Goal: Task Accomplishment & Management: Use online tool/utility

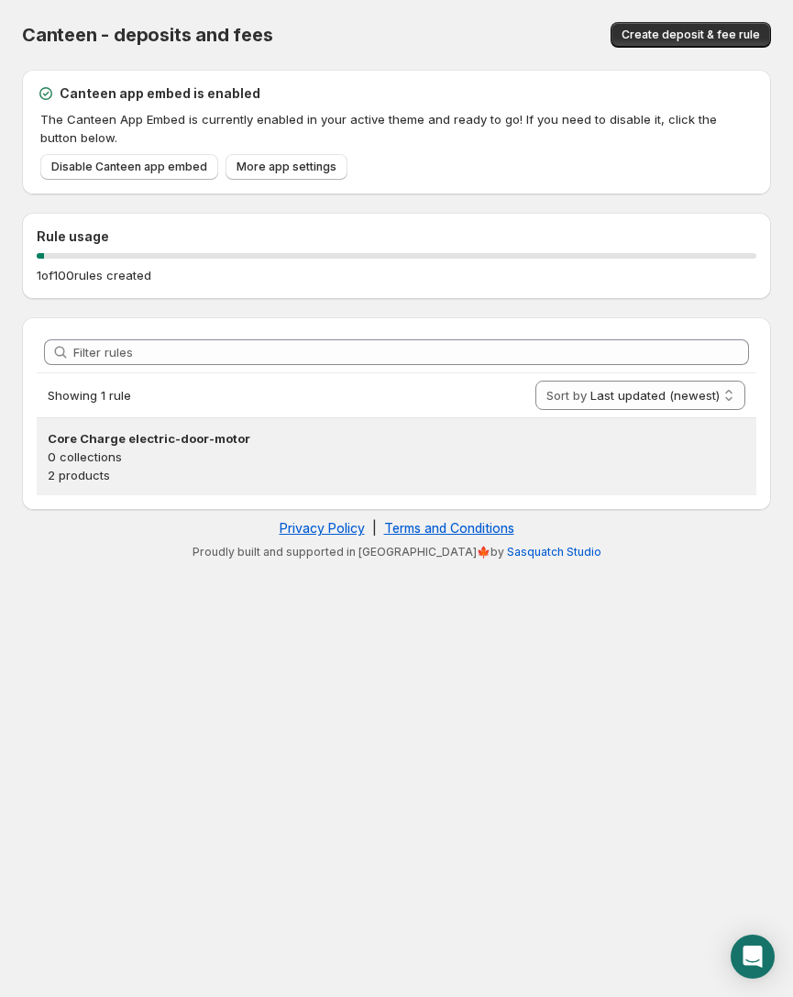
click at [175, 451] on p "0 collections" at bounding box center [397, 456] width 698 height 18
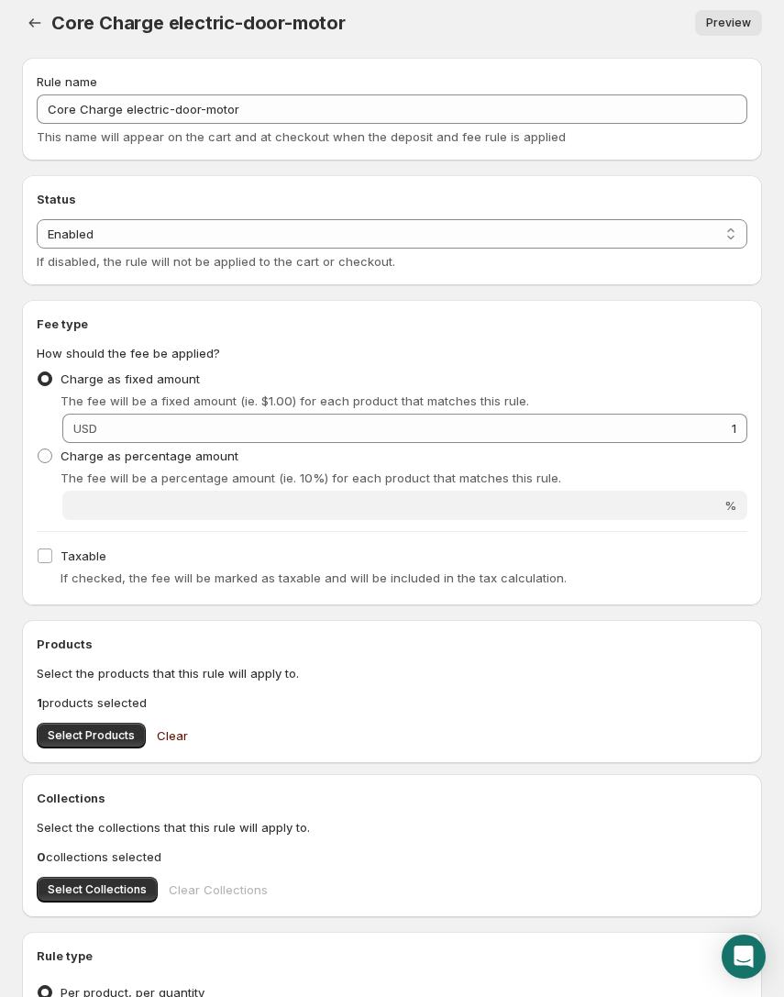
scroll to position [213, 0]
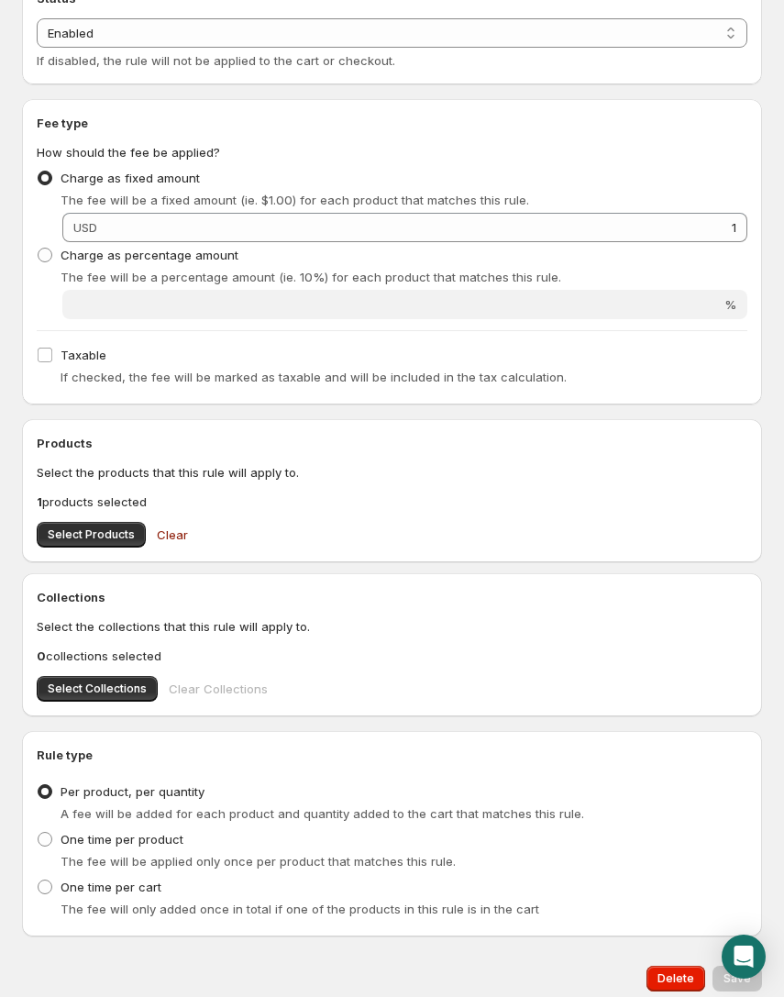
click at [62, 554] on div "Products Select the products that this rule will apply to. 1 products selected …" at bounding box center [392, 490] width 740 height 143
click at [78, 536] on span "Select Products" at bounding box center [91, 534] width 87 height 15
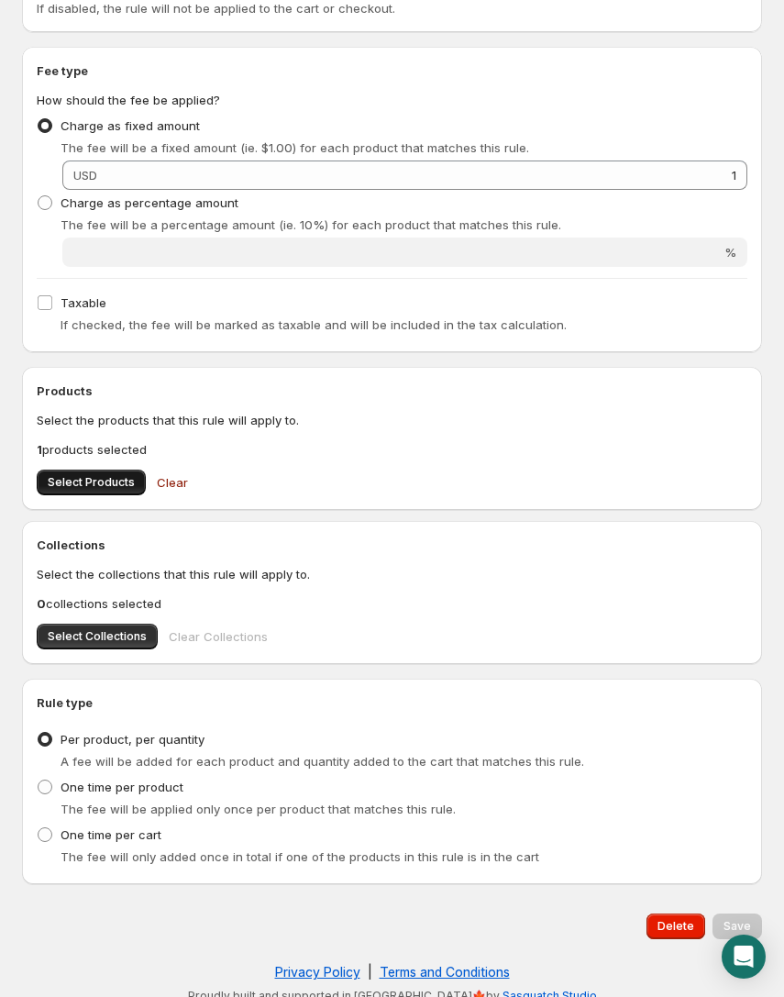
click at [63, 479] on span "Select Products" at bounding box center [91, 482] width 87 height 15
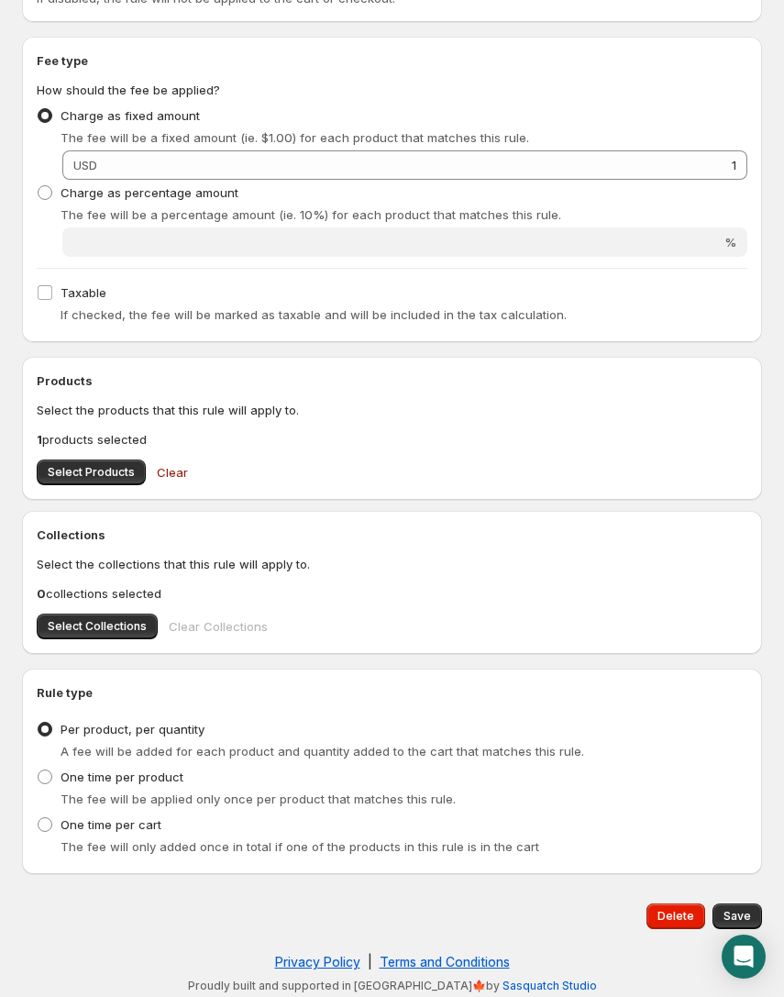
scroll to position [280, 0]
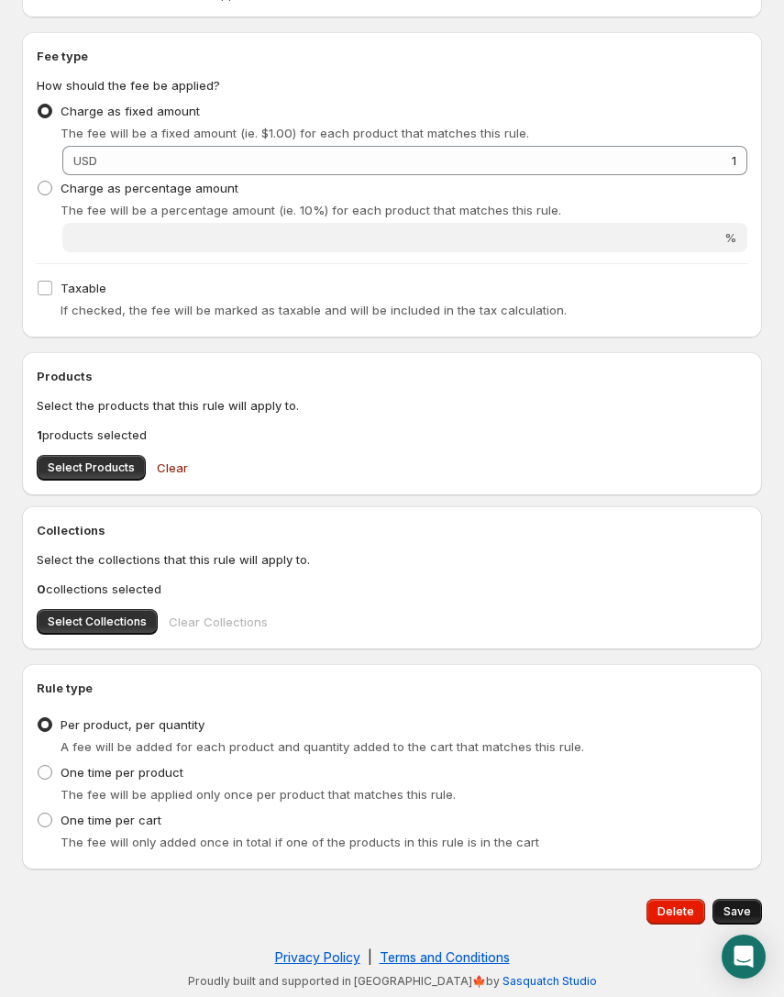
click at [730, 906] on span "Save" at bounding box center [737, 911] width 28 height 15
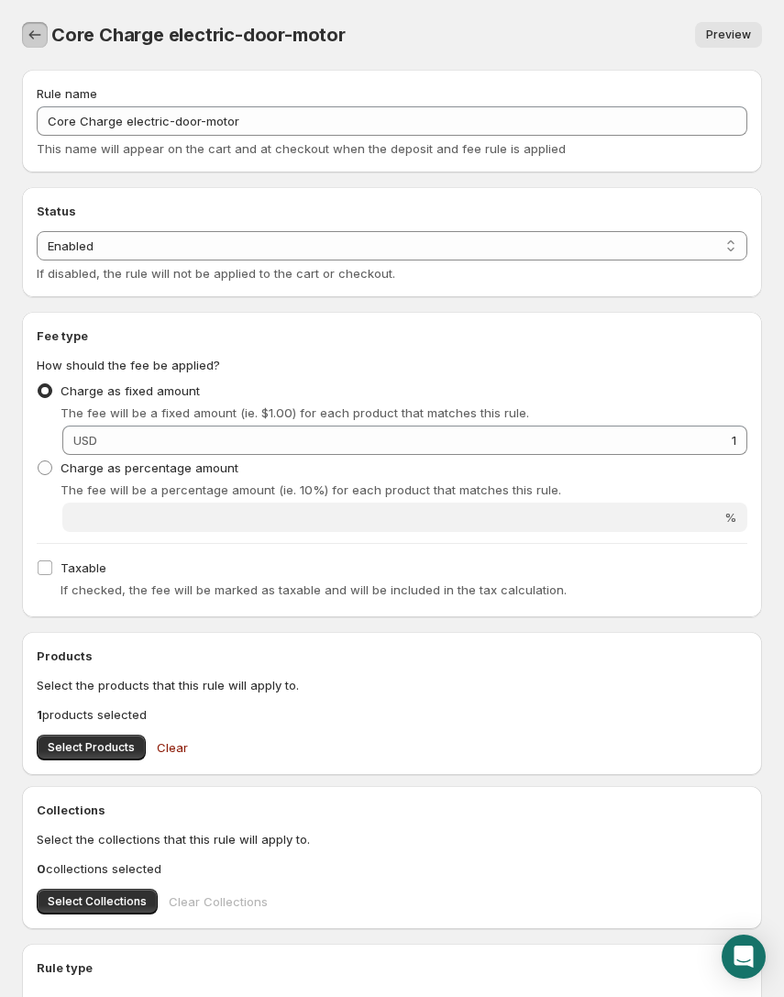
click at [39, 38] on icon "Settings" at bounding box center [35, 35] width 18 height 18
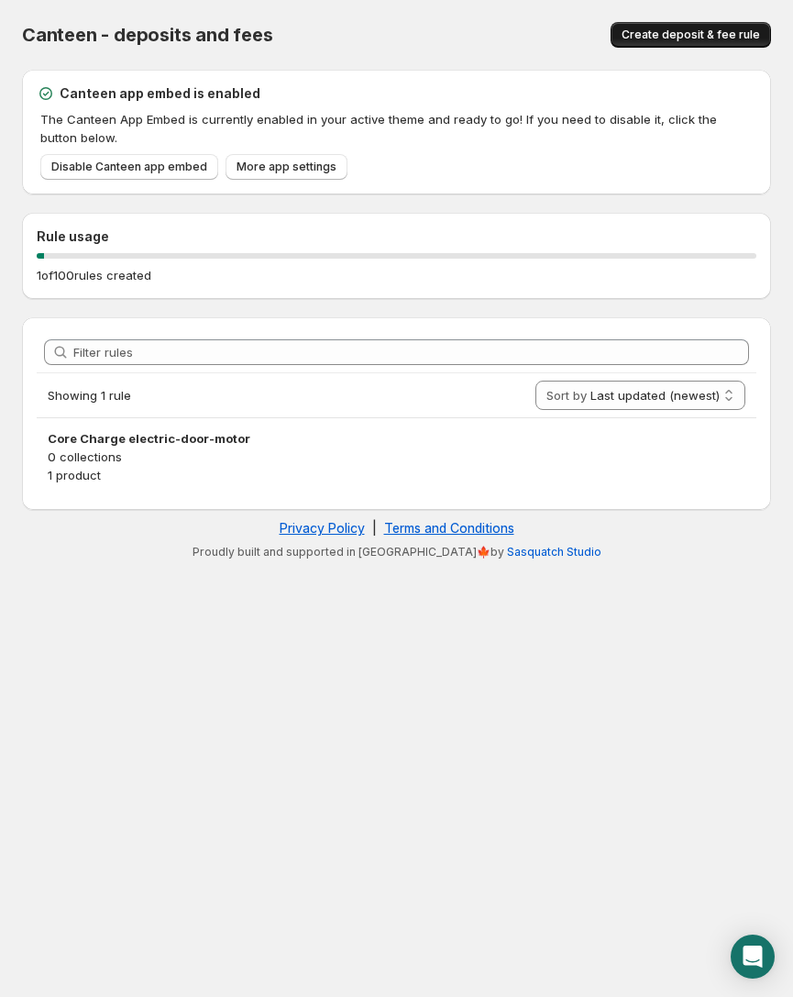
click at [672, 34] on span "Create deposit & fee rule" at bounding box center [691, 35] width 138 height 15
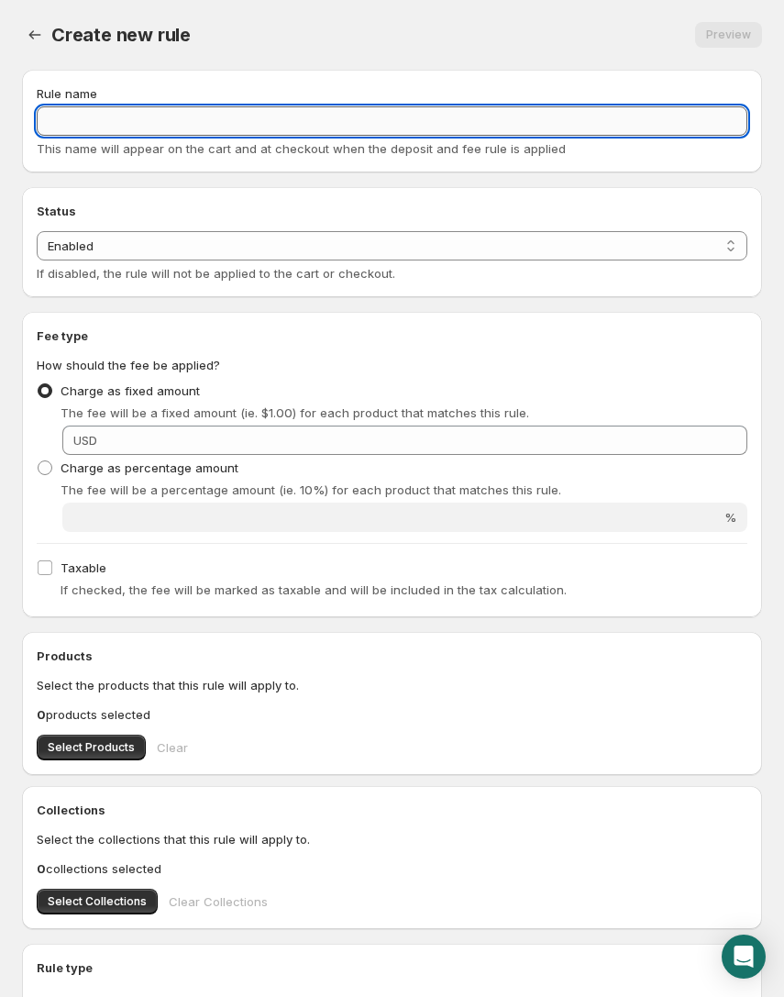
click at [255, 129] on input "Rule name" at bounding box center [392, 120] width 711 height 29
type input "C"
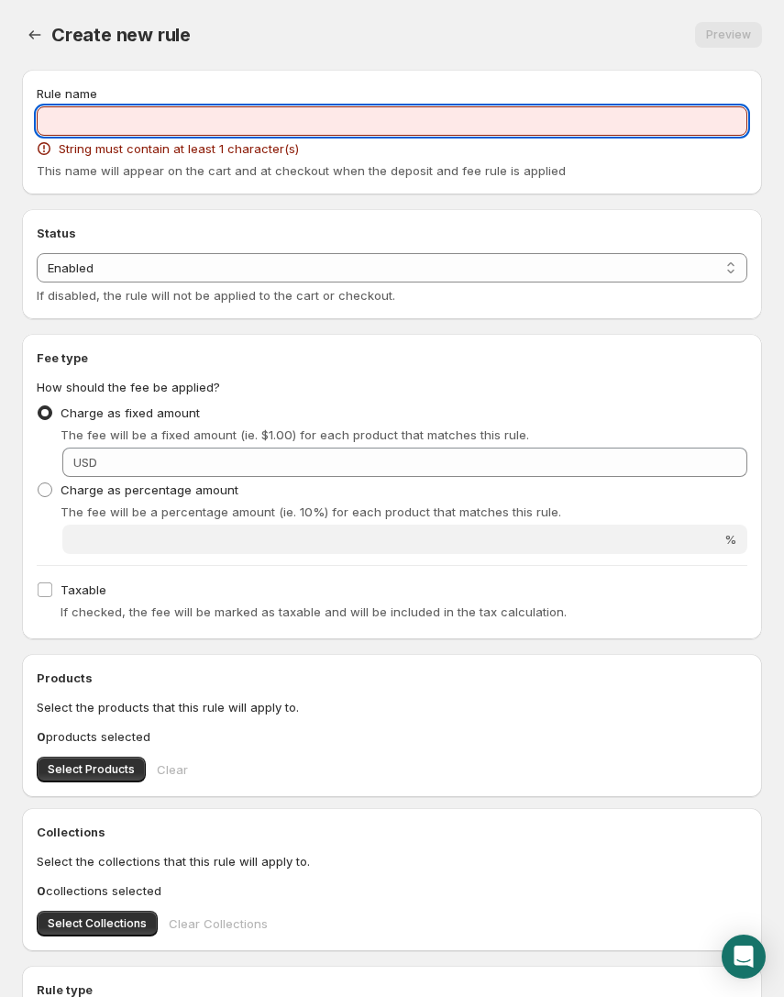
type input "√"
paste input "fender-panel-only"
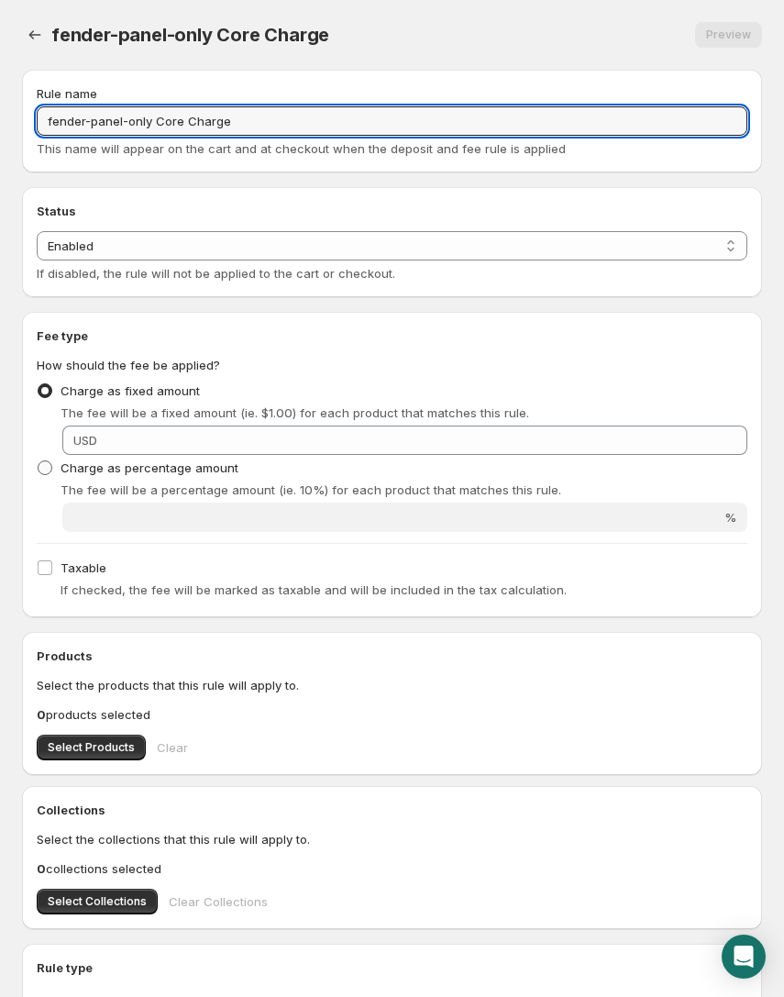
type input "fender-panel-only Core Charge"
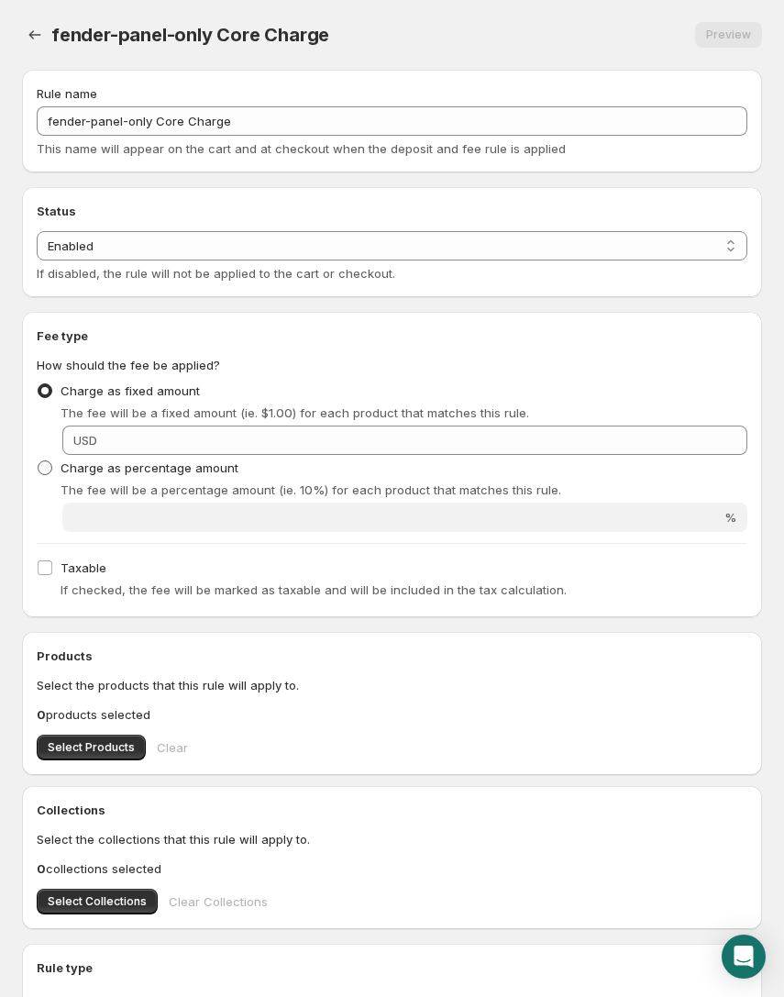
click at [217, 457] on label "Charge as percentage amount" at bounding box center [138, 468] width 202 height 26
click at [39, 460] on input "Charge as percentage amount" at bounding box center [38, 460] width 1 height 1
radio input "true"
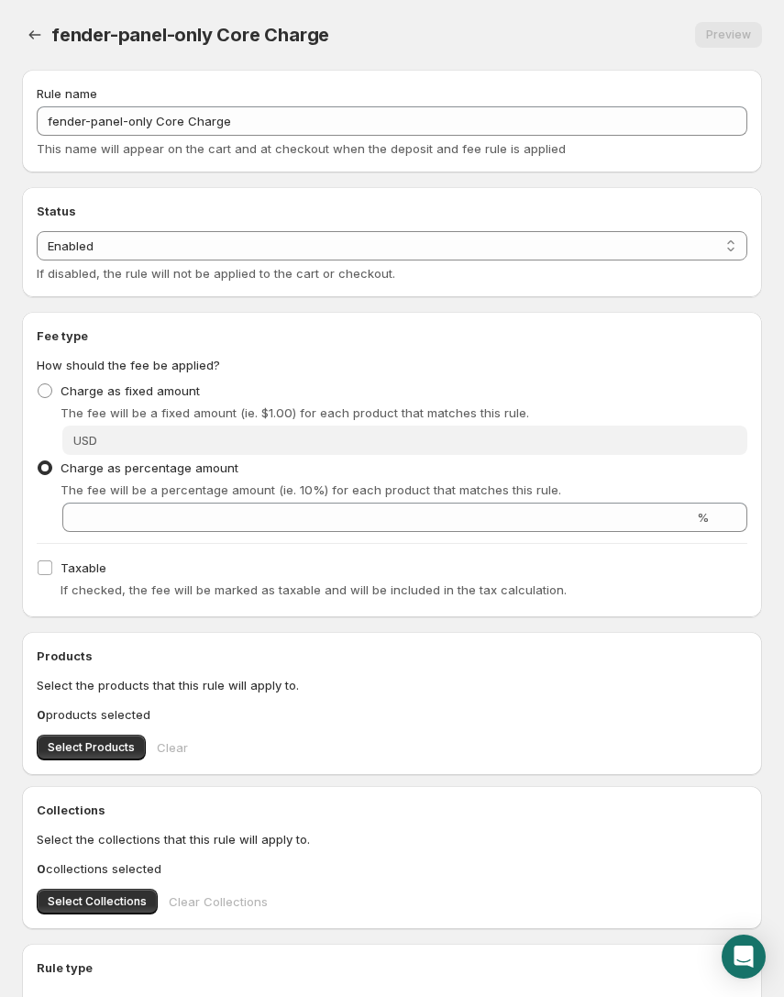
click at [239, 498] on div "Charge as percentage amount The fee will be a percentage amount (ie. 10%) for e…" at bounding box center [392, 493] width 711 height 77
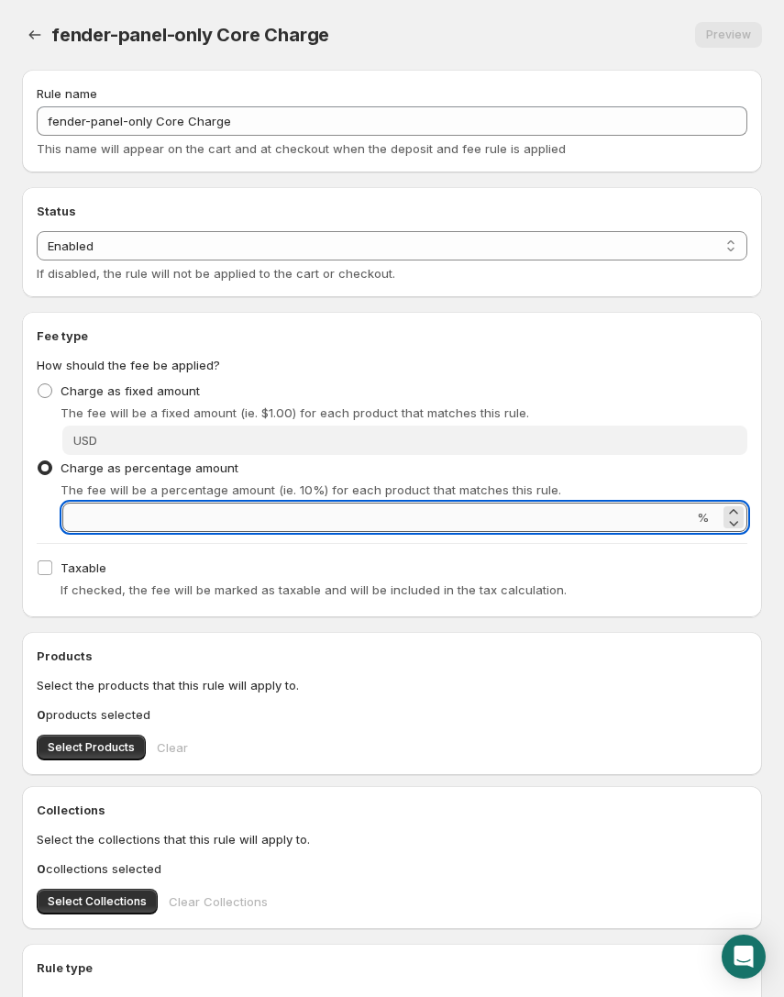
click at [252, 509] on input "Percentage amount" at bounding box center [377, 516] width 631 height 29
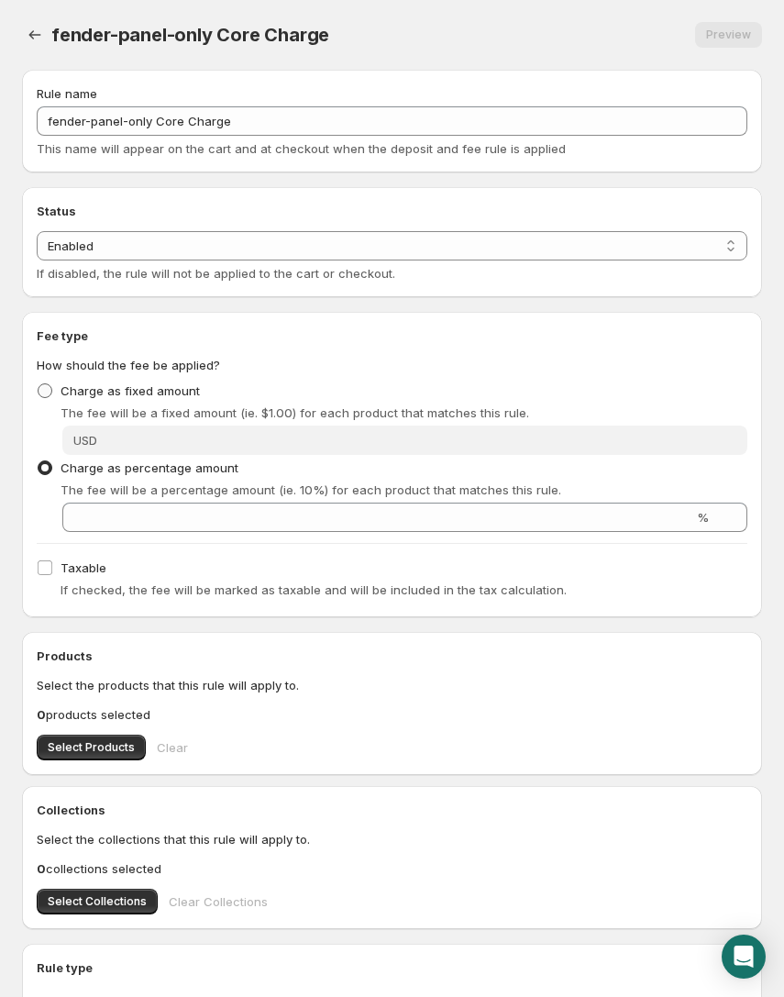
click at [76, 399] on label "Charge as fixed amount" at bounding box center [118, 391] width 163 height 26
click at [39, 384] on input "Charge as fixed amount" at bounding box center [38, 383] width 1 height 1
radio input "true"
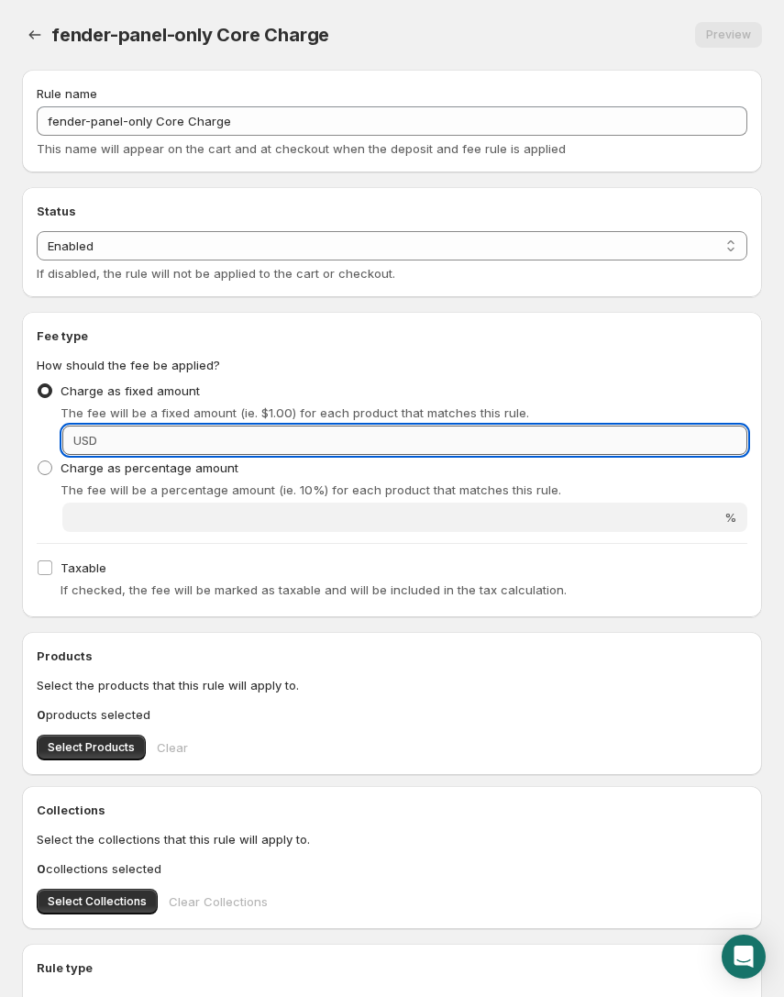
click at [140, 432] on input "Fixed amount" at bounding box center [425, 439] width 645 height 29
click at [145, 428] on input "1" at bounding box center [425, 439] width 645 height 29
type input "1"
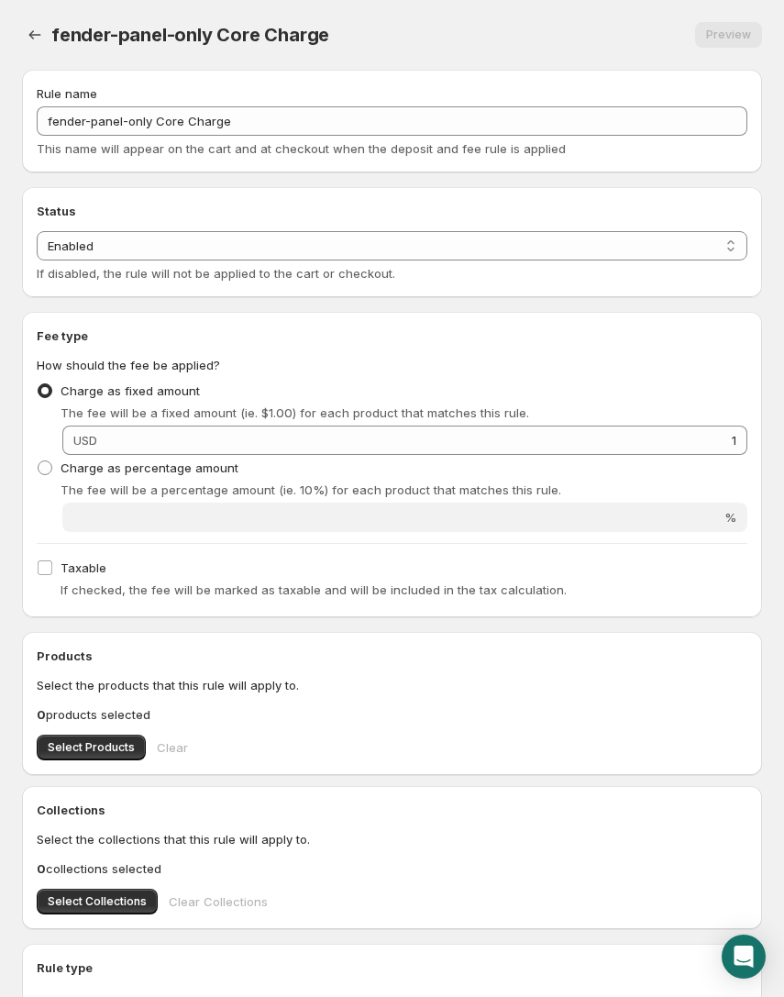
scroll to position [20, 0]
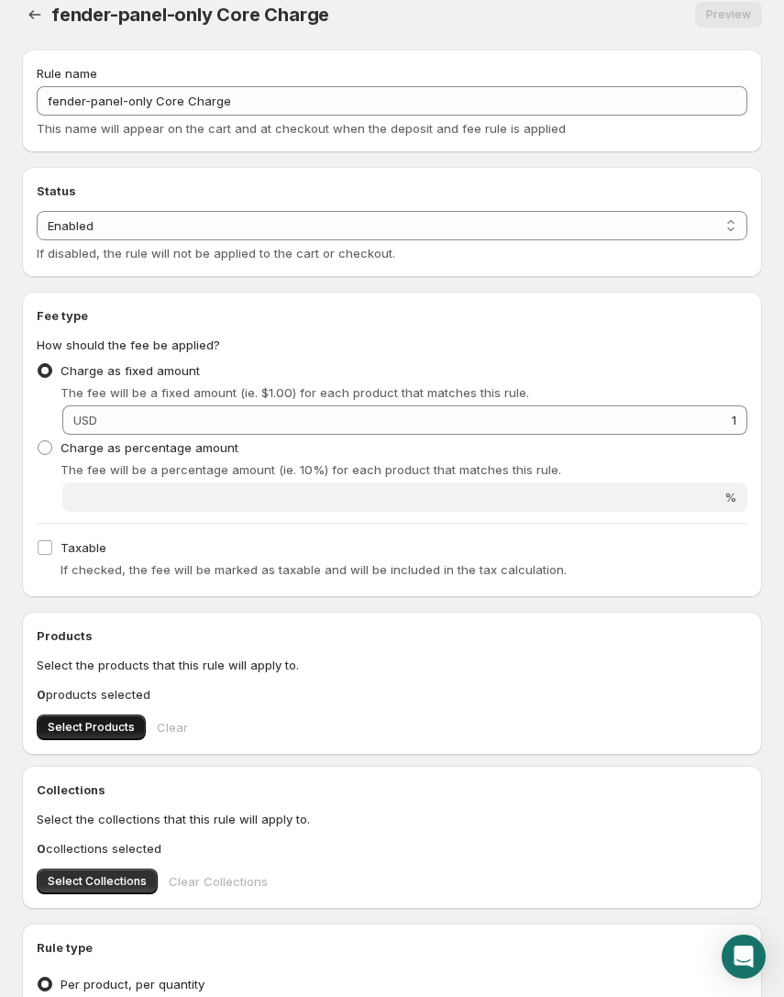
click at [103, 723] on span "Select Products" at bounding box center [91, 727] width 87 height 15
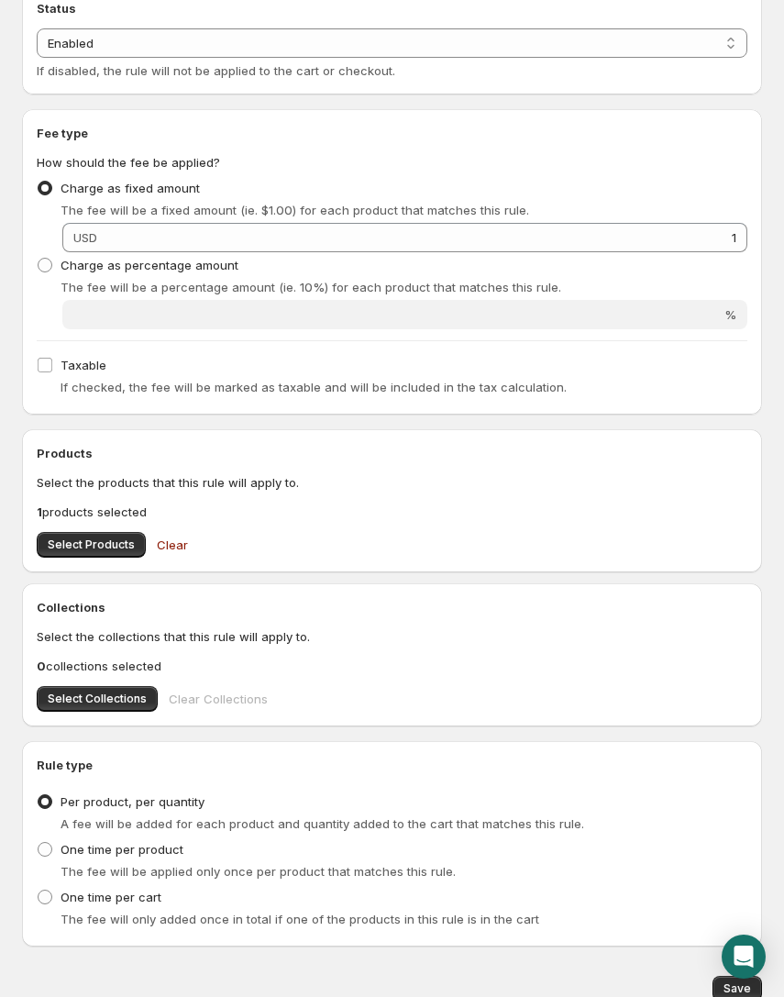
scroll to position [280, 0]
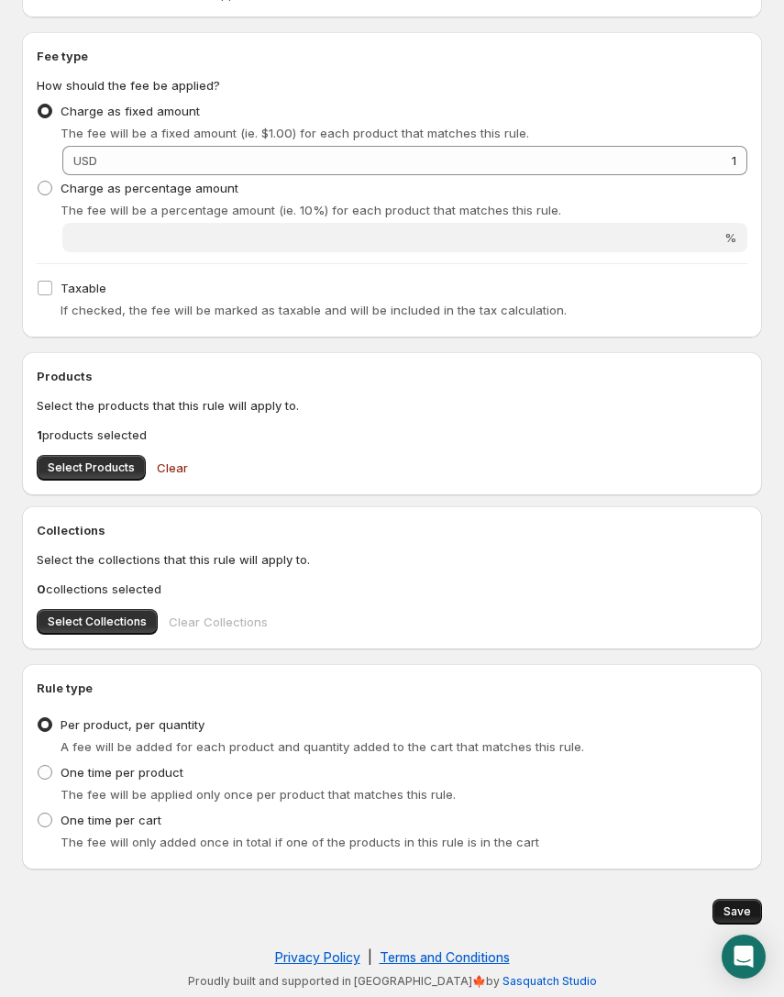
click at [720, 899] on button "Save" at bounding box center [737, 912] width 50 height 26
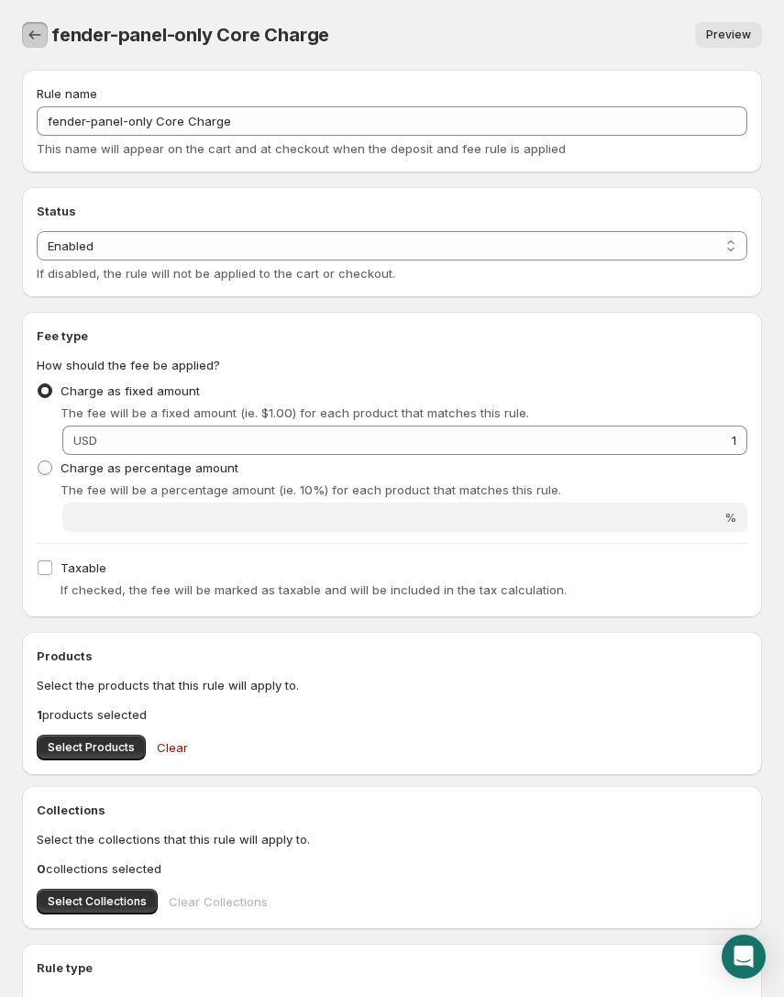
click at [40, 34] on icon "Settings" at bounding box center [35, 35] width 18 height 18
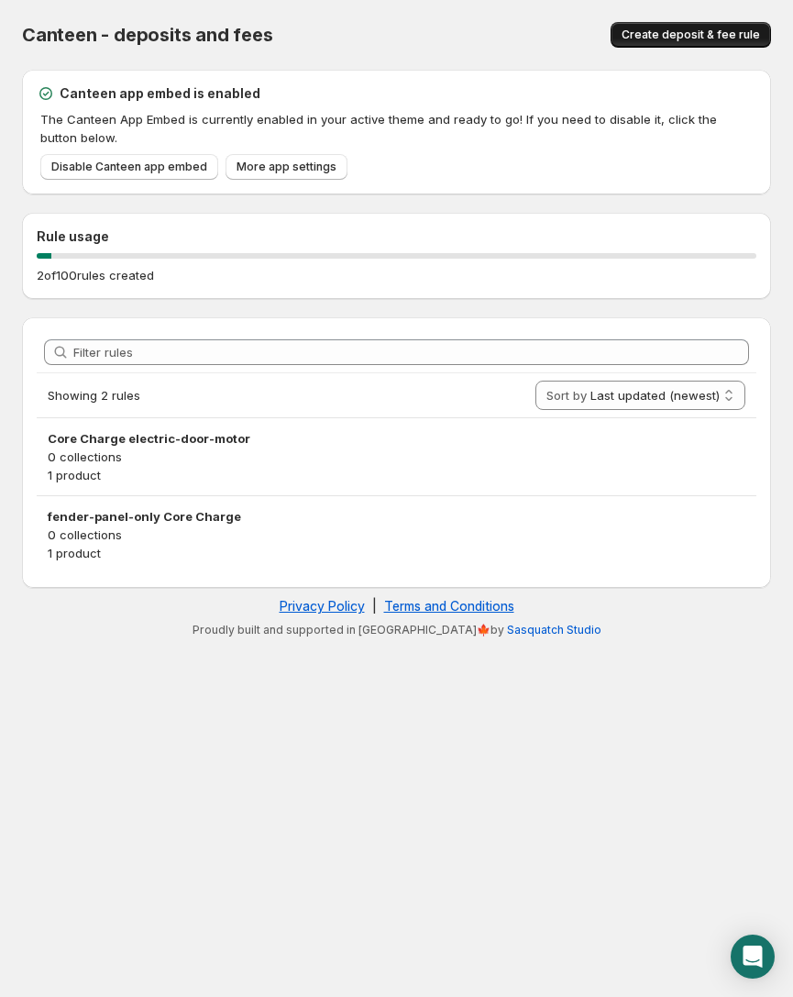
click at [662, 45] on button "Create deposit & fee rule" at bounding box center [691, 35] width 160 height 26
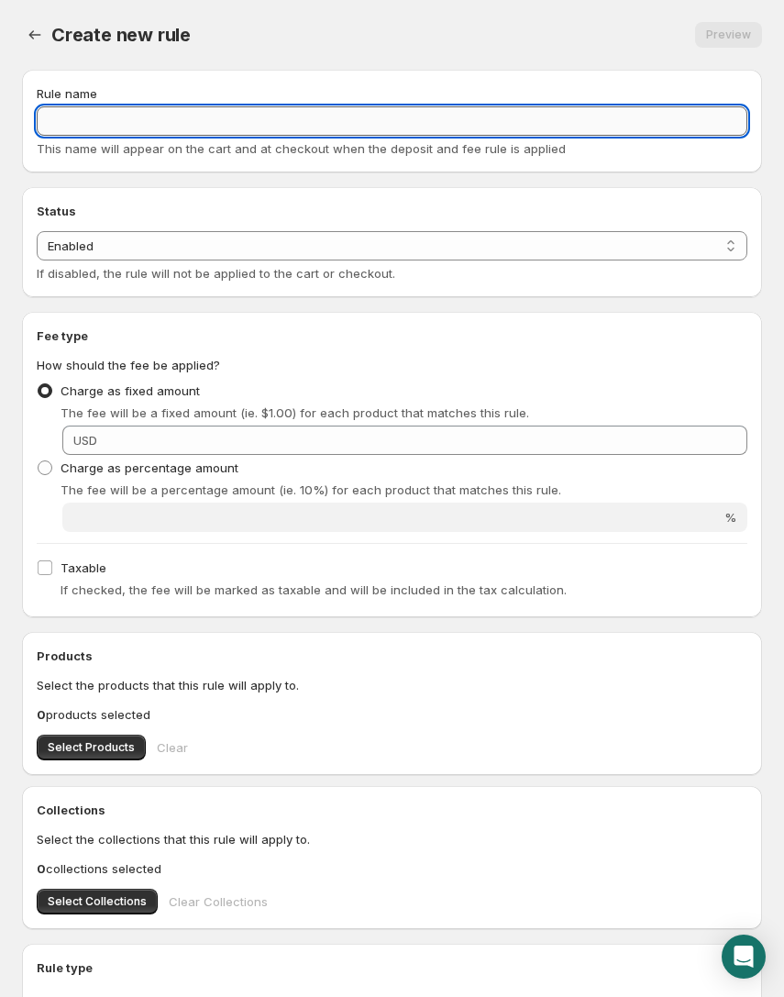
click at [160, 120] on input "Rule name" at bounding box center [392, 120] width 711 height 29
paste input "front-bumper-reinforcement-bar"
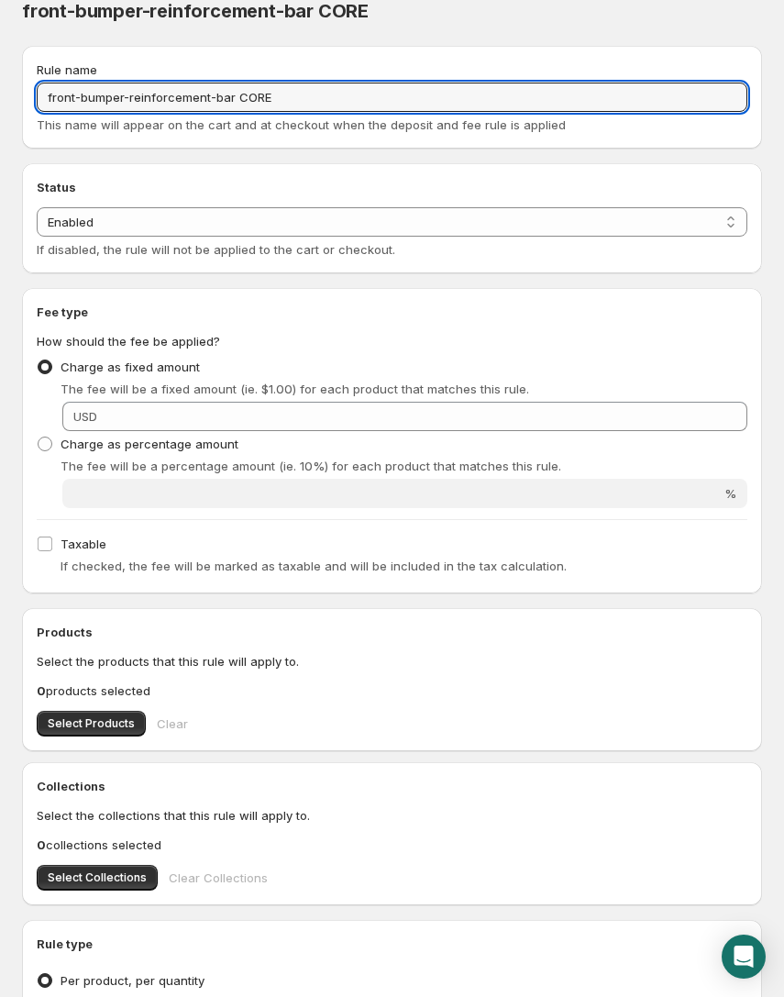
scroll to position [146, 0]
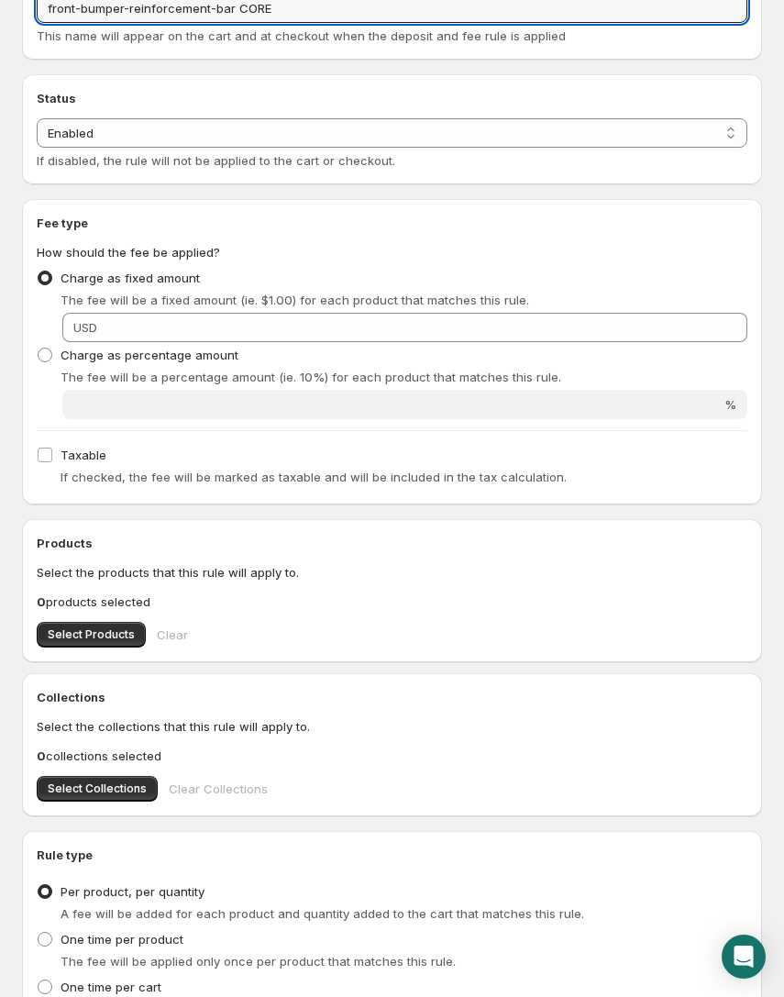
type input "front-bumper-reinforcement-bar CORE"
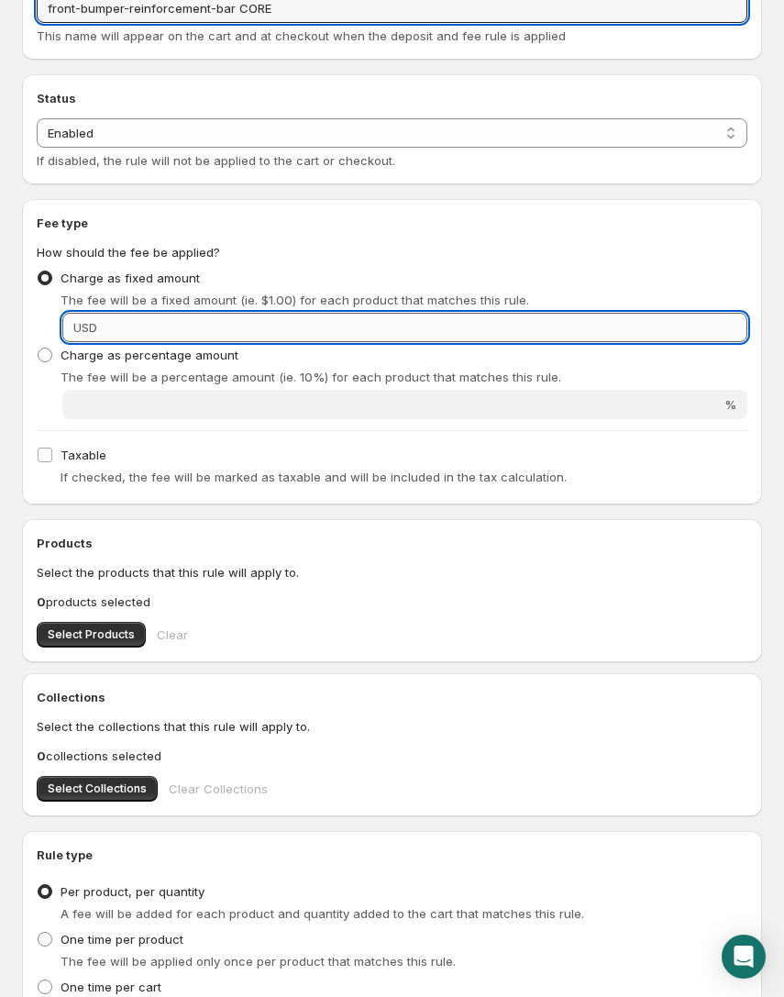
click at [179, 323] on input "Fixed amount" at bounding box center [425, 327] width 645 height 29
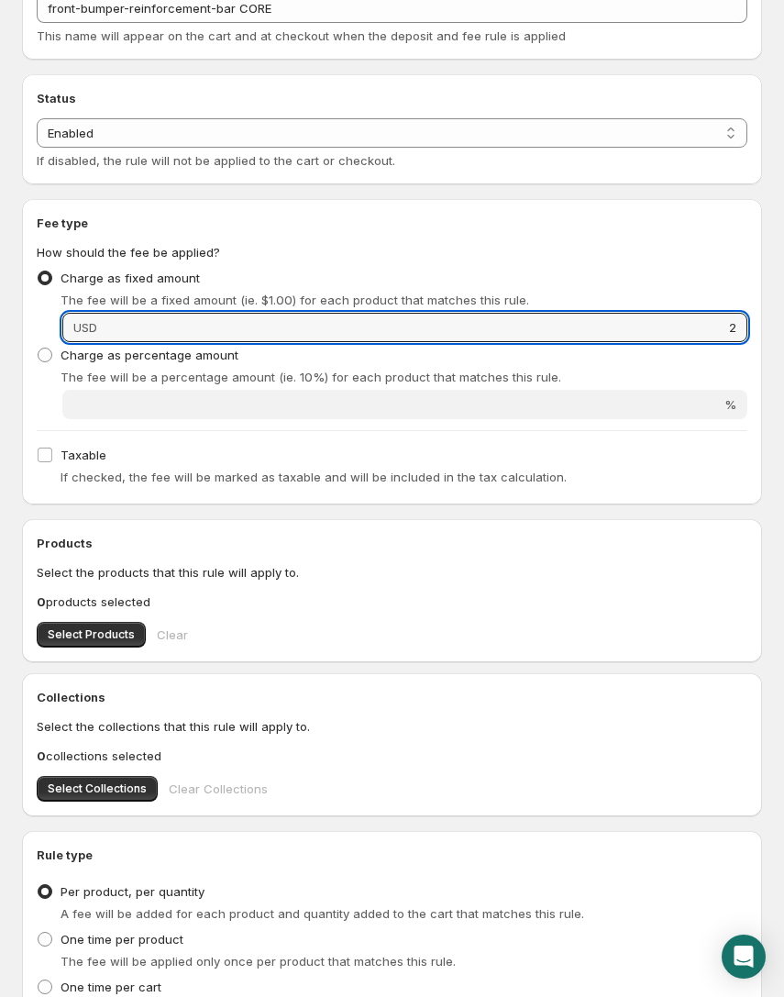
type input "2"
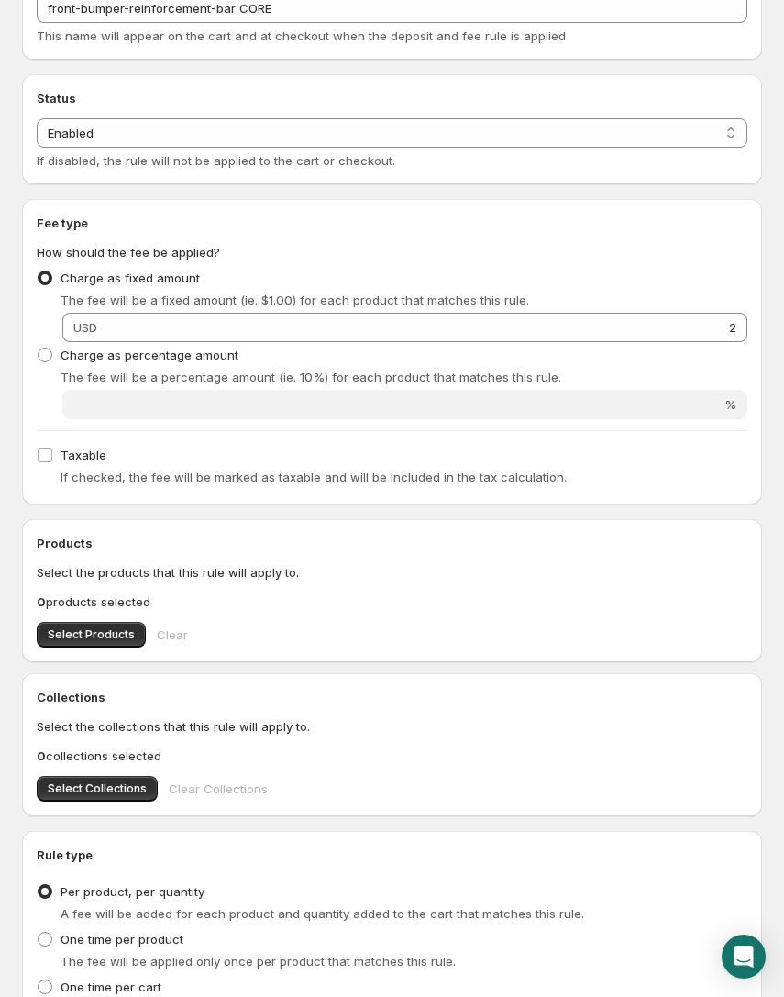
click at [189, 632] on div "Select Products Clear" at bounding box center [392, 635] width 711 height 26
click at [105, 634] on span "Select Products" at bounding box center [91, 634] width 87 height 15
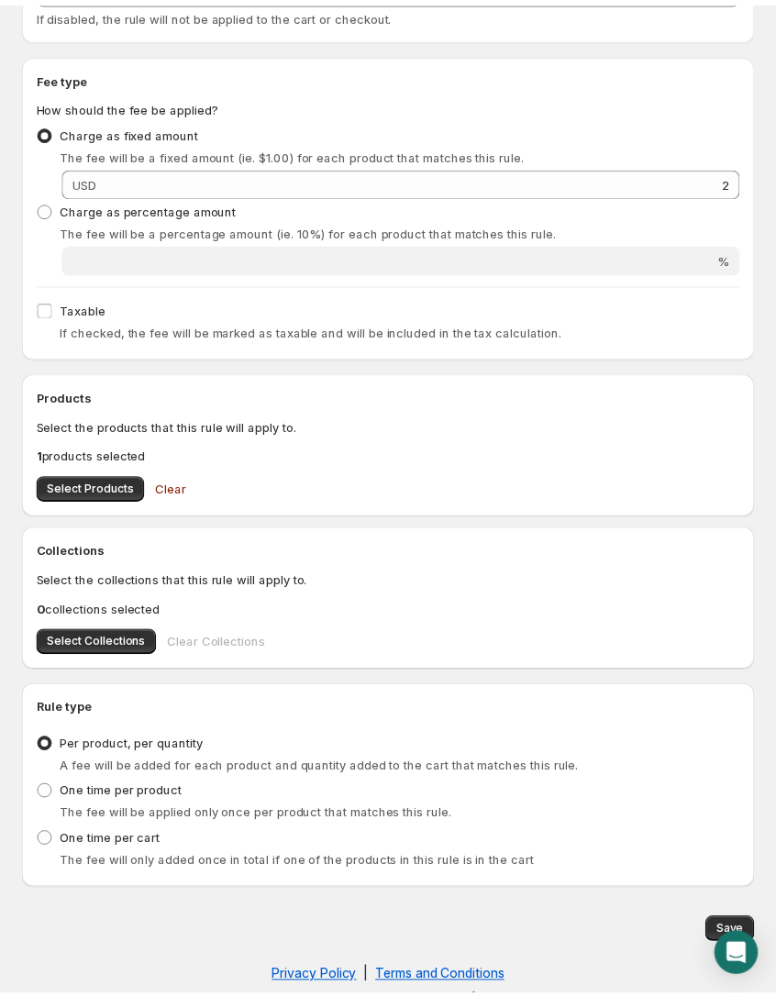
scroll to position [70, 0]
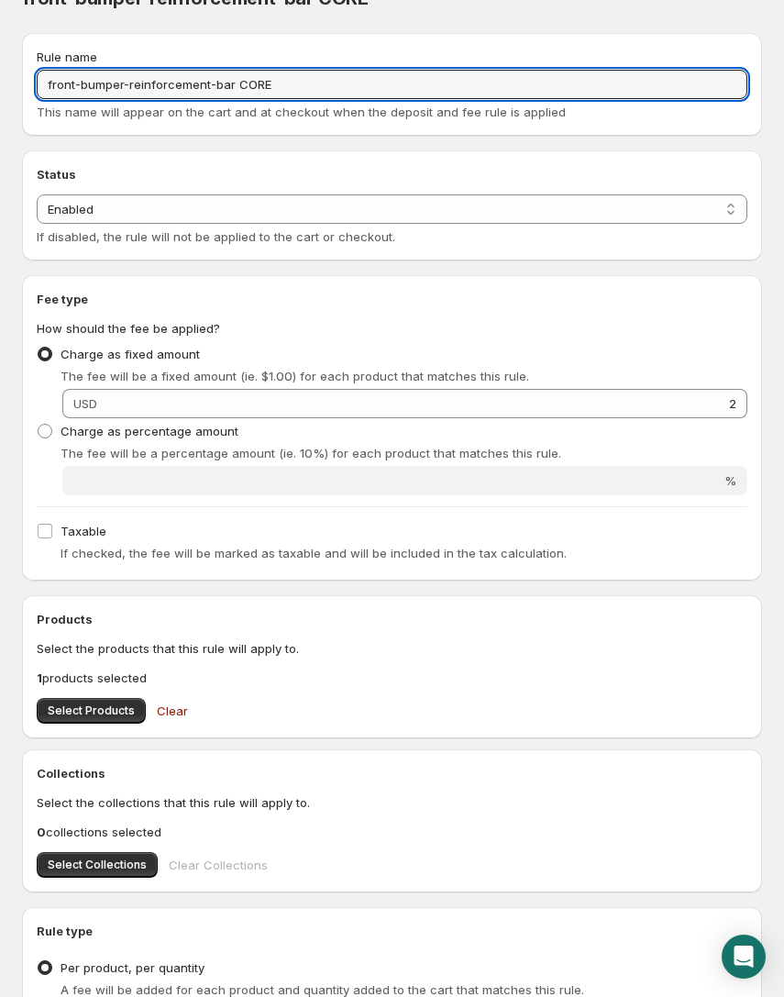
drag, startPoint x: 79, startPoint y: 85, endPoint x: -23, endPoint y: 81, distance: 101.9
click at [0, 81] on html "Home Help front-bumper-reinforcement-bar CORE. This page is ready front-bumper-…" at bounding box center [392, 428] width 784 height 997
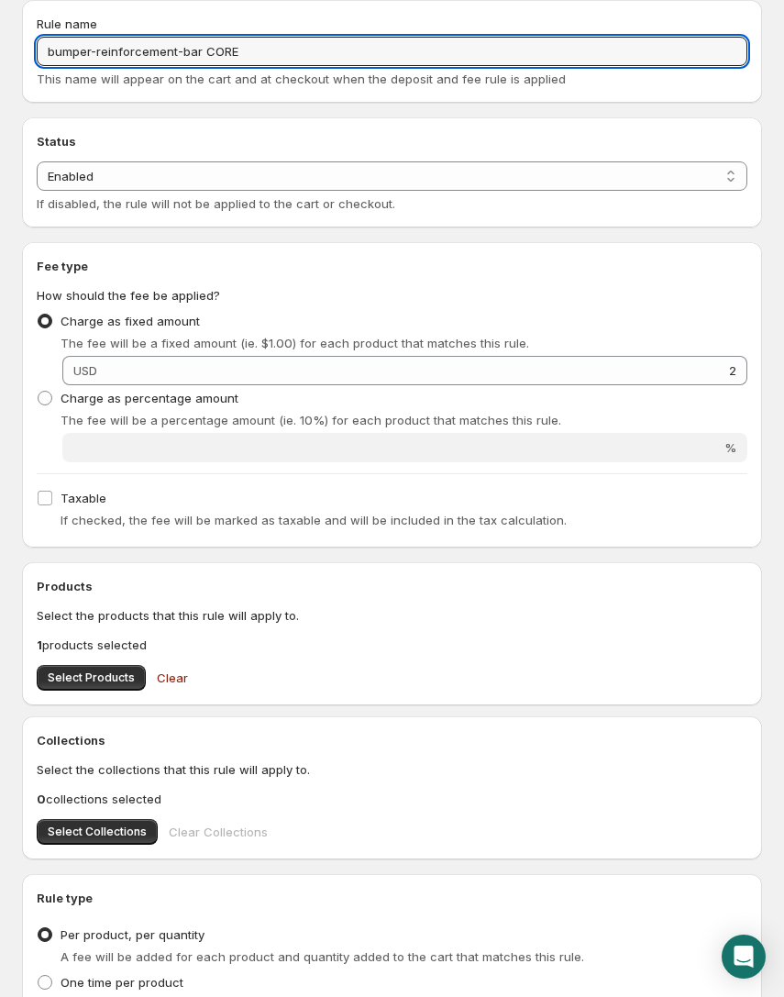
type input "bumper-reinforcement-bar CORE"
click at [120, 678] on span "Select Products" at bounding box center [91, 677] width 87 height 15
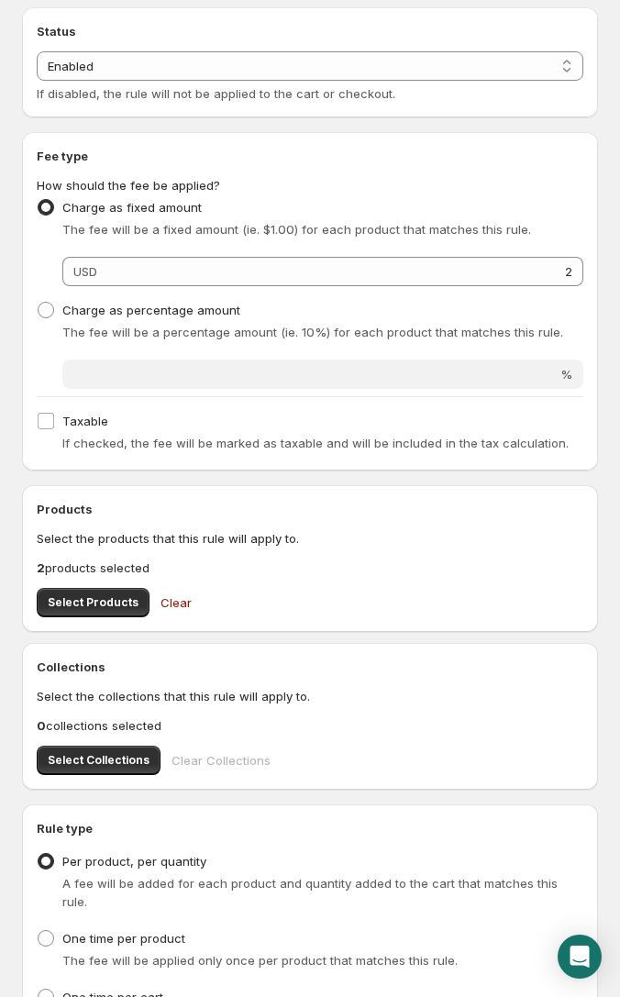
scroll to position [363, 0]
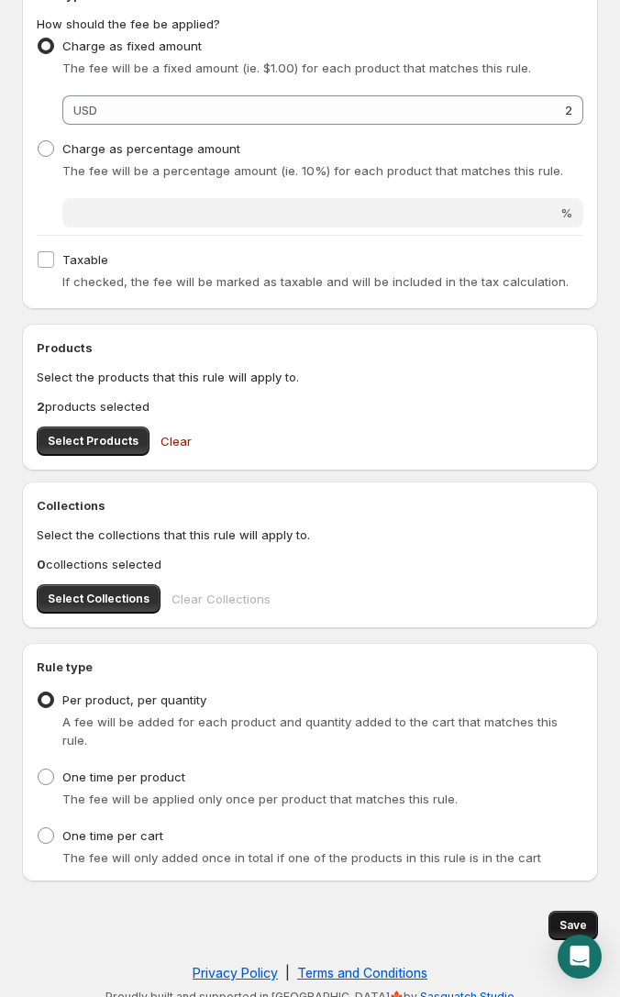
click at [570, 910] on button "Save" at bounding box center [573, 924] width 50 height 29
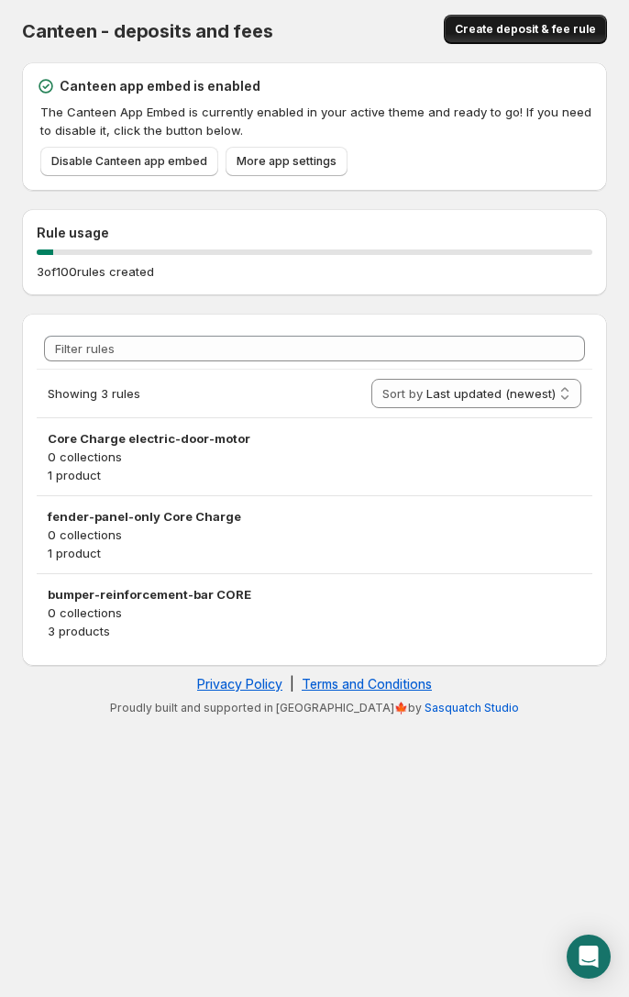
click at [512, 39] on button "Create deposit & fee rule" at bounding box center [525, 29] width 163 height 29
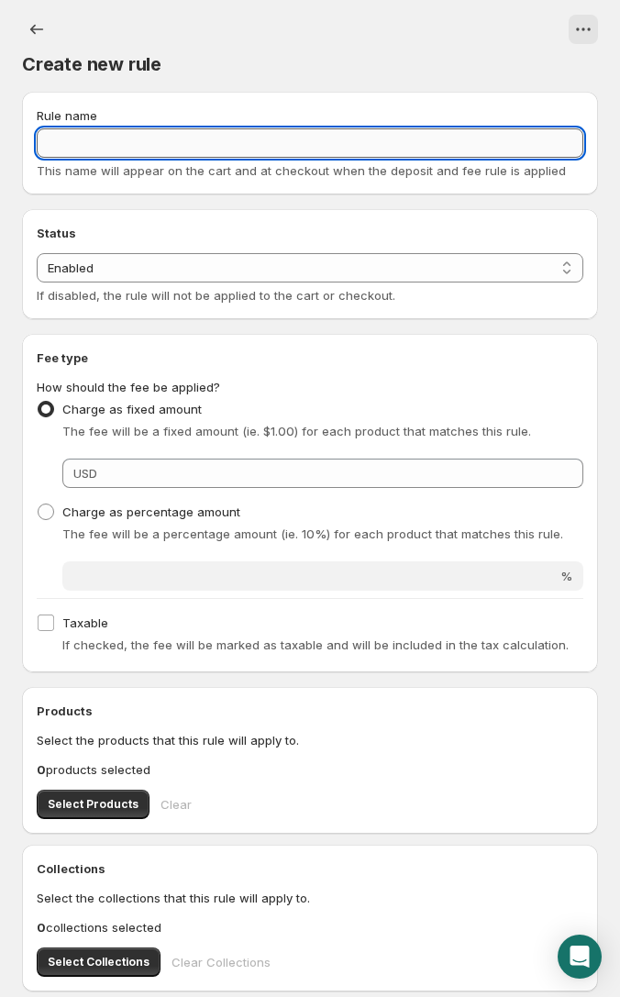
click at [171, 143] on input "Rule name" at bounding box center [310, 142] width 546 height 29
type input "R"
drag, startPoint x: 193, startPoint y: 144, endPoint x: -15, endPoint y: 131, distance: 208.5
click at [0, 131] on html "Home Help Rear-p. This page is ready Rear-p Rule name Rear-p This name will app…" at bounding box center [310, 498] width 620 height 997
paste input "rear-power-window-regulator"
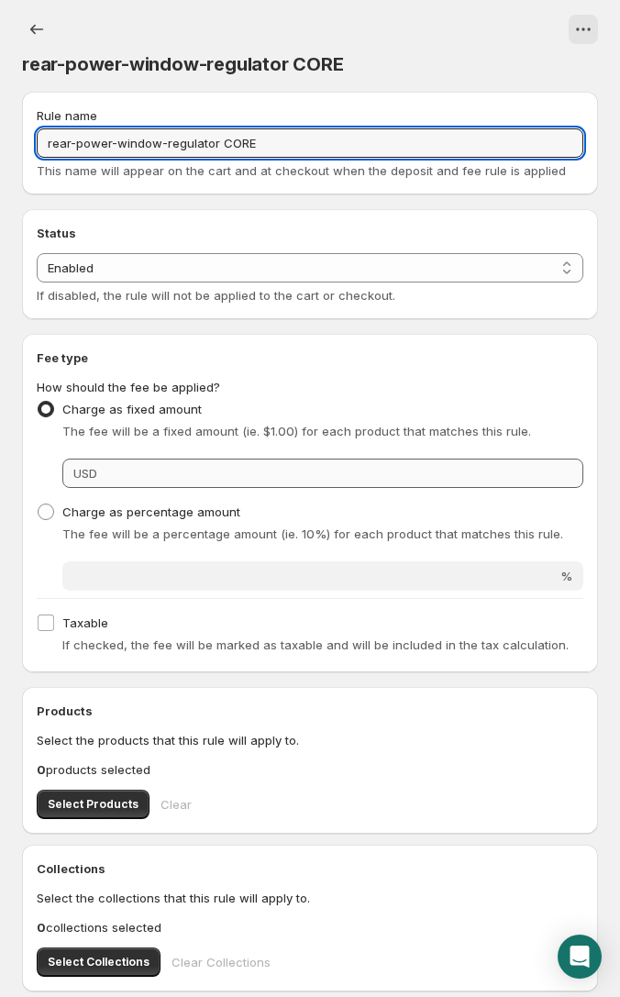
type input "rear-power-window-regulator CORE"
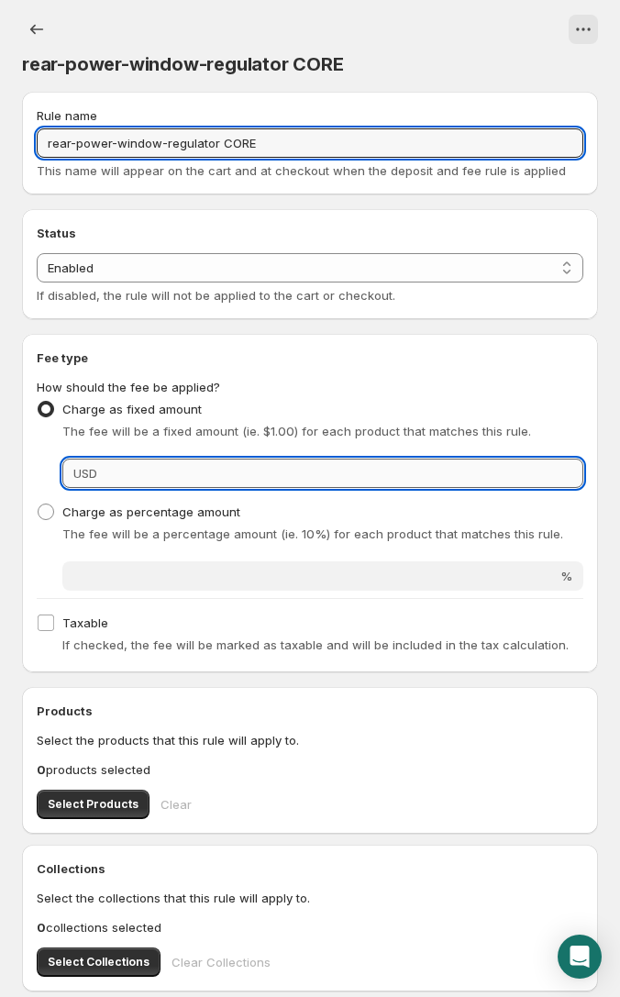
click at [375, 470] on input "Fixed amount" at bounding box center [343, 472] width 480 height 29
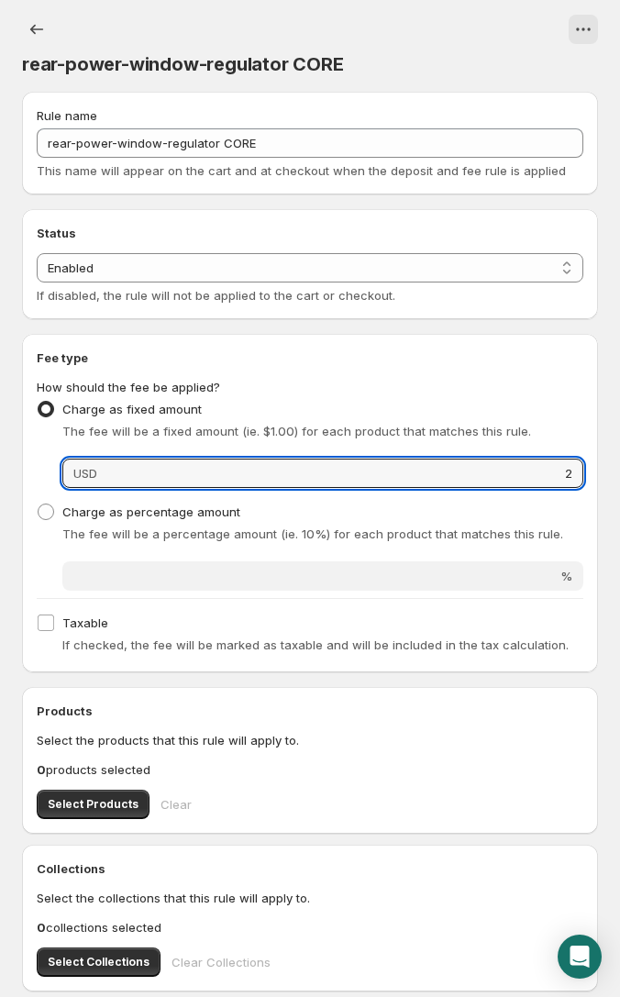
type input "2"
click at [439, 422] on div "The fee will be a fixed amount (ie. $1.00) for each product that matches this r…" at bounding box center [322, 431] width 521 height 18
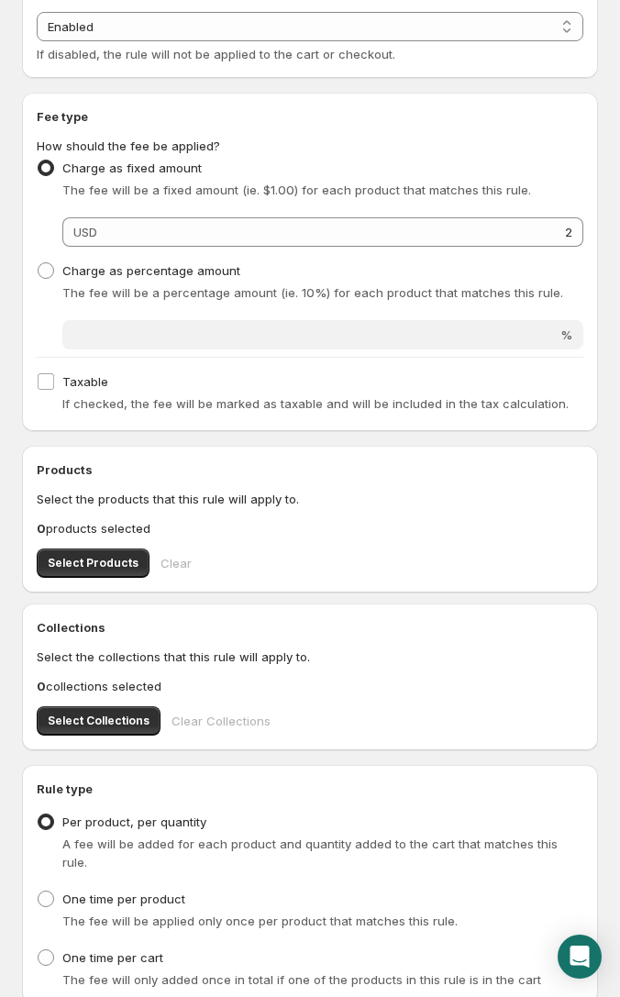
scroll to position [263, 0]
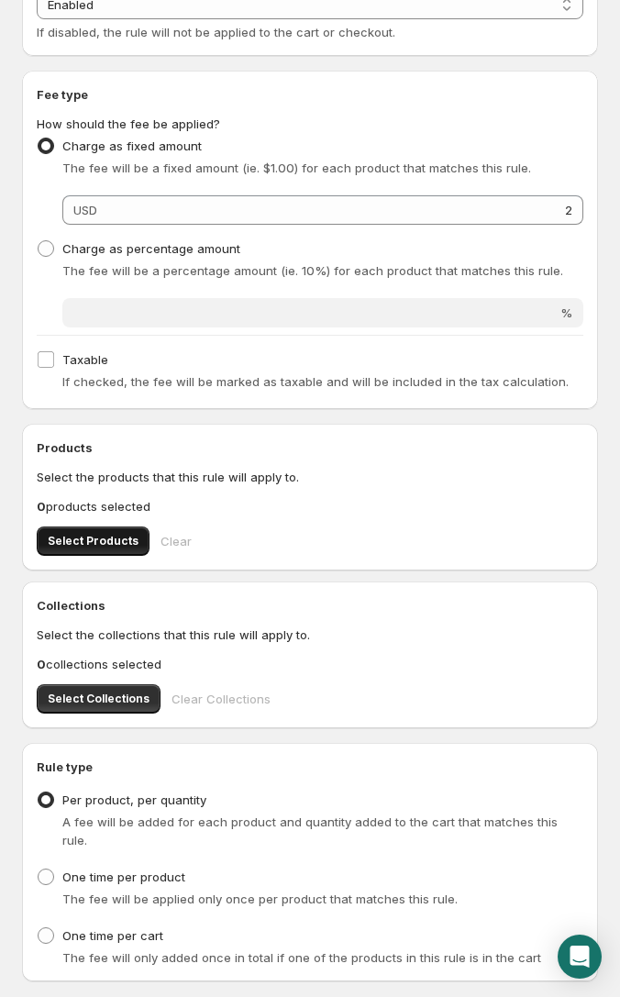
click at [123, 543] on span "Select Products" at bounding box center [93, 541] width 91 height 15
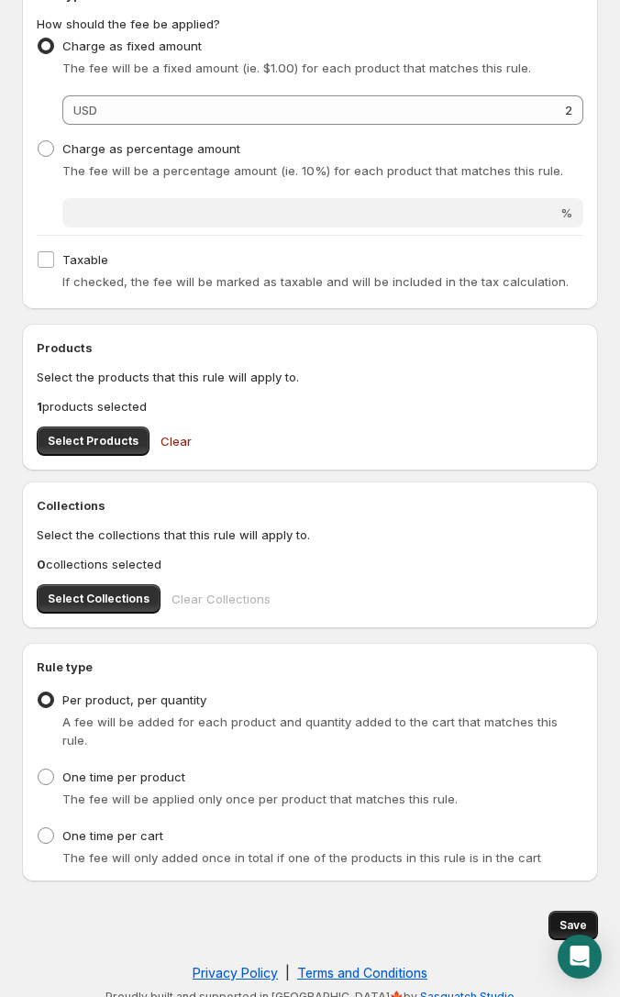
click at [572, 918] on span "Save" at bounding box center [573, 925] width 28 height 15
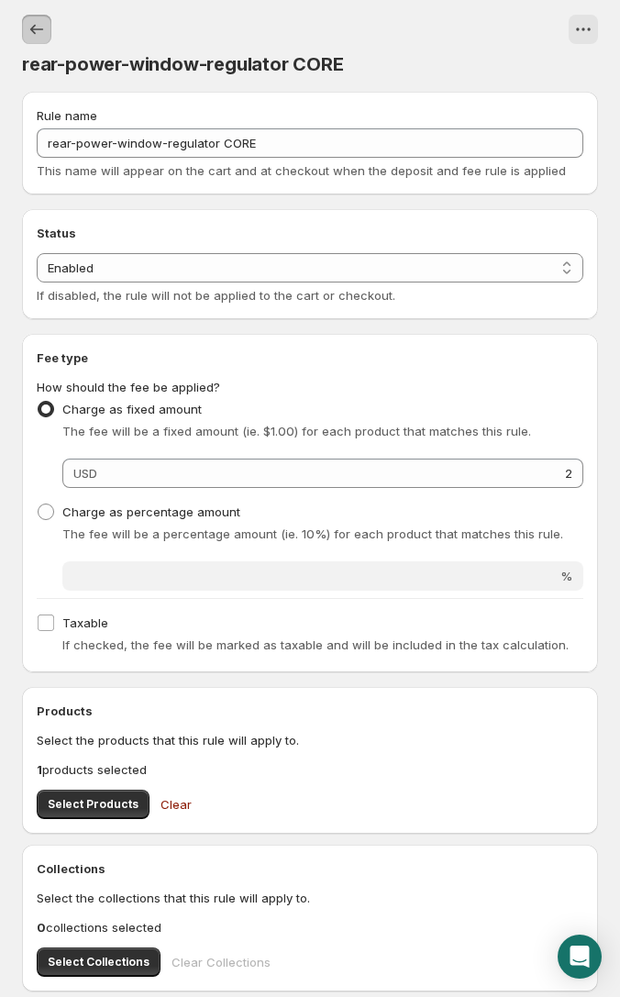
click at [37, 24] on icon "Settings" at bounding box center [37, 29] width 18 height 18
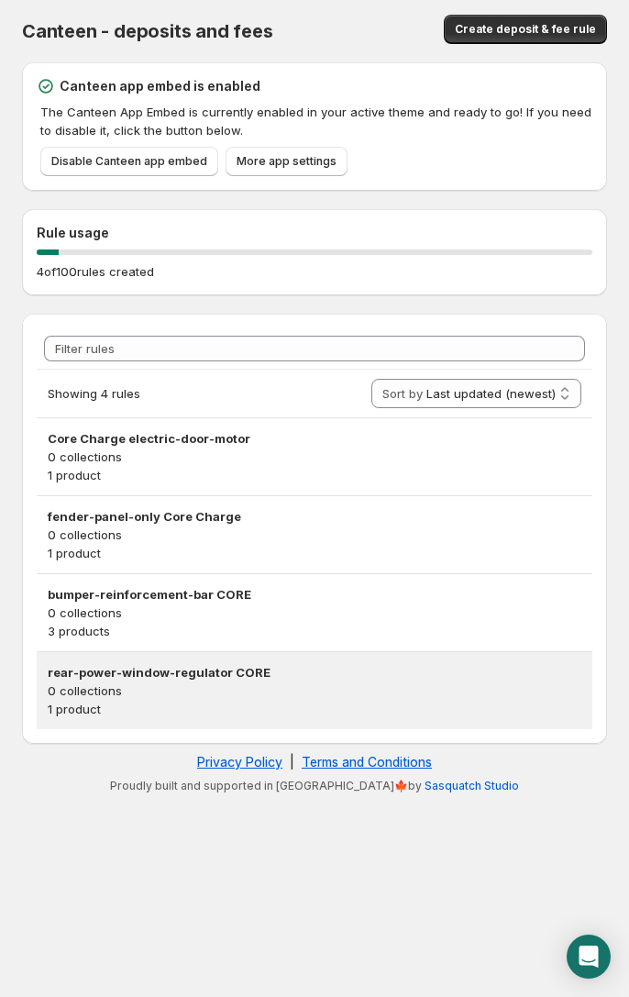
click at [236, 724] on div "rear-power-window-regulator CORE 0 collections 1 product" at bounding box center [315, 690] width 556 height 77
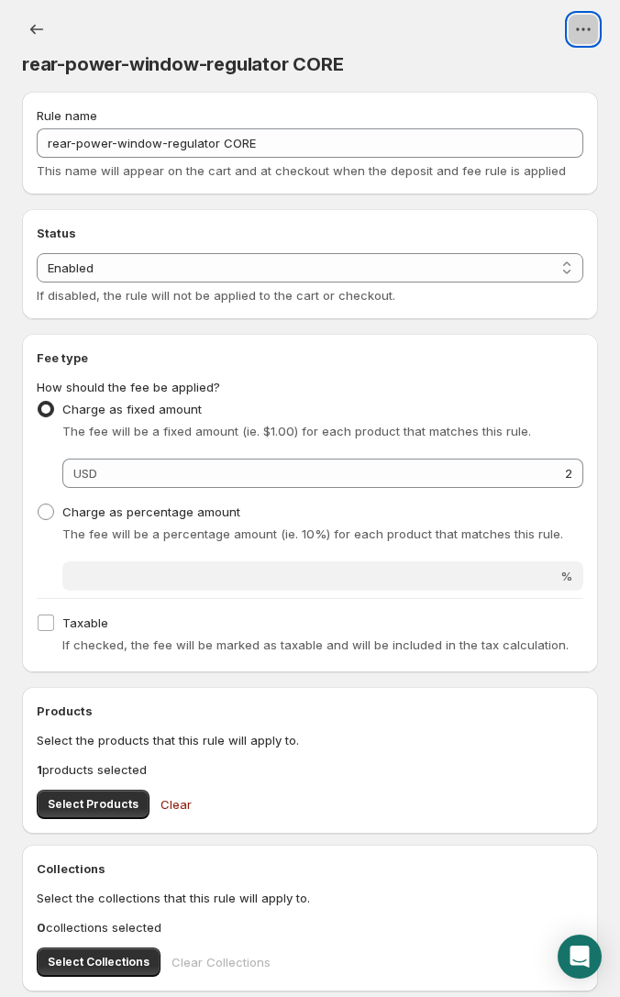
click at [578, 24] on icon "View actions for rear-power-window-regulator CORE" at bounding box center [583, 29] width 18 height 18
click at [492, 24] on div at bounding box center [340, 29] width 513 height 29
click at [41, 19] on button "Settings" at bounding box center [36, 29] width 29 height 29
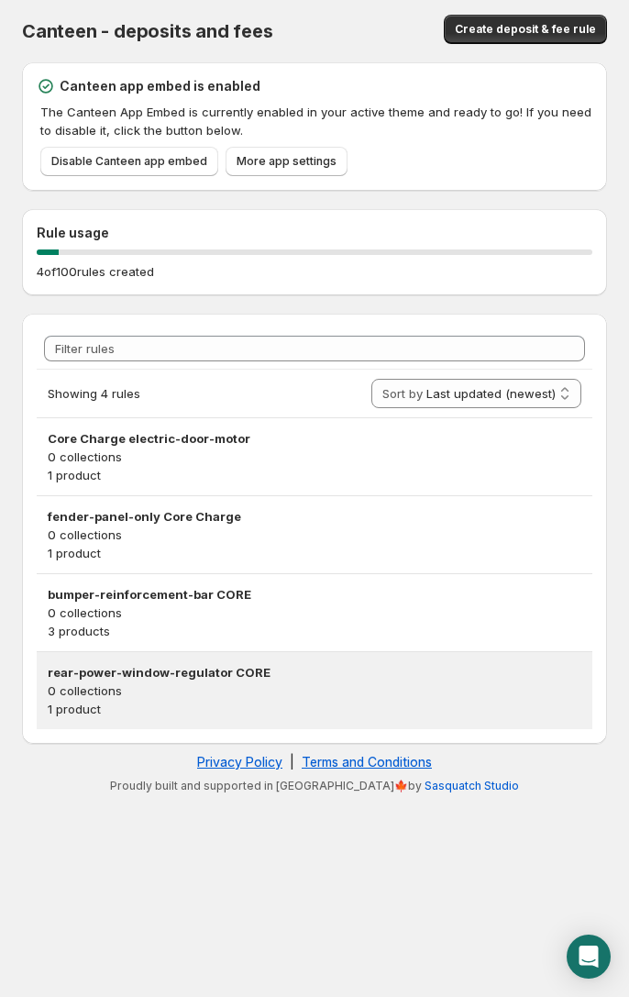
click at [177, 670] on h3 "rear-power-window-regulator CORE" at bounding box center [315, 672] width 534 height 18
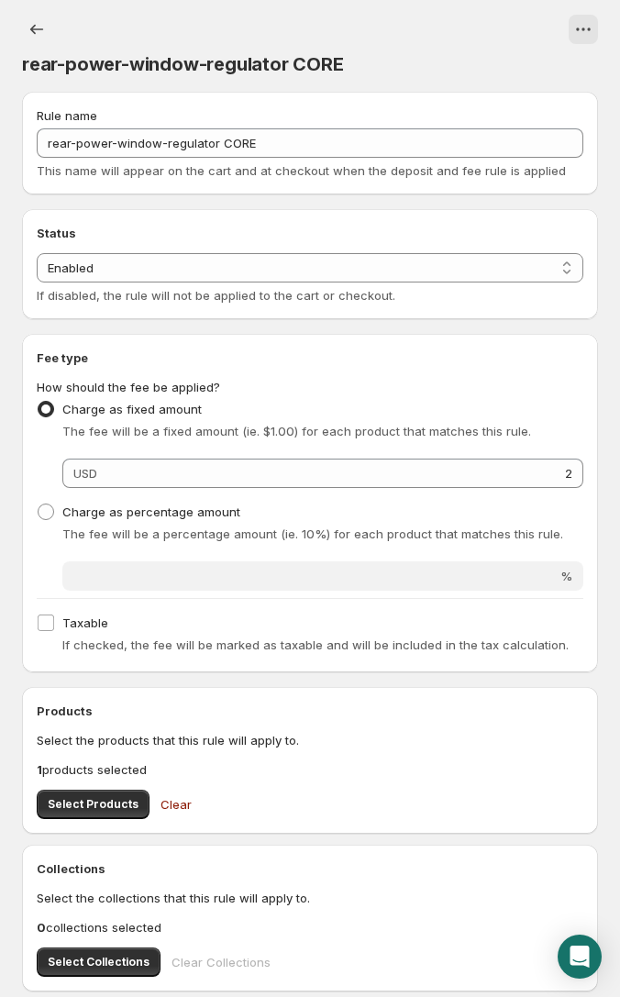
scroll to position [78, 0]
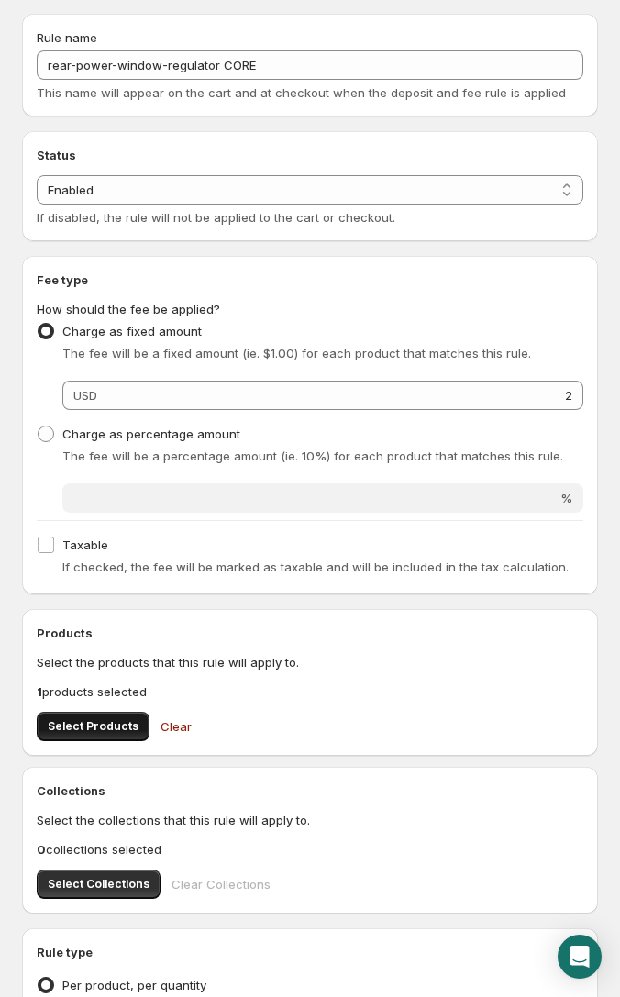
click at [74, 720] on span "Select Products" at bounding box center [93, 726] width 91 height 15
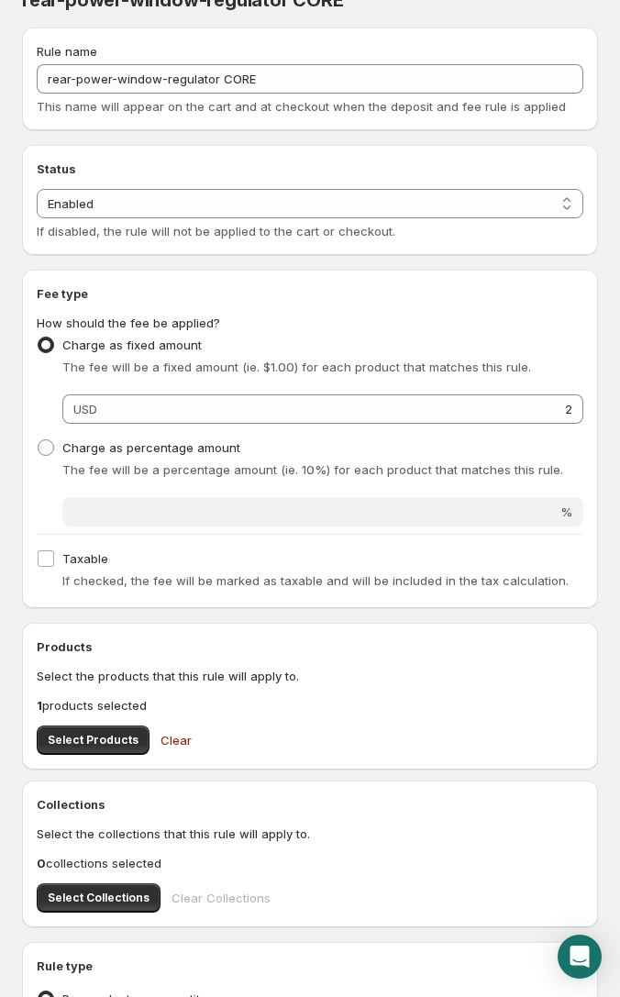
scroll to position [0, 0]
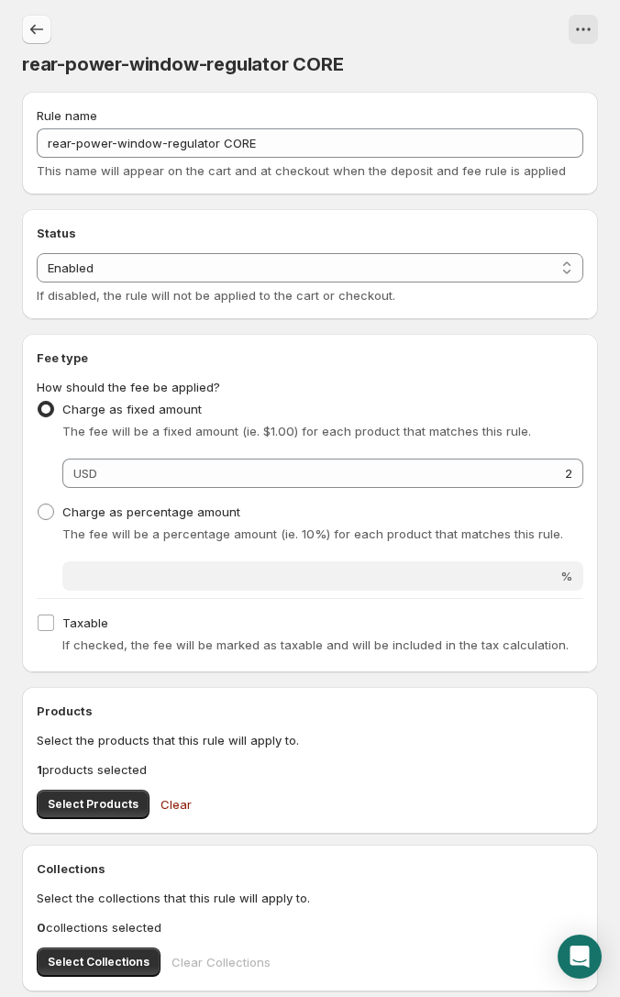
click at [46, 20] on button "Settings" at bounding box center [36, 29] width 29 height 29
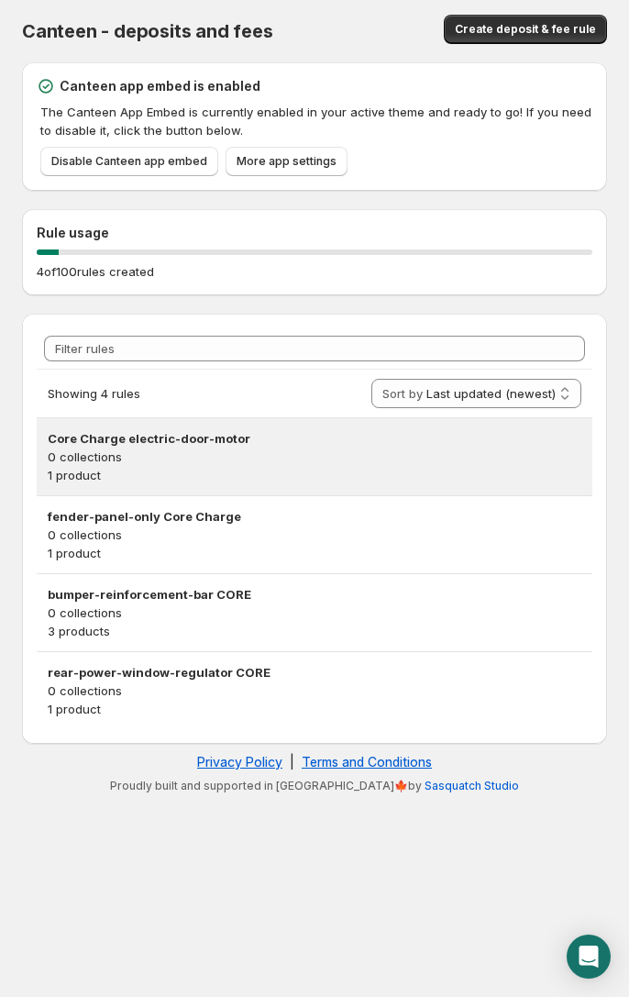
click at [206, 443] on h3 "Core Charge electric-door-motor" at bounding box center [315, 438] width 534 height 18
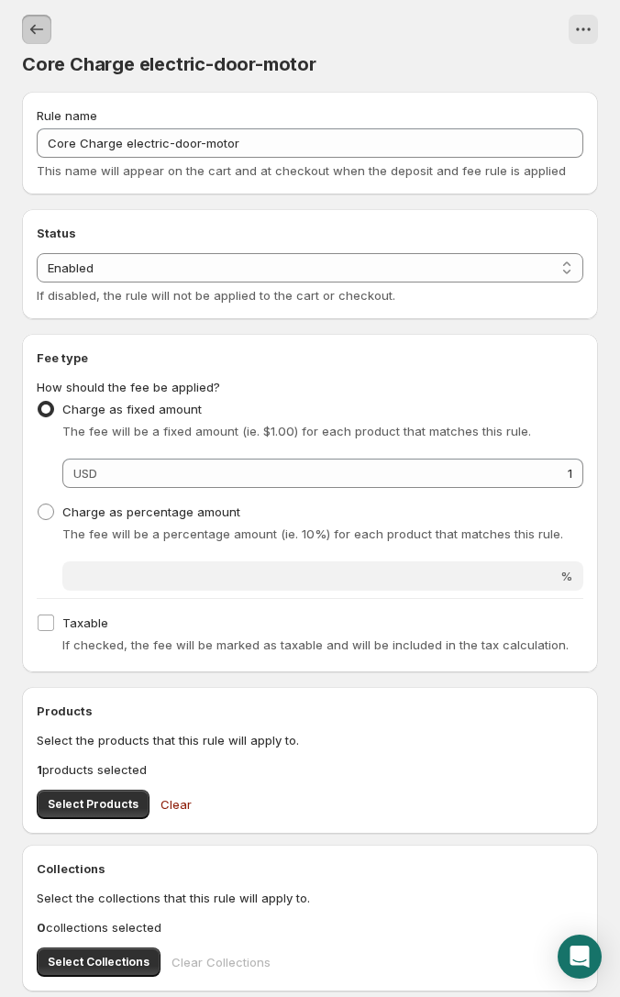
click at [37, 40] on button "Settings" at bounding box center [36, 29] width 29 height 29
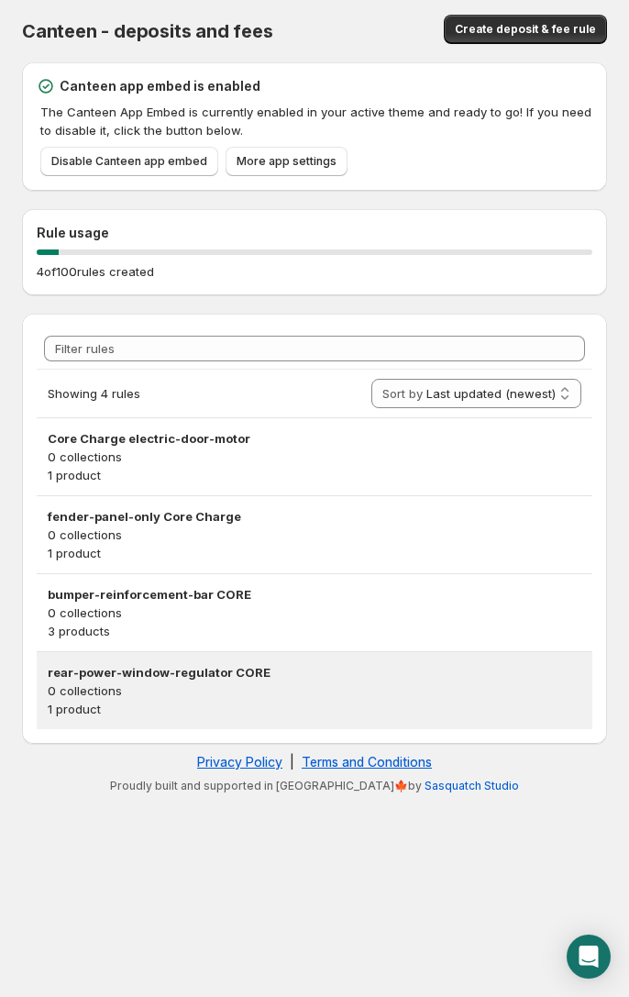
click at [255, 680] on h3 "rear-power-window-regulator CORE" at bounding box center [315, 672] width 534 height 18
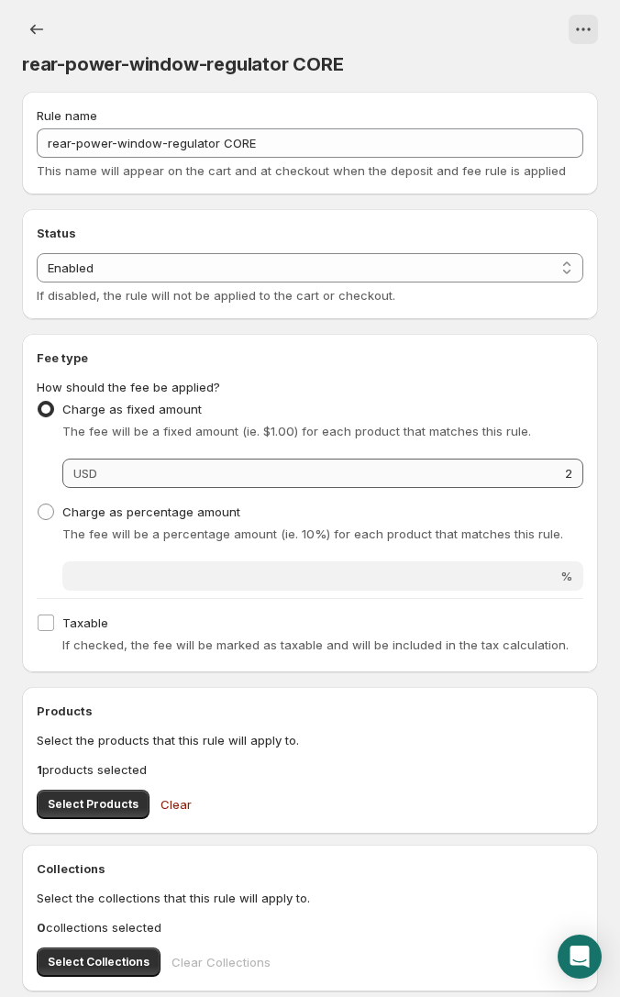
scroll to position [54, 0]
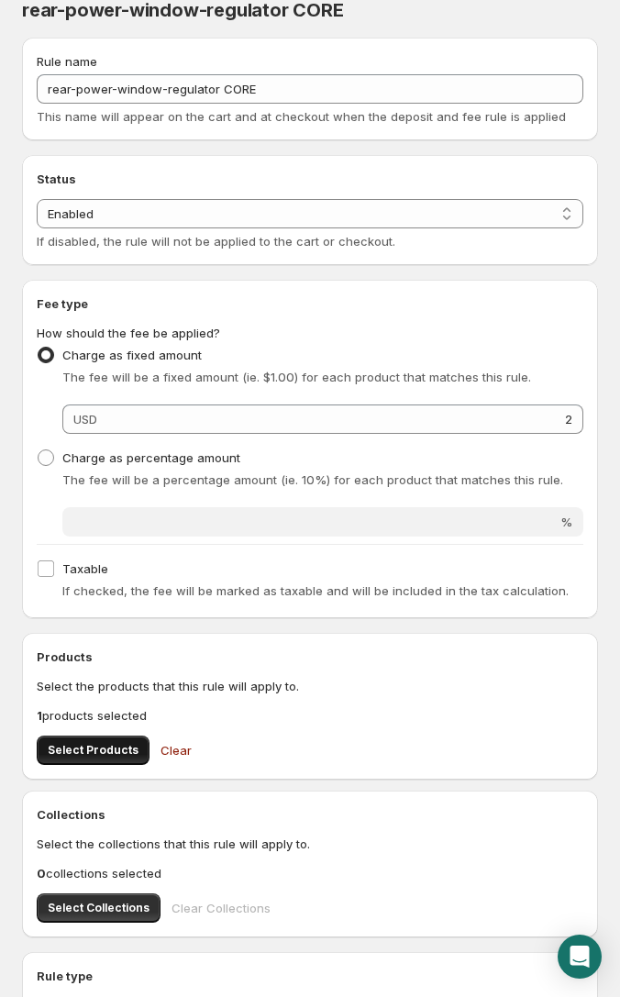
click at [116, 756] on span "Select Products" at bounding box center [93, 750] width 91 height 15
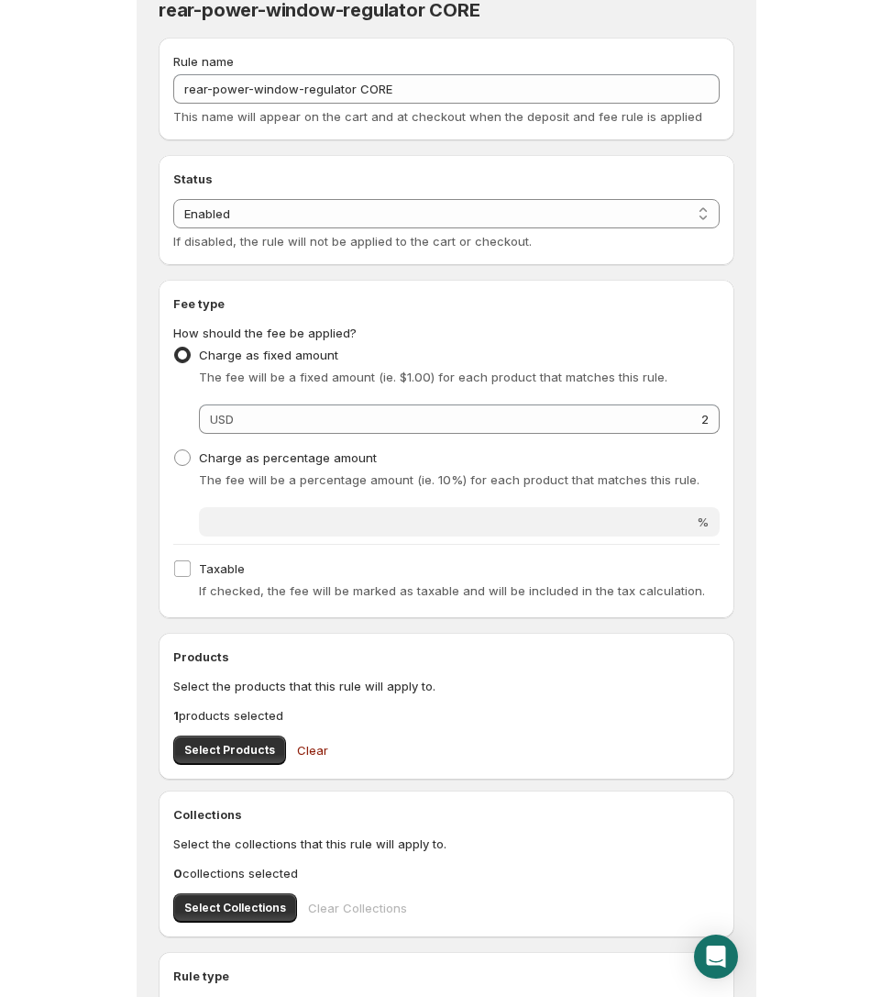
scroll to position [0, 0]
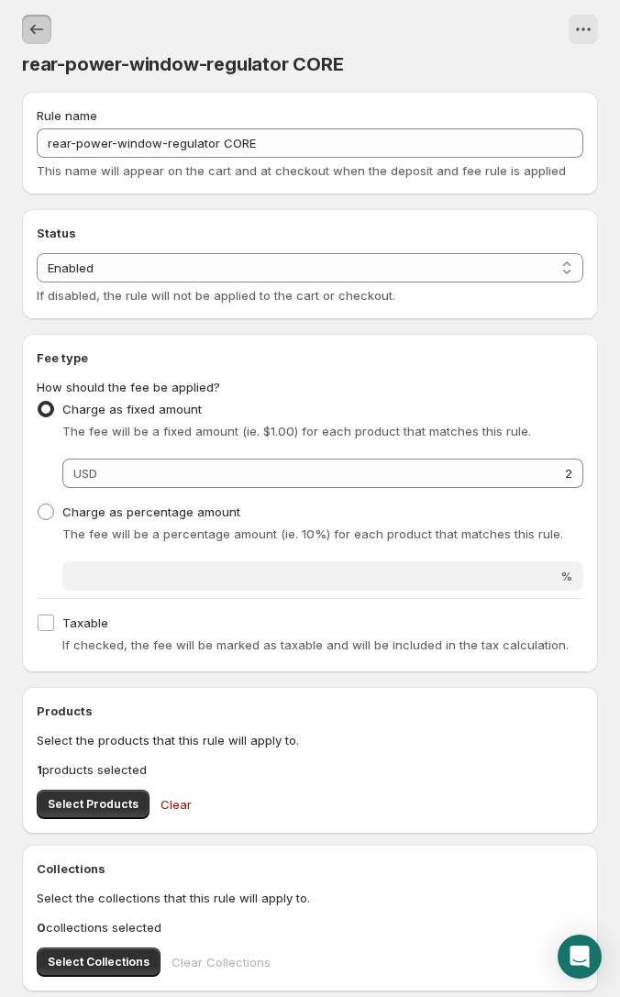
click at [48, 29] on button "Settings" at bounding box center [36, 29] width 29 height 29
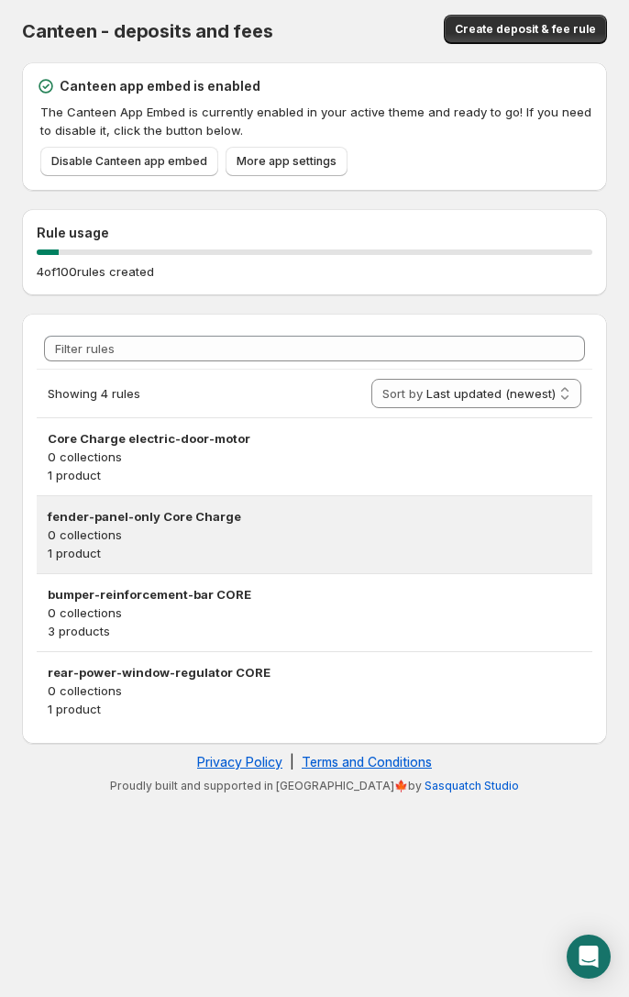
click at [130, 510] on h3 "fender-panel-only Core Charge" at bounding box center [315, 516] width 534 height 18
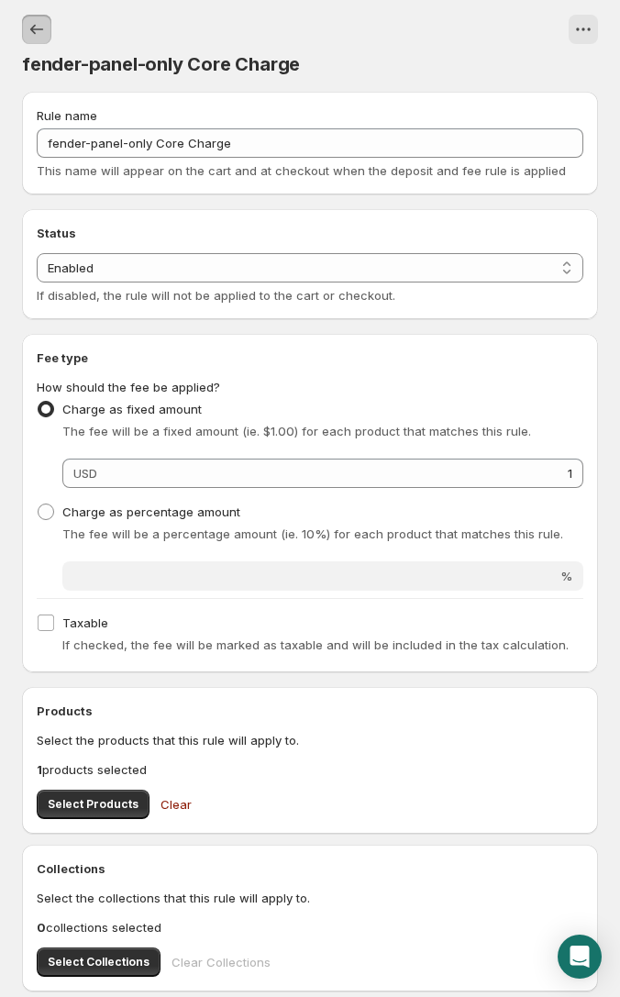
click at [28, 30] on icon "Settings" at bounding box center [37, 29] width 18 height 18
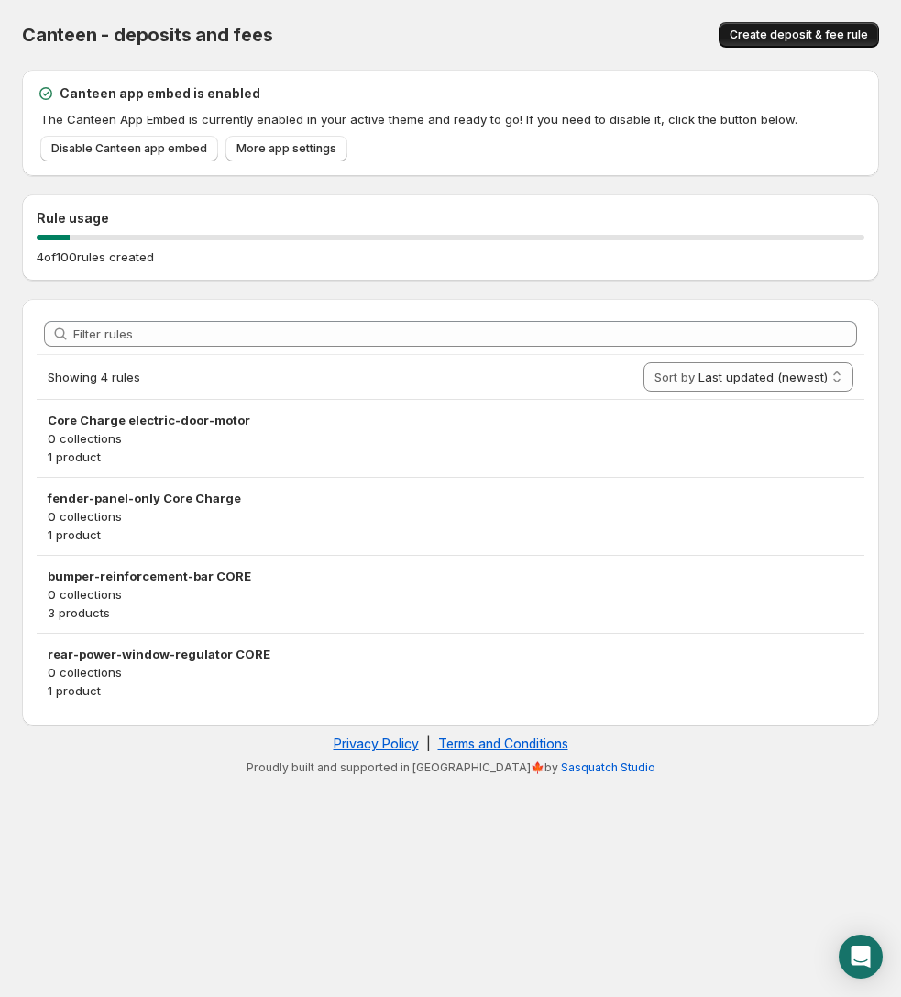
click at [775, 28] on span "Create deposit & fee rule" at bounding box center [799, 35] width 138 height 15
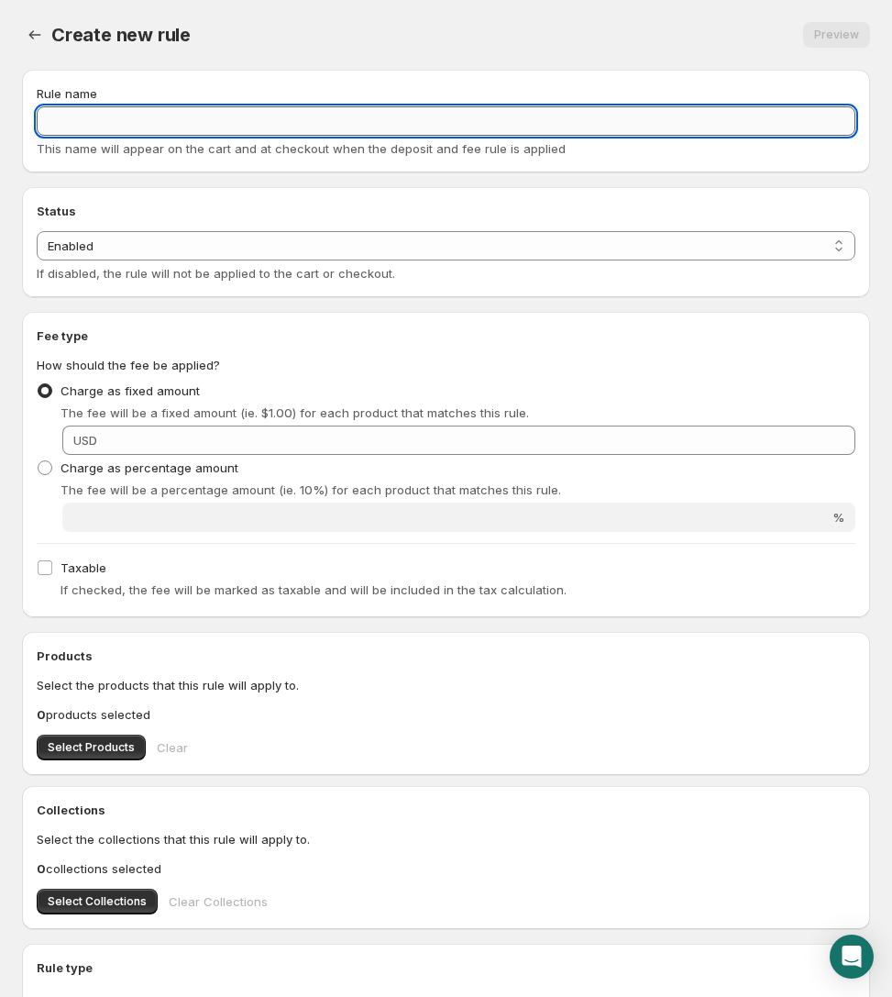
click at [318, 125] on input "Rule name" at bounding box center [446, 120] width 819 height 29
paste input "hood CORE"
type input "hood CORE"
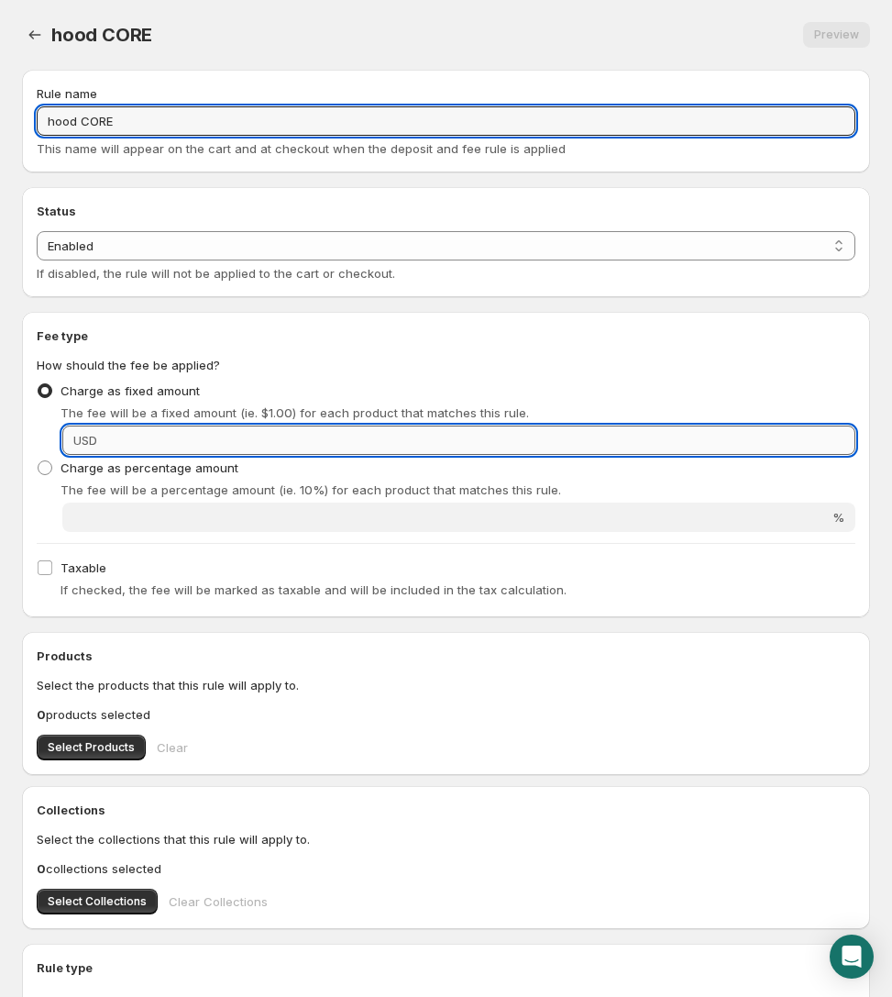
click at [623, 428] on input "Fixed amount" at bounding box center [479, 439] width 753 height 29
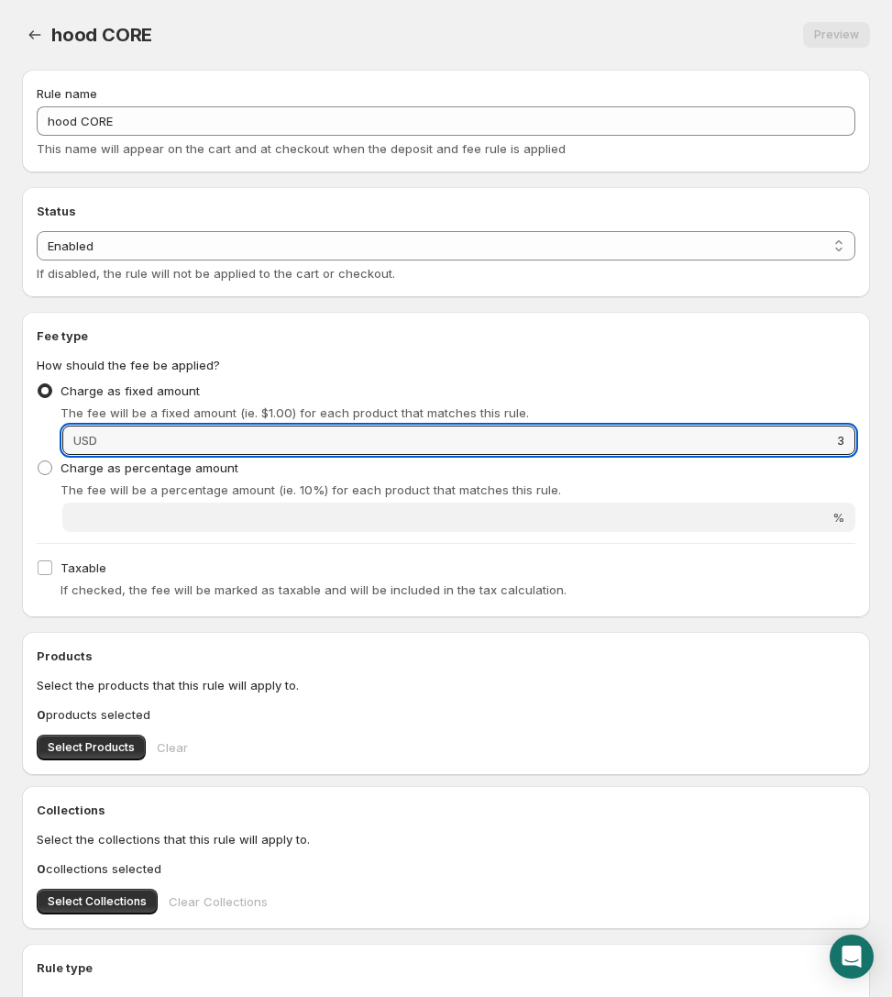
type input "3"
click at [605, 404] on div "The fee will be a fixed amount (ie. $1.00) for each product that matches this r…" at bounding box center [458, 412] width 795 height 18
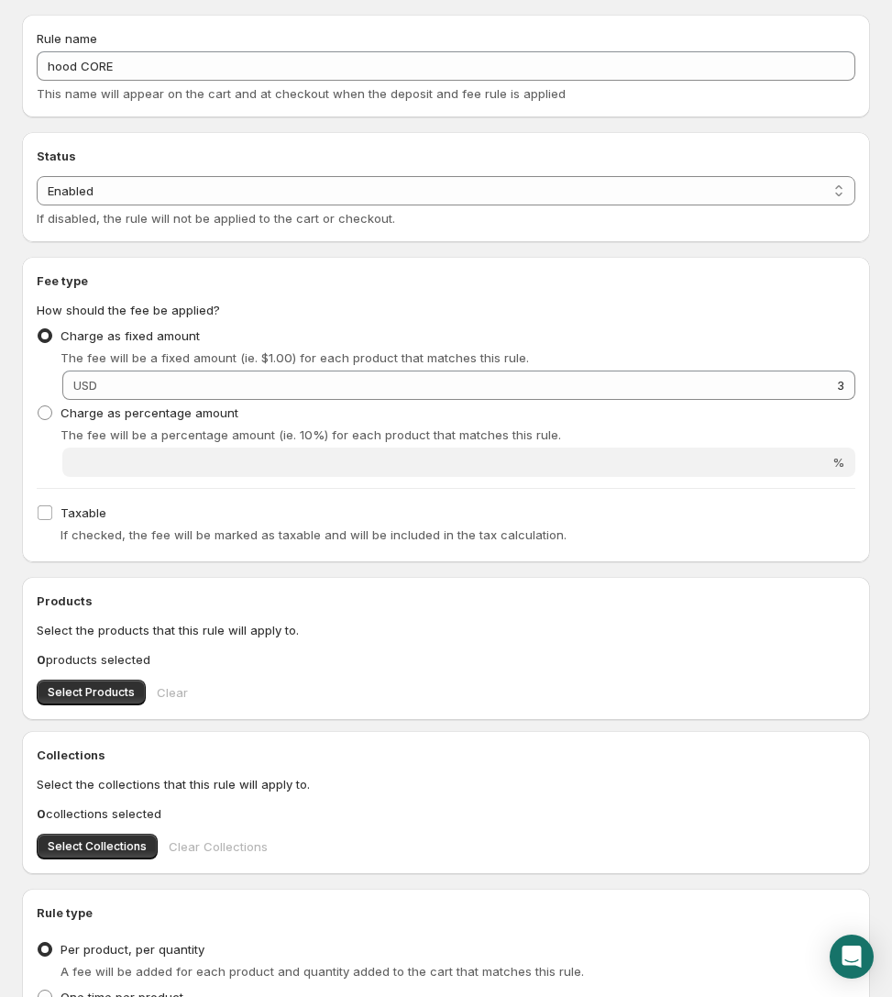
scroll to position [151, 0]
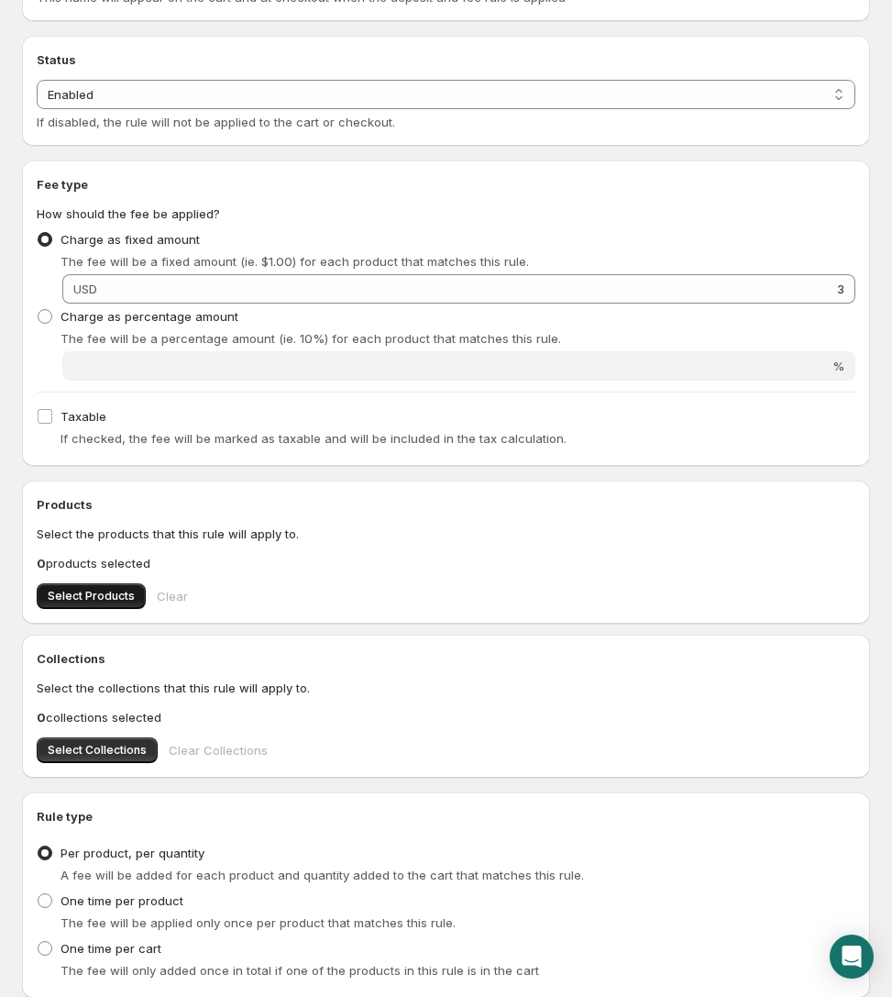
click at [87, 599] on span "Select Products" at bounding box center [91, 596] width 87 height 15
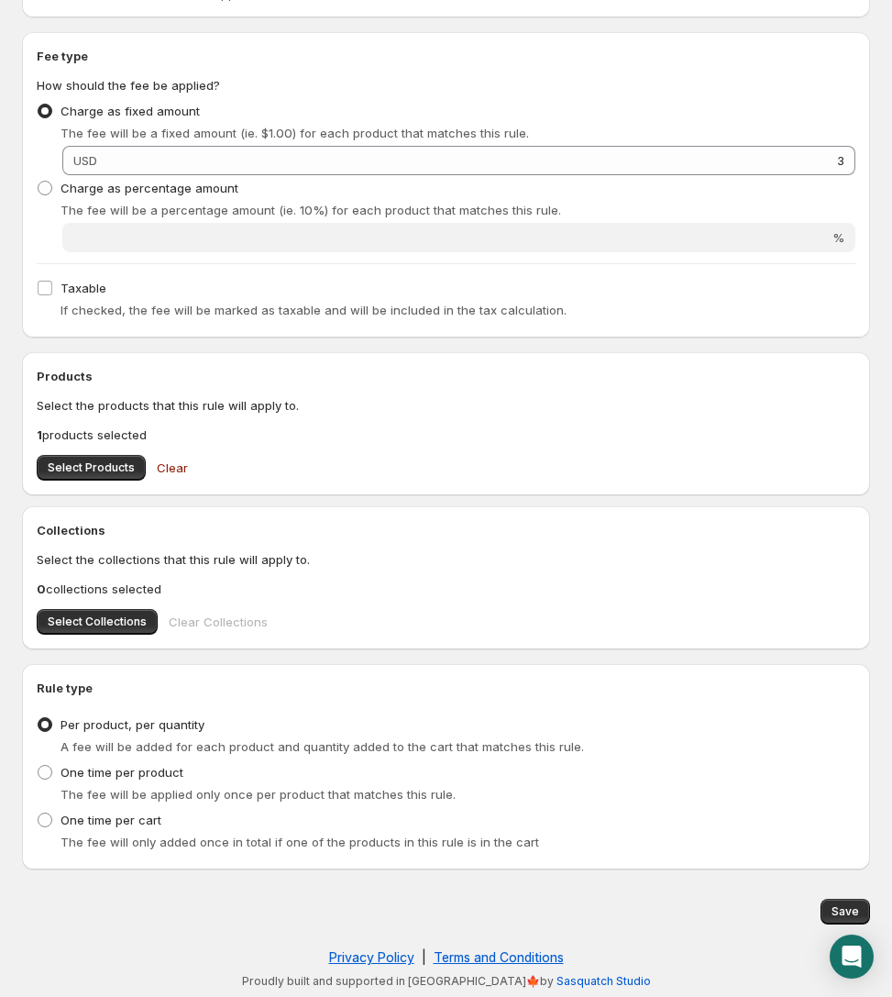
scroll to position [270, 0]
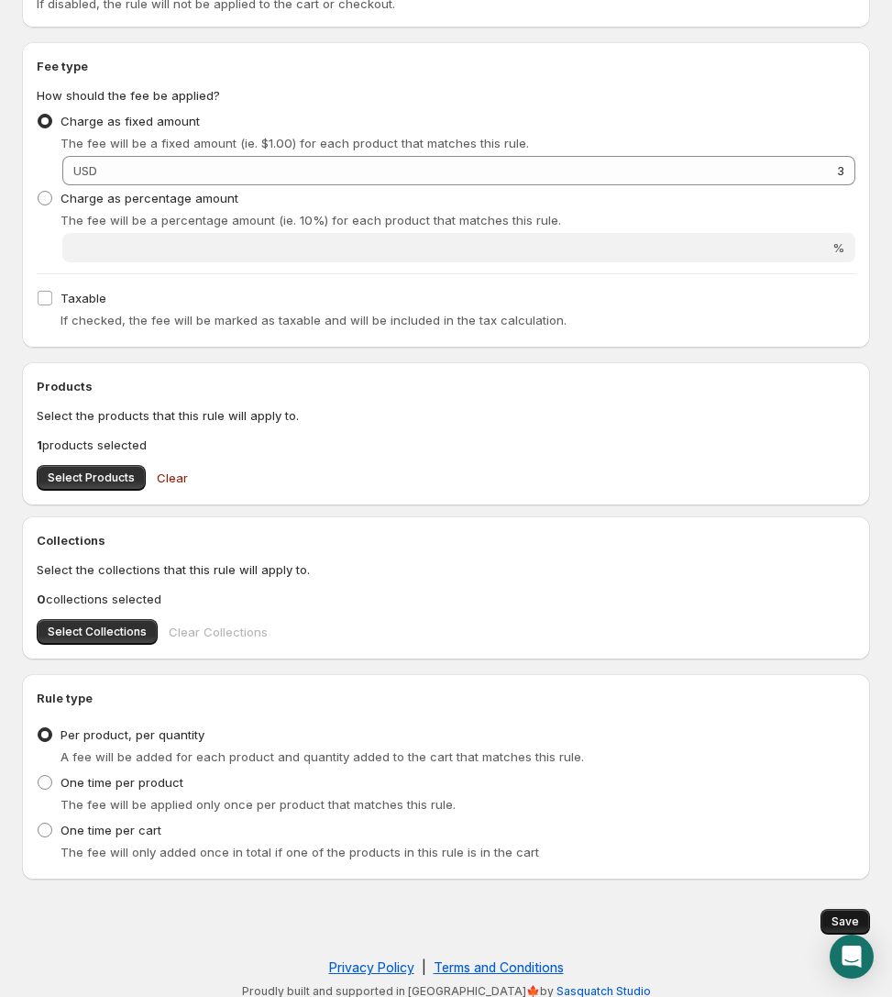
click at [792, 910] on button "Save" at bounding box center [846, 922] width 50 height 26
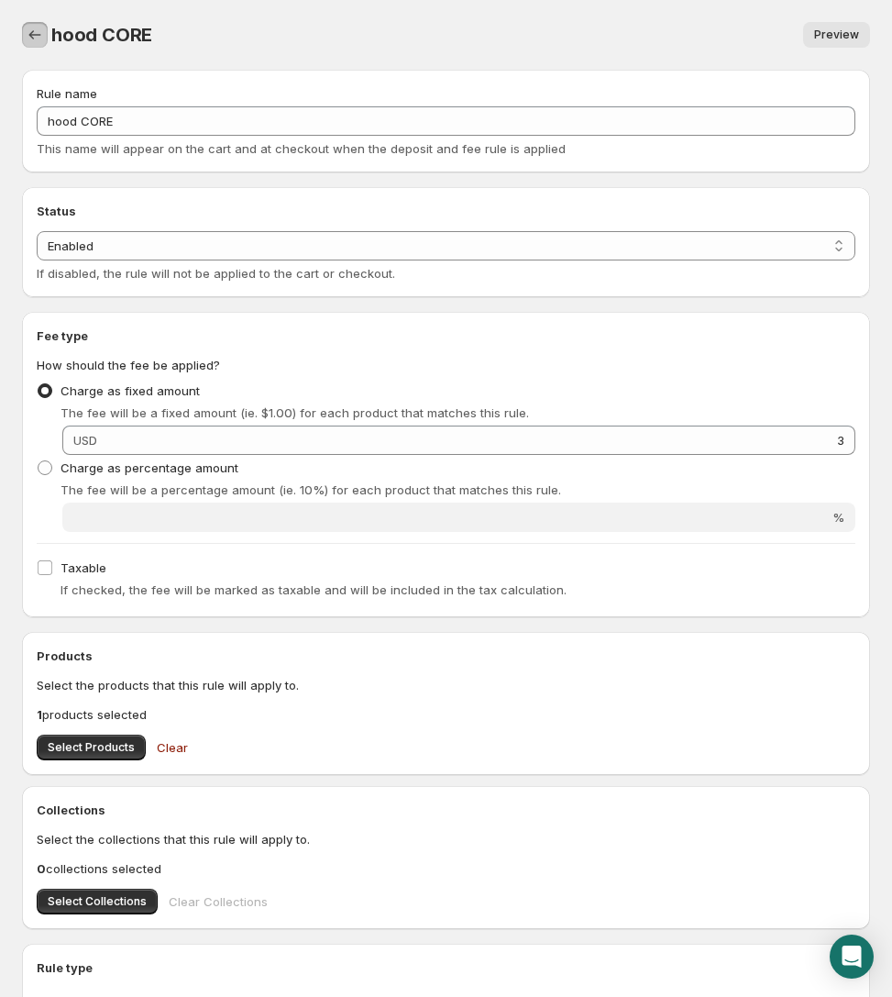
click at [39, 29] on icon "Settings" at bounding box center [35, 35] width 18 height 18
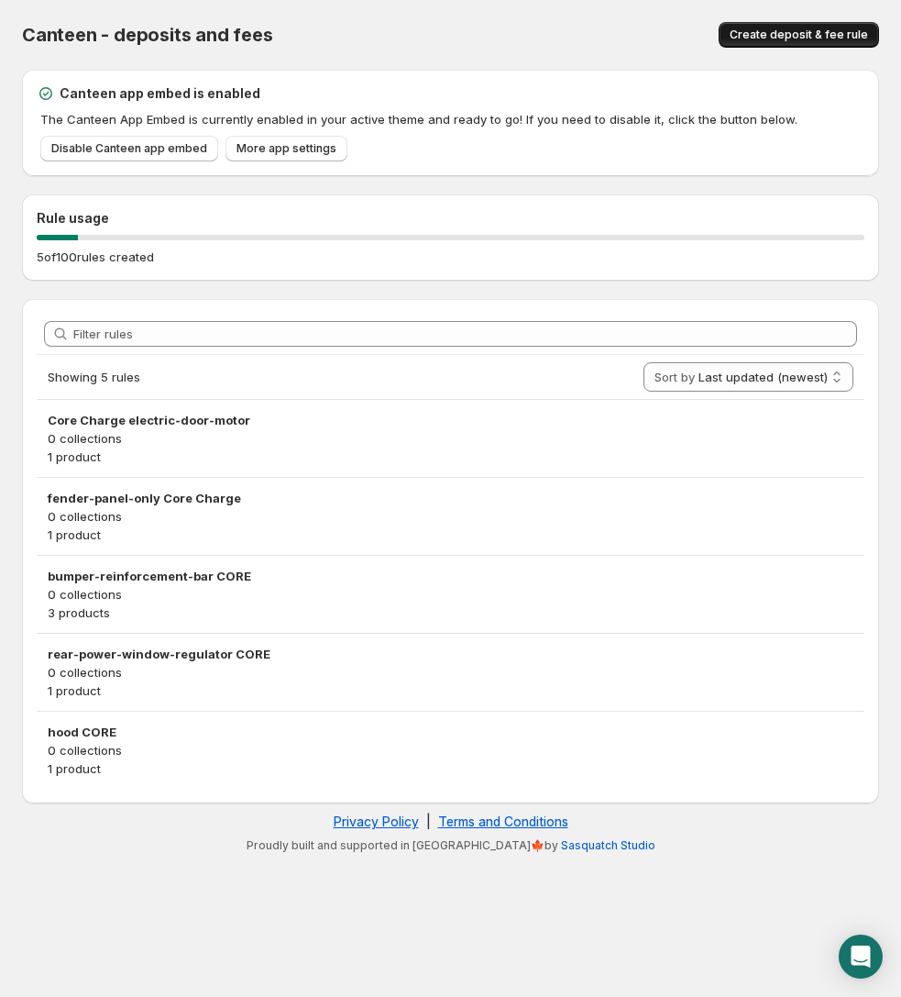
click at [744, 33] on span "Create deposit & fee rule" at bounding box center [799, 35] width 138 height 15
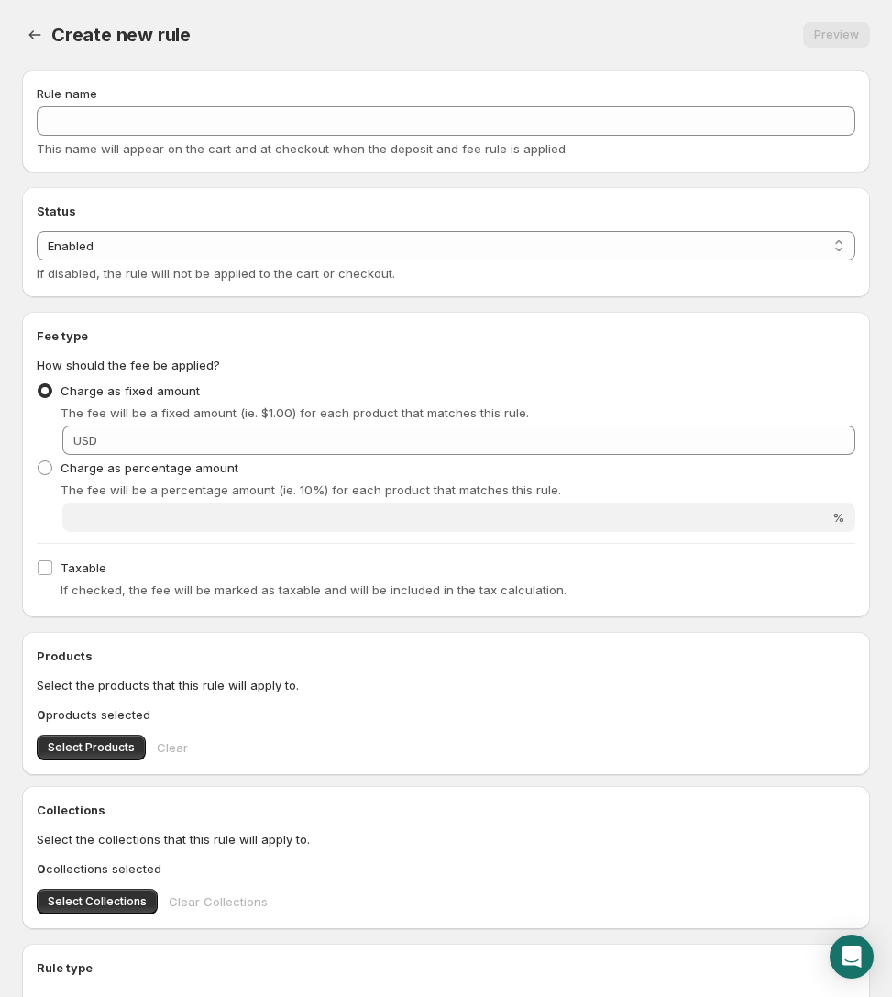
click at [325, 316] on div "Fee type How should the fee be applied? Charge as fixed amount The fee will be …" at bounding box center [446, 464] width 848 height 305
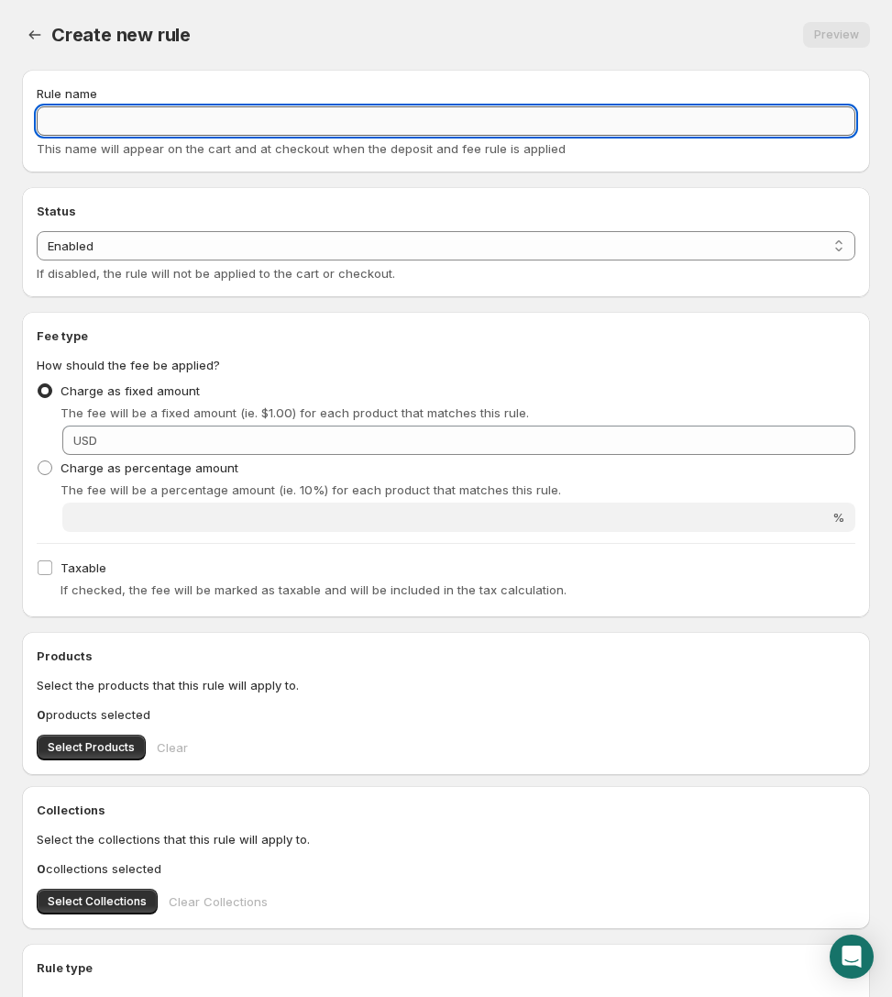
click at [310, 124] on input "Rule name" at bounding box center [446, 120] width 819 height 29
paste input "hood-scoop CORE"
type input "hood-scoop CORE"
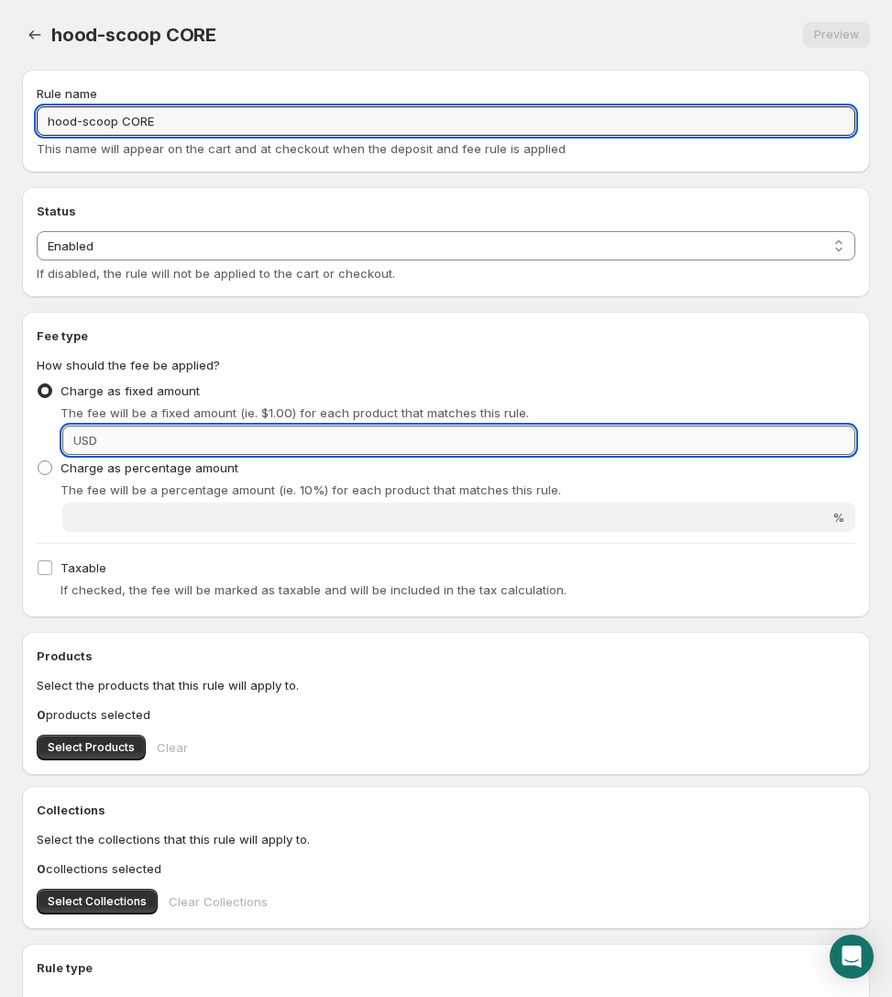
click at [324, 433] on input "Fixed amount" at bounding box center [479, 439] width 753 height 29
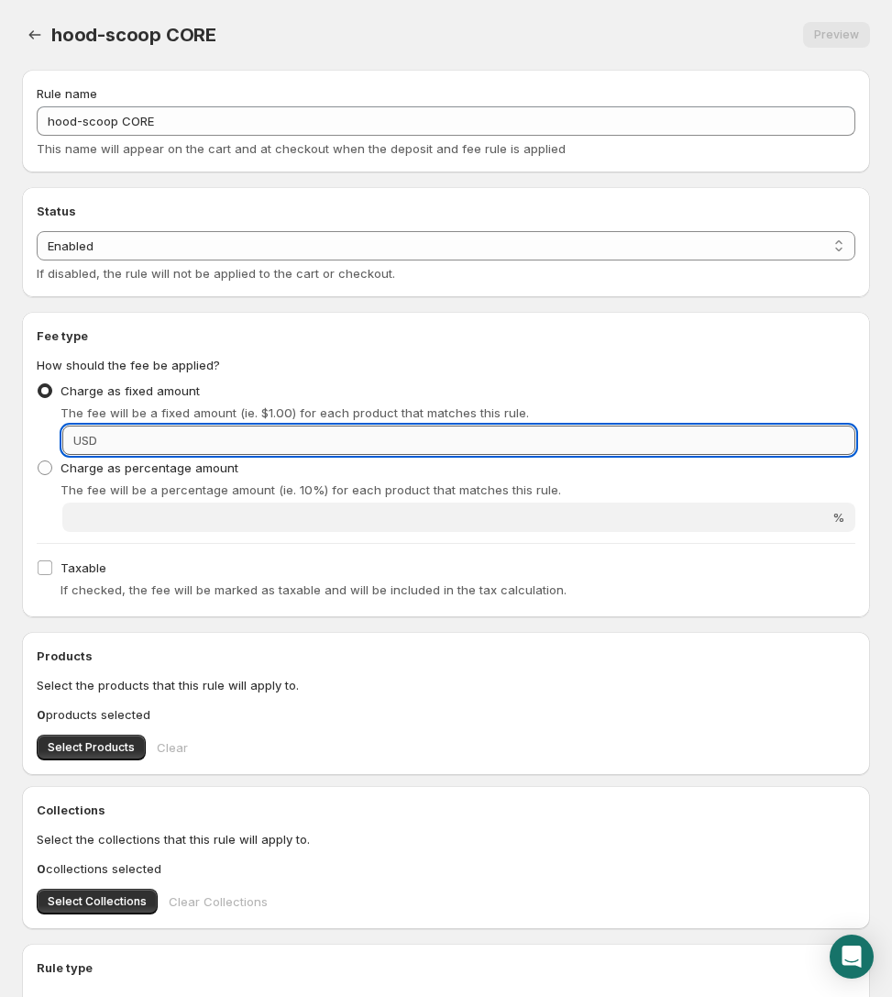
click at [245, 439] on input "Fixed amount" at bounding box center [479, 439] width 753 height 29
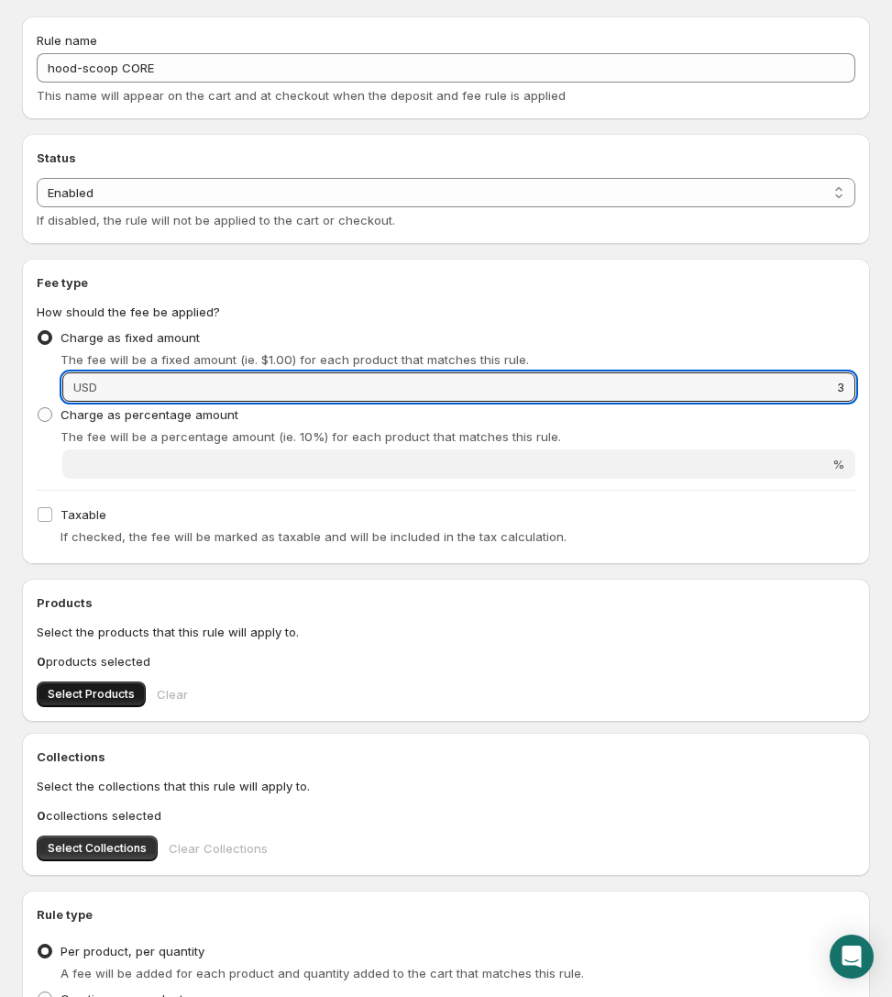
type input "3"
click at [105, 693] on span "Select Products" at bounding box center [91, 694] width 87 height 15
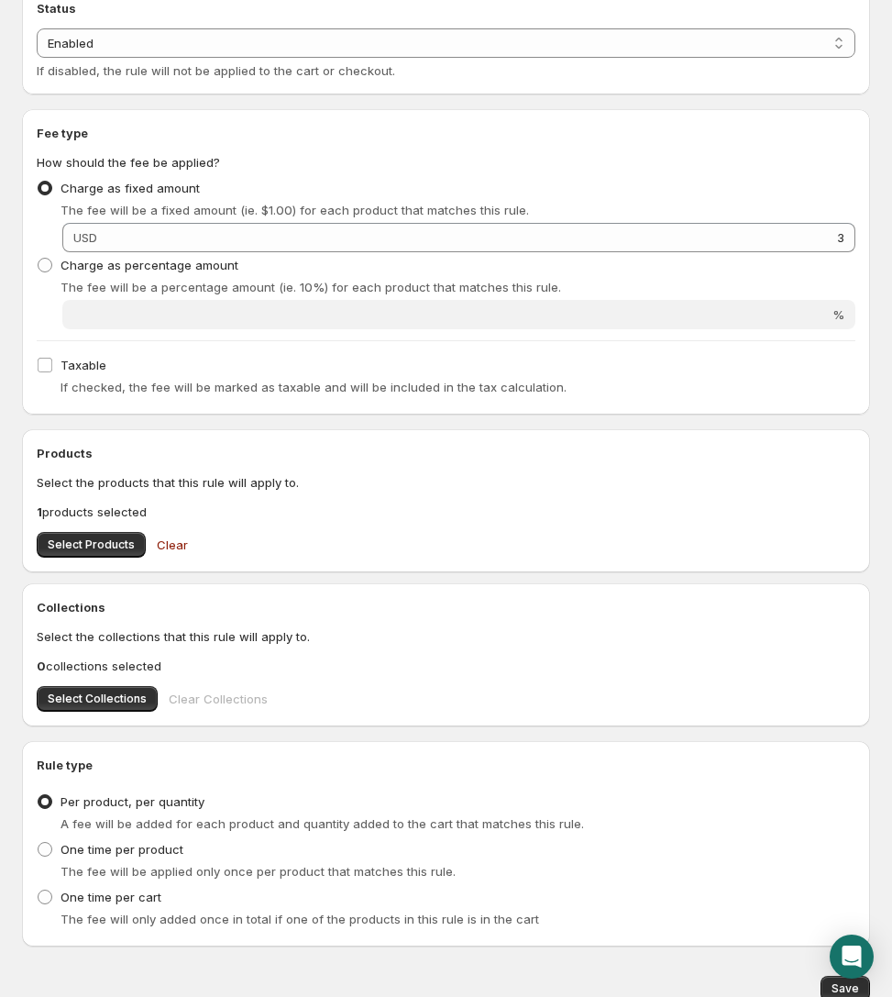
scroll to position [280, 0]
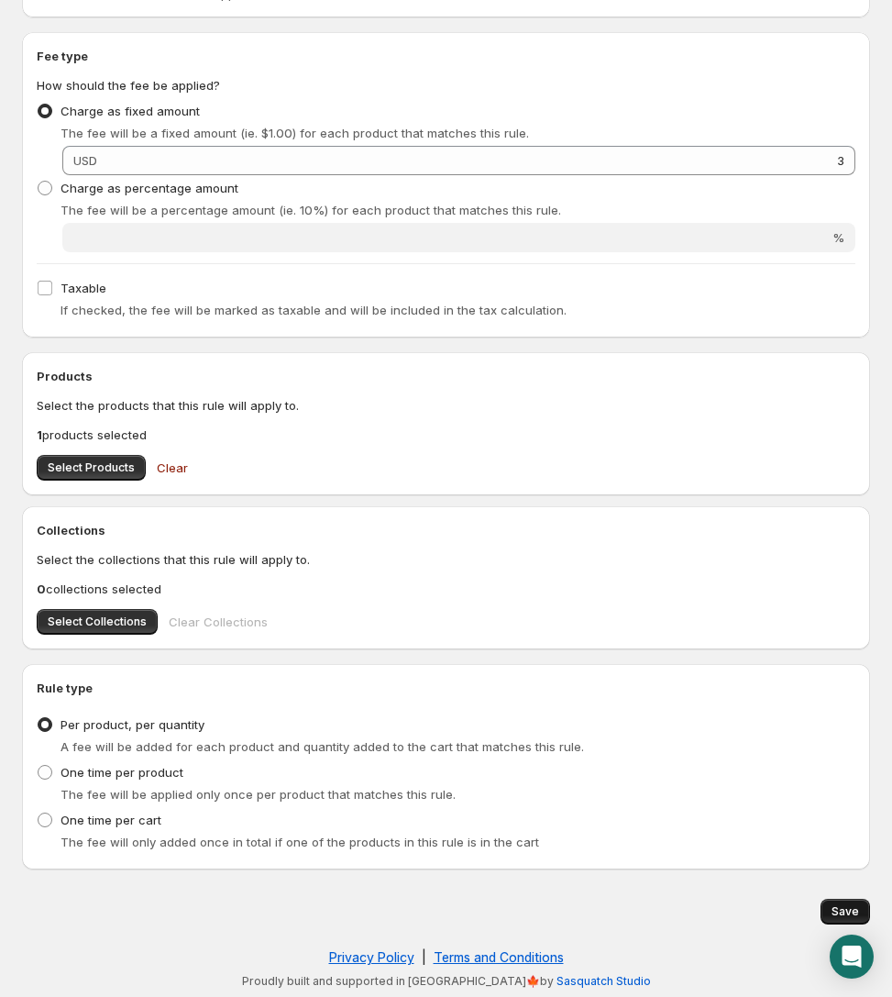
click at [792, 913] on button "Save" at bounding box center [846, 912] width 50 height 26
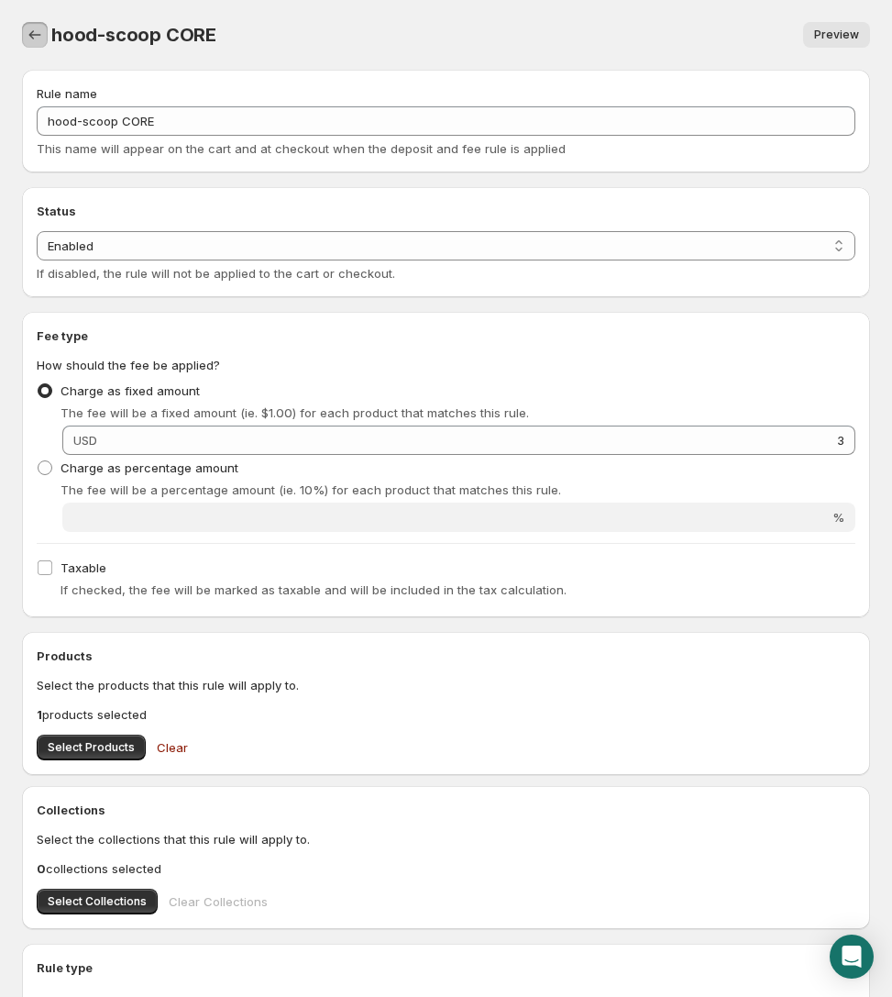
click at [42, 31] on icon "Settings" at bounding box center [35, 35] width 18 height 18
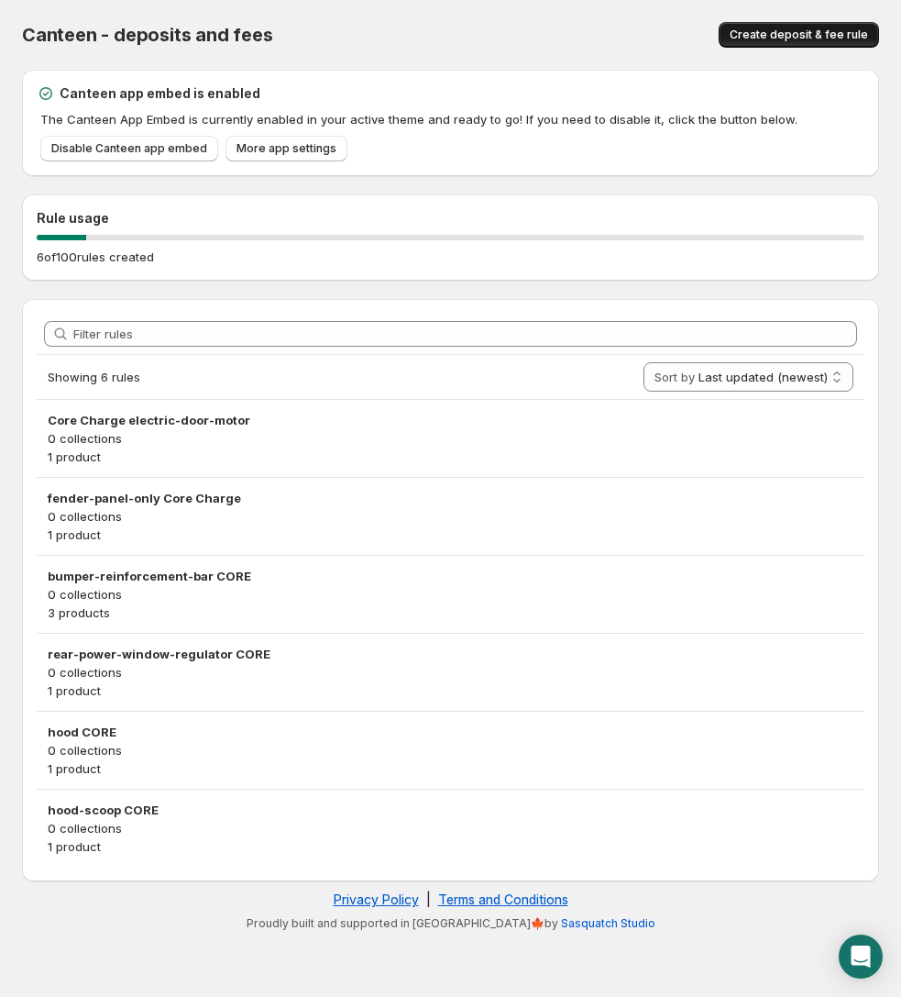
click at [780, 32] on span "Create deposit & fee rule" at bounding box center [799, 35] width 138 height 15
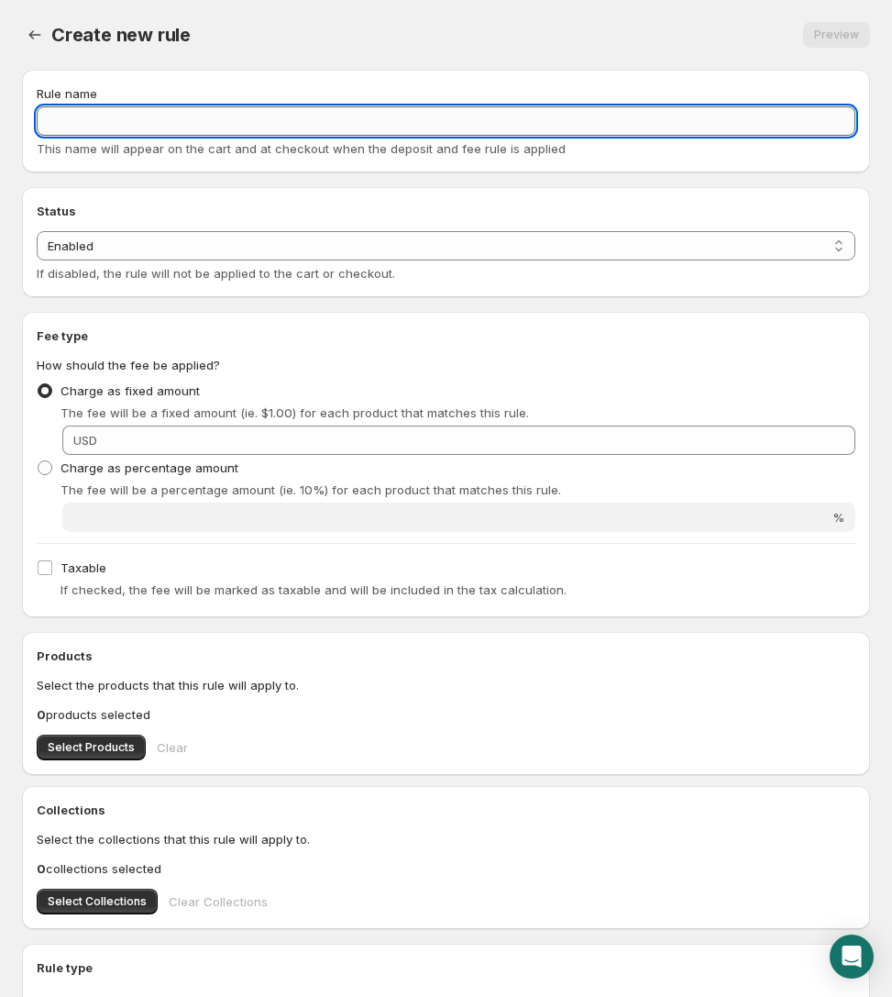
click at [102, 121] on input "Rule name" at bounding box center [446, 120] width 819 height 29
paste input "trunk-lid-car"
drag, startPoint x: 181, startPoint y: 119, endPoint x: 104, endPoint y: 118, distance: 77.0
click at [104, 118] on input "trunk-lid-car" at bounding box center [446, 120] width 819 height 29
type input "trunk-lid CORE"
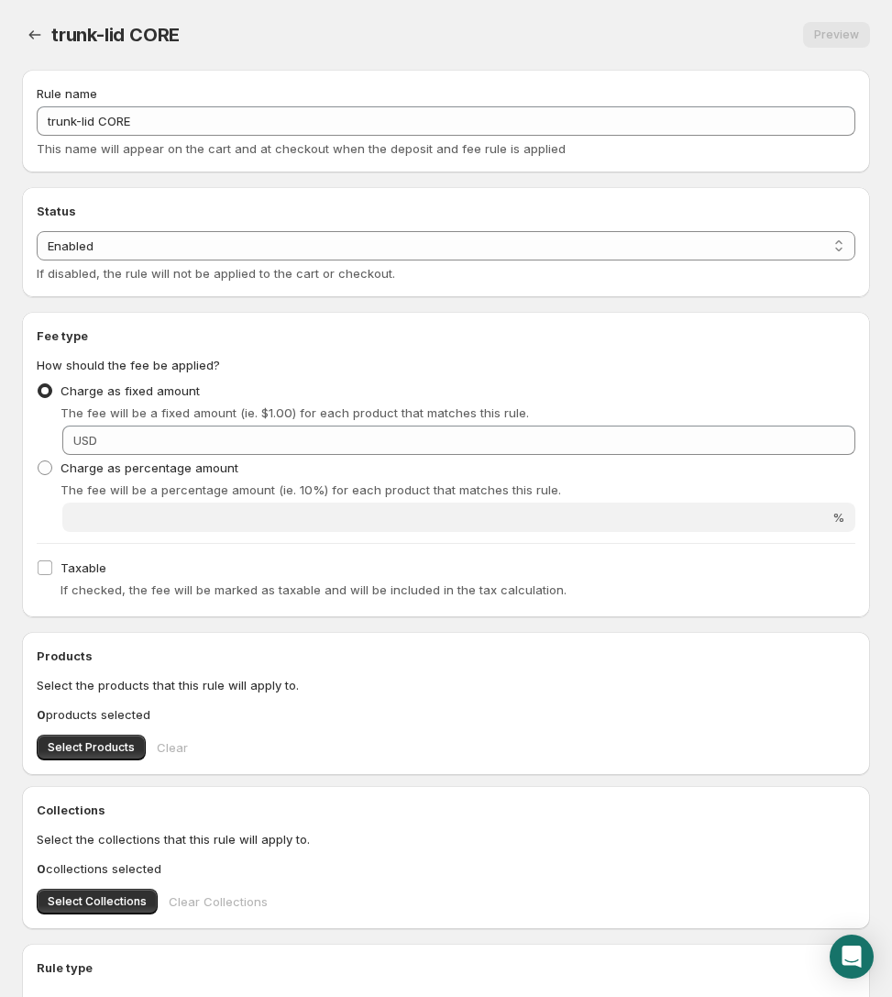
click at [724, 456] on div "Charge as percentage amount The fee will be a percentage amount (ie. 10%) for e…" at bounding box center [446, 477] width 819 height 44
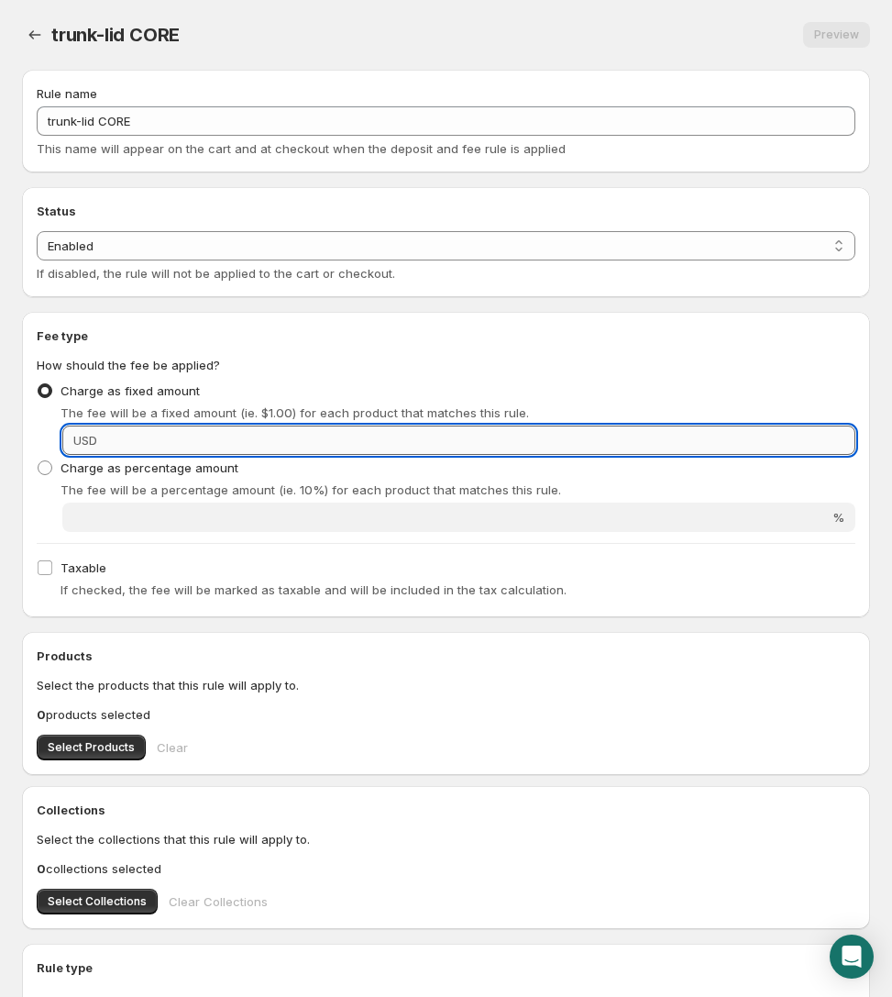
click at [727, 445] on input "Fixed amount" at bounding box center [479, 439] width 753 height 29
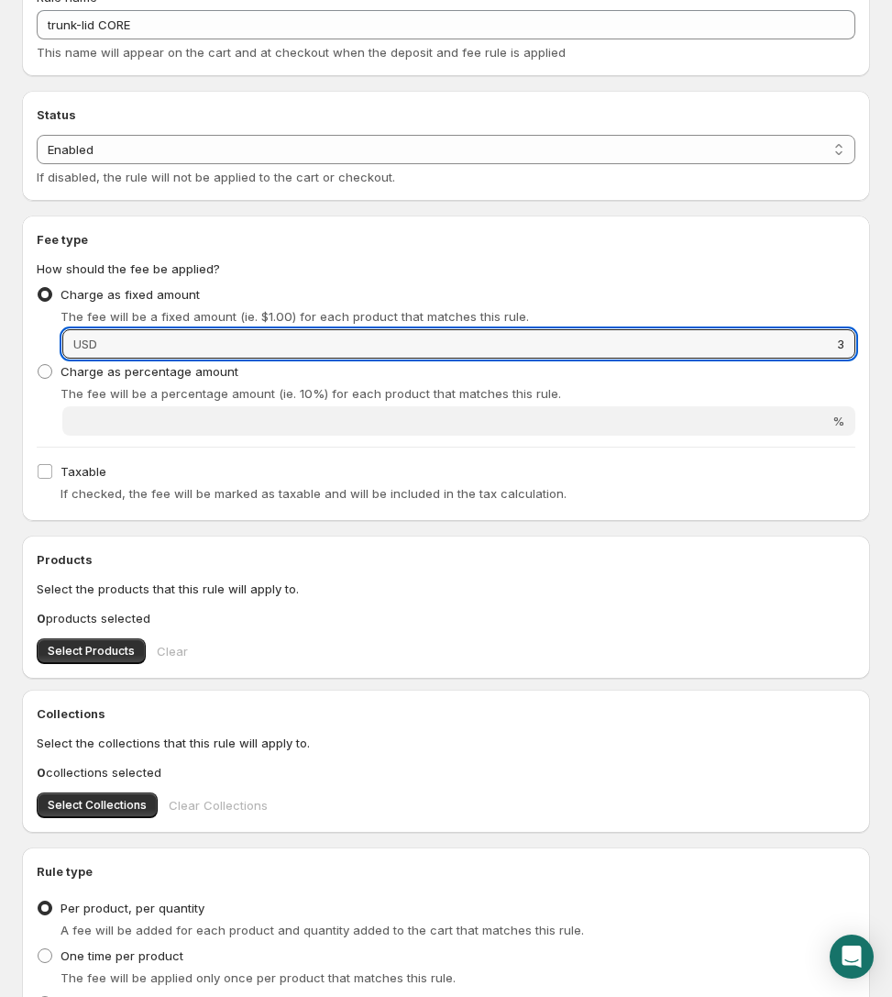
scroll to position [118, 0]
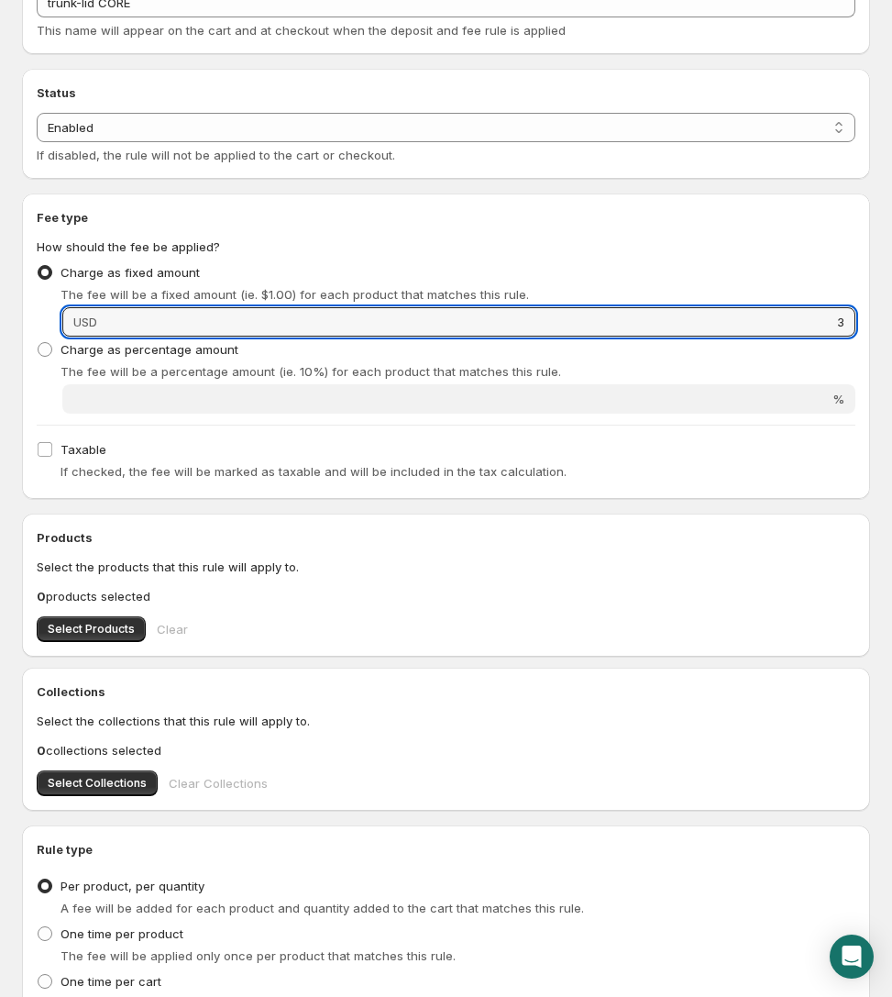
type input "3"
click at [106, 633] on span "Select Products" at bounding box center [91, 629] width 87 height 15
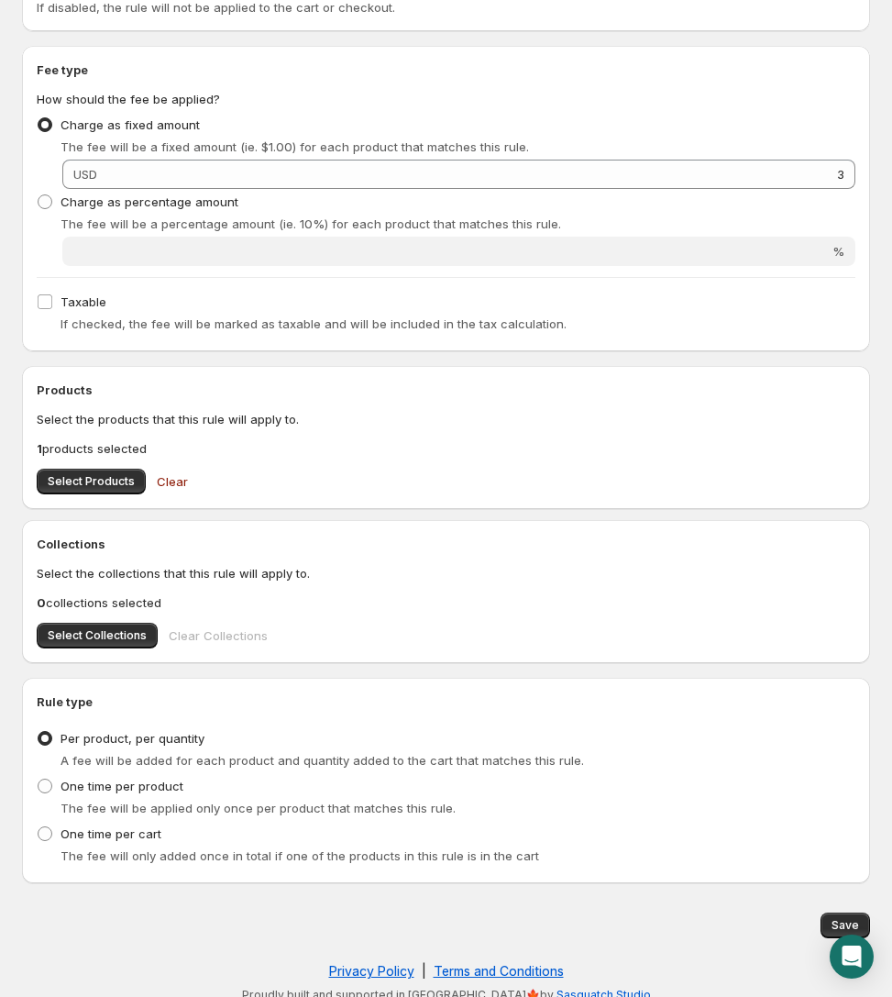
scroll to position [280, 0]
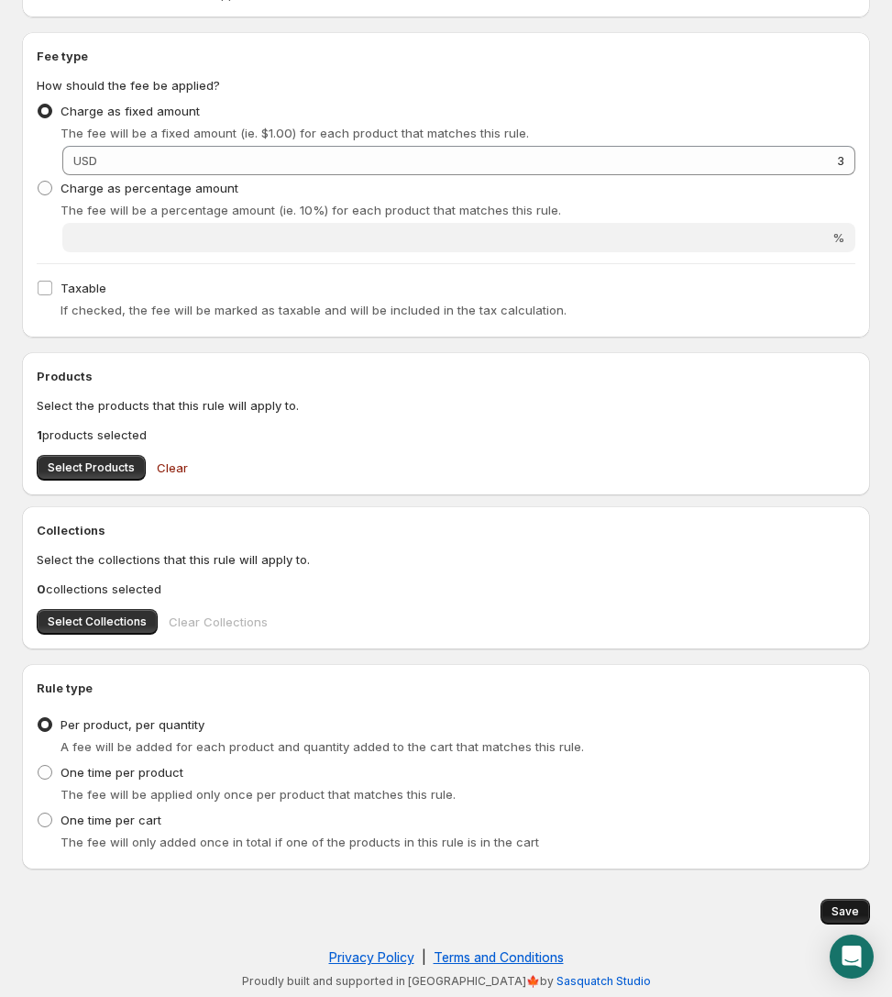
click at [792, 905] on span "Save" at bounding box center [846, 911] width 28 height 15
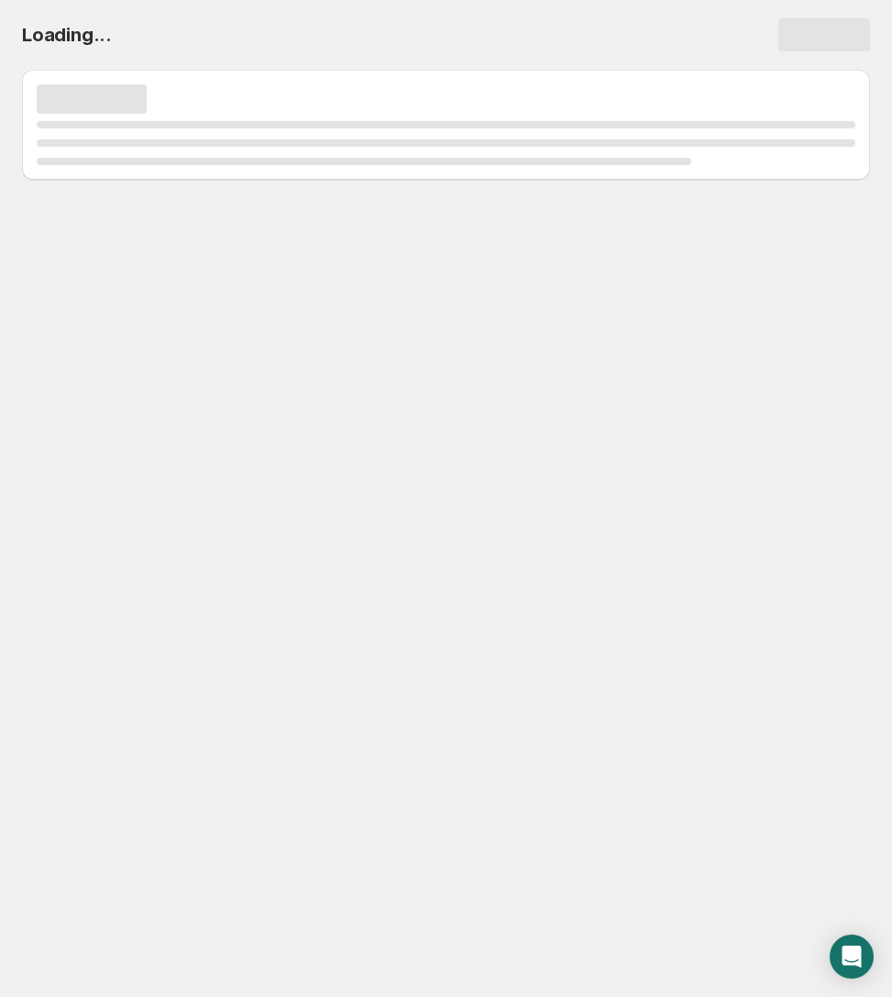
scroll to position [0, 0]
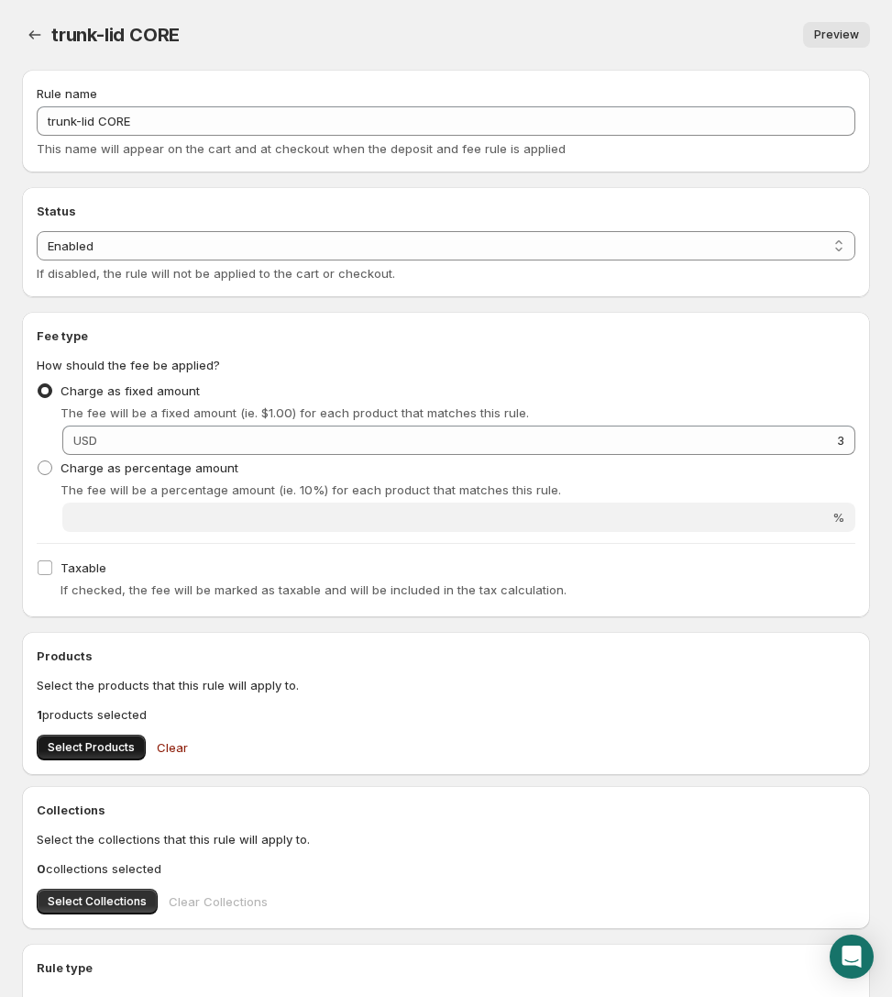
click at [61, 755] on button "Select Products" at bounding box center [91, 747] width 109 height 26
click at [51, 40] on span "trunk-lid CORE" at bounding box center [115, 35] width 128 height 22
click at [44, 38] on button "Settings" at bounding box center [35, 35] width 26 height 26
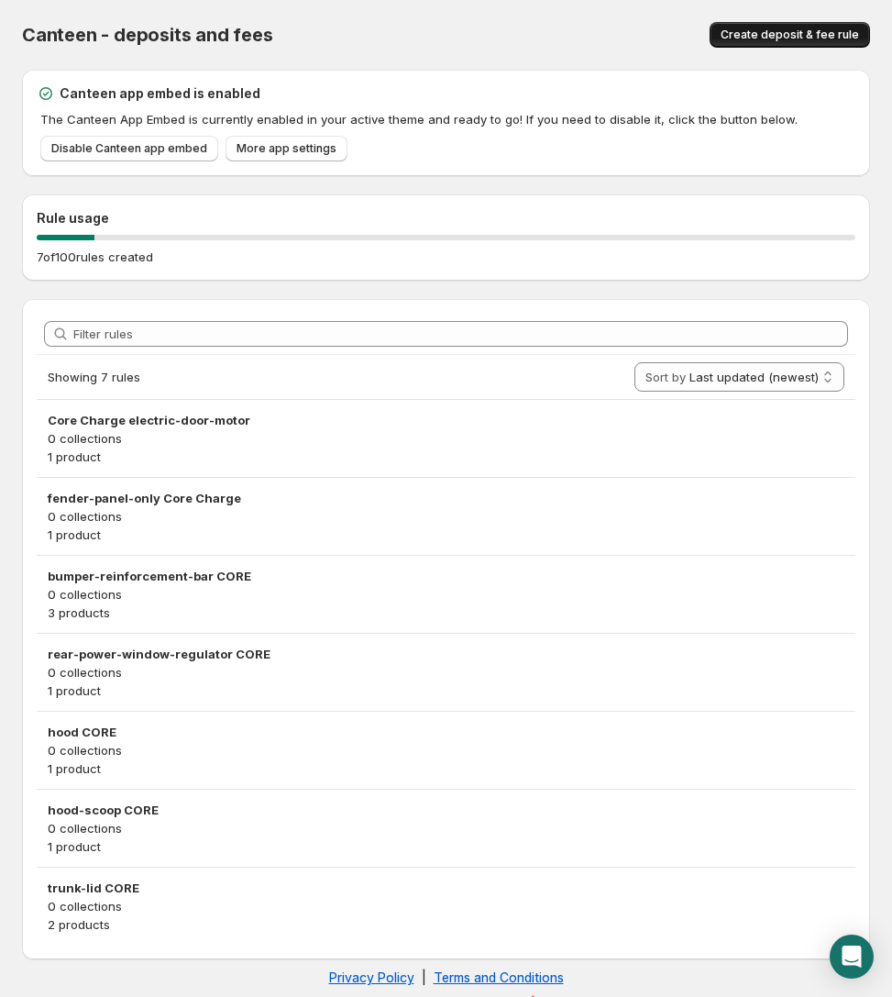
click at [760, 32] on span "Create deposit & fee rule" at bounding box center [790, 35] width 138 height 15
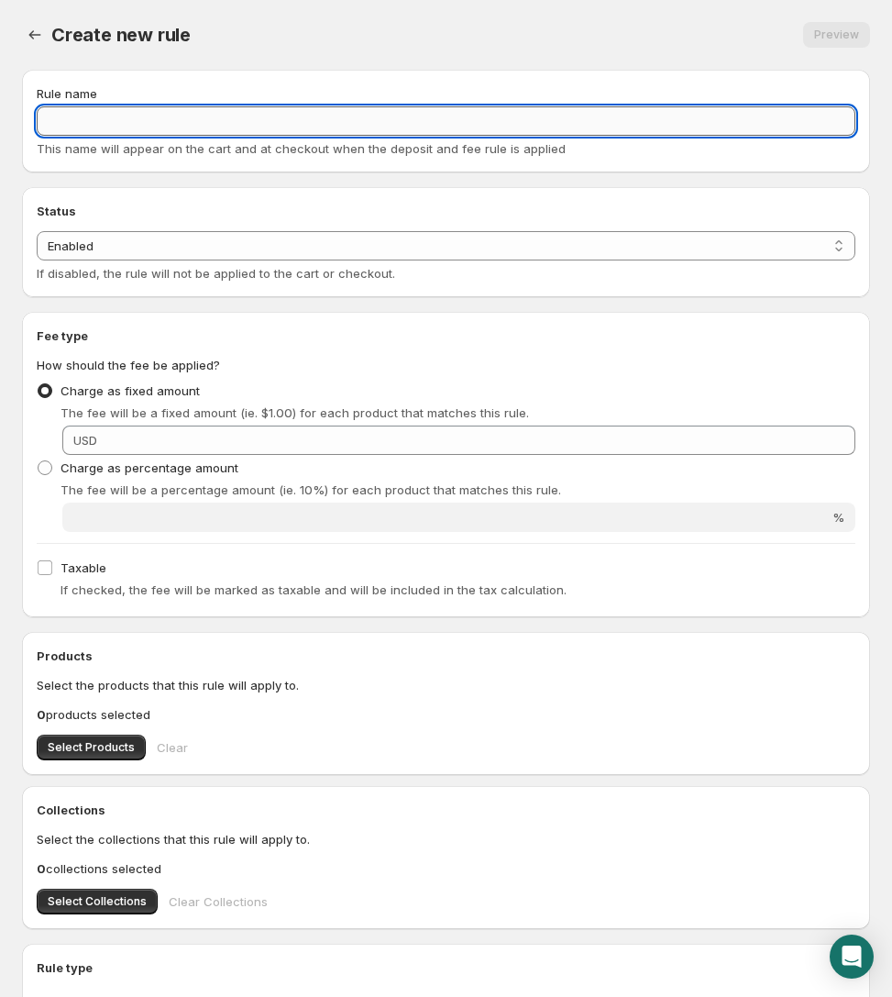
click at [141, 127] on input "Rule name" at bounding box center [446, 120] width 819 height 29
paste input "back-door-assembly-van CORE"
type input "back-door-assembly-van CORE"
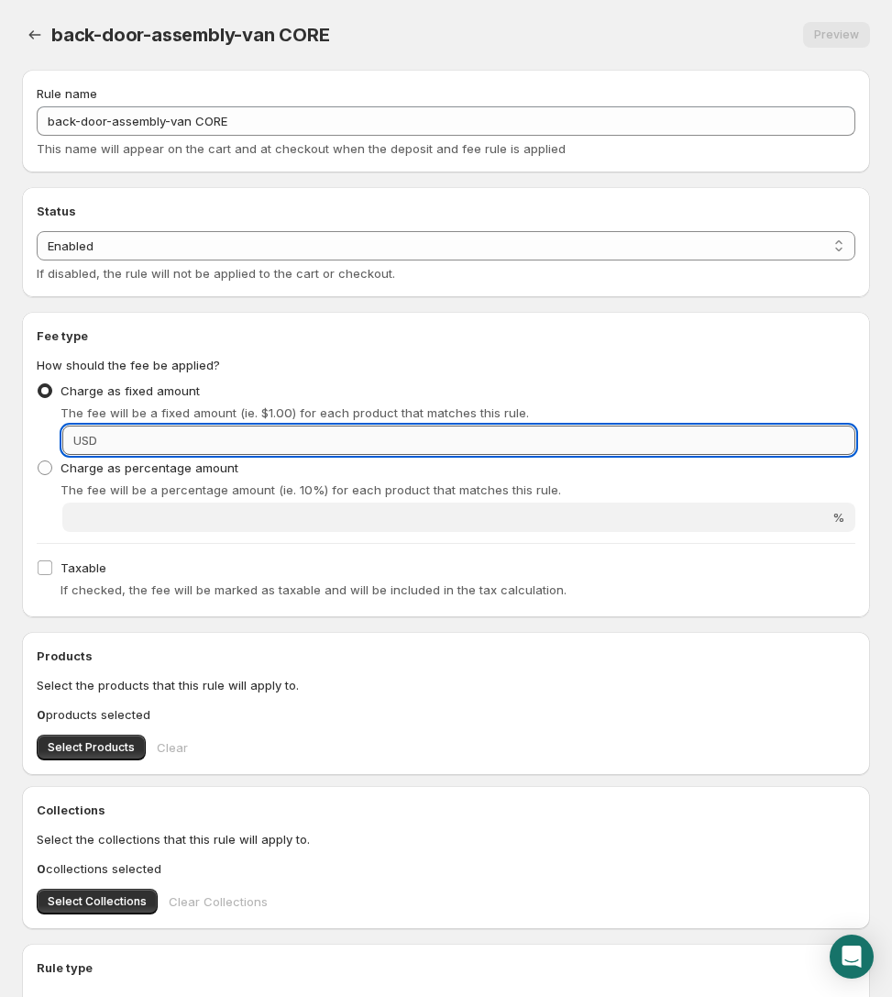
click at [179, 447] on input "Fixed amount" at bounding box center [479, 439] width 753 height 29
click at [337, 433] on input "Fixed amount" at bounding box center [479, 439] width 753 height 29
type input "5"
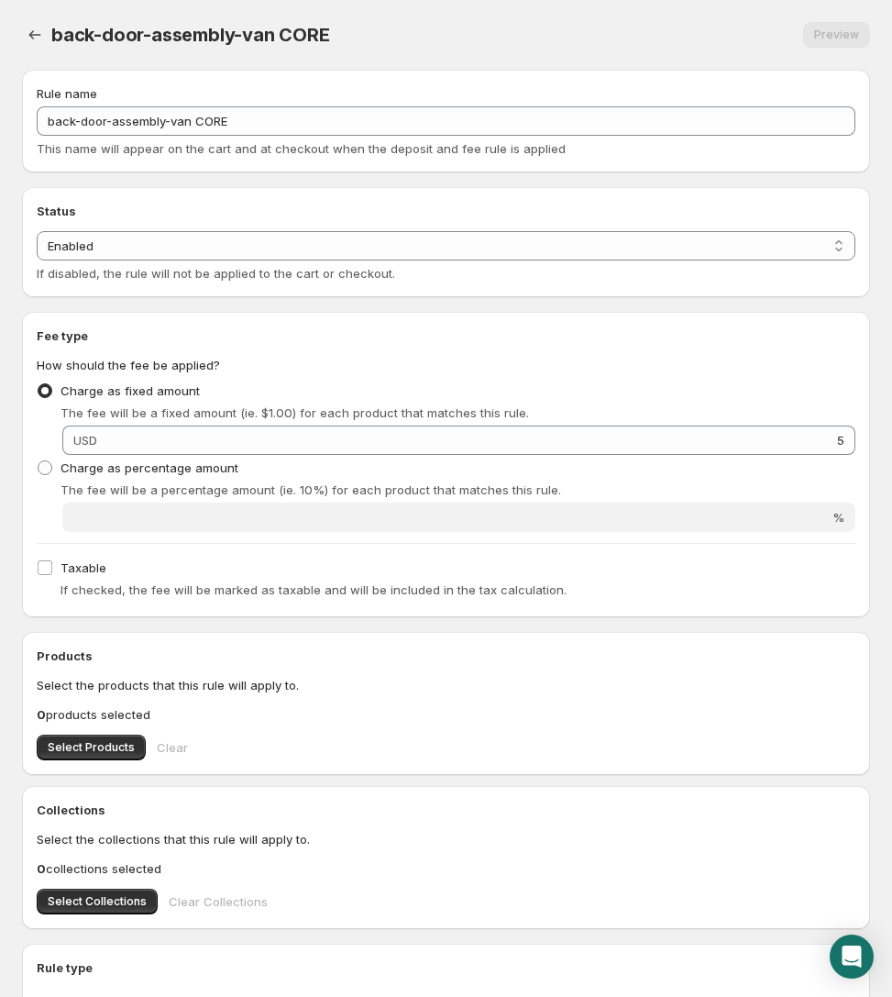
click at [283, 552] on div "Fee type How should the fee be applied? Charge as fixed amount The fee will be …" at bounding box center [446, 464] width 819 height 276
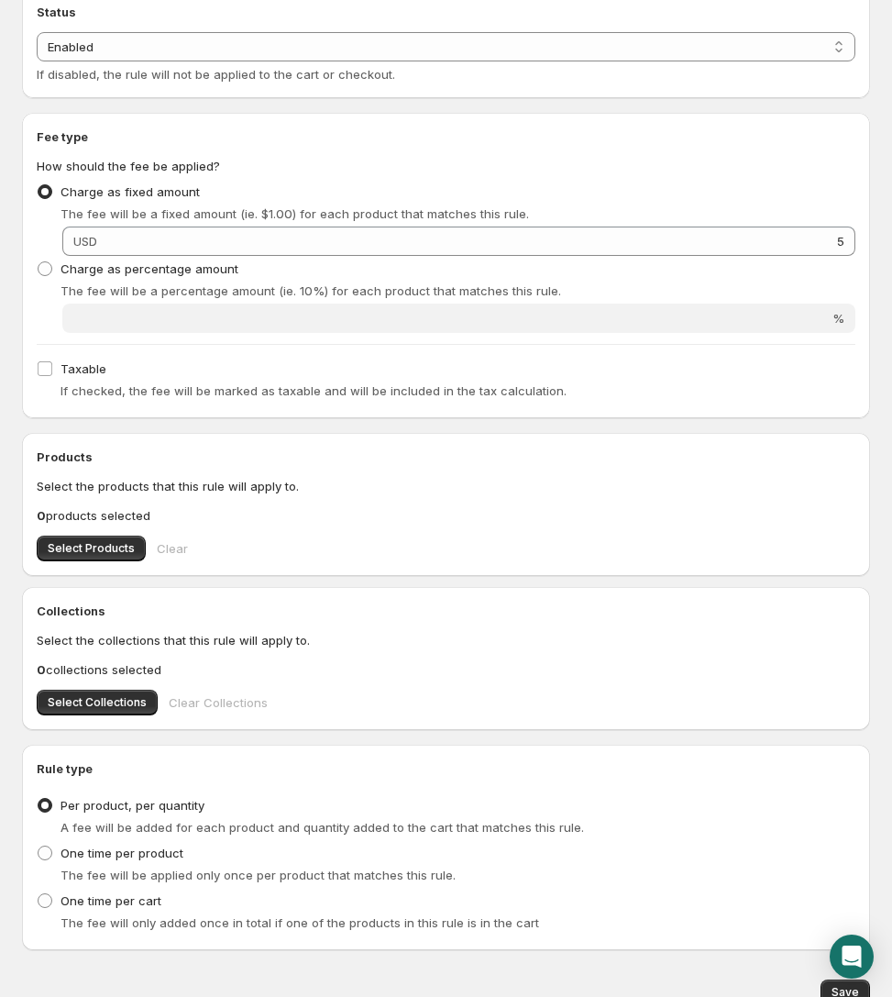
scroll to position [220, 0]
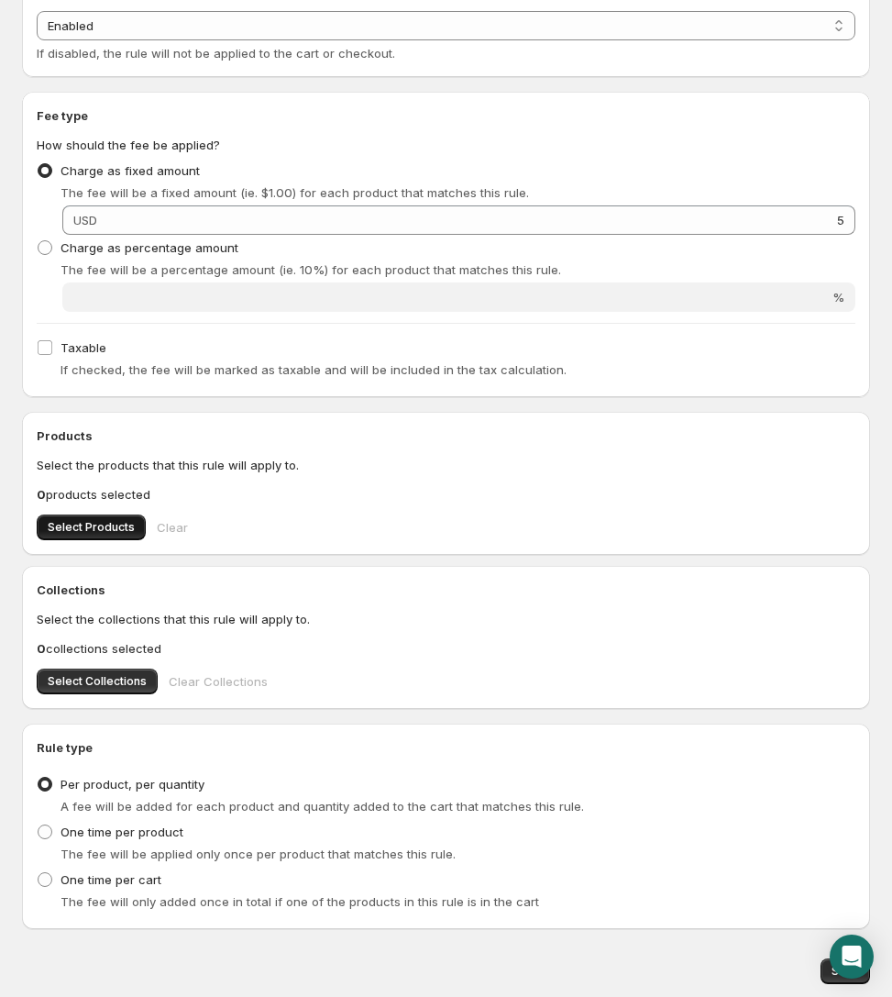
click at [98, 529] on span "Select Products" at bounding box center [91, 527] width 87 height 15
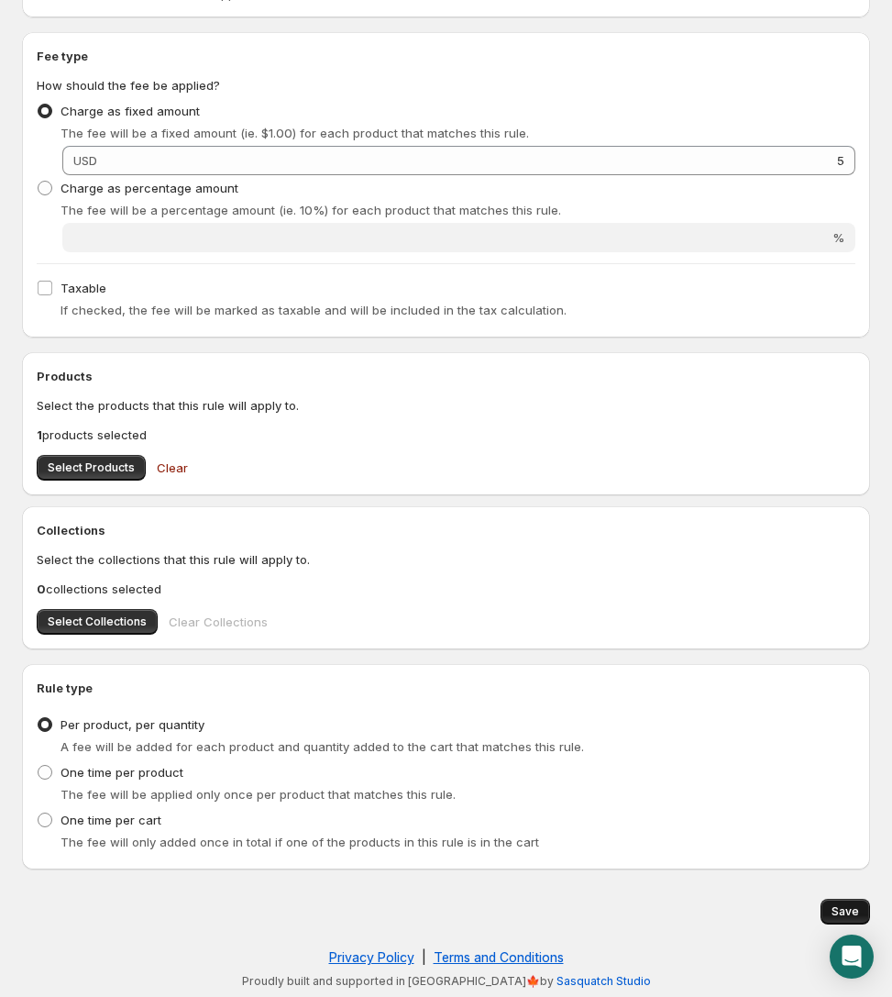
click at [792, 908] on span "Save" at bounding box center [846, 911] width 28 height 15
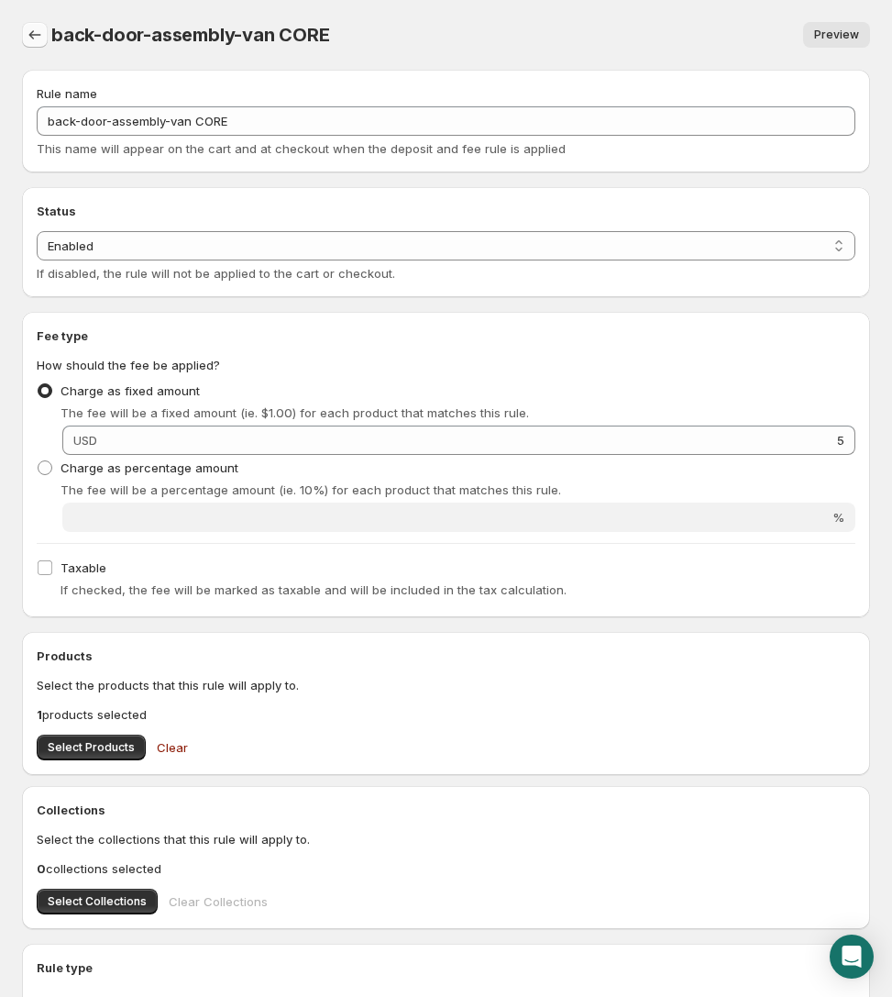
click at [35, 35] on icon "Settings" at bounding box center [35, 35] width 18 height 18
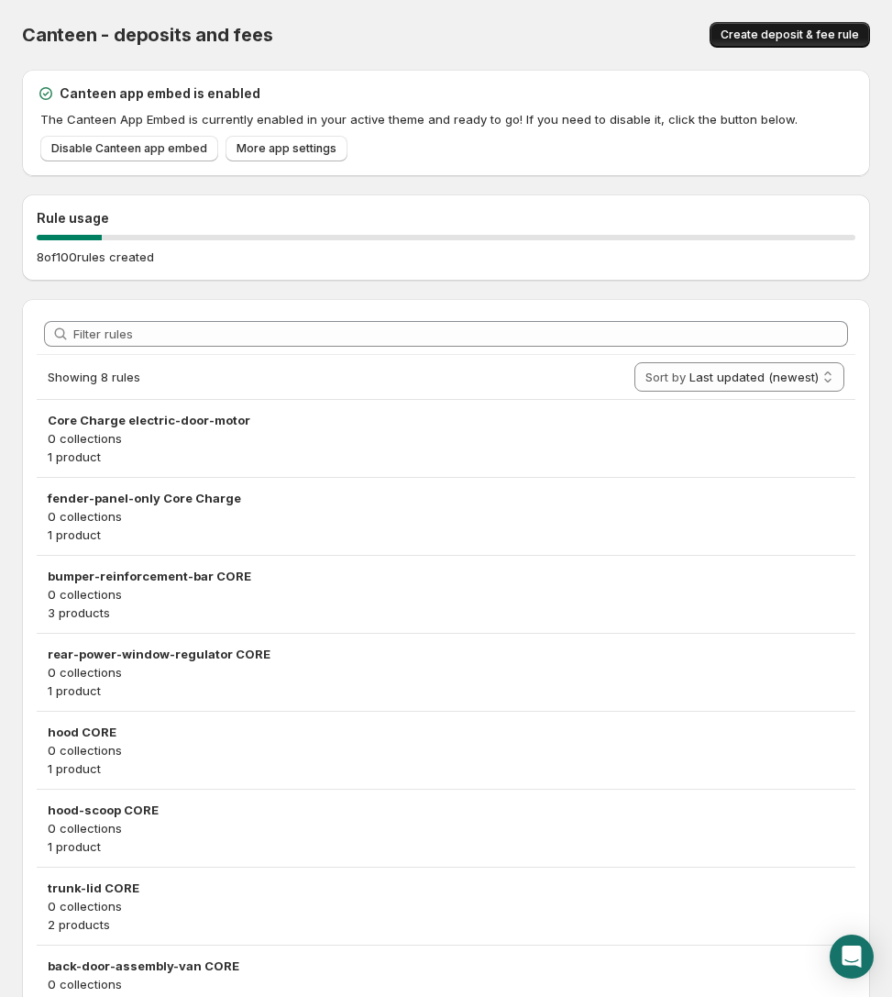
click at [792, 41] on span "Create deposit & fee rule" at bounding box center [790, 35] width 138 height 15
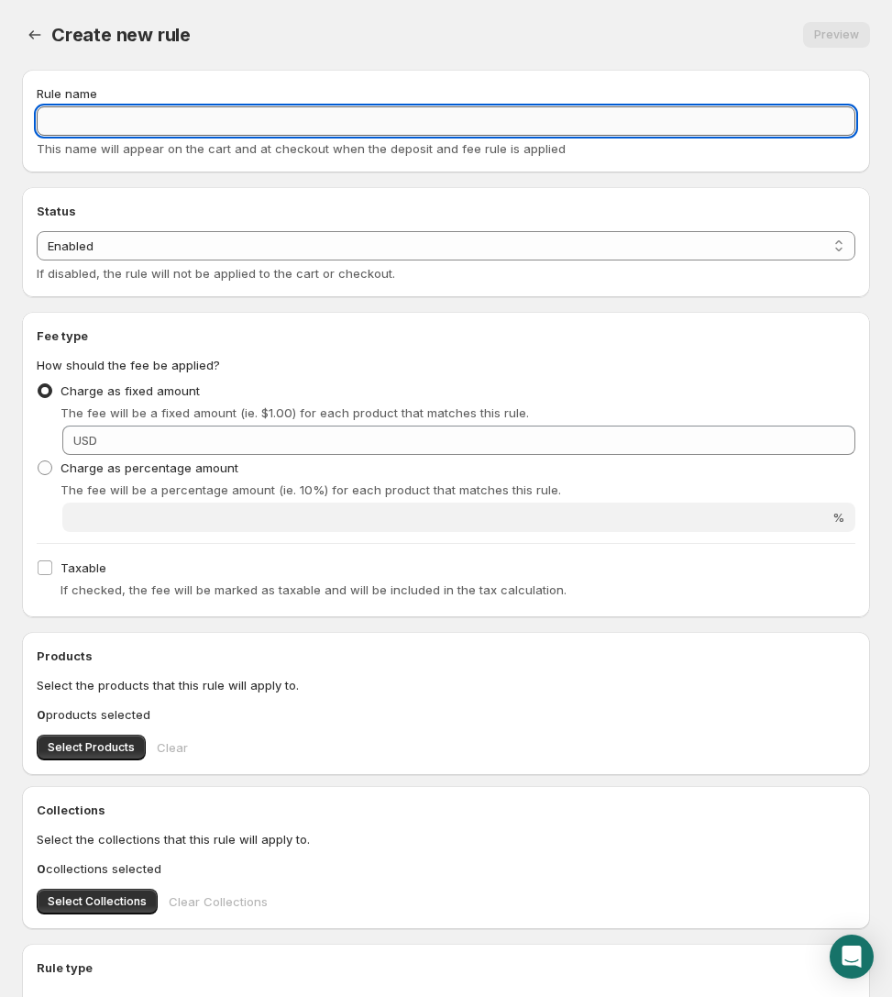
click at [252, 125] on input "Rule name" at bounding box center [446, 120] width 819 height 29
paste input "brake-booster-vacuum CORE"
type input "brake-booster-vacuum CORE"
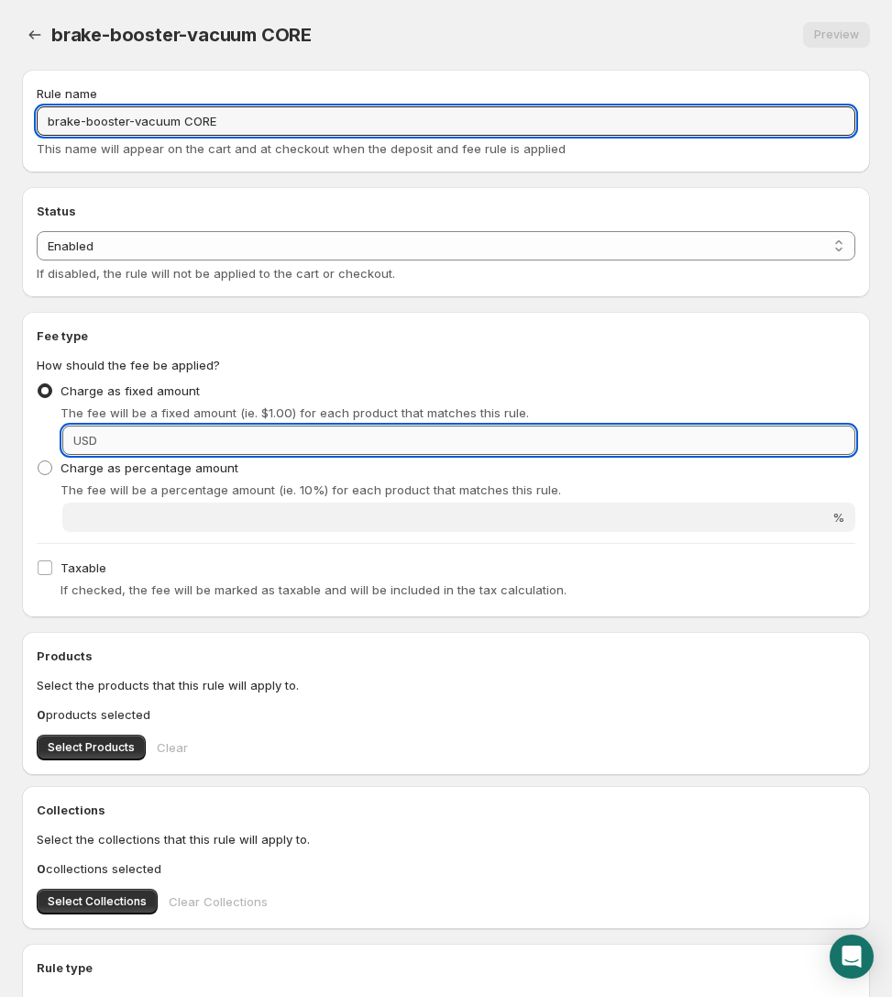
click at [215, 451] on input "Fixed amount" at bounding box center [479, 439] width 753 height 29
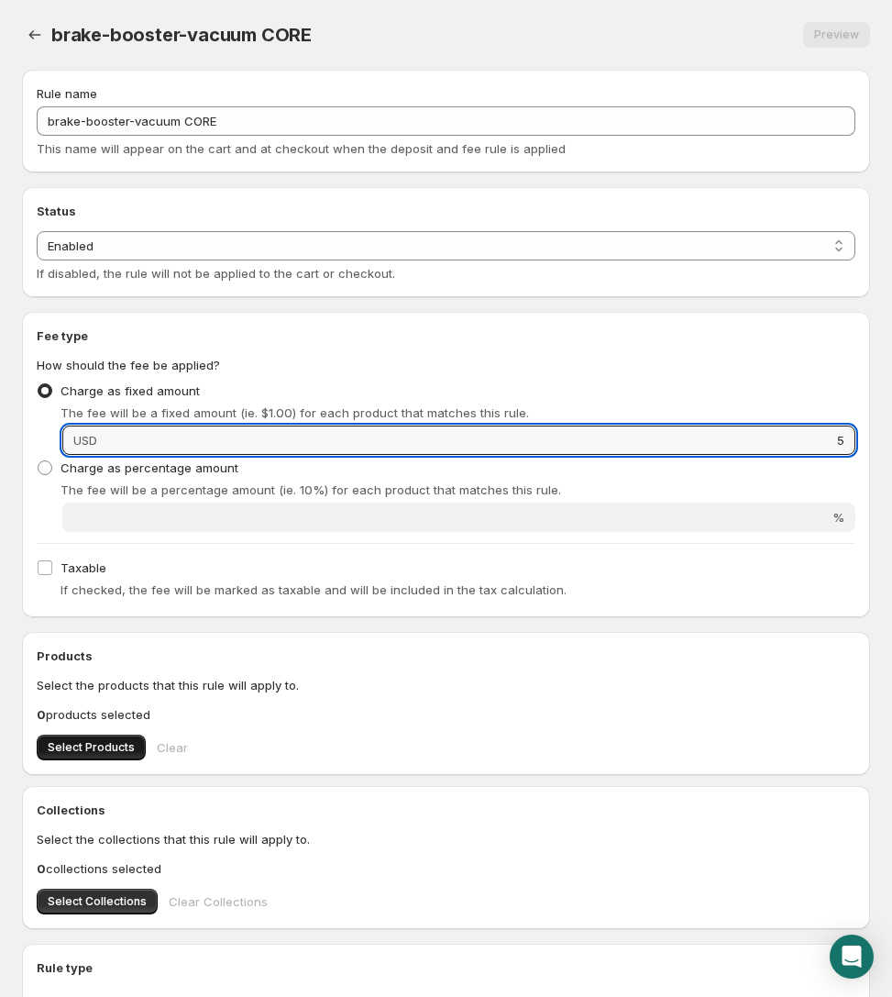
type input "5"
click at [118, 738] on button "Select Products" at bounding box center [91, 747] width 109 height 26
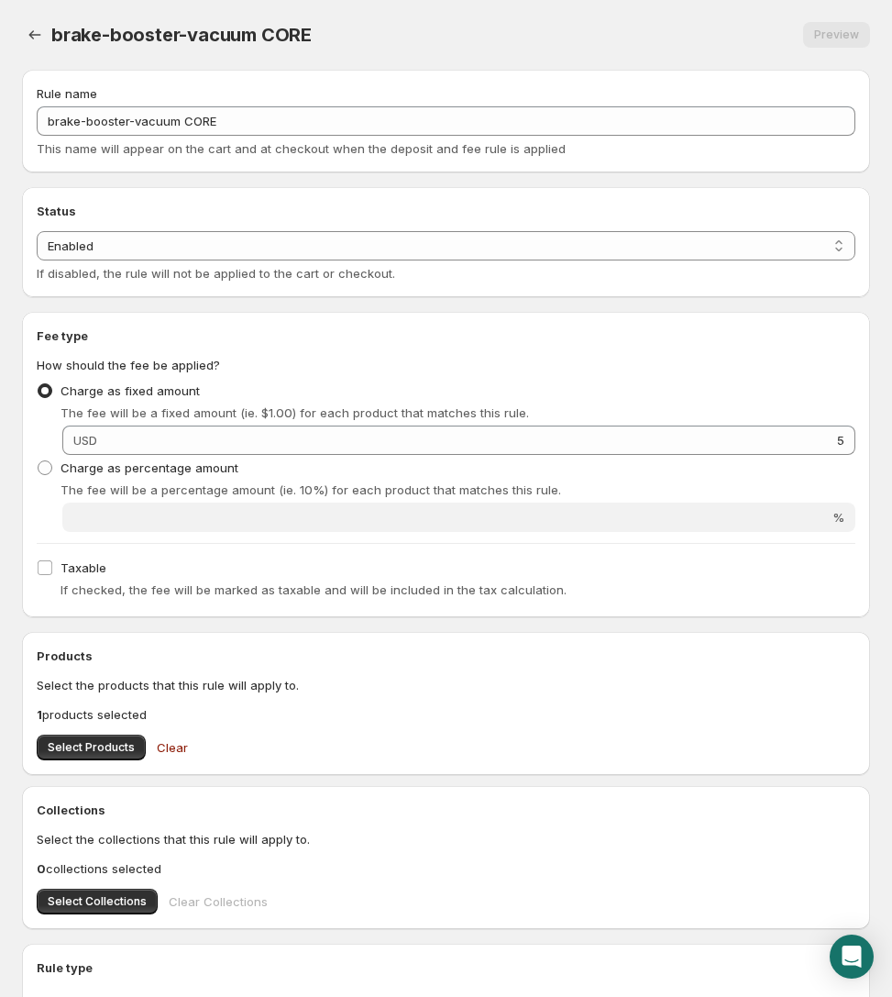
scroll to position [280, 0]
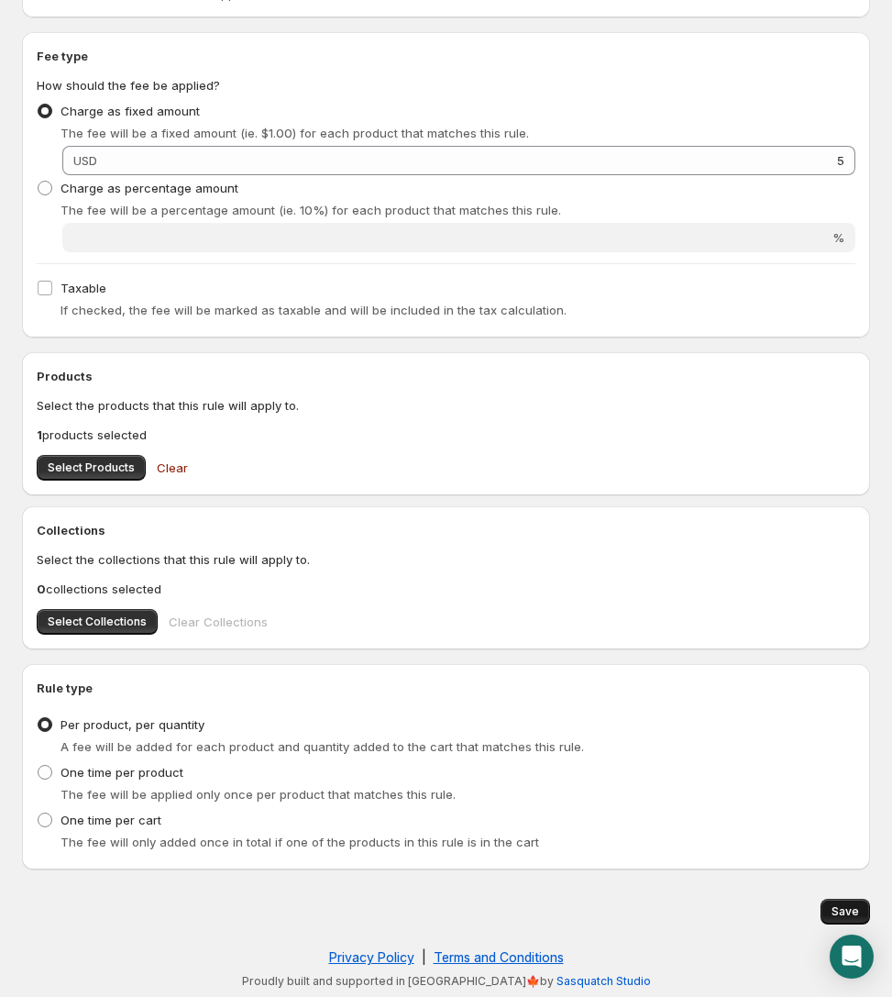
click at [792, 901] on button "Save" at bounding box center [846, 912] width 50 height 26
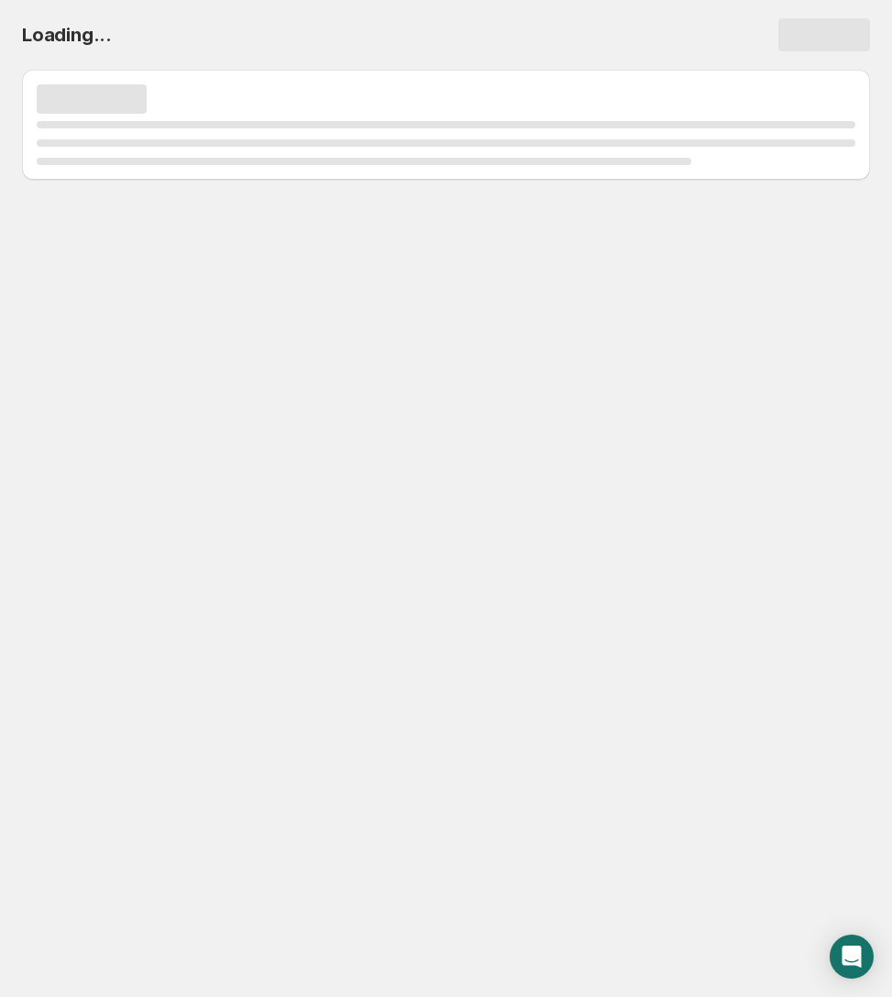
scroll to position [0, 0]
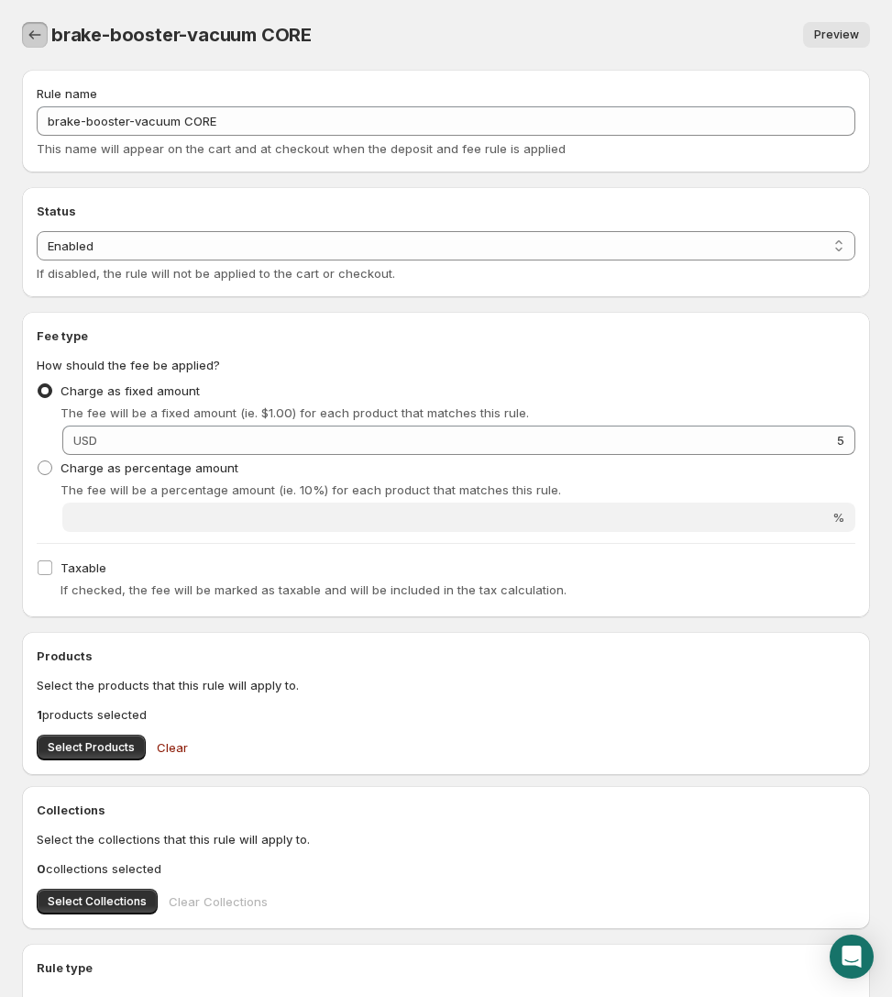
click at [45, 39] on button "Settings" at bounding box center [35, 35] width 26 height 26
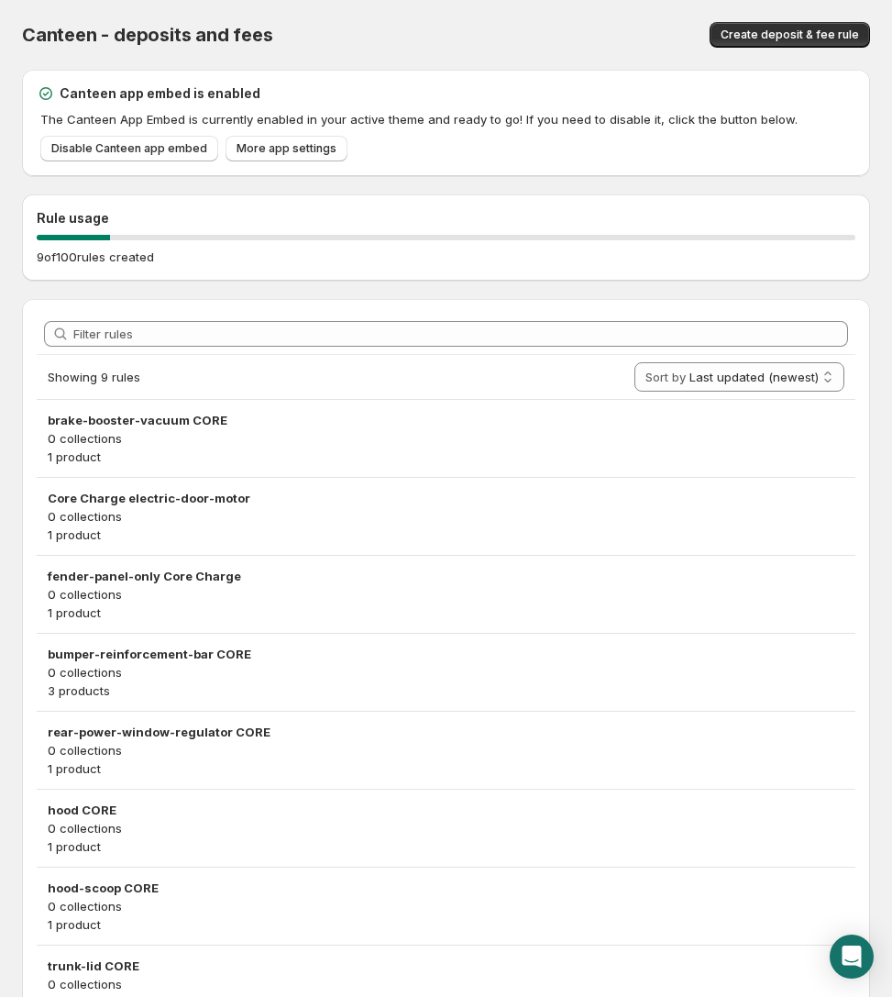
click at [788, 49] on div "Canteen - deposits and fees. This page is ready Canteen - deposits and fees Cre…" at bounding box center [446, 35] width 848 height 70
click at [782, 34] on span "Create deposit & fee rule" at bounding box center [790, 35] width 138 height 15
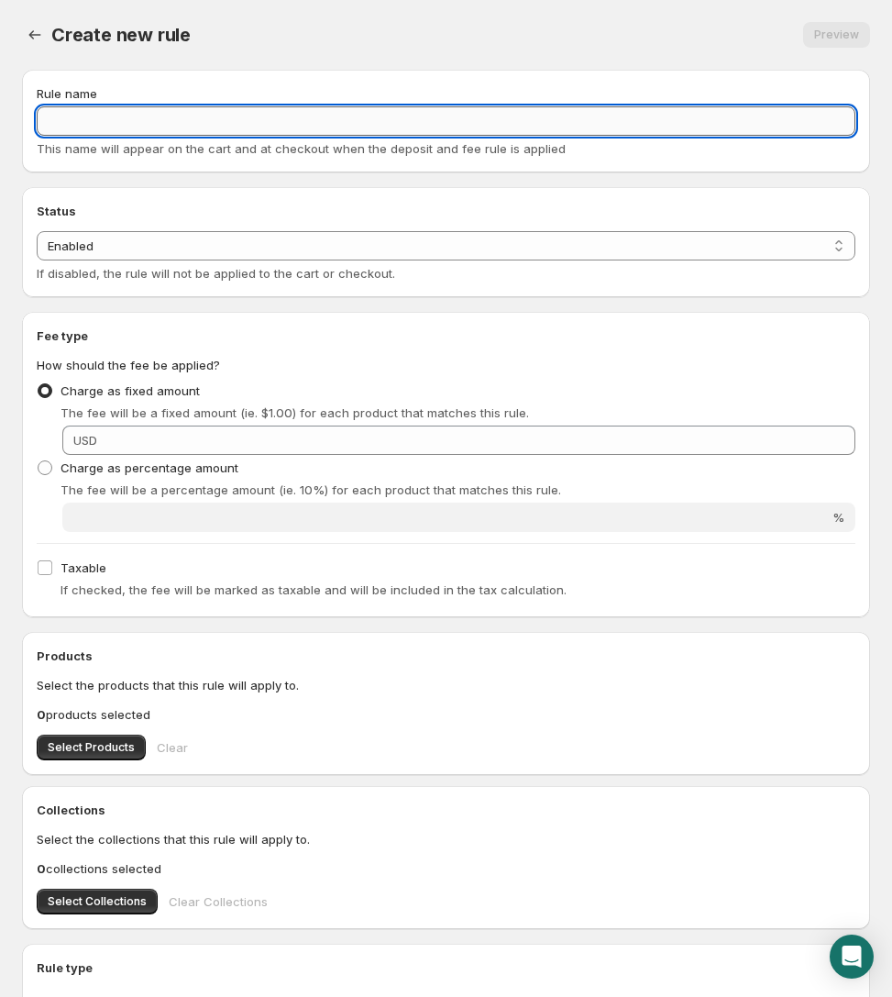
click at [236, 117] on input "Rule name" at bounding box center [446, 120] width 819 height 29
paste input "brake-caliper CORE"
type input "brake-caliper CORE"
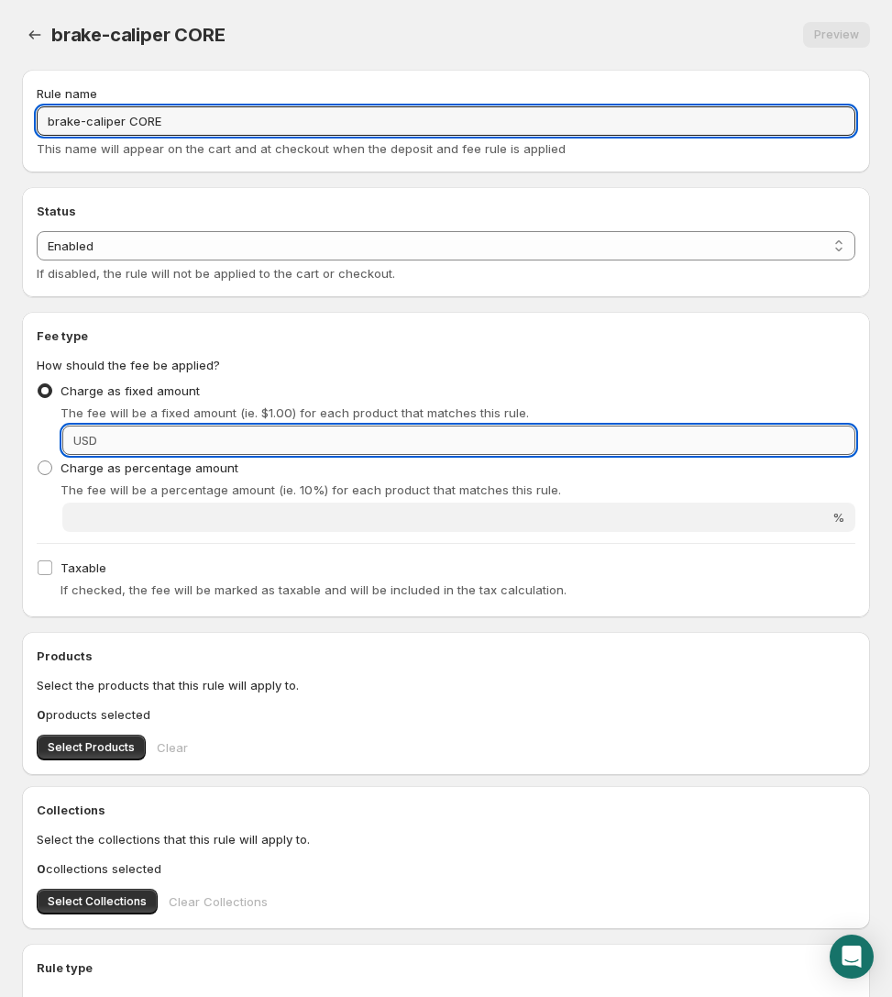
click at [336, 445] on input "Fixed amount" at bounding box center [479, 439] width 753 height 29
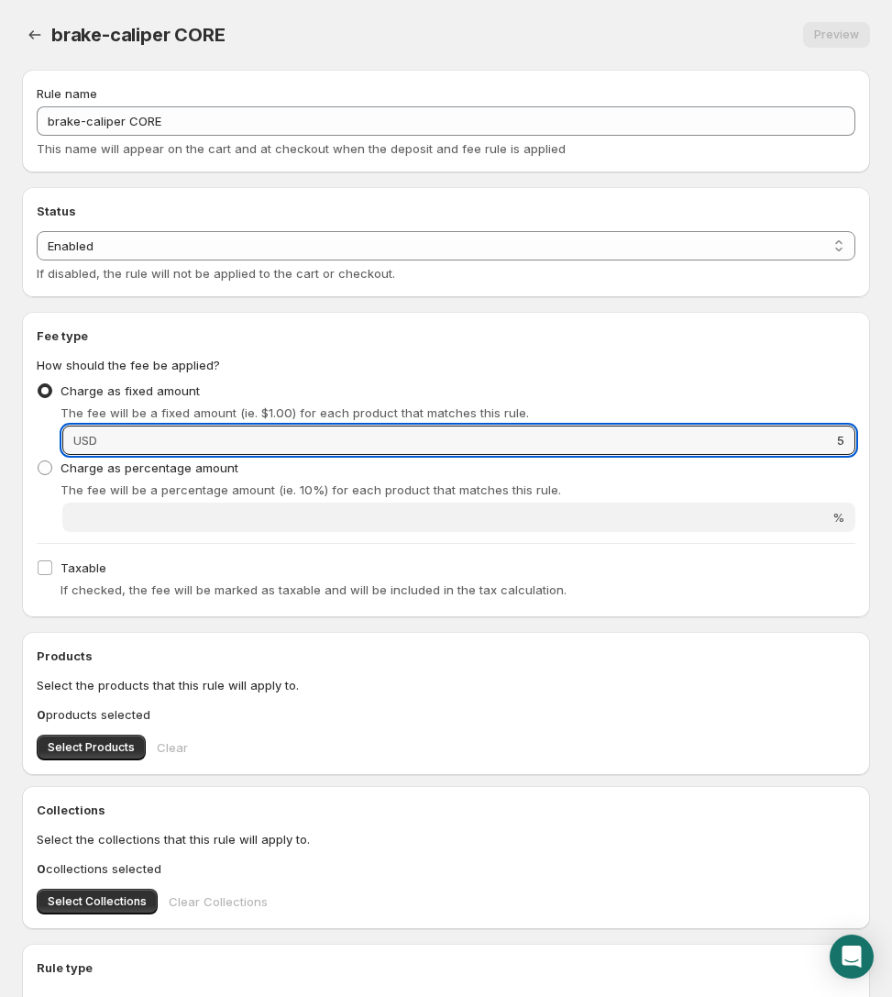
type input "5"
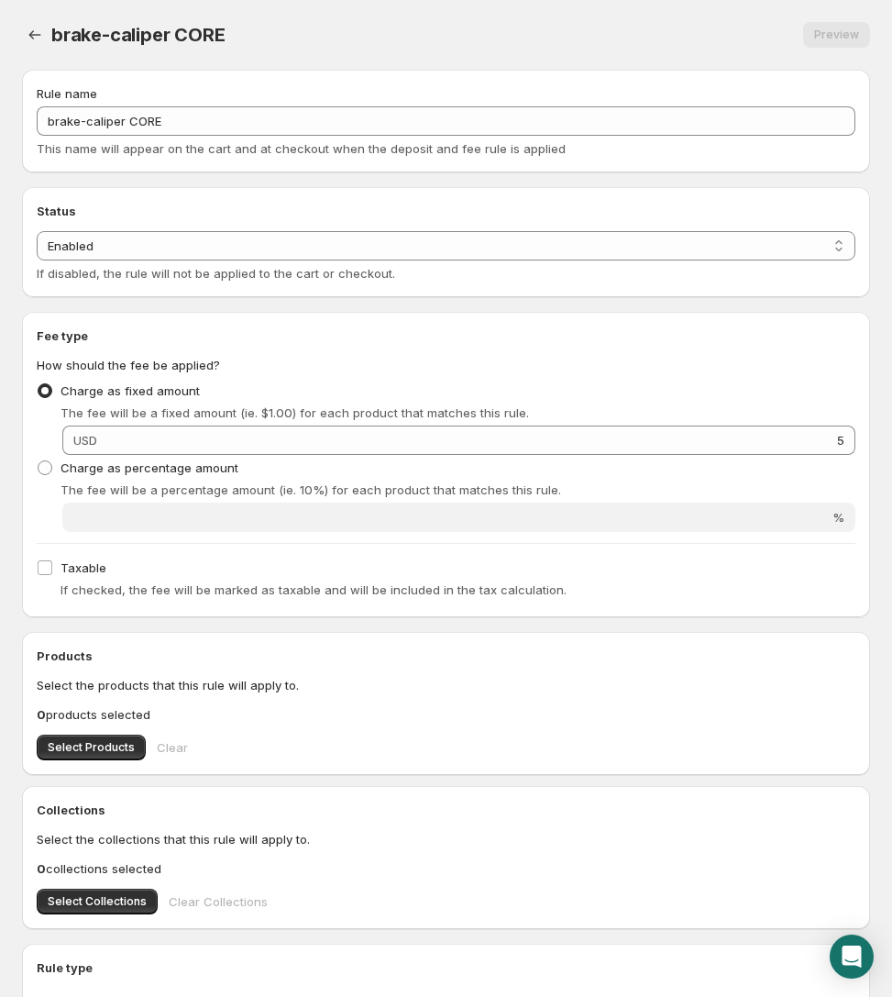
scroll to position [267, 0]
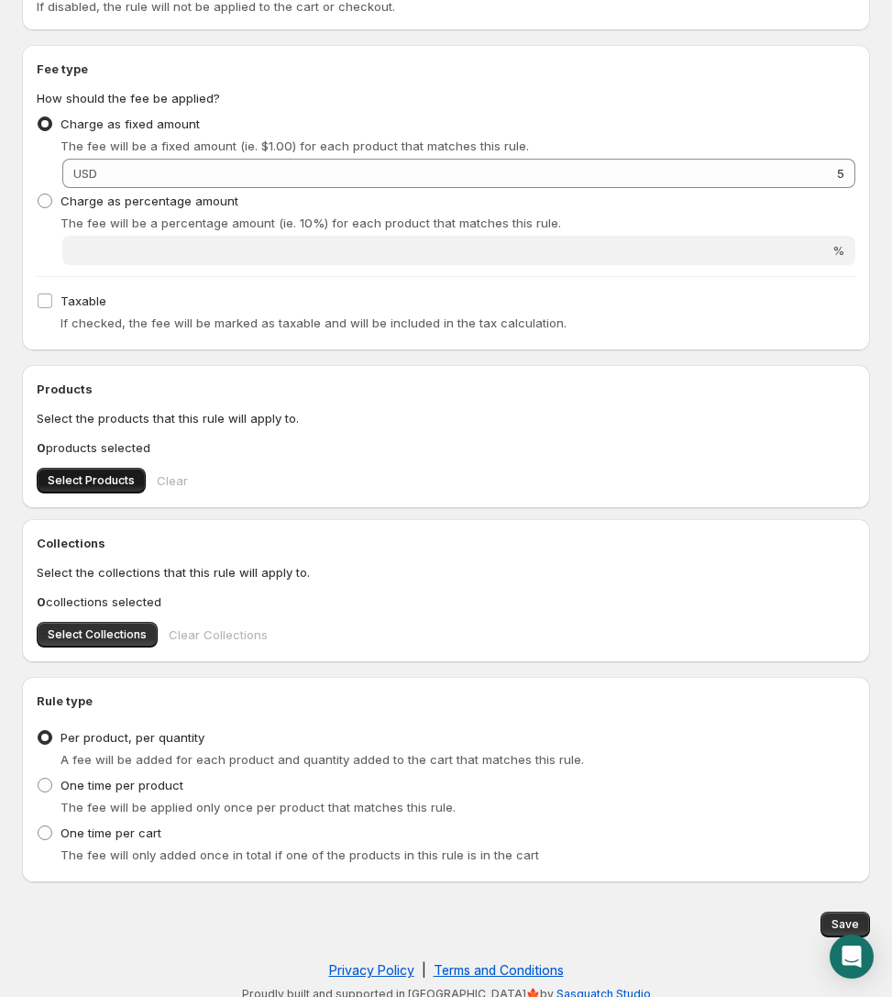
click at [73, 479] on span "Select Products" at bounding box center [91, 480] width 87 height 15
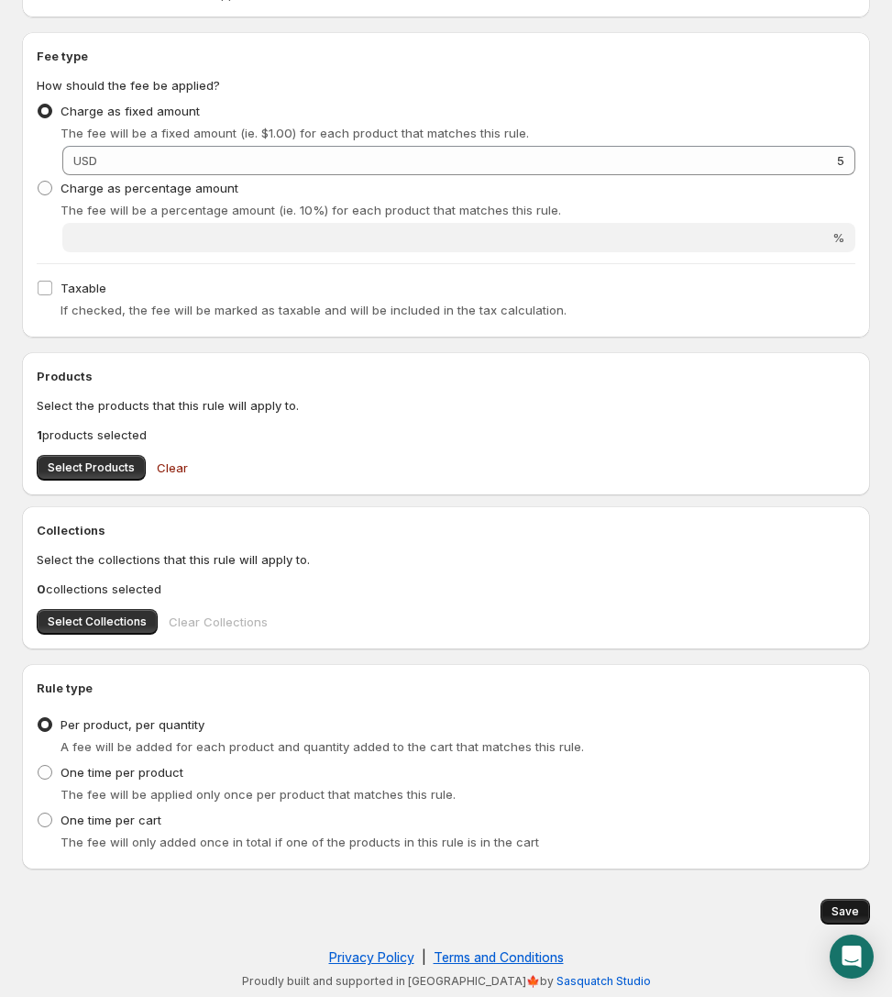
click at [792, 910] on button "Save" at bounding box center [846, 912] width 50 height 26
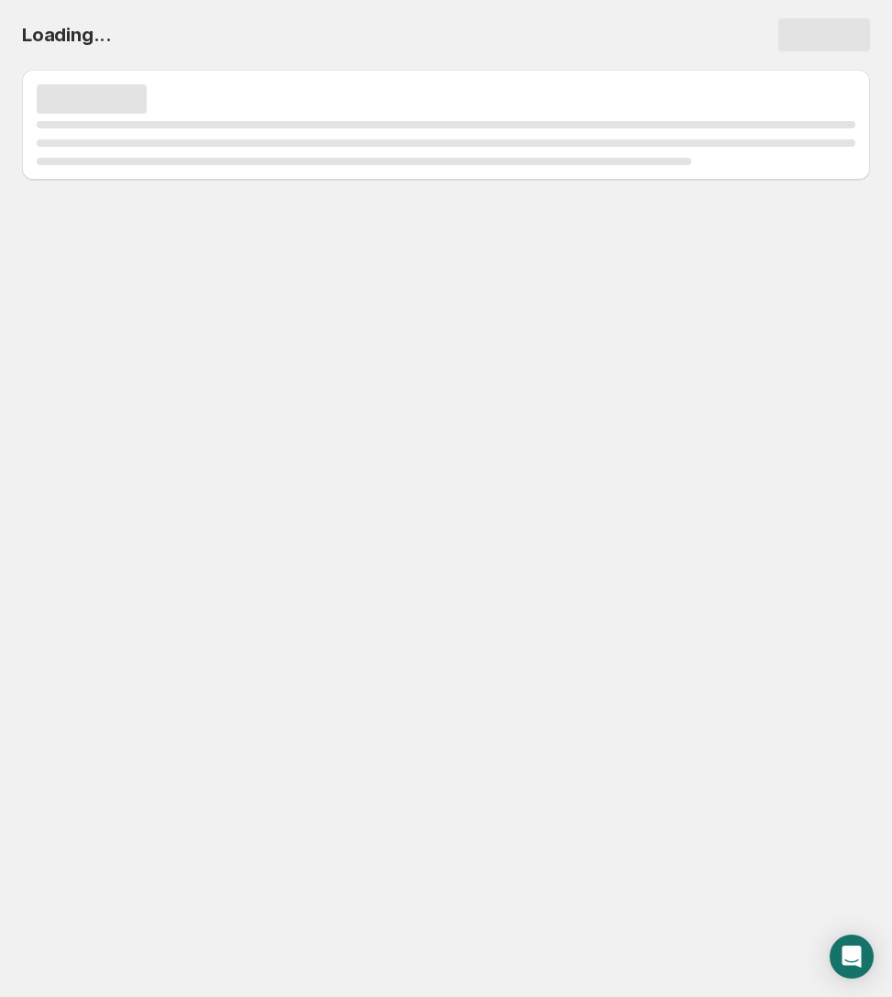
scroll to position [0, 0]
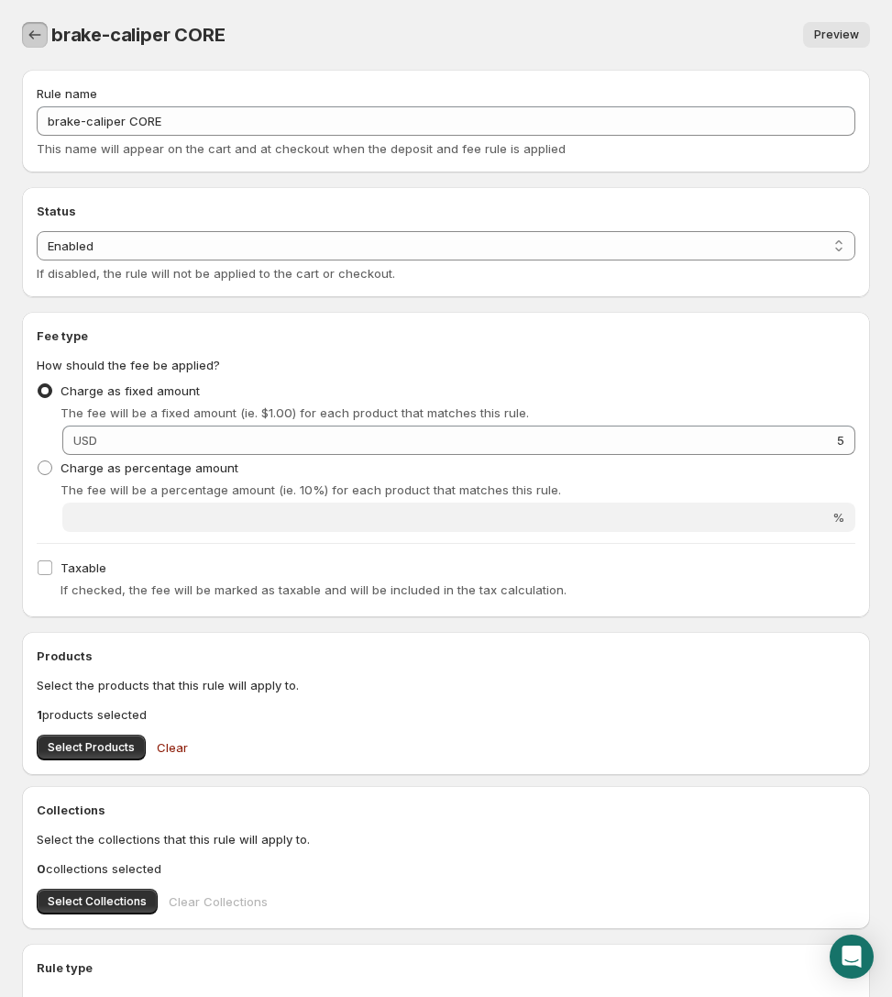
click at [35, 28] on icon "Settings" at bounding box center [35, 35] width 18 height 18
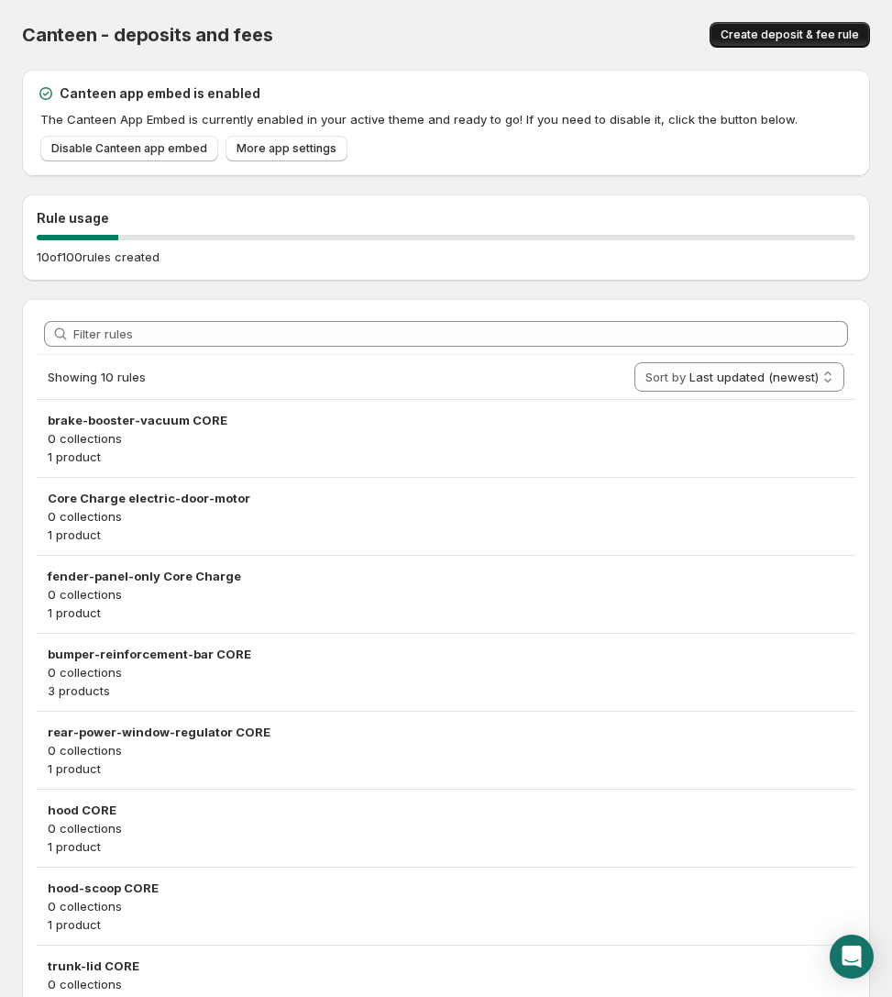
click at [735, 31] on span "Create deposit & fee rule" at bounding box center [790, 35] width 138 height 15
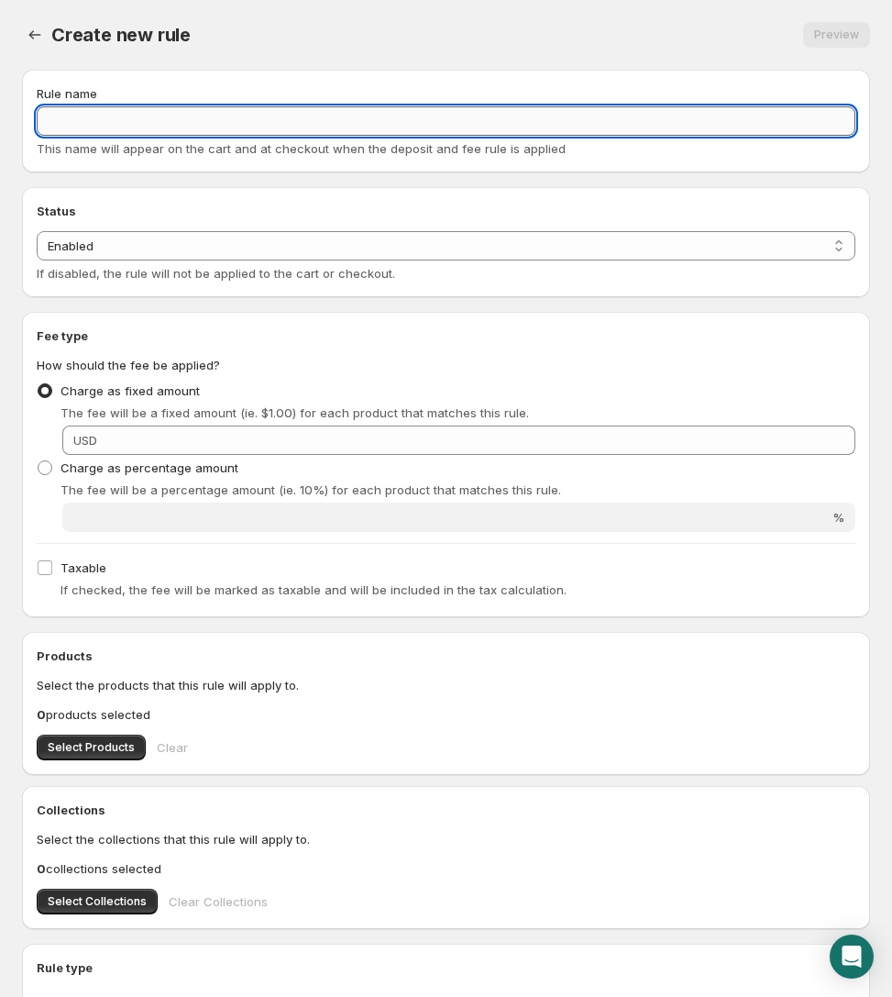
click at [209, 133] on input "Rule name" at bounding box center [446, 120] width 819 height 29
paste input "bumper-steel-front CORE"
type input "bumper-steel-front CORE"
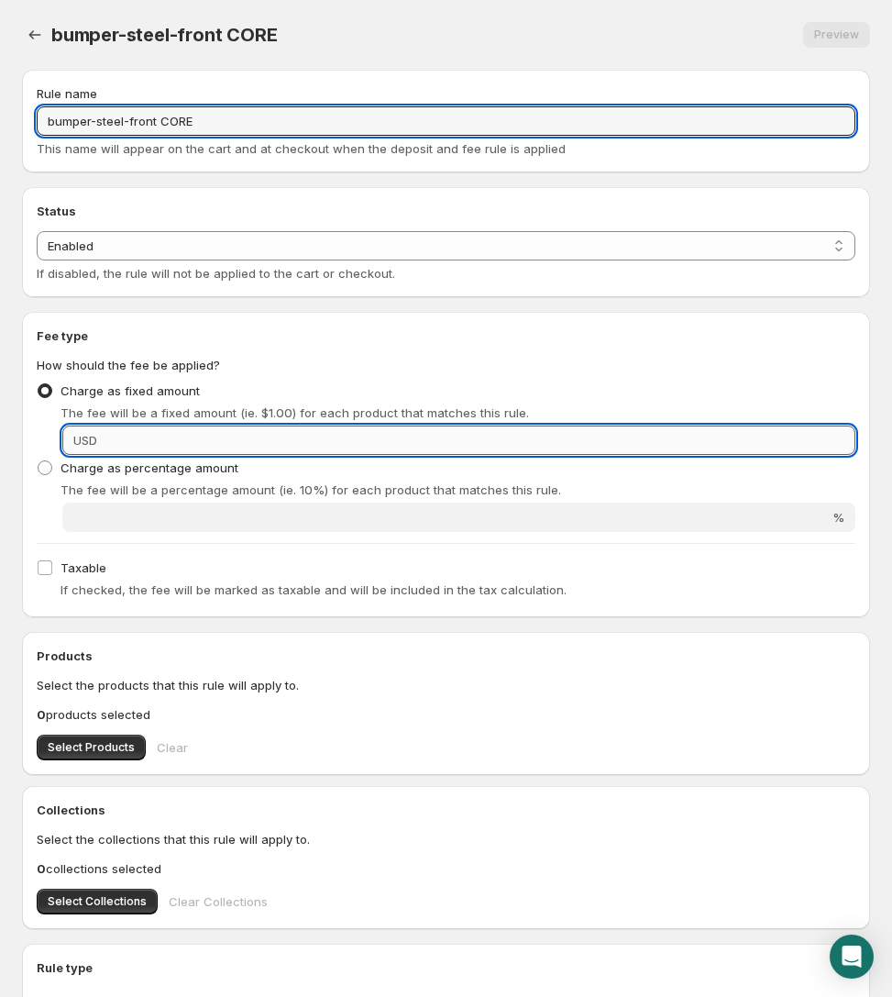
click at [263, 442] on input "Fixed amount" at bounding box center [479, 439] width 753 height 29
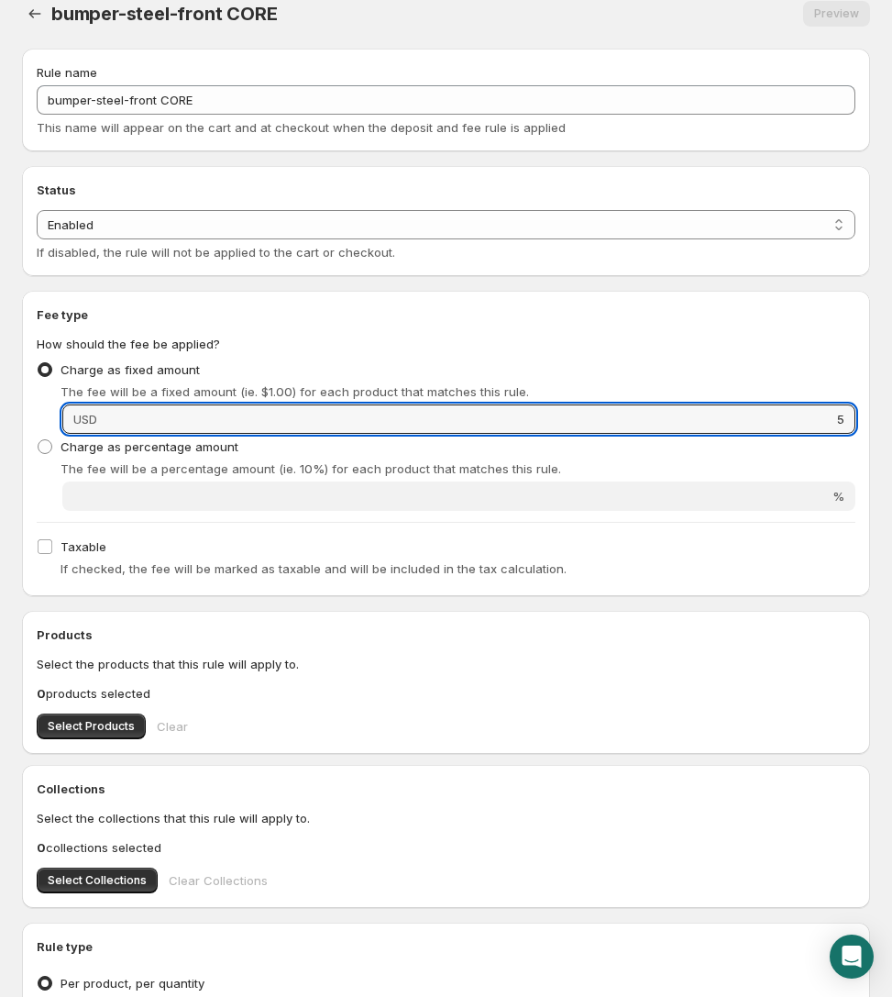
scroll to position [32, 0]
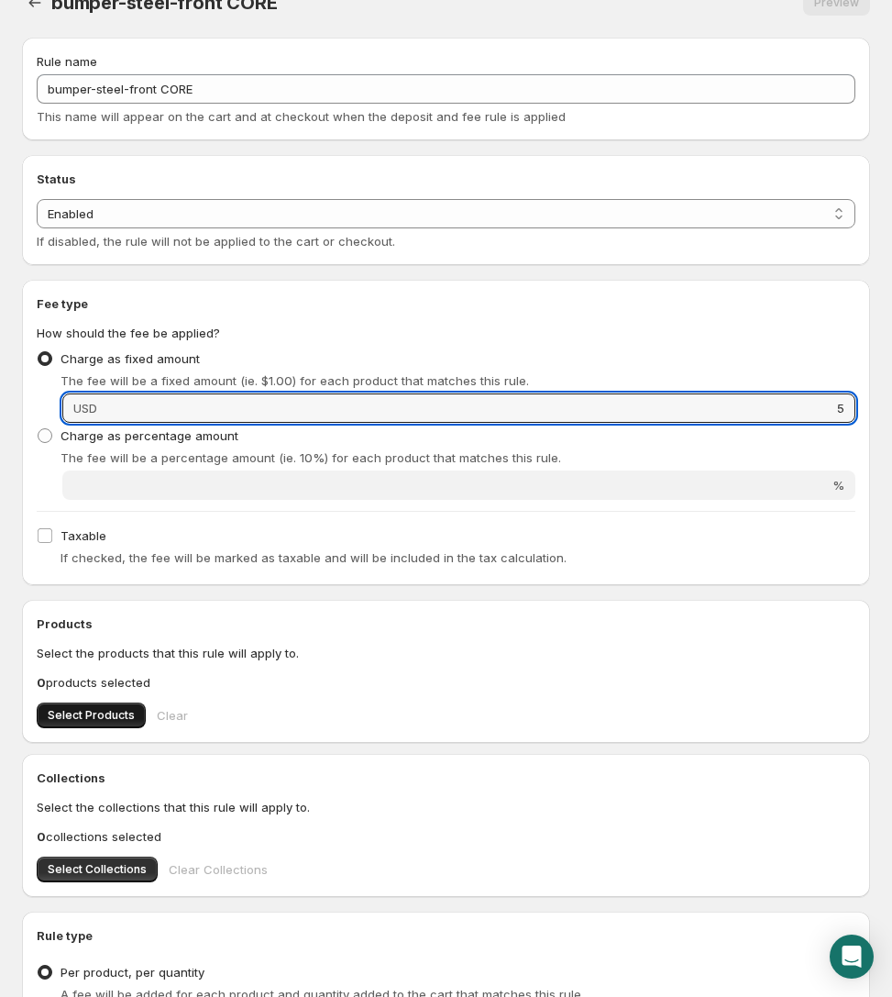
type input "5"
click at [99, 711] on span "Select Products" at bounding box center [91, 715] width 87 height 15
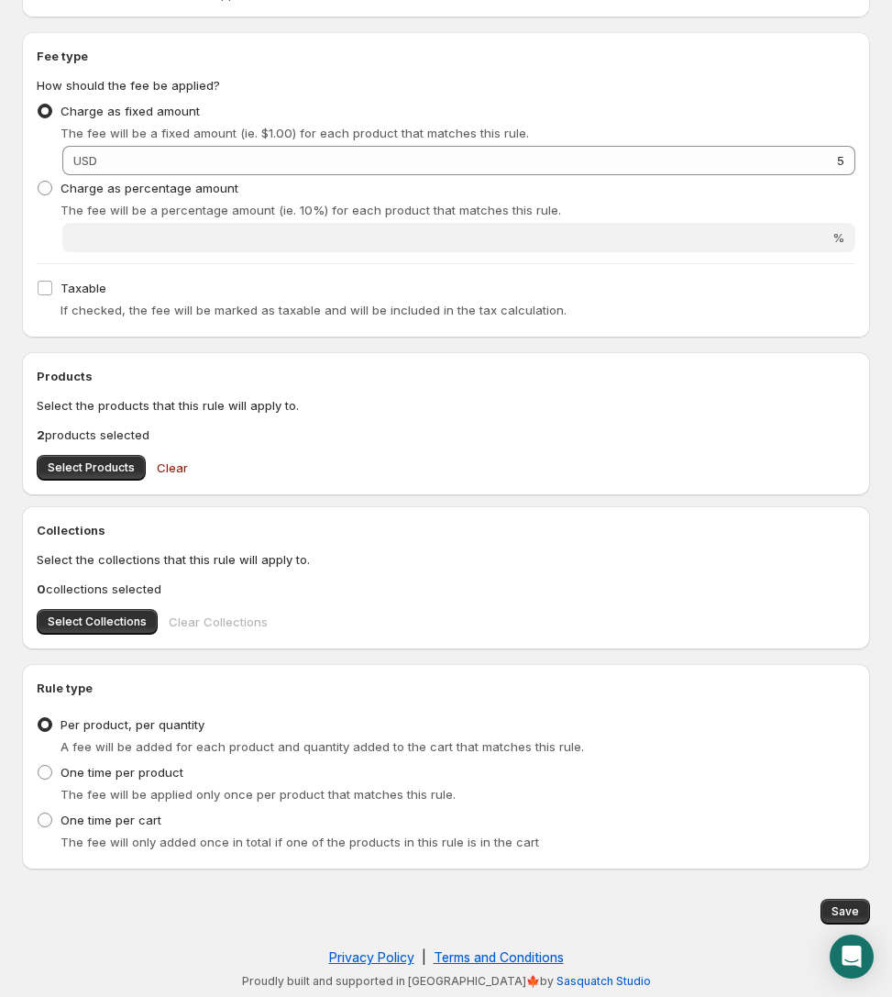
scroll to position [0, 0]
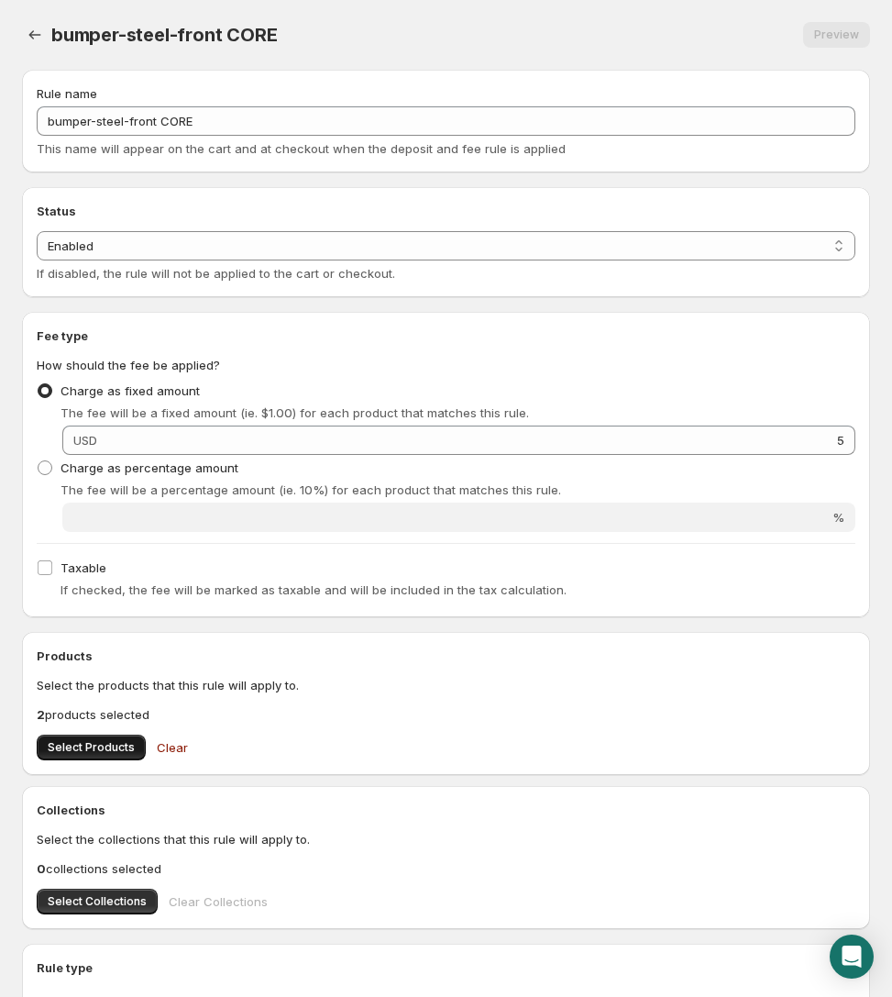
click at [129, 736] on button "Select Products" at bounding box center [91, 747] width 109 height 26
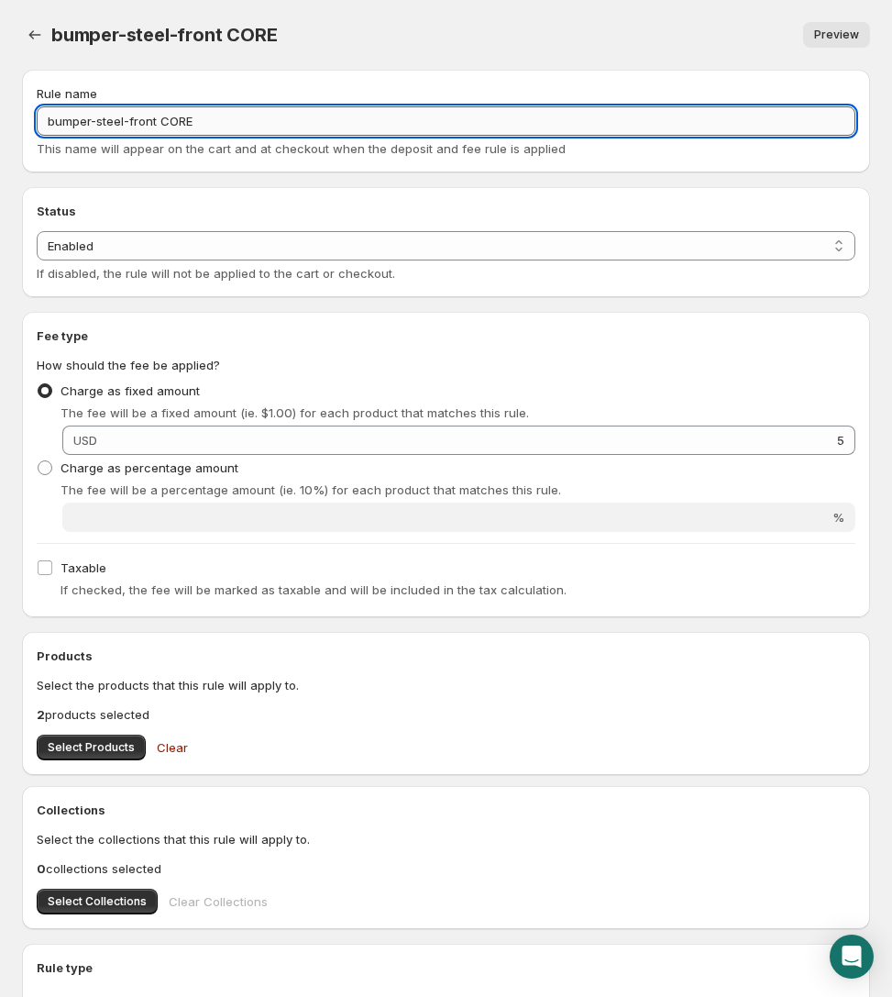
drag, startPoint x: 157, startPoint y: 121, endPoint x: 125, endPoint y: 126, distance: 32.4
click at [125, 126] on input "bumper-steel-front CORE" at bounding box center [446, 120] width 819 height 29
type input "bumper-steel CORE"
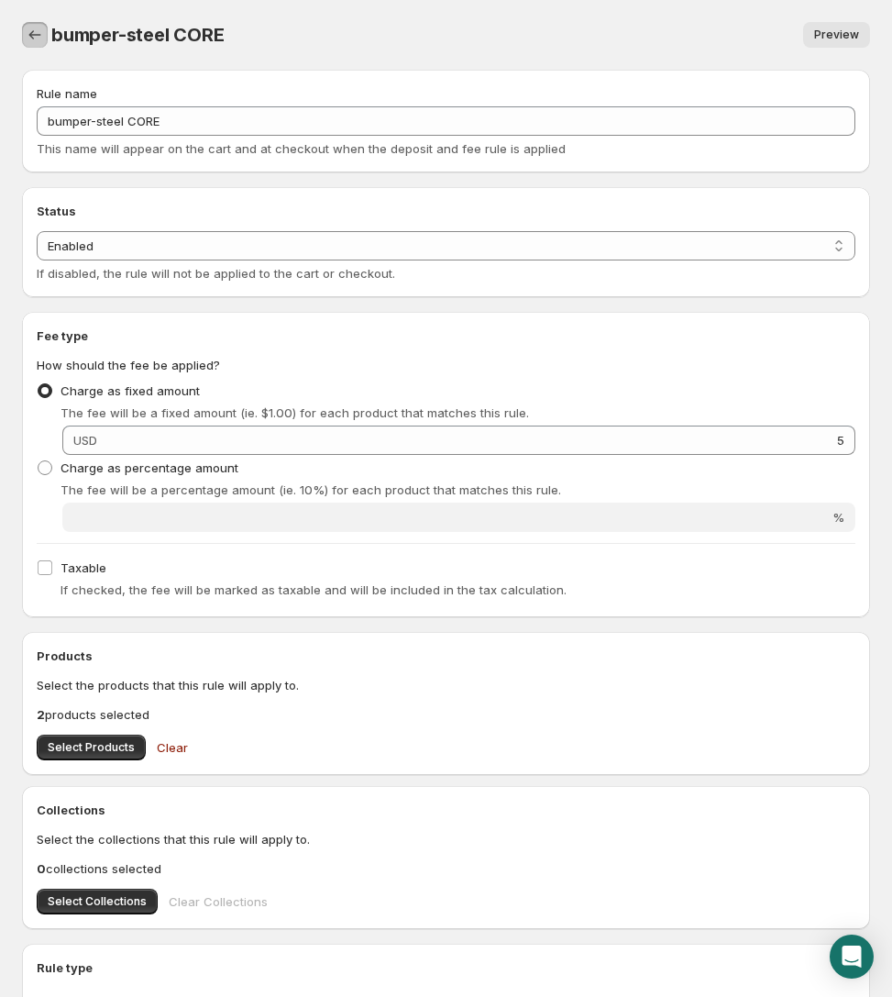
click at [45, 35] on button "Settings" at bounding box center [35, 35] width 26 height 26
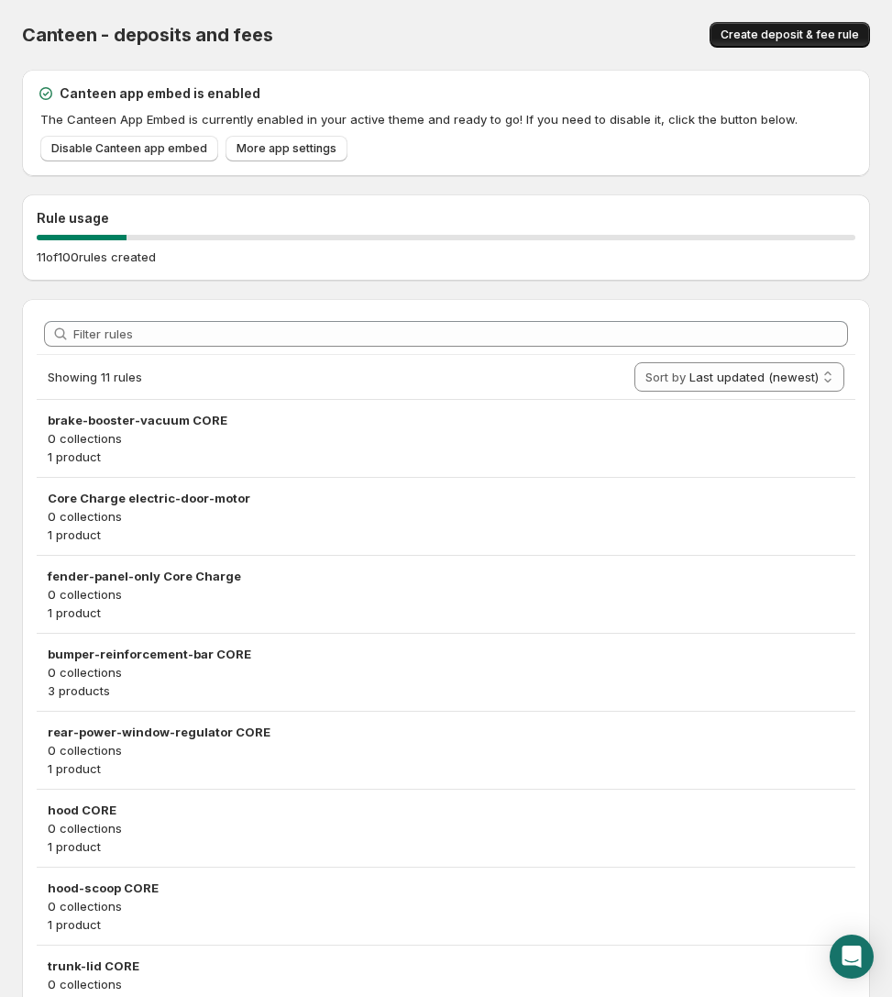
click at [792, 41] on span "Create deposit & fee rule" at bounding box center [790, 35] width 138 height 15
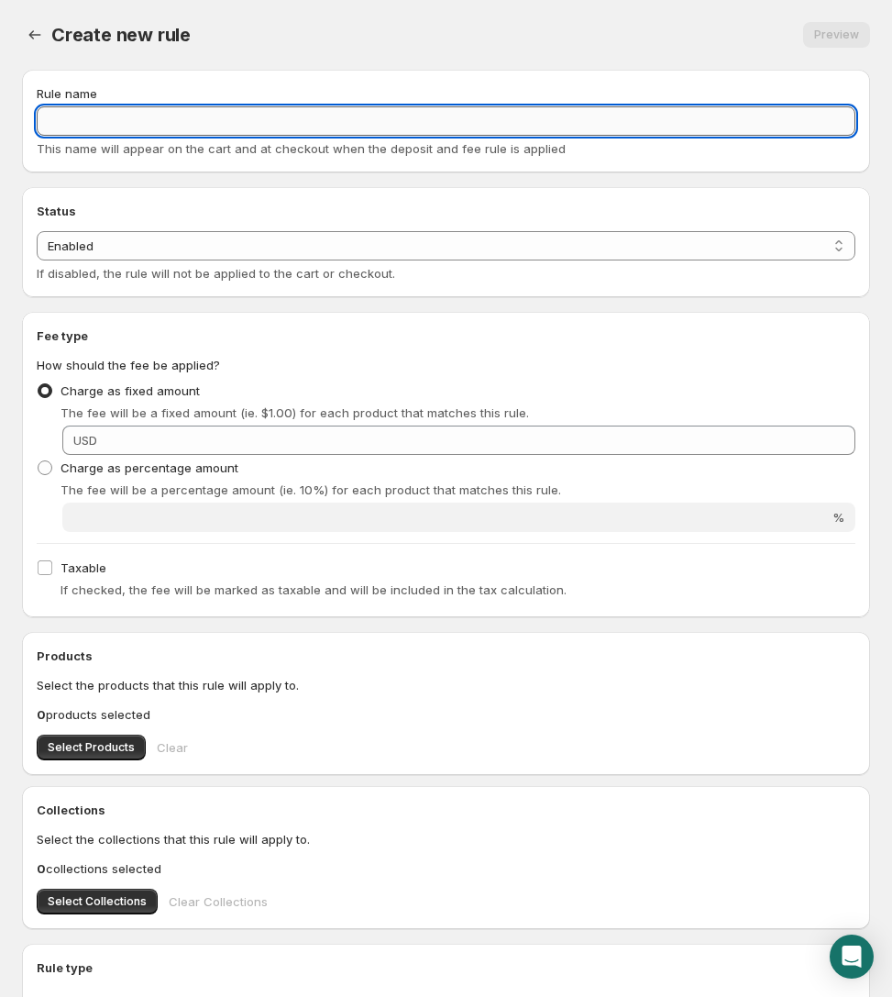
click at [290, 117] on input "Rule name" at bounding box center [446, 120] width 819 height 29
paste input "exhaust-manifold CORE"
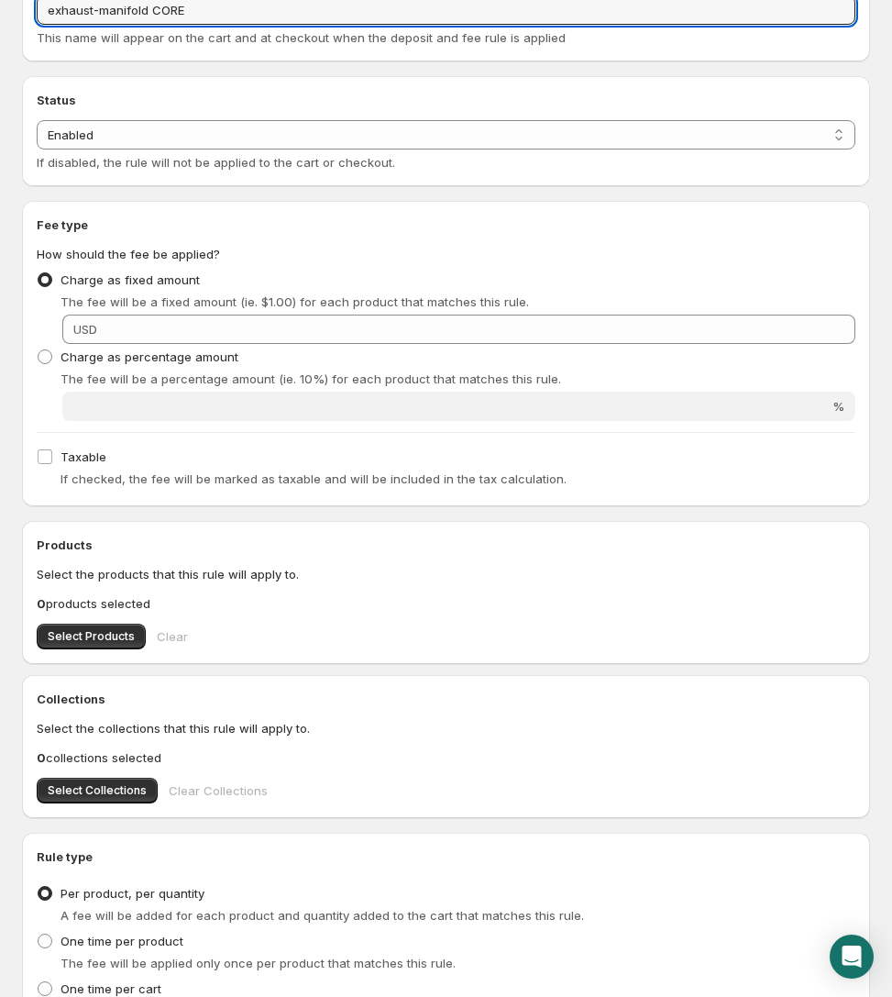
scroll to position [197, 0]
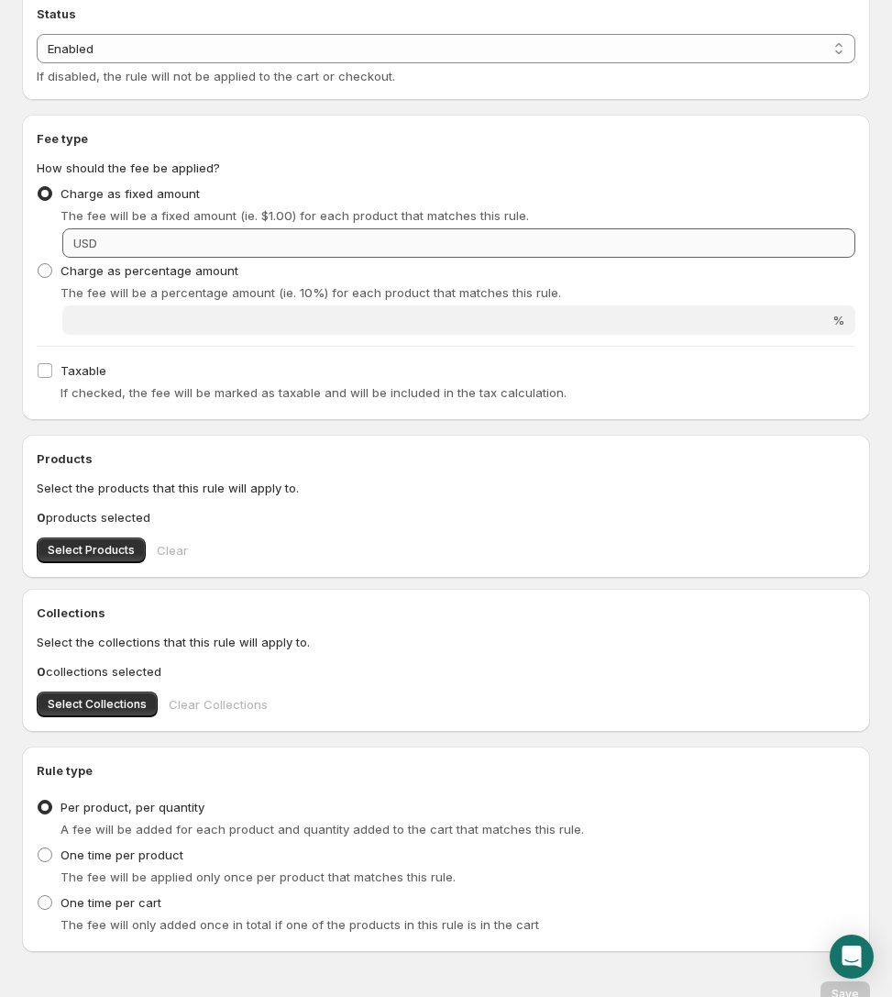
type input "exhaust-manifold CORE"
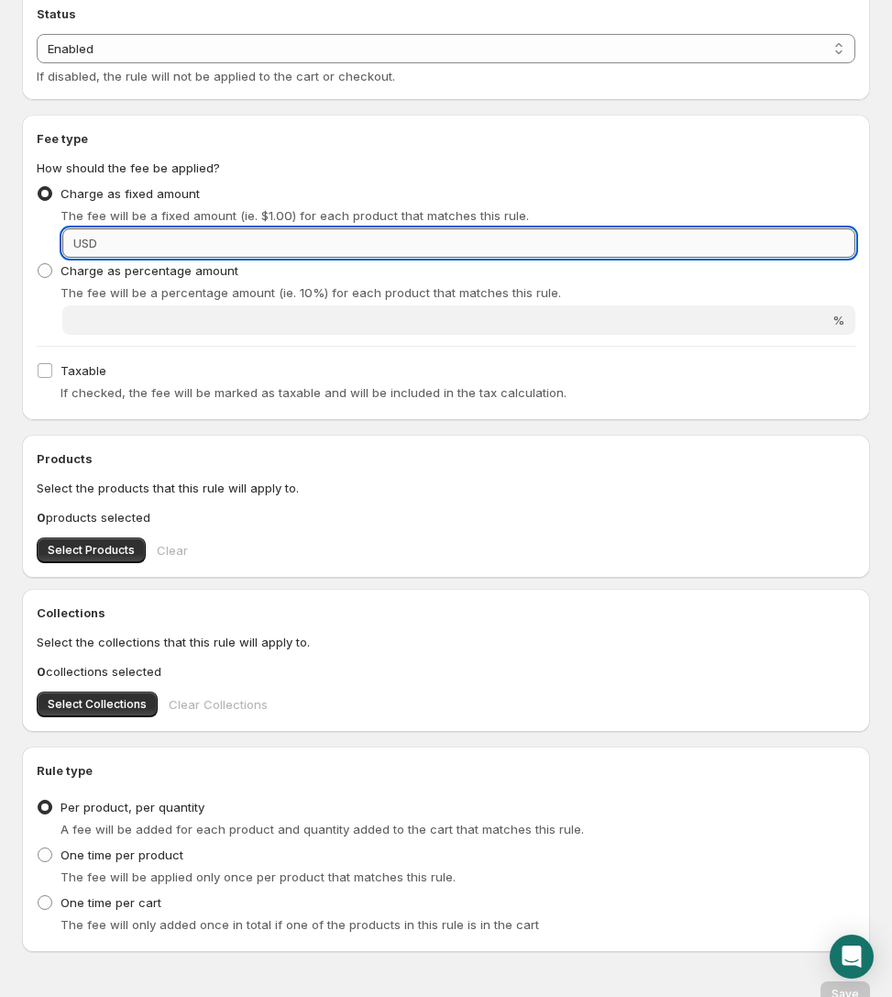
click at [358, 247] on input "Fixed amount" at bounding box center [479, 242] width 753 height 29
type input "5"
click at [115, 549] on span "Select Products" at bounding box center [91, 550] width 87 height 15
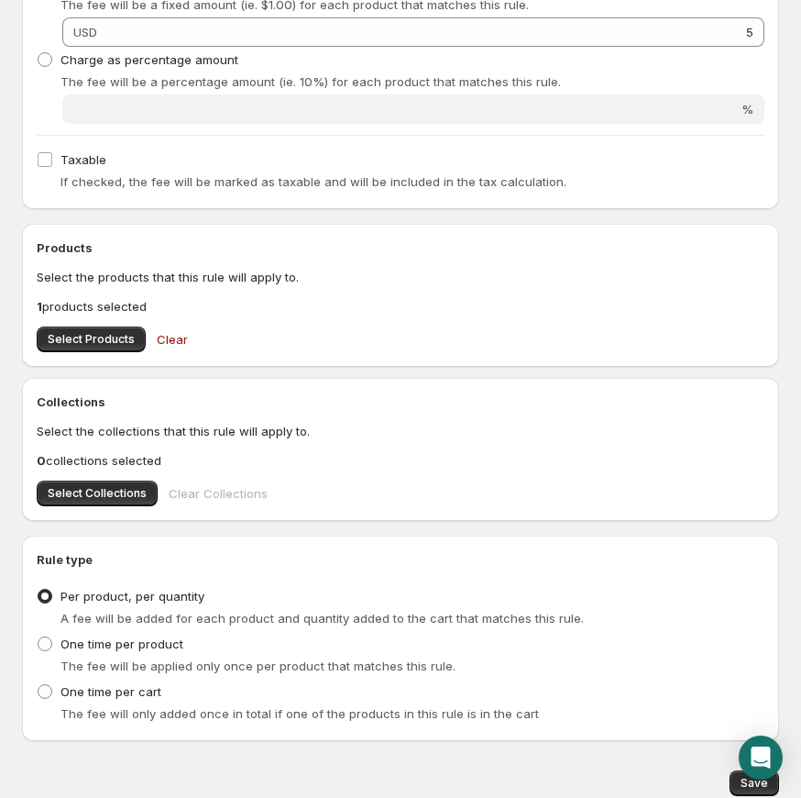
scroll to position [479, 0]
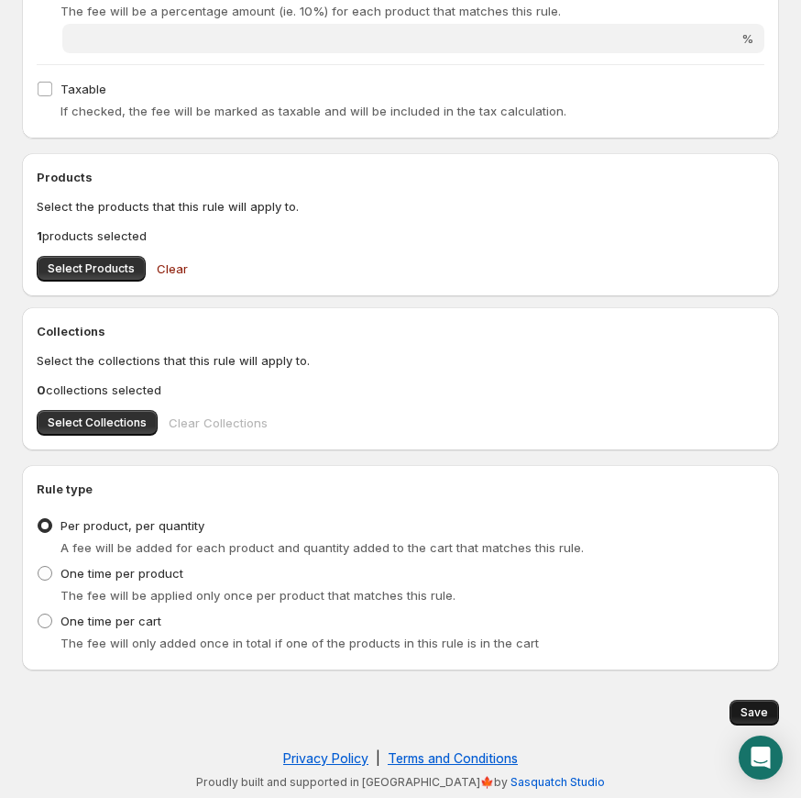
click at [770, 709] on button "Save" at bounding box center [755, 713] width 50 height 26
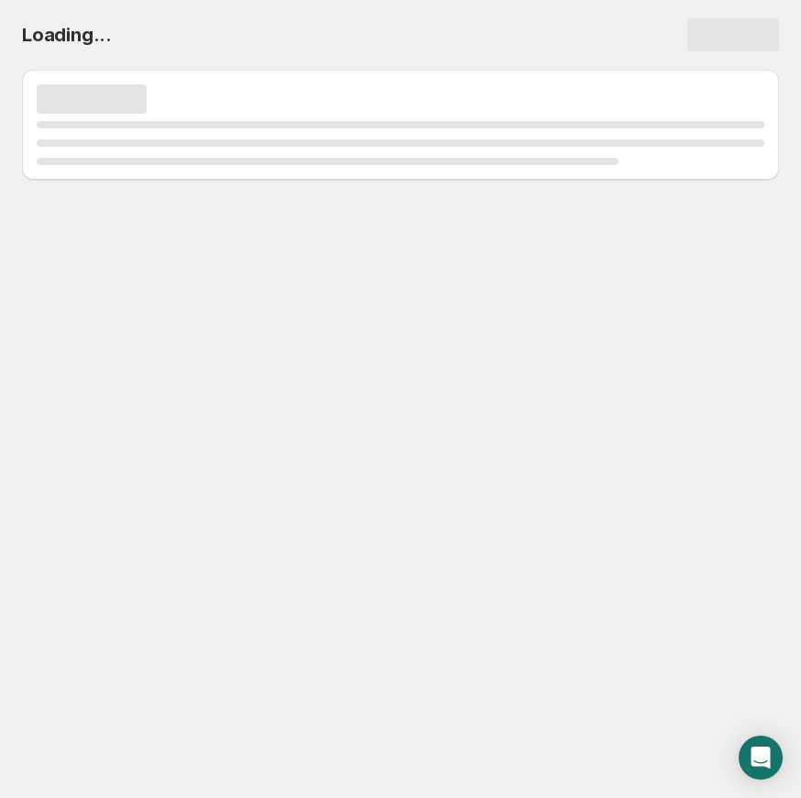
scroll to position [0, 0]
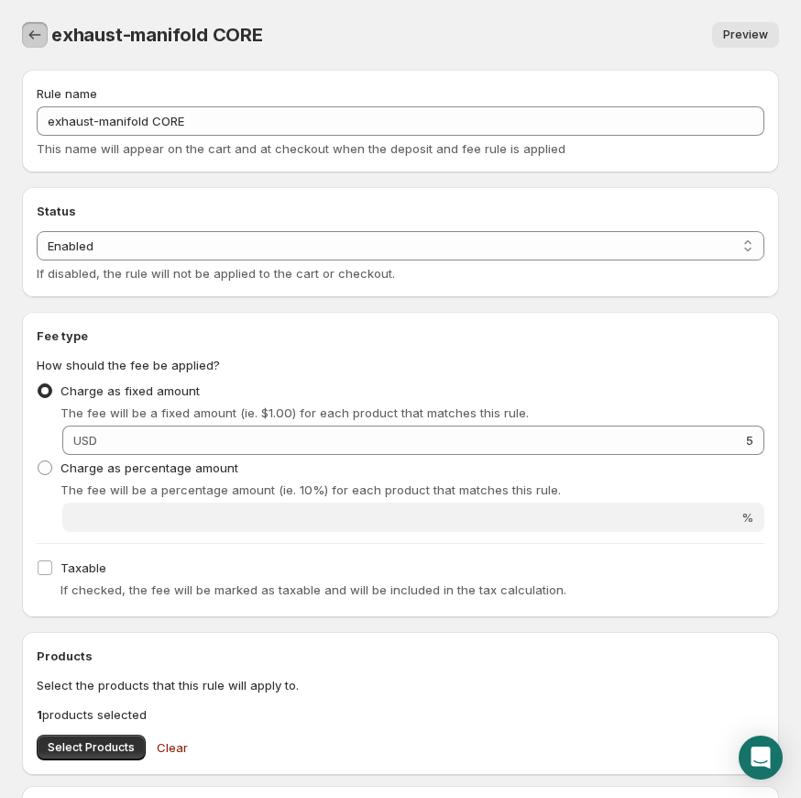
click at [42, 36] on icon "Settings" at bounding box center [35, 35] width 18 height 18
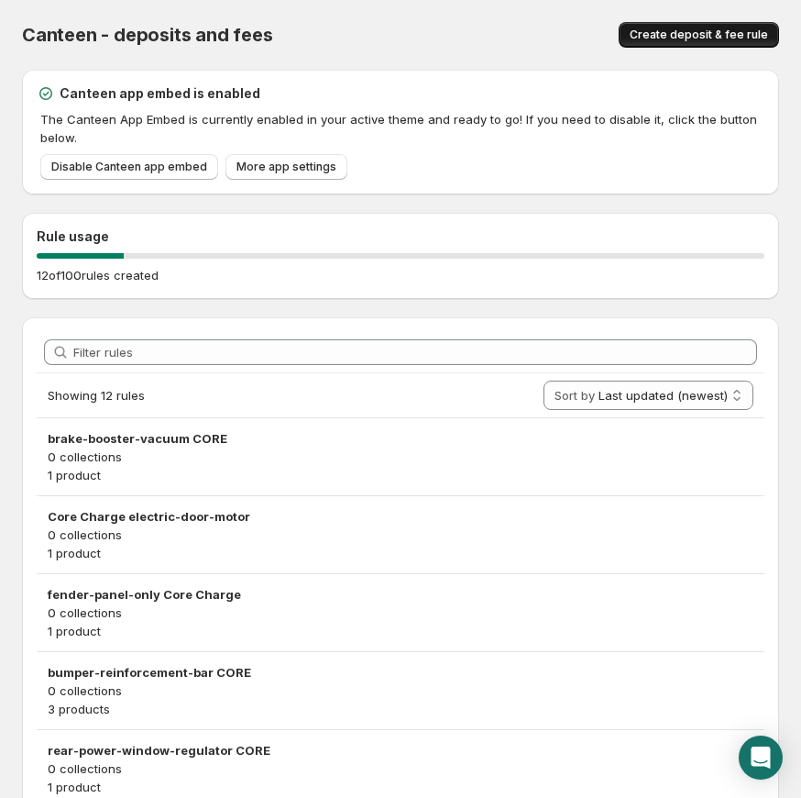
click at [694, 41] on span "Create deposit & fee rule" at bounding box center [699, 35] width 138 height 15
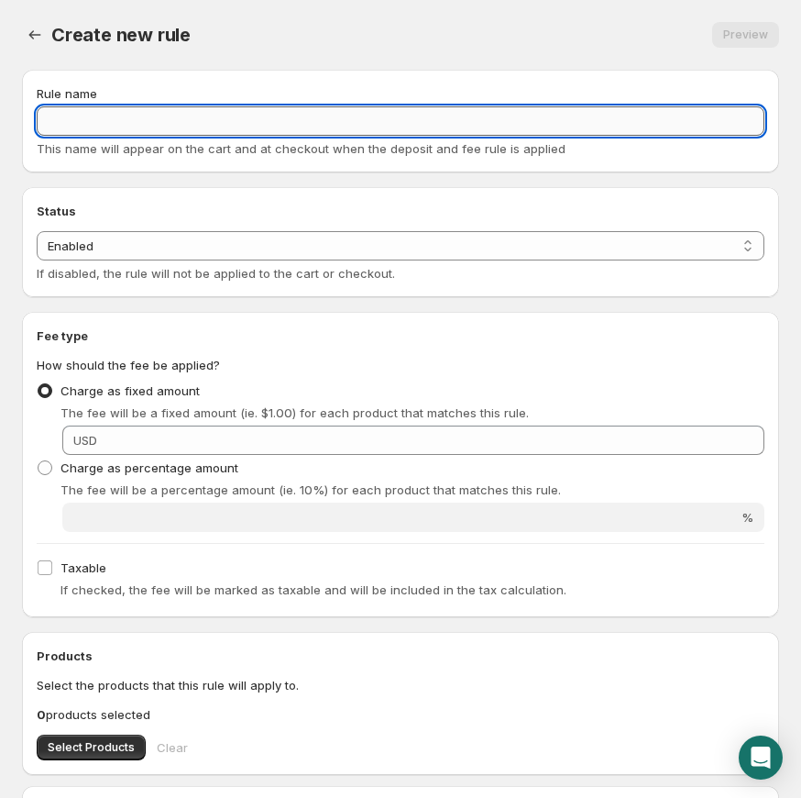
click at [298, 126] on input "Rule name" at bounding box center [401, 120] width 728 height 29
click at [299, 124] on input "Rule name" at bounding box center [401, 120] width 728 height 29
click at [293, 124] on input "Rule name" at bounding box center [401, 120] width 728 height 29
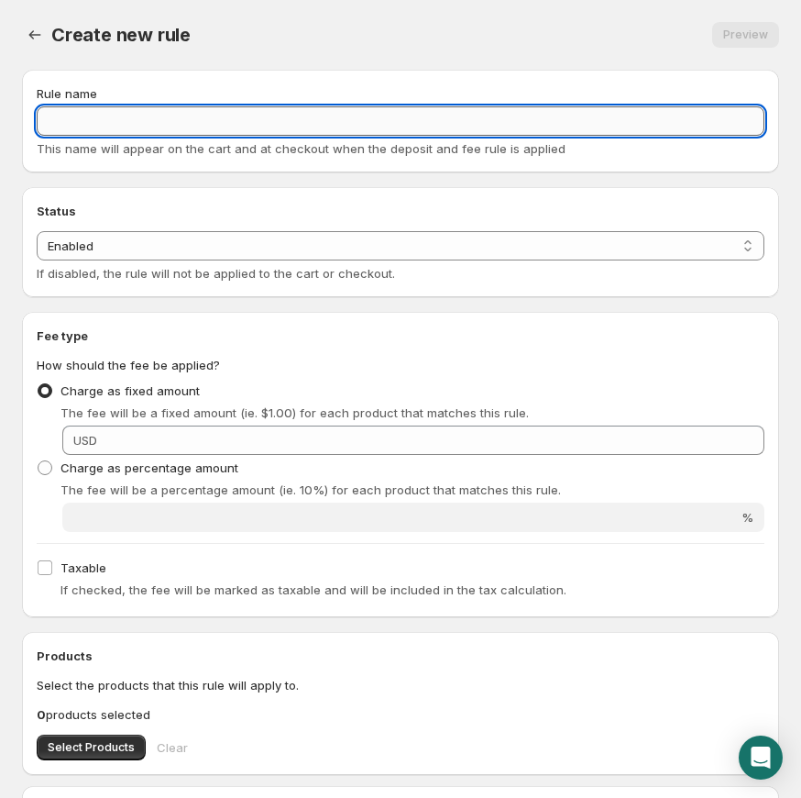
click at [293, 124] on input "Rule name" at bounding box center [401, 120] width 728 height 29
paste input "front-door"
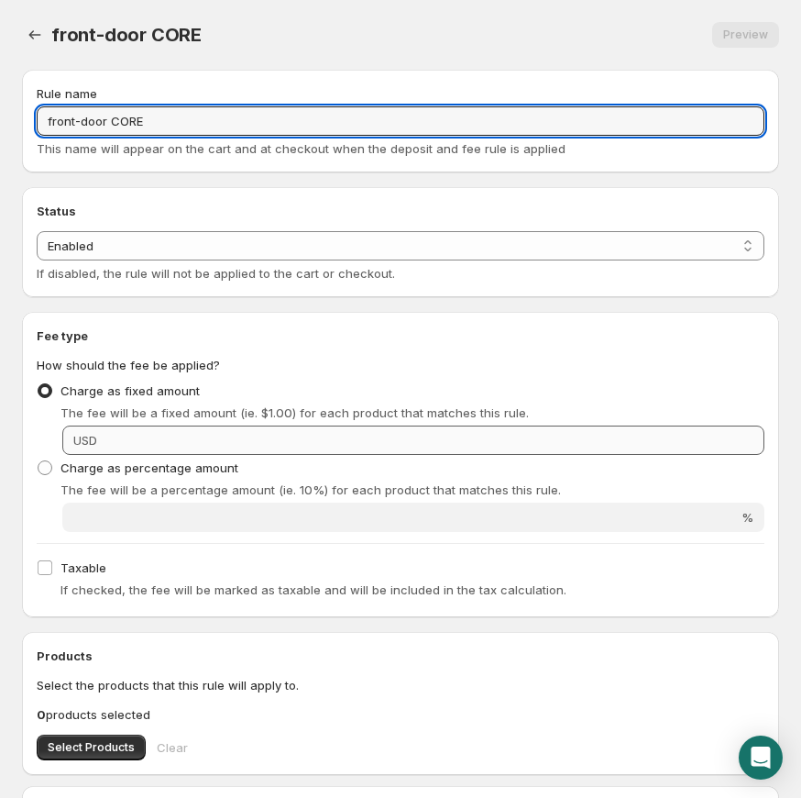
type input "front-door CORE"
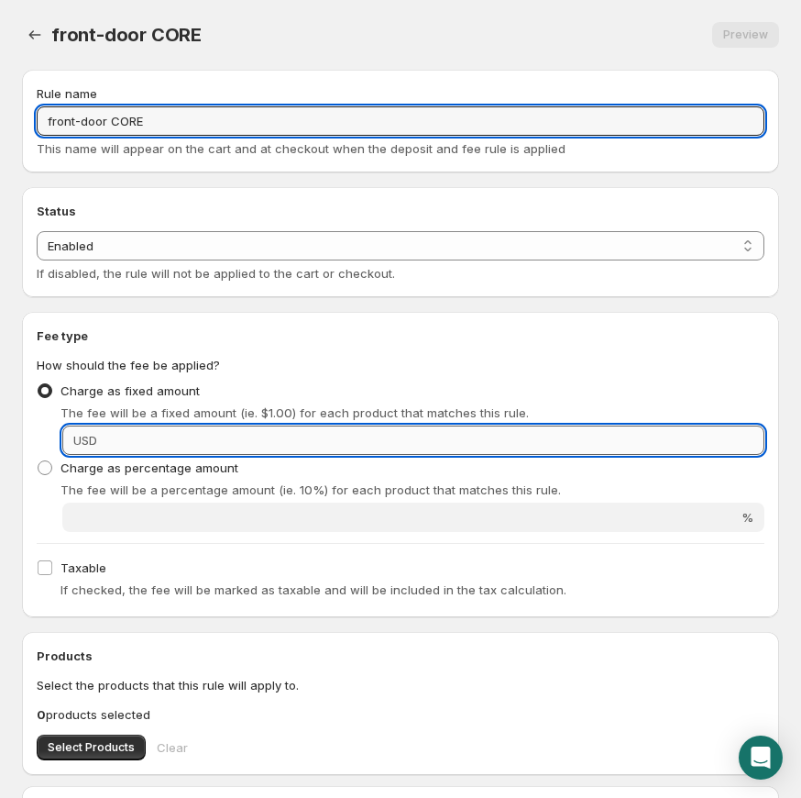
click at [273, 437] on input "Fixed amount" at bounding box center [434, 439] width 662 height 29
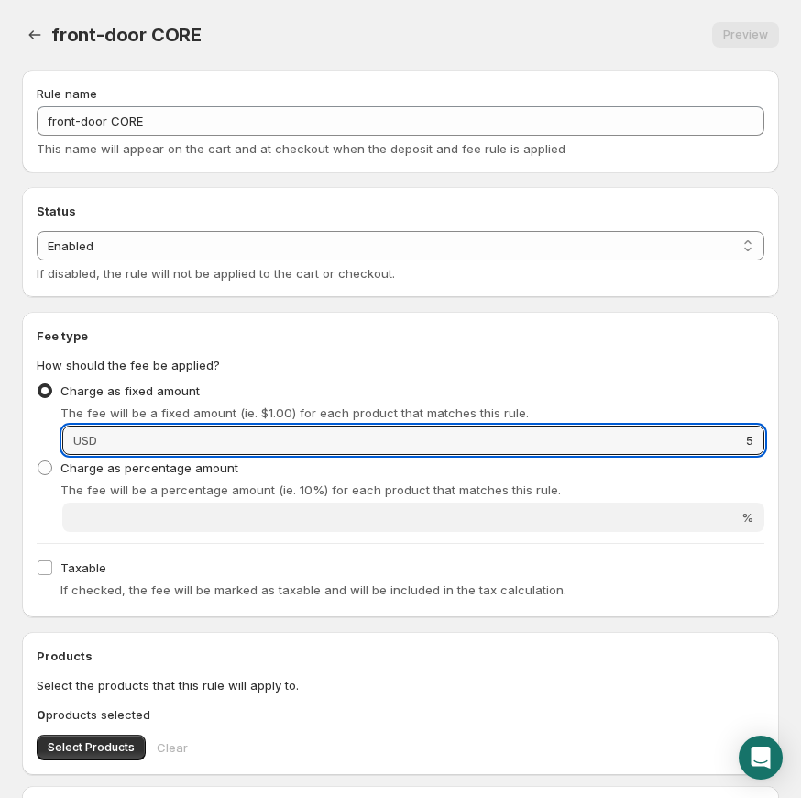
type input "5"
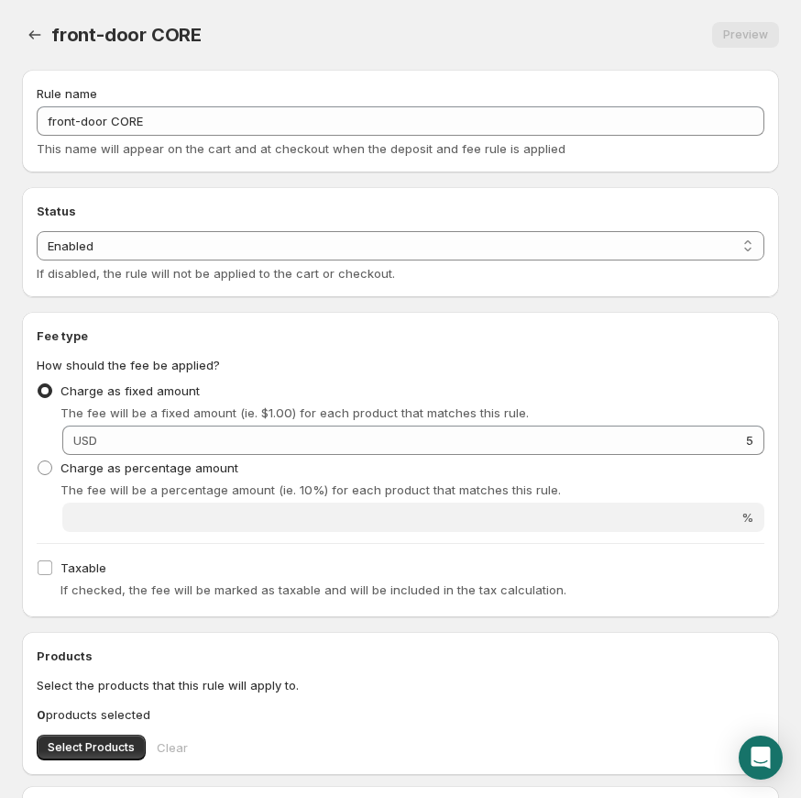
click at [411, 475] on div "Charge as percentage amount The fee will be a percentage amount (ie. 10%) for e…" at bounding box center [401, 477] width 728 height 44
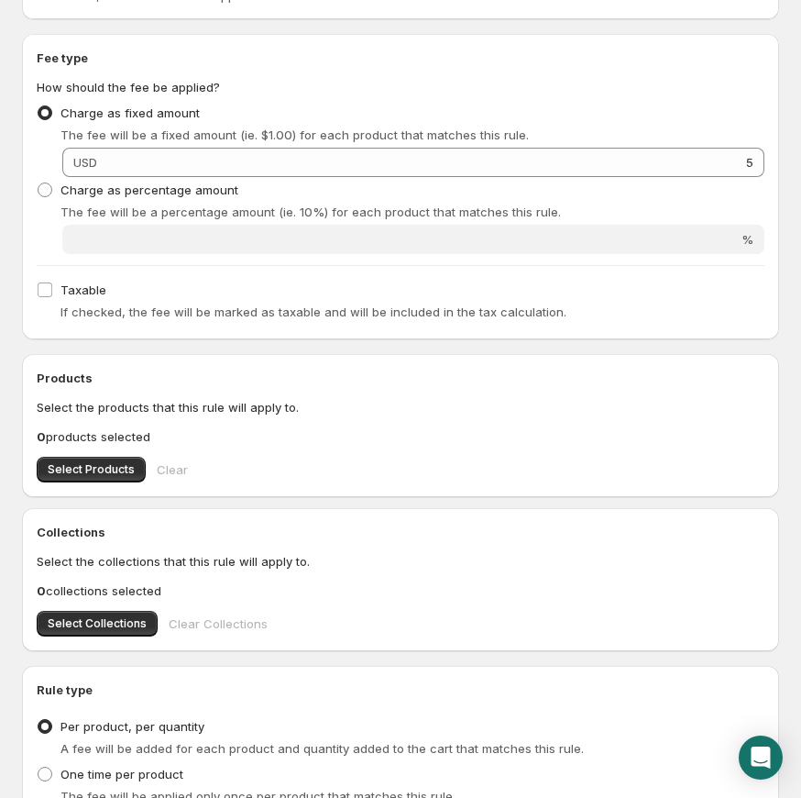
scroll to position [364, 0]
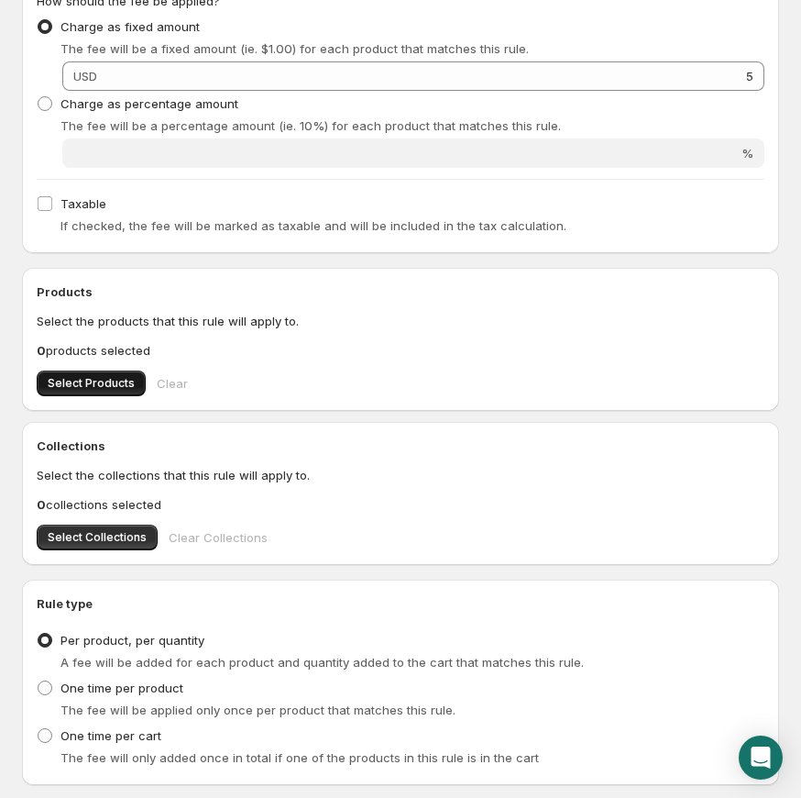
click at [83, 386] on span "Select Products" at bounding box center [91, 383] width 87 height 15
click at [83, 383] on span "Select Products" at bounding box center [91, 383] width 87 height 15
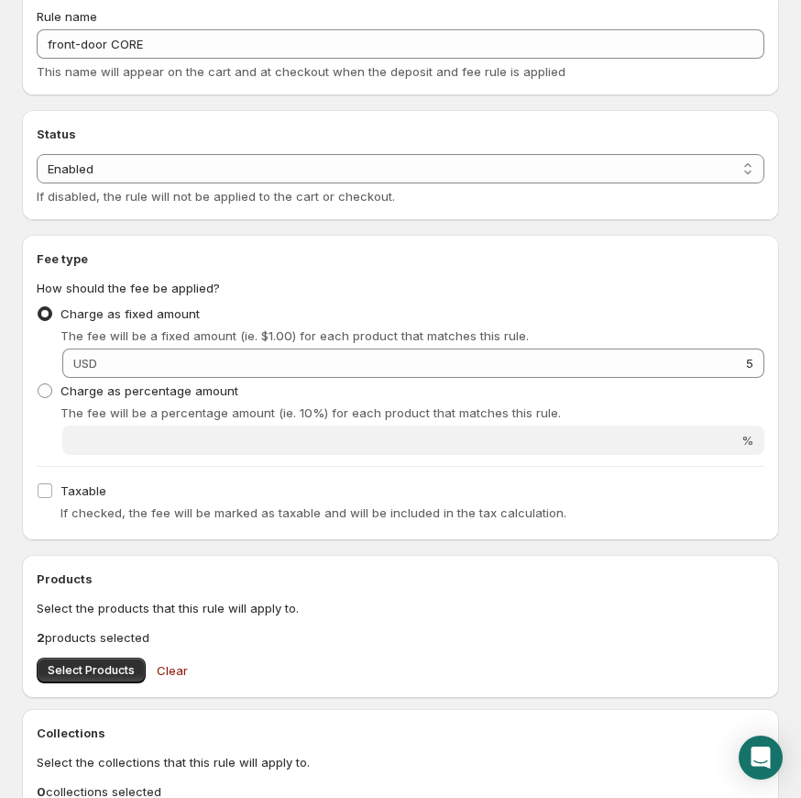
scroll to position [0, 0]
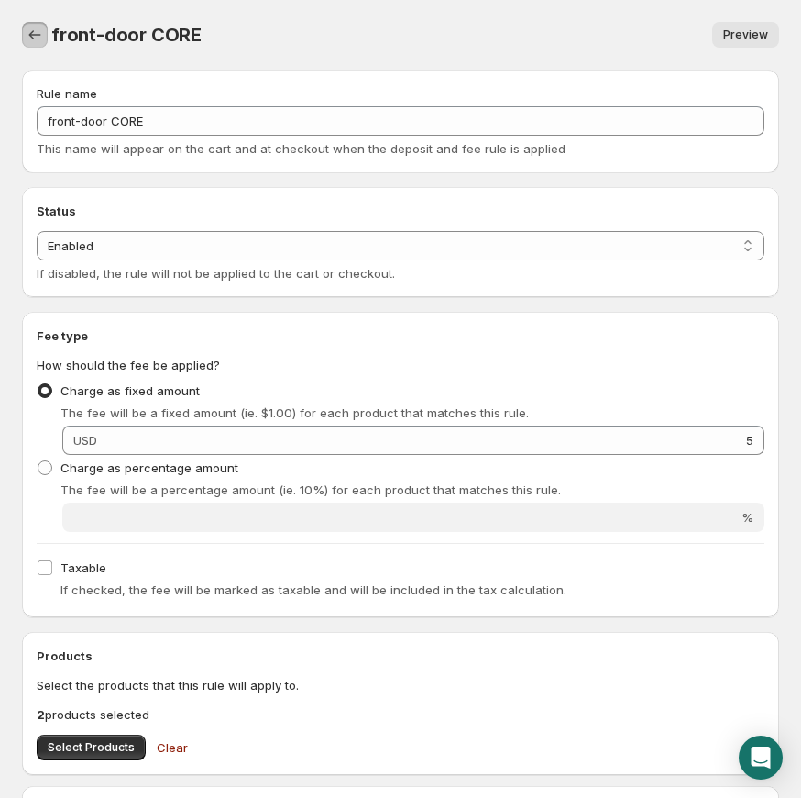
click at [40, 42] on icon "Settings" at bounding box center [35, 35] width 18 height 18
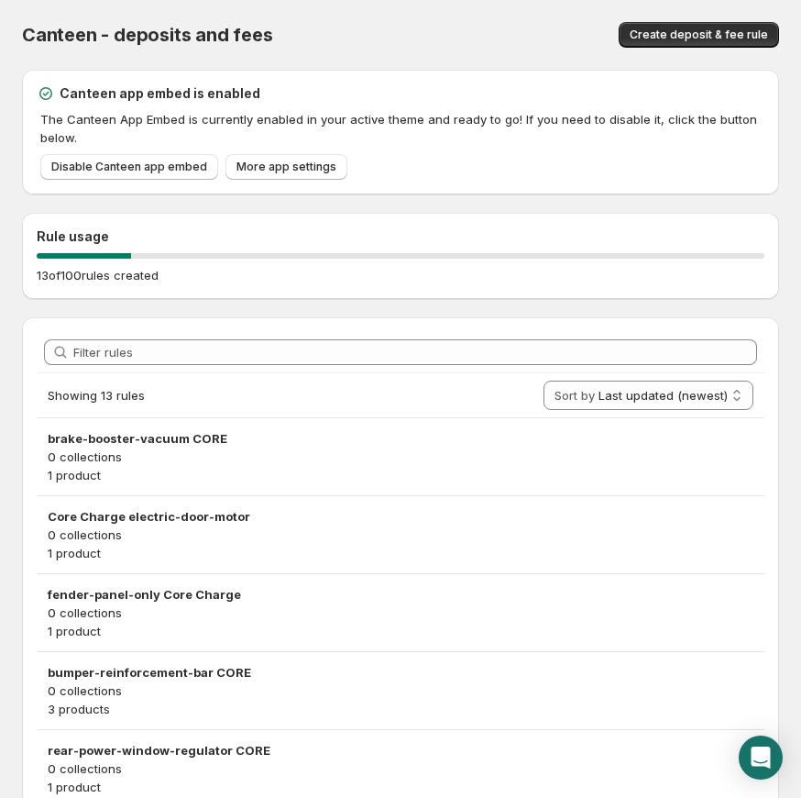
click at [667, 20] on div "Canteen - deposits and fees. This page is ready Canteen - deposits and fees Cre…" at bounding box center [400, 35] width 757 height 70
click at [664, 30] on span "Create deposit & fee rule" at bounding box center [699, 35] width 138 height 15
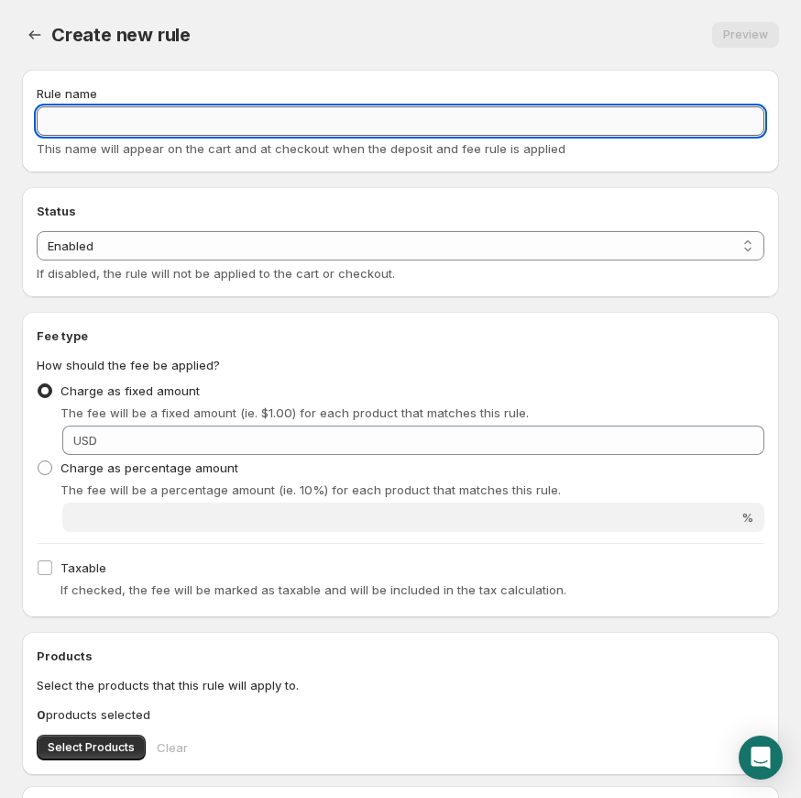
click at [139, 119] on input "Rule name" at bounding box center [401, 120] width 728 height 29
type input "Intercooler"
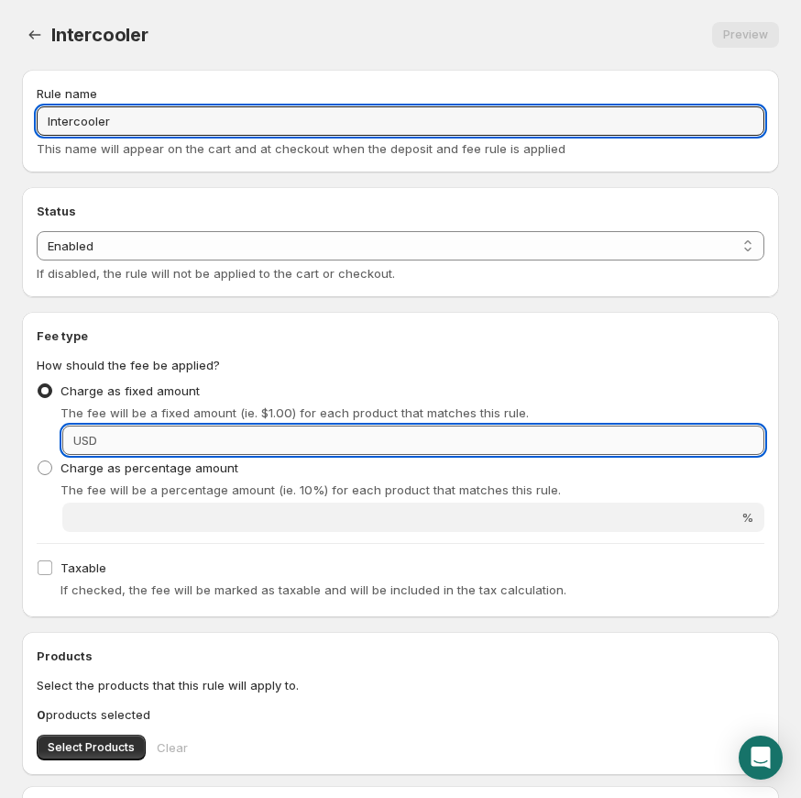
click at [439, 444] on input "Fixed amount" at bounding box center [434, 439] width 662 height 29
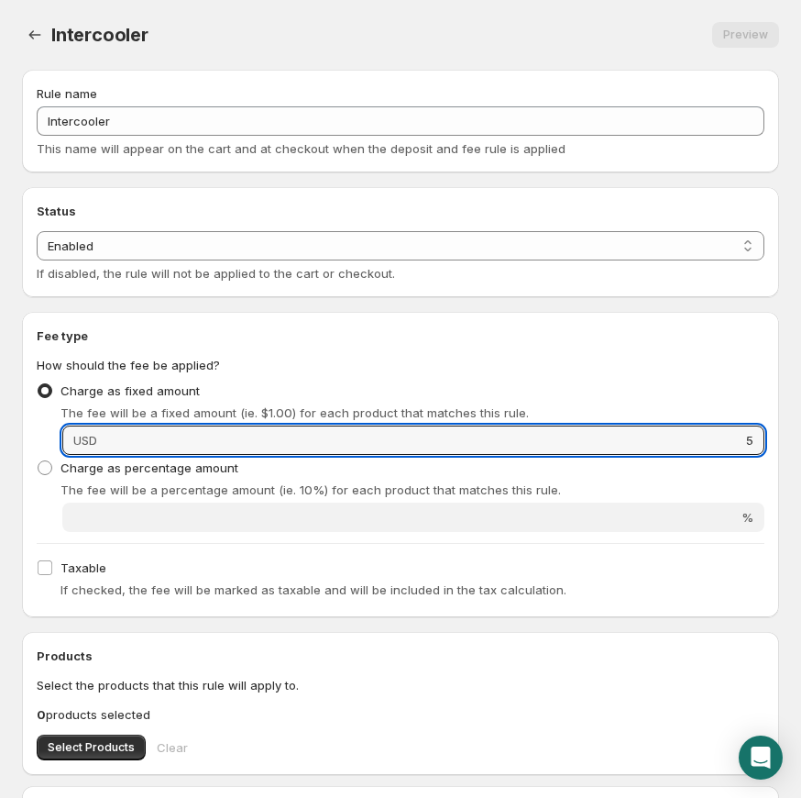
type input "5"
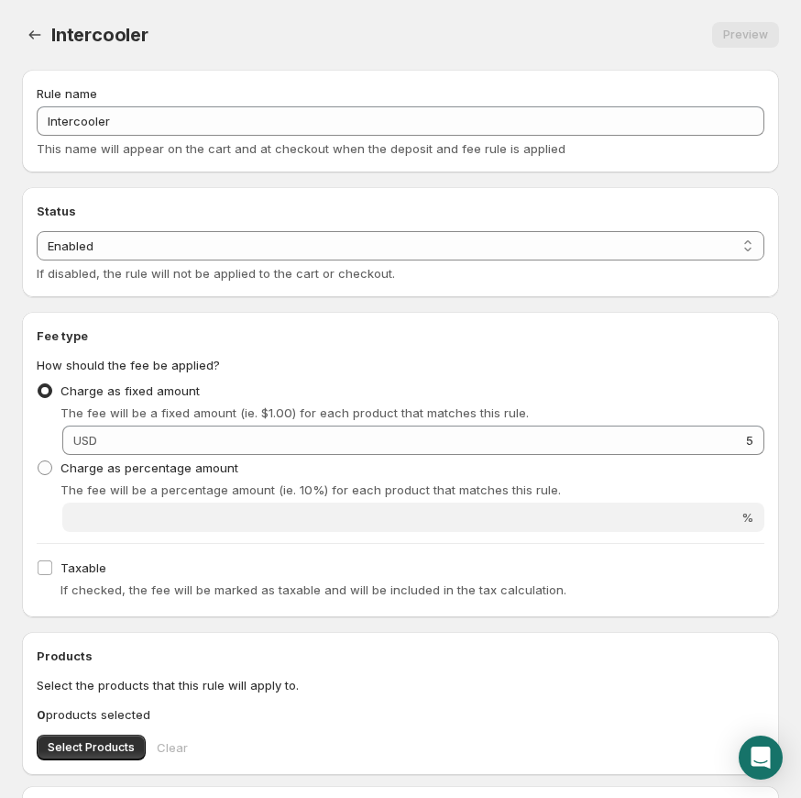
click at [529, 378] on div "Charge as fixed amount The fee will be a fixed amount (ie. $1.00) for each prod…" at bounding box center [401, 400] width 728 height 44
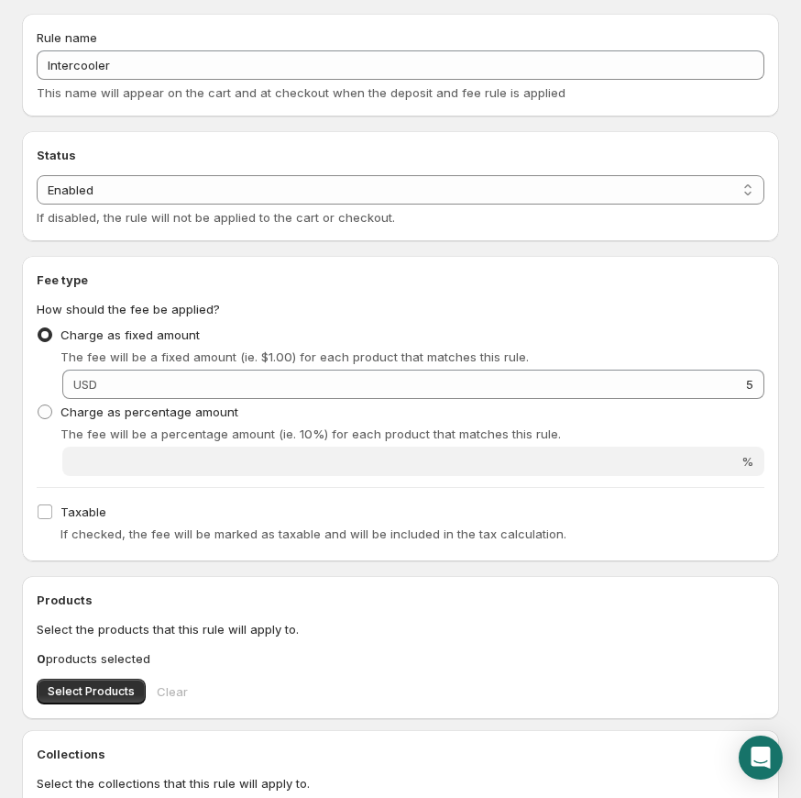
scroll to position [210, 0]
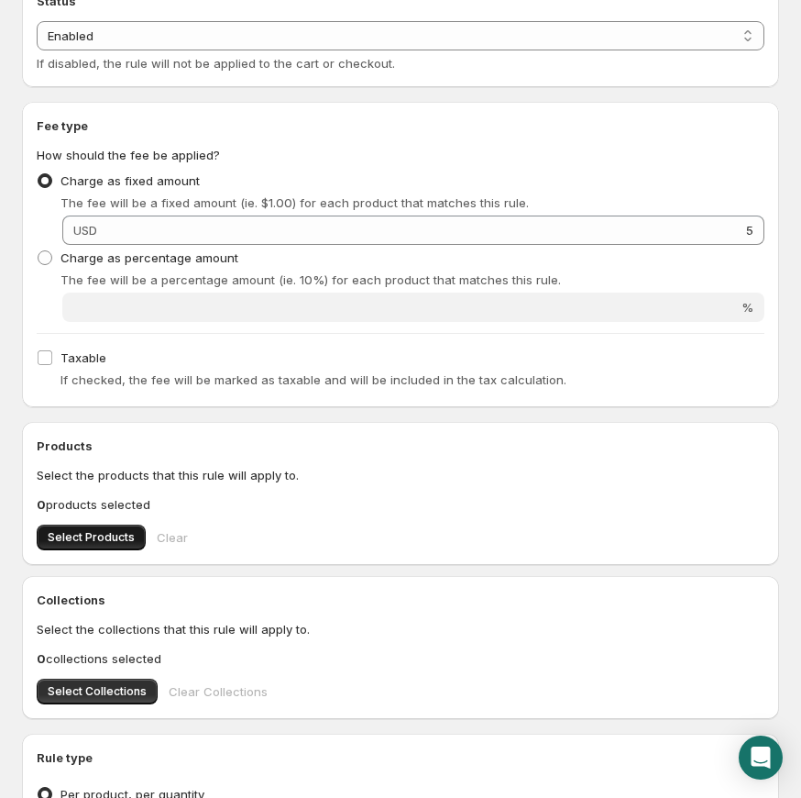
click at [115, 543] on span "Select Products" at bounding box center [91, 537] width 87 height 15
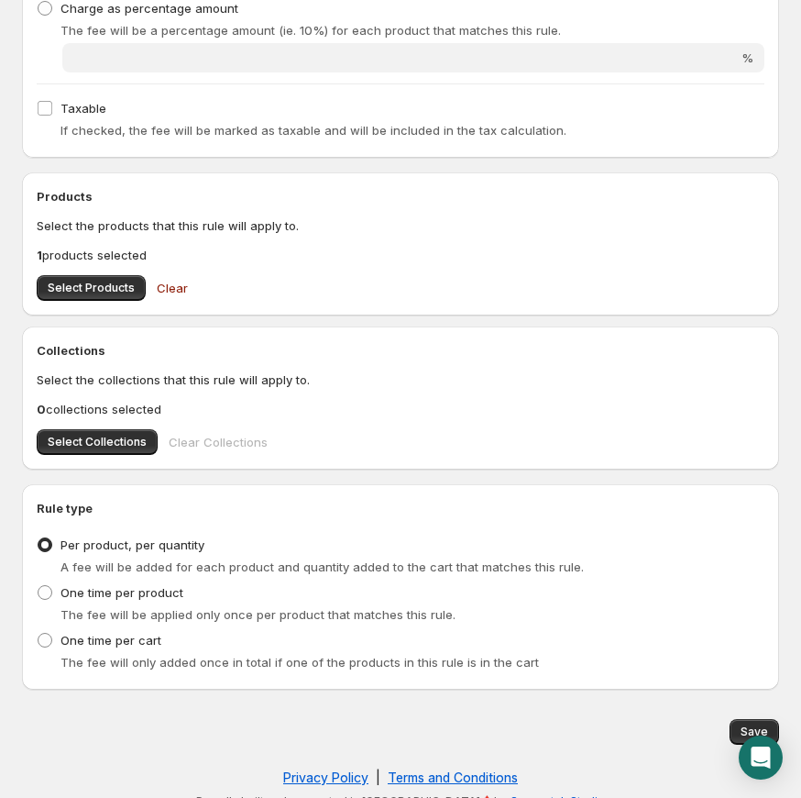
scroll to position [479, 0]
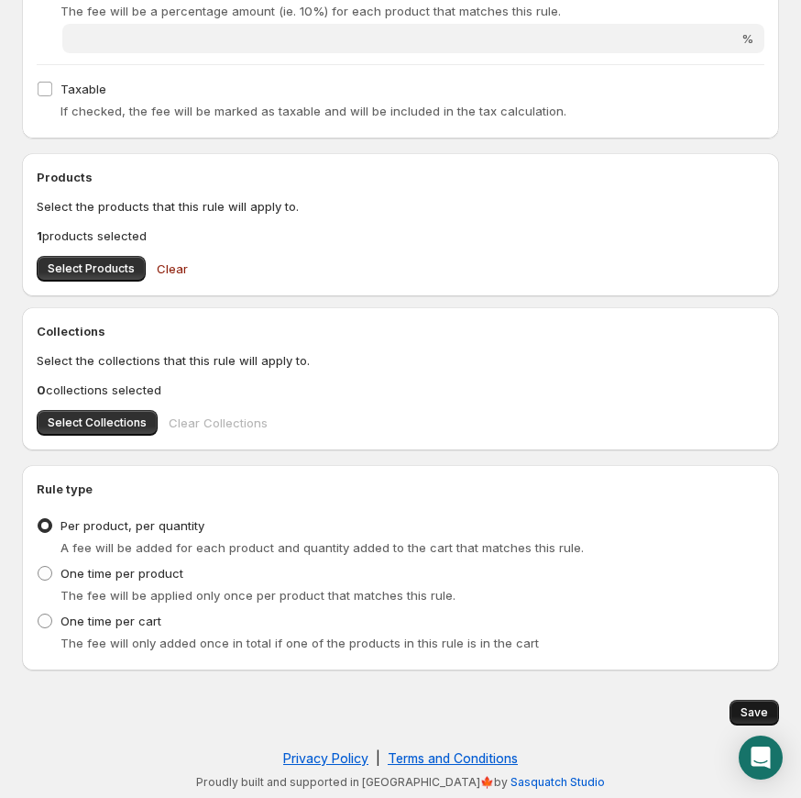
click at [773, 710] on button "Save" at bounding box center [755, 713] width 50 height 26
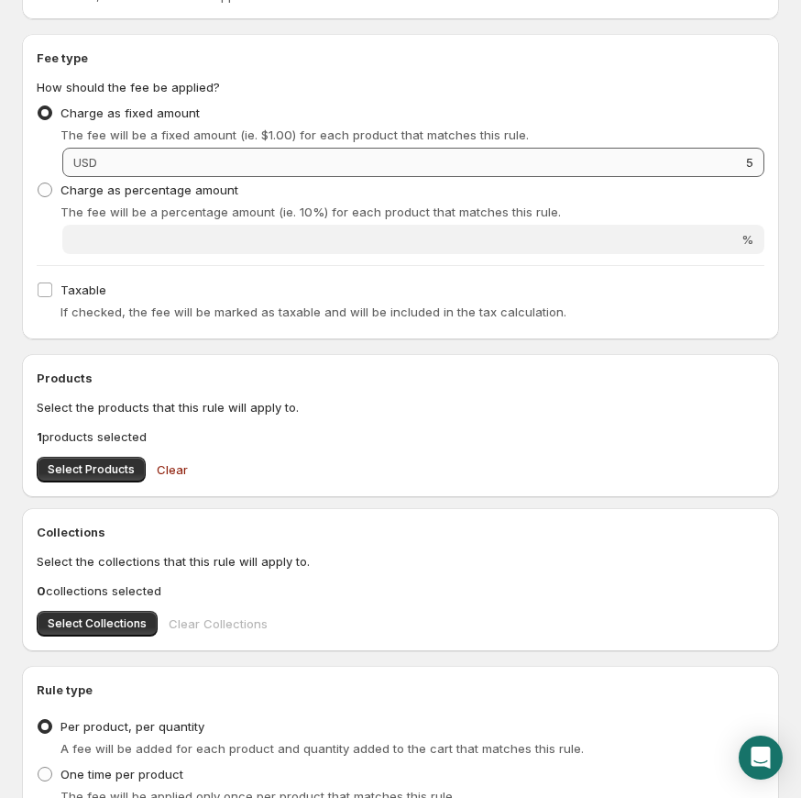
scroll to position [478, 0]
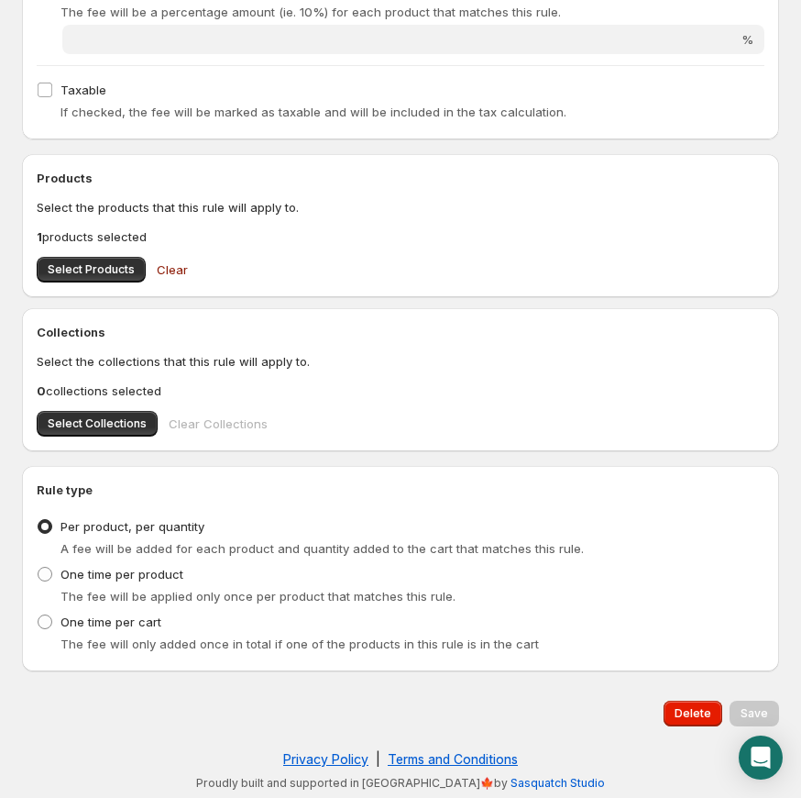
click at [306, 81] on div "Taxable If checked, the fee will be marked as taxable and will be included in t…" at bounding box center [401, 101] width 728 height 48
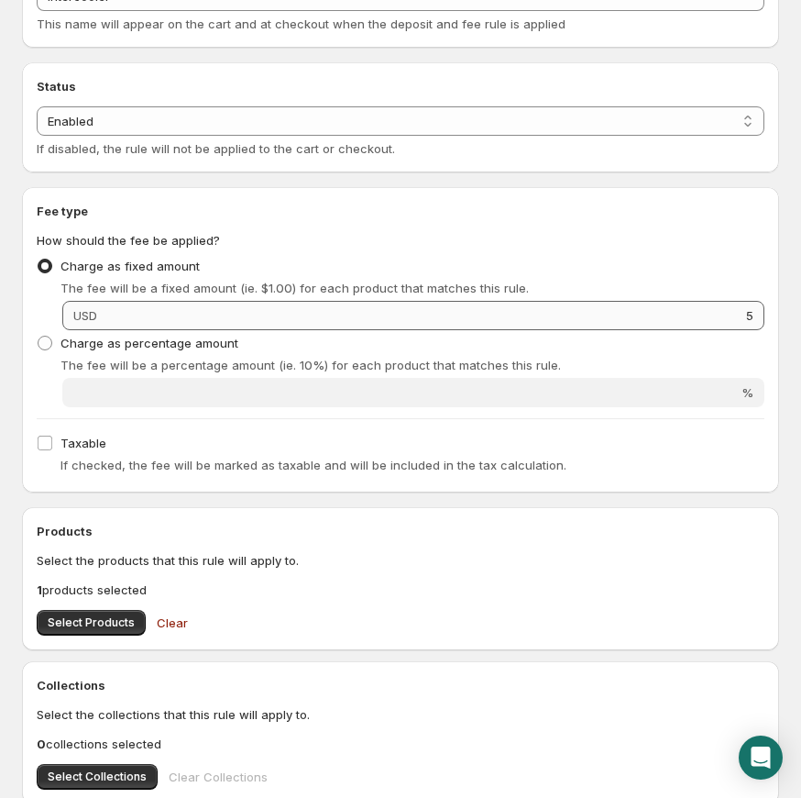
scroll to position [0, 0]
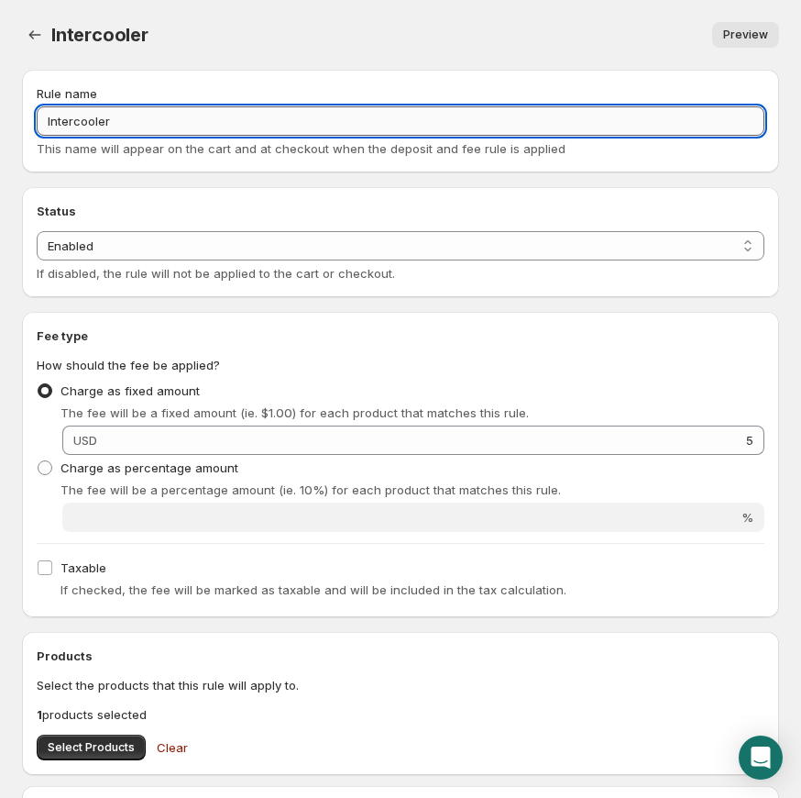
click at [159, 124] on input "Intercooler" at bounding box center [401, 120] width 728 height 29
click at [157, 123] on input "Intercooler" at bounding box center [401, 120] width 728 height 29
drag, startPoint x: 164, startPoint y: 124, endPoint x: 24, endPoint y: 109, distance: 141.0
click at [24, 109] on div "Rule name Intercooler This name will appear on the cart and at checkout when th…" at bounding box center [400, 121] width 757 height 103
paste input "intercooler CORE"
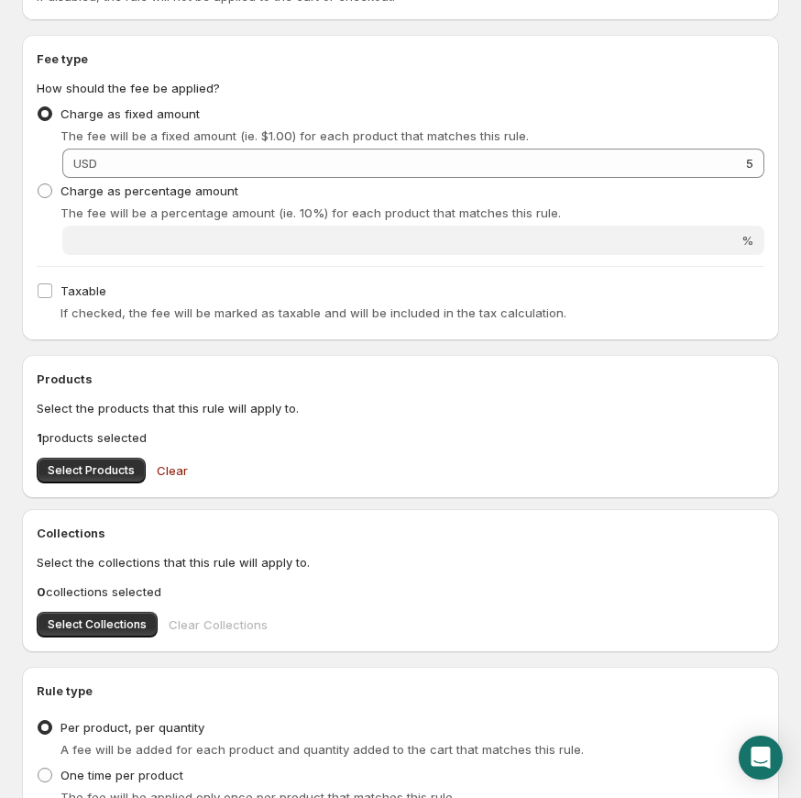
scroll to position [479, 0]
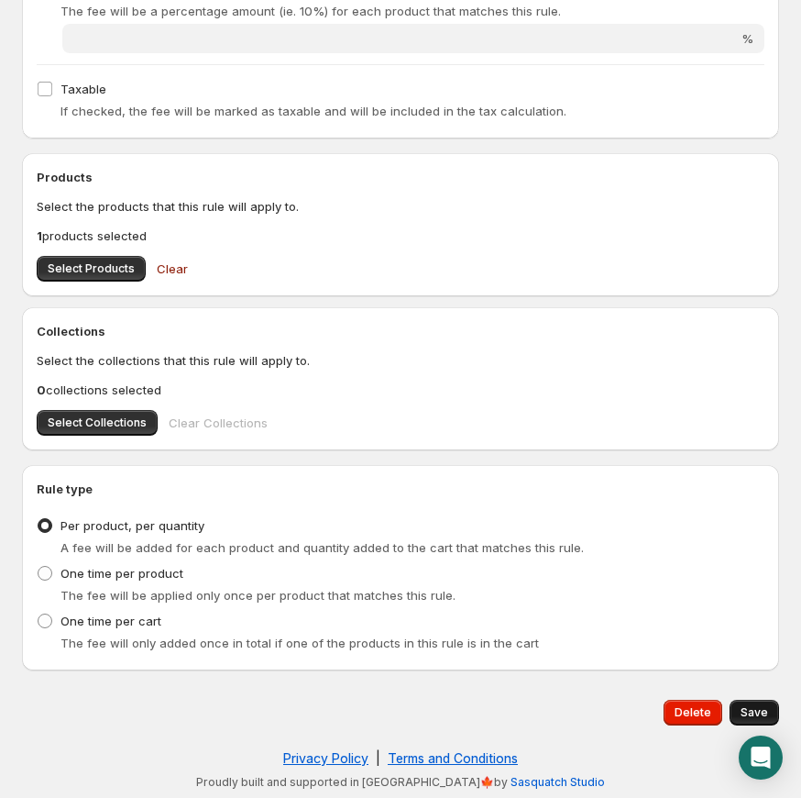
type input "intercooler CORE"
click at [766, 712] on span "Save" at bounding box center [755, 712] width 28 height 15
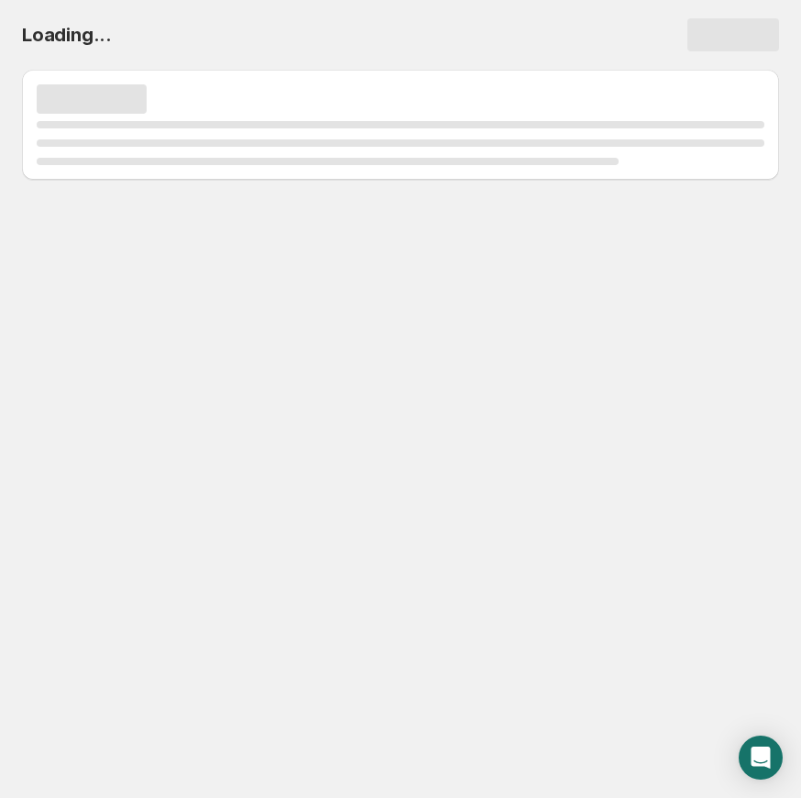
scroll to position [0, 0]
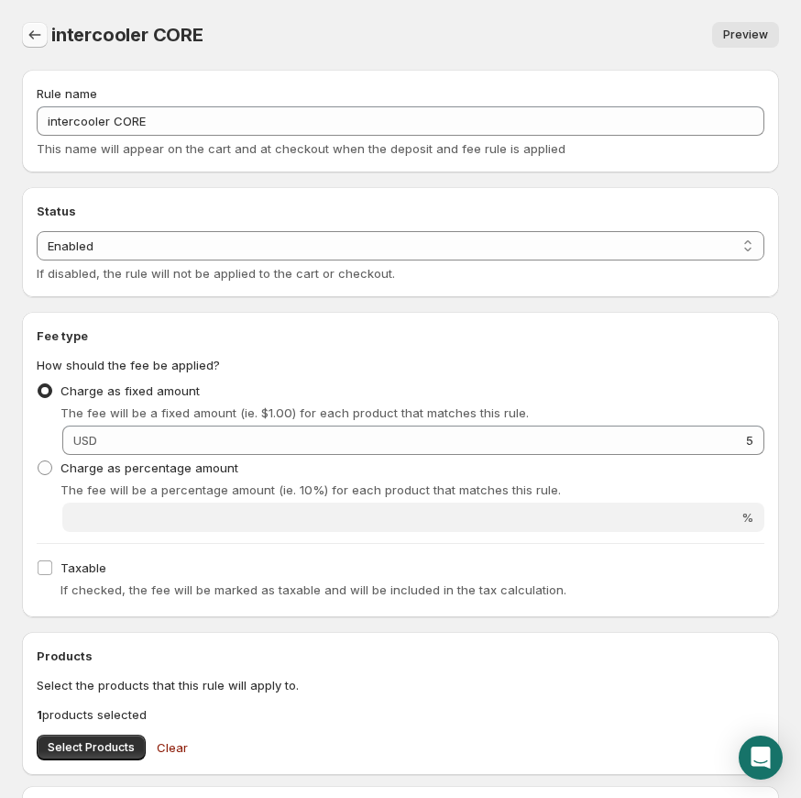
click at [41, 36] on icon "Settings" at bounding box center [35, 35] width 18 height 18
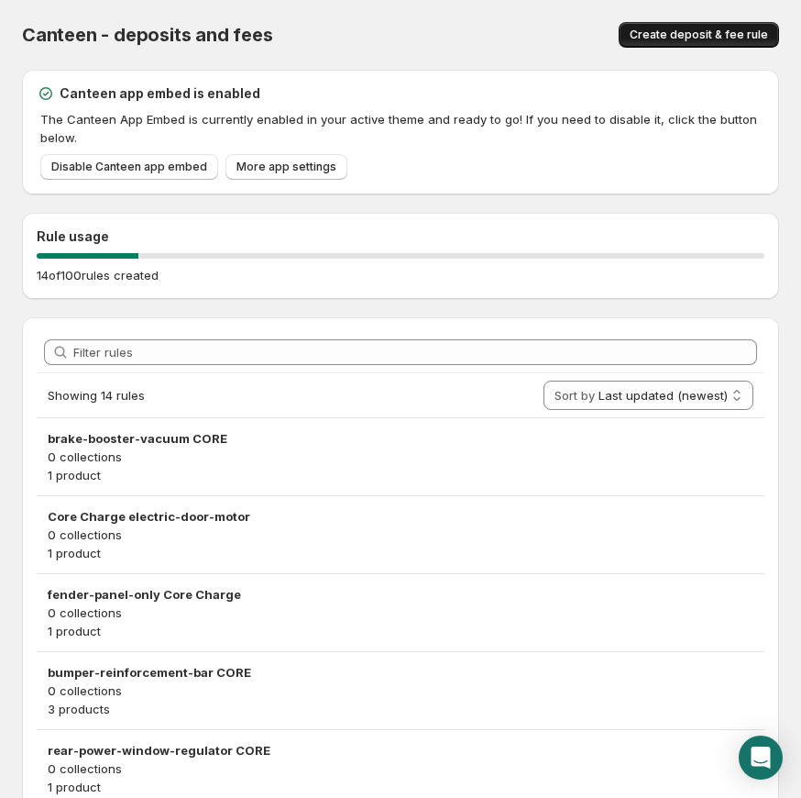
click at [673, 31] on span "Create deposit & fee rule" at bounding box center [699, 35] width 138 height 15
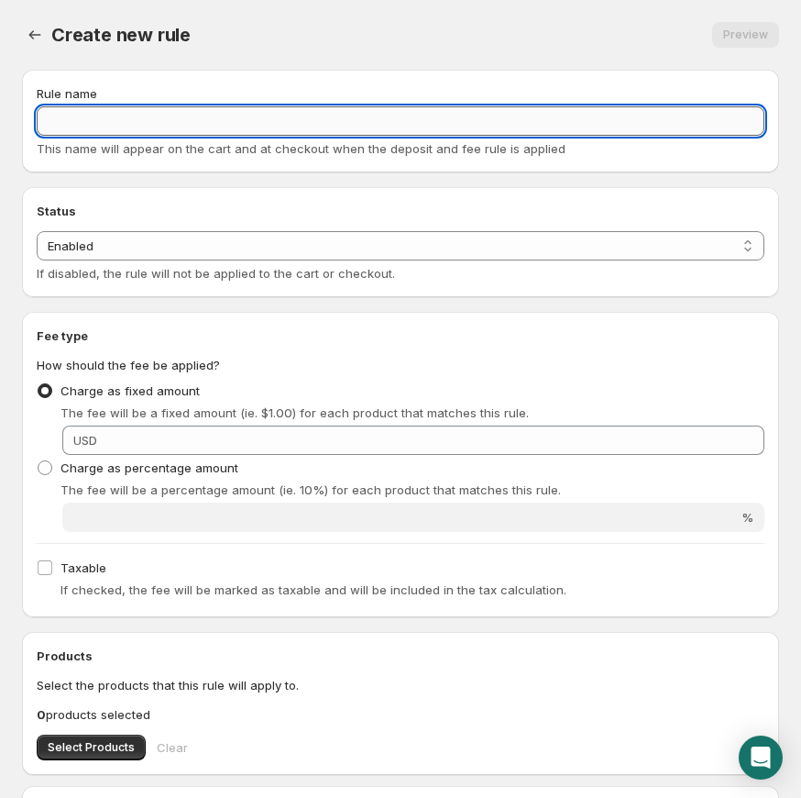
click at [228, 119] on input "Rule name" at bounding box center [401, 120] width 728 height 29
paste input "mass-air-flow-meter CORE"
type input "mass-air-flow-meter CORE"
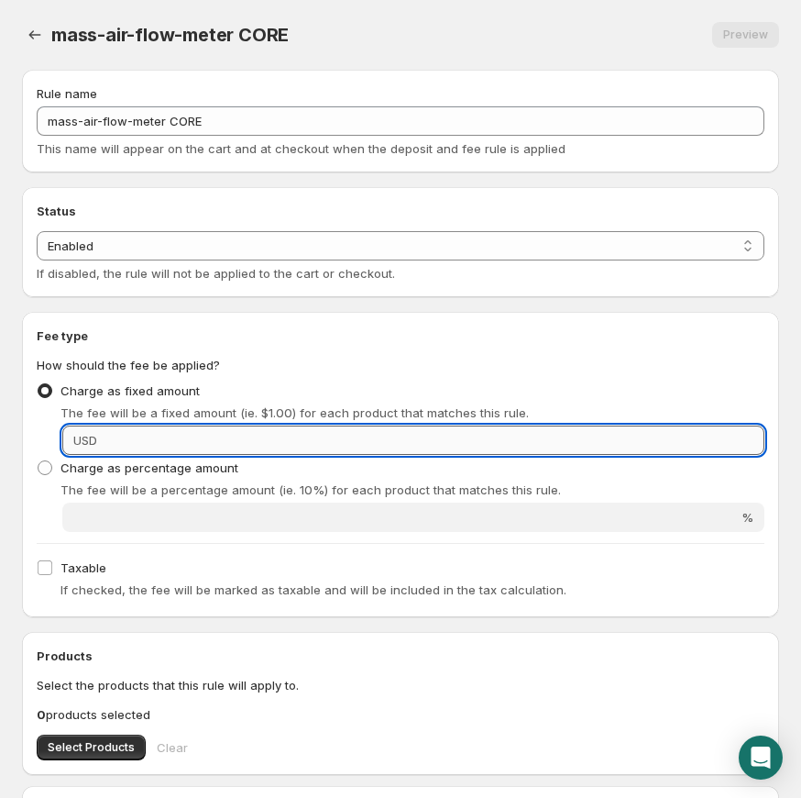
click at [122, 432] on input "Fixed amount" at bounding box center [434, 439] width 662 height 29
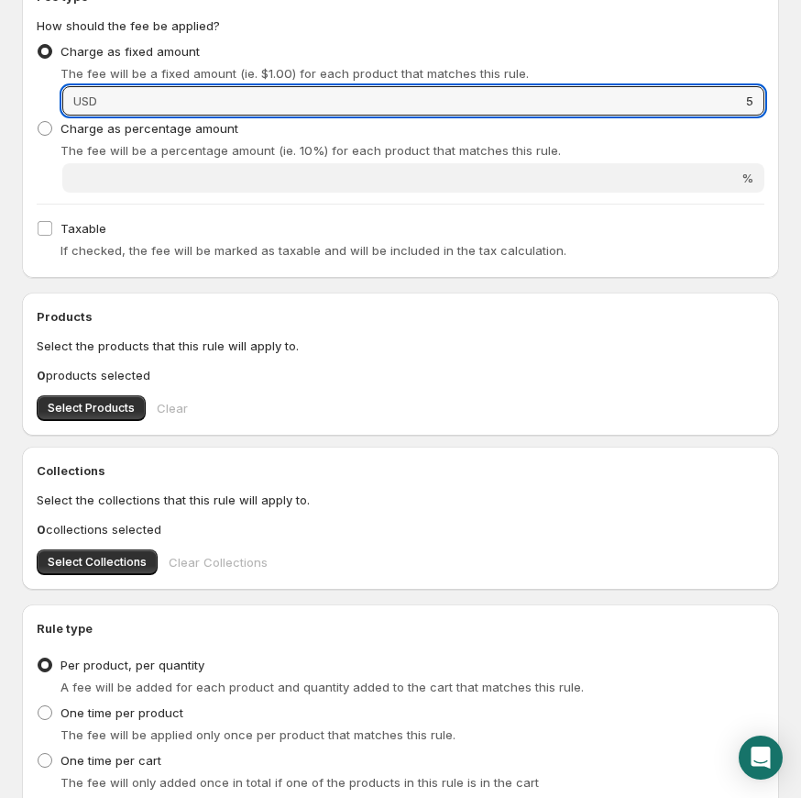
scroll to position [330, 0]
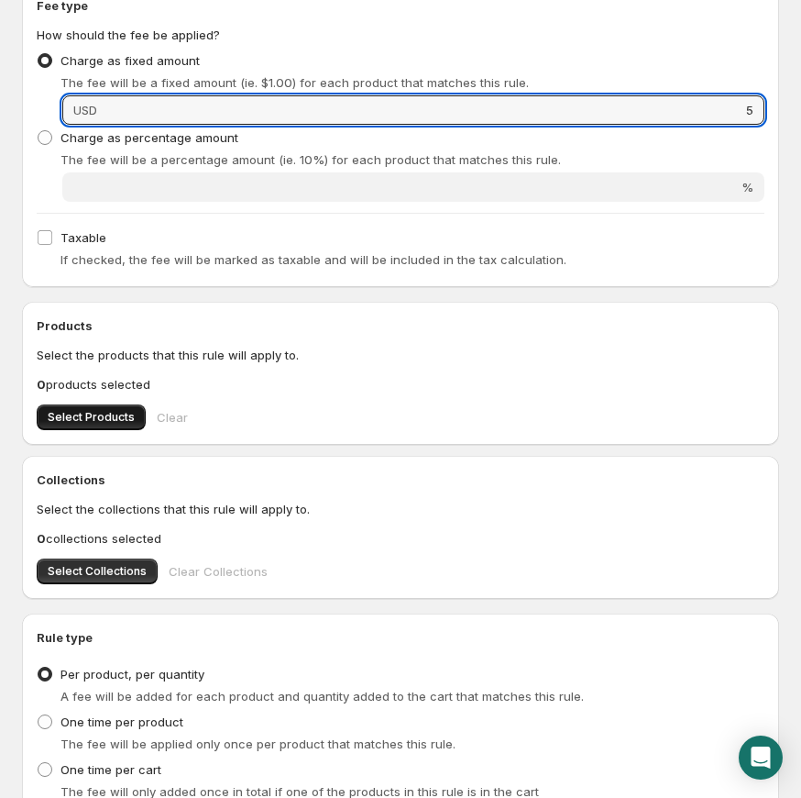
type input "5"
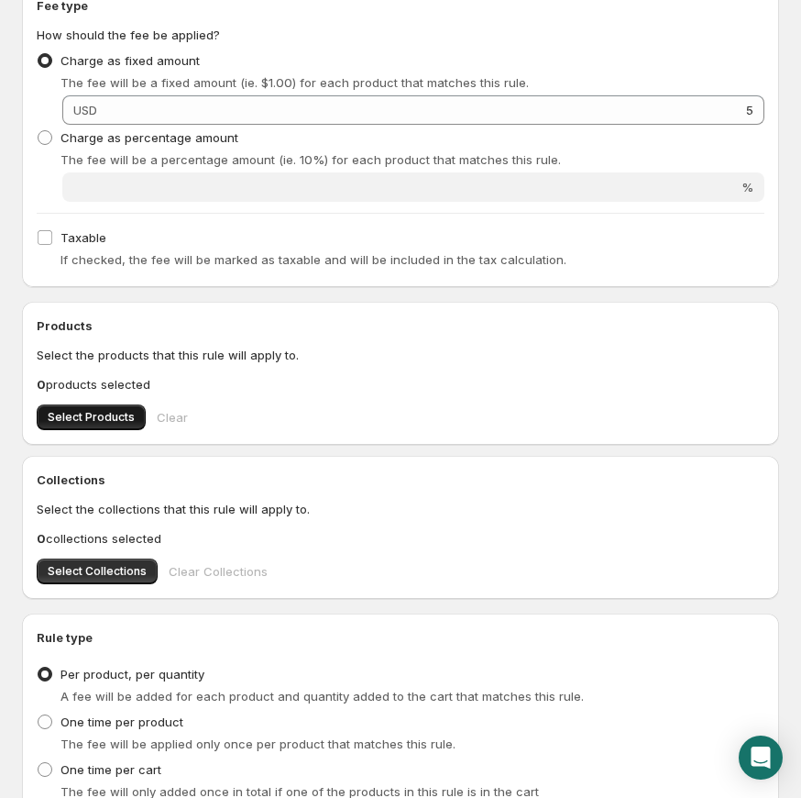
click at [103, 424] on button "Select Products" at bounding box center [91, 417] width 109 height 26
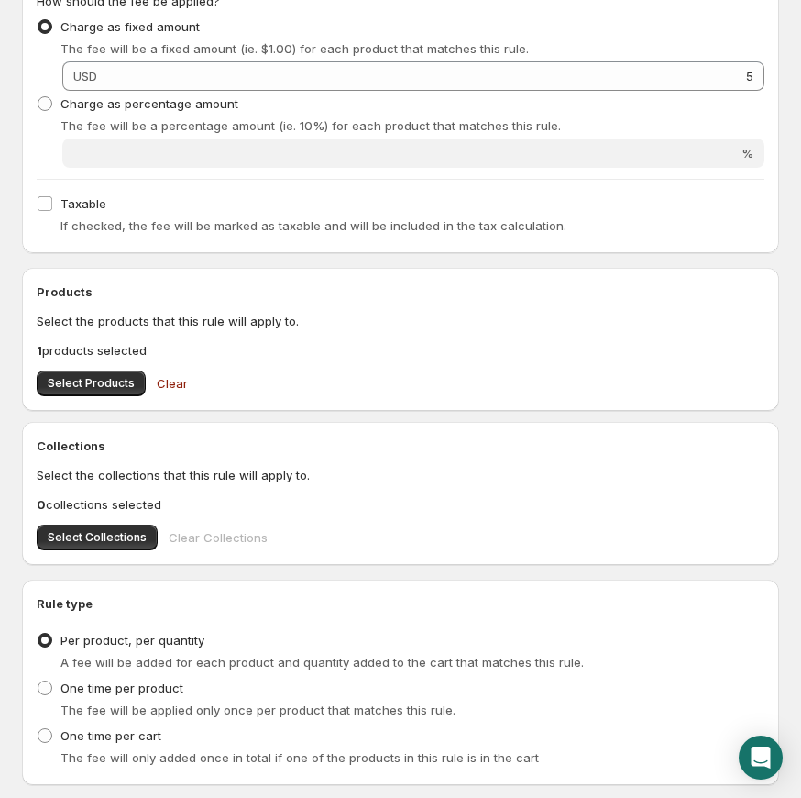
scroll to position [479, 0]
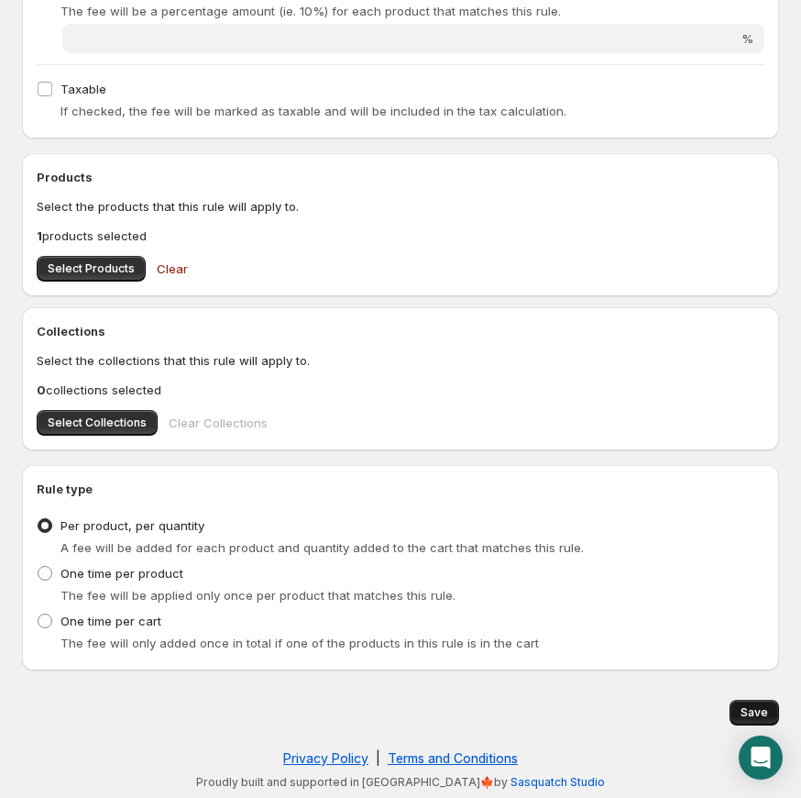
click at [765, 710] on span "Save" at bounding box center [755, 712] width 28 height 15
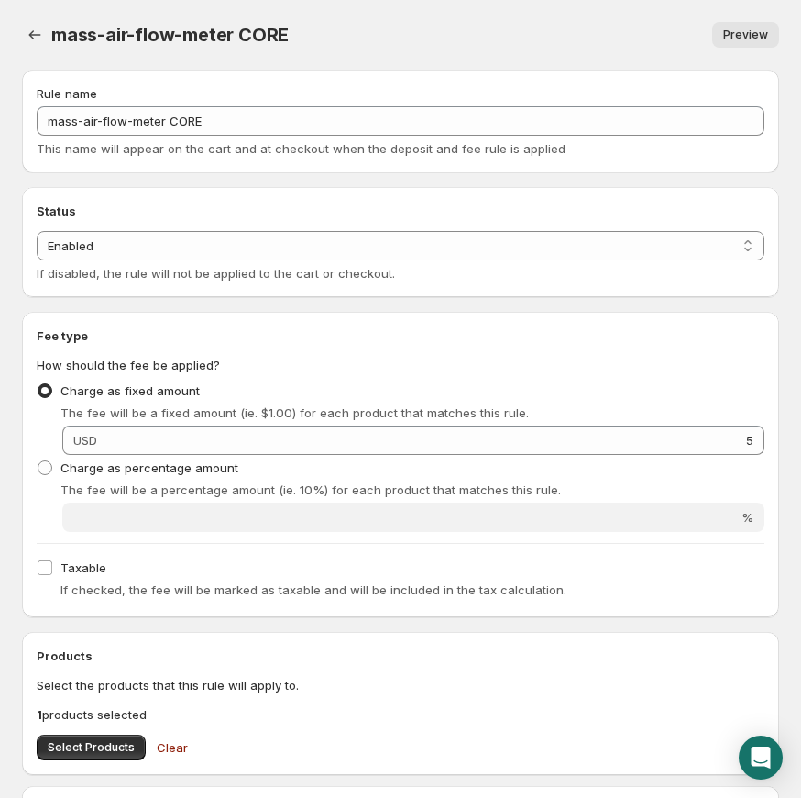
click at [59, 35] on span "mass-air-flow-meter CORE" at bounding box center [169, 35] width 237 height 22
click at [43, 37] on icon "Settings" at bounding box center [35, 35] width 18 height 18
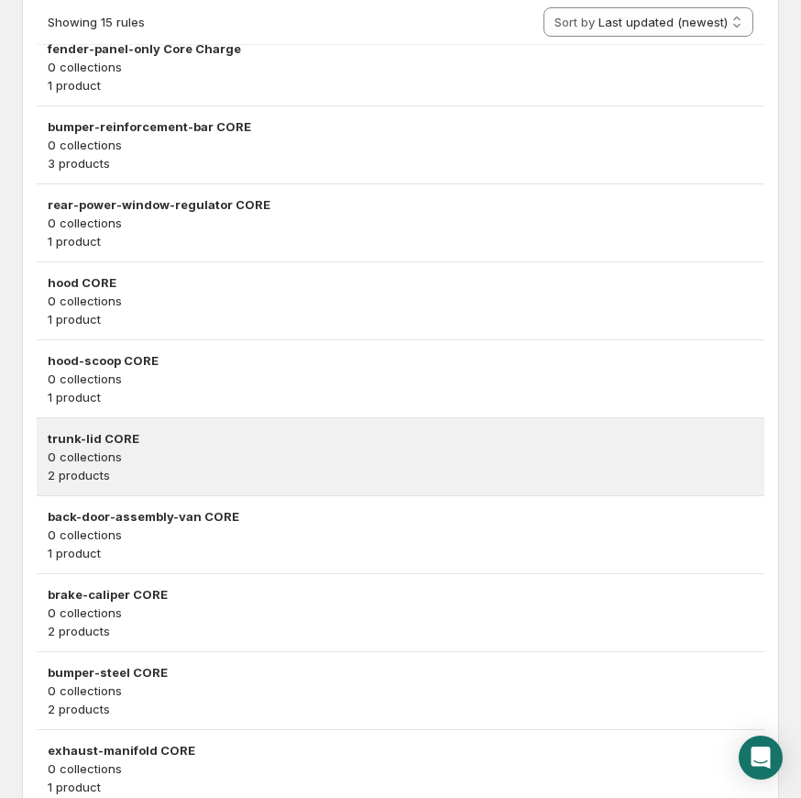
scroll to position [832, 0]
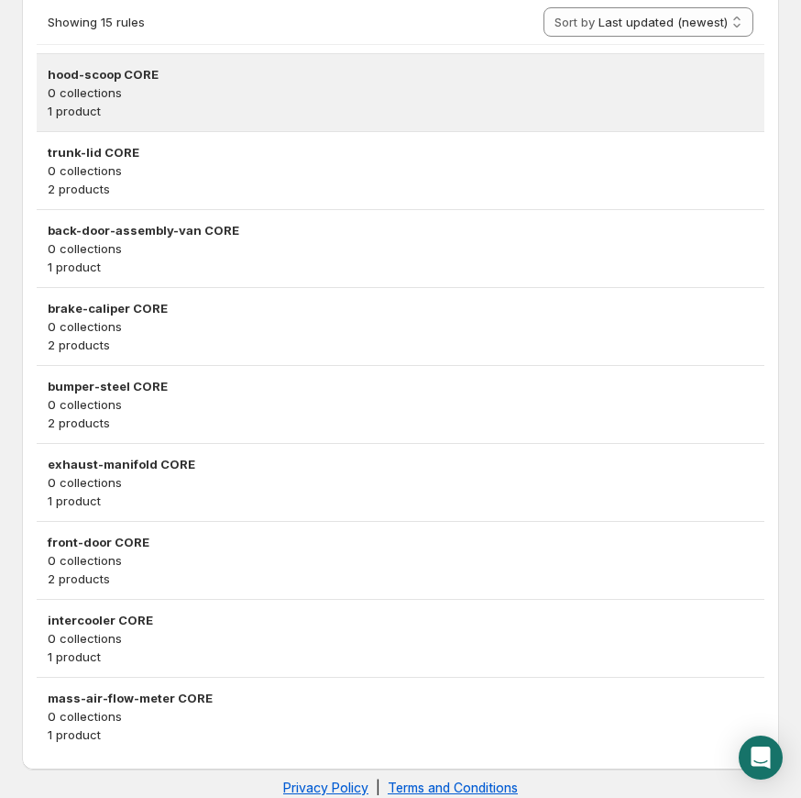
click at [447, 74] on h3 "hood-scoop CORE" at bounding box center [401, 74] width 706 height 18
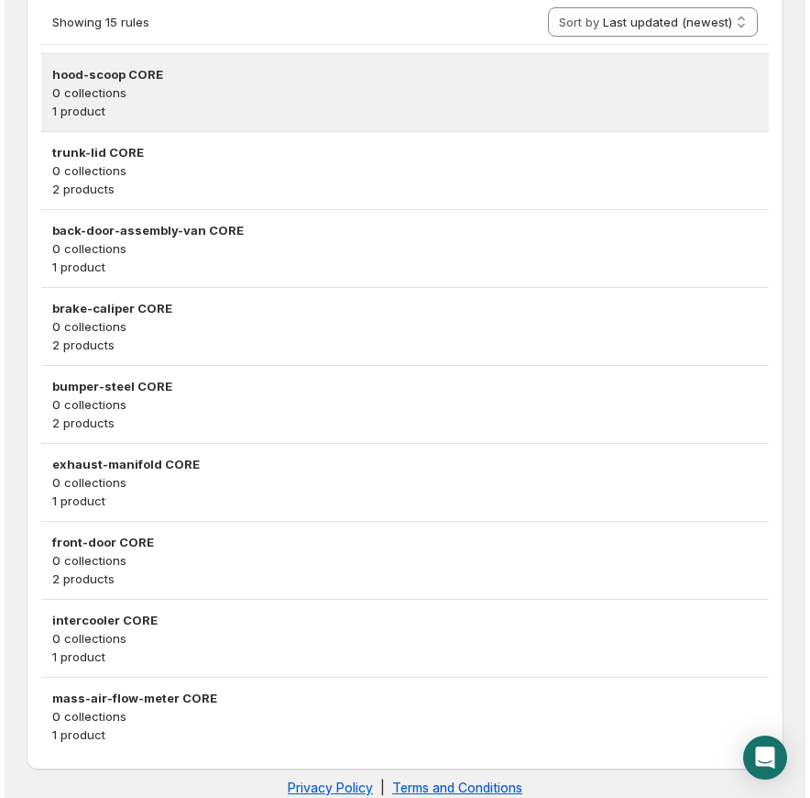
scroll to position [0, 0]
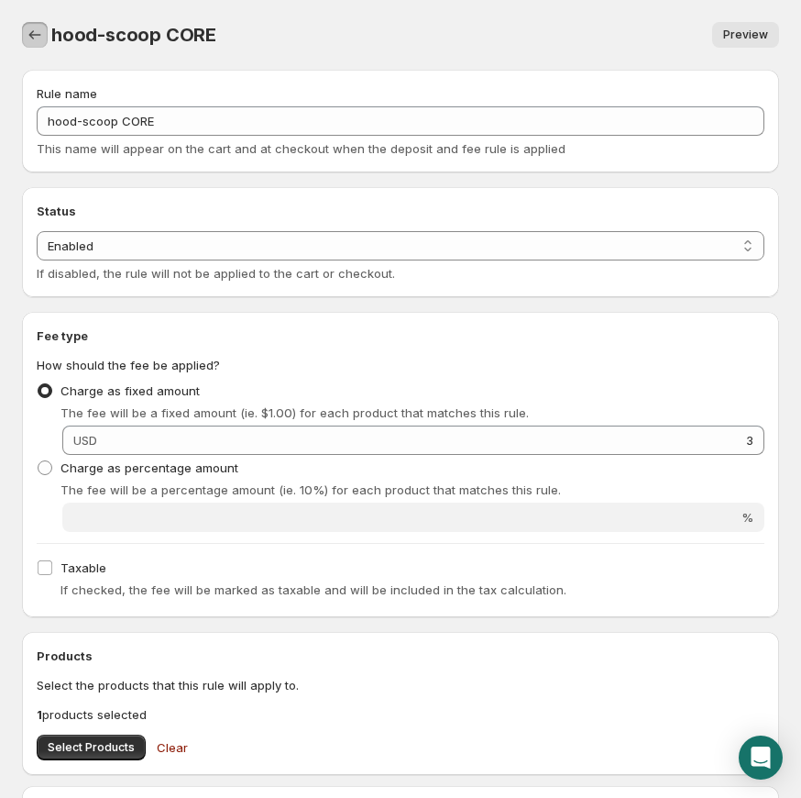
click at [37, 31] on icon "Settings" at bounding box center [35, 35] width 18 height 18
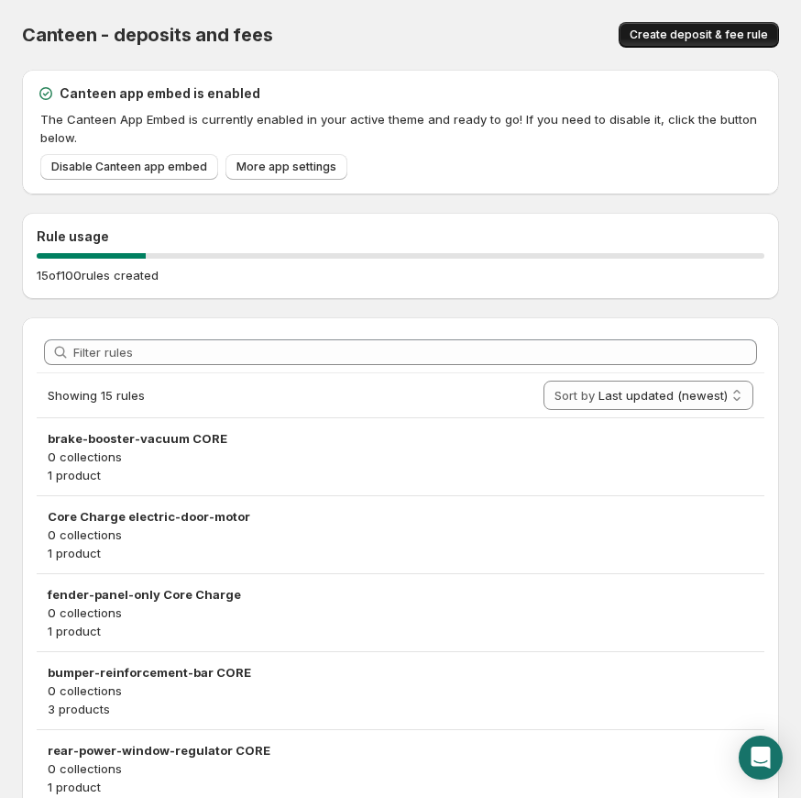
click at [671, 39] on span "Create deposit & fee rule" at bounding box center [699, 35] width 138 height 15
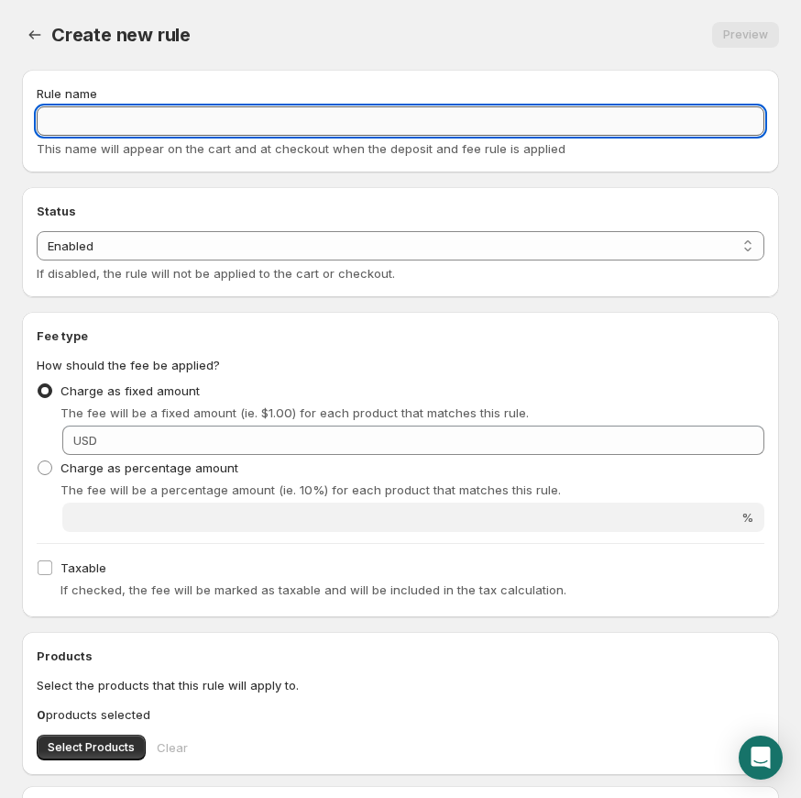
click at [190, 110] on input "Rule name" at bounding box center [401, 120] width 728 height 29
paste input "o2-sensor CORE"
type input "o2-sensor CORE"
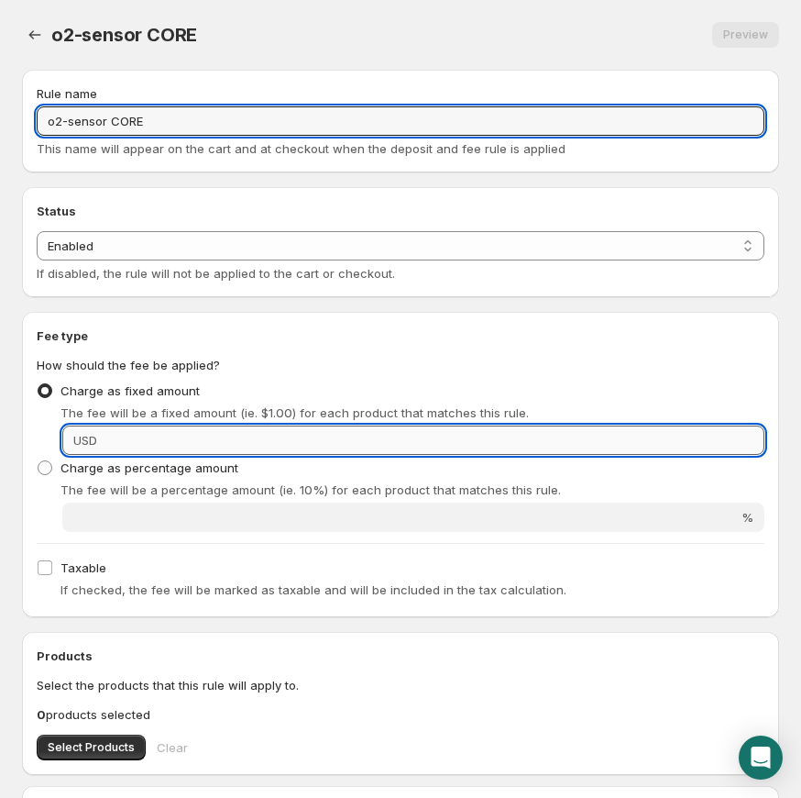
click at [333, 438] on input "Fixed amount" at bounding box center [434, 439] width 662 height 29
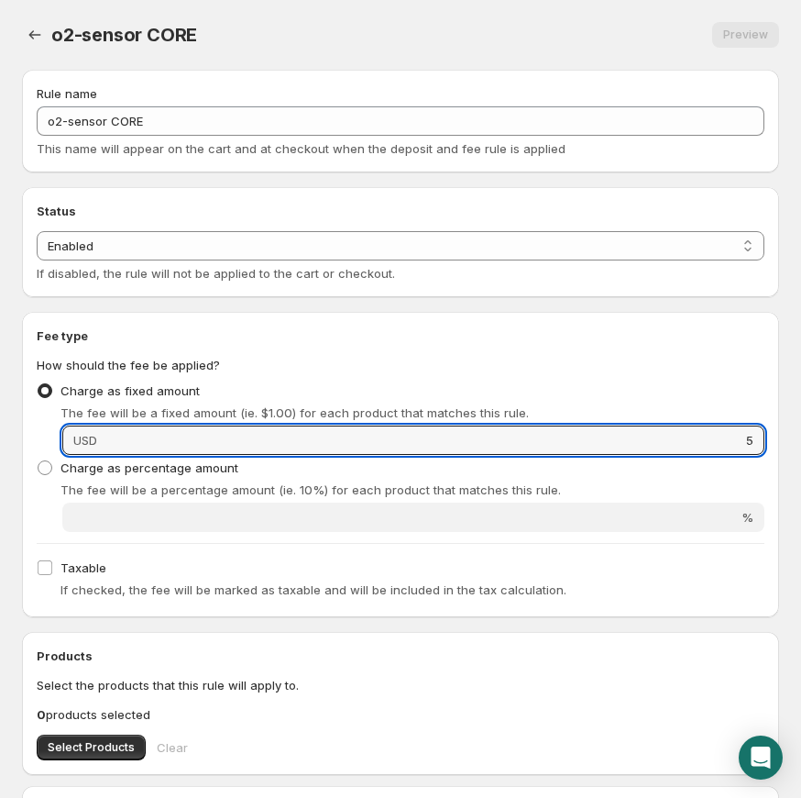
type input "5"
click at [412, 367] on fieldset "How should the fee be applied? Charge as fixed amount The fee will be a fixed a…" at bounding box center [401, 444] width 728 height 176
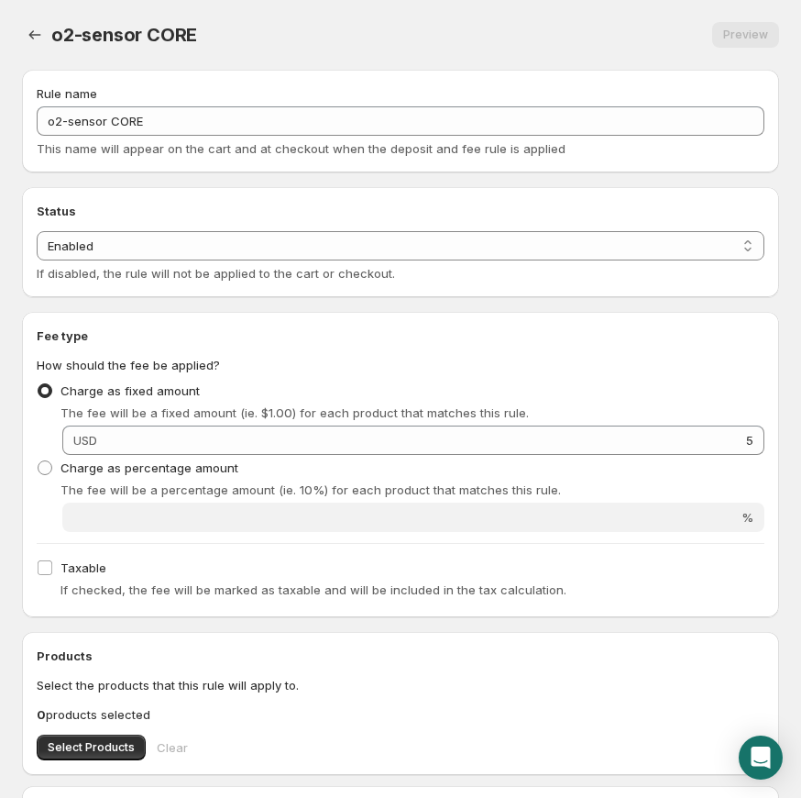
scroll to position [143, 0]
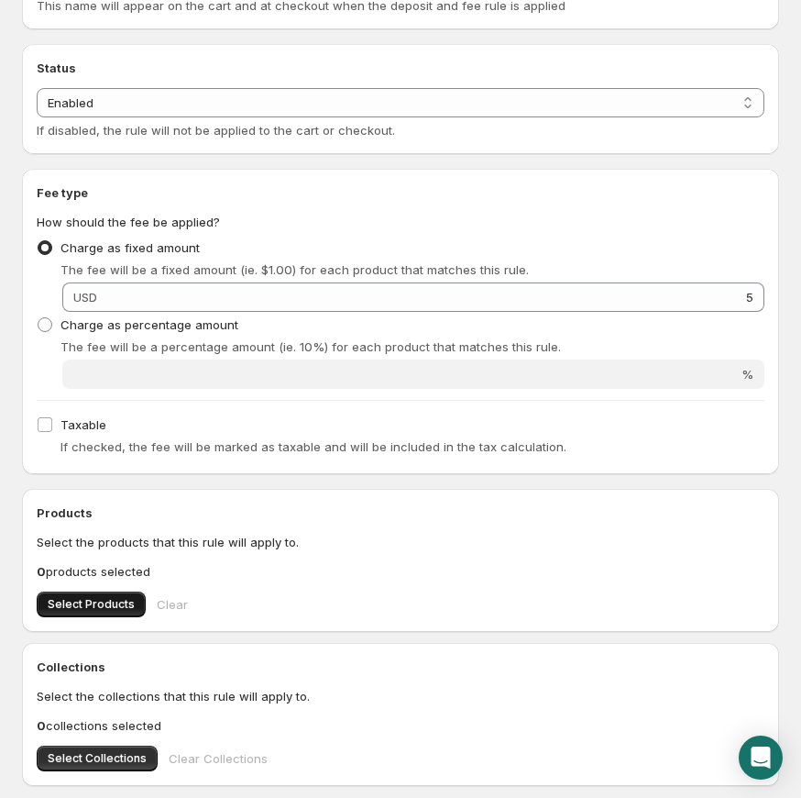
click at [127, 602] on span "Select Products" at bounding box center [91, 604] width 87 height 15
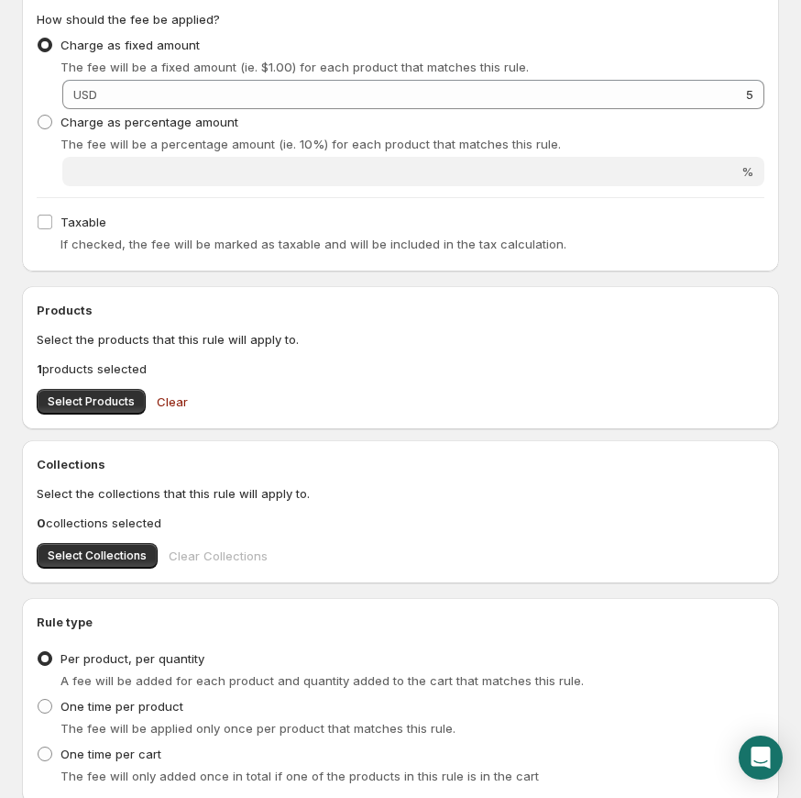
scroll to position [479, 0]
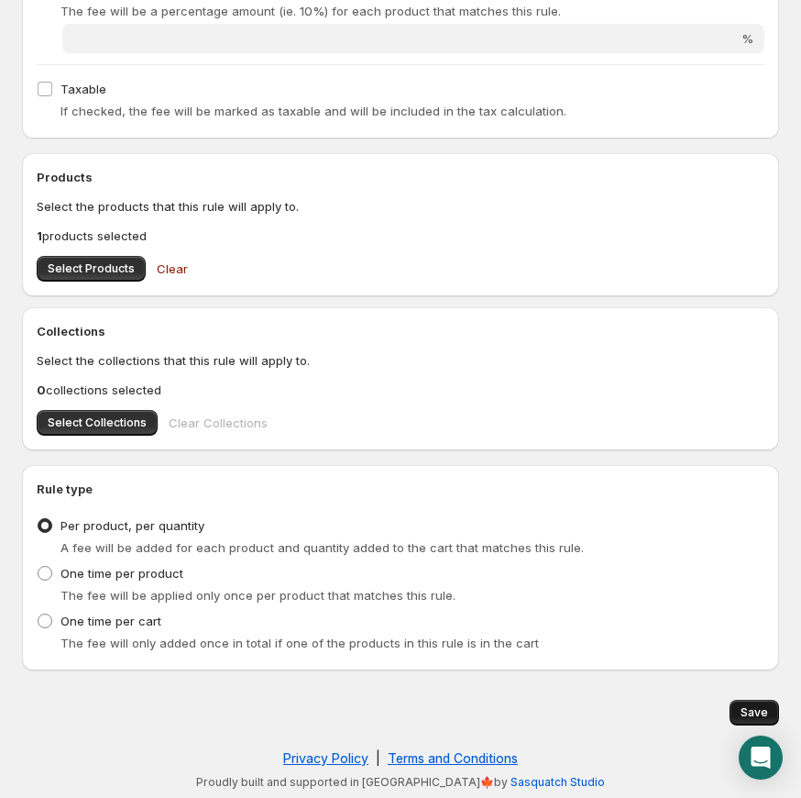
click at [737, 707] on button "Save" at bounding box center [755, 713] width 50 height 26
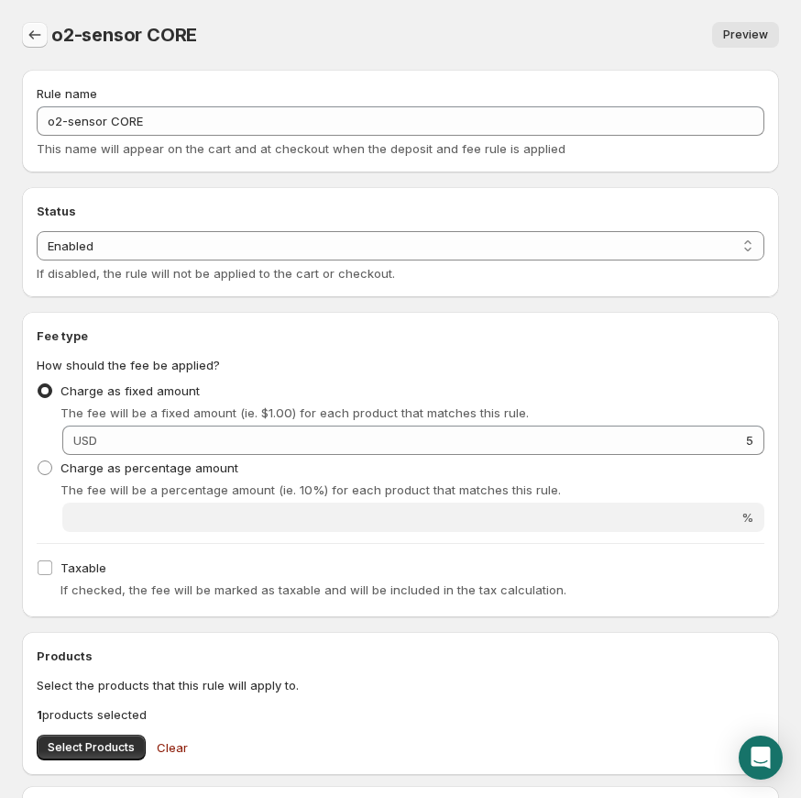
click at [34, 41] on icon "Settings" at bounding box center [35, 35] width 18 height 18
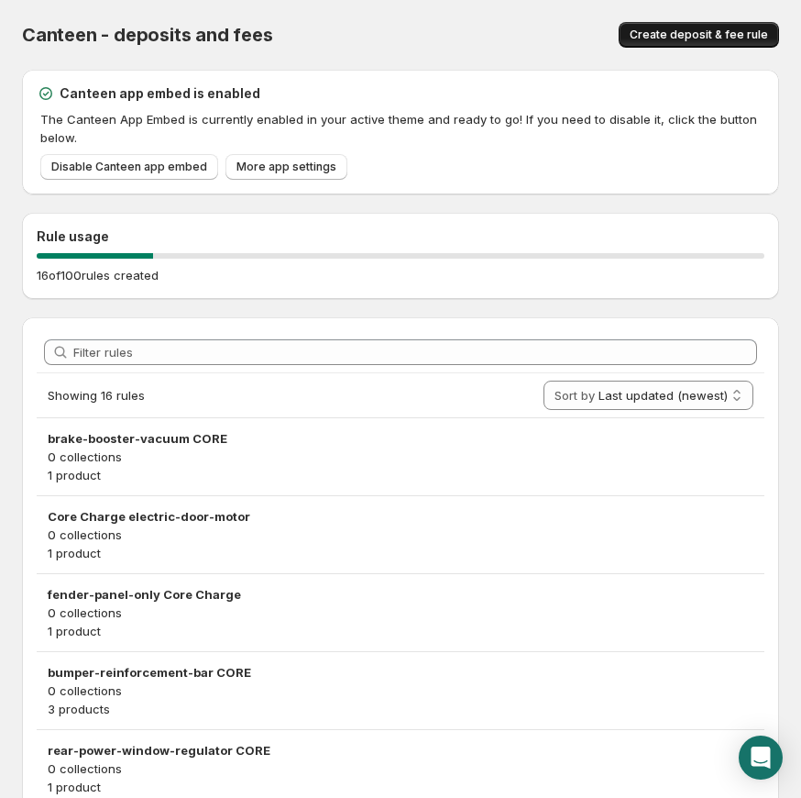
click at [701, 28] on span "Create deposit & fee rule" at bounding box center [699, 35] width 138 height 15
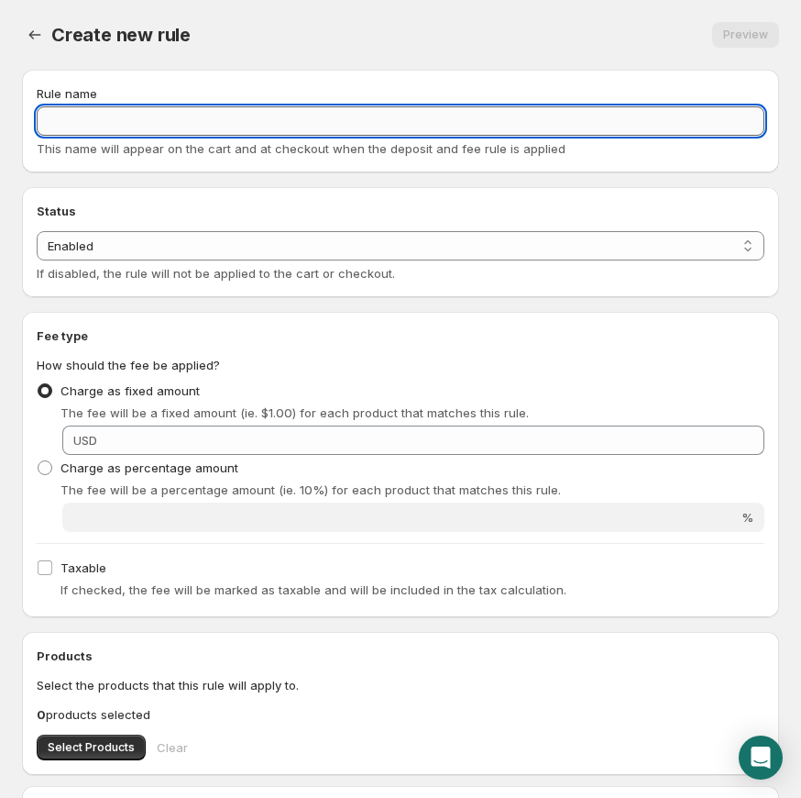
click at [245, 112] on input "Rule name" at bounding box center [401, 120] width 728 height 29
paste input "power-steering-pump CORE"
type input "power-steering-pump CORE"
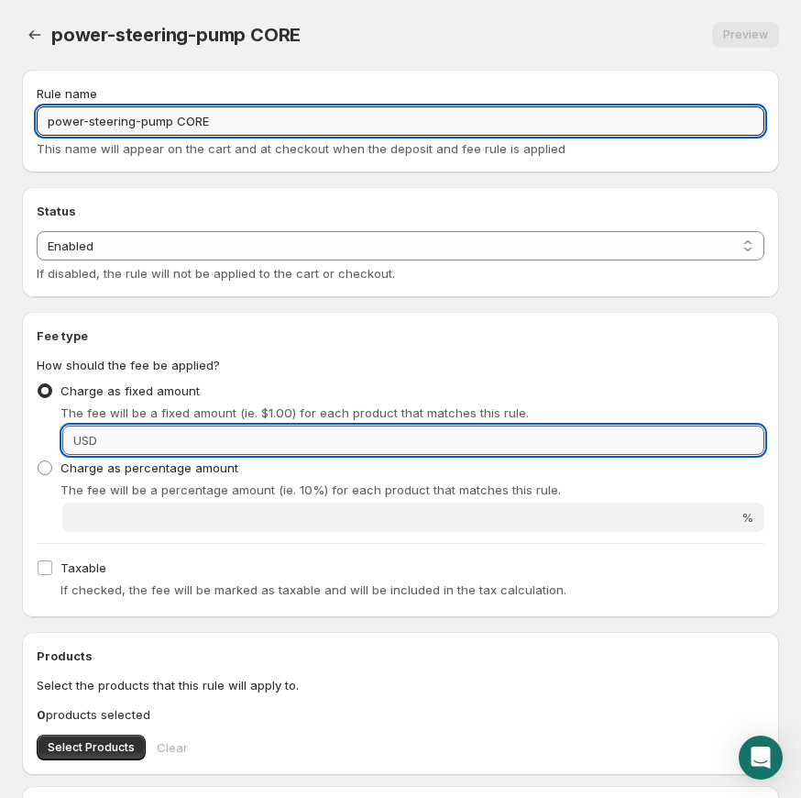
click at [204, 429] on input "Fixed amount" at bounding box center [434, 439] width 662 height 29
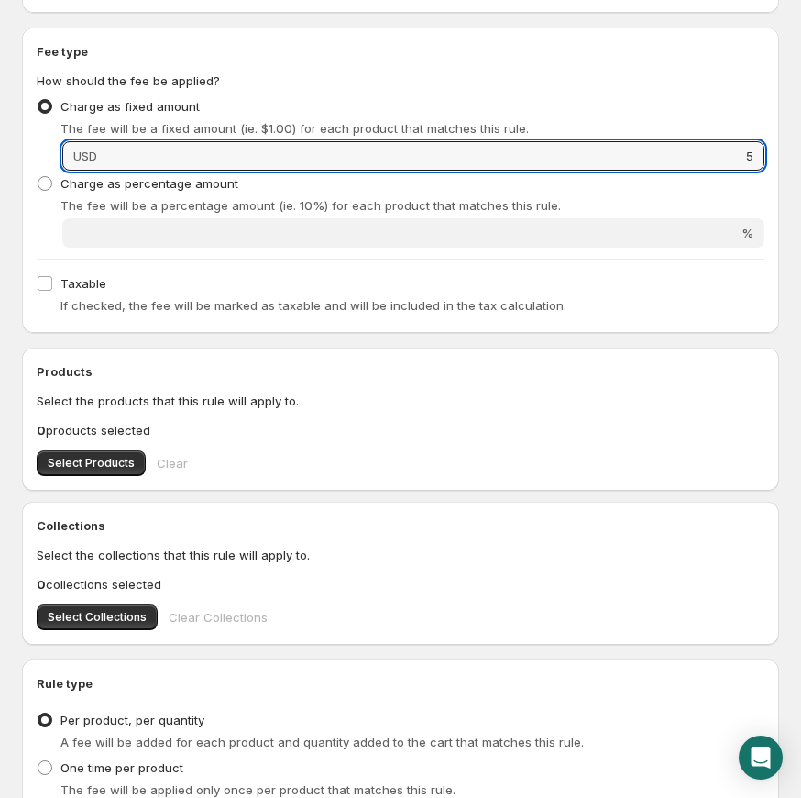
scroll to position [295, 0]
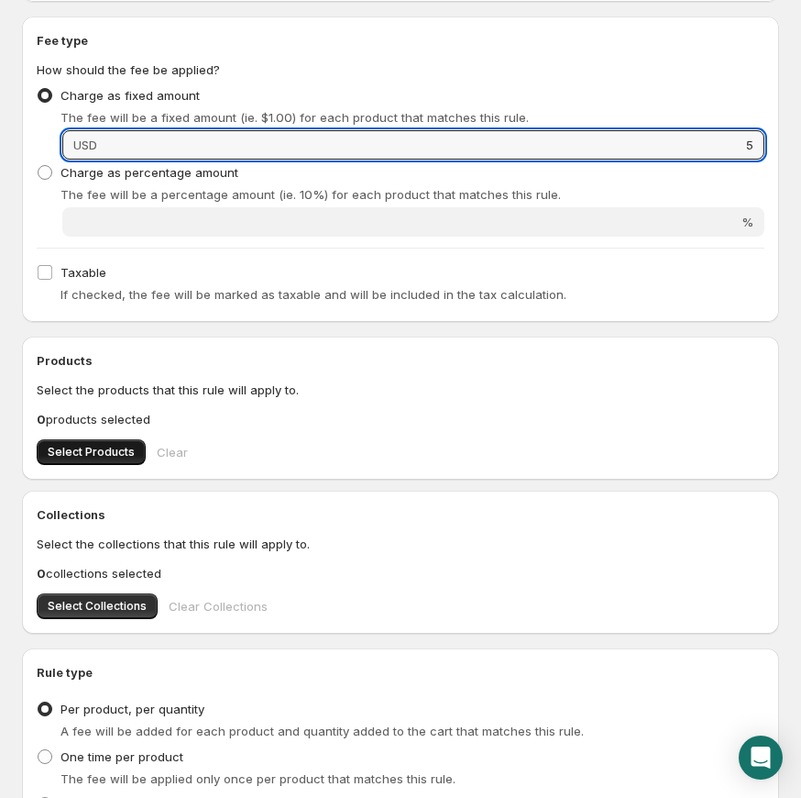
type input "5"
click at [114, 450] on span "Select Products" at bounding box center [91, 452] width 87 height 15
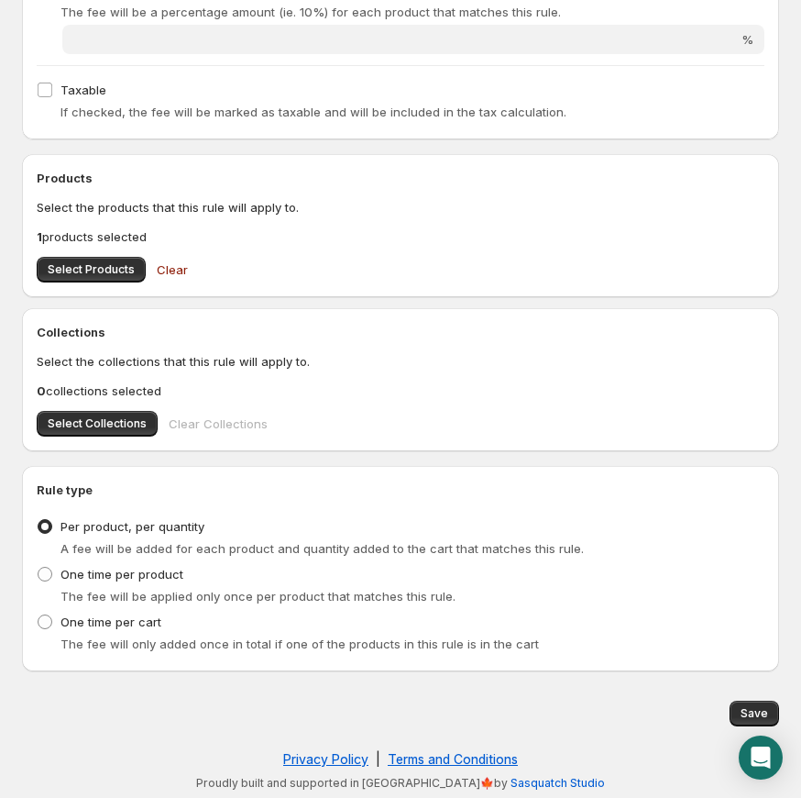
scroll to position [479, 0]
click at [765, 714] on span "Save" at bounding box center [755, 712] width 28 height 15
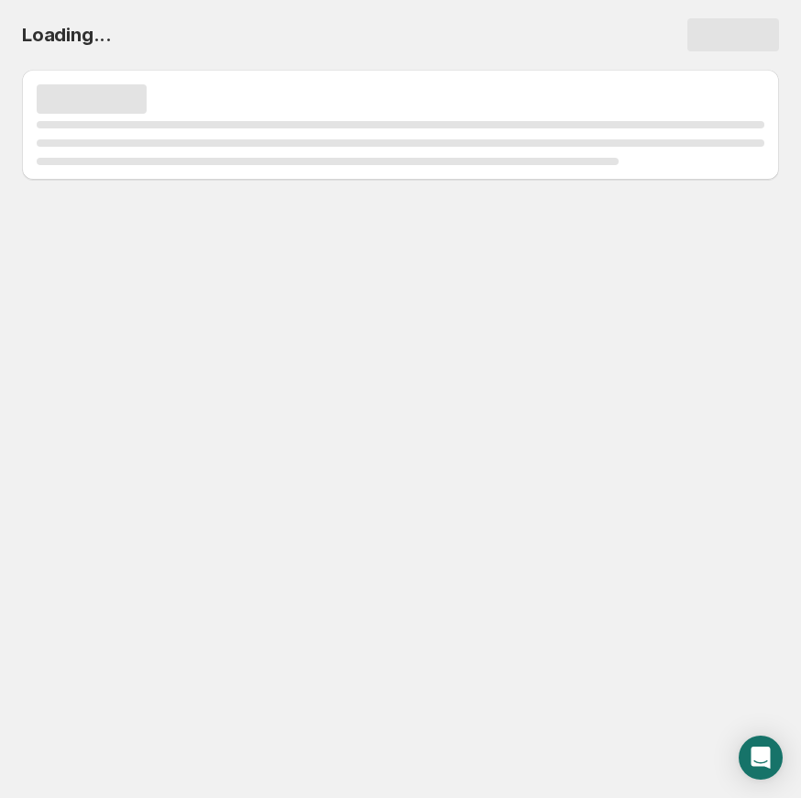
scroll to position [0, 0]
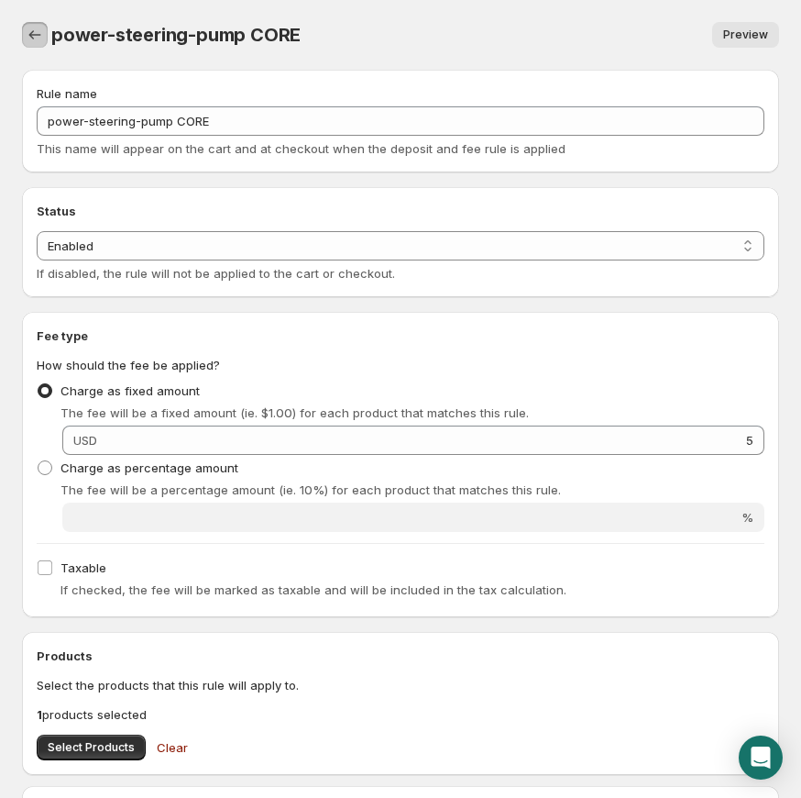
click at [46, 39] on button "Settings" at bounding box center [35, 35] width 26 height 26
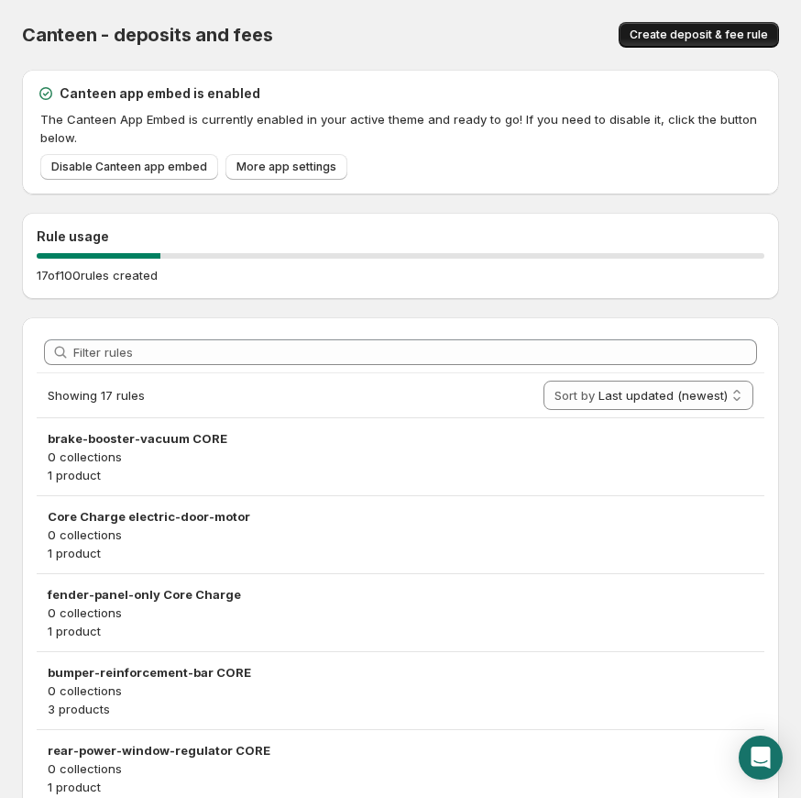
click at [718, 39] on span "Create deposit & fee rule" at bounding box center [699, 35] width 138 height 15
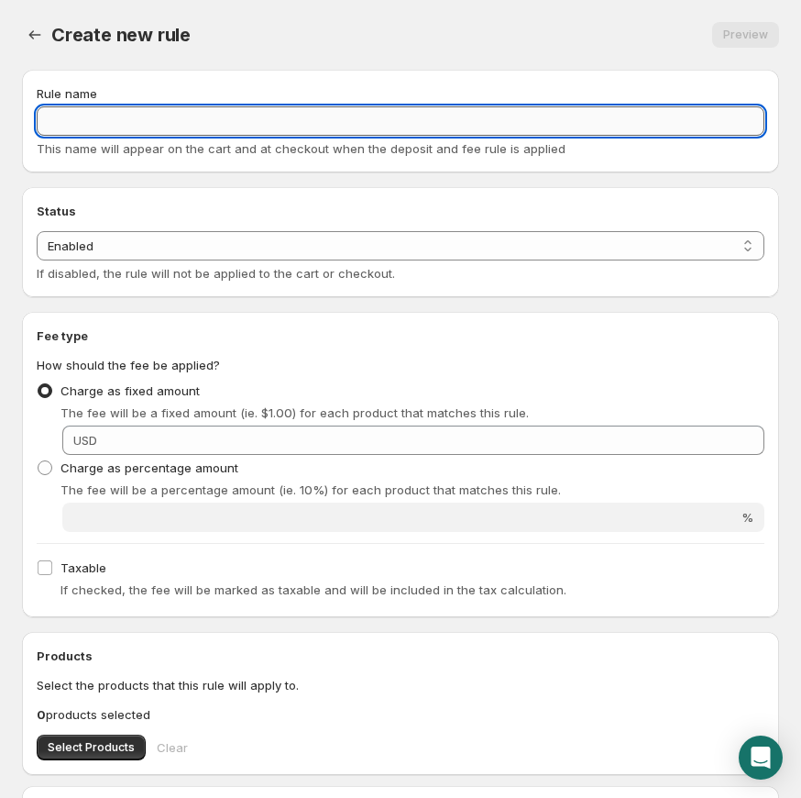
click at [303, 128] on input "Rule name" at bounding box center [401, 120] width 728 height 29
paste input "radiator CORE"
type input "radiator CORE"
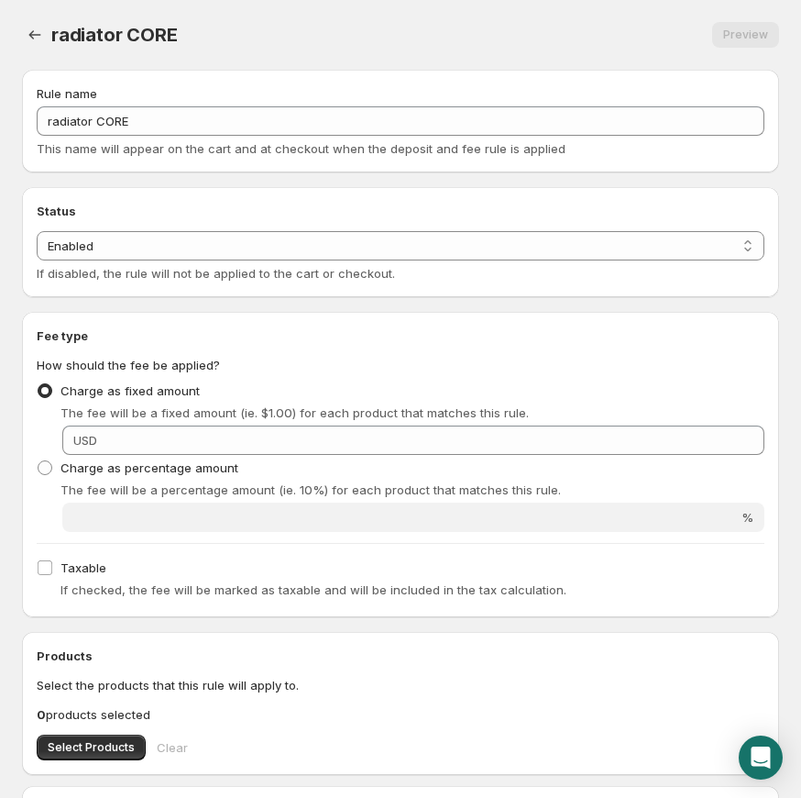
click at [402, 265] on div "If disabled, the rule will not be applied to the cart or checkout." at bounding box center [401, 273] width 728 height 18
click at [404, 242] on select "Enabled Disabled" at bounding box center [401, 245] width 728 height 29
click at [380, 232] on select "Enabled Disabled" at bounding box center [401, 245] width 728 height 29
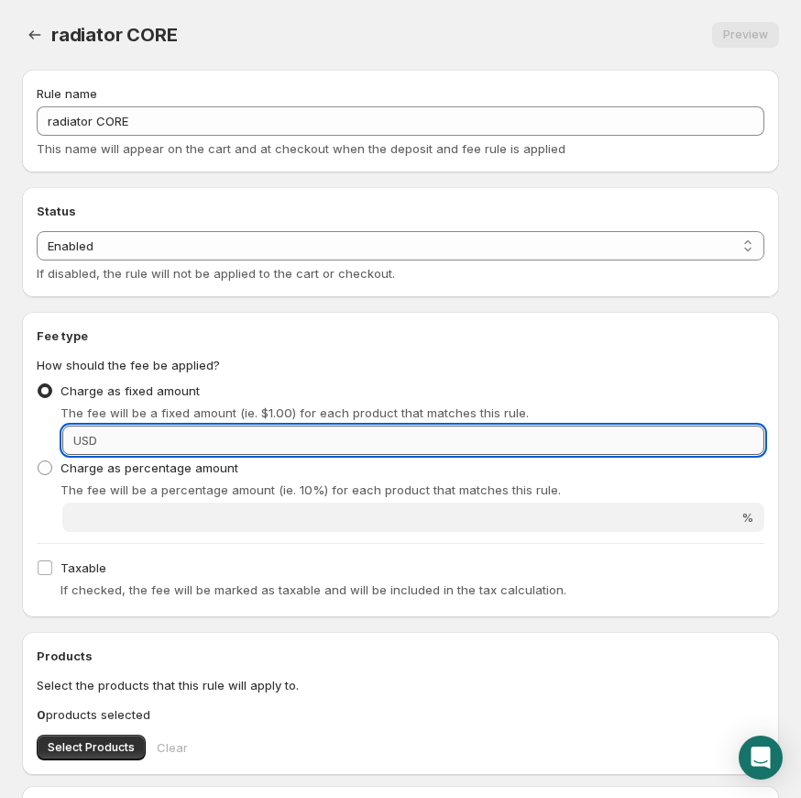
click at [345, 442] on input "Fixed amount" at bounding box center [434, 439] width 662 height 29
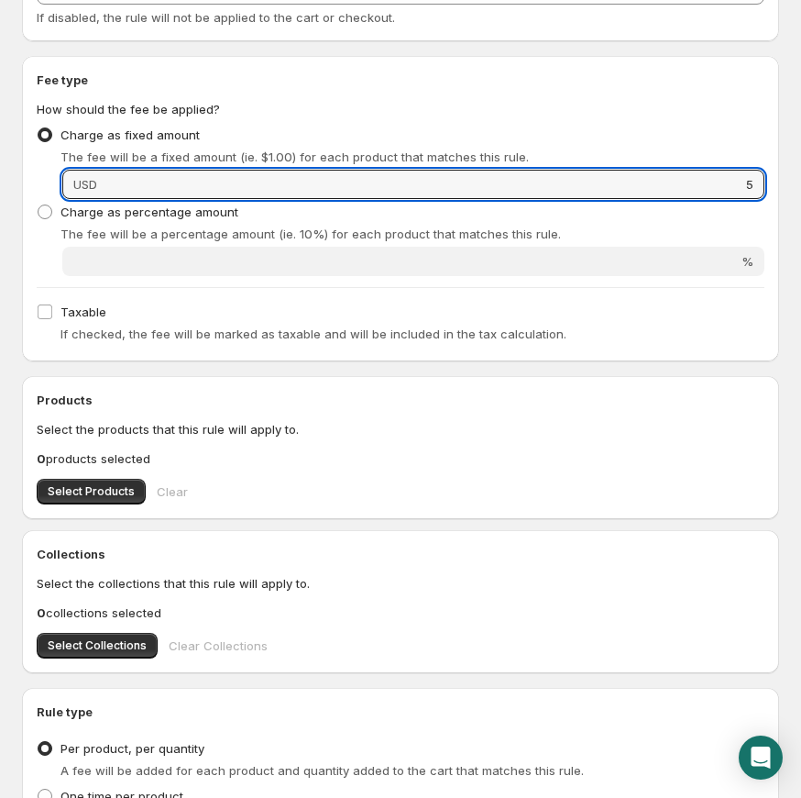
scroll to position [374, 0]
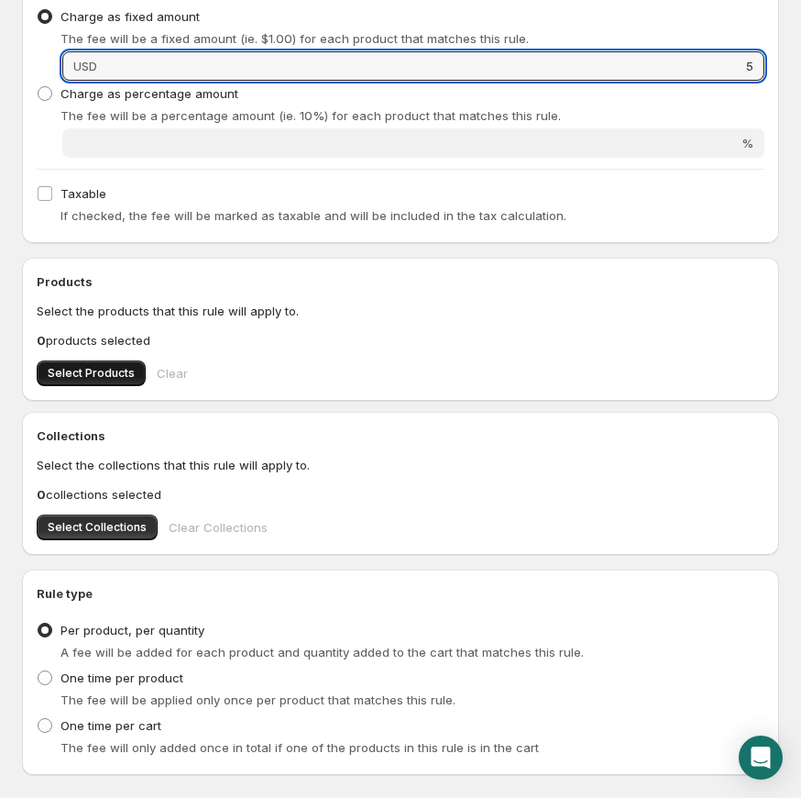
type input "5"
click at [92, 380] on button "Select Products" at bounding box center [91, 373] width 109 height 26
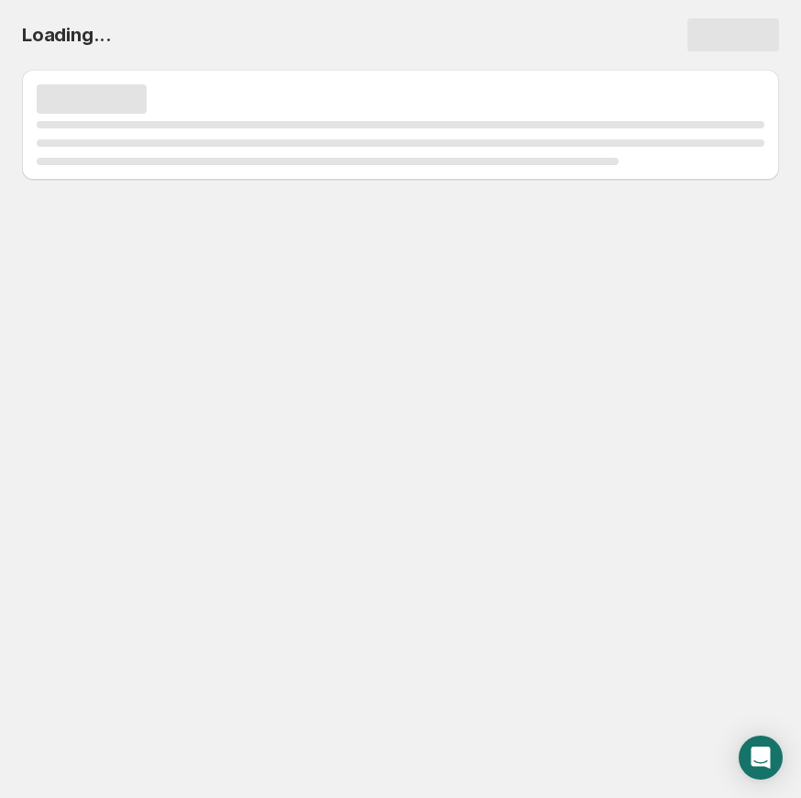
scroll to position [0, 0]
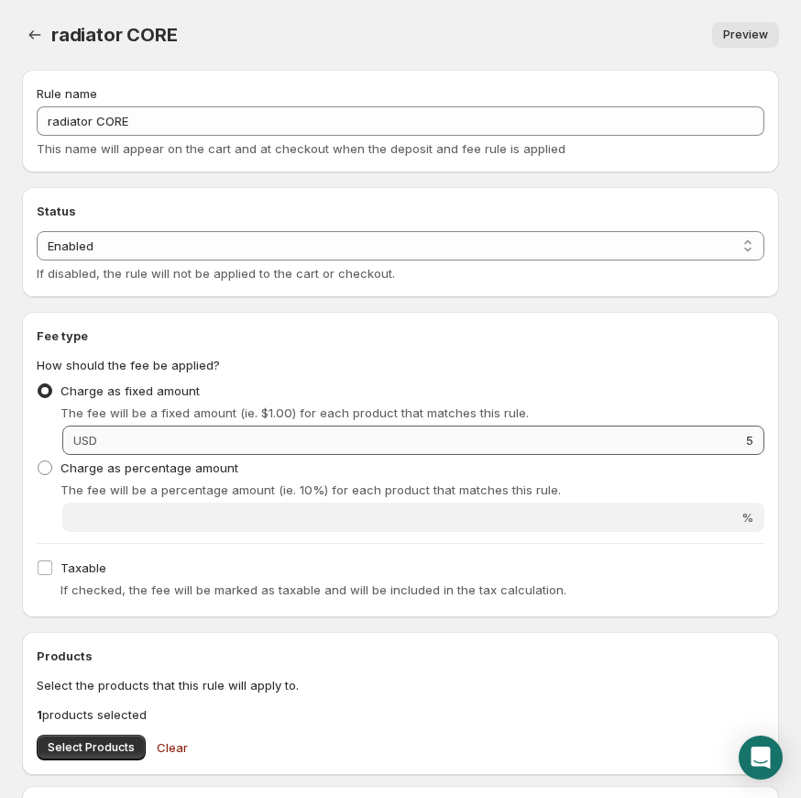
scroll to position [352, 0]
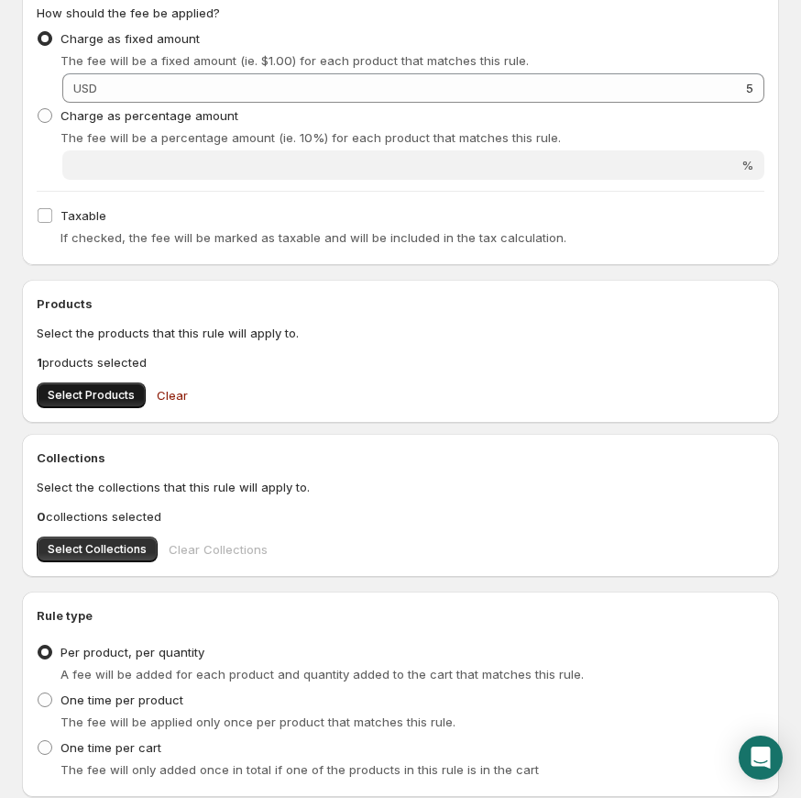
click at [113, 391] on span "Select Products" at bounding box center [91, 395] width 87 height 15
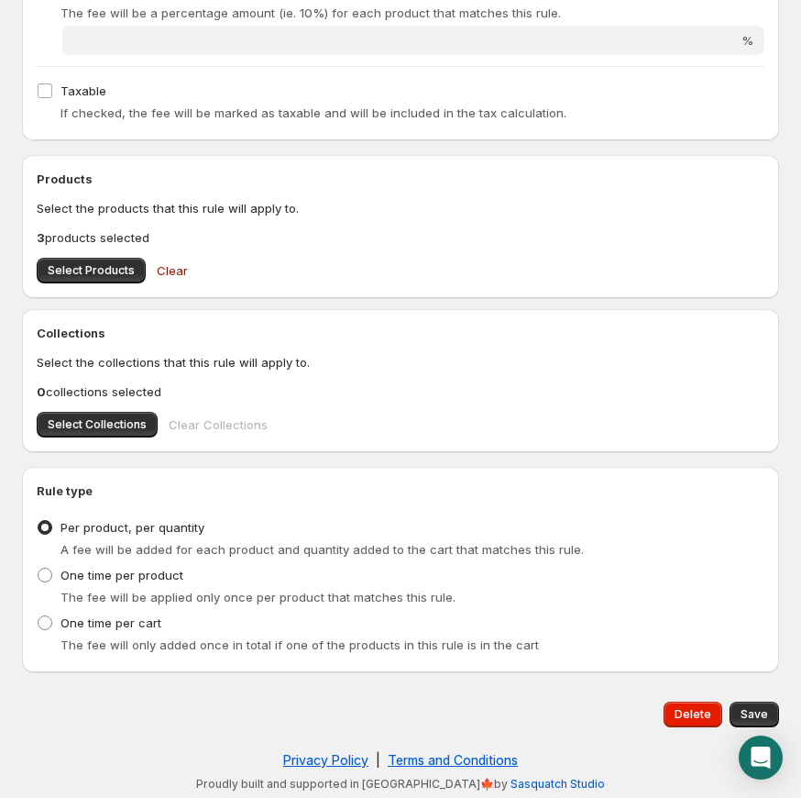
scroll to position [479, 0]
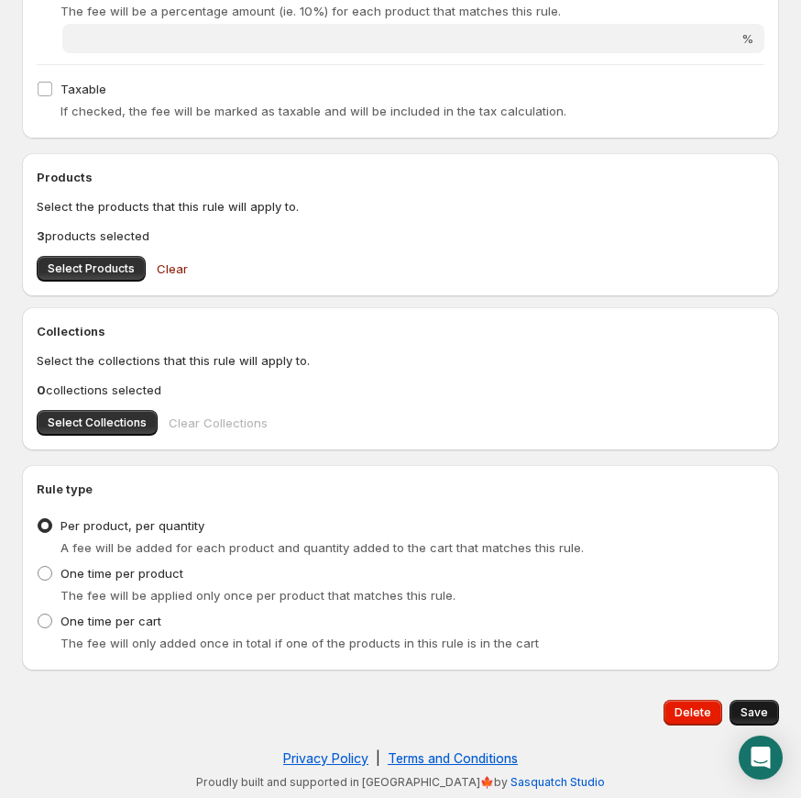
click at [766, 713] on span "Save" at bounding box center [755, 712] width 28 height 15
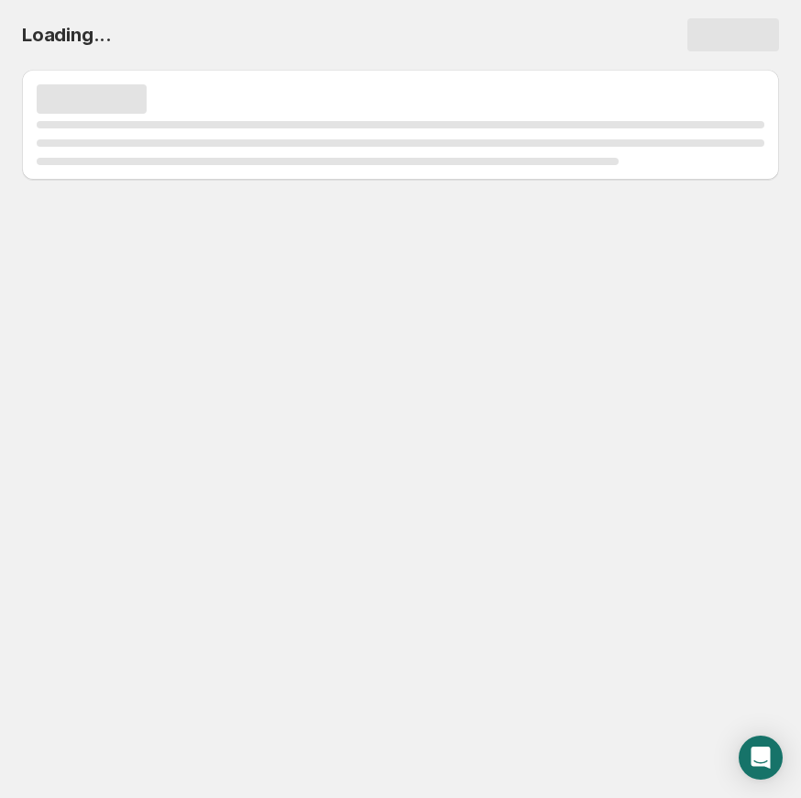
scroll to position [0, 0]
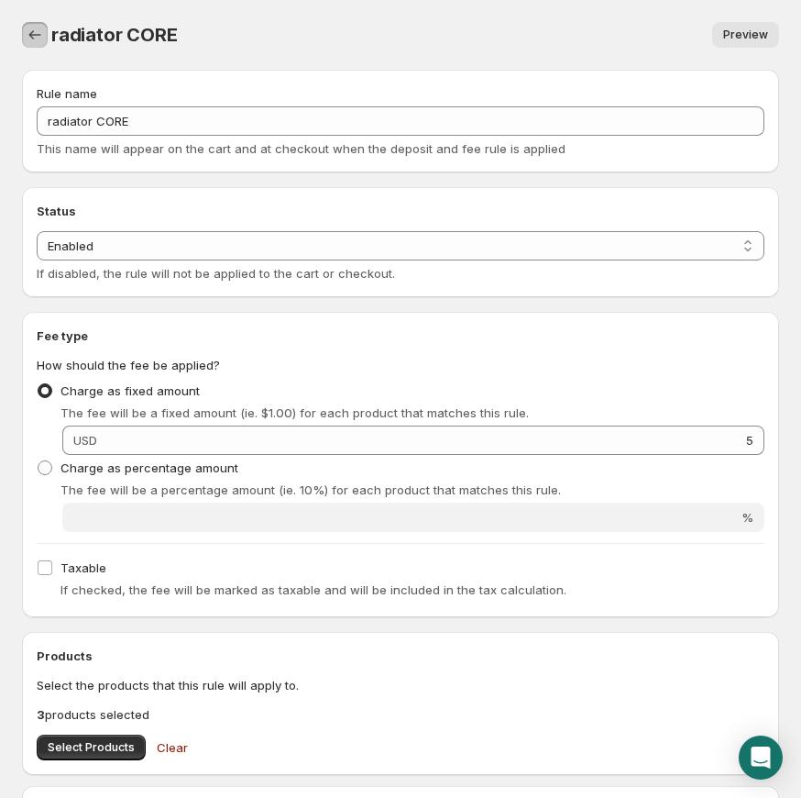
click at [30, 34] on icon "Settings" at bounding box center [35, 34] width 12 height 9
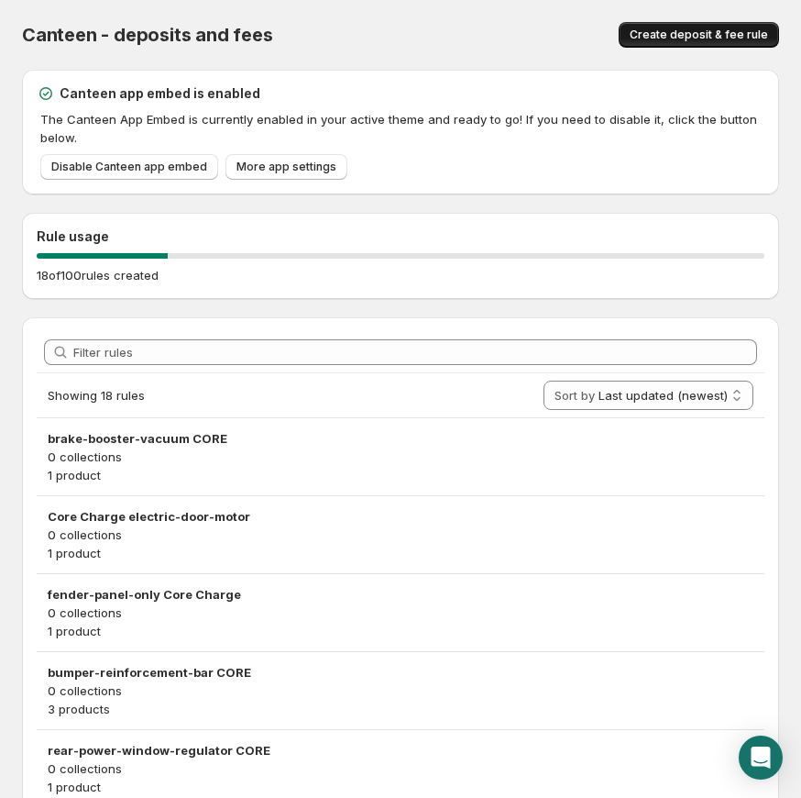
click at [674, 34] on span "Create deposit & fee rule" at bounding box center [699, 35] width 138 height 15
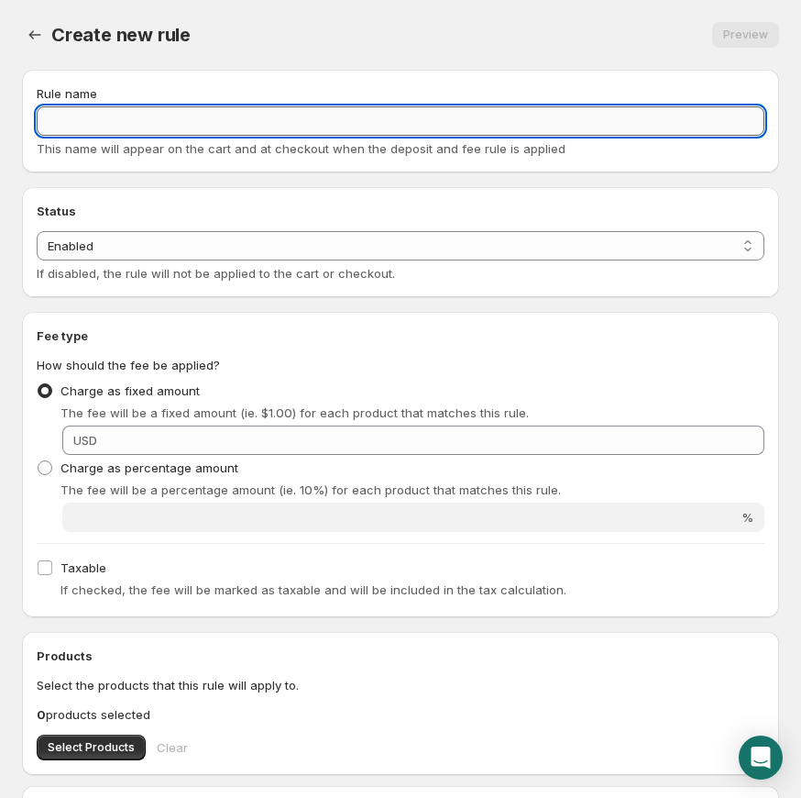
click at [488, 125] on input "Rule name" at bounding box center [401, 120] width 728 height 29
paste input "rear-bumper-steel CORE"
type input "rear-bumper-steel CORE"
click at [93, 443] on span "USD" at bounding box center [85, 440] width 24 height 15
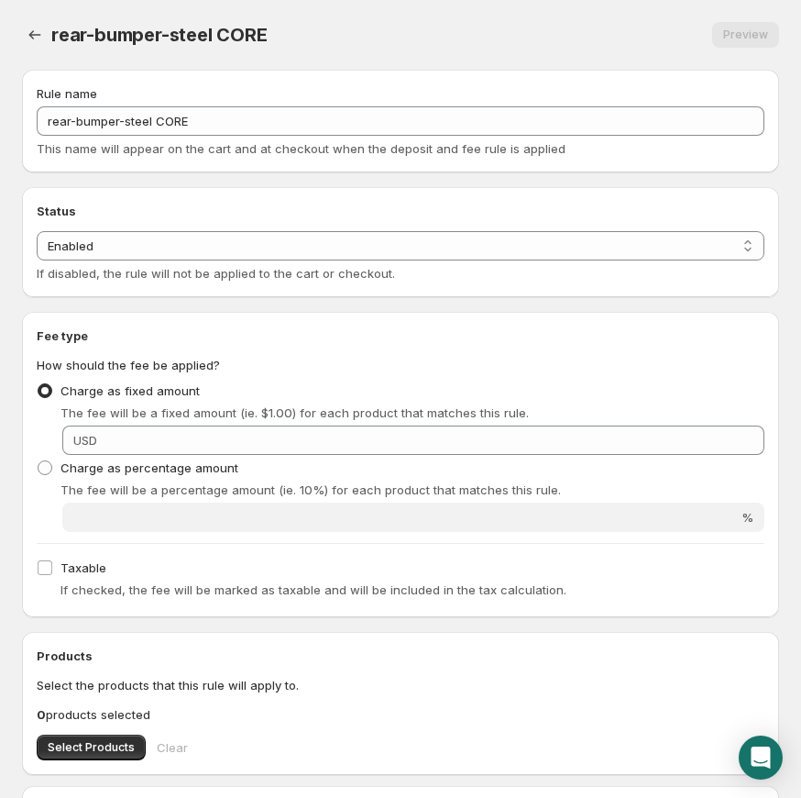
click at [352, 424] on div "Charge as fixed amount The fee will be a fixed amount (ie. $1.00) for each prod…" at bounding box center [401, 416] width 728 height 77
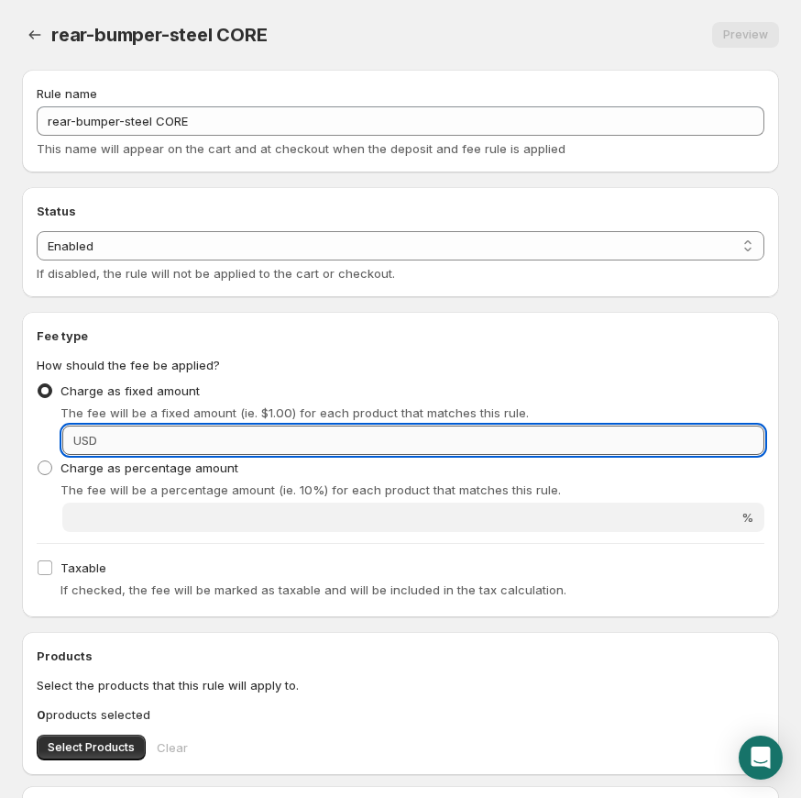
click at [355, 437] on input "Fixed amount" at bounding box center [434, 439] width 662 height 29
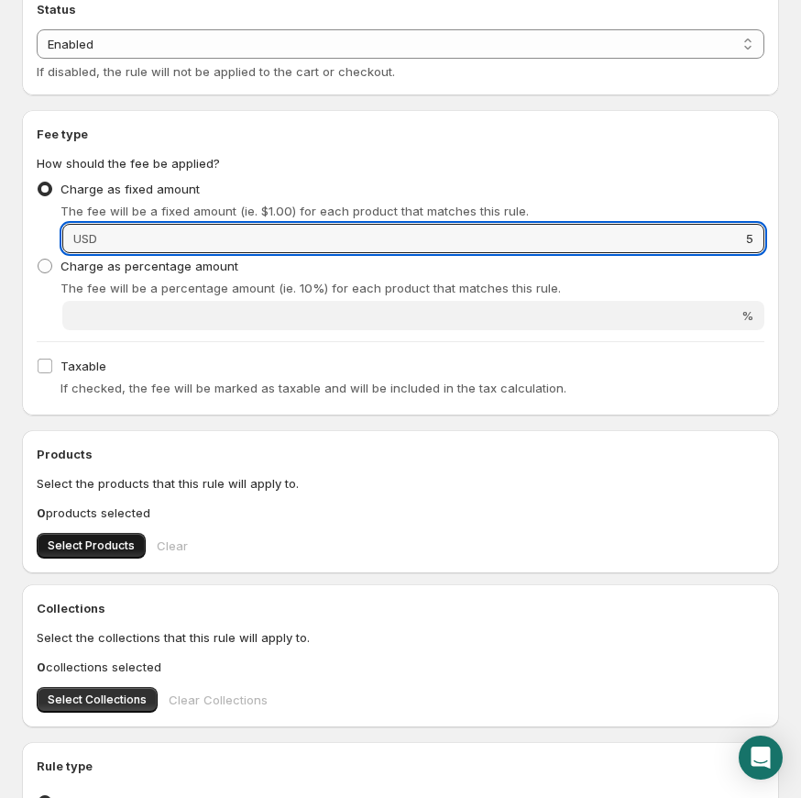
type input "5"
click at [106, 549] on span "Select Products" at bounding box center [91, 545] width 87 height 15
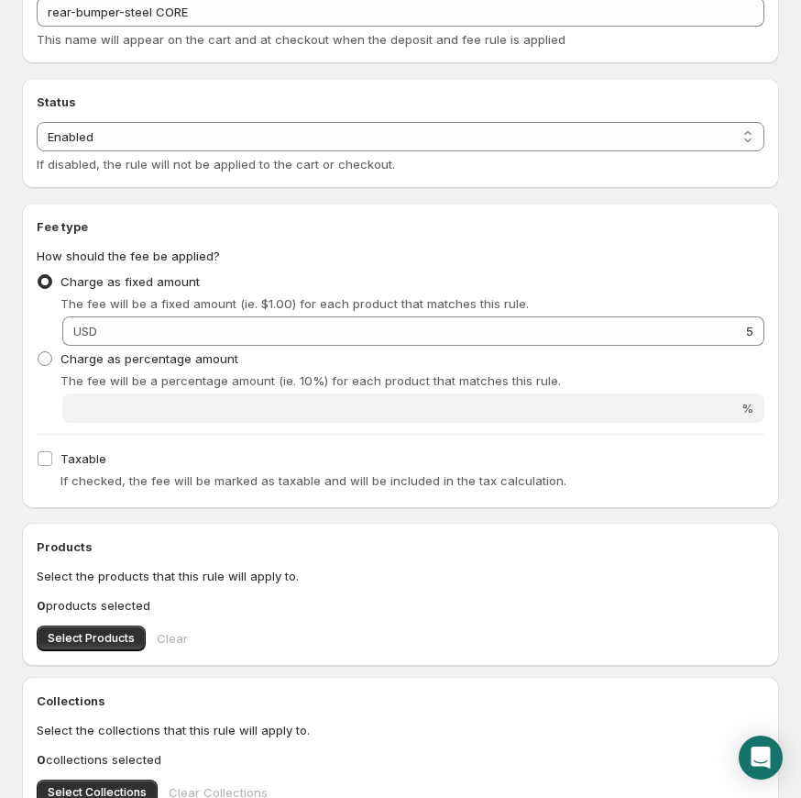
scroll to position [0, 0]
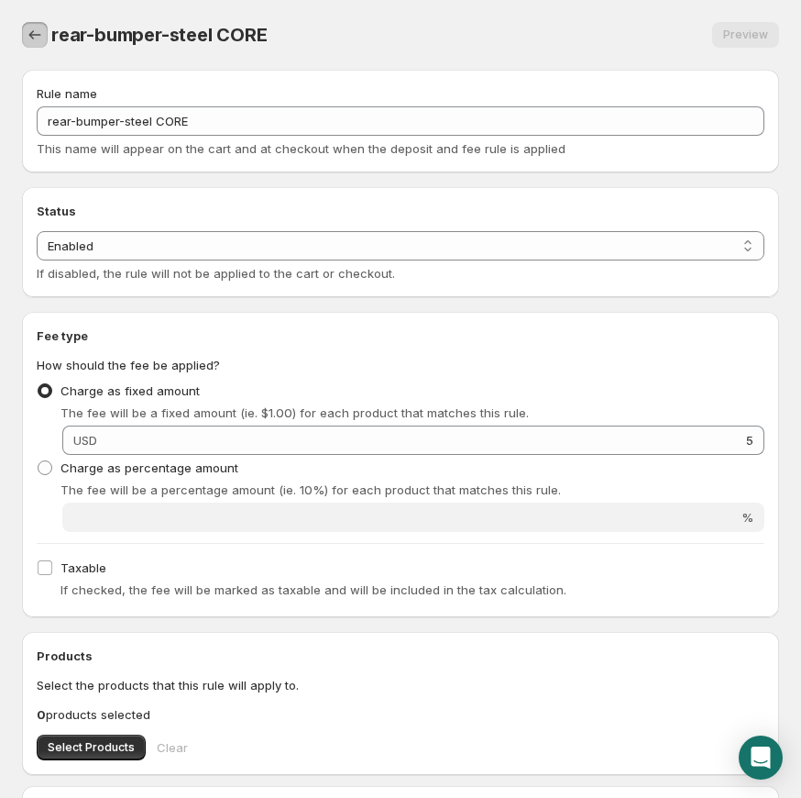
click at [41, 41] on icon "Settings" at bounding box center [35, 35] width 18 height 18
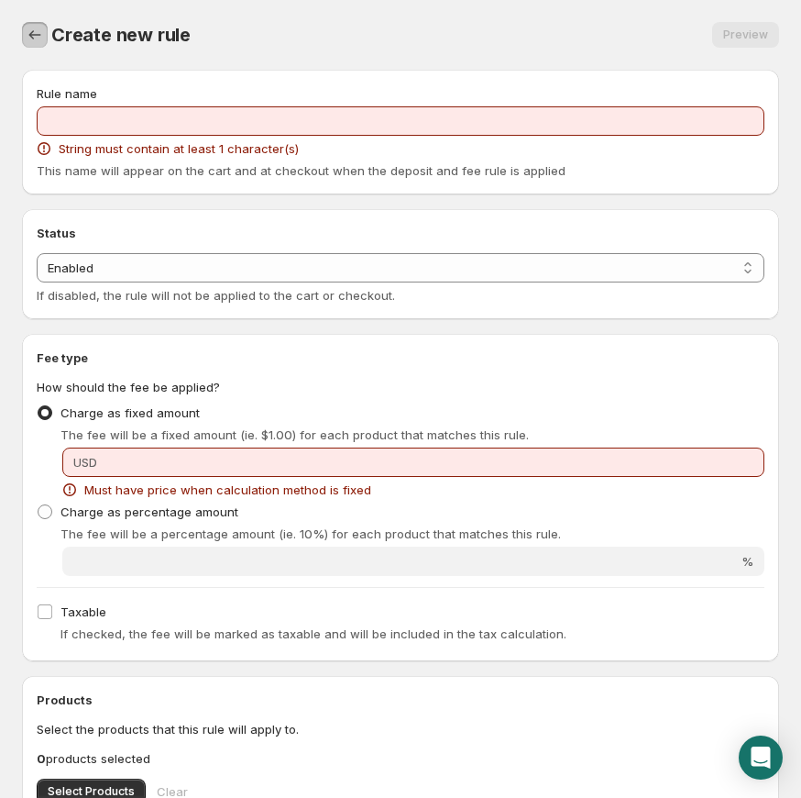
click at [40, 36] on icon "Settings" at bounding box center [35, 35] width 18 height 18
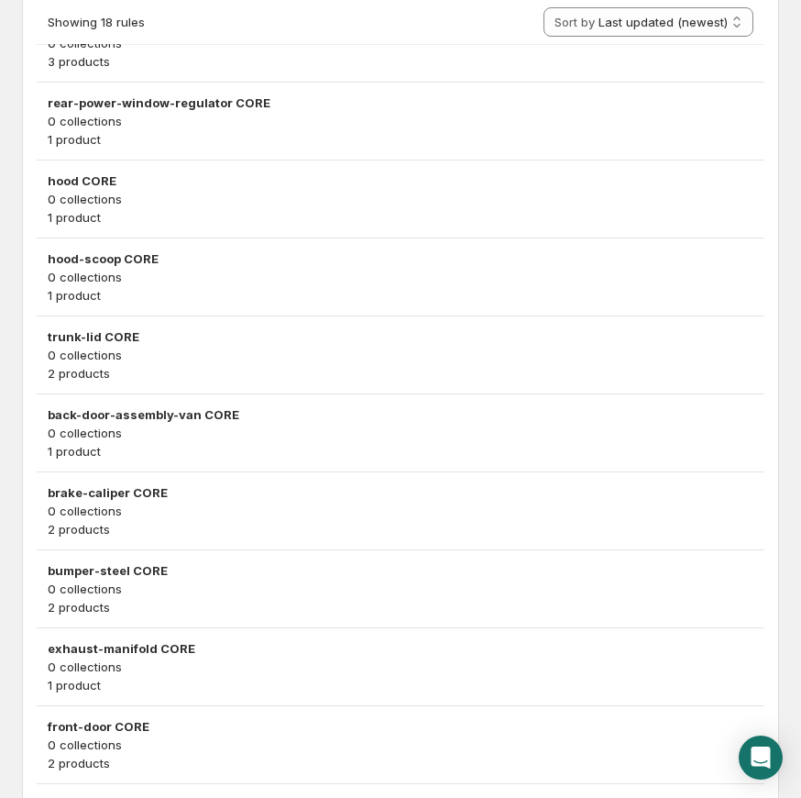
scroll to position [669, 0]
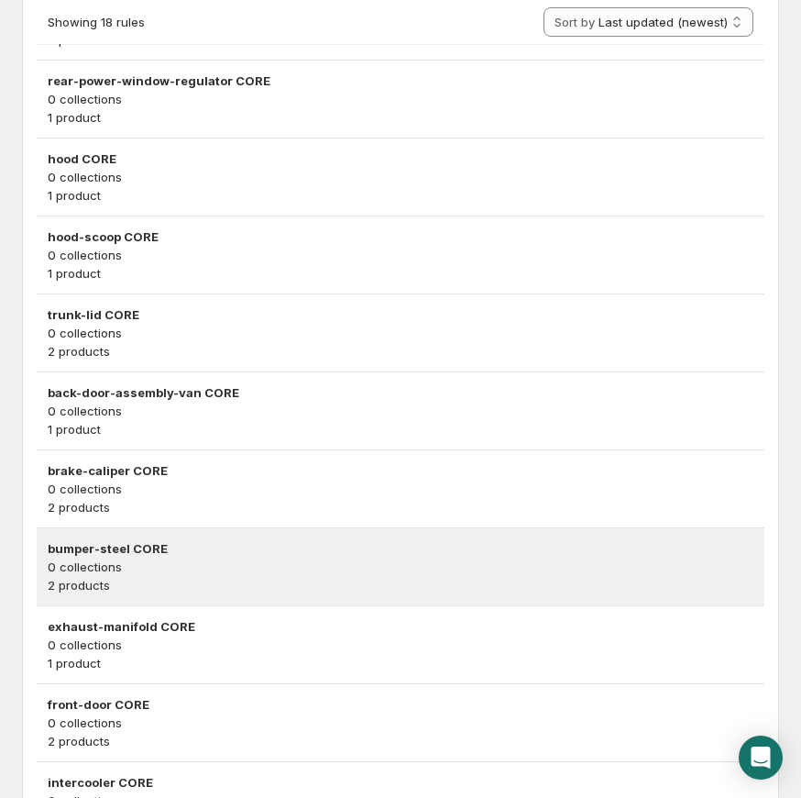
click at [136, 545] on h3 "bumper-steel CORE" at bounding box center [401, 548] width 706 height 18
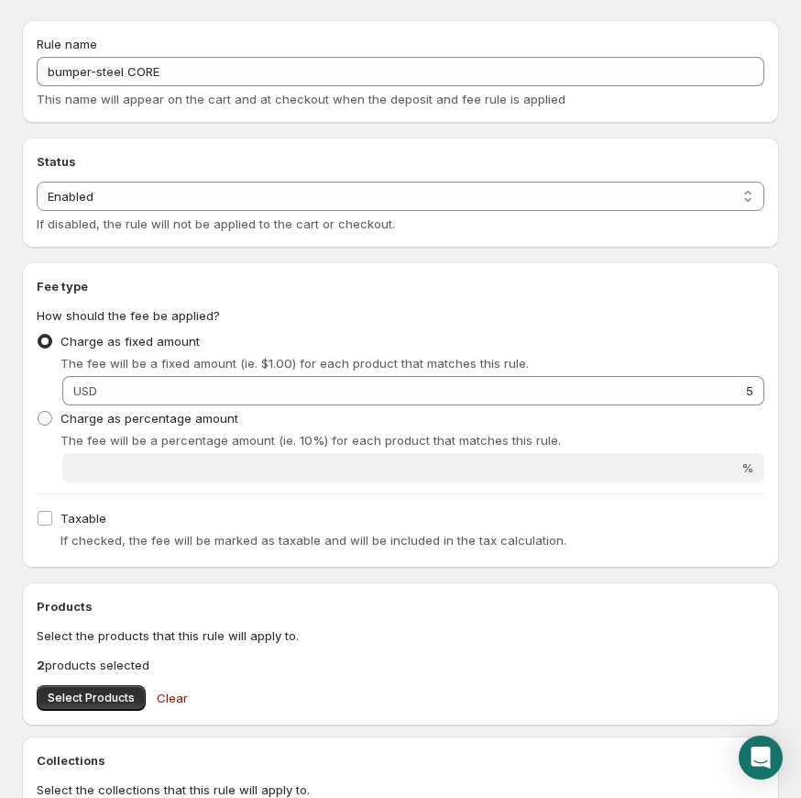
scroll to position [345, 0]
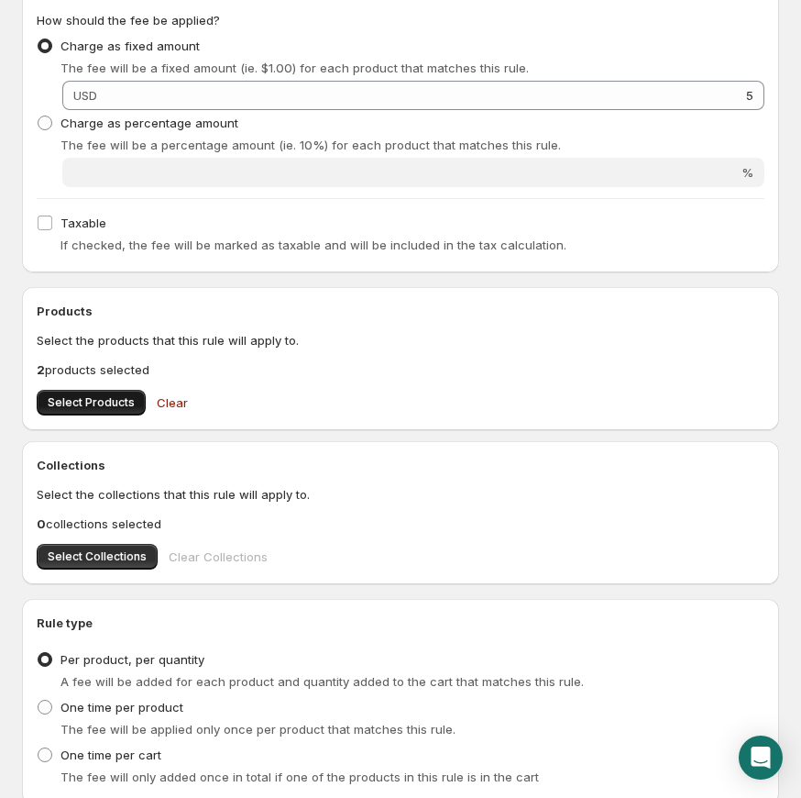
click at [105, 403] on span "Select Products" at bounding box center [91, 402] width 87 height 15
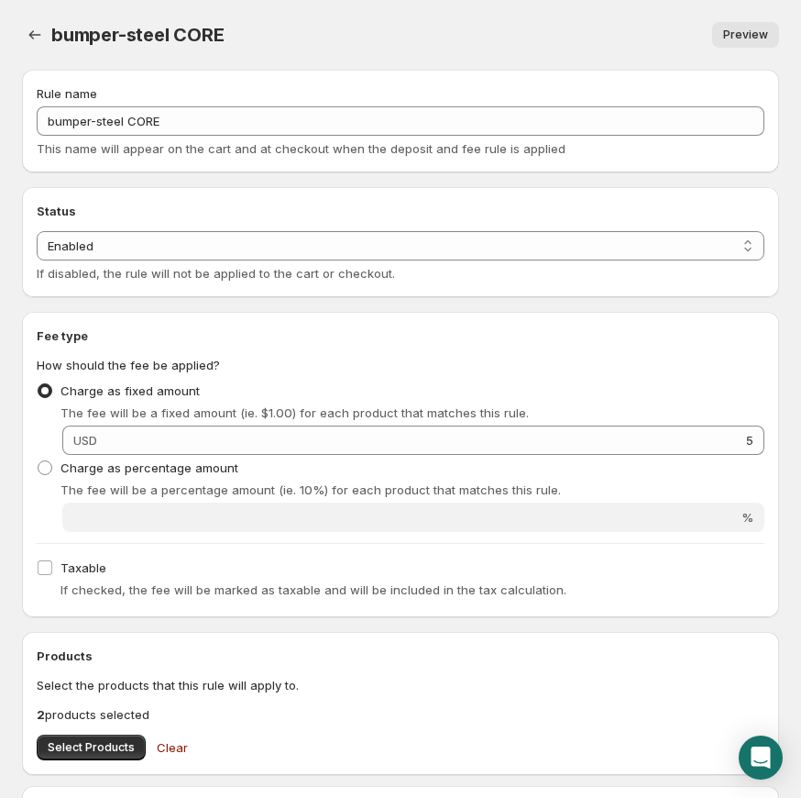
click at [52, 39] on span "bumper-steel CORE" at bounding box center [137, 35] width 173 height 22
click at [44, 39] on button "Settings" at bounding box center [35, 35] width 26 height 26
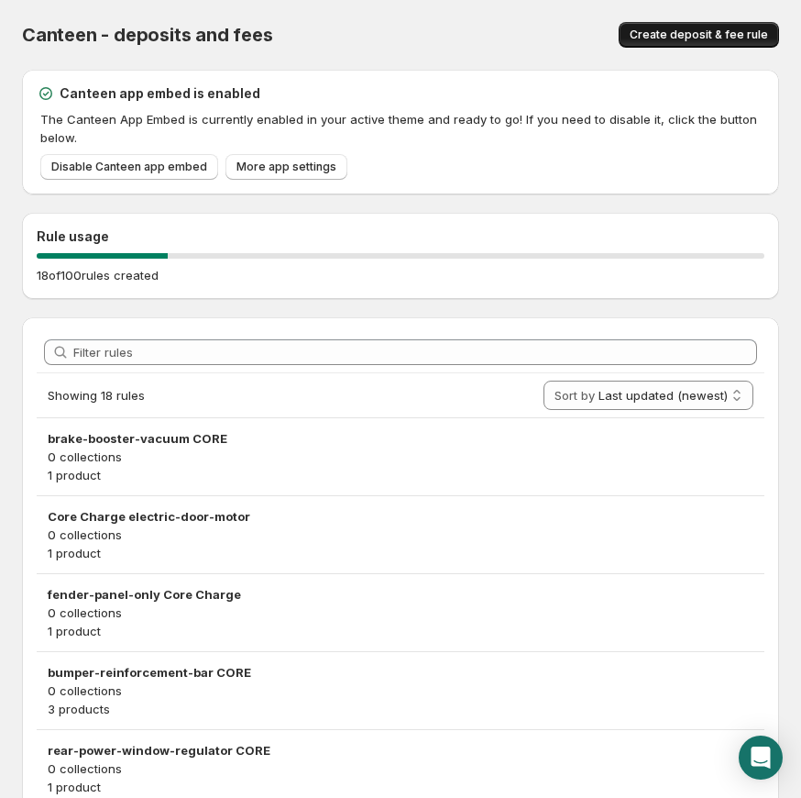
click at [740, 39] on span "Create deposit & fee rule" at bounding box center [699, 35] width 138 height 15
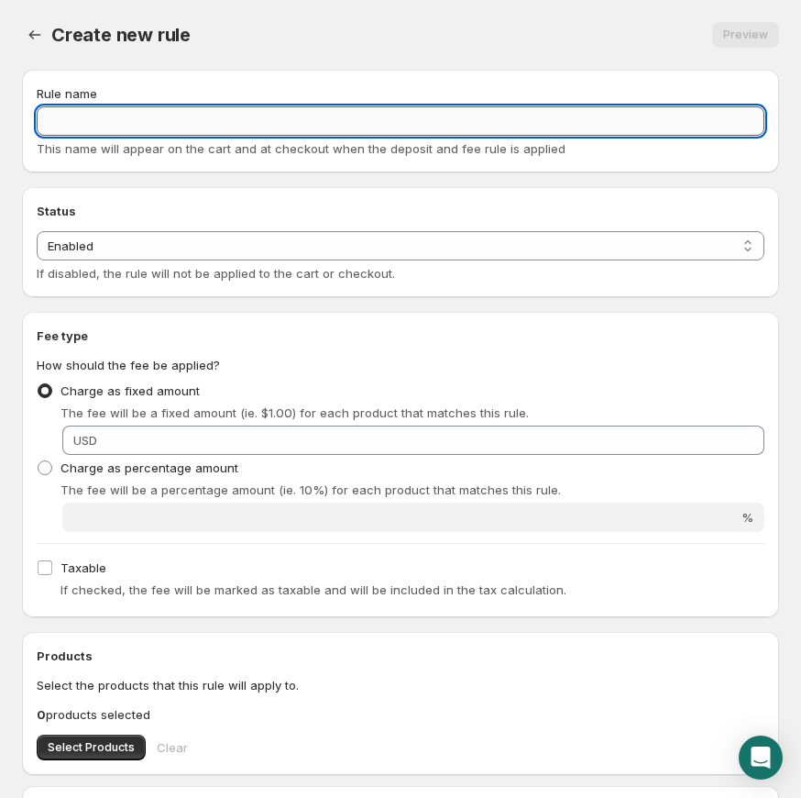
click at [367, 131] on input "Rule name" at bounding box center [401, 120] width 728 height 29
paste input "rear-door CORE"
type input "rear-door CORE"
click at [487, 249] on select "Enabled Disabled" at bounding box center [401, 245] width 728 height 29
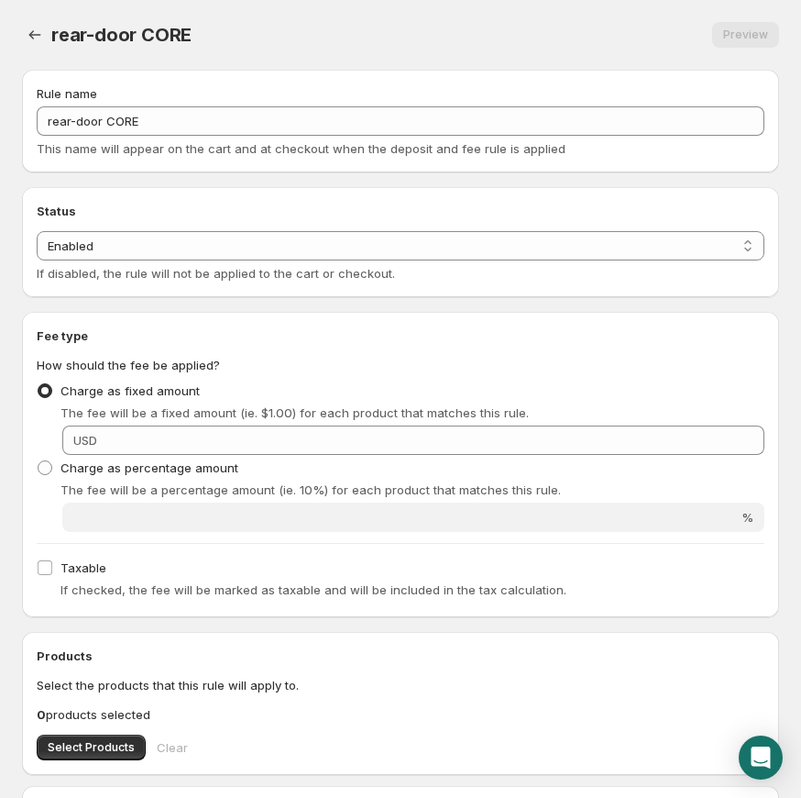
click at [513, 424] on div "Charge as fixed amount The fee will be a fixed amount (ie. $1.00) for each prod…" at bounding box center [401, 416] width 728 height 77
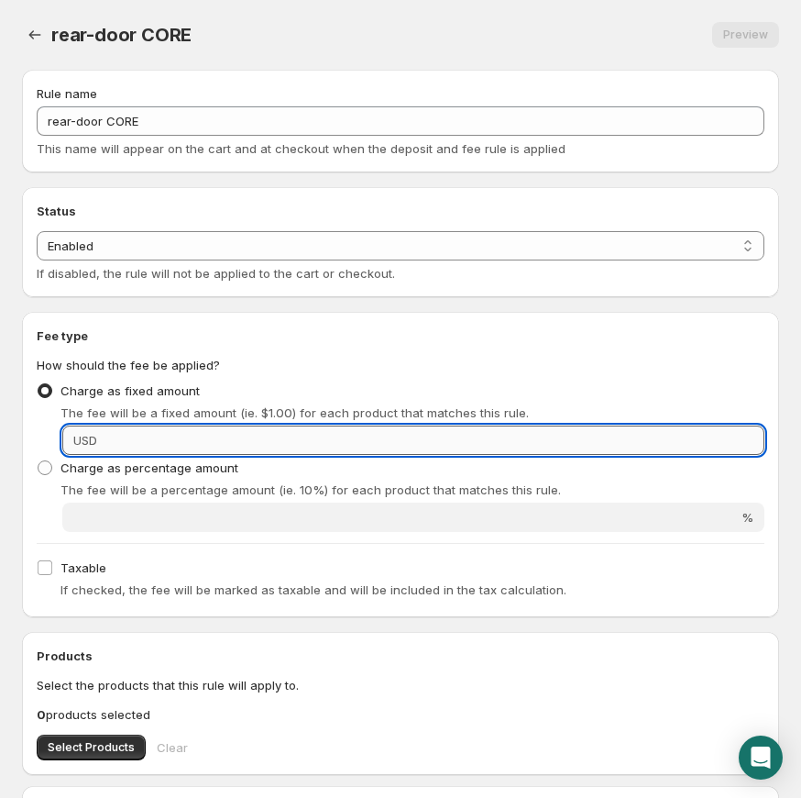
click at [517, 426] on input "Fixed amount" at bounding box center [434, 439] width 662 height 29
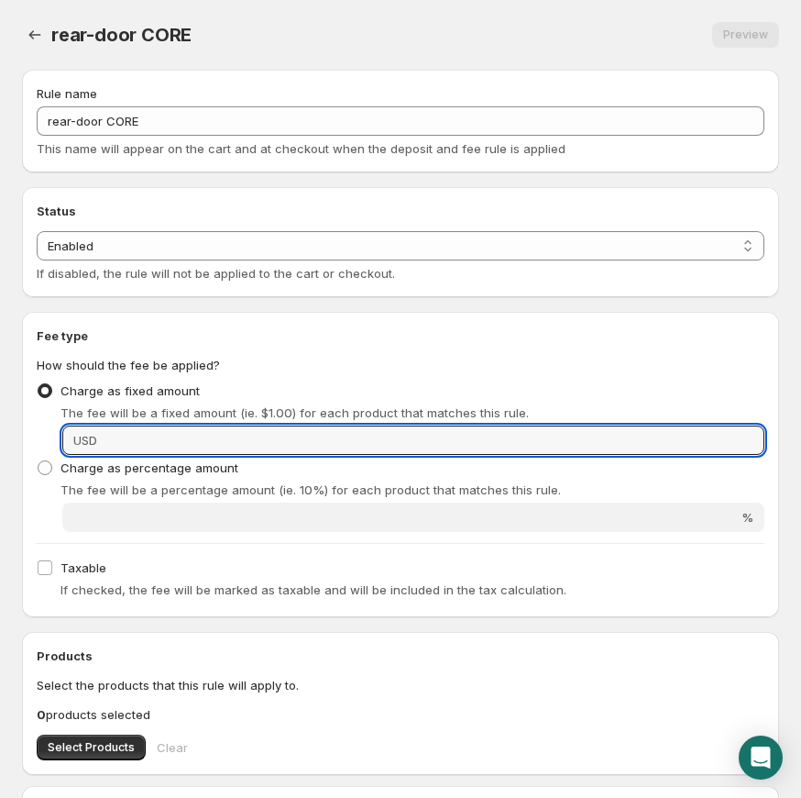
click at [534, 417] on div "The fee will be a fixed amount (ie. $1.00) for each product that matches this r…" at bounding box center [413, 412] width 704 height 18
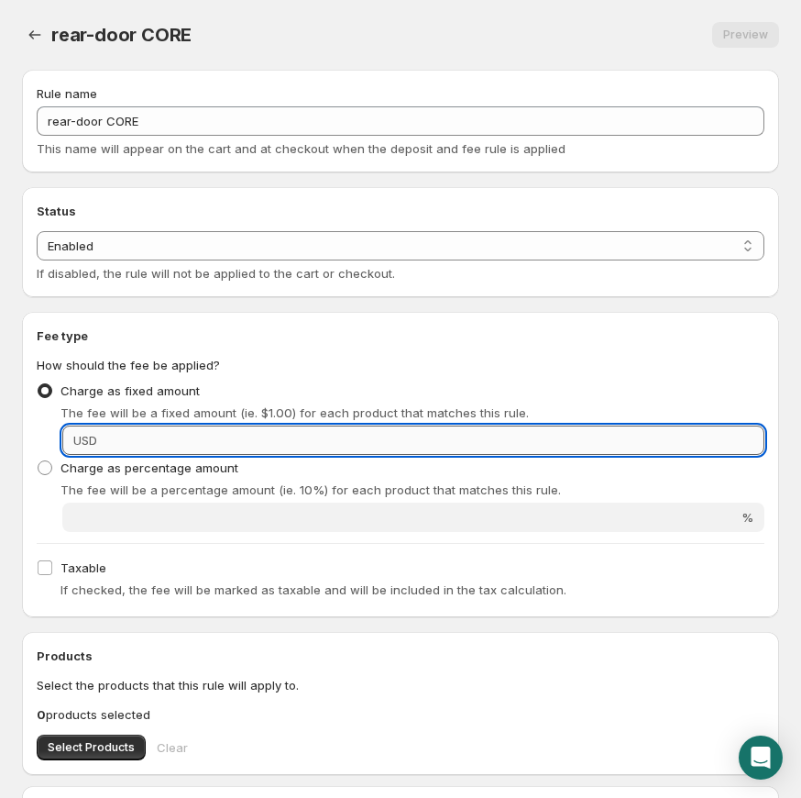
click at [532, 425] on input "Fixed amount" at bounding box center [434, 439] width 662 height 29
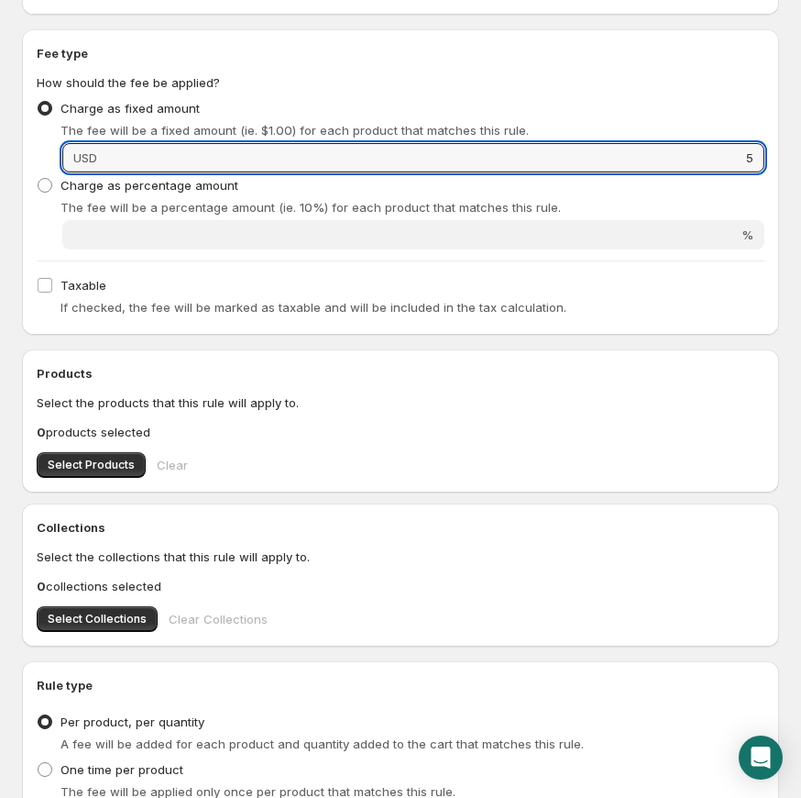
scroll to position [368, 0]
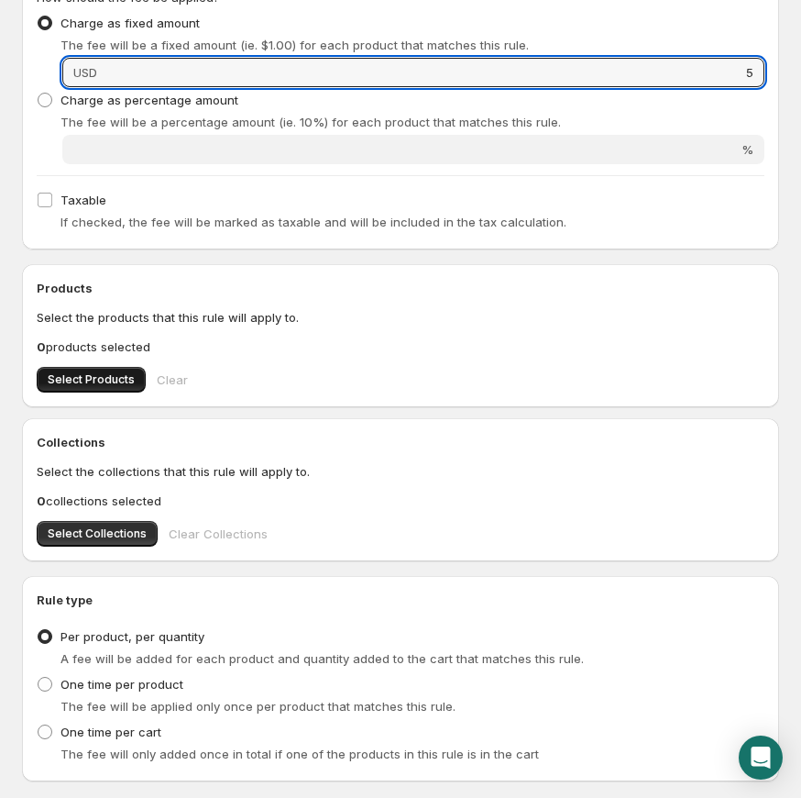
type input "5"
click at [127, 372] on span "Select Products" at bounding box center [91, 379] width 87 height 15
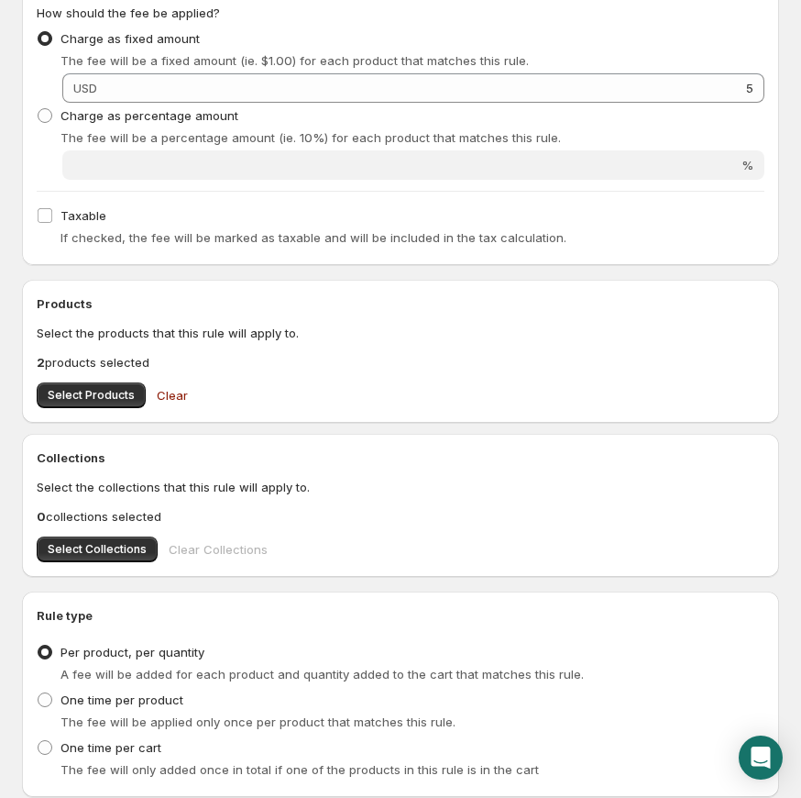
scroll to position [479, 0]
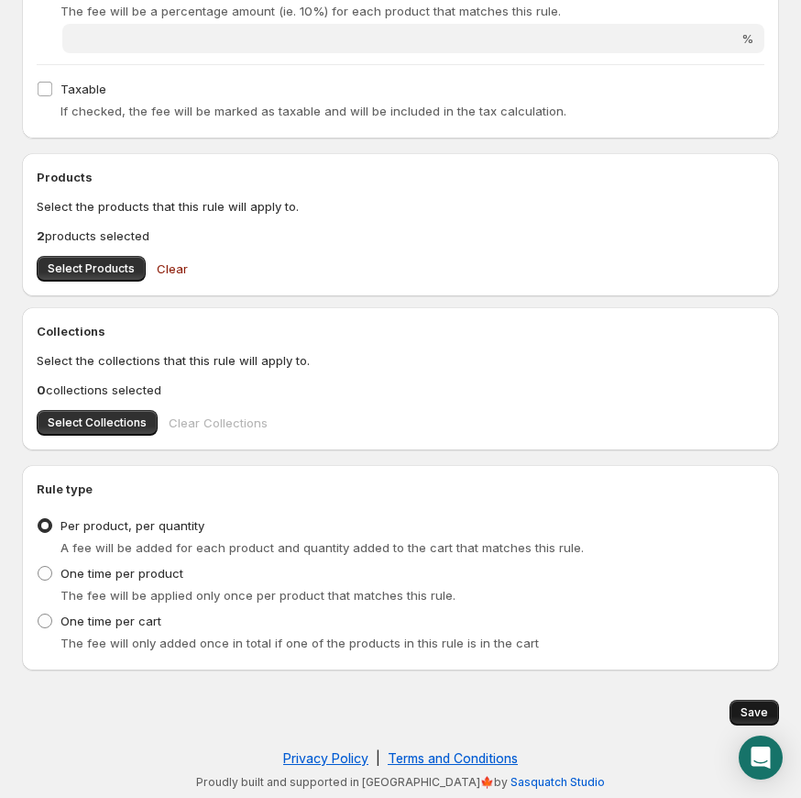
click at [751, 711] on span "Save" at bounding box center [755, 712] width 28 height 15
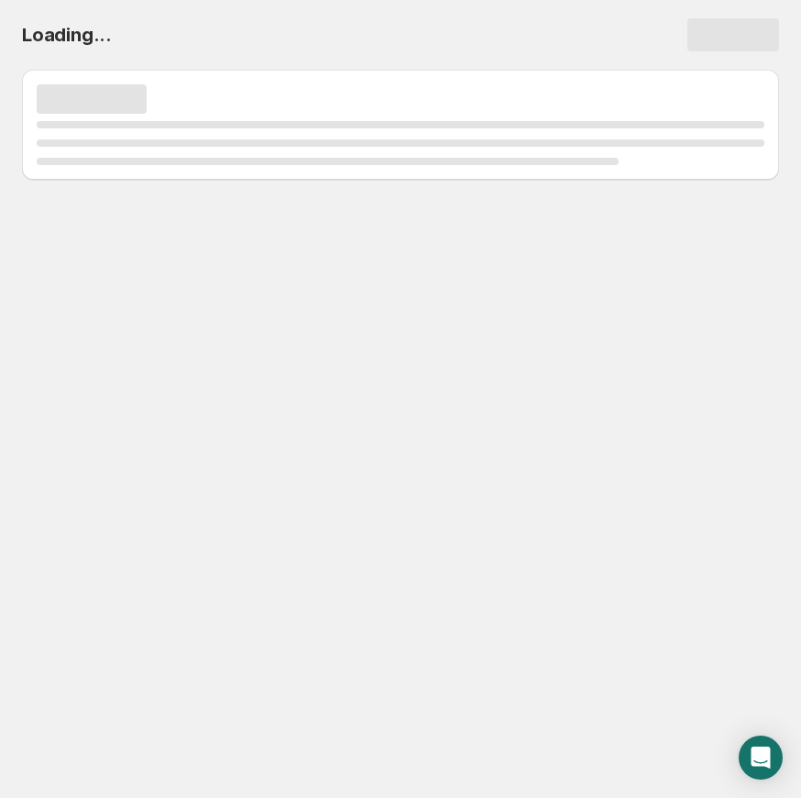
scroll to position [0, 0]
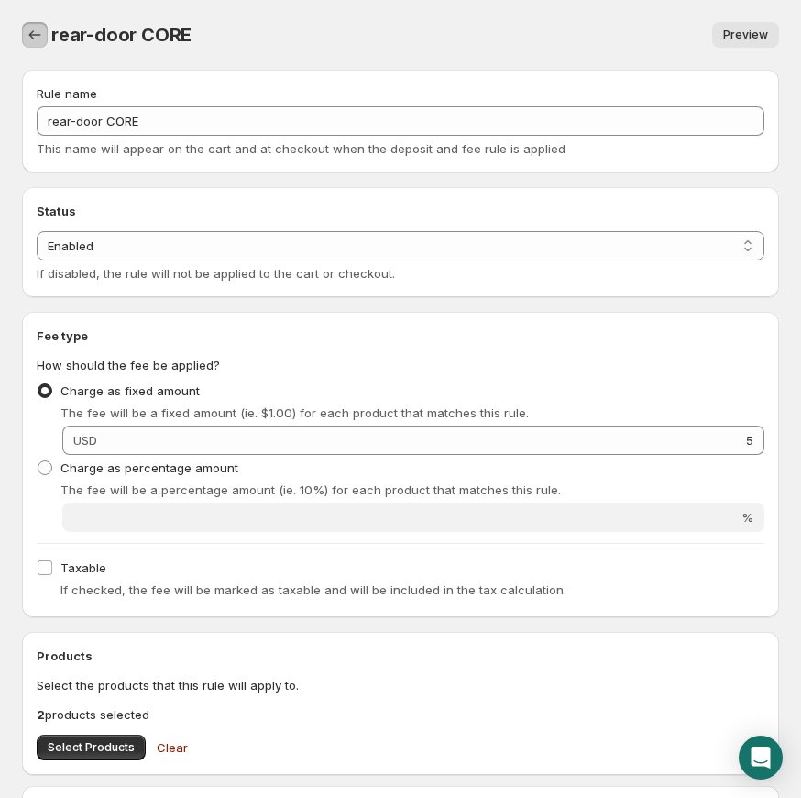
click at [31, 42] on icon "Settings" at bounding box center [35, 35] width 18 height 18
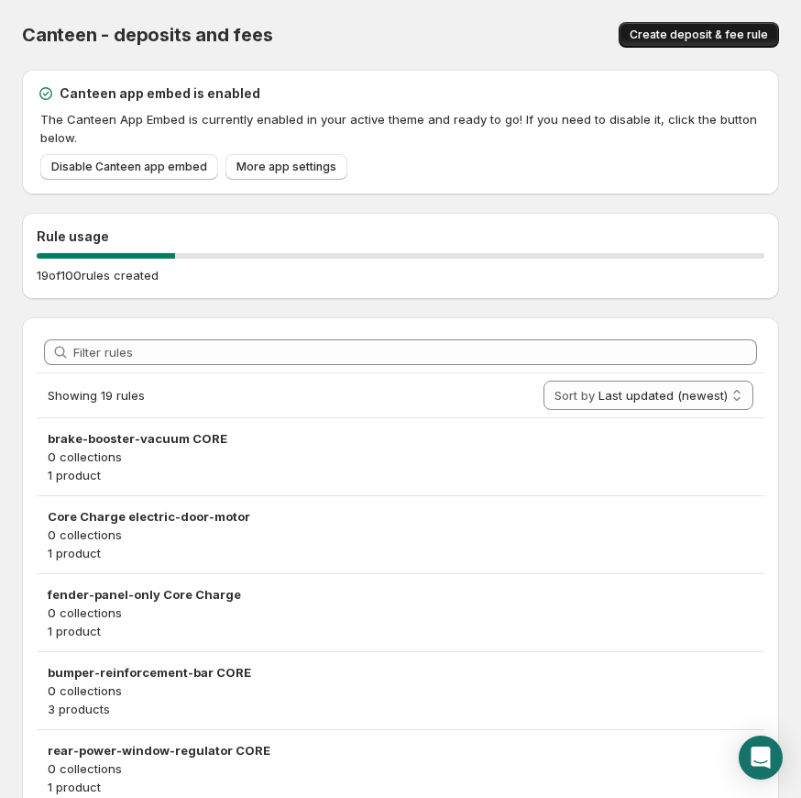
click at [703, 39] on span "Create deposit & fee rule" at bounding box center [699, 35] width 138 height 15
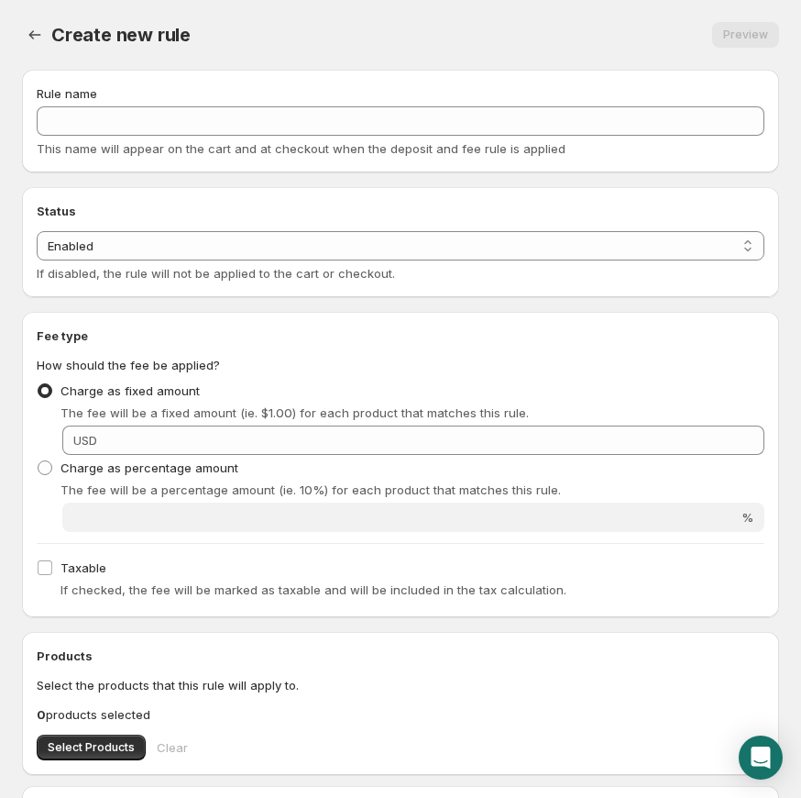
click at [271, 100] on div "Rule name" at bounding box center [401, 93] width 728 height 18
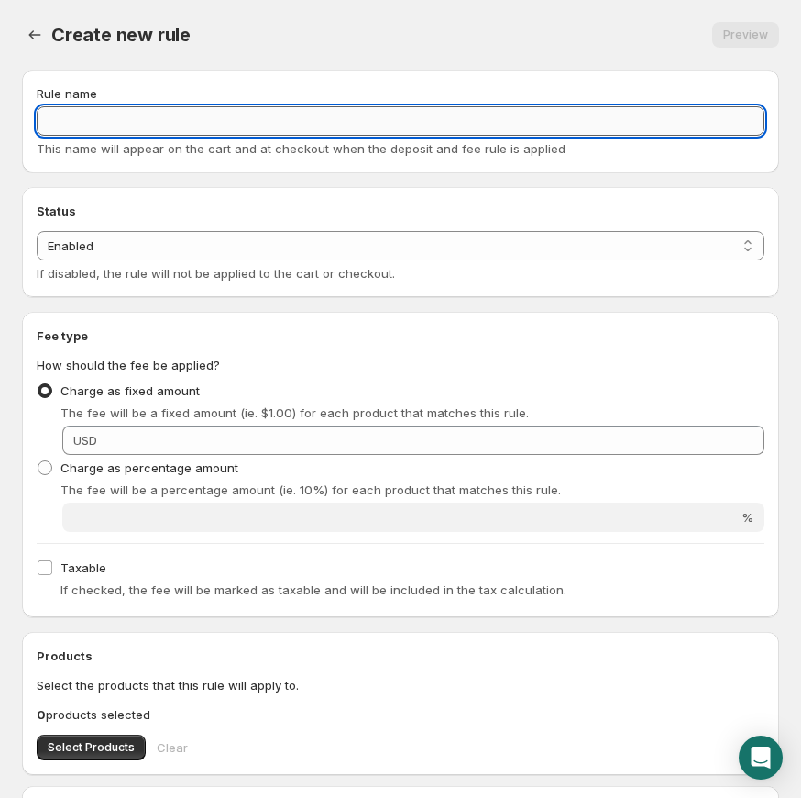
click at [264, 127] on input "Rule name" at bounding box center [401, 120] width 728 height 29
paste input "rear-hatchgate-van-or-suv CORE"
click at [295, 114] on input "rear-hatchgate-van-or-suv CORE" at bounding box center [401, 120] width 728 height 29
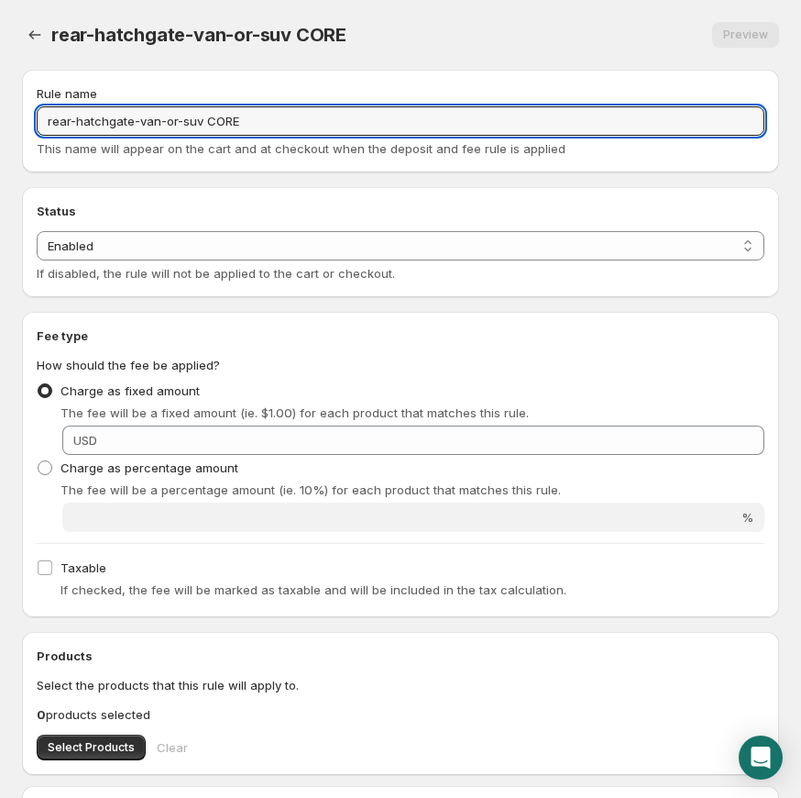
scroll to position [20, 0]
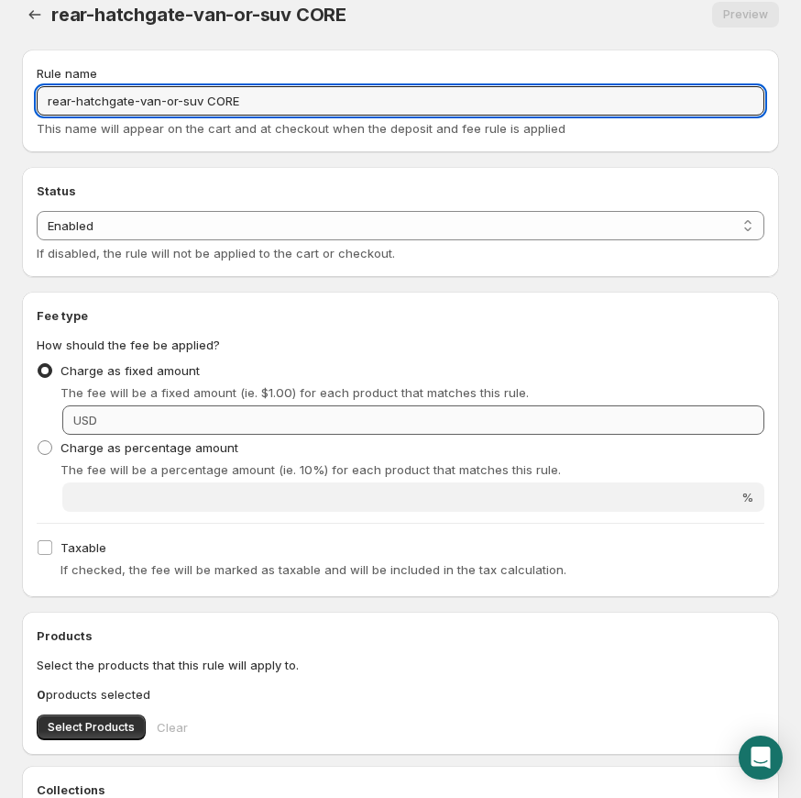
type input "rear-hatchgate-van-or-suv CORE"
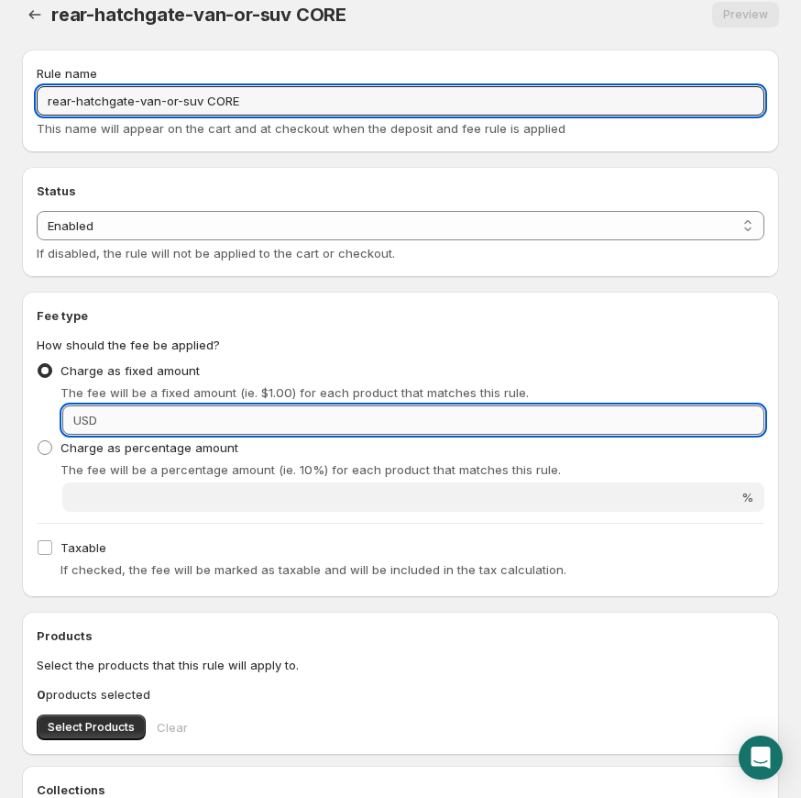
click at [410, 418] on input "Fixed amount" at bounding box center [434, 419] width 662 height 29
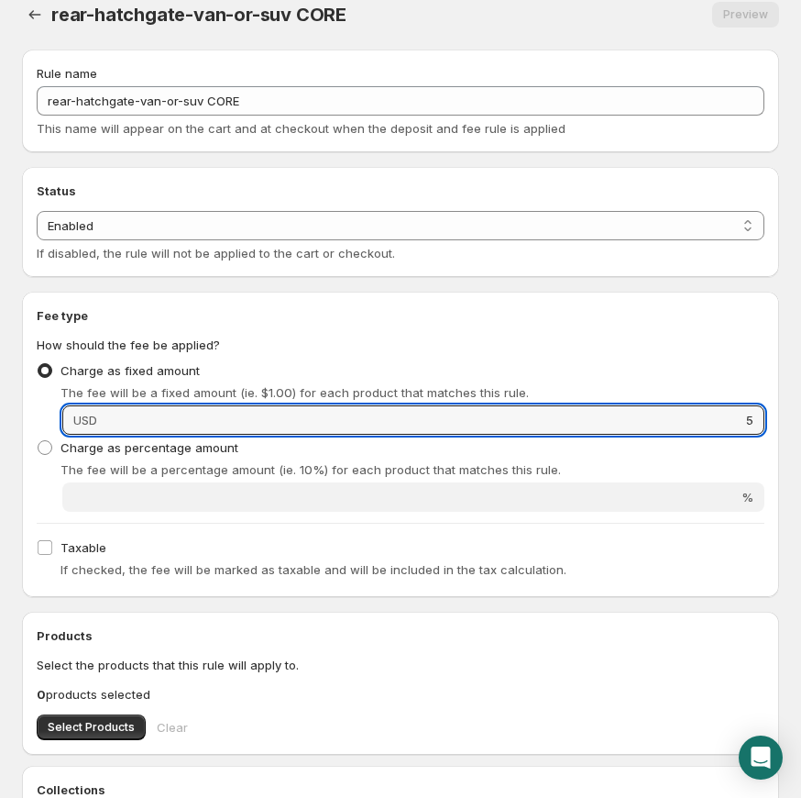
type input "5"
click at [300, 557] on div "Taxable If checked, the fee will be marked as taxable and will be included in t…" at bounding box center [401, 559] width 728 height 48
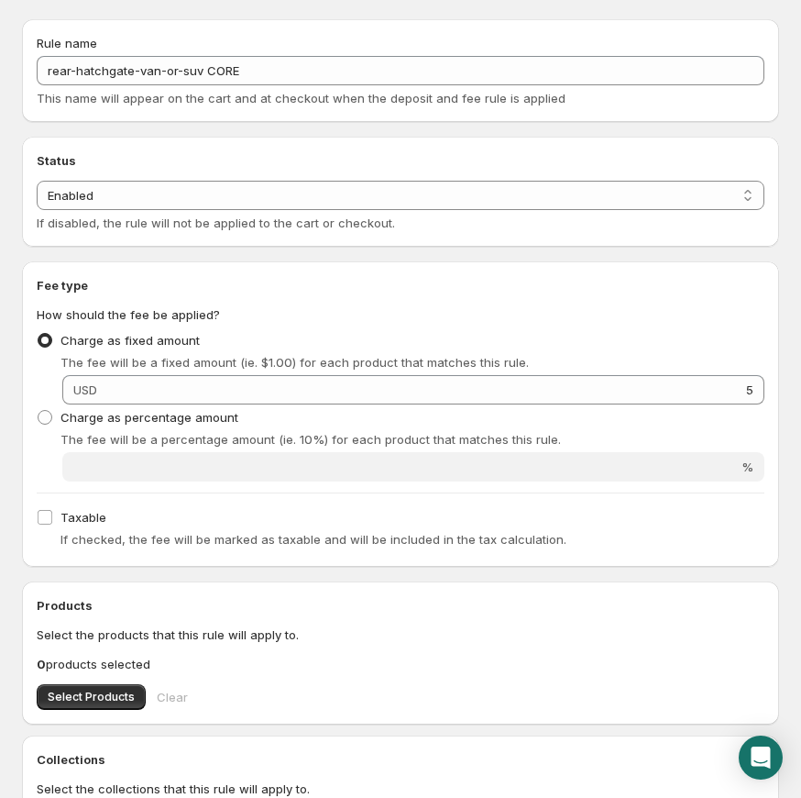
scroll to position [61, 0]
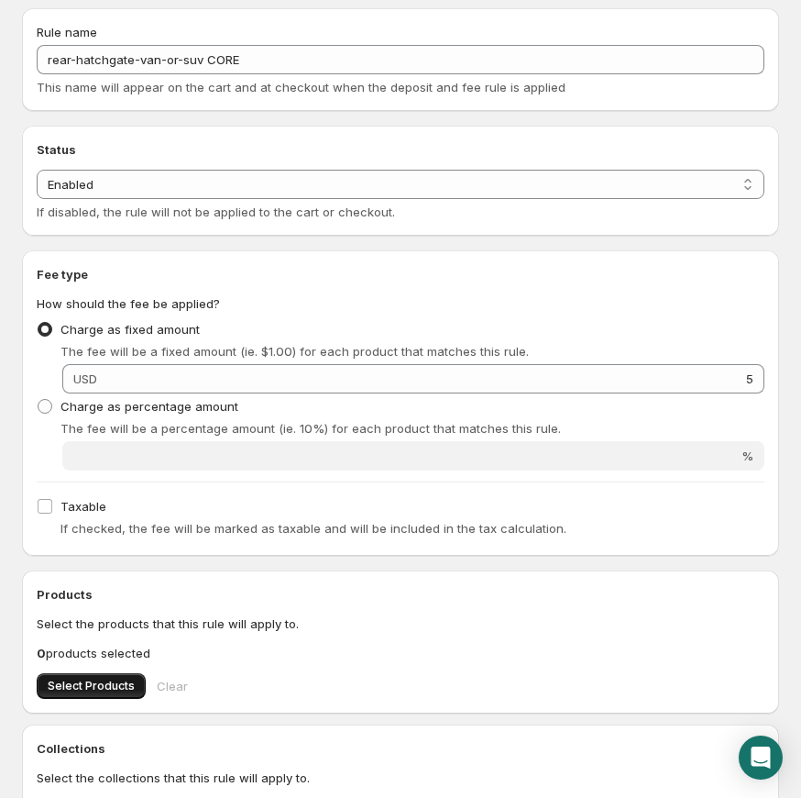
click at [85, 691] on span "Select Products" at bounding box center [91, 685] width 87 height 15
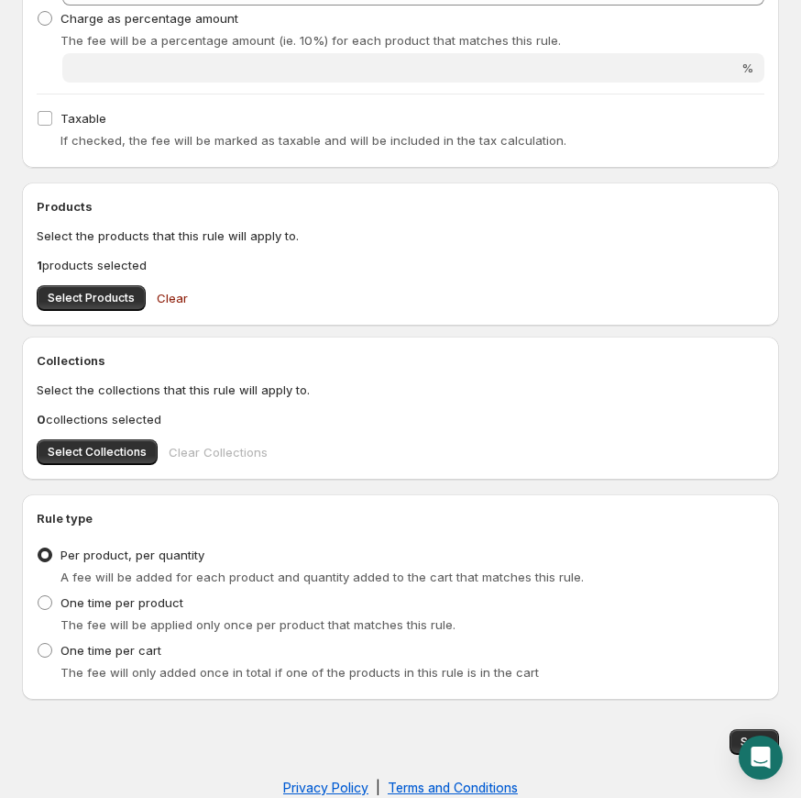
scroll to position [479, 0]
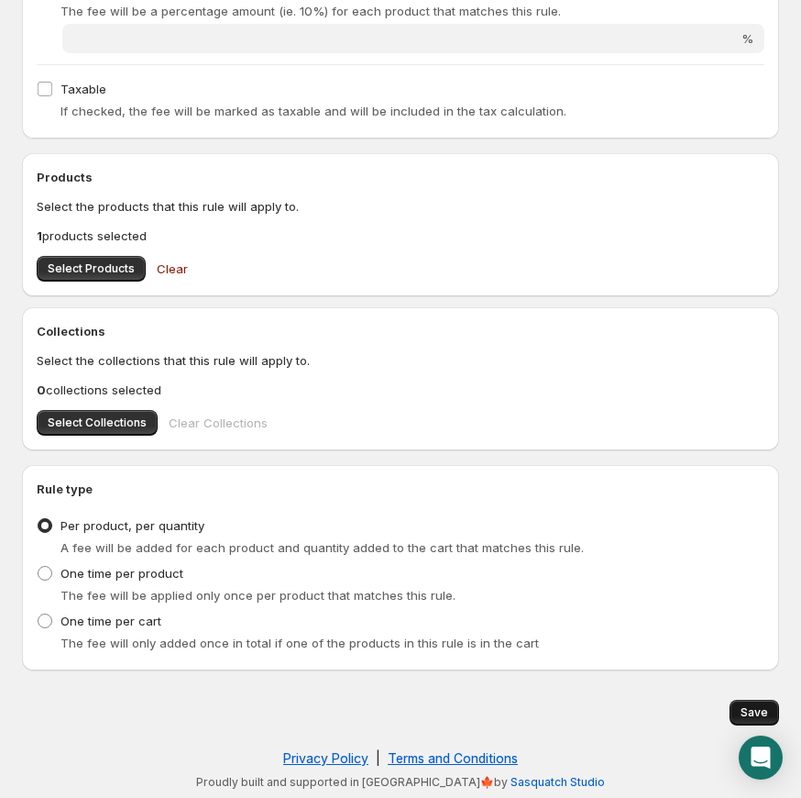
click at [740, 713] on button "Save" at bounding box center [755, 713] width 50 height 26
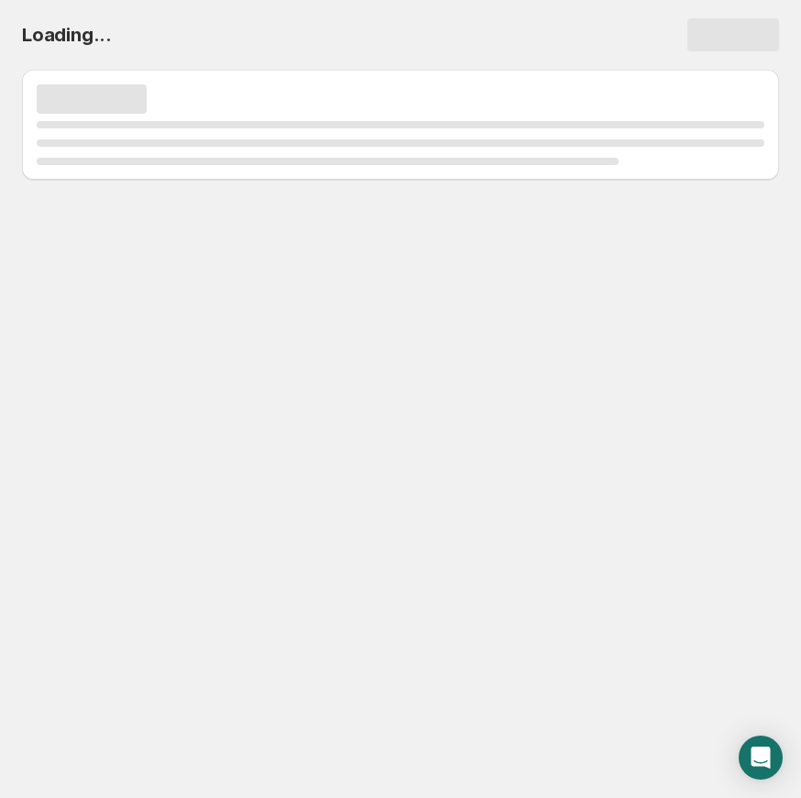
scroll to position [0, 0]
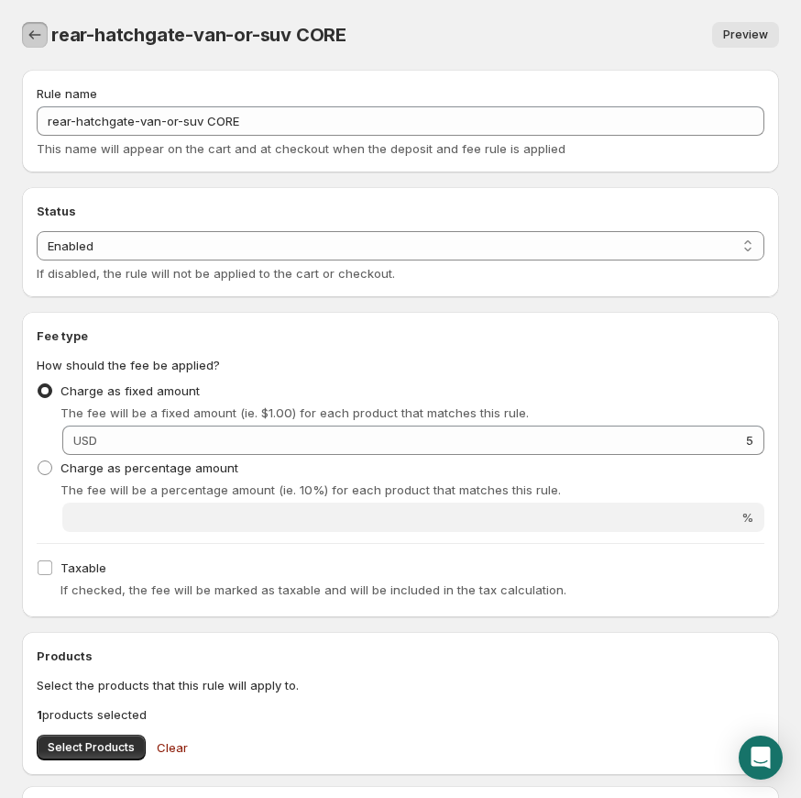
click at [40, 34] on icon "Settings" at bounding box center [35, 35] width 18 height 18
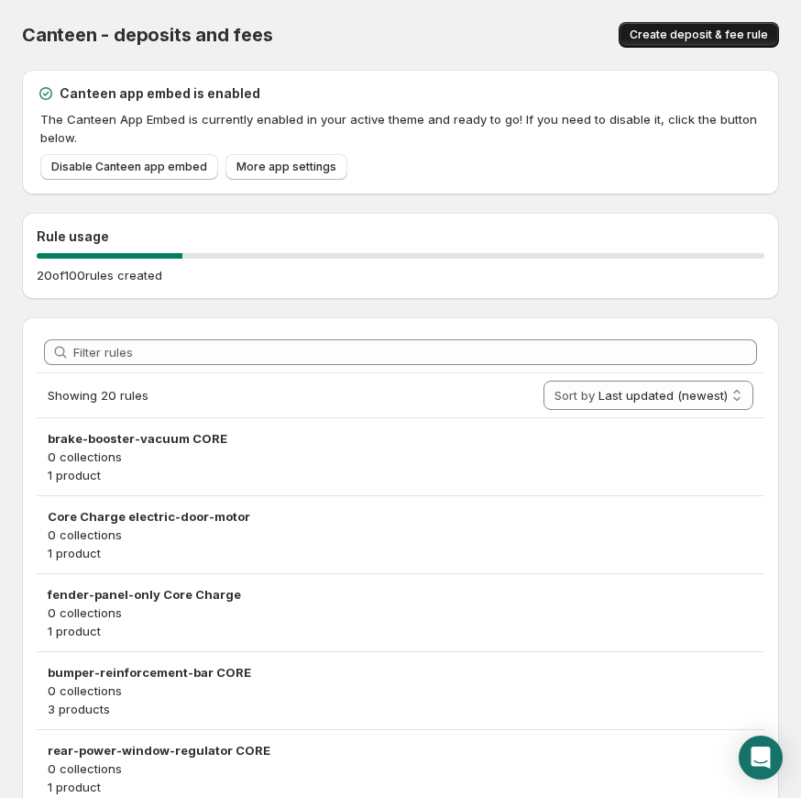
click at [687, 38] on span "Create deposit & fee rule" at bounding box center [699, 35] width 138 height 15
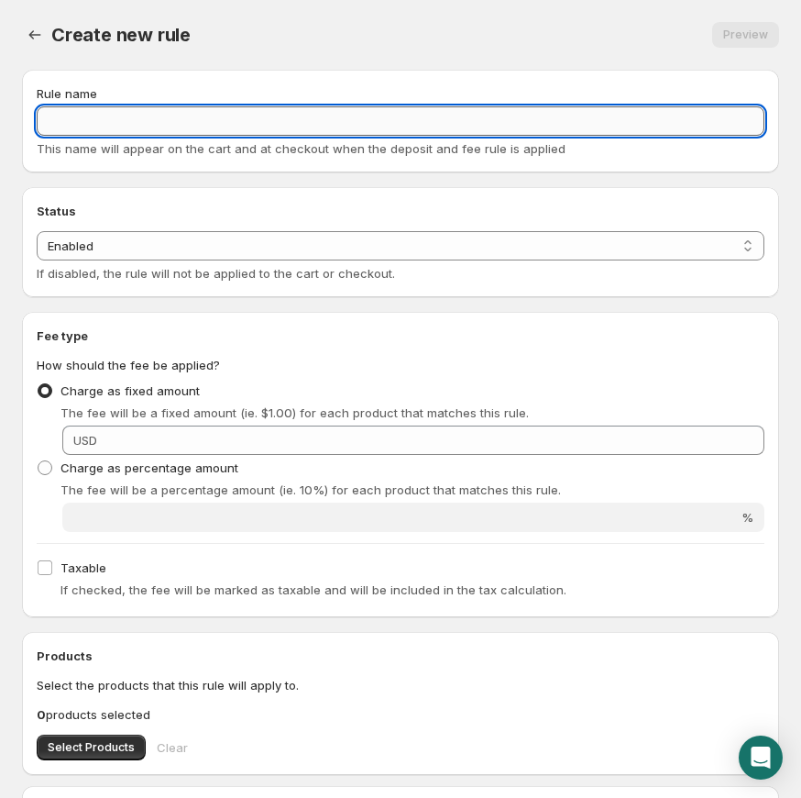
click at [286, 126] on input "Rule name" at bounding box center [401, 120] width 728 height 29
paste input "rear-independent-suspension-assembly CORE"
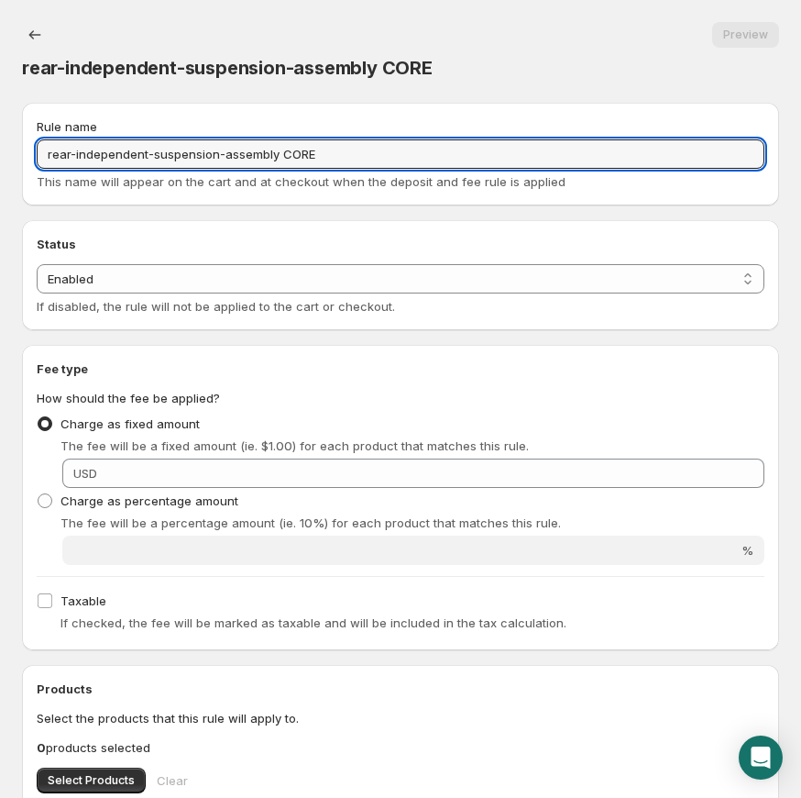
type input "rear-independent-suspension-assembly CORE"
click at [375, 245] on h2 "Status" at bounding box center [401, 244] width 728 height 18
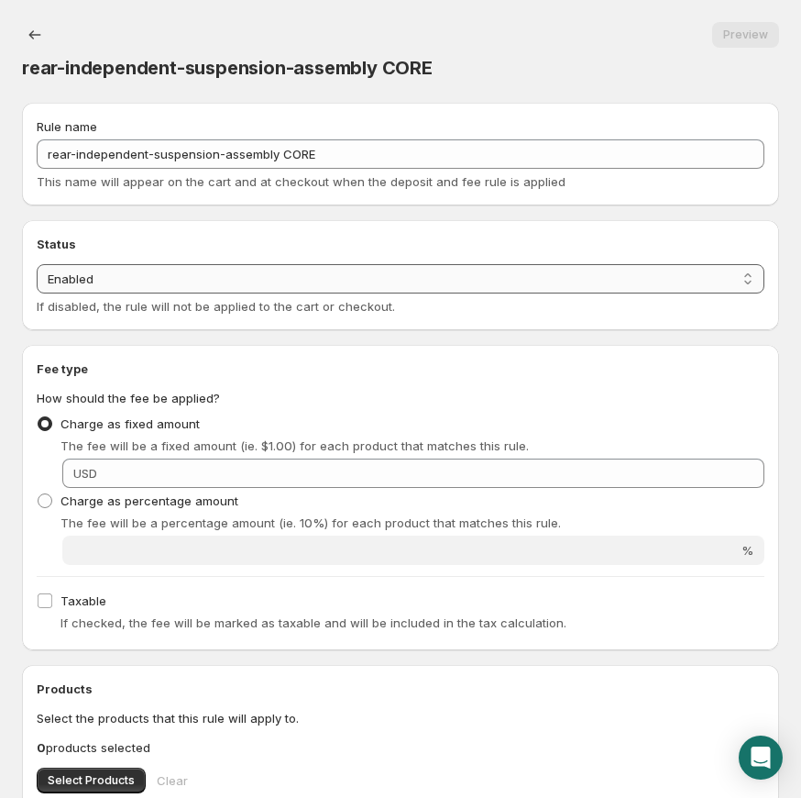
click at [368, 267] on select "Enabled Disabled" at bounding box center [401, 278] width 728 height 29
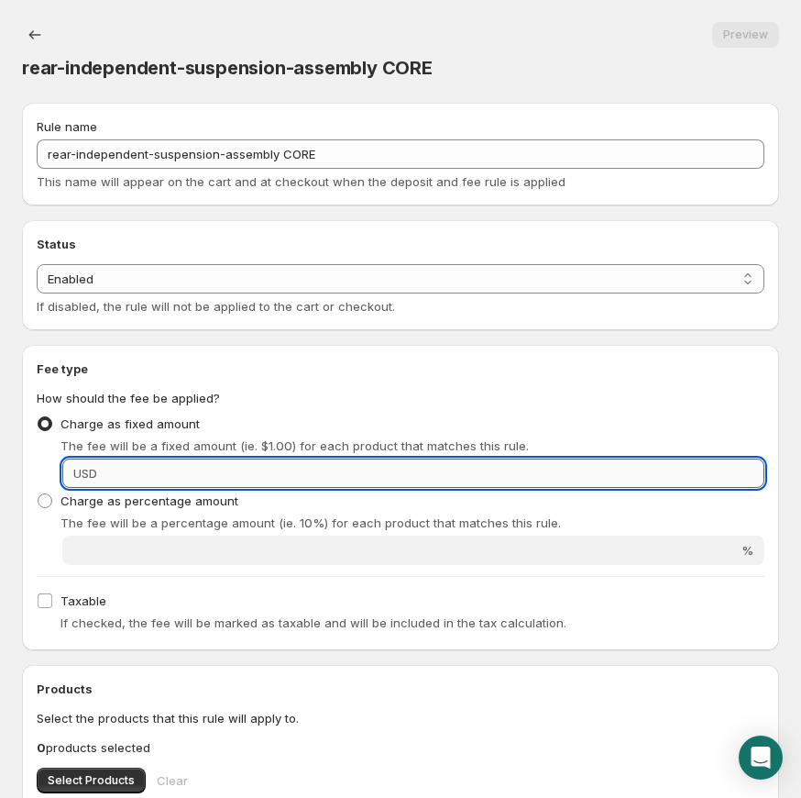
click at [362, 467] on input "Fixed amount" at bounding box center [434, 472] width 662 height 29
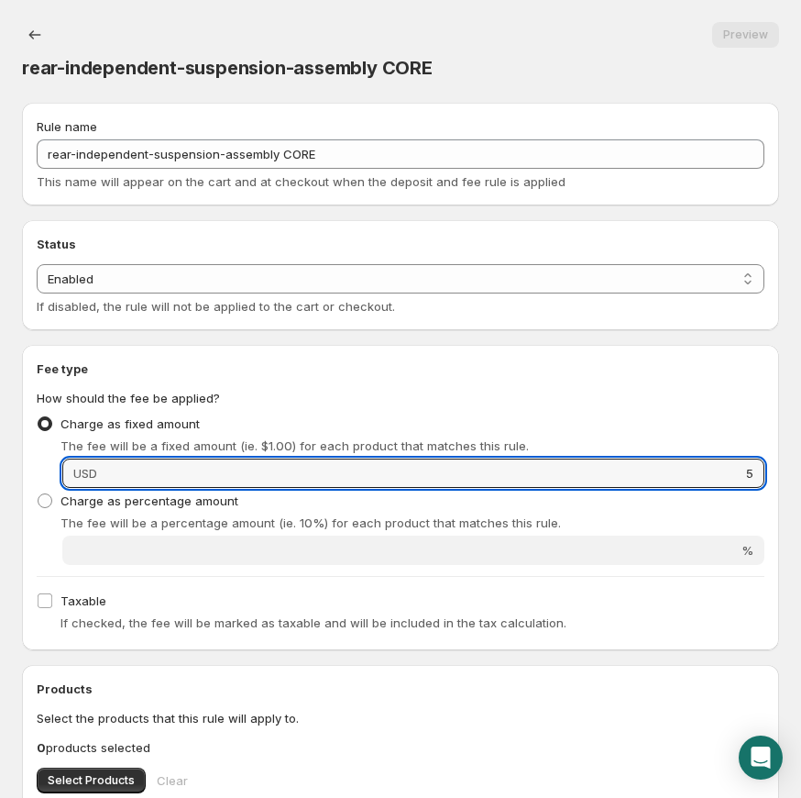
type input "5"
click at [460, 406] on fieldset "How should the fee be applied? Charge as fixed amount The fee will be a fixed a…" at bounding box center [401, 477] width 728 height 176
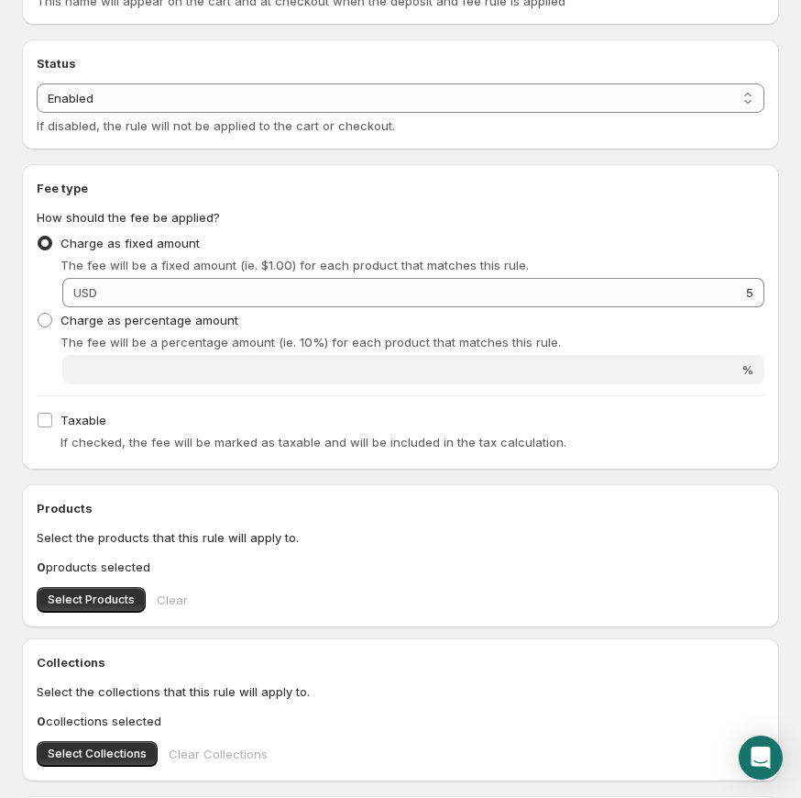
scroll to position [370, 0]
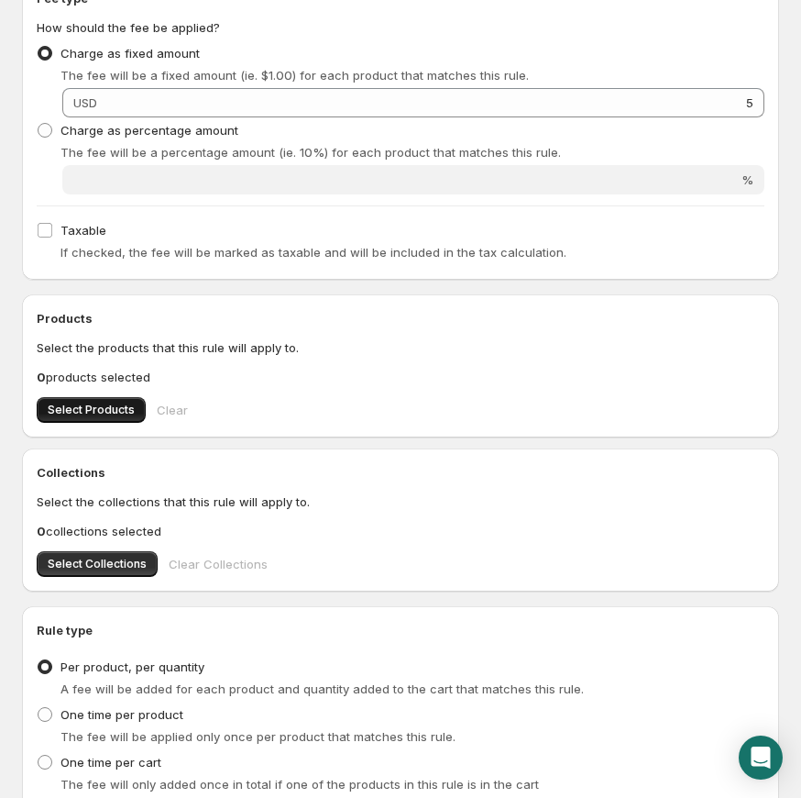
click at [100, 406] on span "Select Products" at bounding box center [91, 409] width 87 height 15
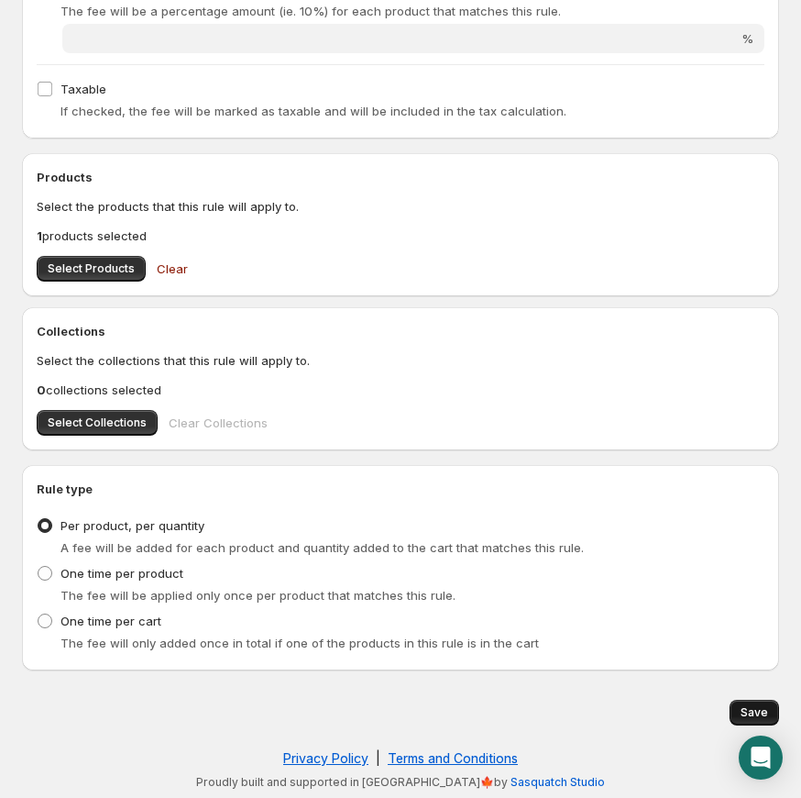
click at [749, 711] on span "Save" at bounding box center [755, 712] width 28 height 15
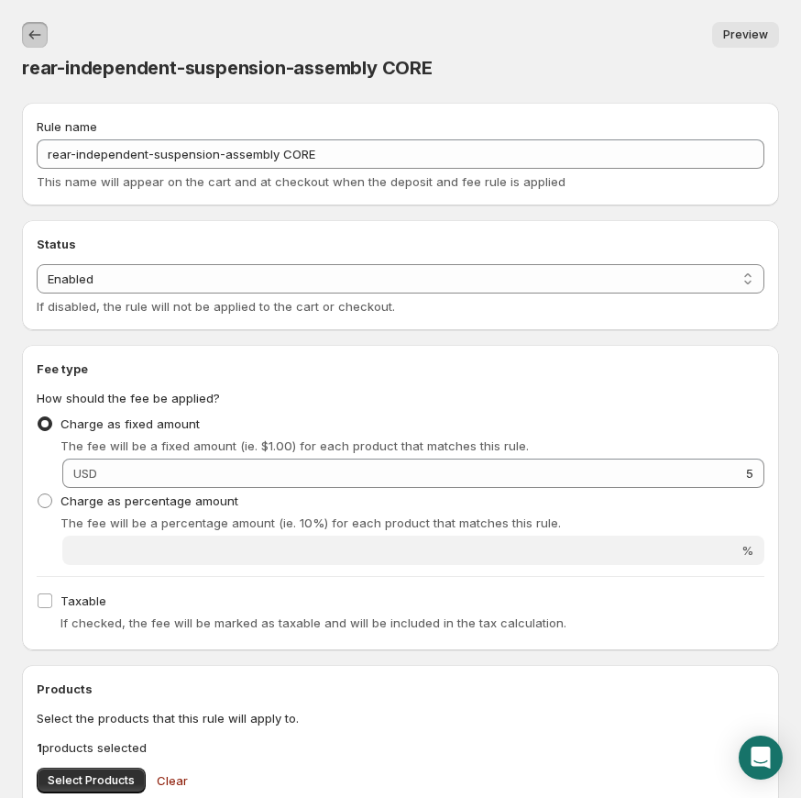
click at [36, 36] on icon "Settings" at bounding box center [35, 35] width 18 height 18
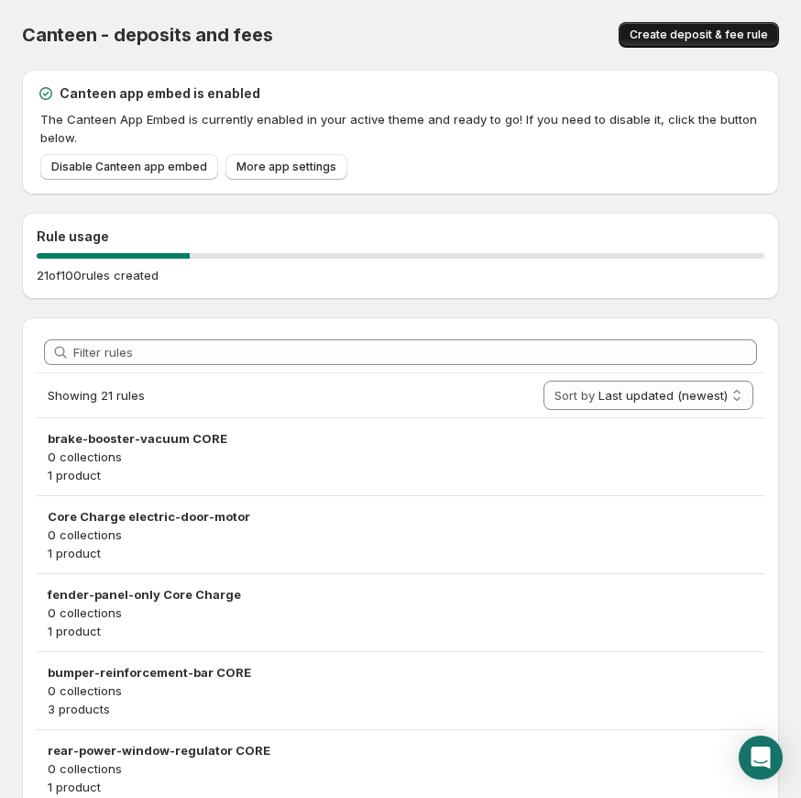
click at [713, 34] on span "Create deposit & fee rule" at bounding box center [699, 35] width 138 height 15
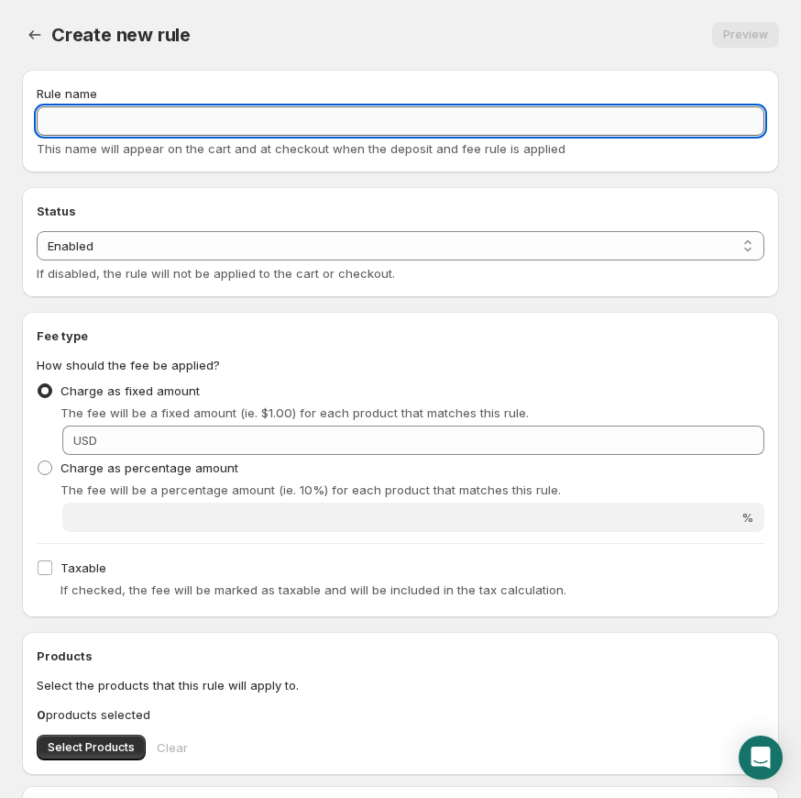
click at [179, 114] on input "Rule name" at bounding box center [401, 120] width 728 height 29
paste input "tailgate-truck CORE"
type input "tailgate-truck CORE"
click at [270, 249] on select "Enabled Disabled" at bounding box center [401, 245] width 728 height 29
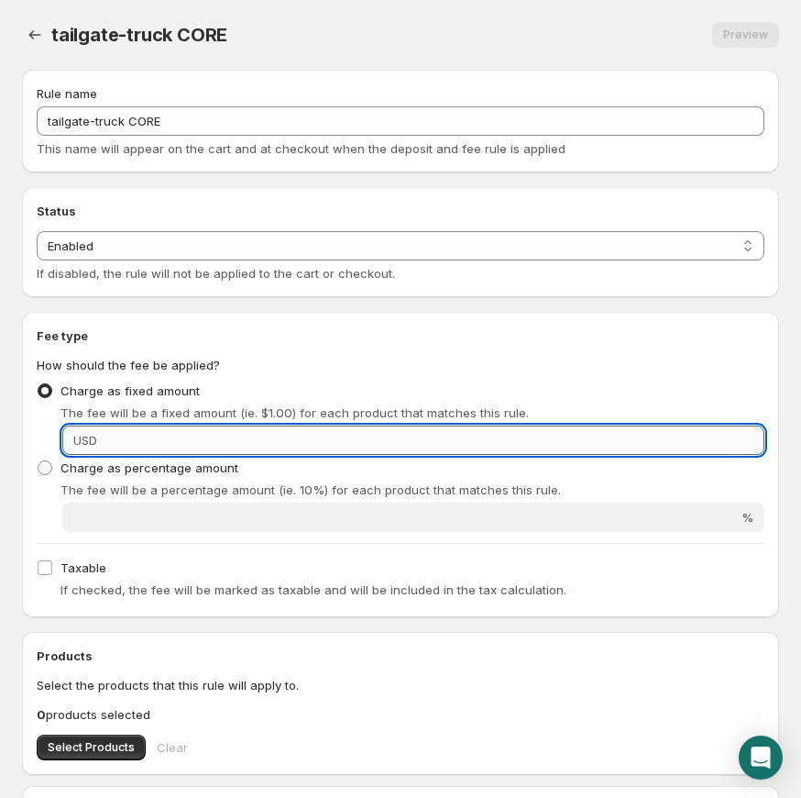
click at [314, 435] on input "Fixed amount" at bounding box center [434, 439] width 662 height 29
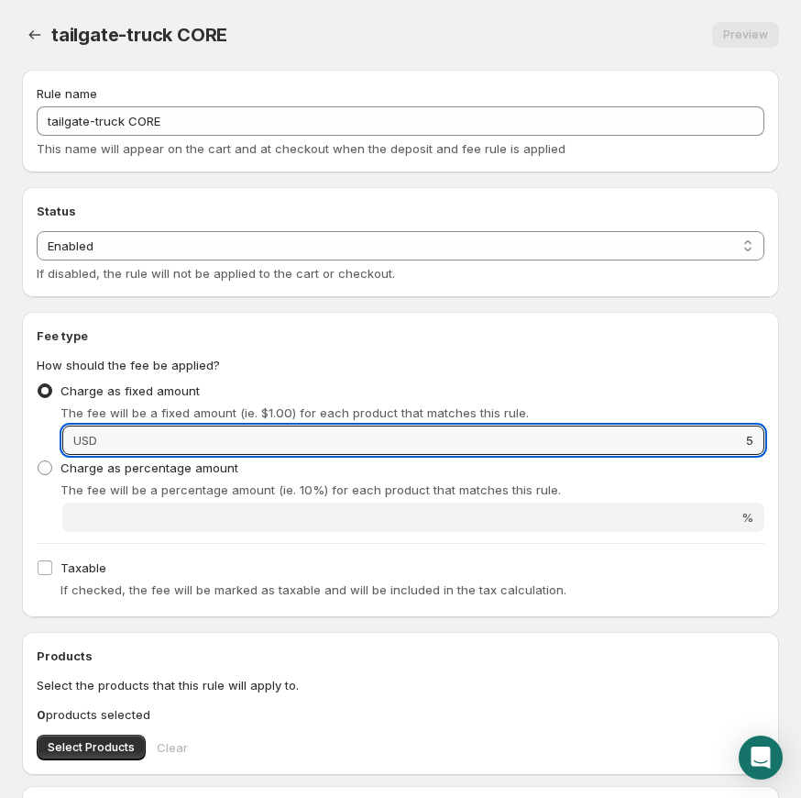
type input "5"
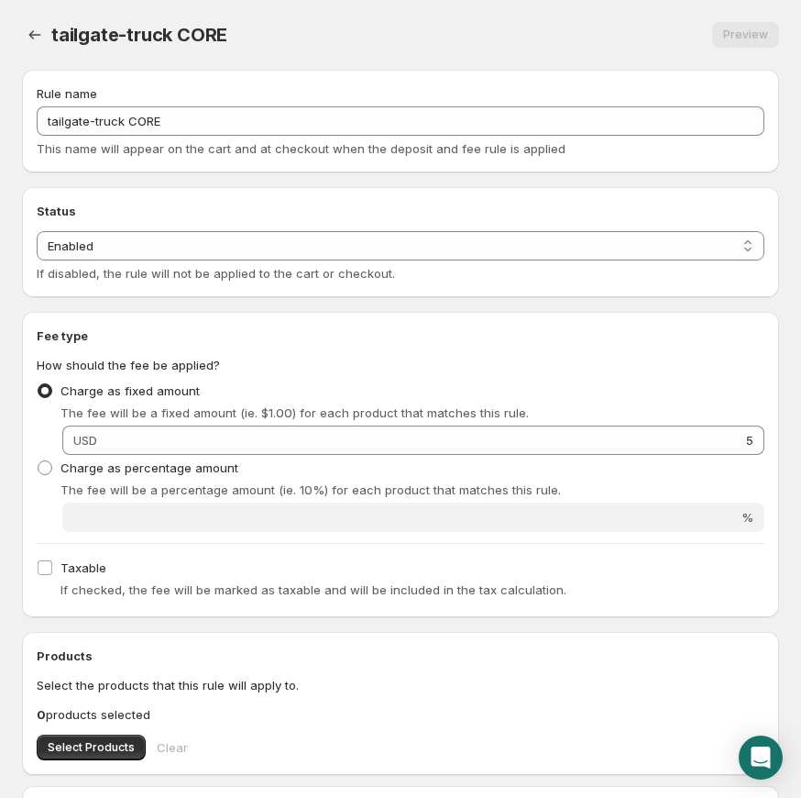
click at [330, 389] on div "Charge as fixed amount The fee will be a fixed amount (ie. $1.00) for each prod…" at bounding box center [401, 400] width 728 height 44
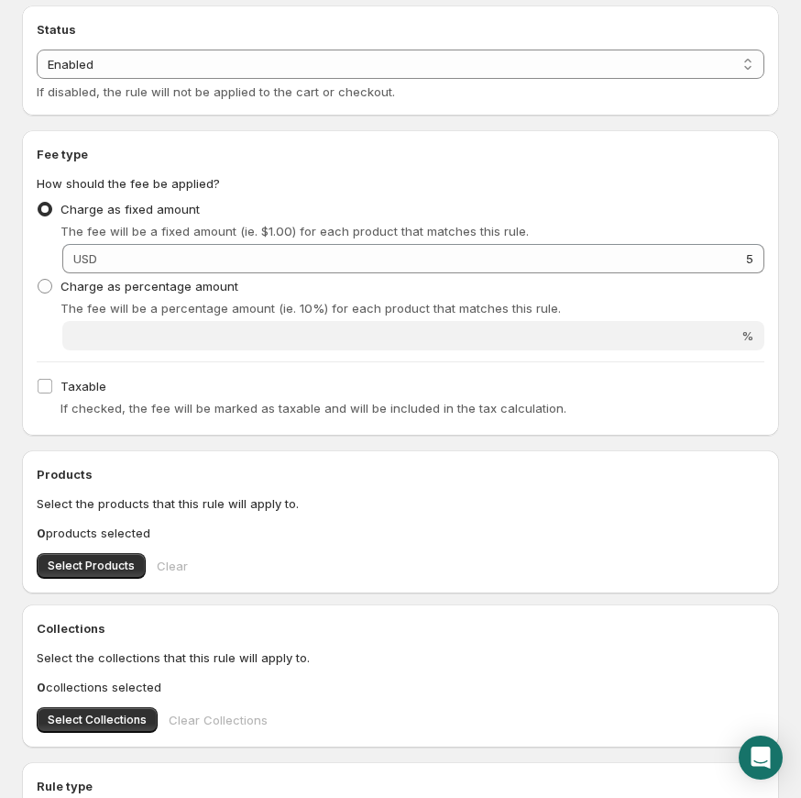
scroll to position [272, 0]
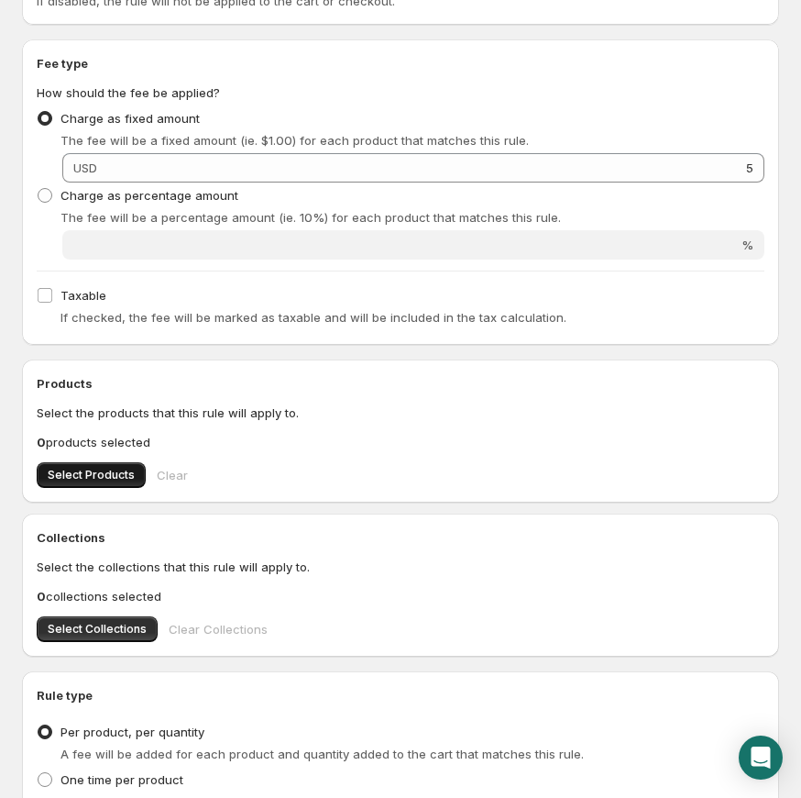
click at [121, 464] on button "Select Products" at bounding box center [91, 475] width 109 height 26
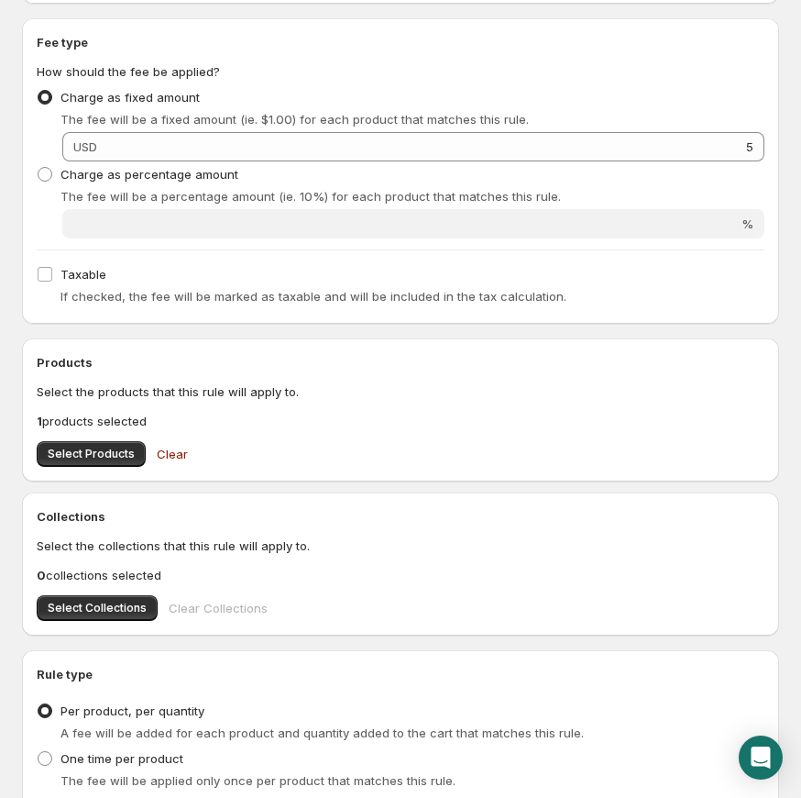
scroll to position [479, 0]
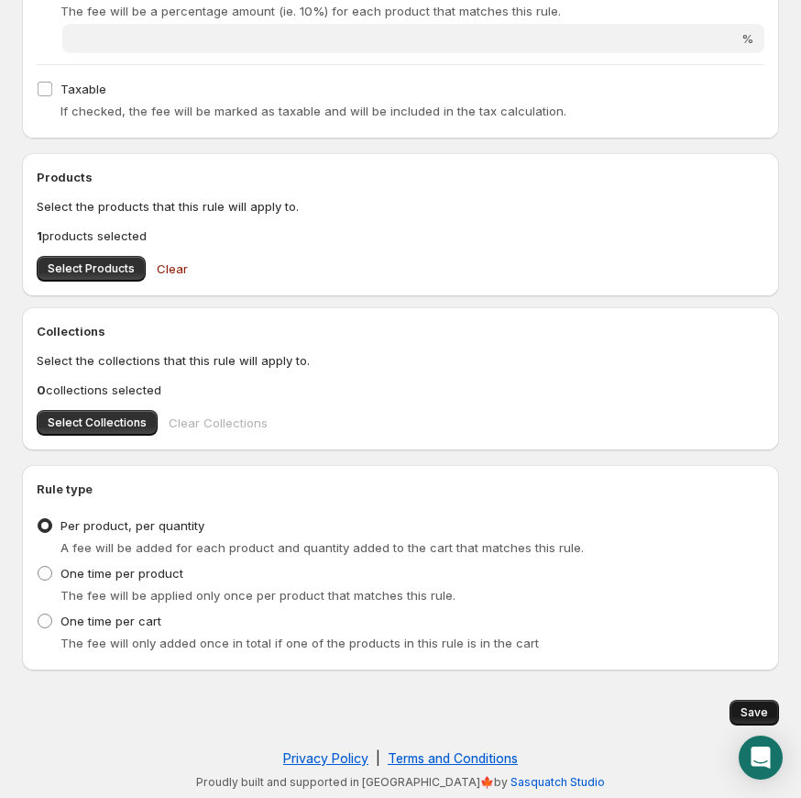
click at [762, 705] on span "Save" at bounding box center [755, 712] width 28 height 15
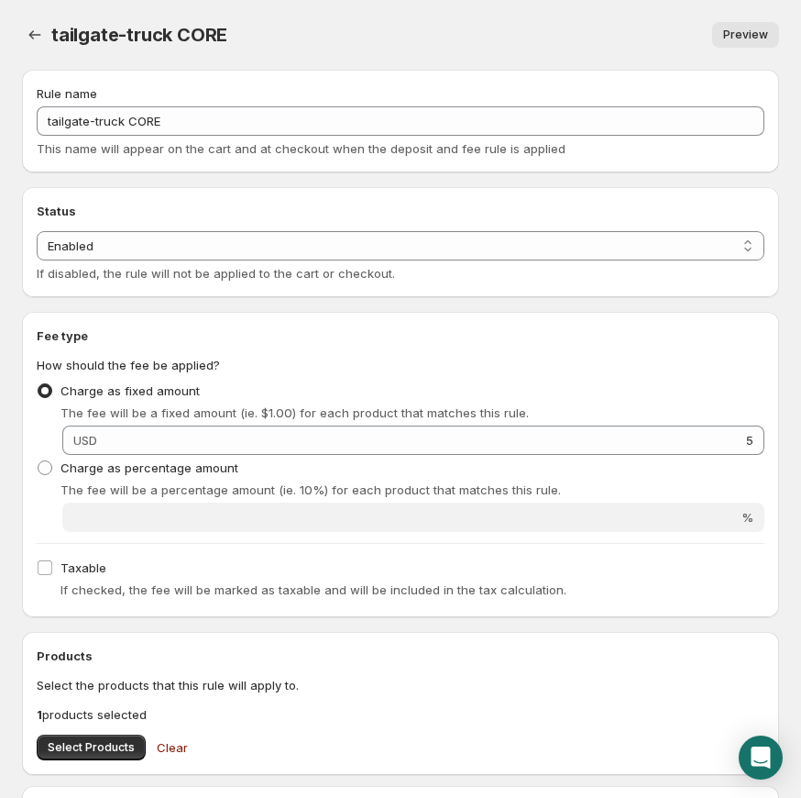
click at [485, 195] on div "Status Status Enabled Disabled Enabled If disabled, the rule will not be applie…" at bounding box center [400, 242] width 757 height 110
click at [34, 29] on icon "Settings" at bounding box center [35, 35] width 18 height 18
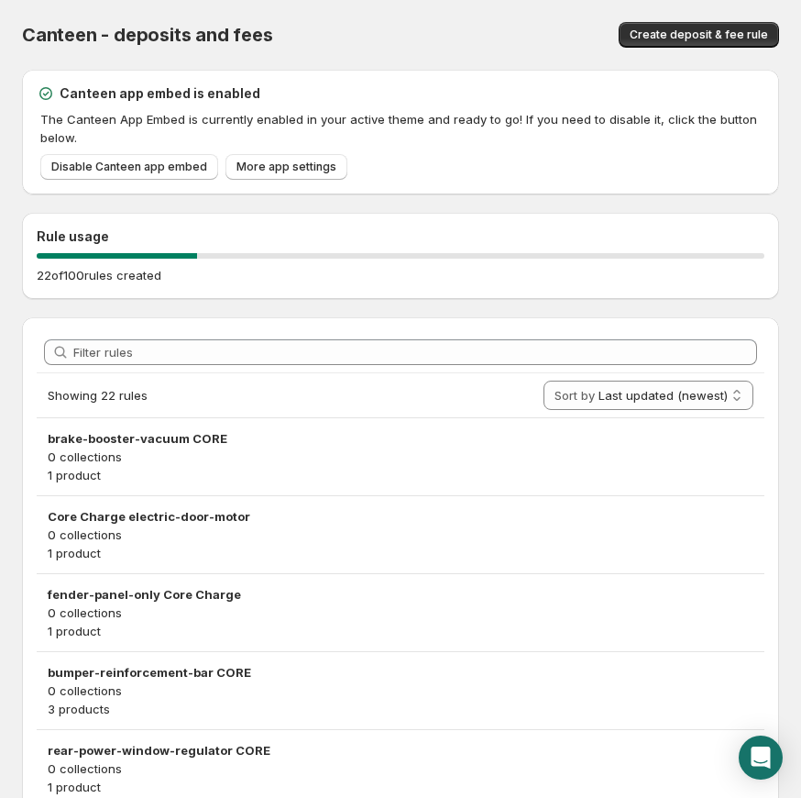
click at [711, 52] on div "Canteen - deposits and fees. This page is ready Canteen - deposits and fees Cre…" at bounding box center [400, 35] width 757 height 70
click at [708, 48] on div "Canteen - deposits and fees. This page is ready Canteen - deposits and fees Cre…" at bounding box center [400, 35] width 757 height 70
click at [693, 43] on button "Create deposit & fee rule" at bounding box center [699, 35] width 160 height 26
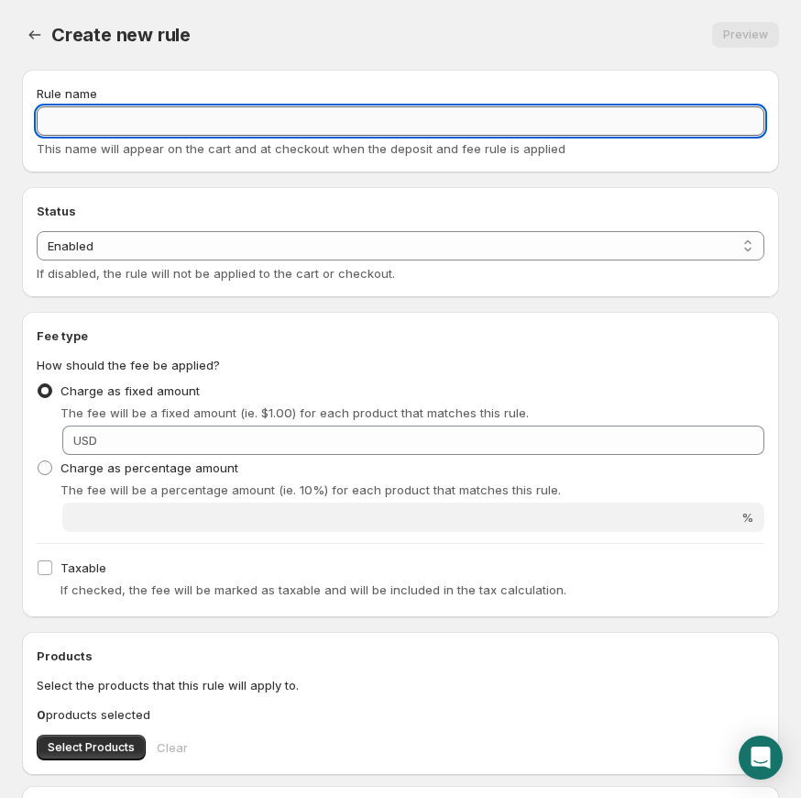
click at [130, 129] on input "Rule name" at bounding box center [401, 120] width 728 height 29
paste input "Wiper Motor"
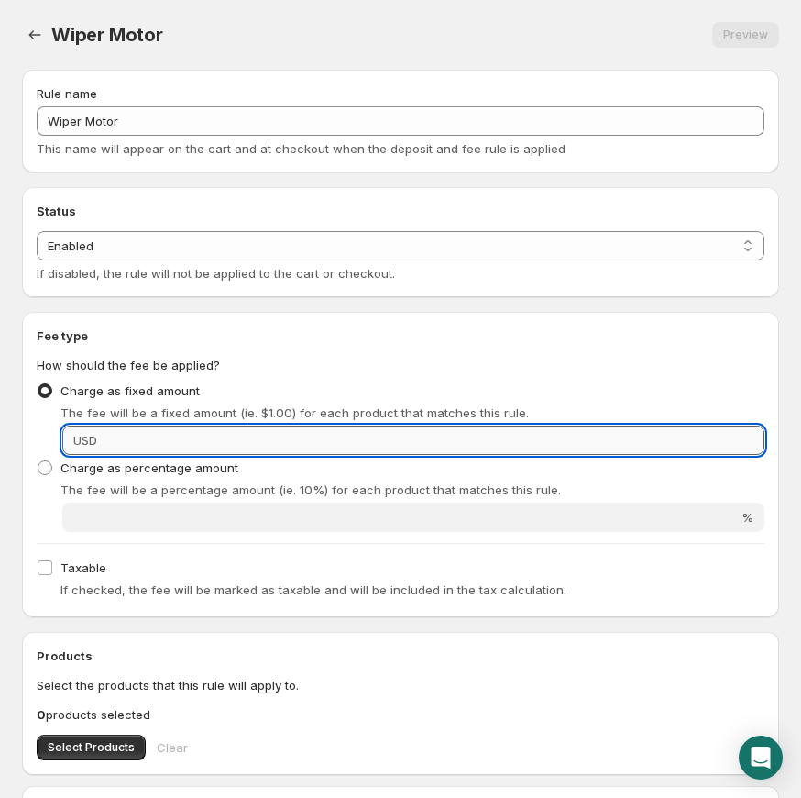
click at [225, 447] on input "Fixed amount" at bounding box center [434, 439] width 662 height 29
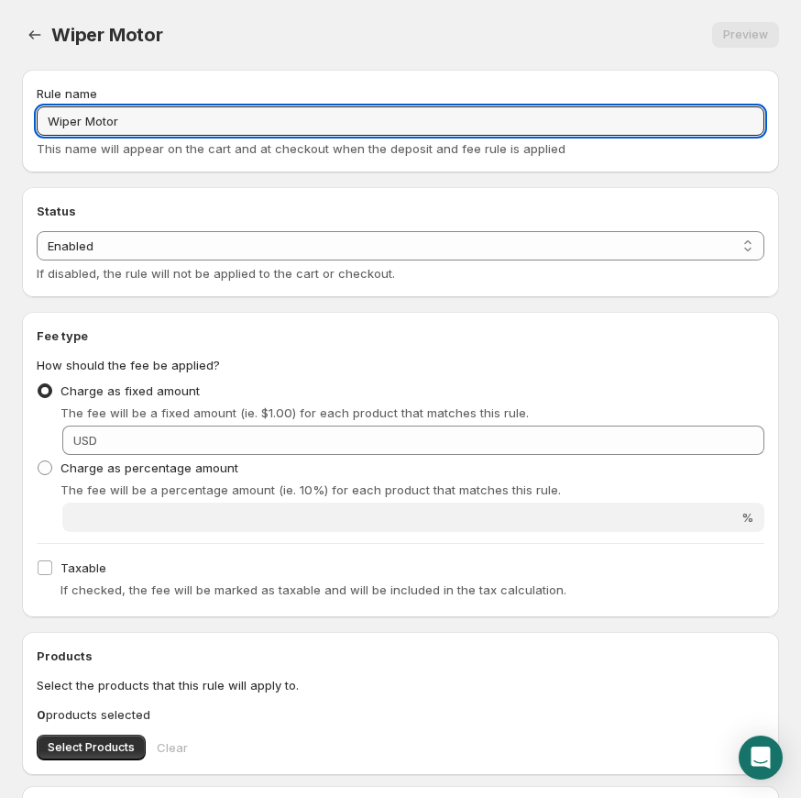
drag, startPoint x: 255, startPoint y: 121, endPoint x: 2, endPoint y: 83, distance: 256.0
click at [7, 83] on div "Rule name Wiper Motor This name will appear on the cart and at checkout when th…" at bounding box center [393, 636] width 772 height 1163
paste input "CORE"
type input "Wiper Motor CORE"
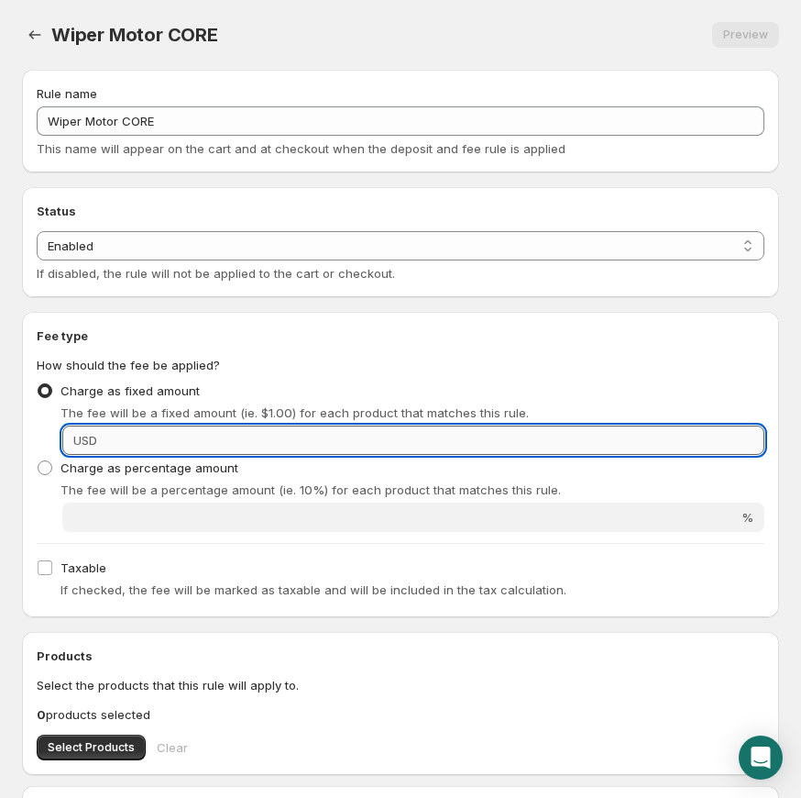
click at [469, 447] on input "Fixed amount" at bounding box center [434, 439] width 662 height 29
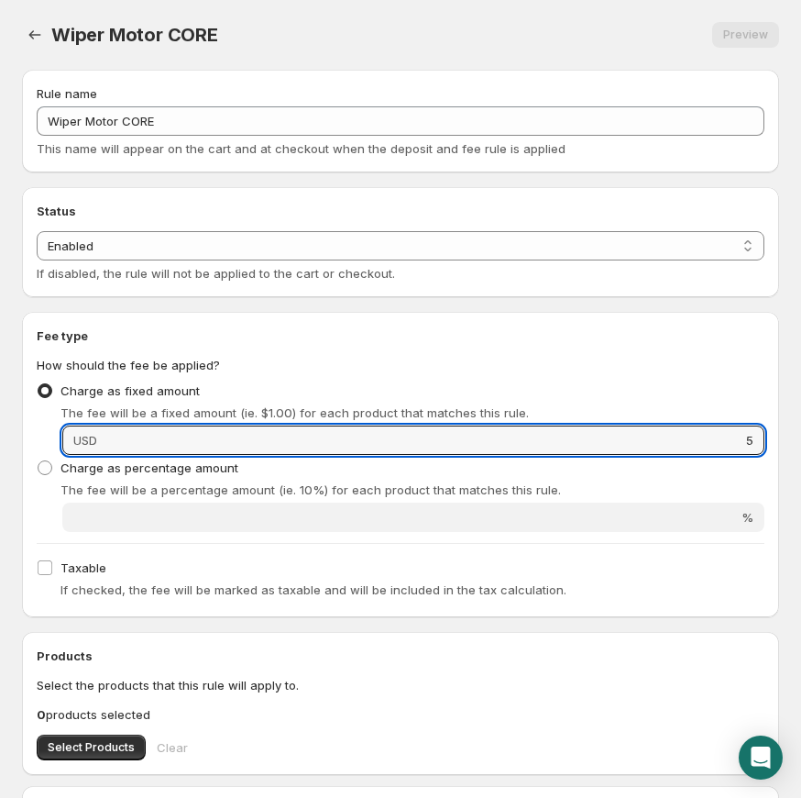
type input "5"
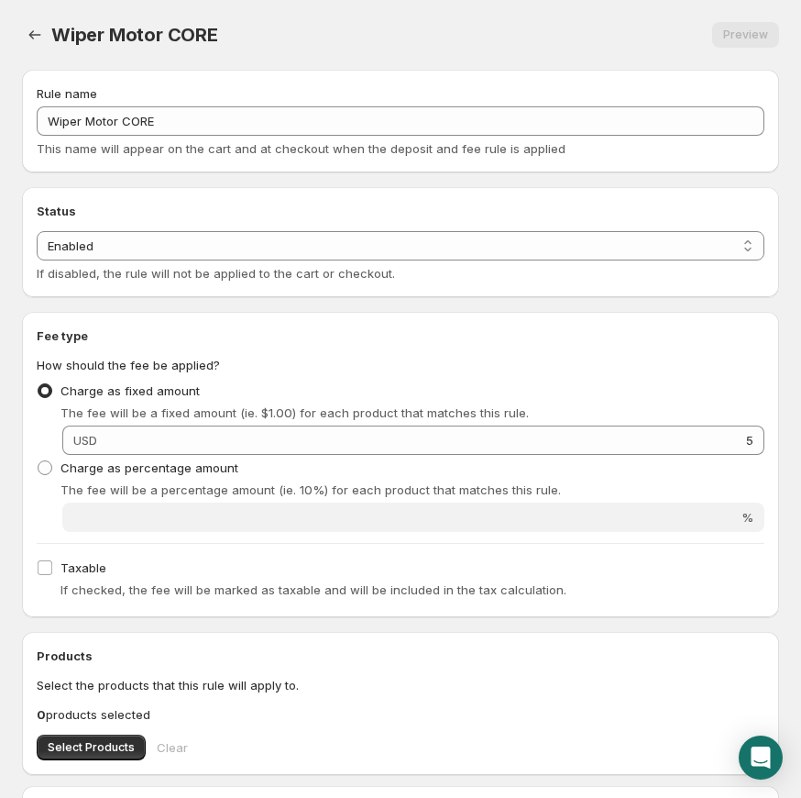
click at [533, 405] on div "The fee will be a fixed amount (ie. $1.00) for each product that matches this r…" at bounding box center [413, 412] width 704 height 18
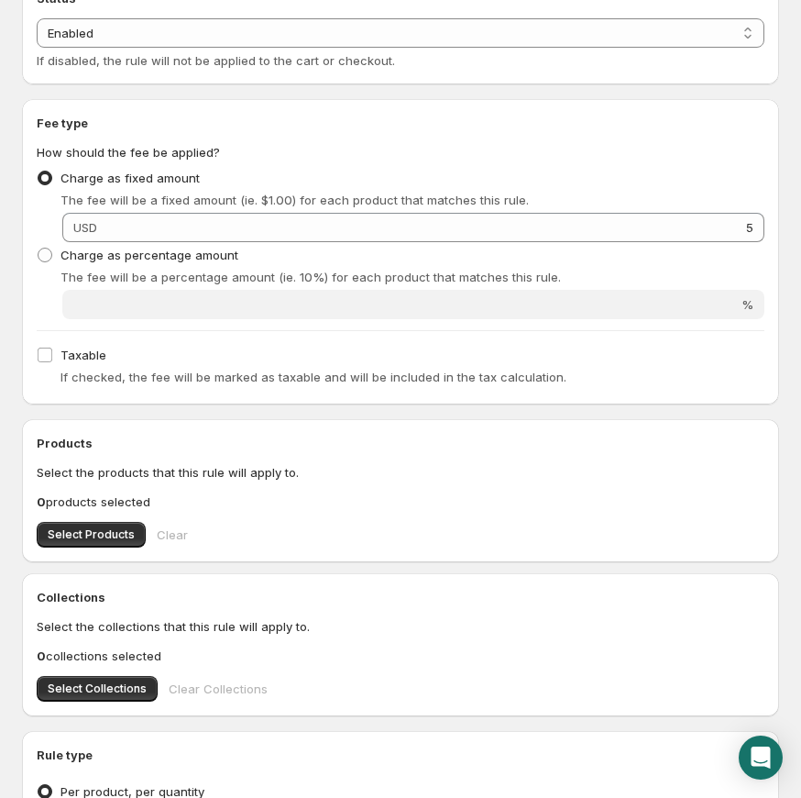
scroll to position [293, 0]
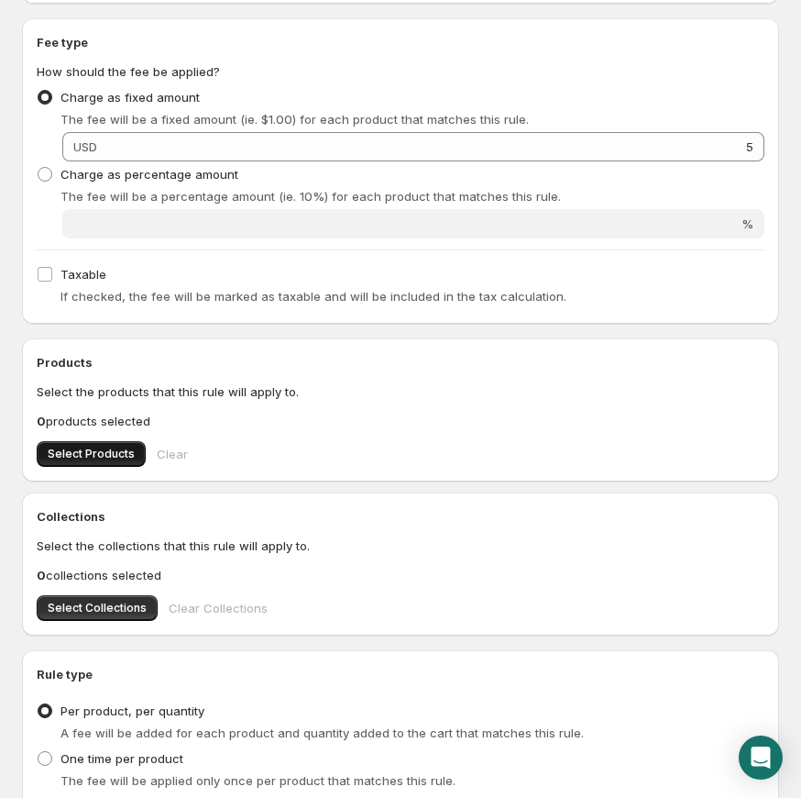
click at [100, 447] on span "Select Products" at bounding box center [91, 454] width 87 height 15
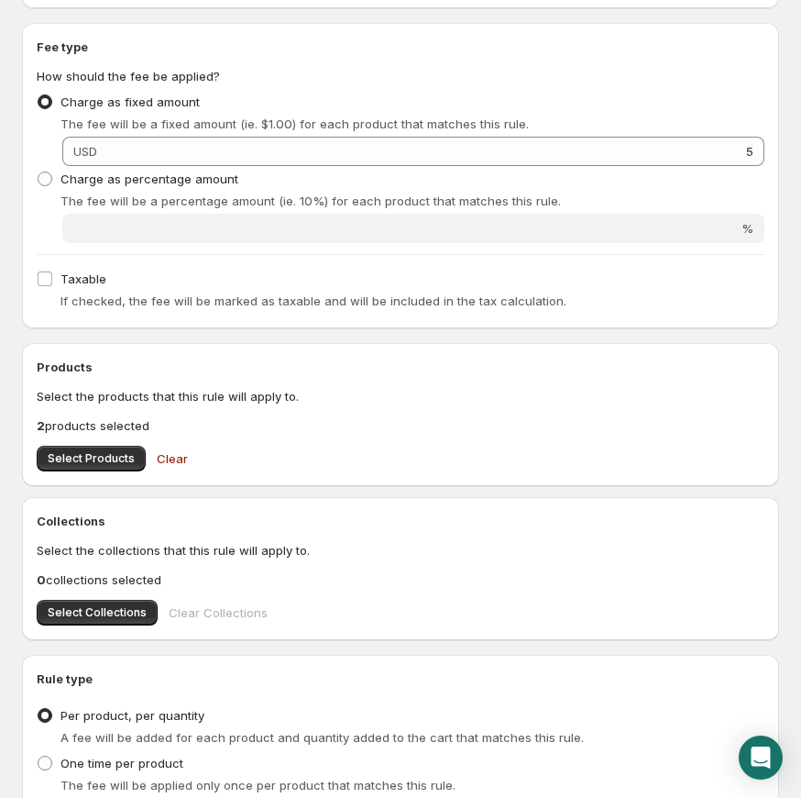
scroll to position [479, 0]
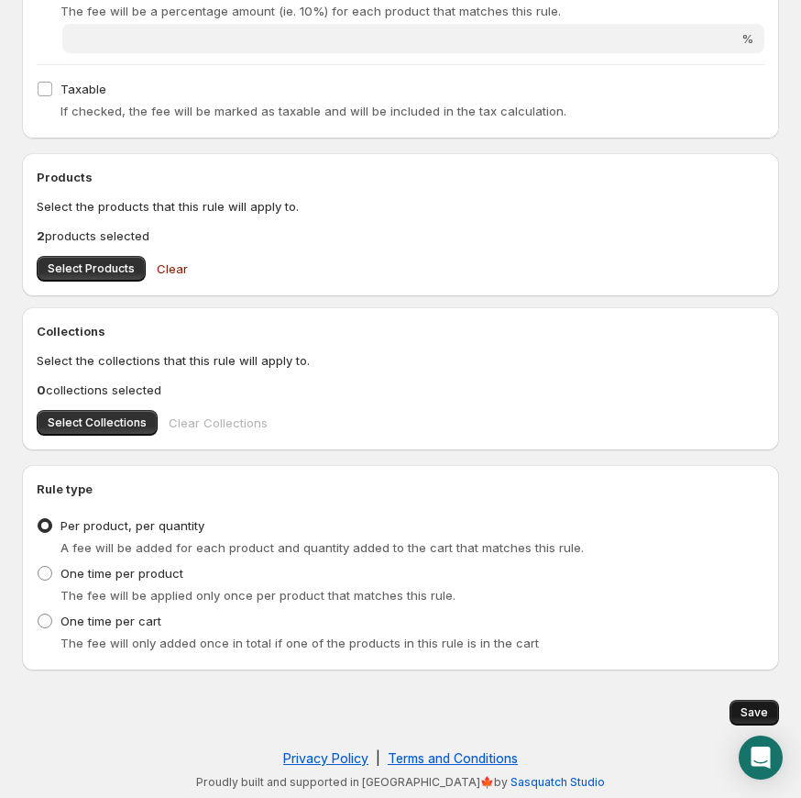
click at [746, 707] on span "Save" at bounding box center [755, 712] width 28 height 15
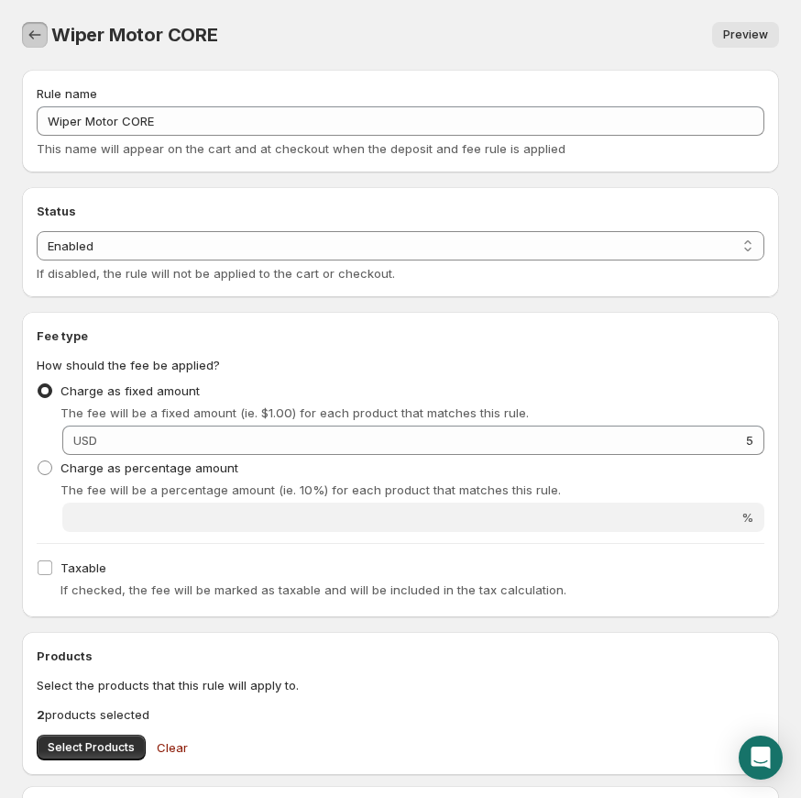
click at [39, 36] on icon "Settings" at bounding box center [35, 35] width 18 height 18
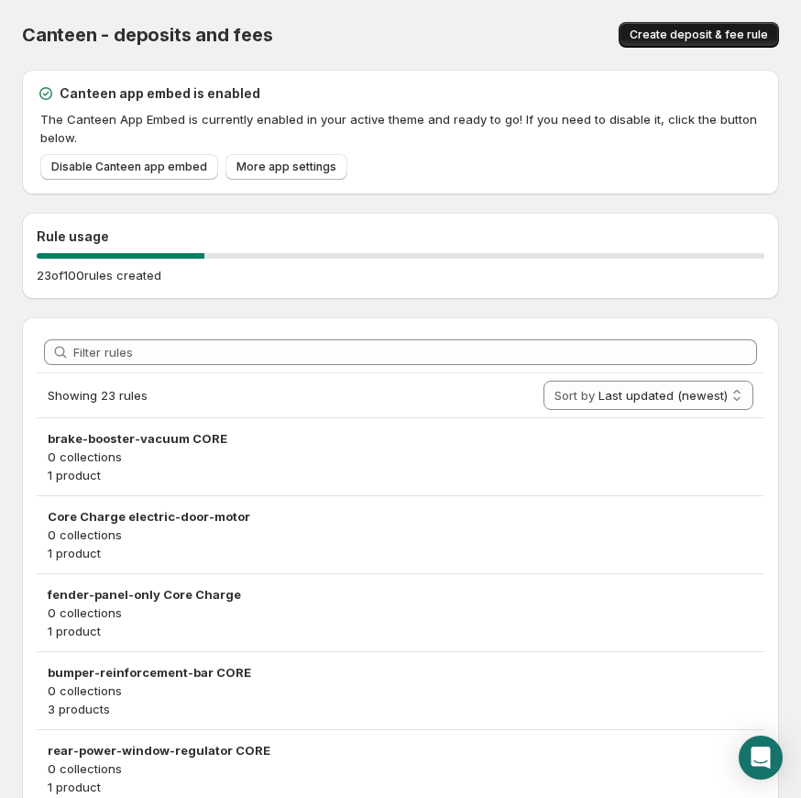
click at [661, 41] on span "Create deposit & fee rule" at bounding box center [699, 35] width 138 height 15
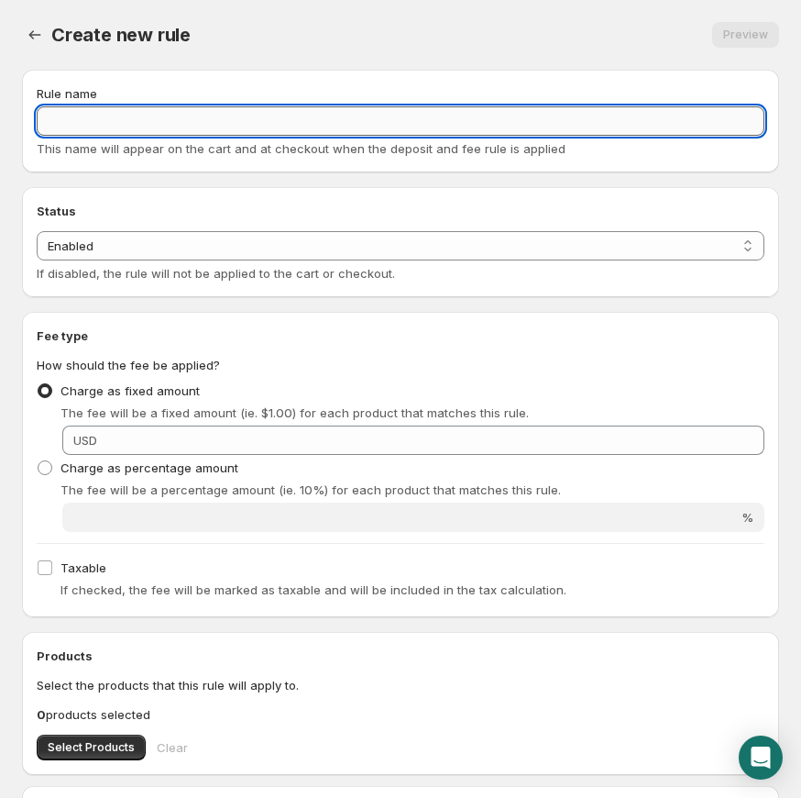
click at [206, 117] on input "Rule name" at bounding box center [401, 120] width 728 height 29
paste input "brake-booster-hydroboost CORE"
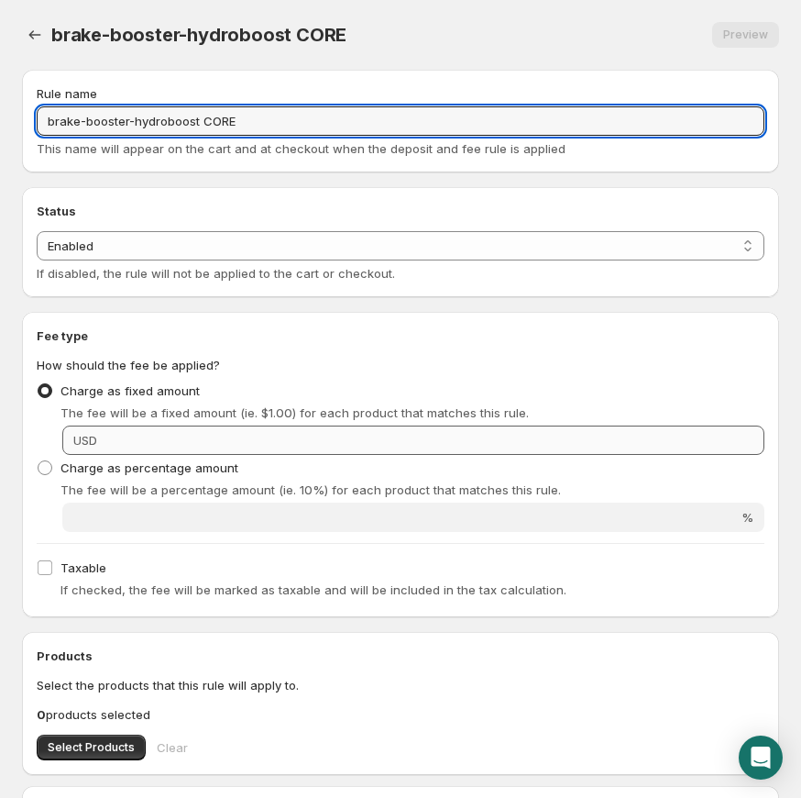
type input "brake-booster-hydroboost CORE"
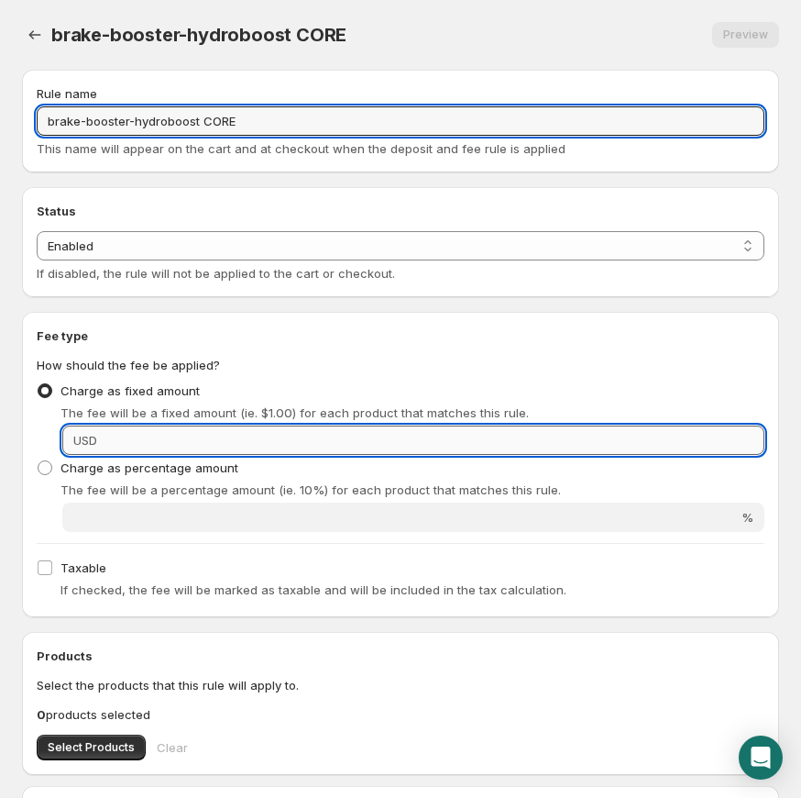
click at [403, 448] on input "Fixed amount" at bounding box center [434, 439] width 662 height 29
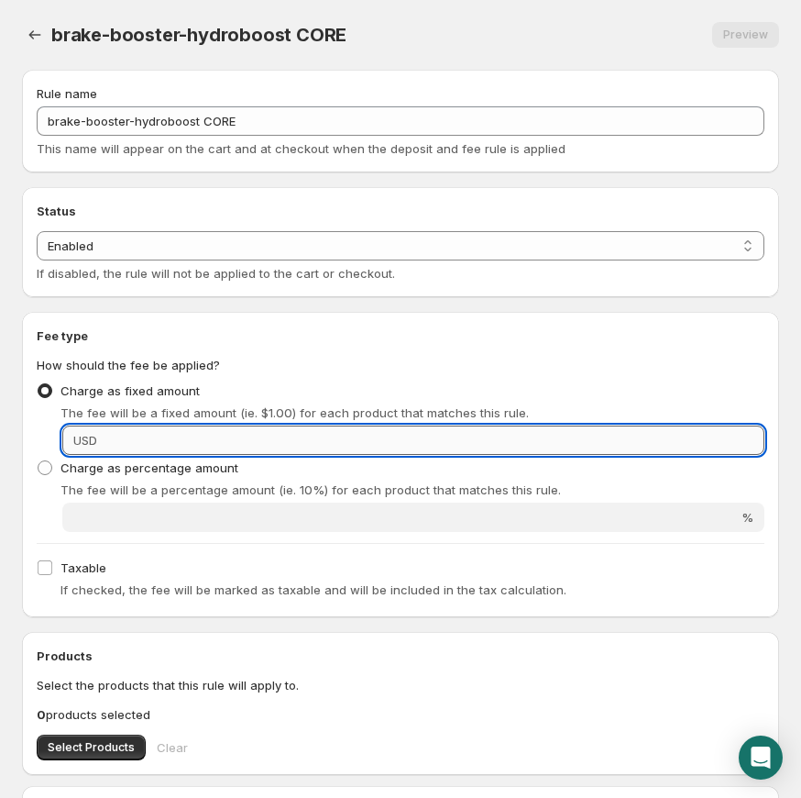
click at [402, 443] on input "Fixed amount" at bounding box center [434, 439] width 662 height 29
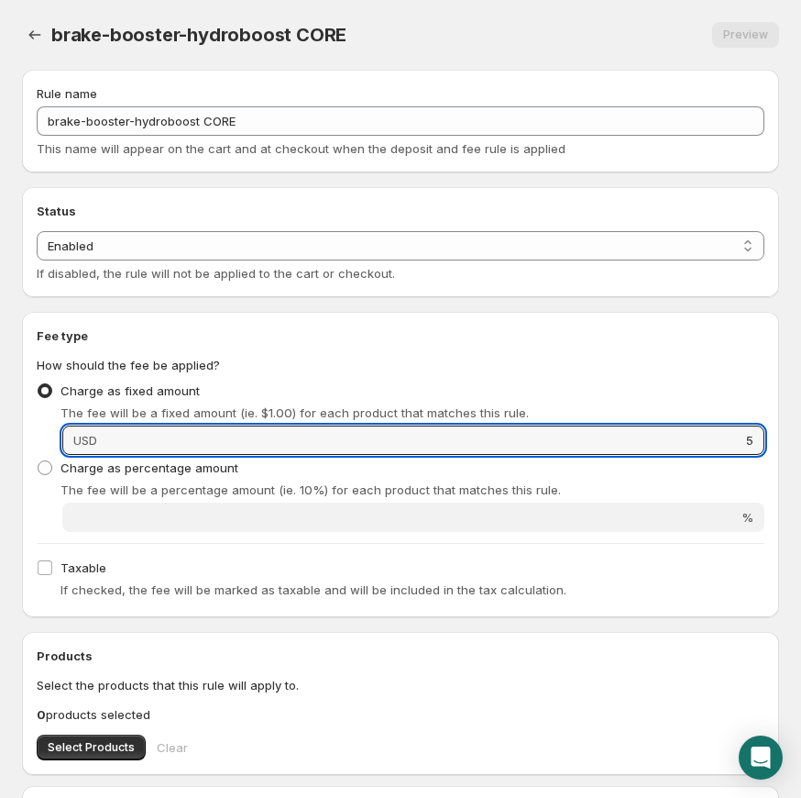
scroll to position [137, 0]
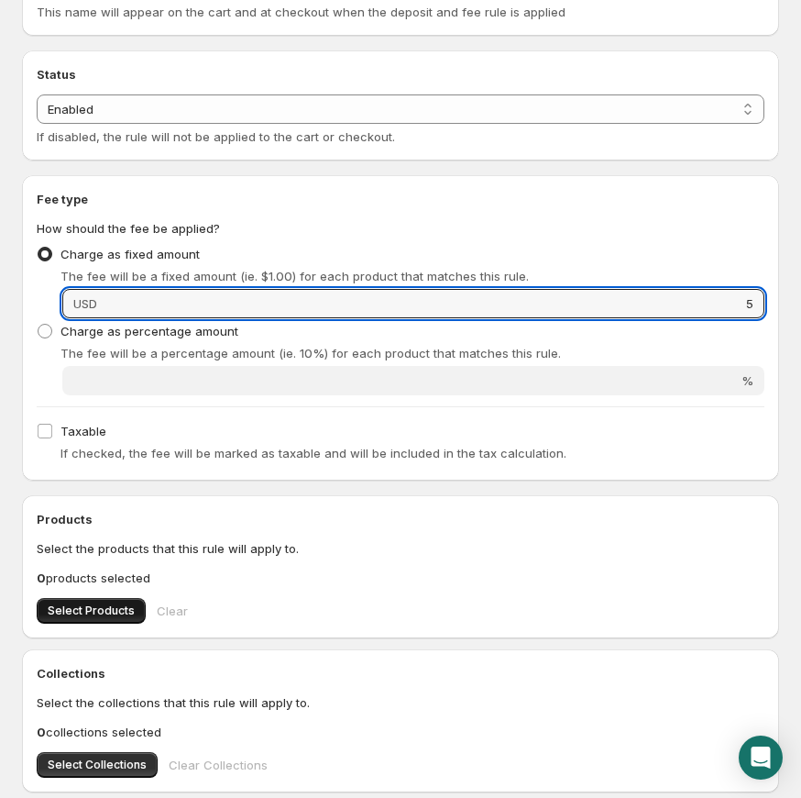
type input "5"
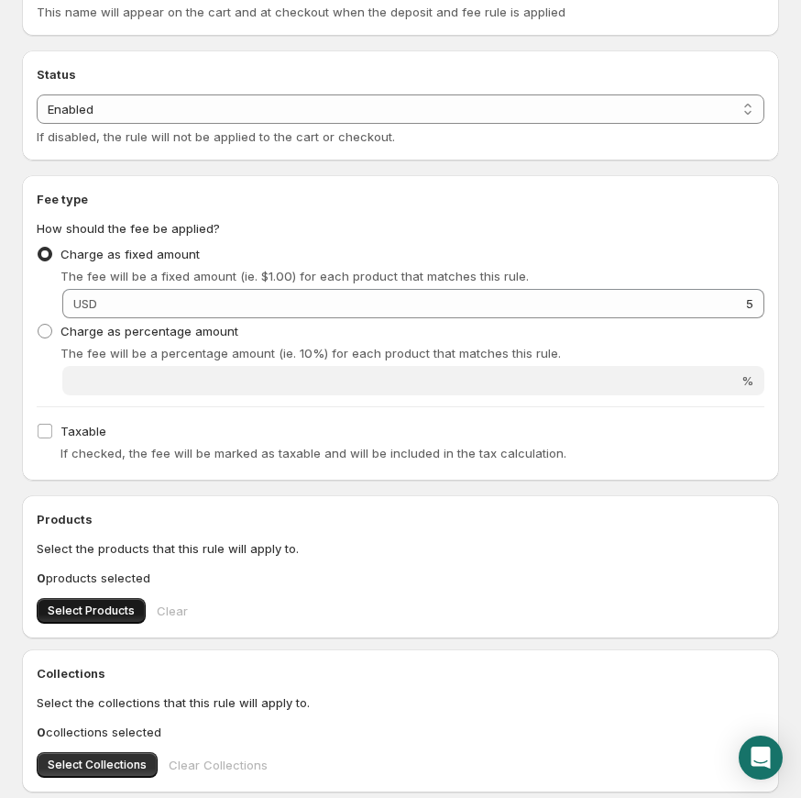
click at [85, 602] on button "Select Products" at bounding box center [91, 611] width 109 height 26
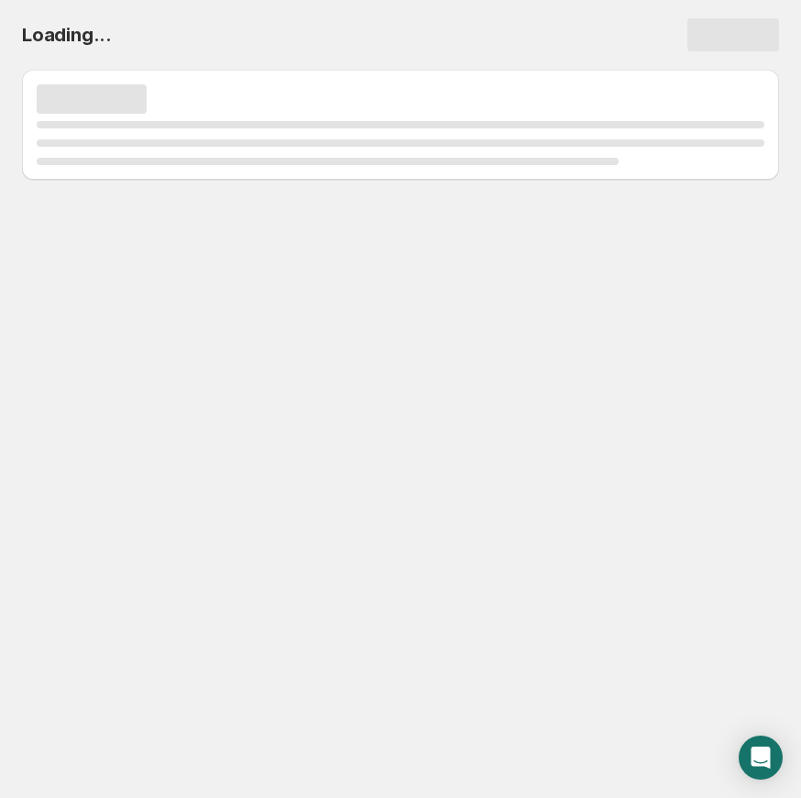
scroll to position [0, 0]
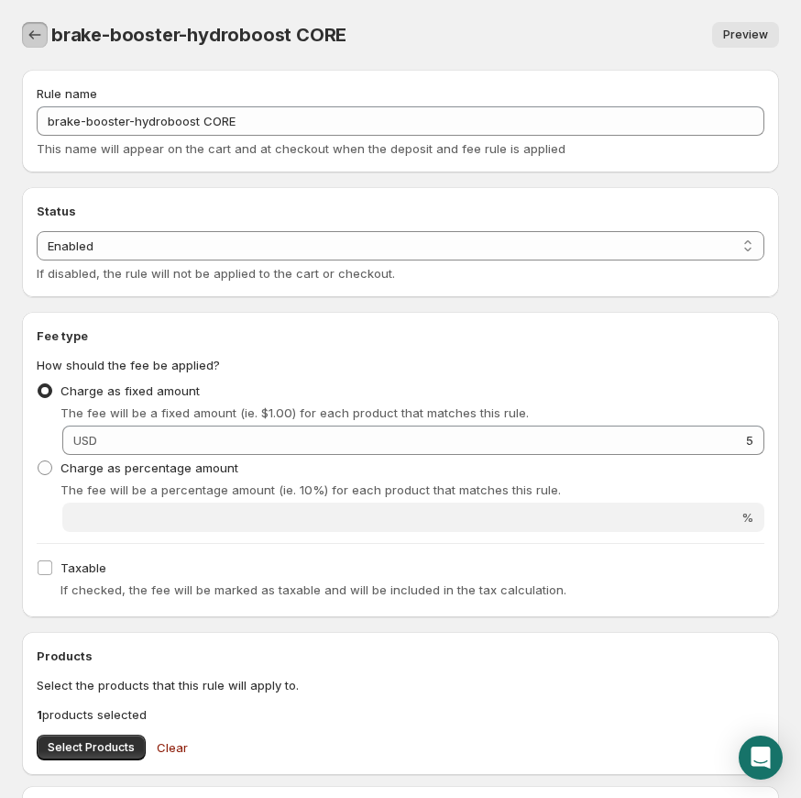
click at [25, 45] on button "Settings" at bounding box center [35, 35] width 26 height 26
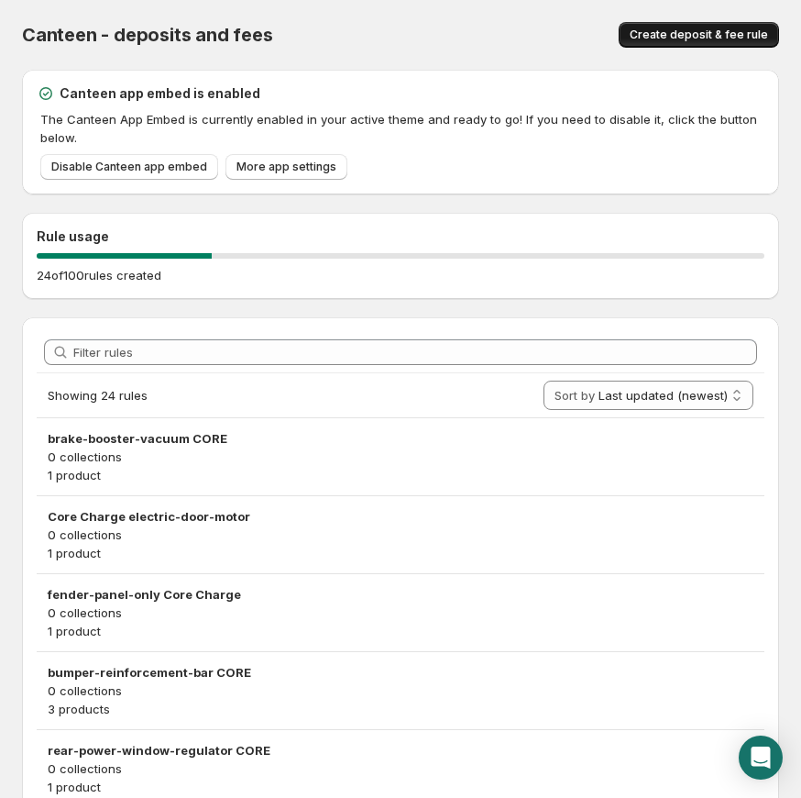
click at [670, 35] on span "Create deposit & fee rule" at bounding box center [699, 35] width 138 height 15
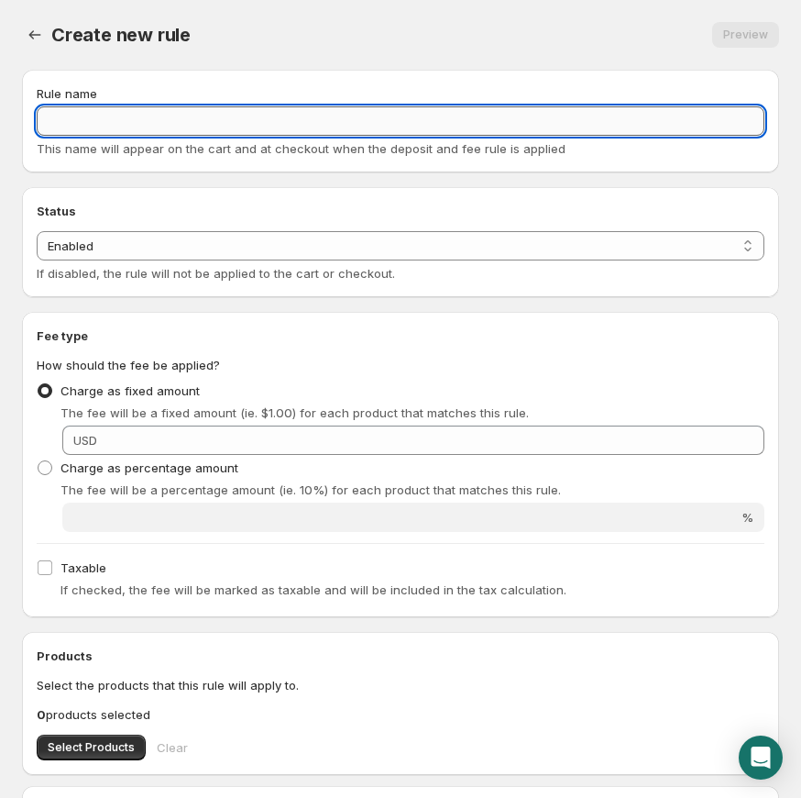
click at [331, 116] on input "Rule name" at bounding box center [401, 120] width 728 height 29
paste input "abs-pump CORE"
type input "abs-pump CORE"
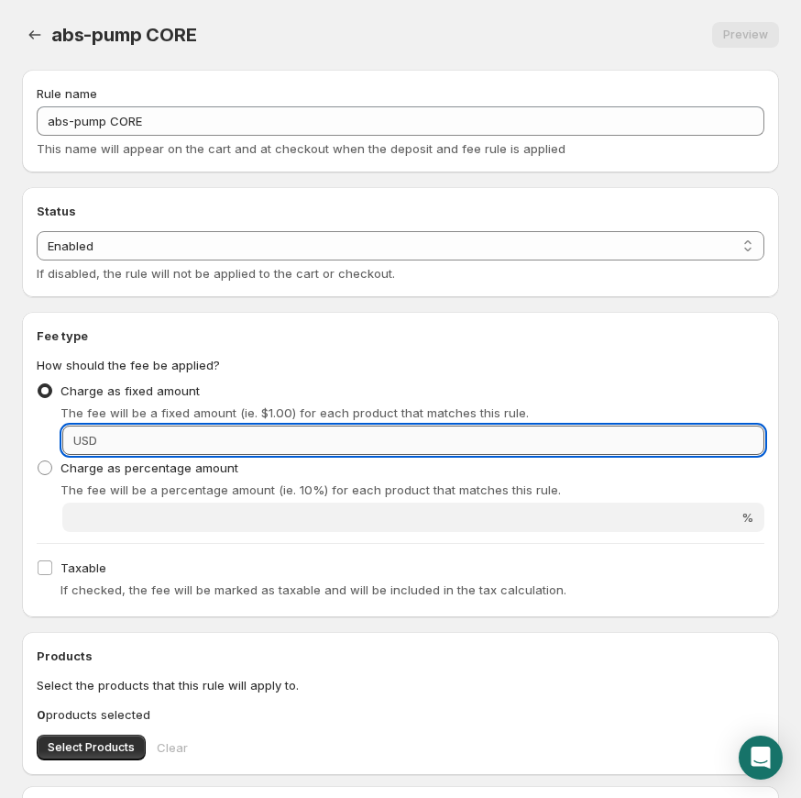
click at [314, 446] on input "Fixed amount" at bounding box center [434, 439] width 662 height 29
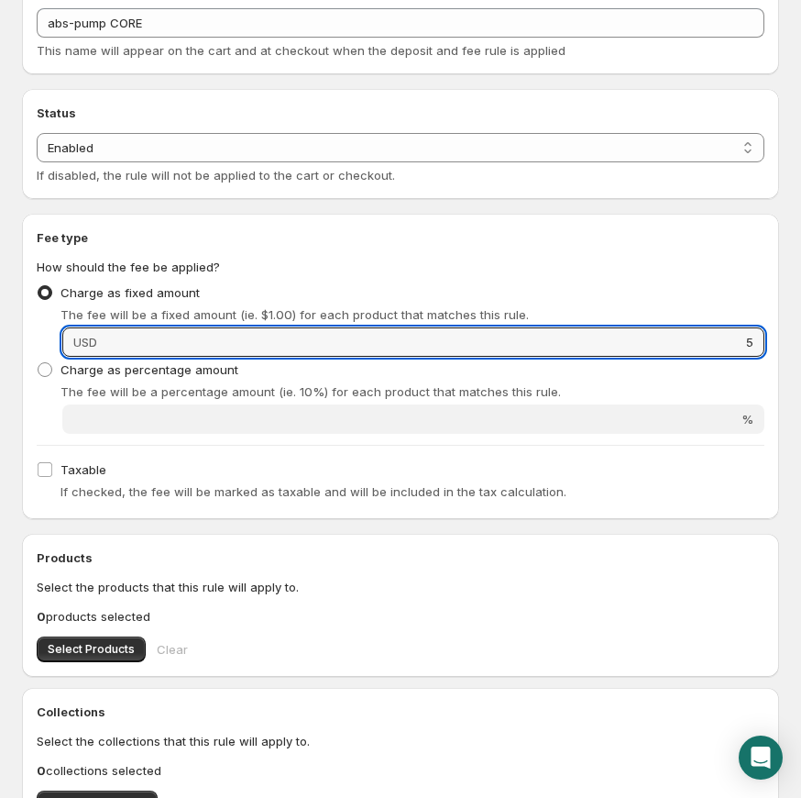
scroll to position [211, 0]
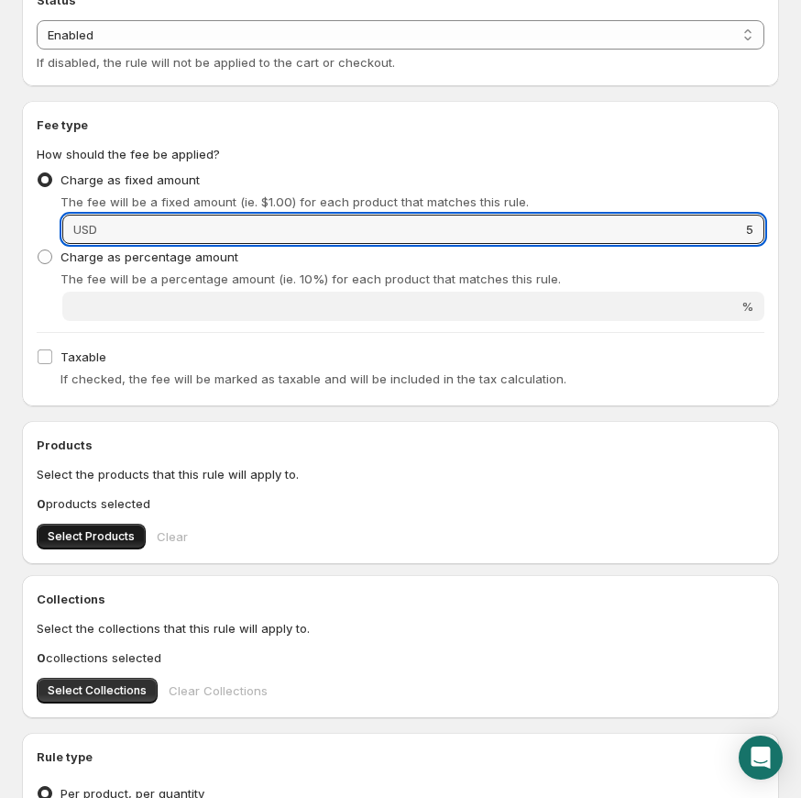
type input "5"
click at [90, 538] on span "Select Products" at bounding box center [91, 536] width 87 height 15
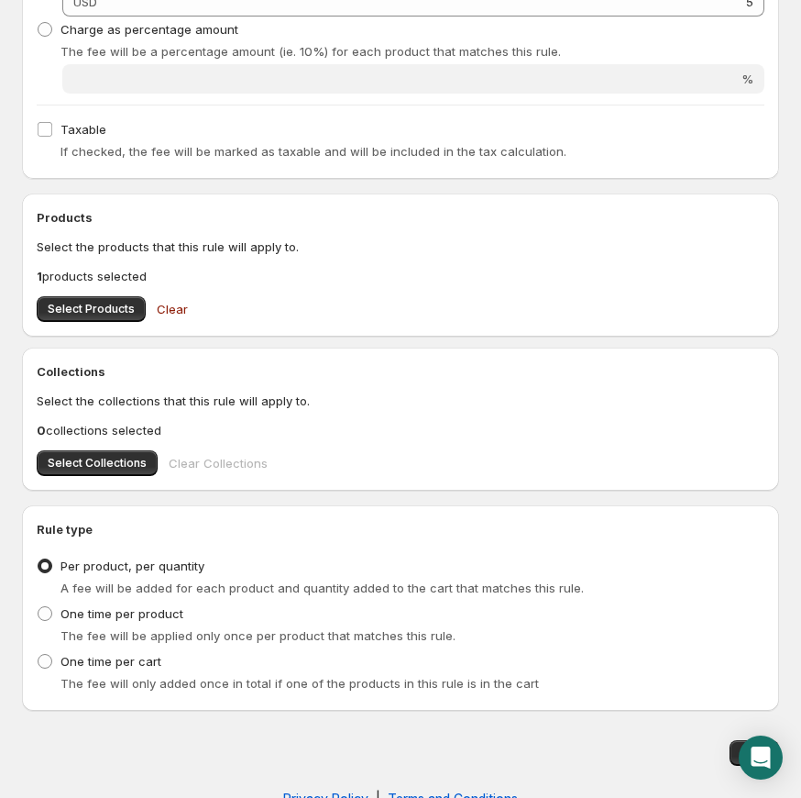
scroll to position [479, 0]
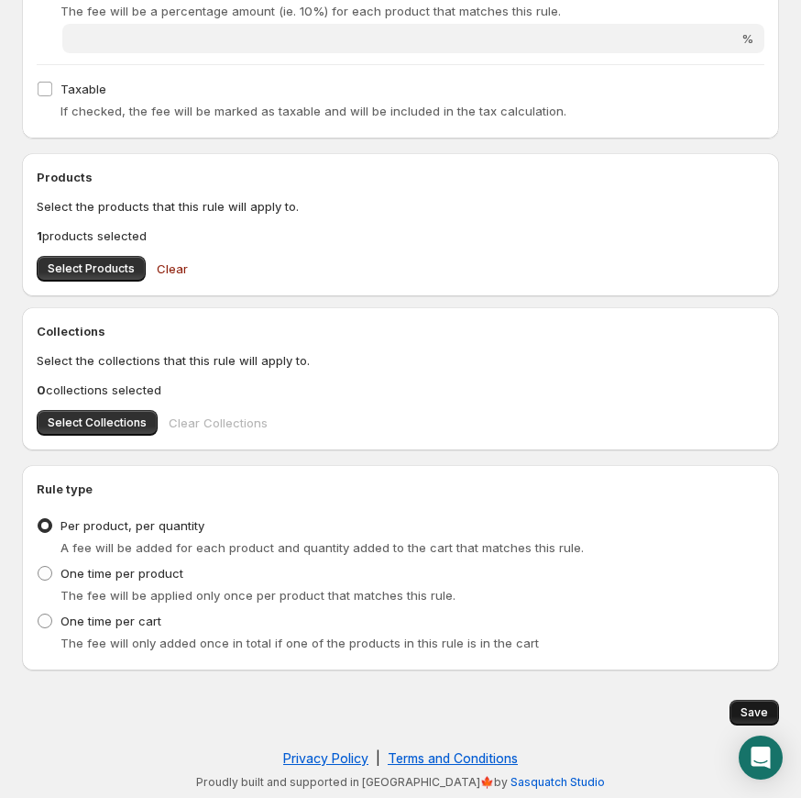
click at [747, 710] on span "Save" at bounding box center [755, 712] width 28 height 15
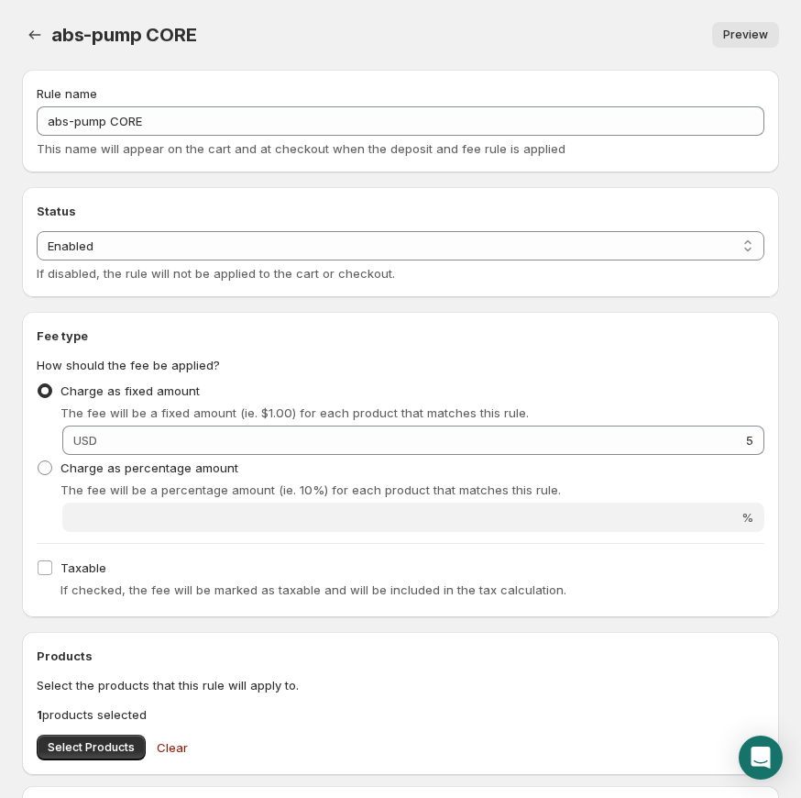
click at [48, 39] on div at bounding box center [36, 35] width 29 height 26
click at [43, 39] on icon "Settings" at bounding box center [35, 35] width 18 height 18
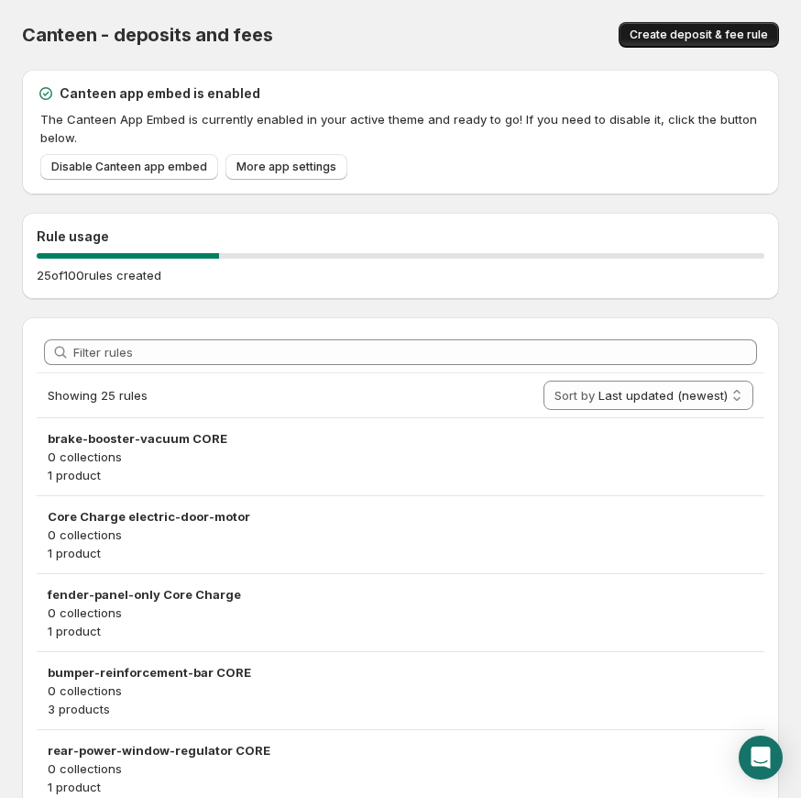
click at [675, 33] on span "Create deposit & fee rule" at bounding box center [699, 35] width 138 height 15
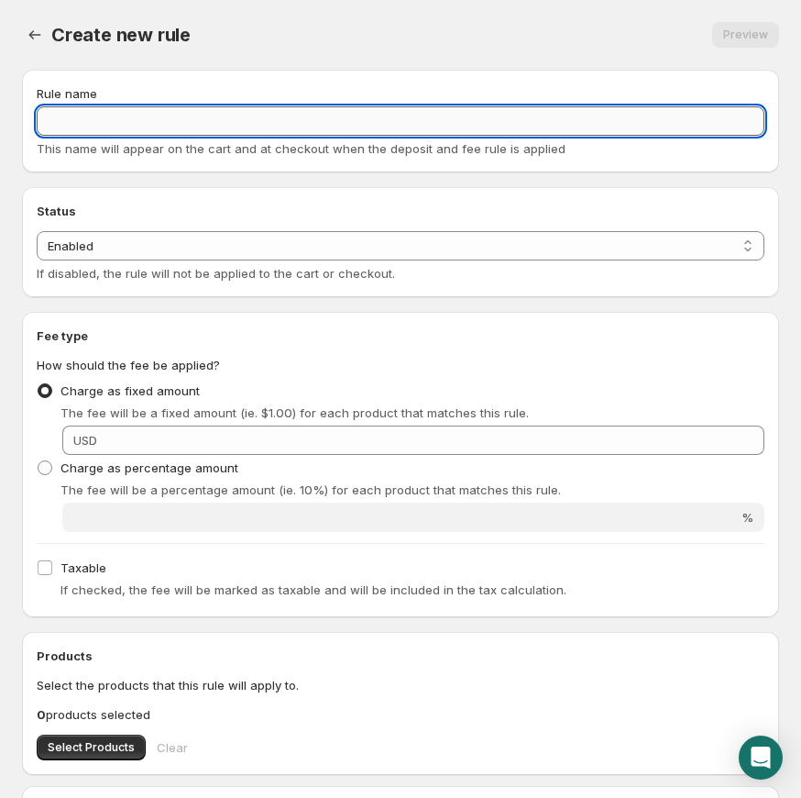
click at [170, 123] on input "Rule name" at bounding box center [401, 120] width 728 height 29
paste input "ac-compressor CORE"
type input "ac-compressor CORE"
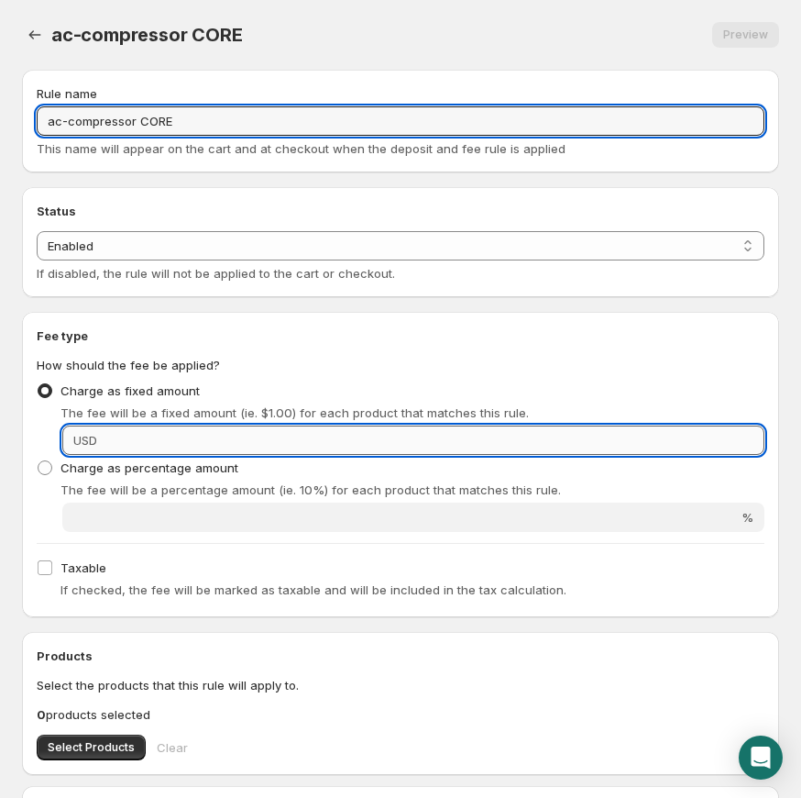
click at [250, 449] on input "Fixed amount" at bounding box center [434, 439] width 662 height 29
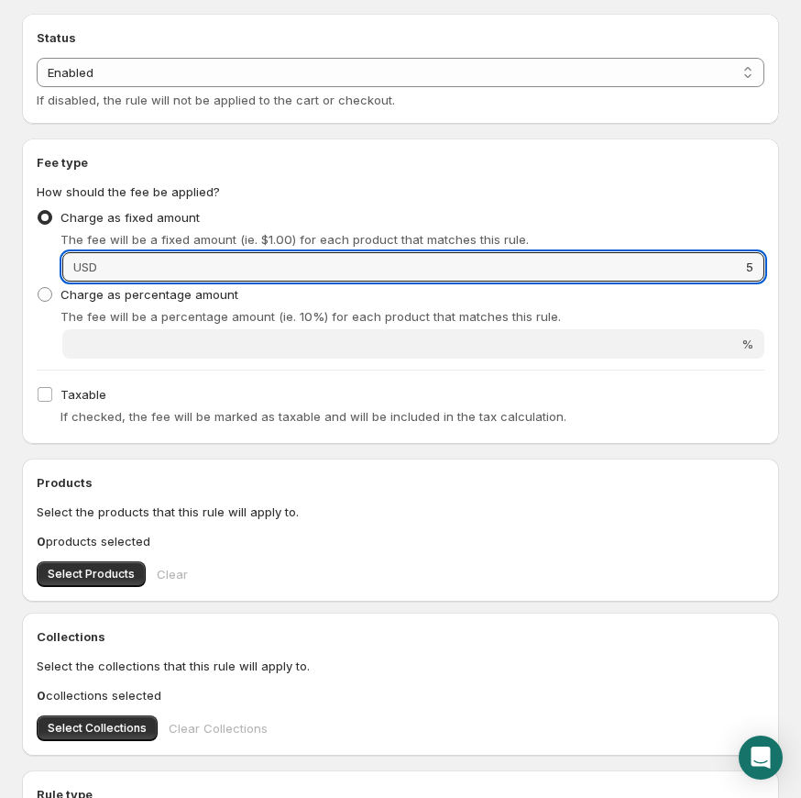
scroll to position [434, 0]
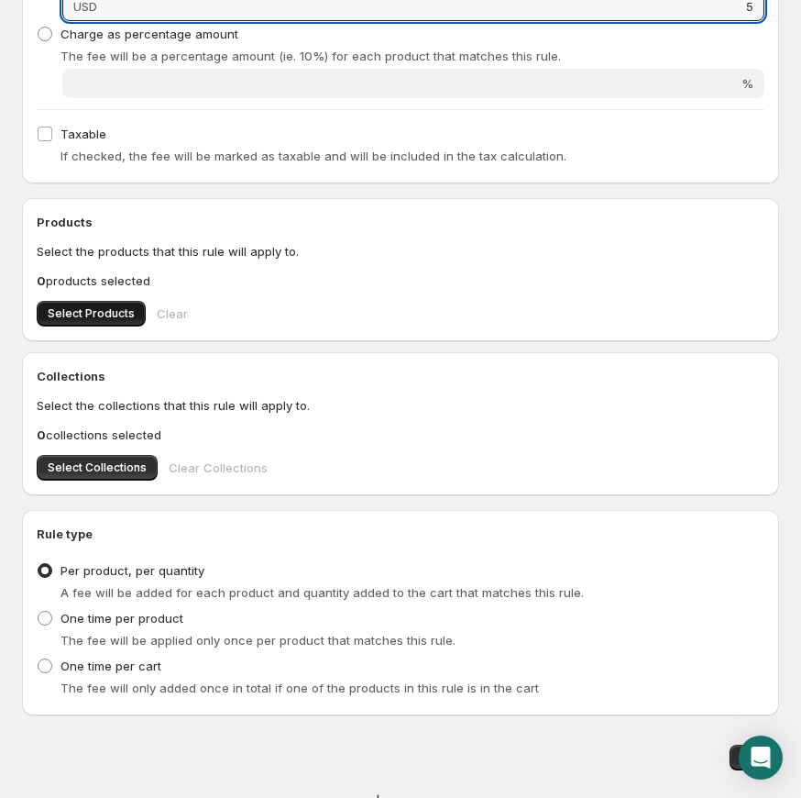
type input "5"
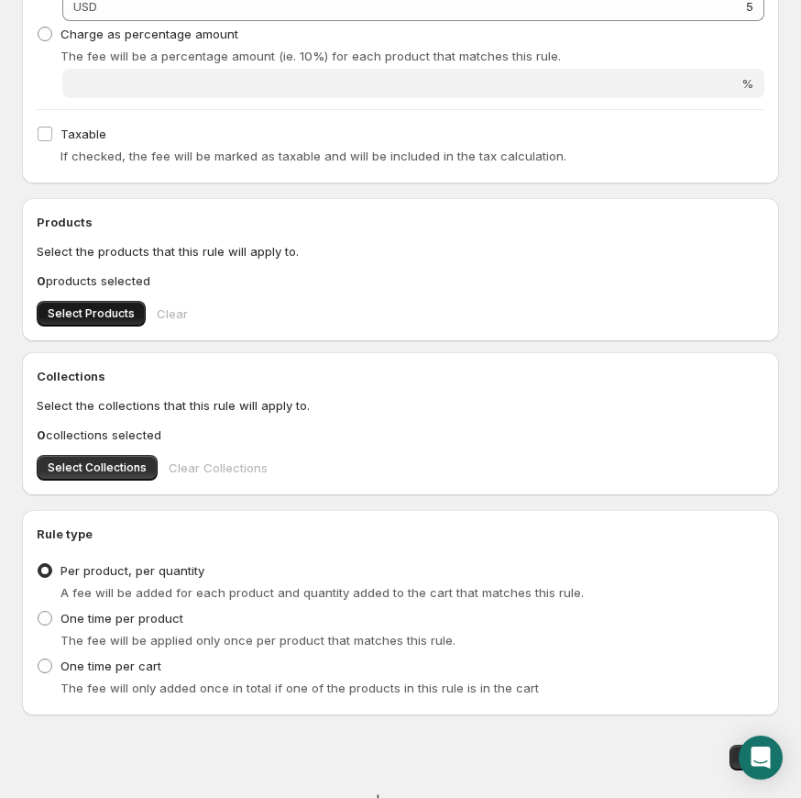
click at [125, 320] on button "Select Products" at bounding box center [91, 314] width 109 height 26
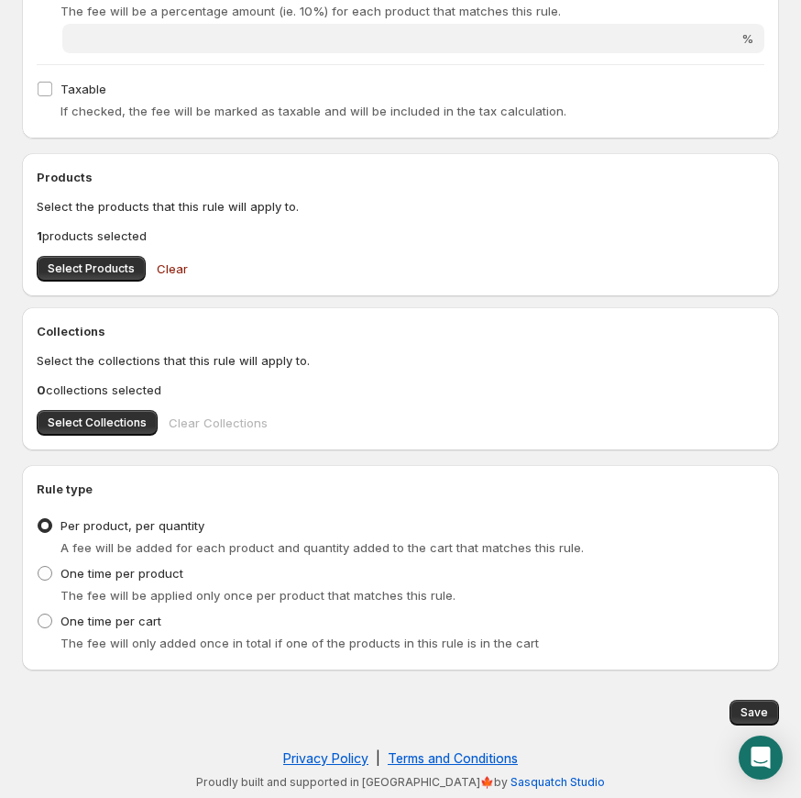
scroll to position [0, 0]
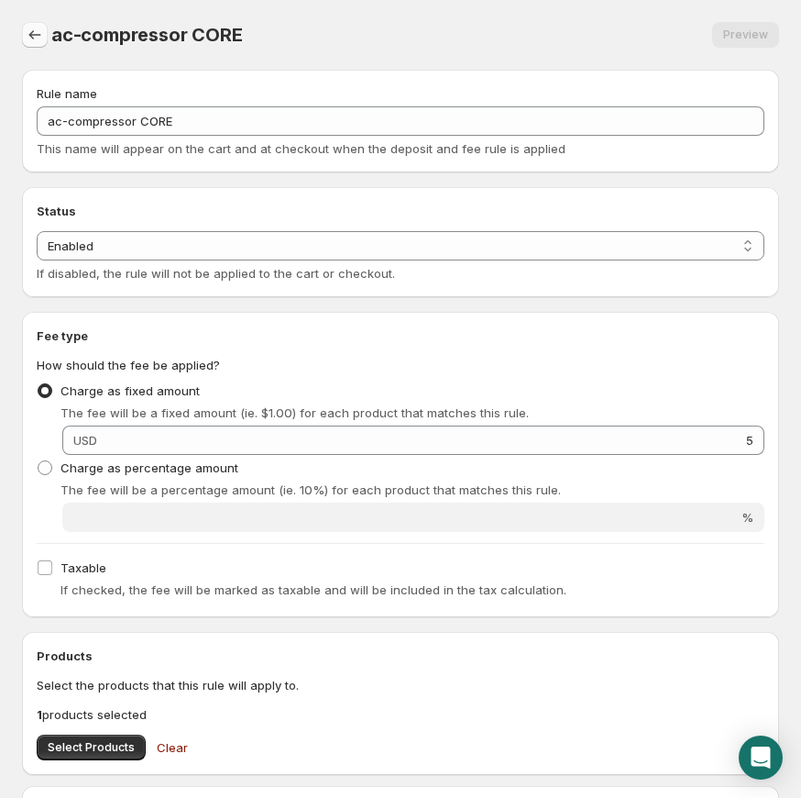
click at [23, 35] on button "Settings" at bounding box center [35, 35] width 26 height 26
click at [34, 31] on icon "Settings" at bounding box center [35, 35] width 18 height 18
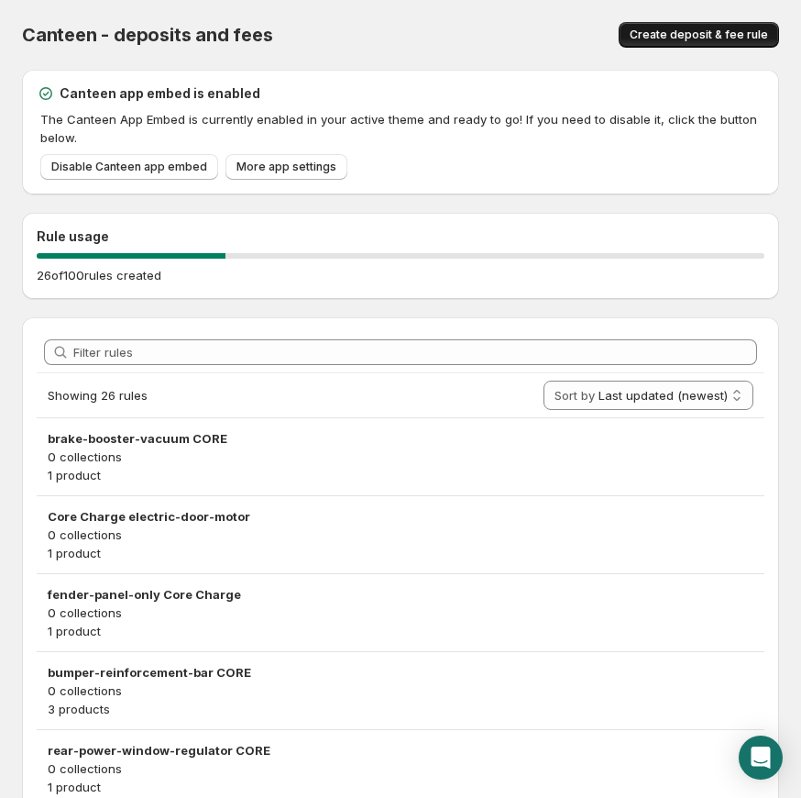
click at [667, 23] on button "Create deposit & fee rule" at bounding box center [699, 35] width 160 height 26
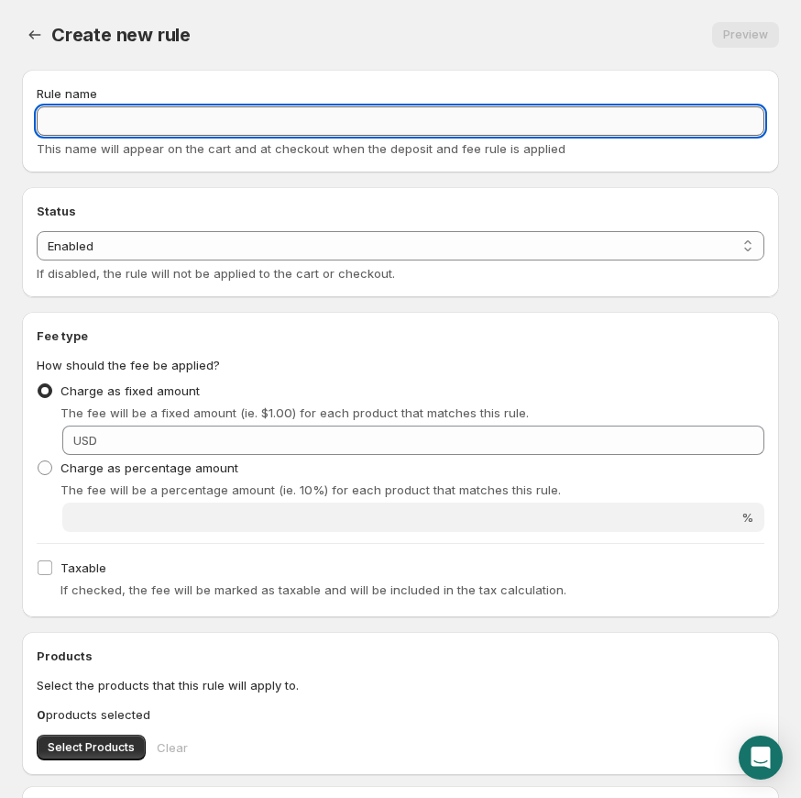
click at [222, 126] on input "Rule name" at bounding box center [401, 120] width 728 height 29
paste input "alternator CORE"
type input "alternator CORE"
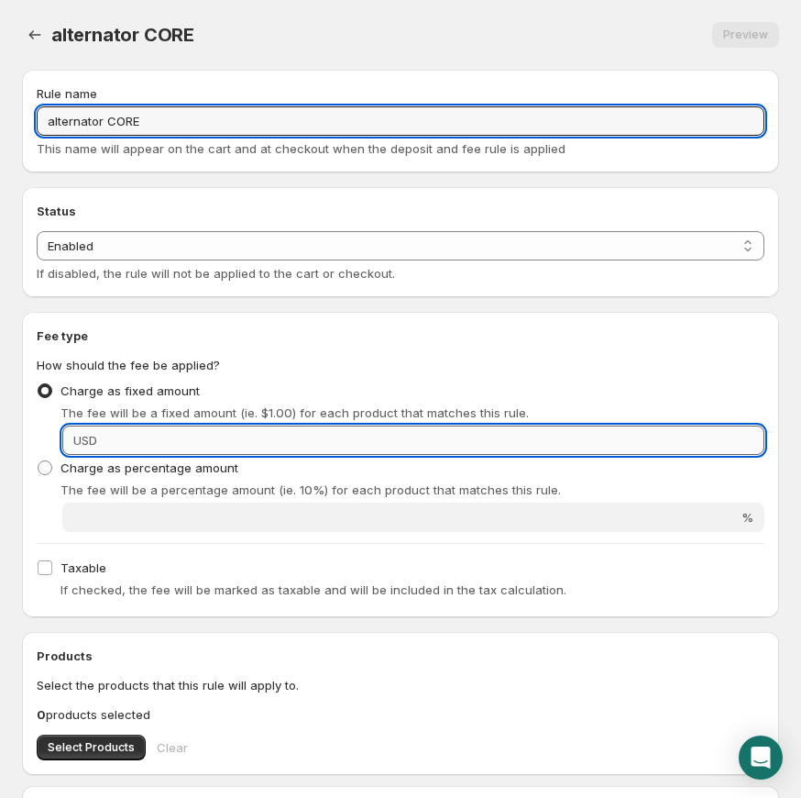
click at [173, 436] on input "Fixed amount" at bounding box center [434, 439] width 662 height 29
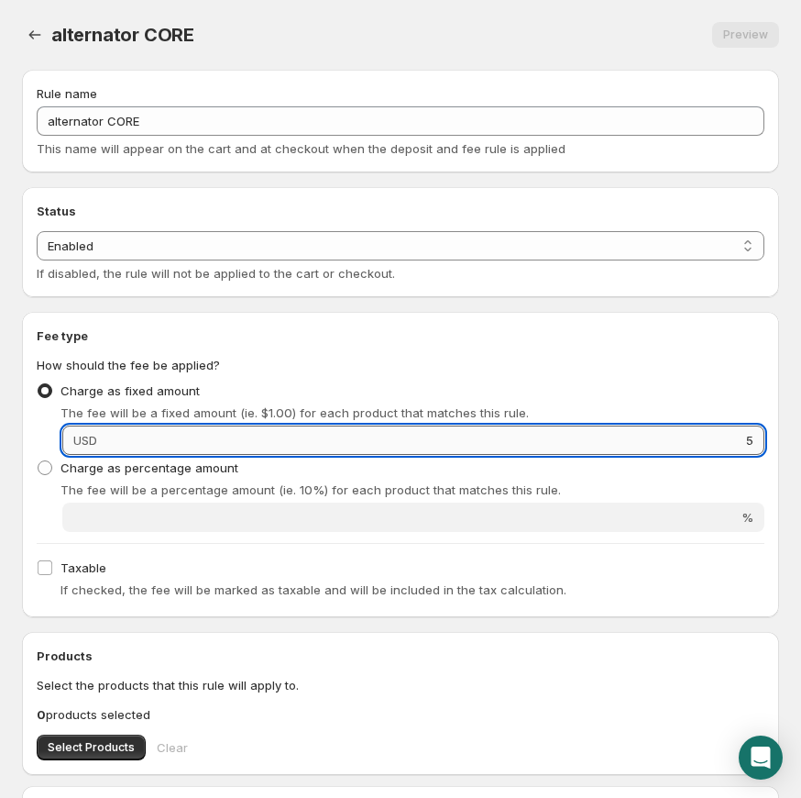
click at [475, 445] on input "5" at bounding box center [434, 439] width 662 height 29
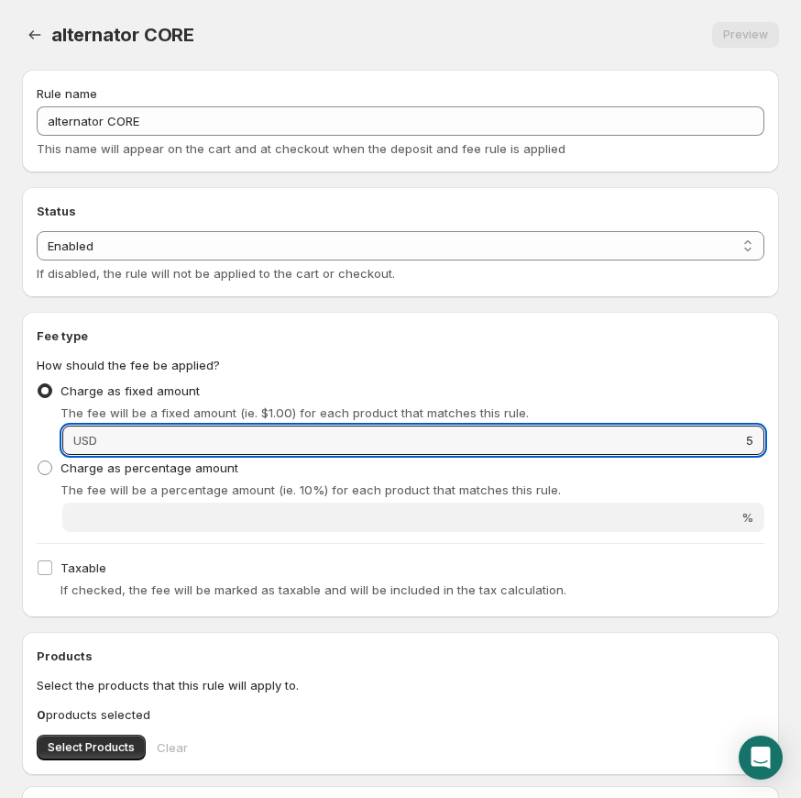
drag, startPoint x: 563, startPoint y: 436, endPoint x: 818, endPoint y: 433, distance: 254.9
click at [792, 433] on html "Home Help alternator CORE. This page is ready alternator CORE Preview More acti…" at bounding box center [400, 399] width 801 height 798
type input "10"
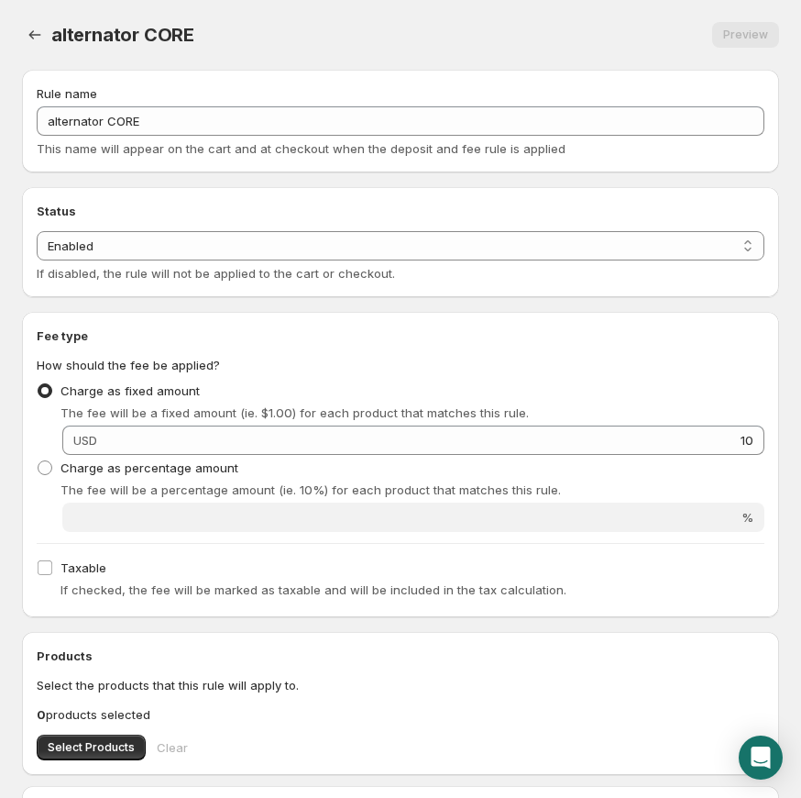
click at [741, 358] on fieldset "How should the fee be applied? Charge as fixed amount The fee will be a fixed a…" at bounding box center [401, 444] width 728 height 176
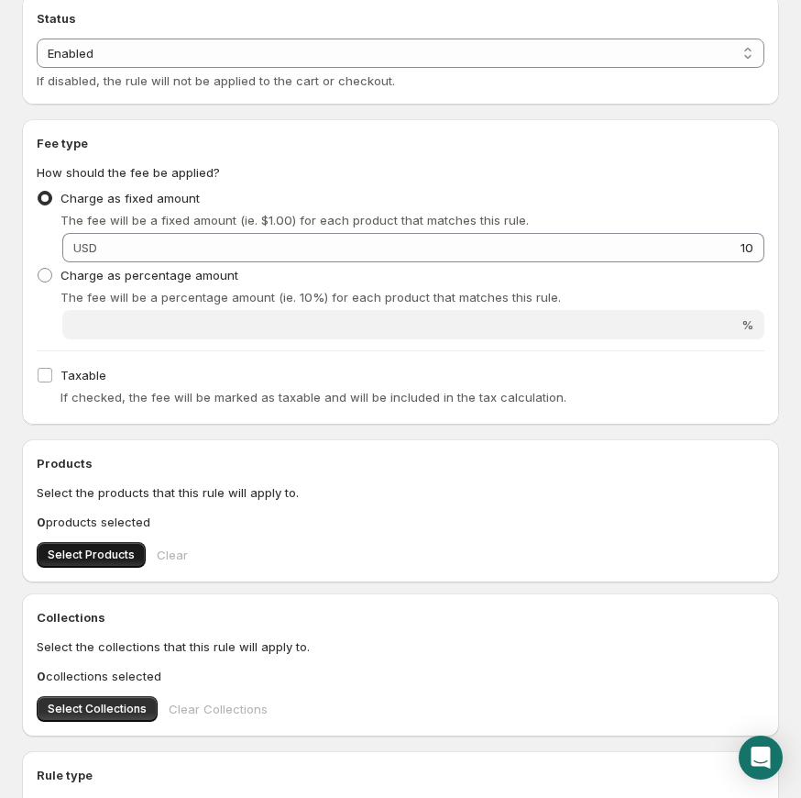
click at [95, 558] on span "Select Products" at bounding box center [91, 554] width 87 height 15
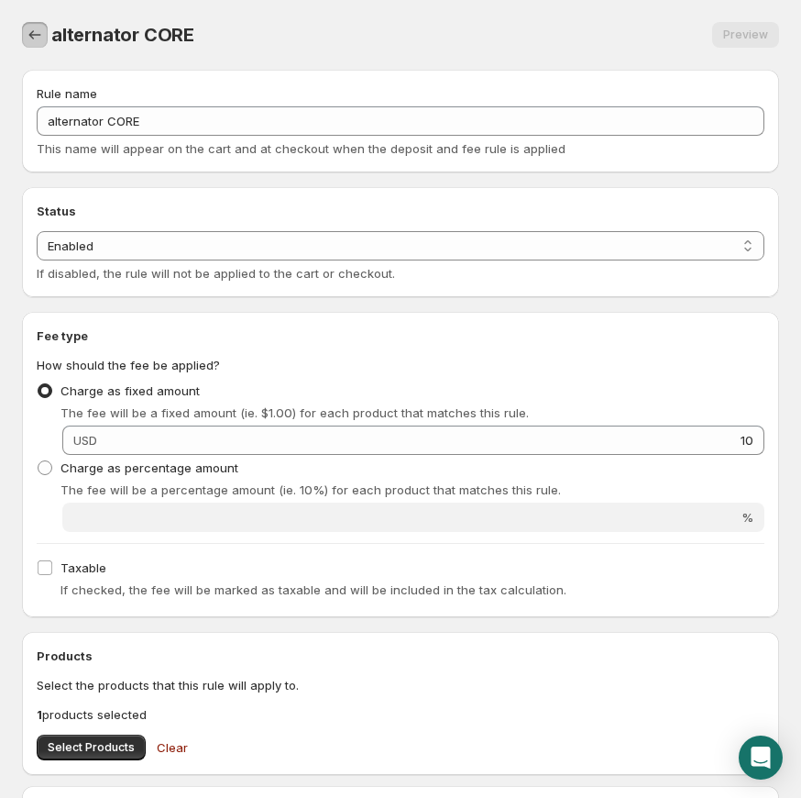
click at [27, 28] on icon "Settings" at bounding box center [35, 35] width 18 height 18
click at [34, 35] on icon "Settings" at bounding box center [35, 34] width 12 height 9
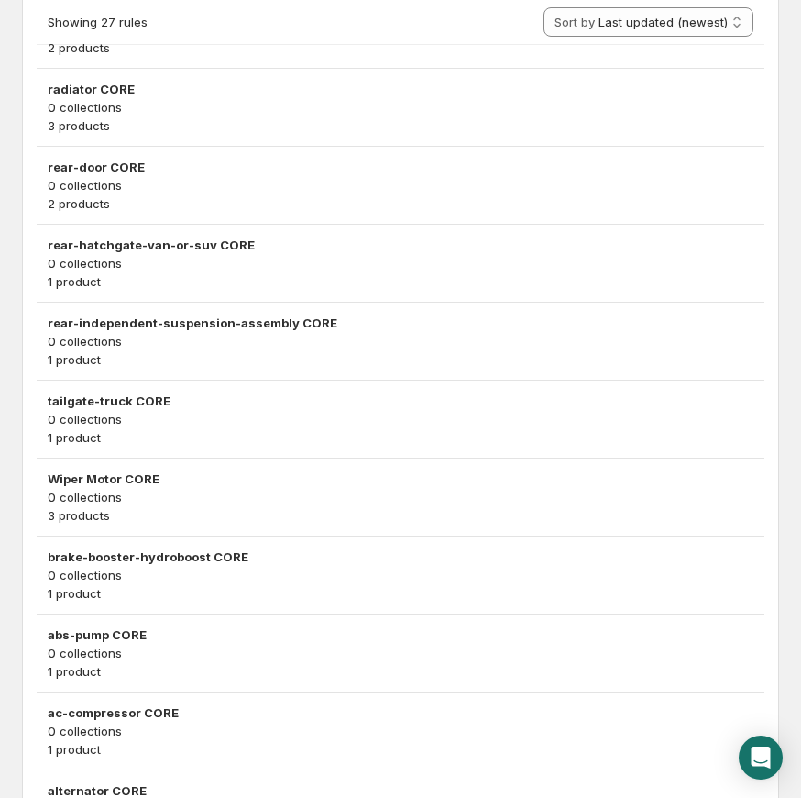
scroll to position [1760, 0]
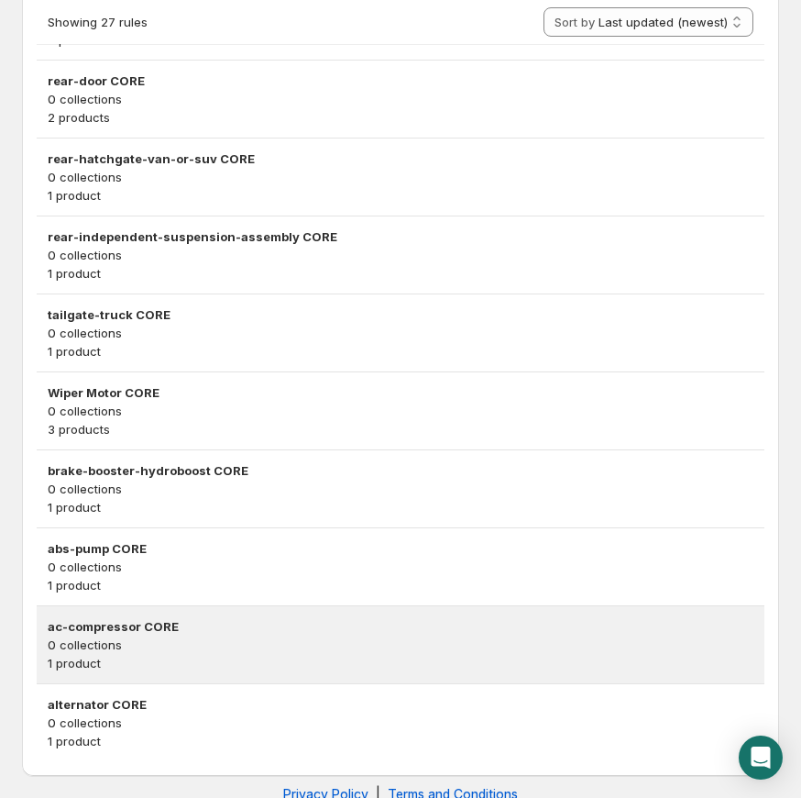
click at [169, 622] on h3 "ac-compressor CORE" at bounding box center [401, 626] width 706 height 18
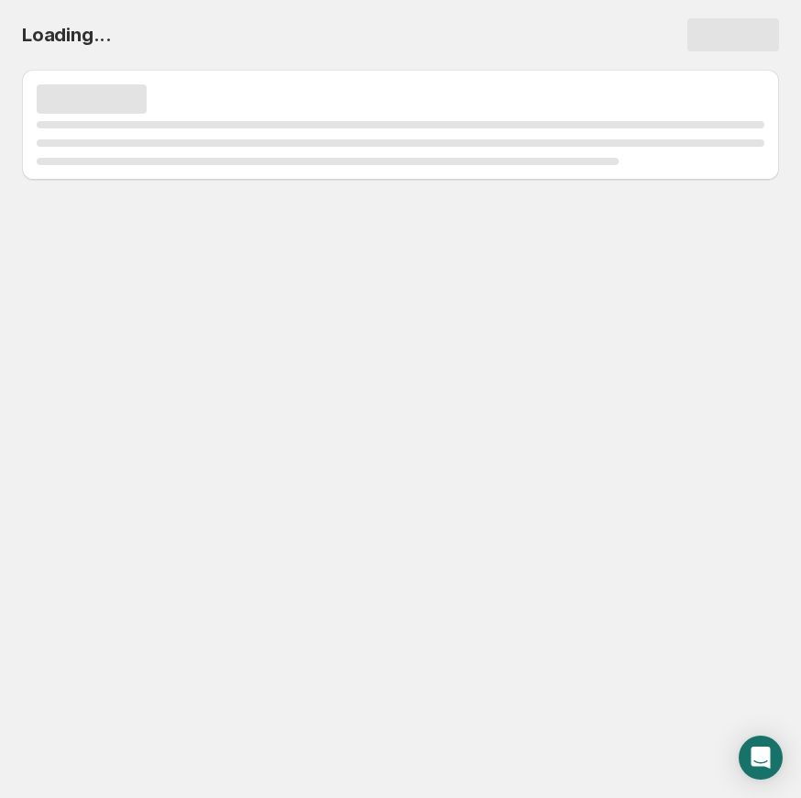
scroll to position [0, 0]
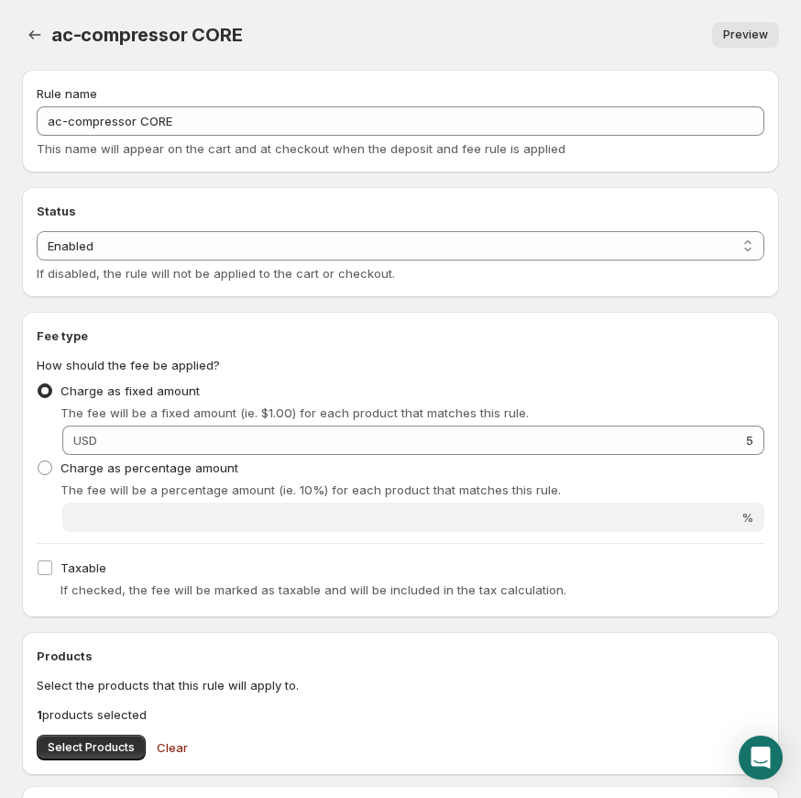
scroll to position [124, 0]
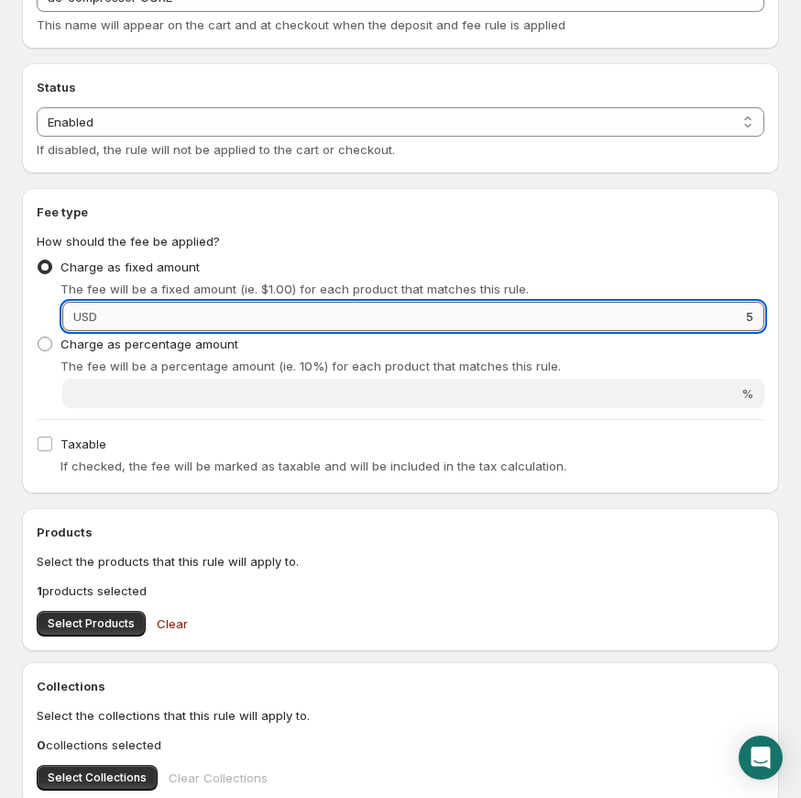
click at [458, 325] on input "5" at bounding box center [434, 316] width 662 height 29
drag, startPoint x: 543, startPoint y: 312, endPoint x: 830, endPoint y: 282, distance: 288.5
click at [792, 282] on html "Home Help ac-compressor CORE. This page is ready ac-compressor CORE Preview Mor…" at bounding box center [400, 275] width 801 height 798
click at [751, 316] on input "5" at bounding box center [434, 316] width 662 height 29
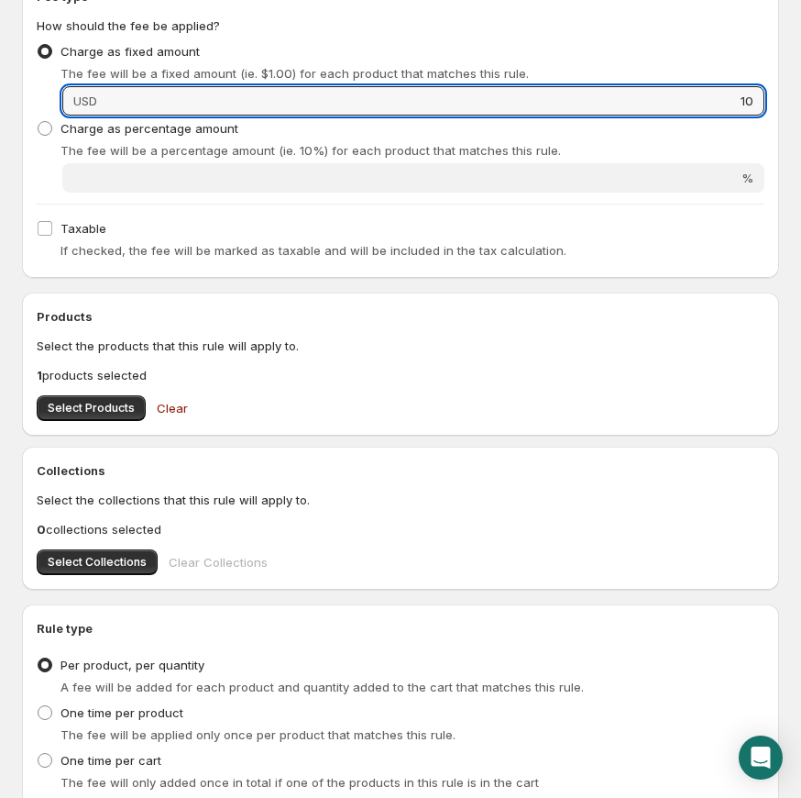
scroll to position [479, 0]
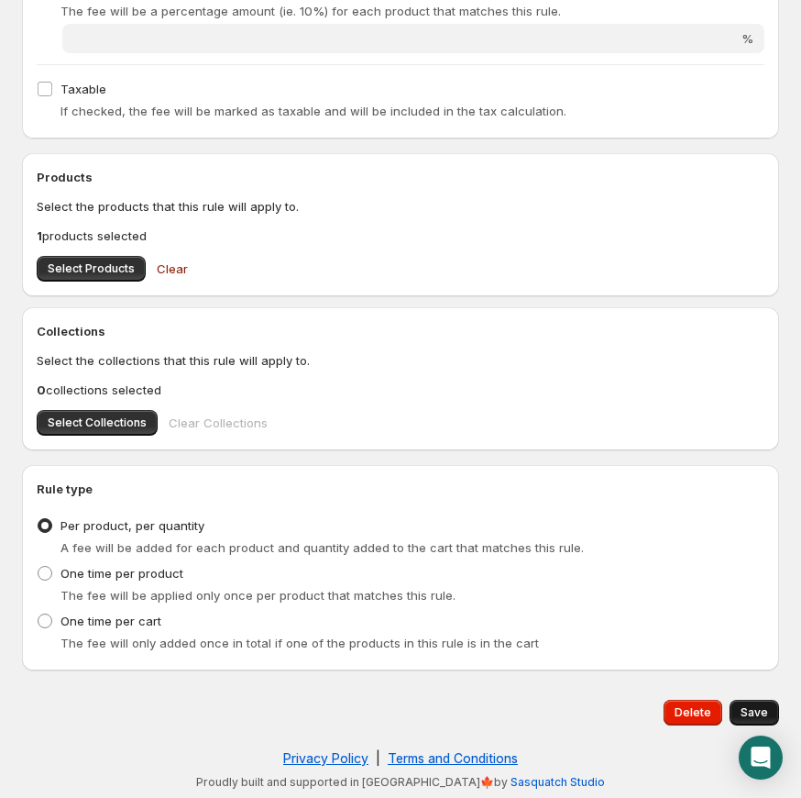
type input "10"
click at [764, 705] on span "Save" at bounding box center [755, 712] width 28 height 15
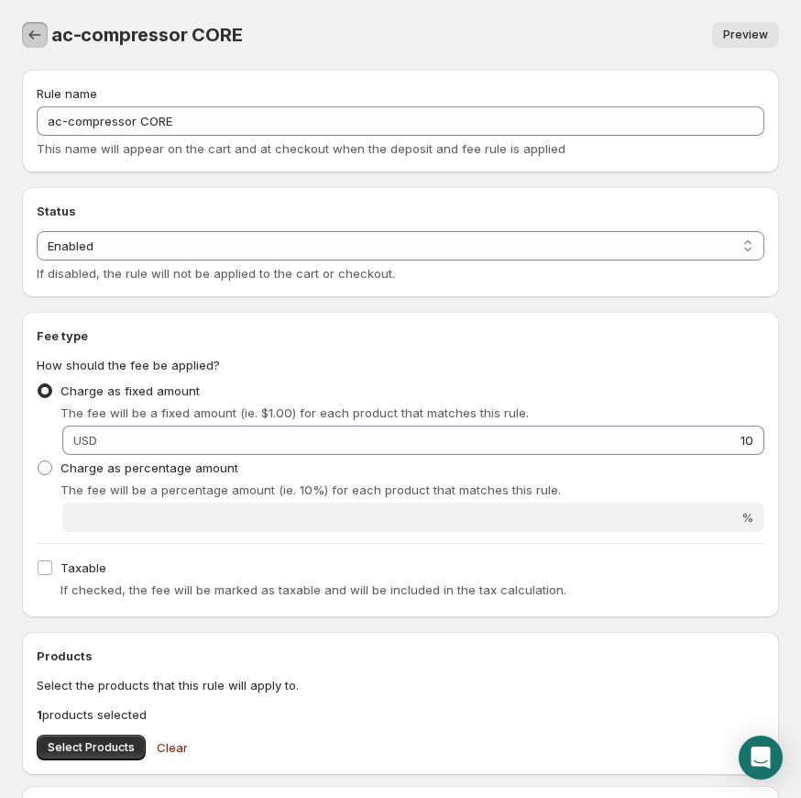
click at [40, 24] on button "Settings" at bounding box center [35, 35] width 26 height 26
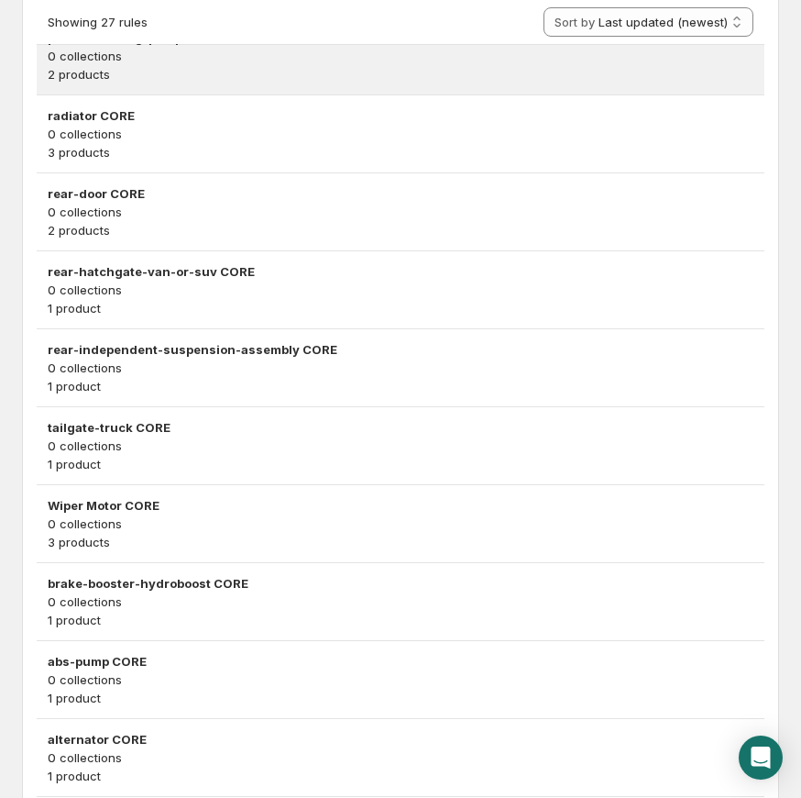
scroll to position [1704, 0]
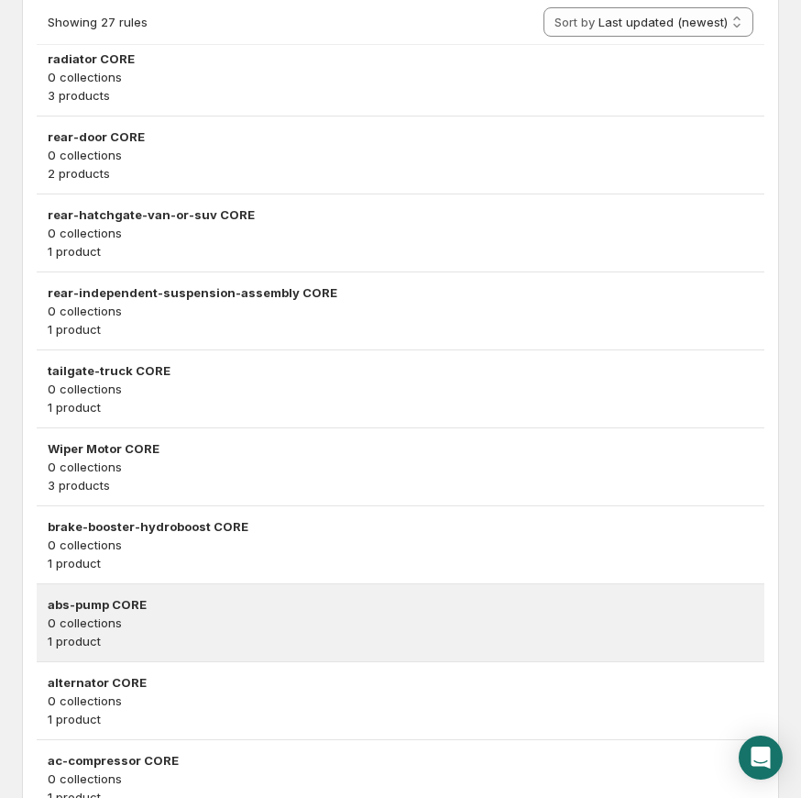
click at [103, 608] on h3 "abs-pump CORE" at bounding box center [401, 604] width 706 height 18
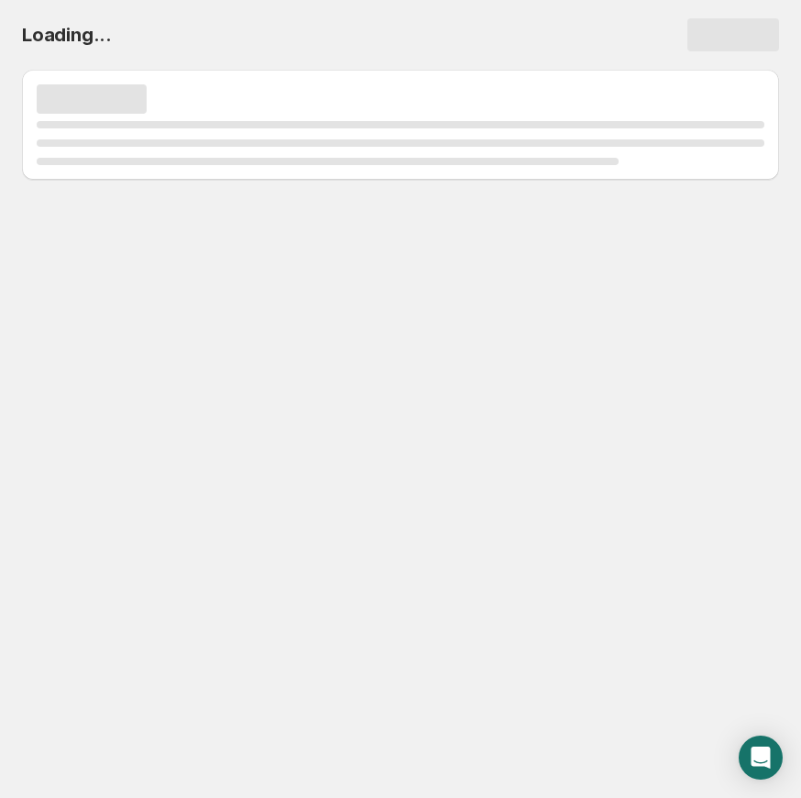
scroll to position [0, 0]
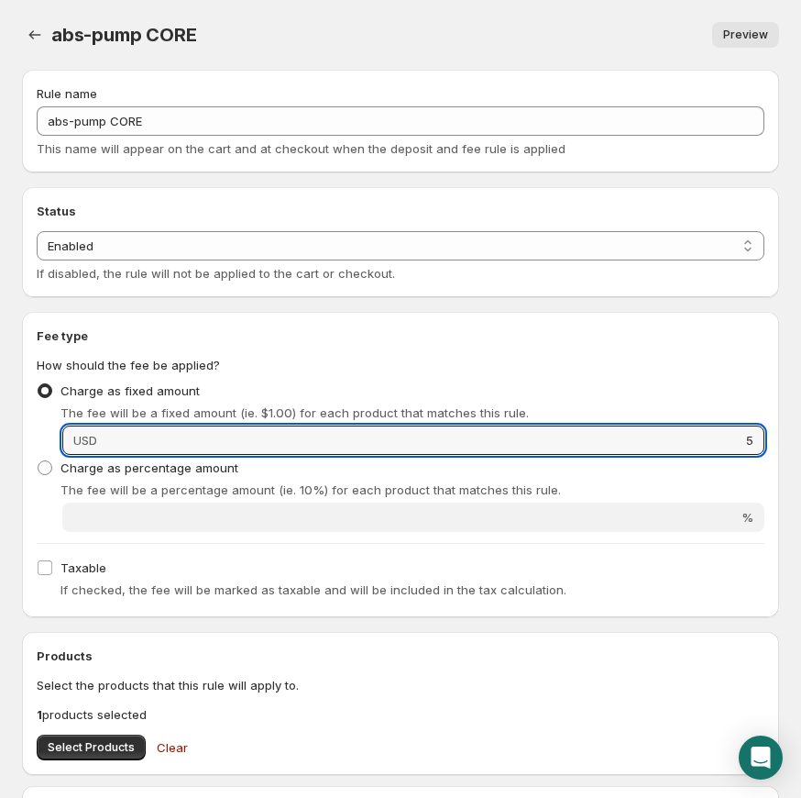
drag, startPoint x: 238, startPoint y: 443, endPoint x: 870, endPoint y: 458, distance: 631.9
click at [792, 458] on html "Home Help abs-pump CORE. This page is ready abs-pump CORE Preview More actions …" at bounding box center [400, 399] width 801 height 798
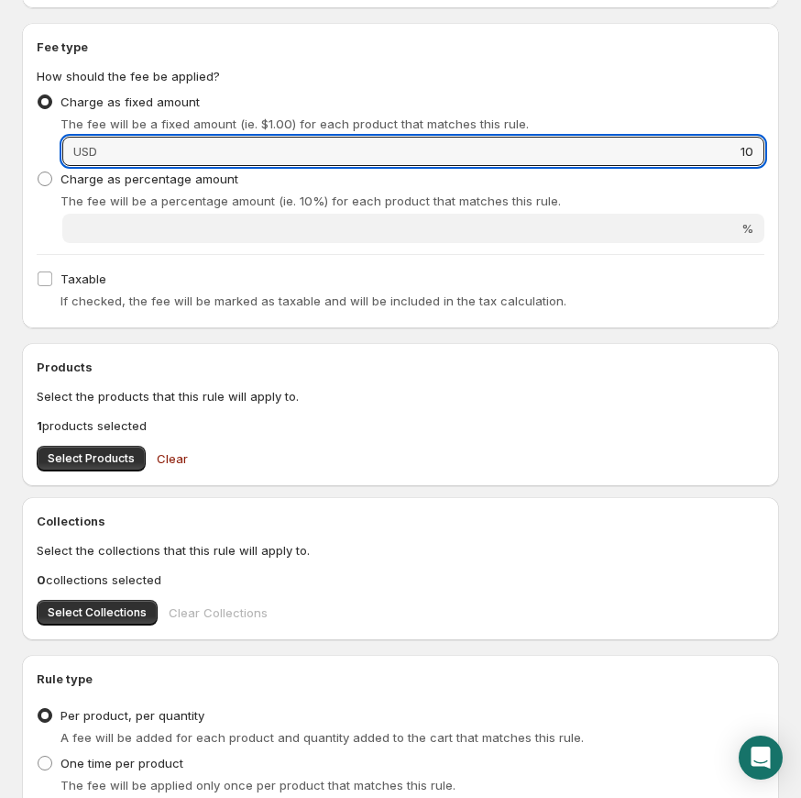
scroll to position [479, 0]
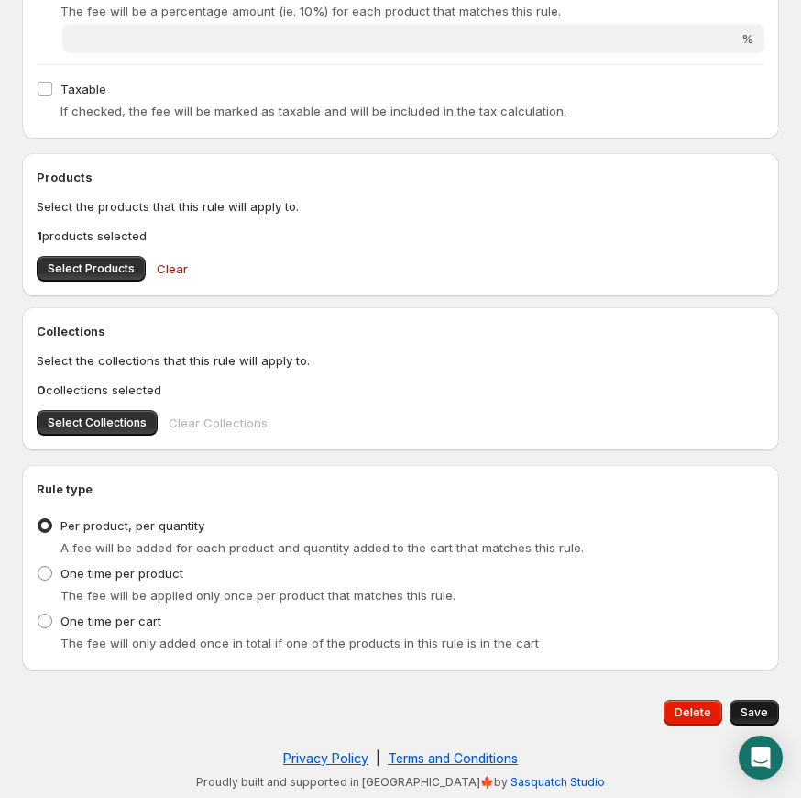
type input "10"
click at [756, 702] on button "Save" at bounding box center [755, 713] width 50 height 26
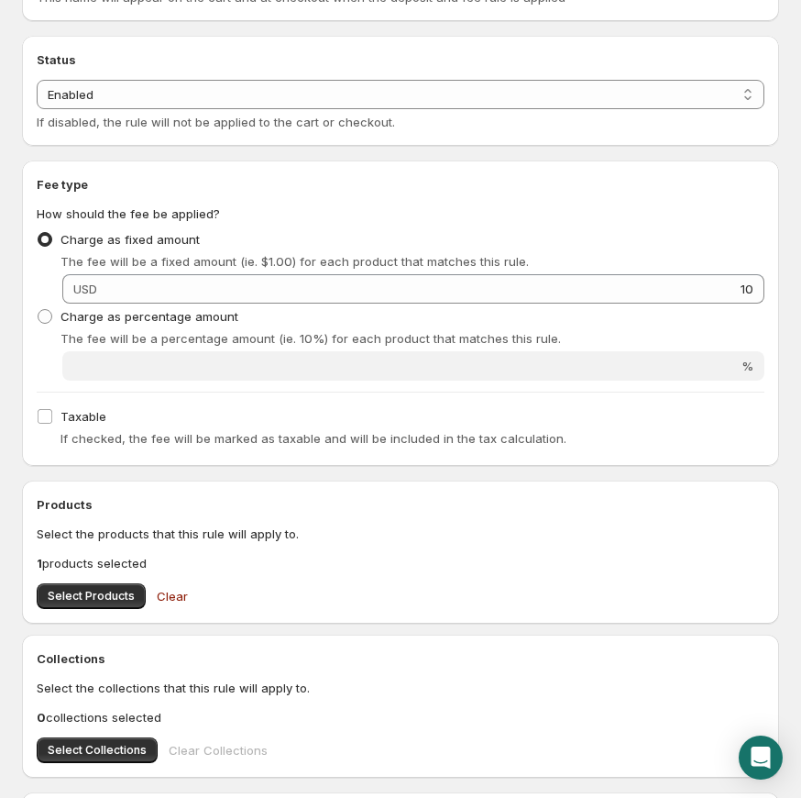
scroll to position [0, 0]
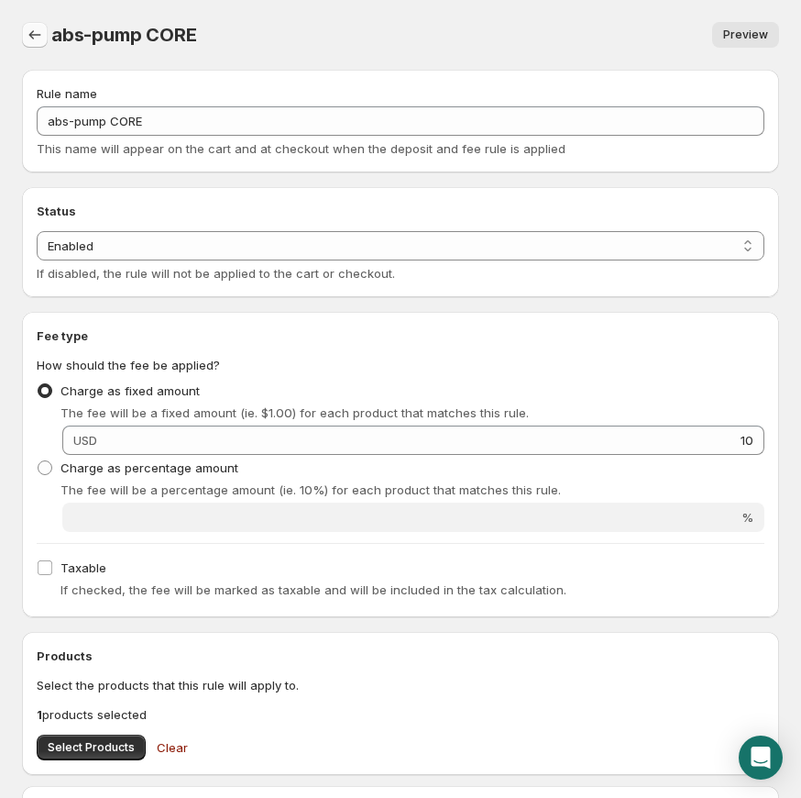
click at [33, 39] on icon "Settings" at bounding box center [35, 35] width 18 height 18
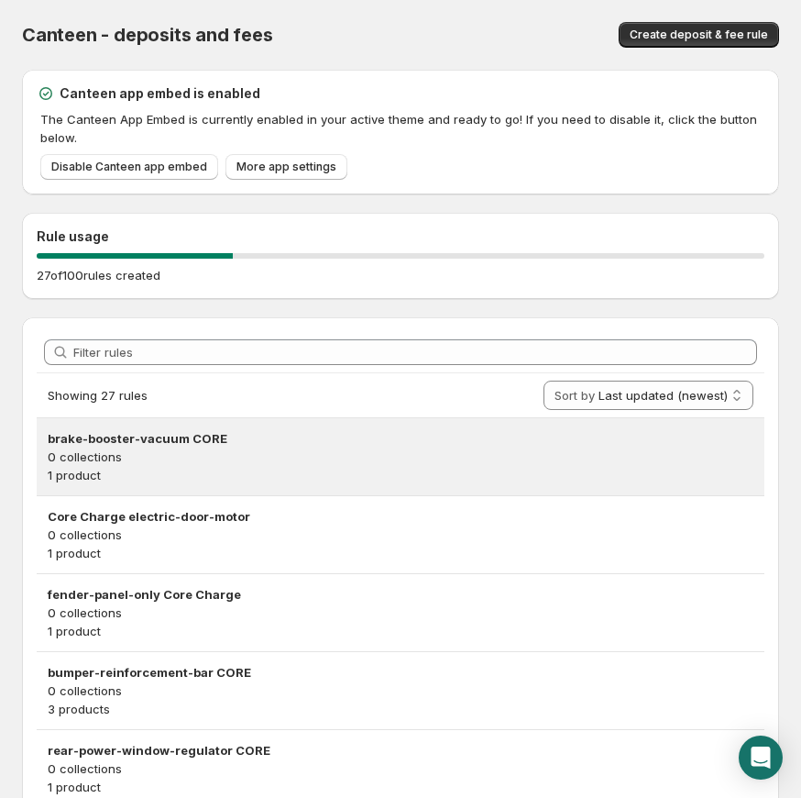
click at [184, 430] on h3 "brake-booster-vacuum CORE" at bounding box center [401, 438] width 706 height 18
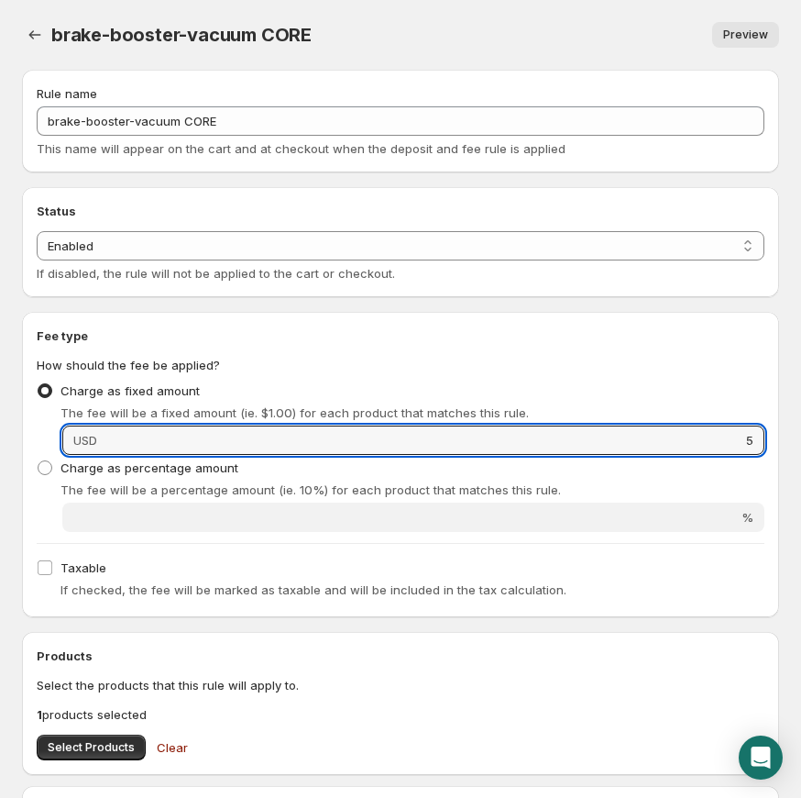
drag, startPoint x: 700, startPoint y: 447, endPoint x: 833, endPoint y: 456, distance: 133.3
click at [792, 456] on html "Home Help brake-booster-vacuum CORE. This page is ready brake-booster-vacuum CO…" at bounding box center [400, 399] width 801 height 798
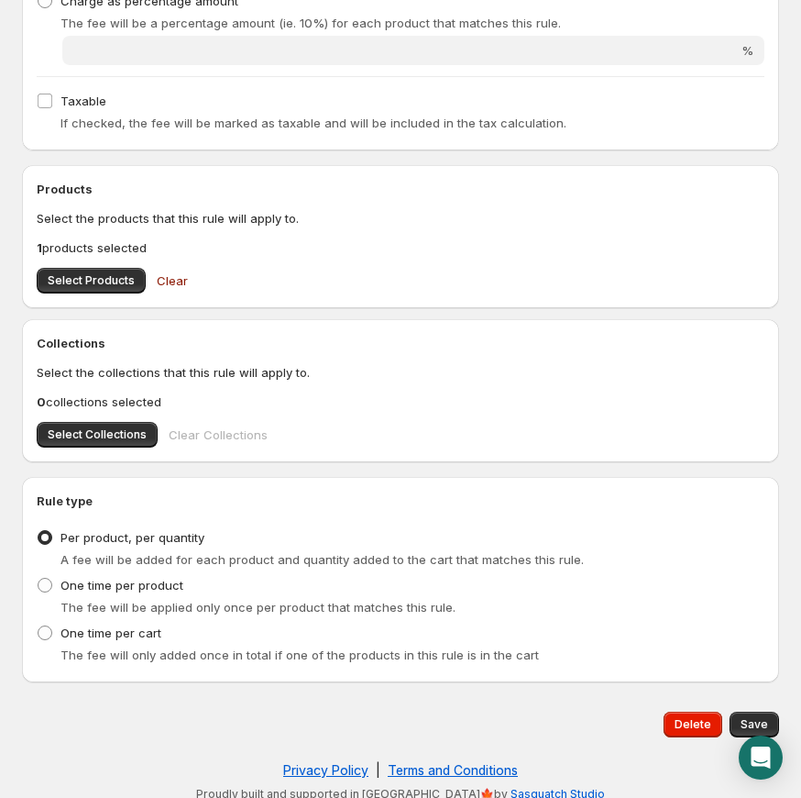
scroll to position [479, 0]
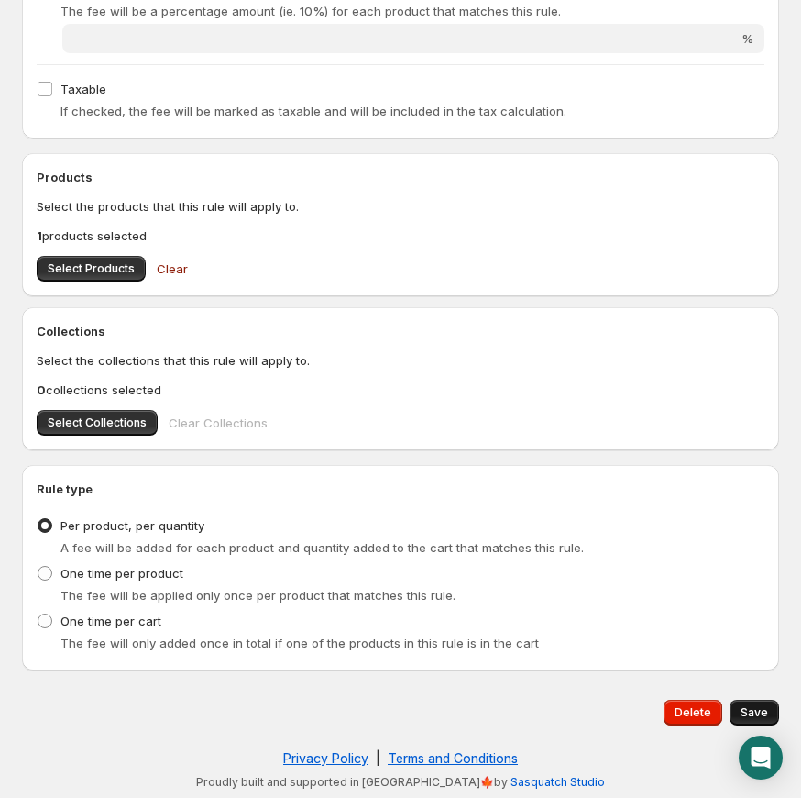
type input "9"
click at [759, 712] on span "Save" at bounding box center [755, 712] width 28 height 15
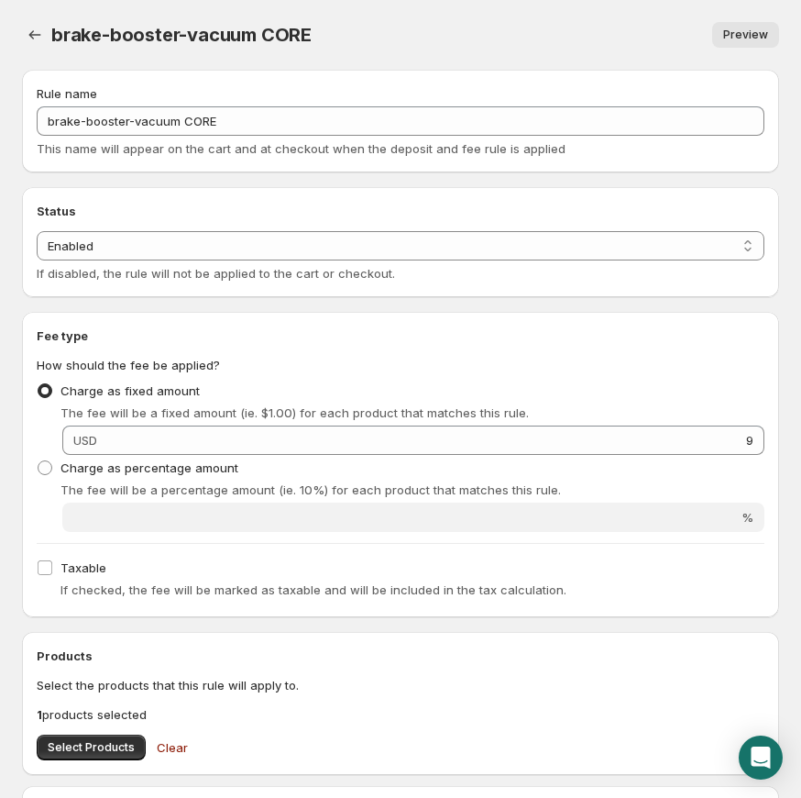
click at [40, 47] on div "brake-booster-vacuum CORE. This page is ready brake-booster-vacuum CORE Preview…" at bounding box center [400, 35] width 757 height 70
click at [39, 39] on icon "Settings" at bounding box center [35, 35] width 18 height 18
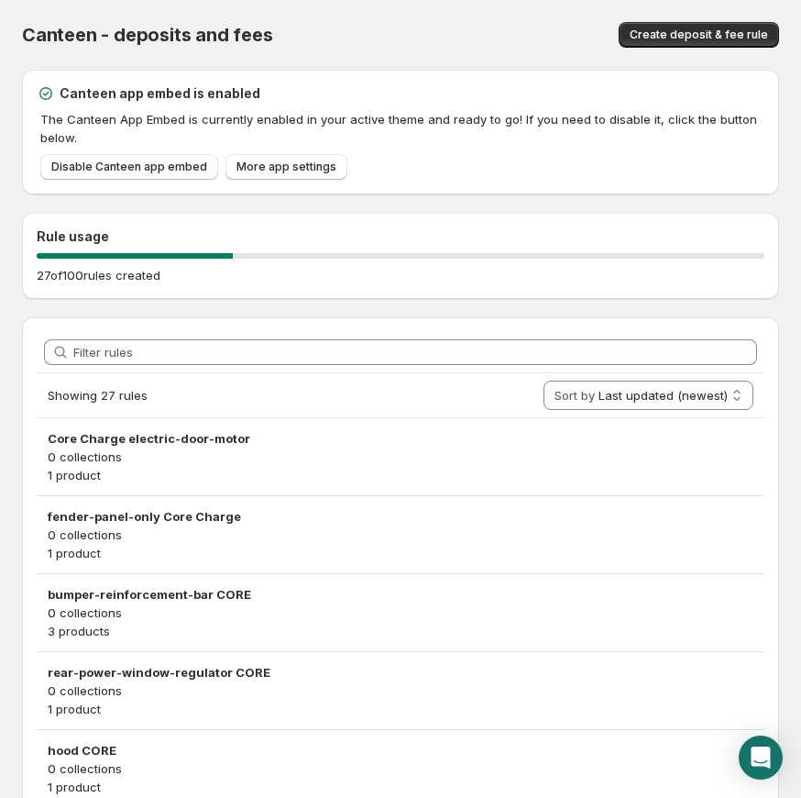
click at [738, 18] on div "Canteen - deposits and fees. This page is ready Canteen - deposits and fees Cre…" at bounding box center [400, 35] width 757 height 70
click at [740, 22] on button "Create deposit & fee rule" at bounding box center [699, 35] width 160 height 26
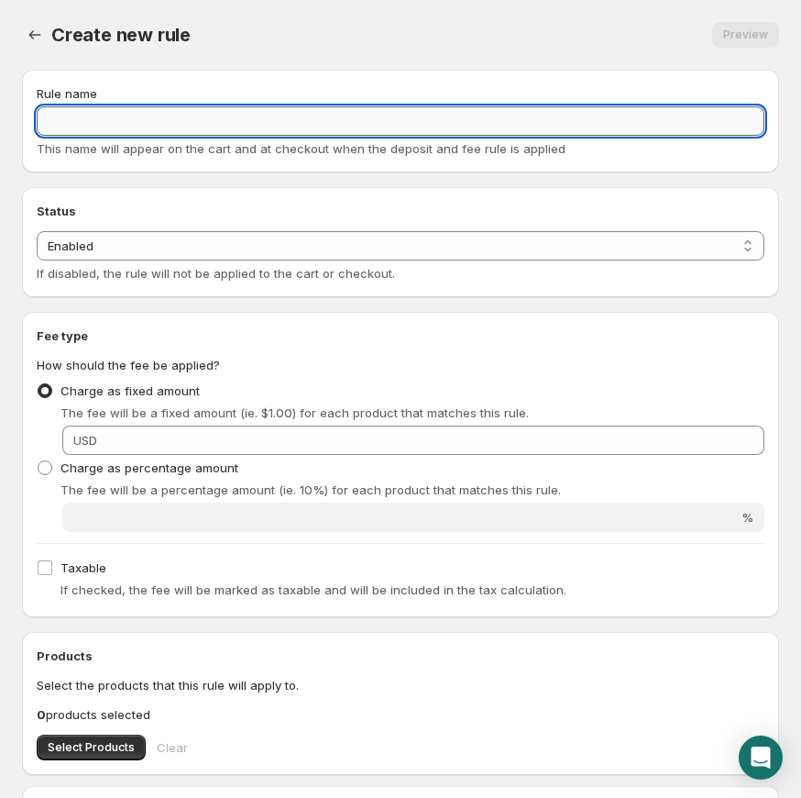
click at [221, 120] on input "Rule name" at bounding box center [401, 120] width 728 height 29
click at [281, 116] on input "Rule name" at bounding box center [401, 120] width 728 height 29
paste input "battery CORE"
type input "battery CORE"
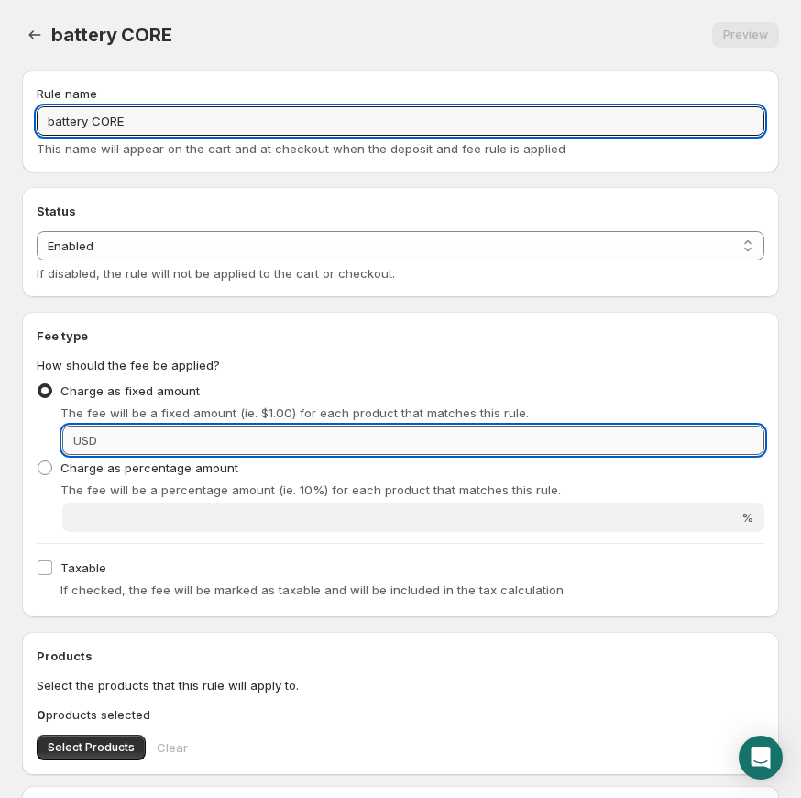
click at [428, 454] on input "Fixed amount" at bounding box center [434, 439] width 662 height 29
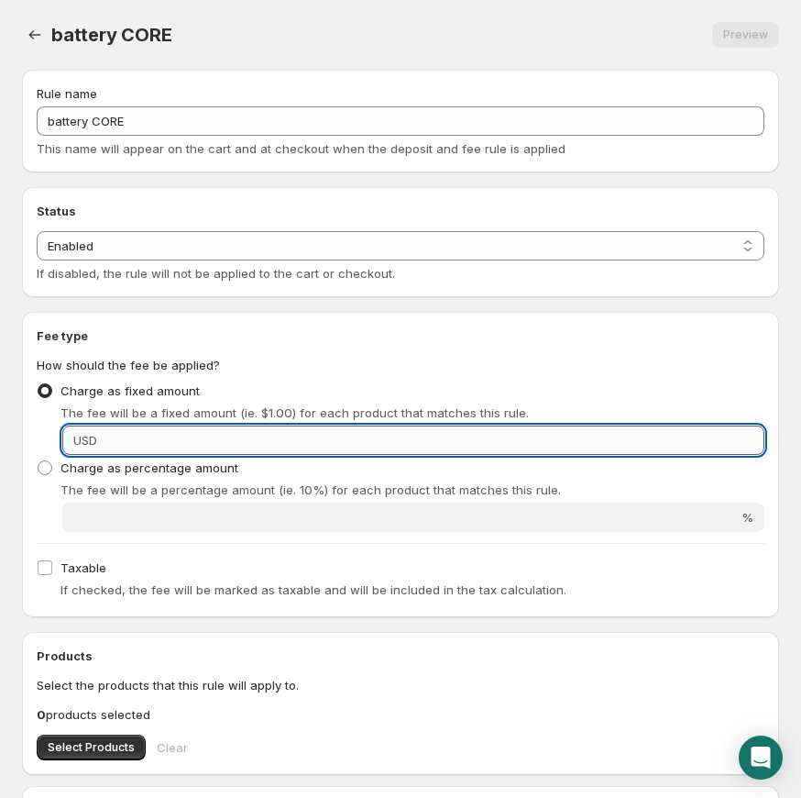
click at [434, 436] on input "Fixed amount" at bounding box center [434, 439] width 662 height 29
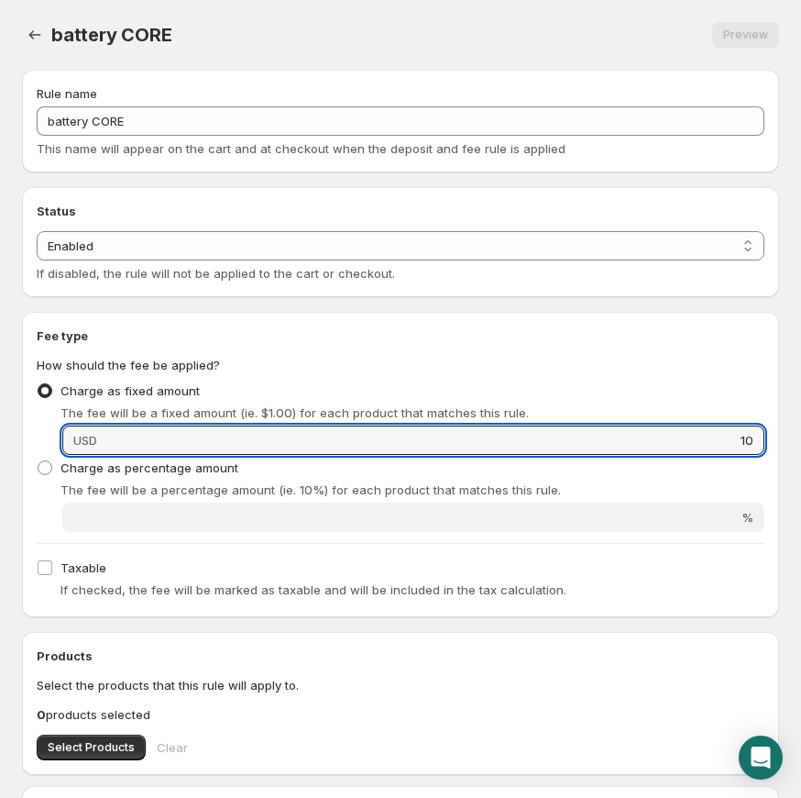
type input "10"
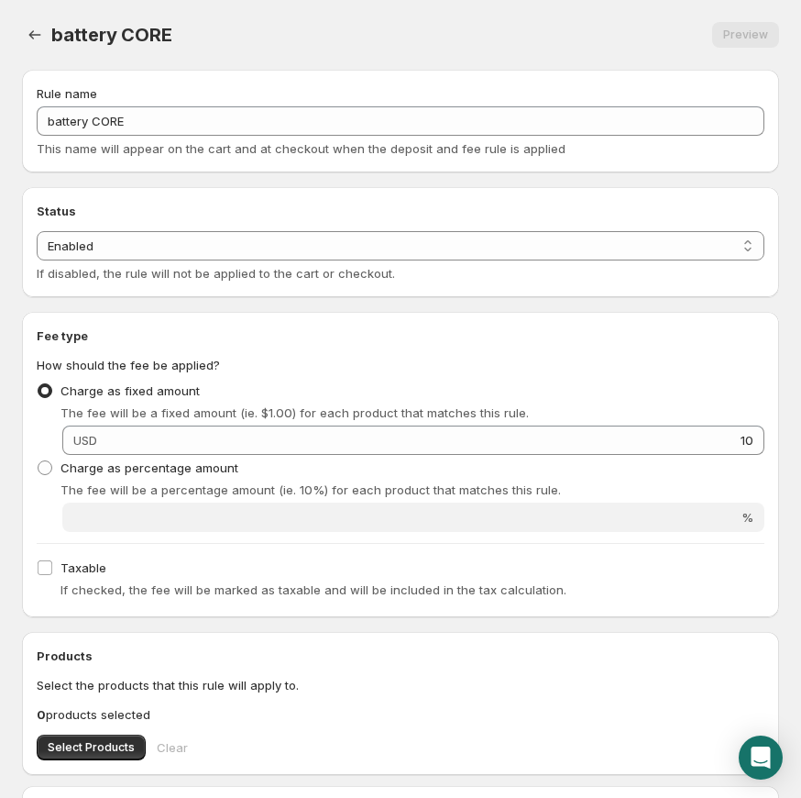
click at [558, 348] on div "Fee type How should the fee be applied? Charge as fixed amount The fee will be …" at bounding box center [401, 464] width 728 height 276
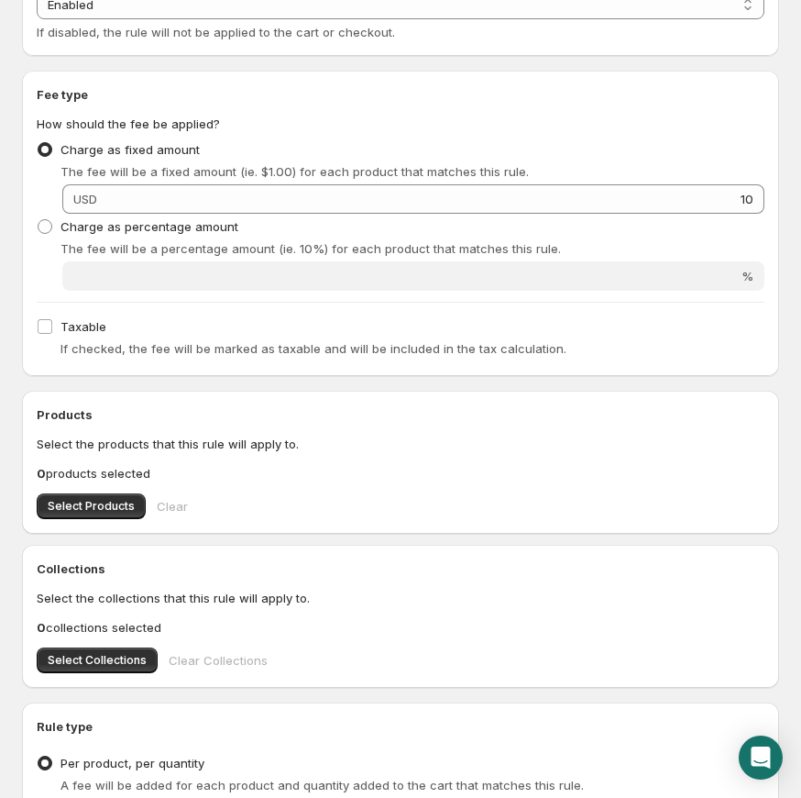
scroll to position [327, 0]
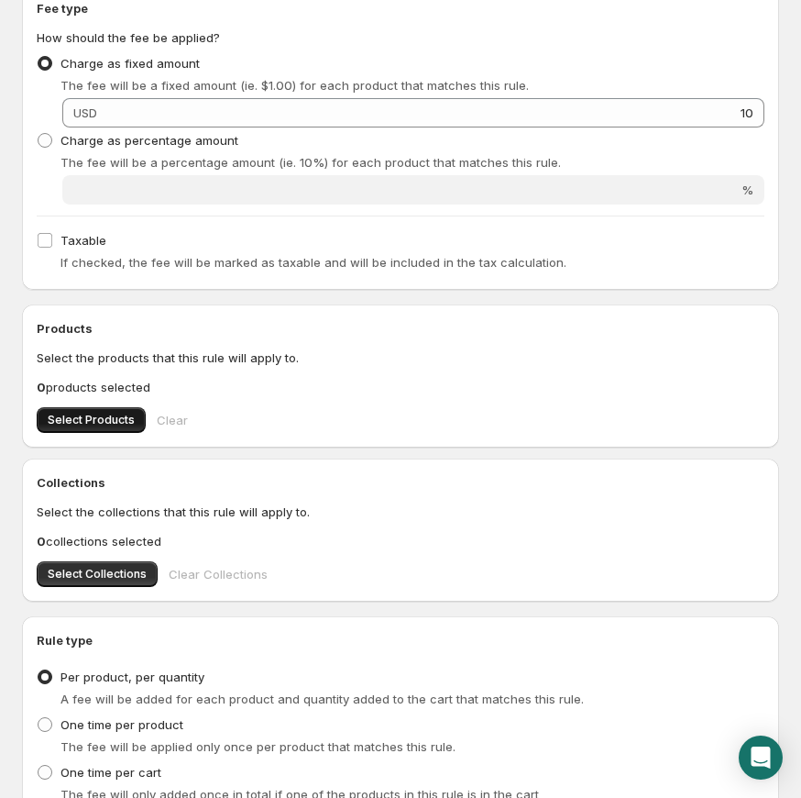
click at [105, 422] on span "Select Products" at bounding box center [91, 420] width 87 height 15
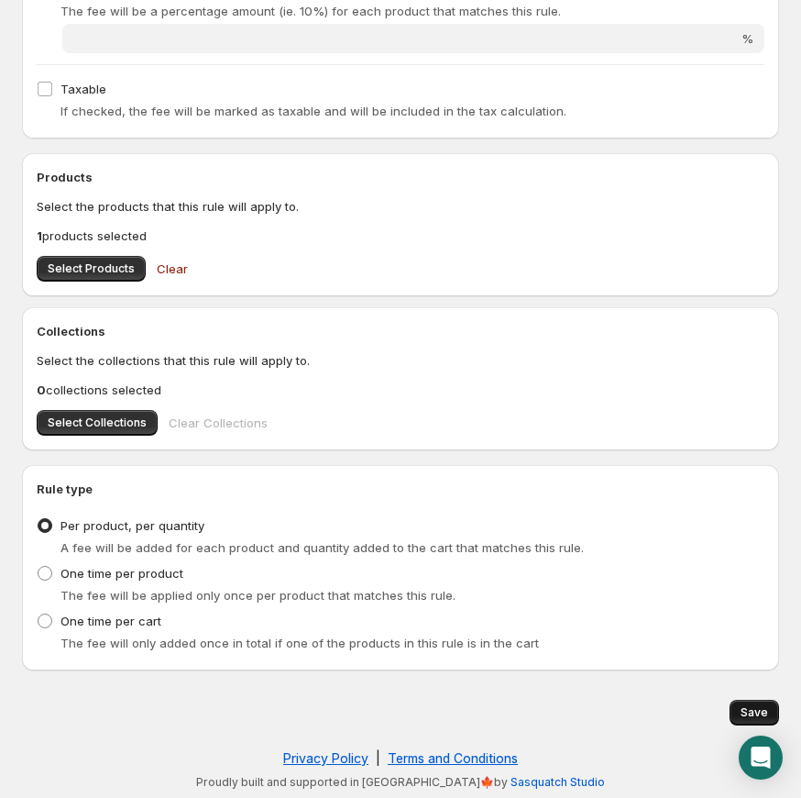
click at [747, 700] on button "Save" at bounding box center [755, 713] width 50 height 26
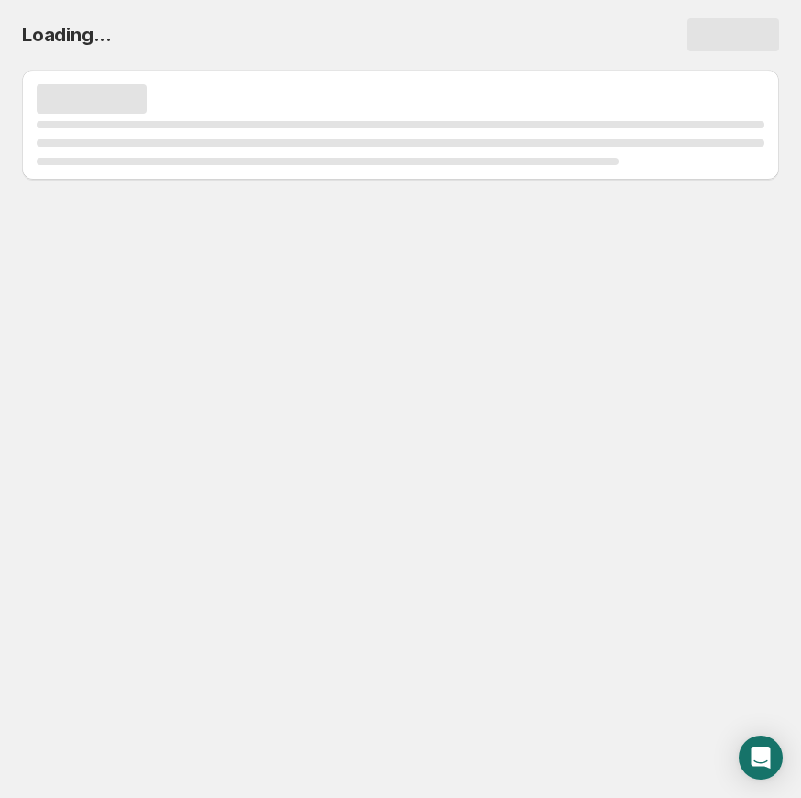
scroll to position [0, 0]
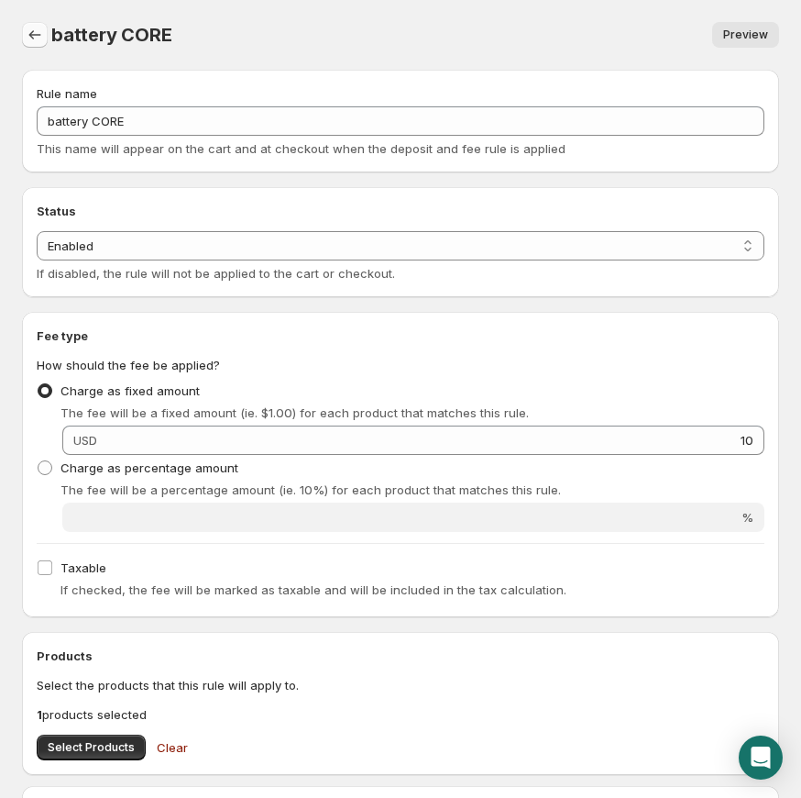
click at [23, 36] on button "Settings" at bounding box center [35, 35] width 26 height 26
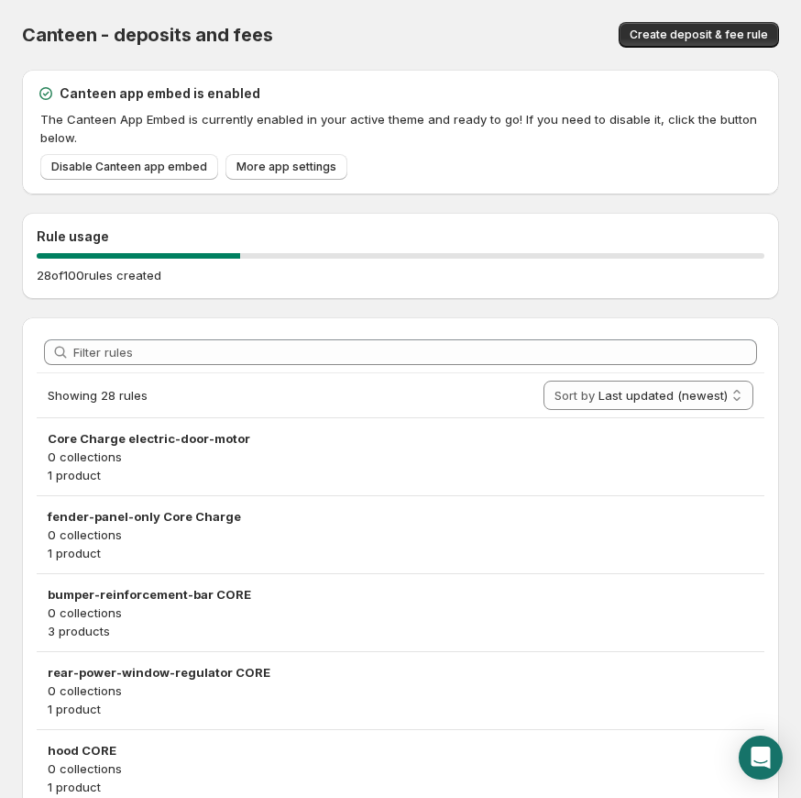
click at [649, 56] on div "Canteen - deposits and fees. This page is ready Canteen - deposits and fees Cre…" at bounding box center [400, 35] width 757 height 70
click at [655, 39] on span "Create deposit & fee rule" at bounding box center [699, 35] width 138 height 15
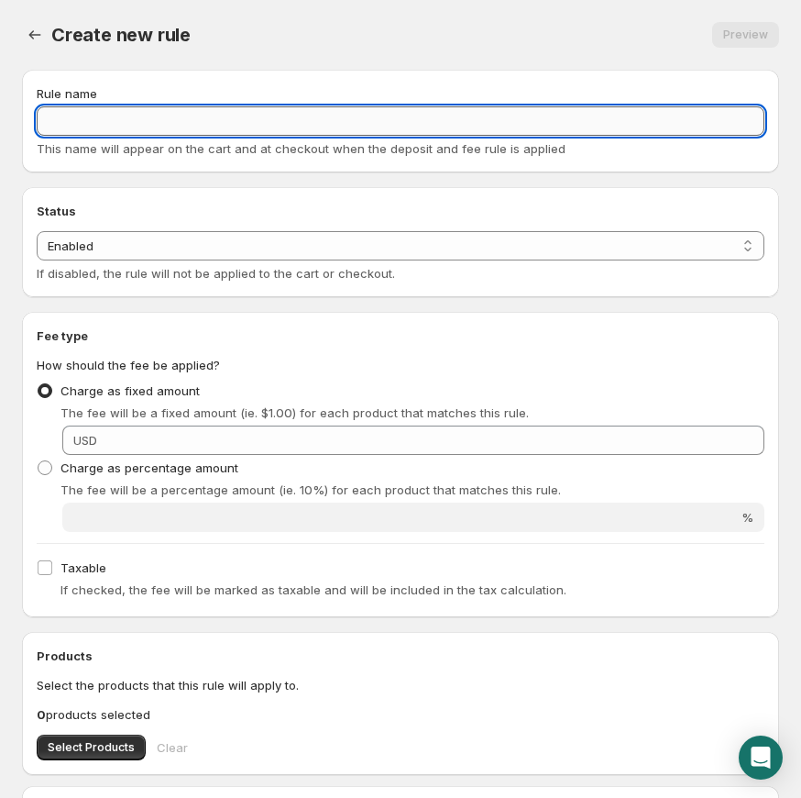
click at [271, 122] on input "Rule name" at bounding box center [401, 120] width 728 height 29
paste input "control-module-any-non-engine CORE"
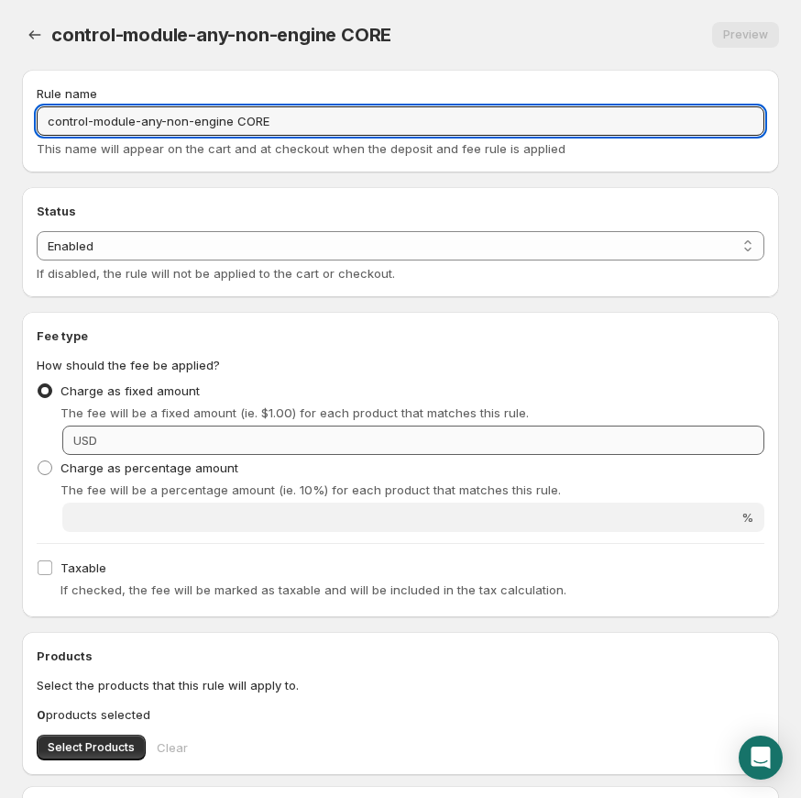
type input "control-module-any-non-engine CORE"
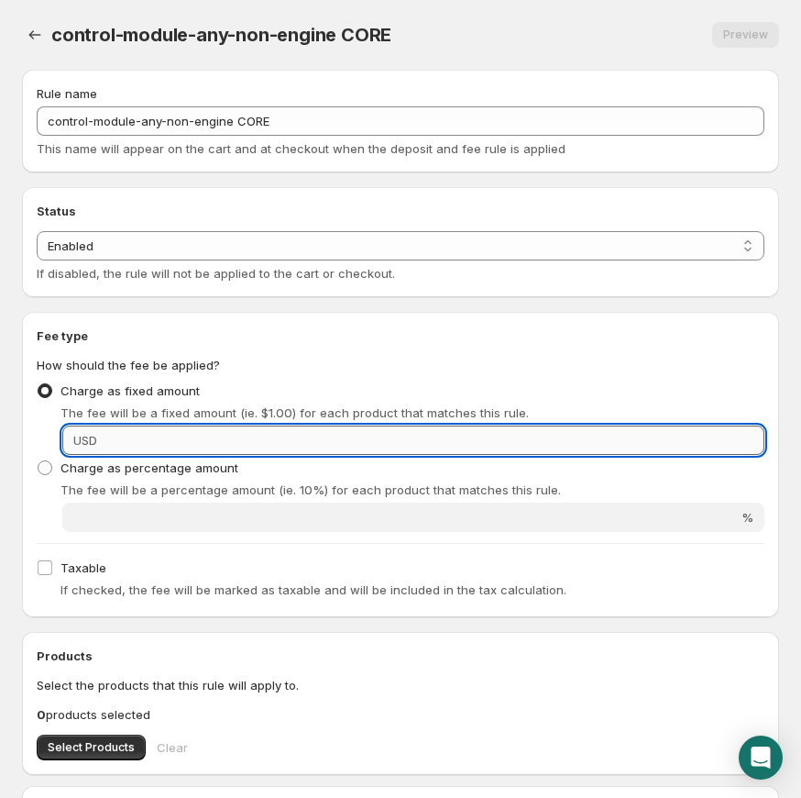
click at [559, 444] on input "Fixed amount" at bounding box center [434, 439] width 662 height 29
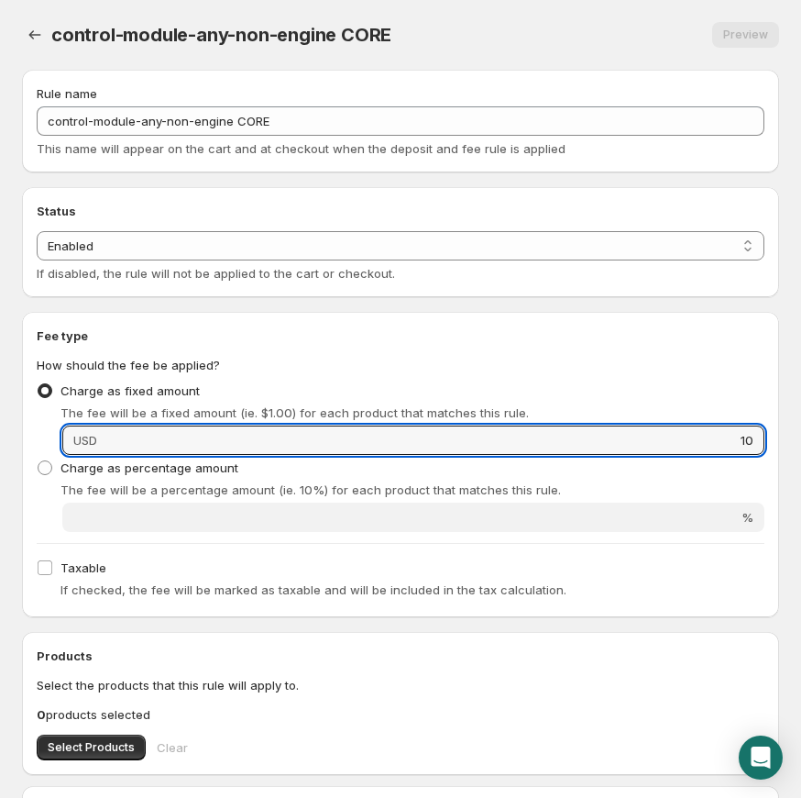
type input "10"
click at [577, 304] on div "Rule name control-module-any-non-engine CORE This name will appear on the cart …" at bounding box center [393, 636] width 772 height 1163
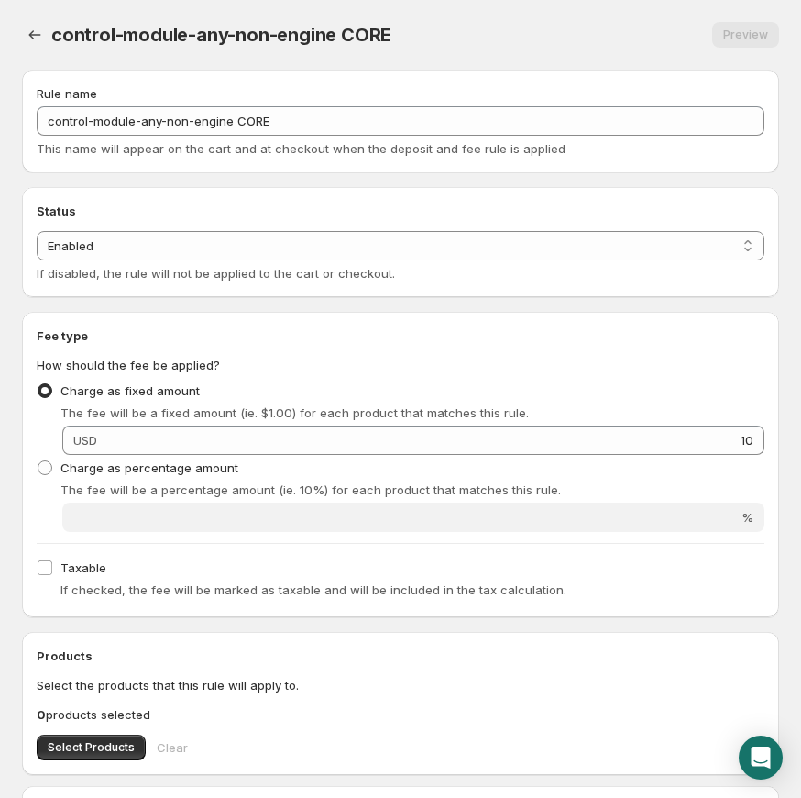
click at [94, 762] on div "Products Select the products that this rule will apply to. 0 products selected …" at bounding box center [400, 703] width 757 height 143
click at [96, 754] on span "Select Products" at bounding box center [91, 747] width 87 height 15
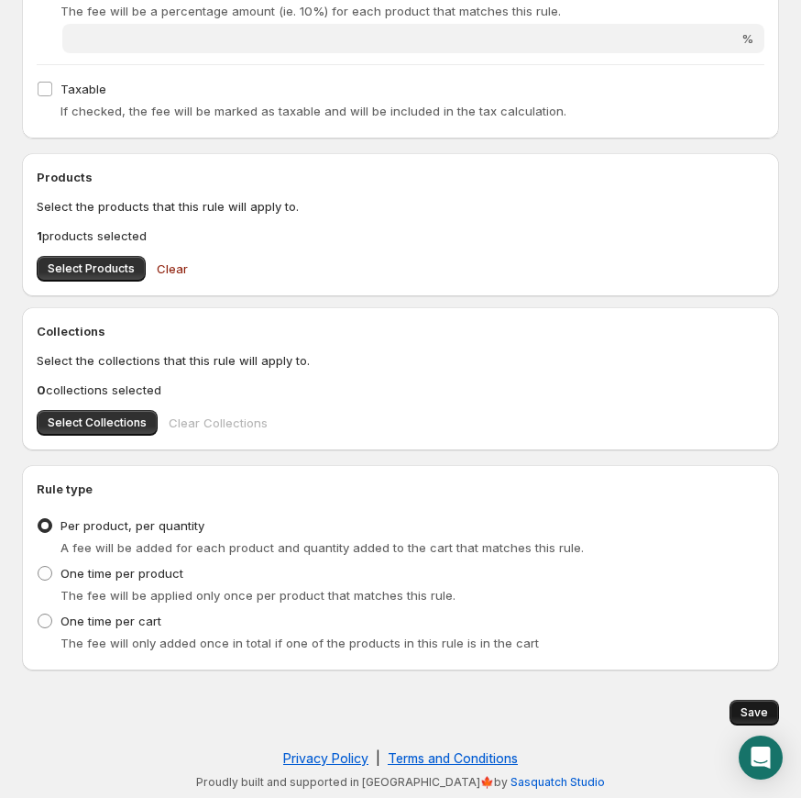
click at [768, 710] on button "Save" at bounding box center [755, 713] width 50 height 26
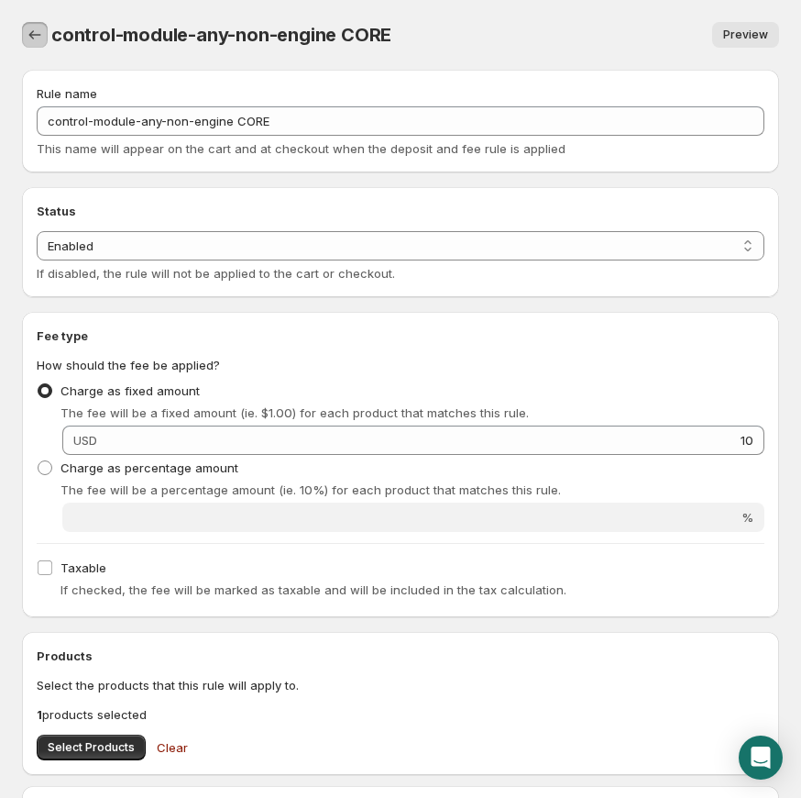
click at [36, 33] on icon "Settings" at bounding box center [35, 35] width 18 height 18
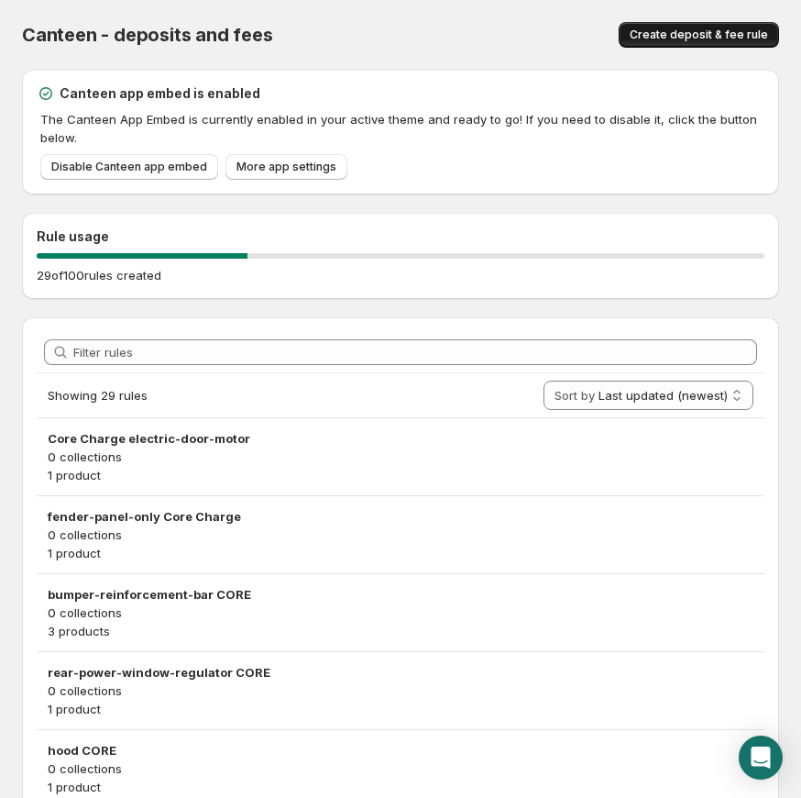
click at [660, 34] on span "Create deposit & fee rule" at bounding box center [699, 35] width 138 height 15
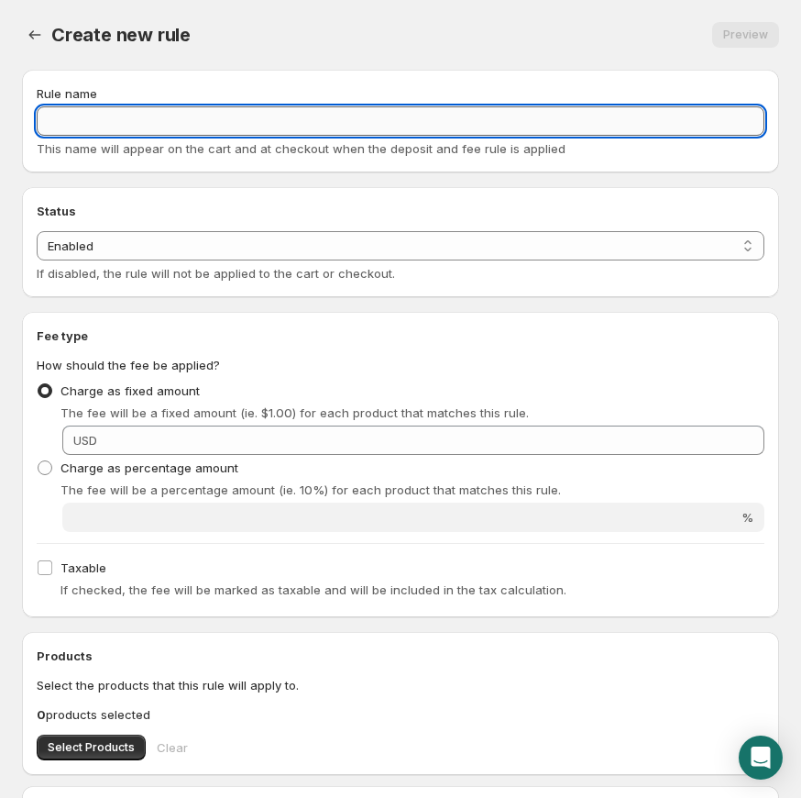
click at [268, 130] on input "Rule name" at bounding box center [401, 120] width 728 height 29
paste input "diesel-fuel-injector CORE"
type input "diesel-fuel-injector CORE"
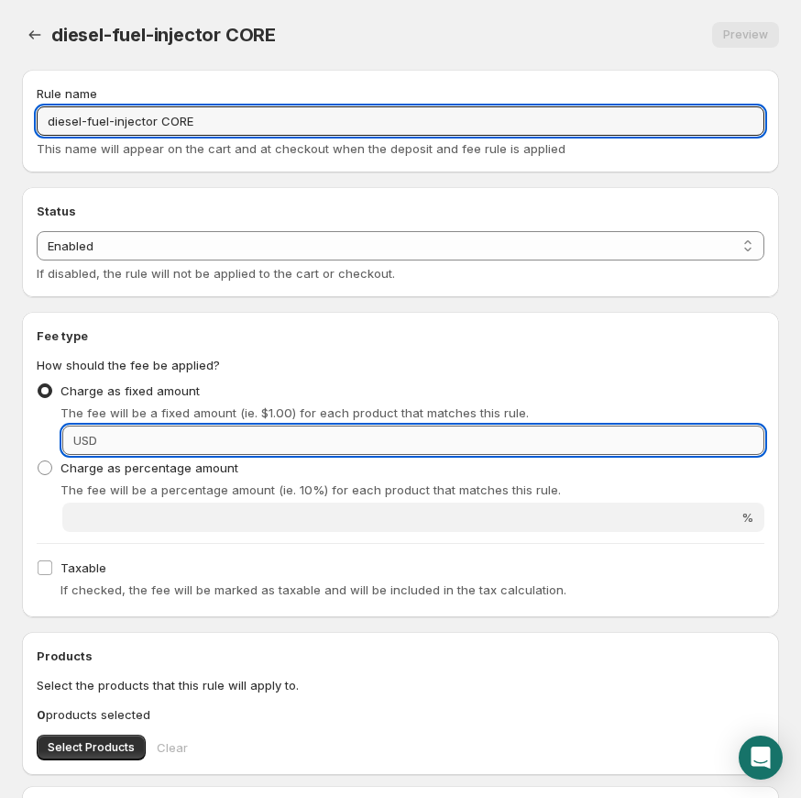
click at [421, 434] on input "Fixed amount" at bounding box center [434, 439] width 662 height 29
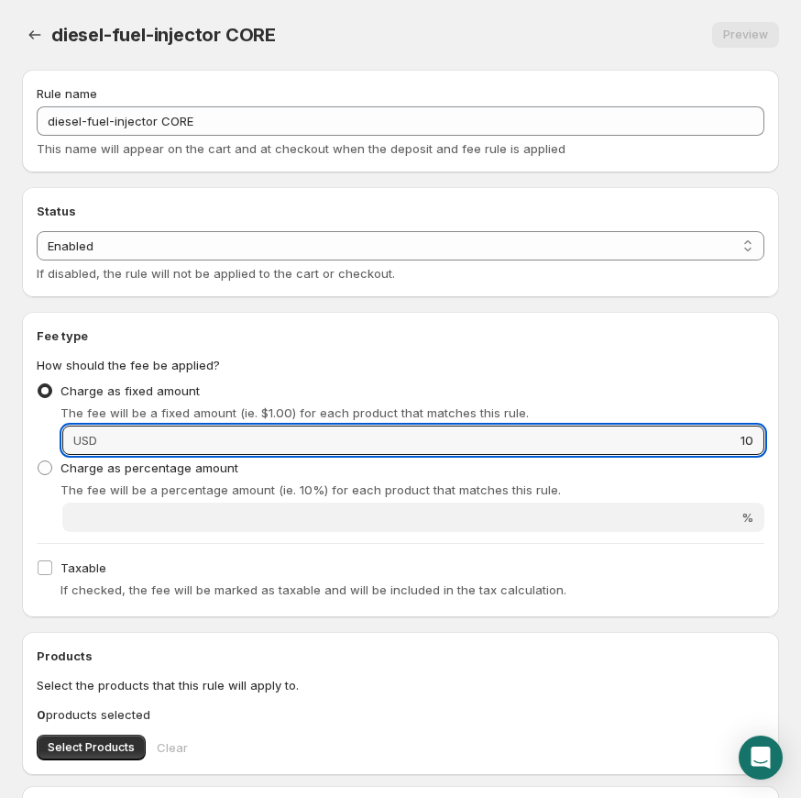
scroll to position [102, 0]
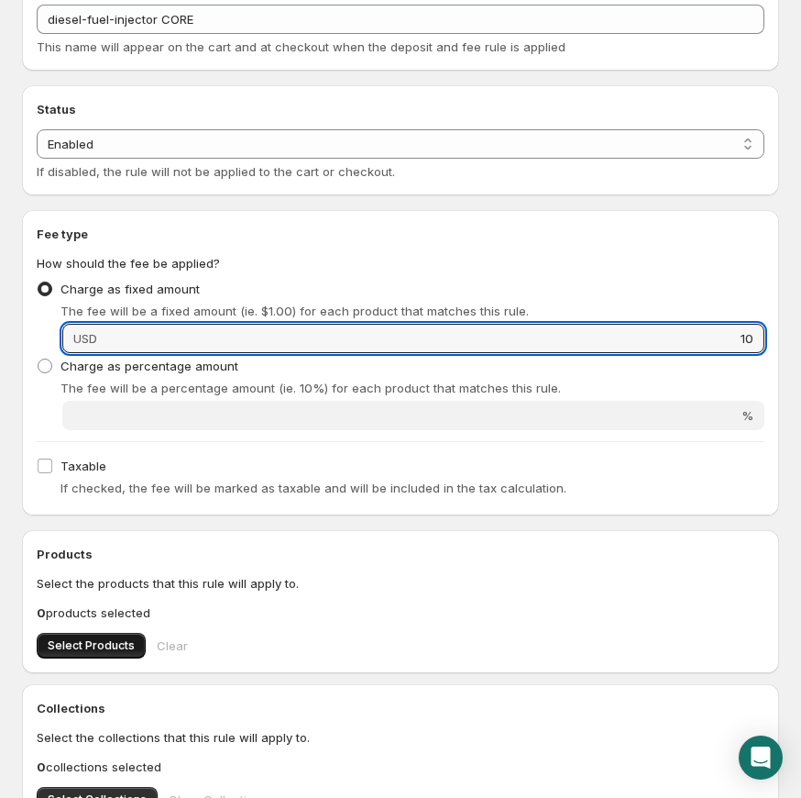
type input "10"
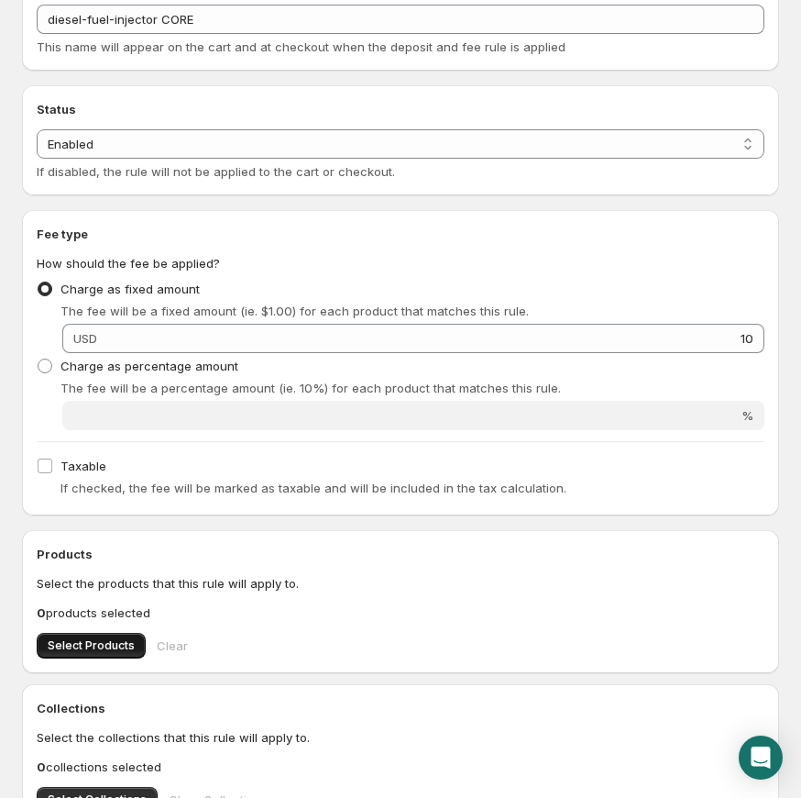
click at [117, 640] on span "Select Products" at bounding box center [91, 645] width 87 height 15
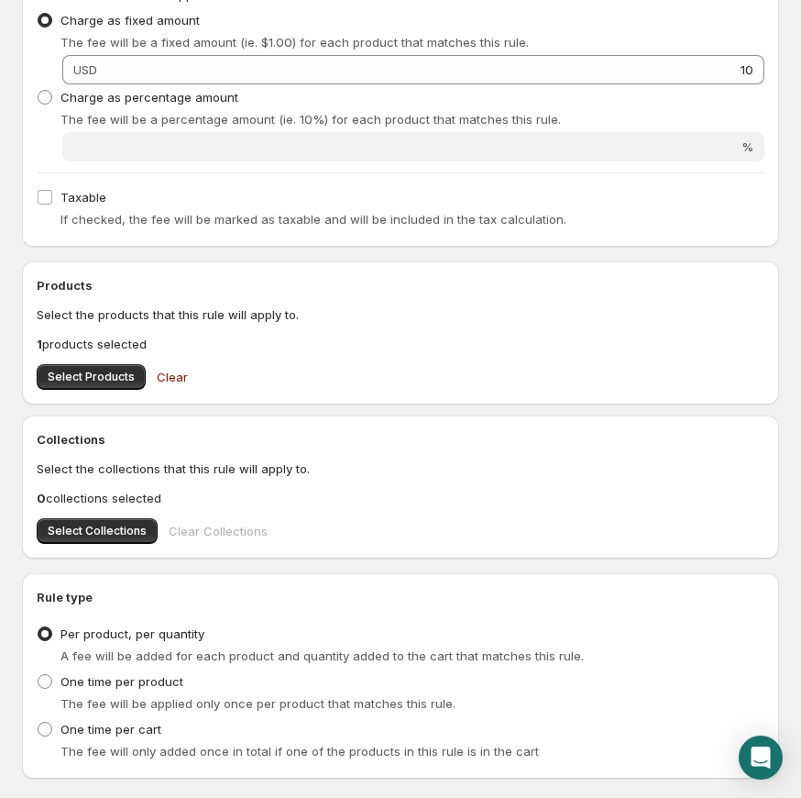
scroll to position [479, 0]
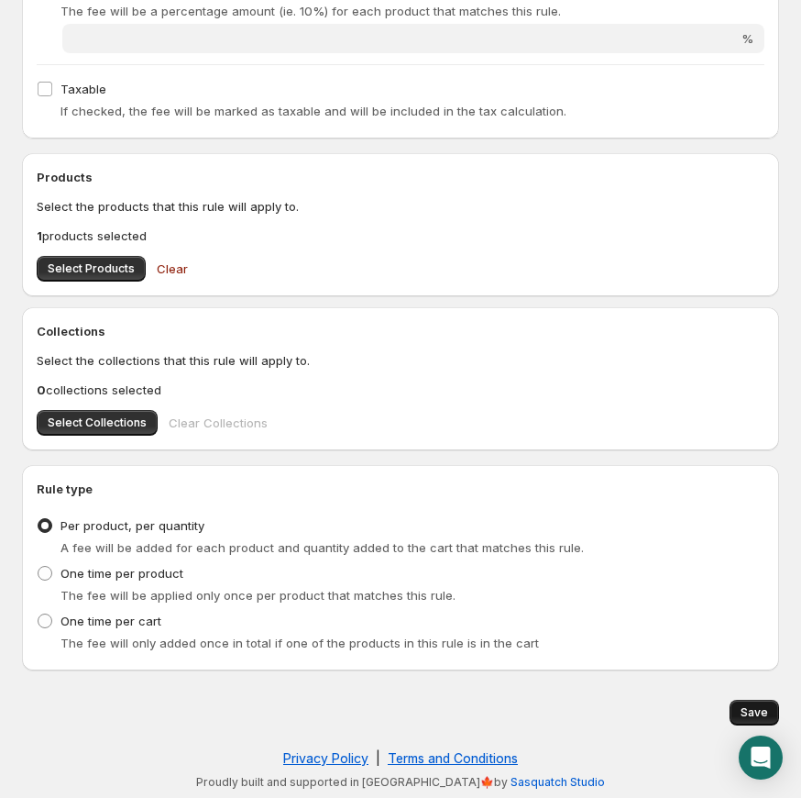
click at [755, 710] on span "Save" at bounding box center [755, 712] width 28 height 15
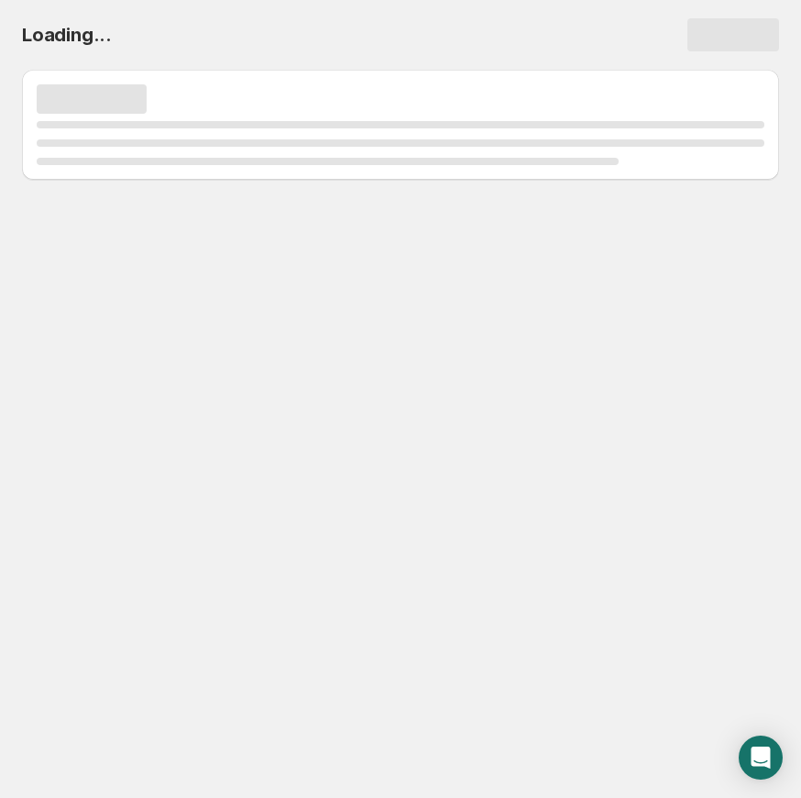
scroll to position [0, 0]
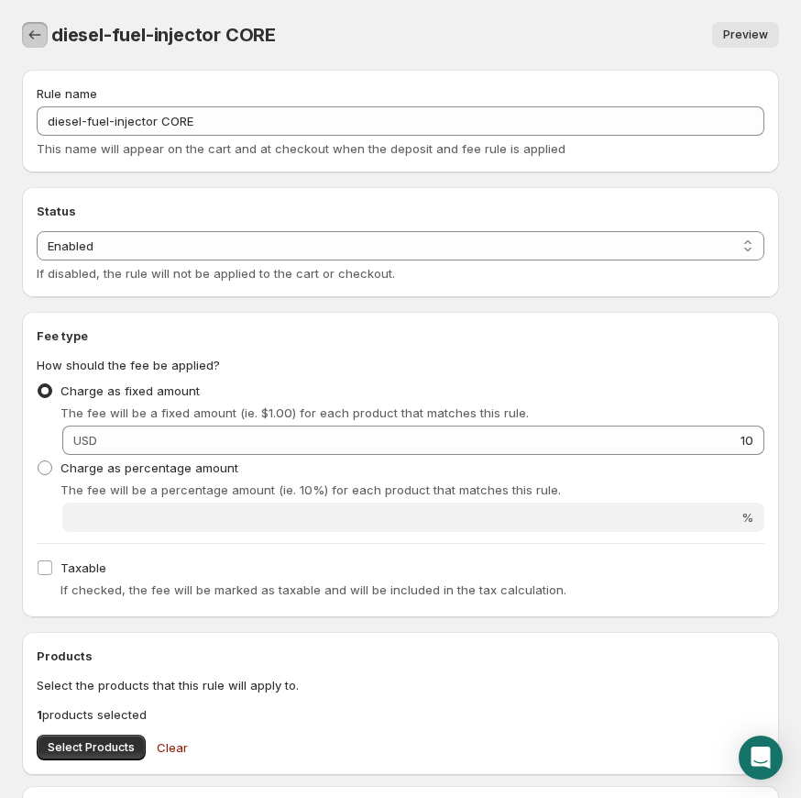
click at [38, 34] on icon "Settings" at bounding box center [35, 35] width 18 height 18
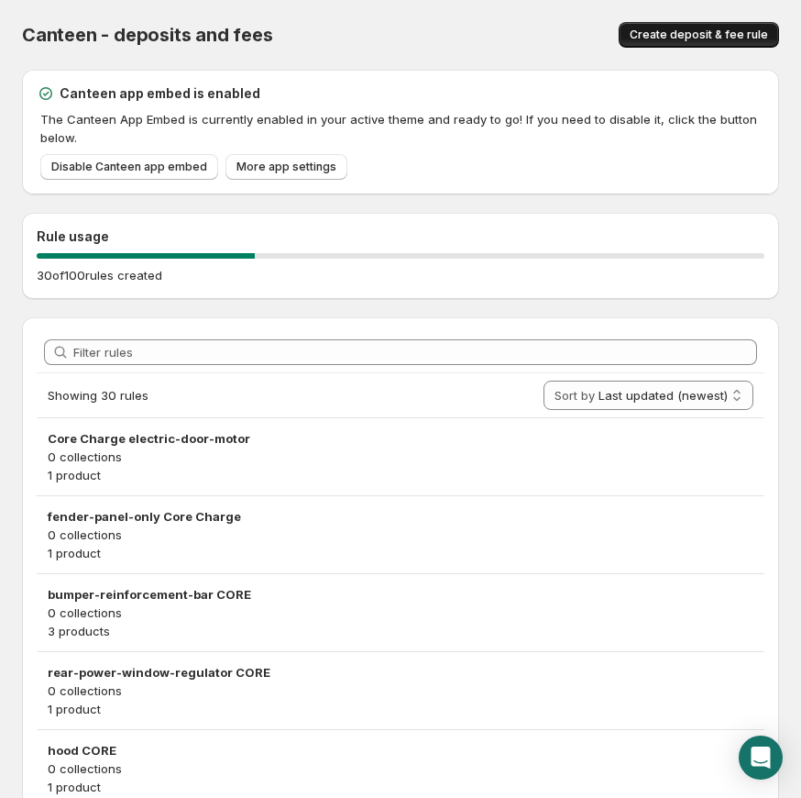
click at [669, 38] on span "Create deposit & fee rule" at bounding box center [699, 35] width 138 height 15
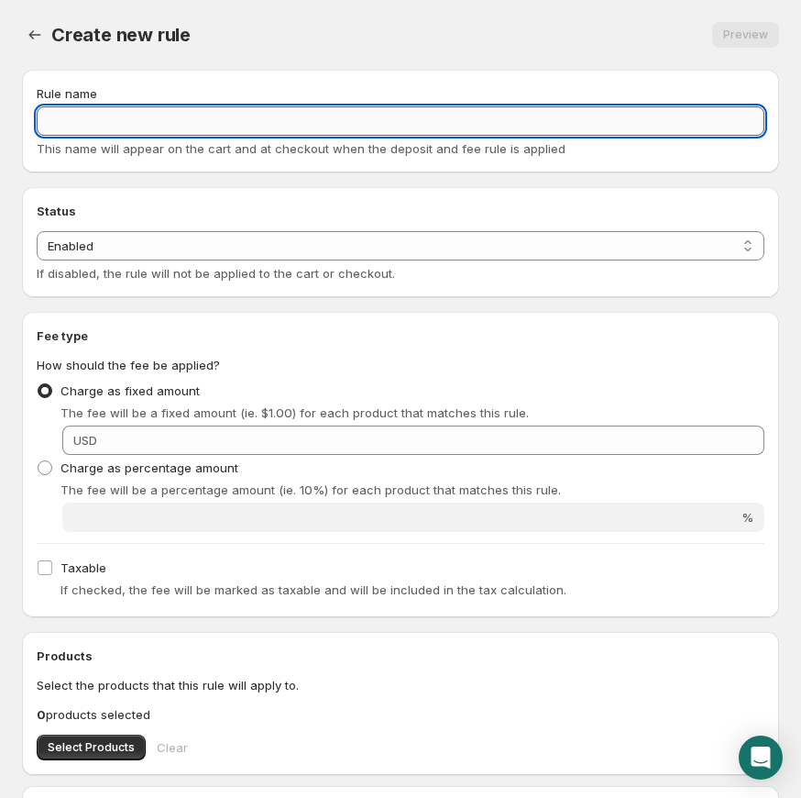
click at [182, 114] on input "Rule name" at bounding box center [401, 120] width 728 height 29
paste input "diesel-injection-pump CORE"
type input "diesel-injection-pump CORE"
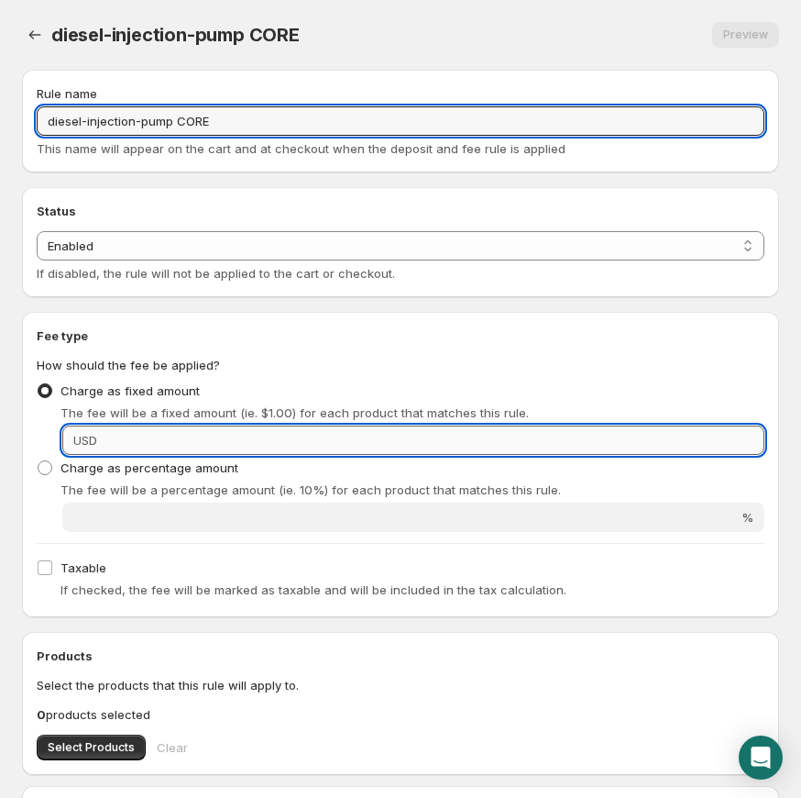
click at [338, 439] on input "Fixed amount" at bounding box center [434, 439] width 662 height 29
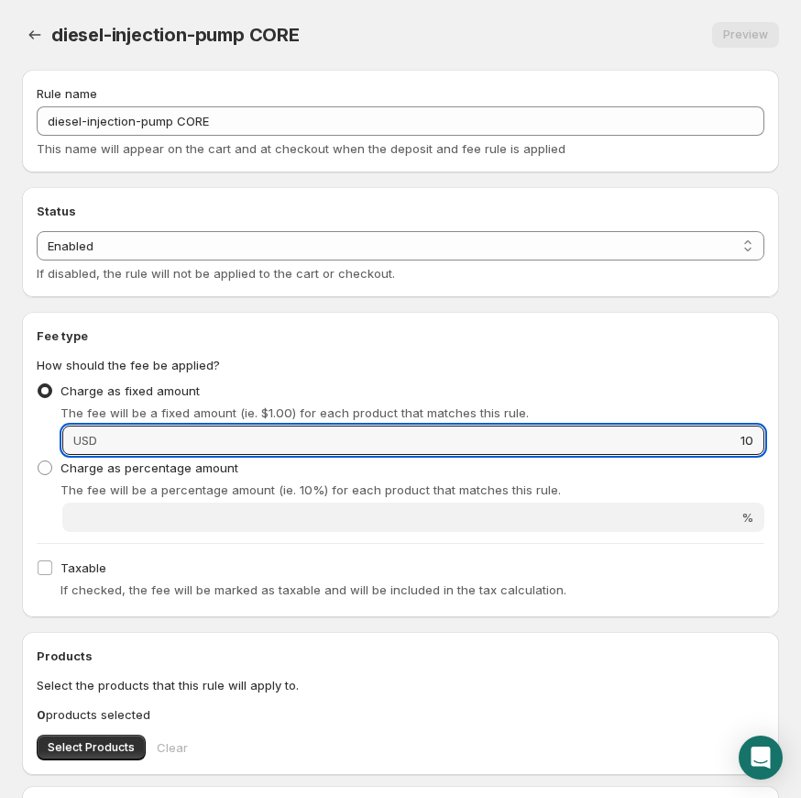
type input "10"
click at [434, 389] on div "Charge as fixed amount The fee will be a fixed amount (ie. $1.00) for each prod…" at bounding box center [401, 400] width 728 height 44
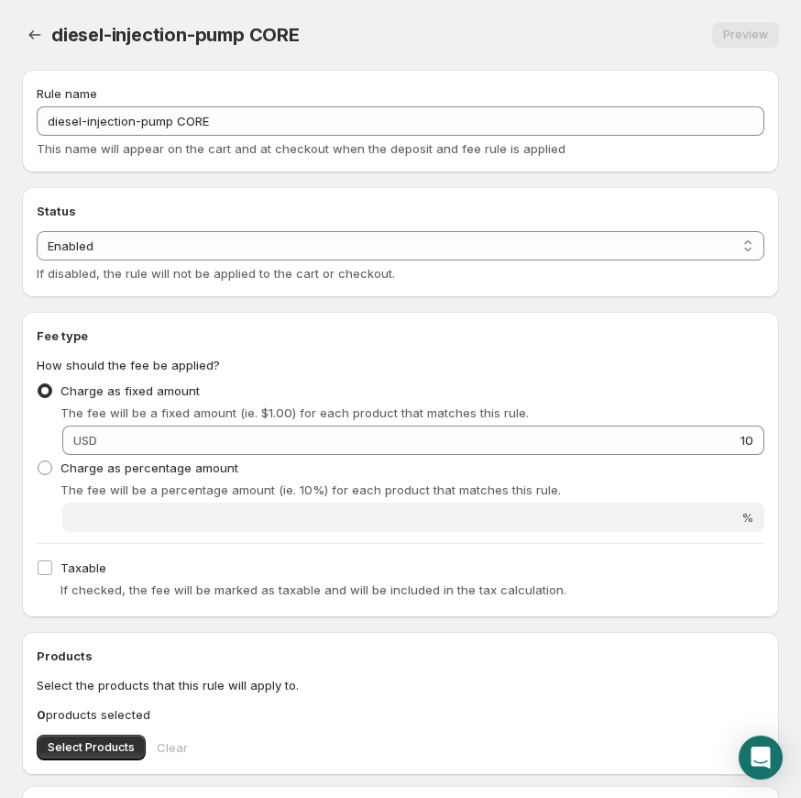
scroll to position [192, 0]
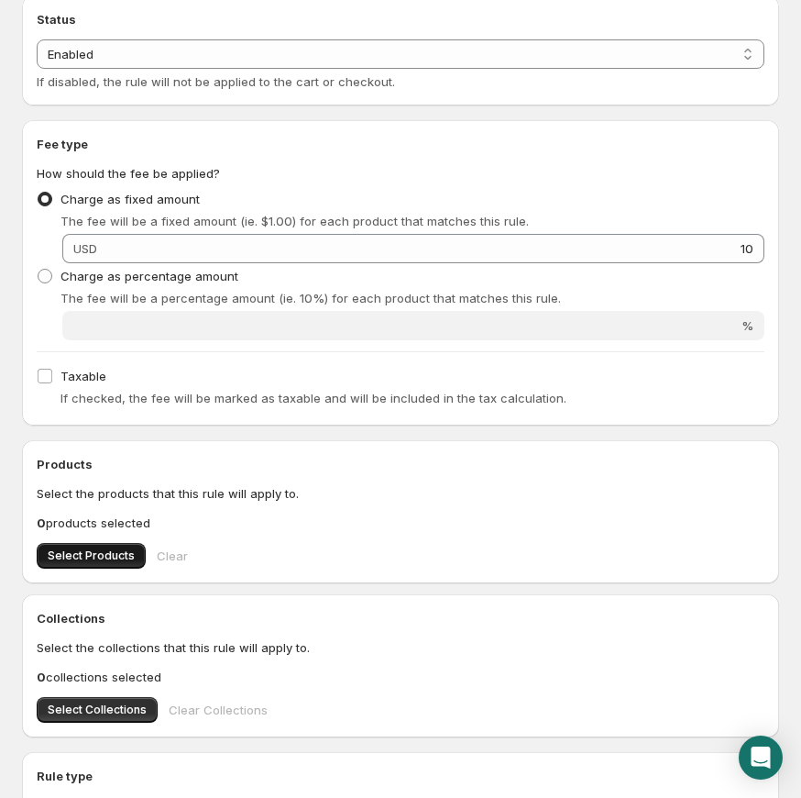
click at [97, 553] on span "Select Products" at bounding box center [91, 555] width 87 height 15
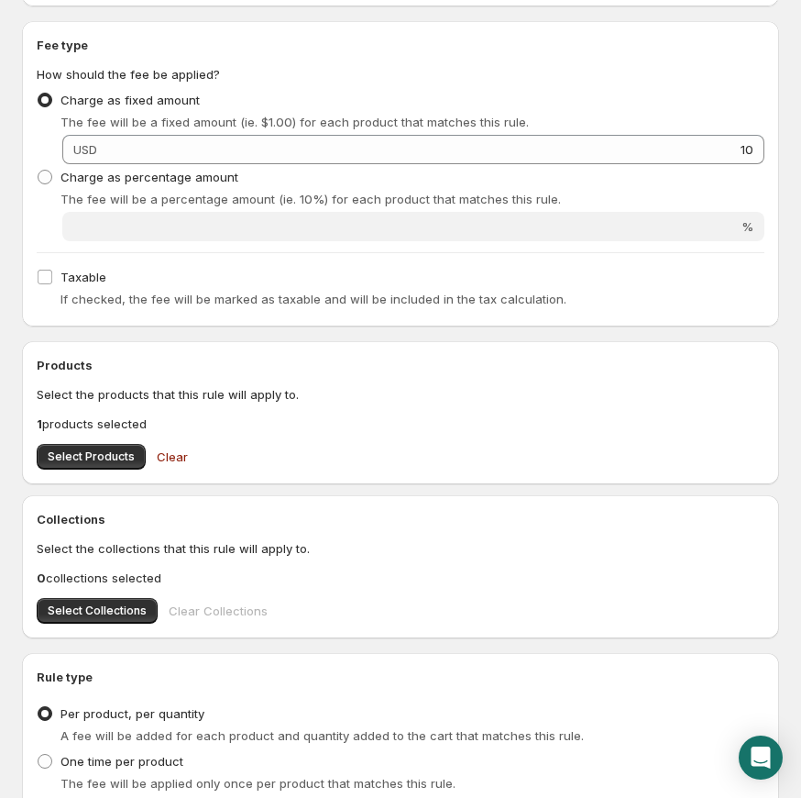
scroll to position [479, 0]
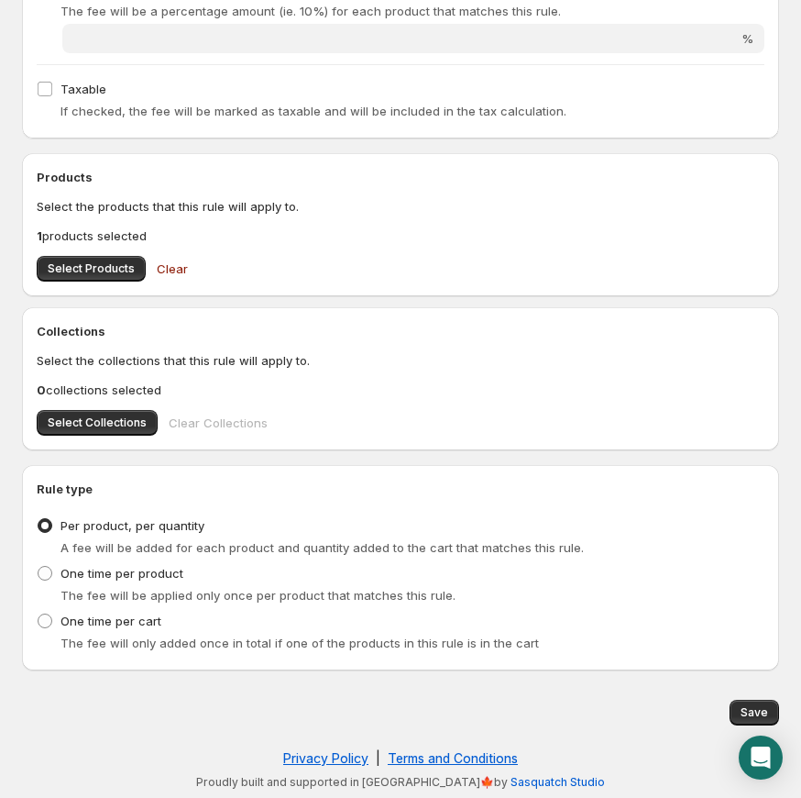
click at [729, 702] on div "Save" at bounding box center [397, 708] width 765 height 33
click at [738, 705] on button "Save" at bounding box center [755, 713] width 50 height 26
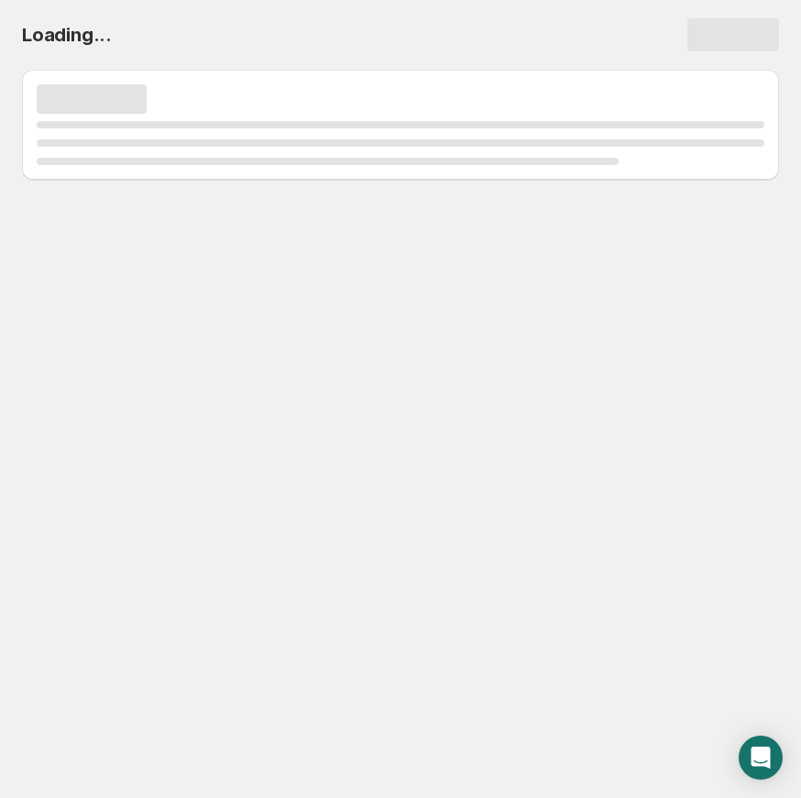
scroll to position [0, 0]
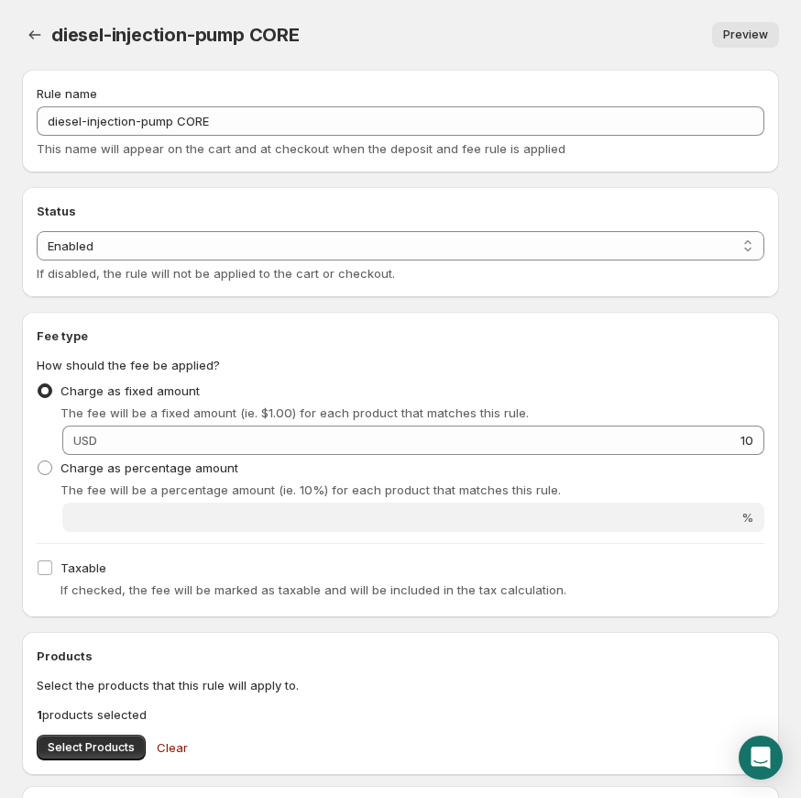
click at [19, 28] on div "diesel-injection-pump CORE. This page is ready diesel-injection-pump CORE Previ…" at bounding box center [400, 638] width 801 height 1277
click at [44, 48] on div "diesel-injection-pump CORE. This page is ready diesel-injection-pump CORE Previ…" at bounding box center [400, 35] width 757 height 70
click at [40, 41] on icon "Settings" at bounding box center [35, 35] width 18 height 18
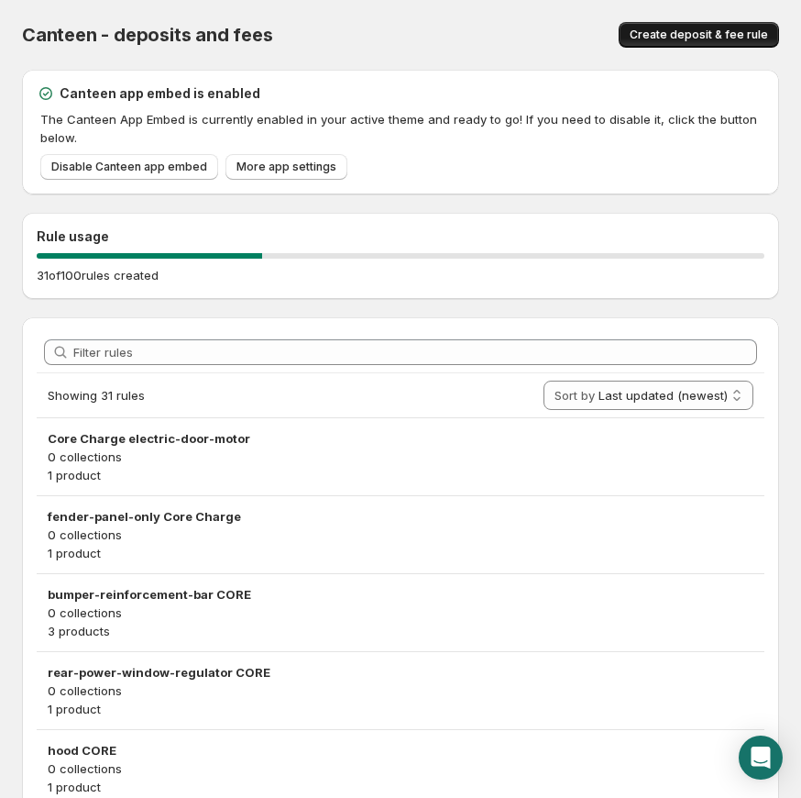
click at [667, 40] on span "Create deposit & fee rule" at bounding box center [699, 35] width 138 height 15
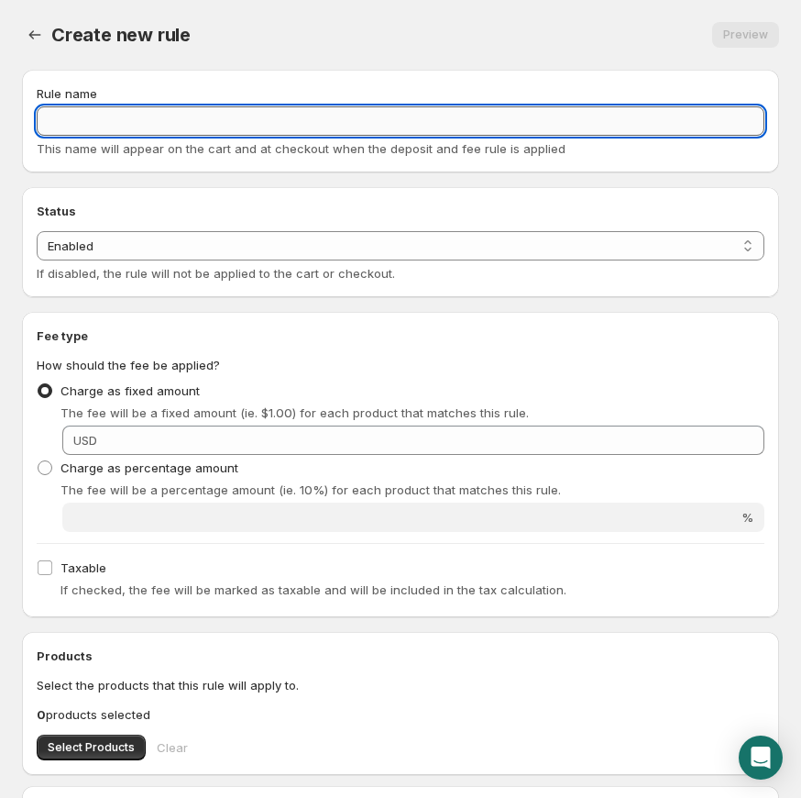
click at [373, 122] on input "Rule name" at bounding box center [401, 120] width 728 height 29
paste input "engine-control-module-ecu CORE"
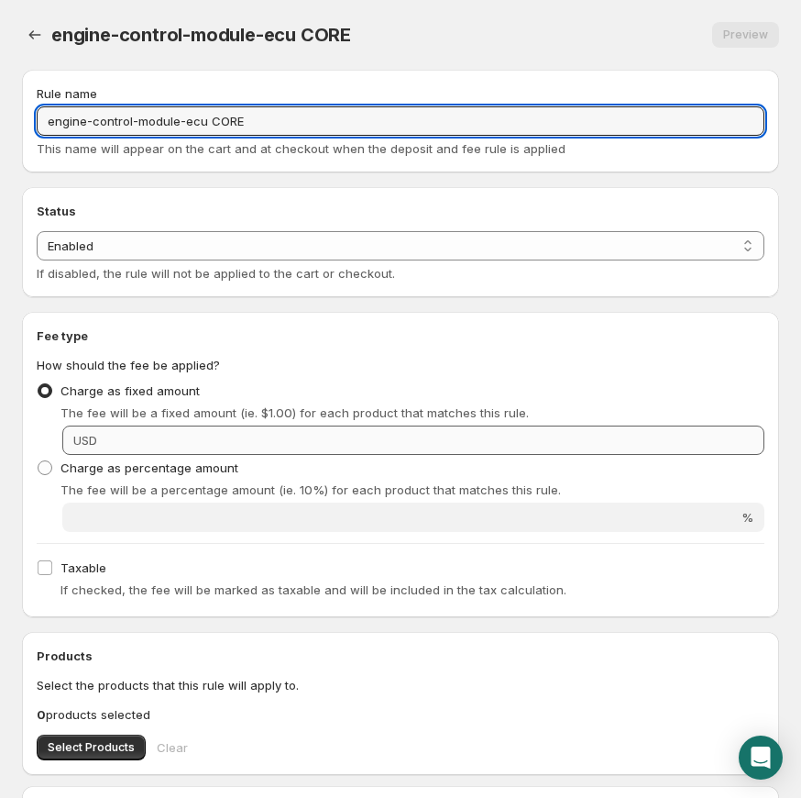
type input "engine-control-module-ecu CORE"
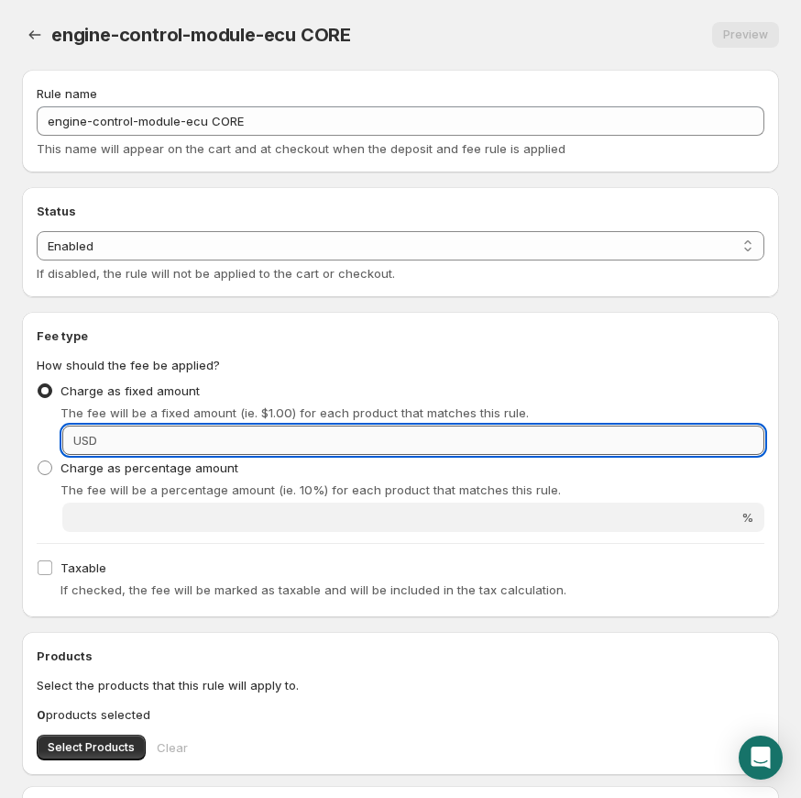
click at [347, 437] on input "Fixed amount" at bounding box center [434, 439] width 662 height 29
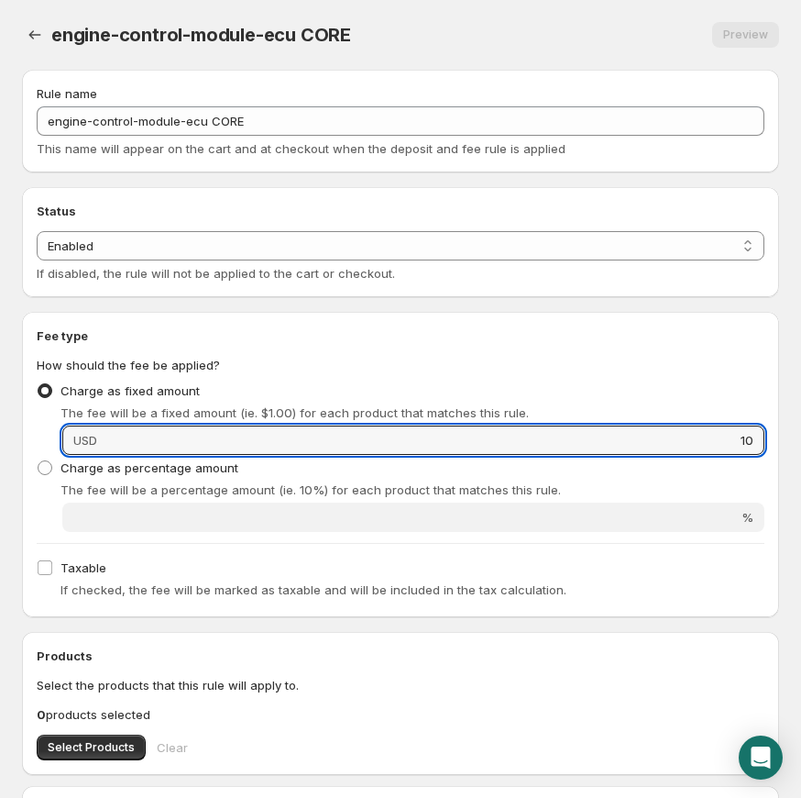
type input "10"
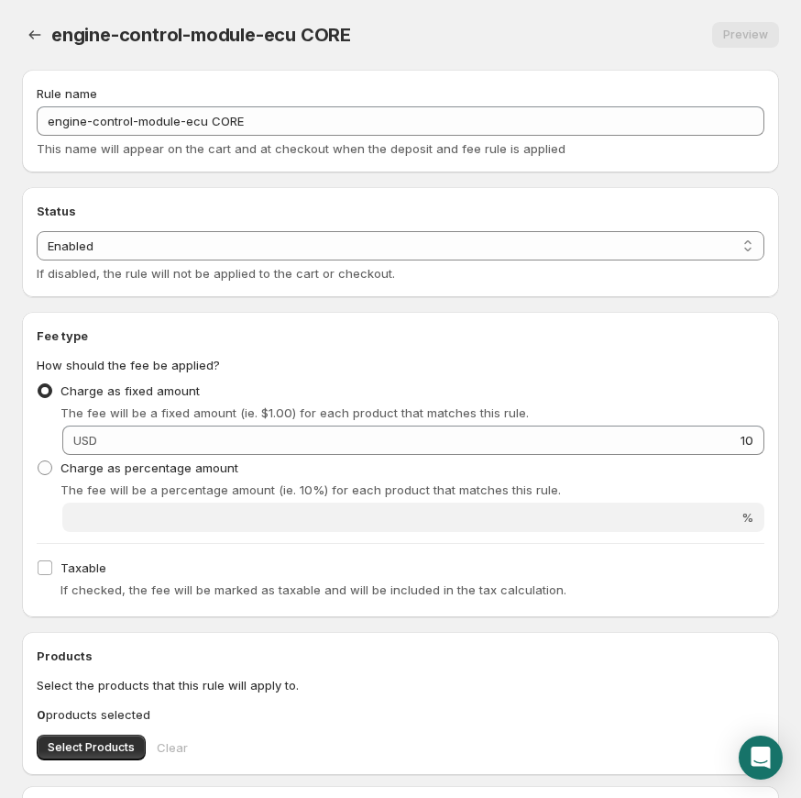
click at [533, 369] on fieldset "How should the fee be applied? Charge as fixed amount The fee will be a fixed a…" at bounding box center [401, 444] width 728 height 176
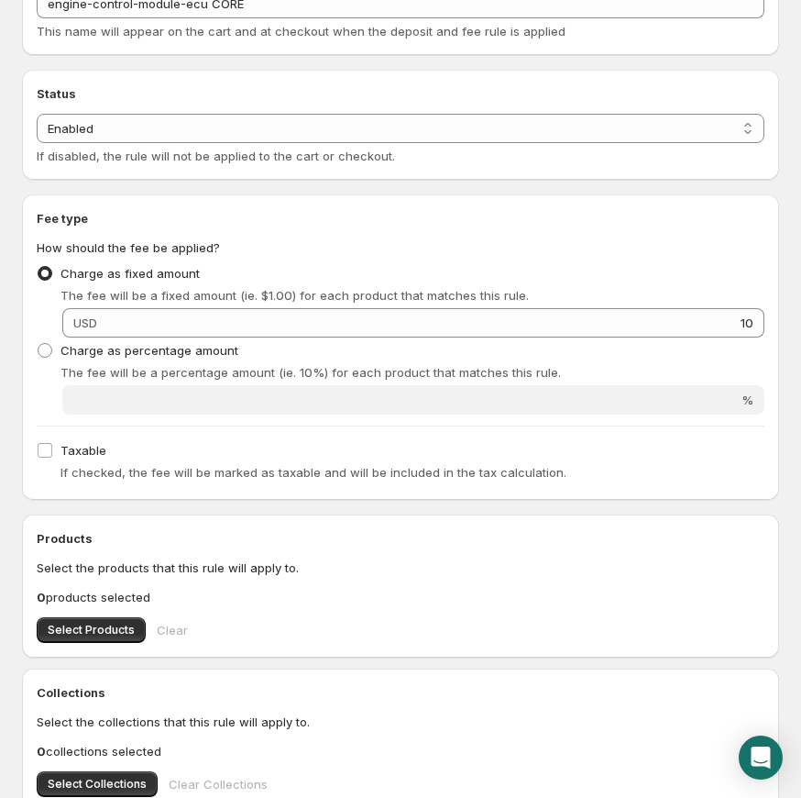
scroll to position [316, 0]
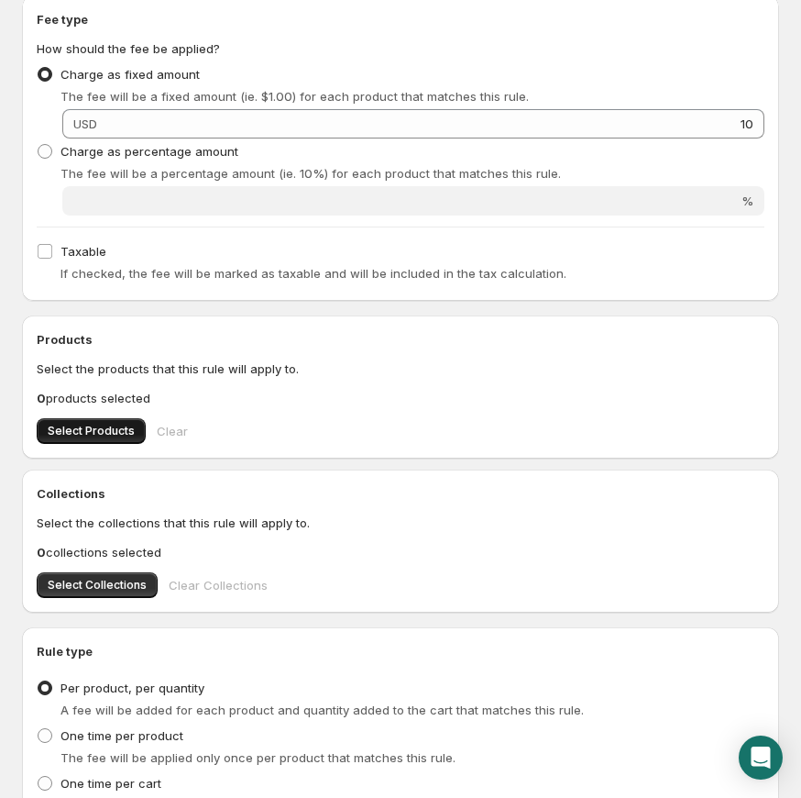
click at [110, 418] on button "Select Products" at bounding box center [91, 431] width 109 height 26
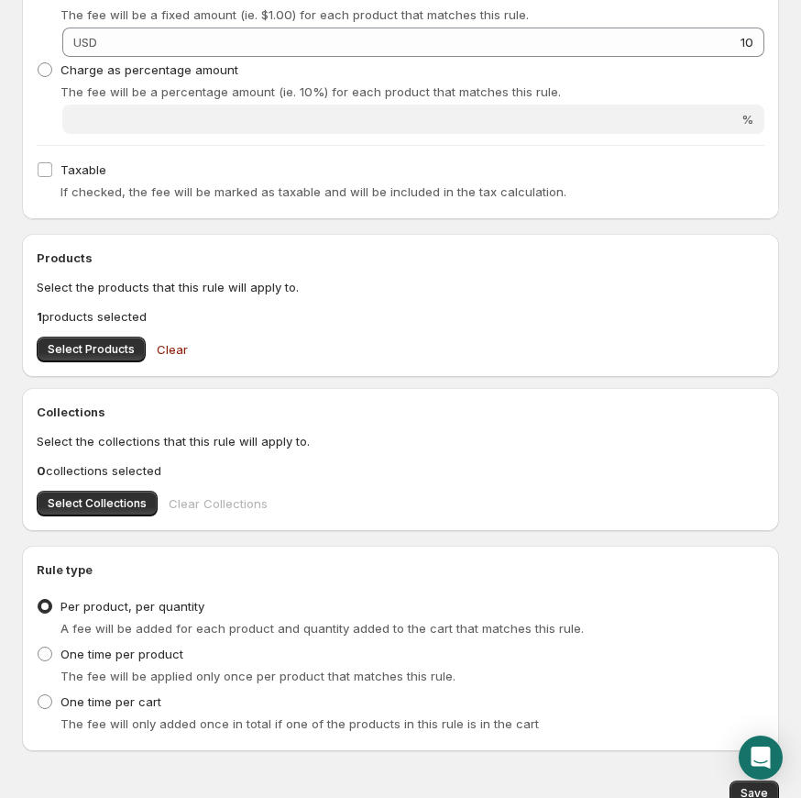
scroll to position [479, 0]
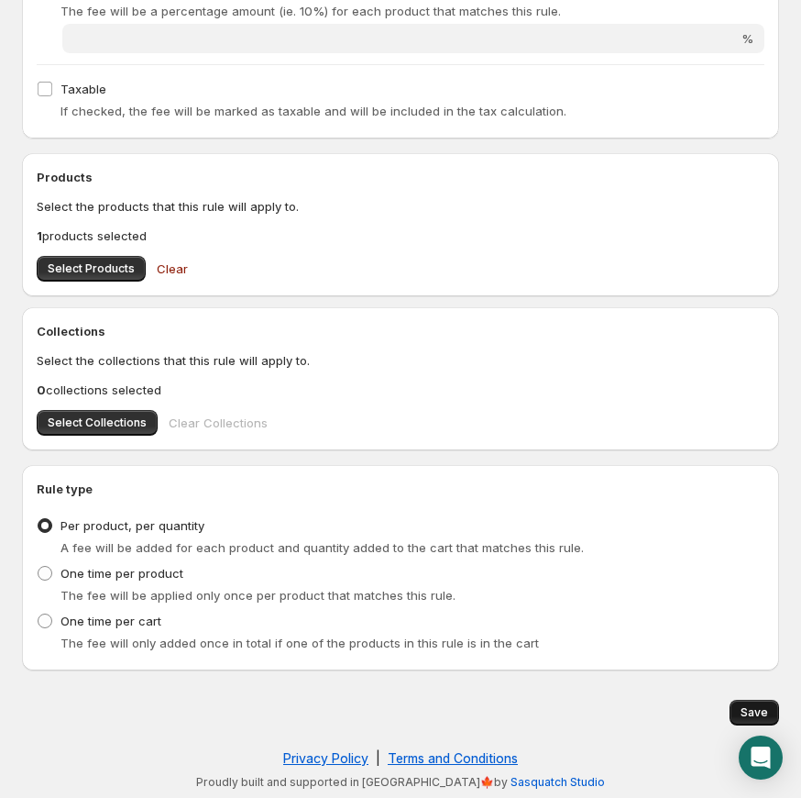
click at [758, 717] on span "Save" at bounding box center [755, 712] width 28 height 15
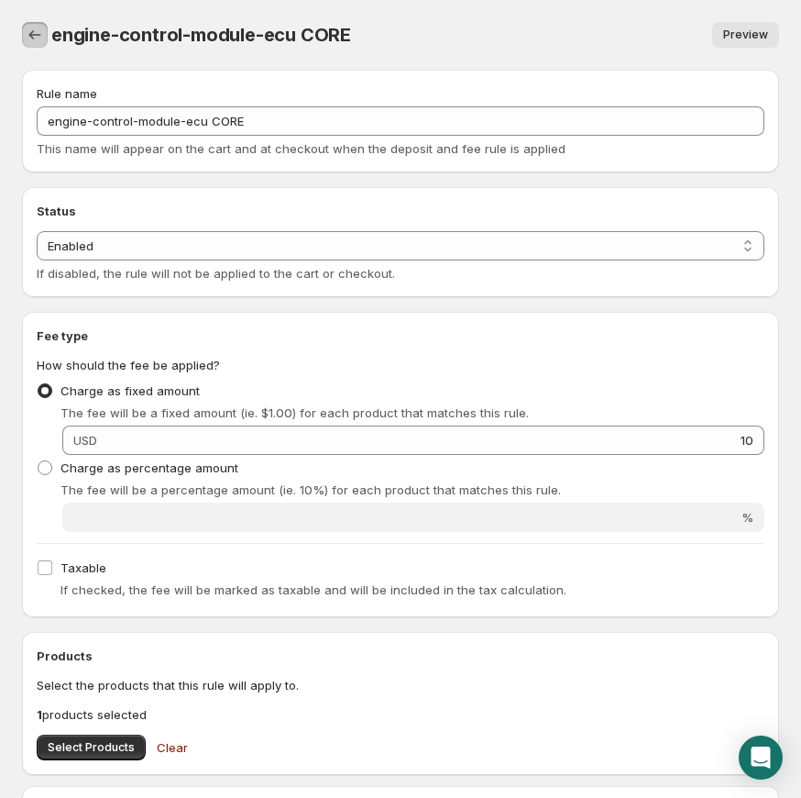
click at [39, 43] on icon "Settings" at bounding box center [35, 35] width 18 height 18
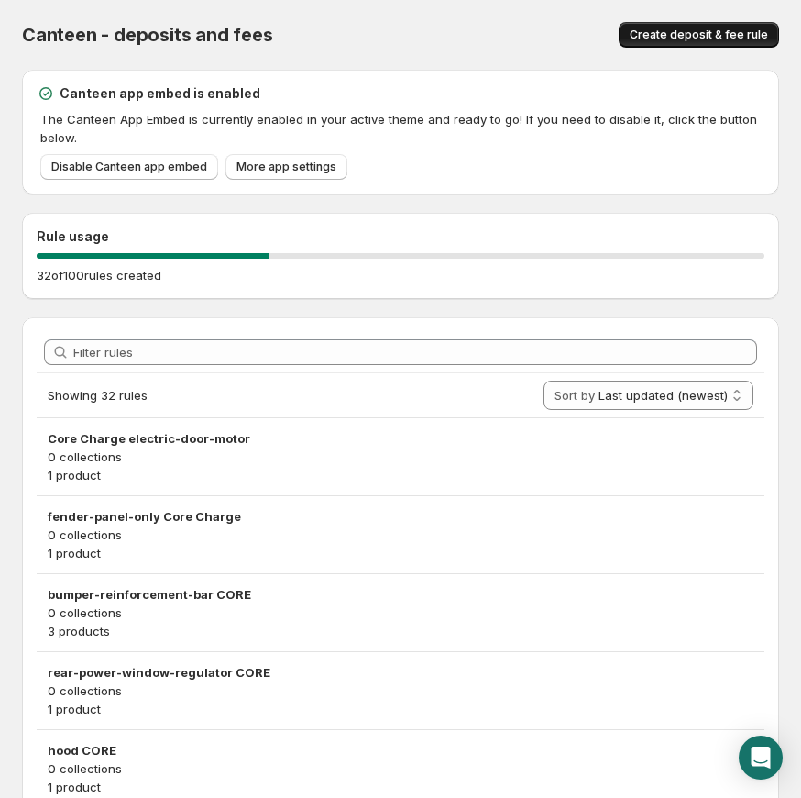
click at [653, 32] on span "Create deposit & fee rule" at bounding box center [699, 35] width 138 height 15
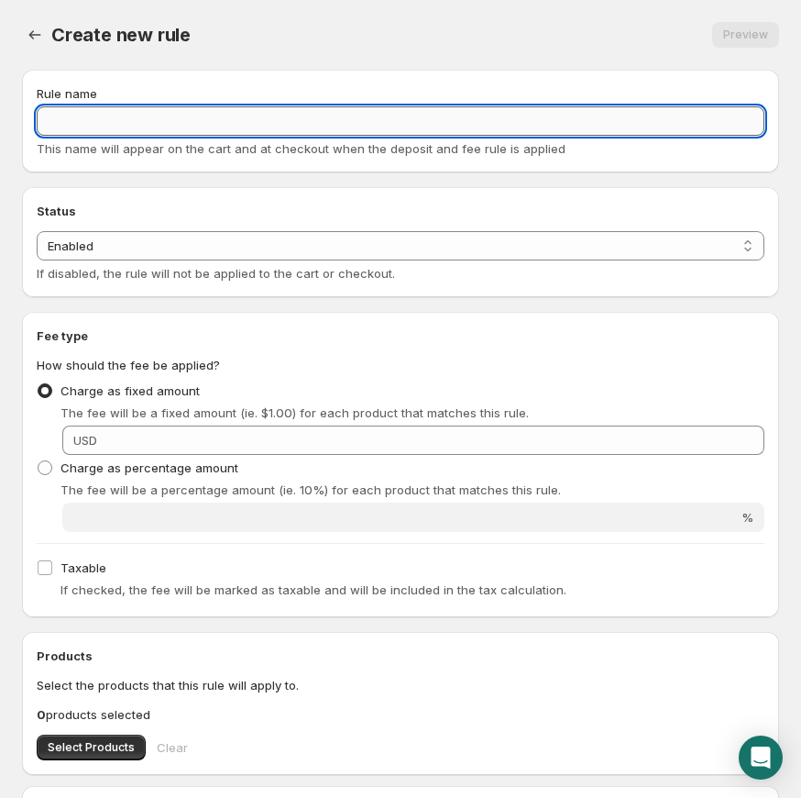
click at [266, 112] on input "Rule name" at bounding box center [401, 120] width 728 height 29
paste input "rack-pinion CORE"
type input "rack-pinion CORE"
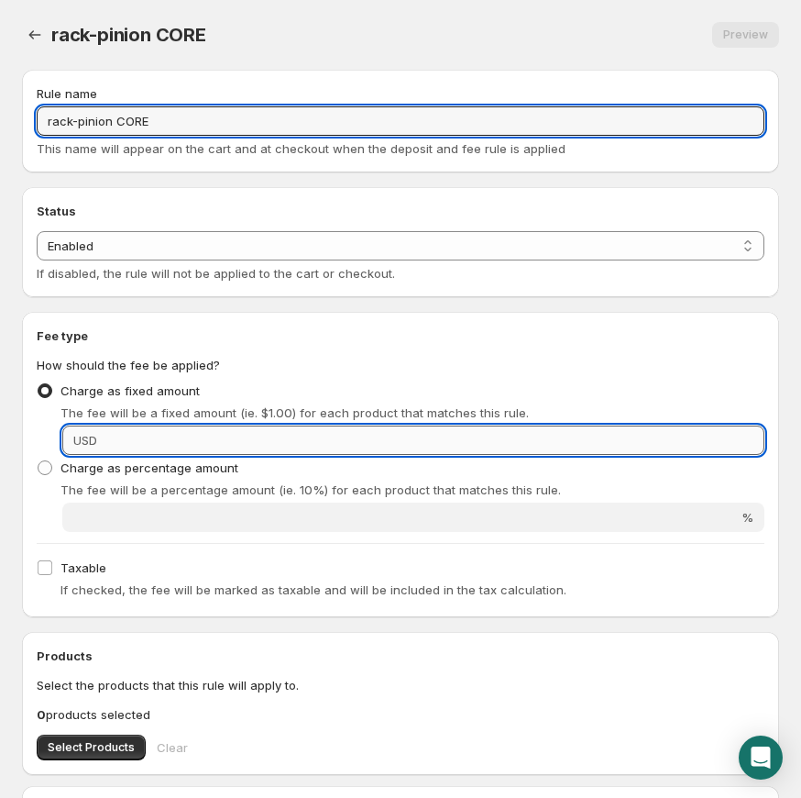
click at [219, 441] on input "Fixed amount" at bounding box center [434, 439] width 662 height 29
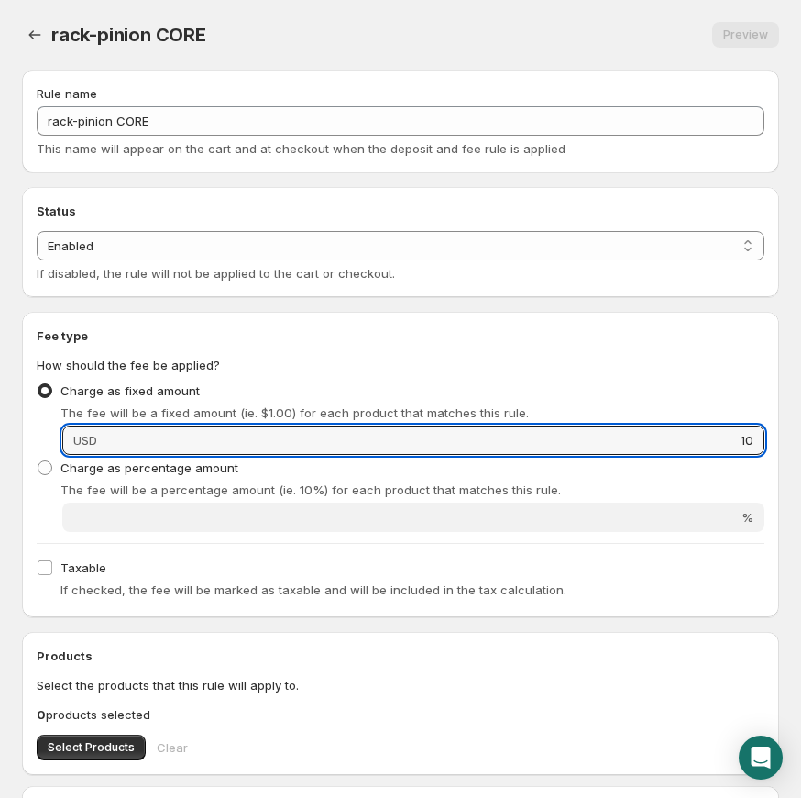
scroll to position [270, 0]
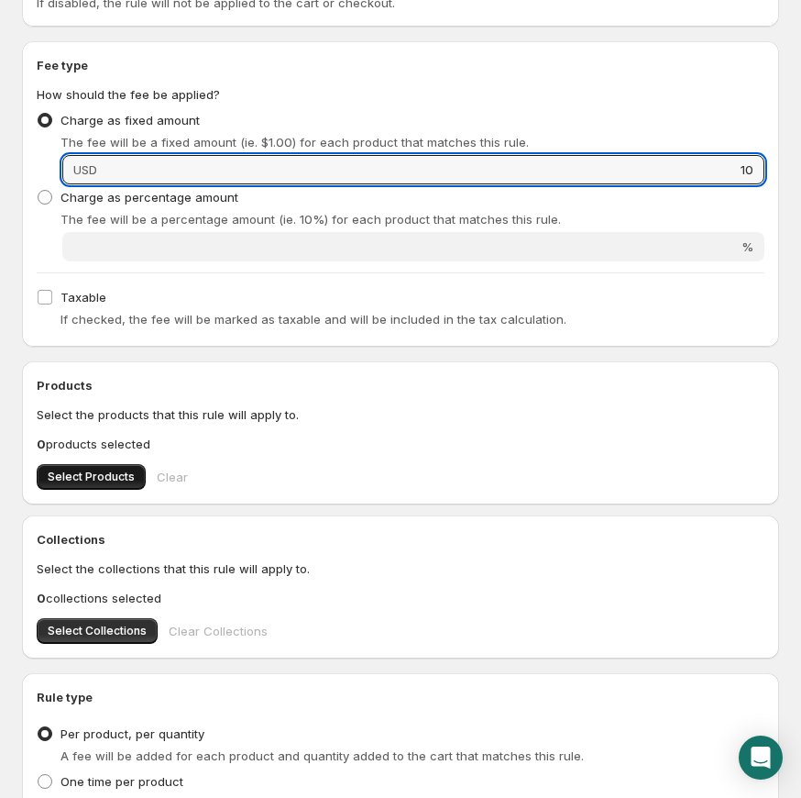
type input "10"
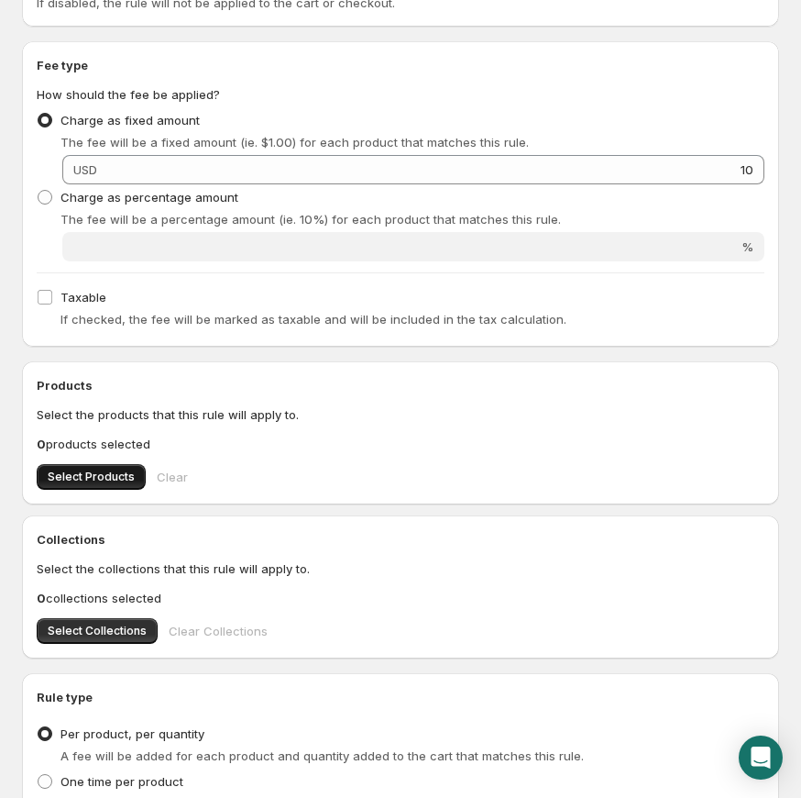
click at [112, 477] on span "Select Products" at bounding box center [91, 476] width 87 height 15
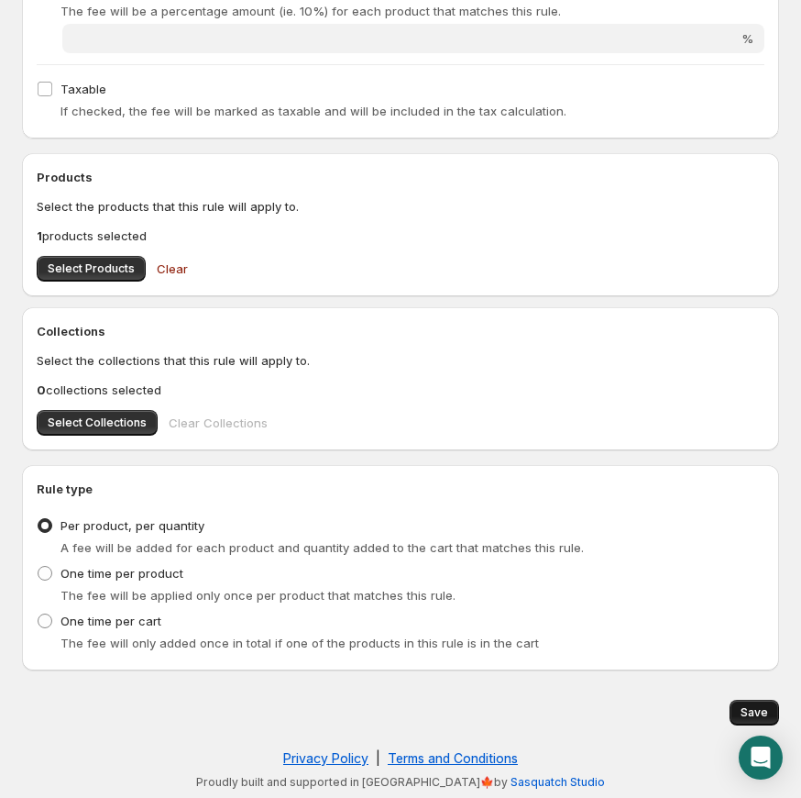
click at [769, 707] on button "Save" at bounding box center [755, 713] width 50 height 26
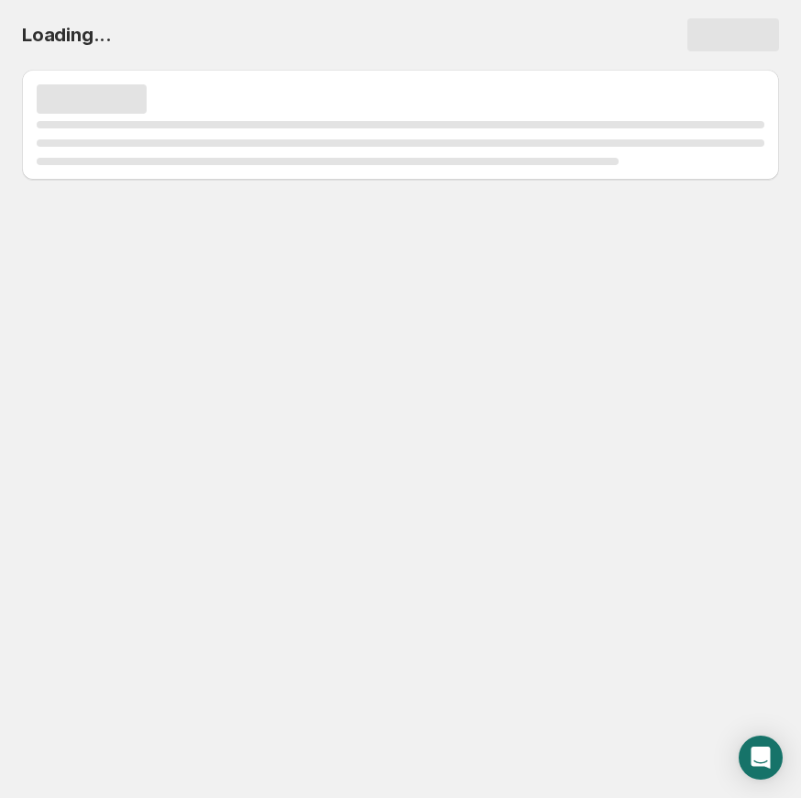
scroll to position [0, 0]
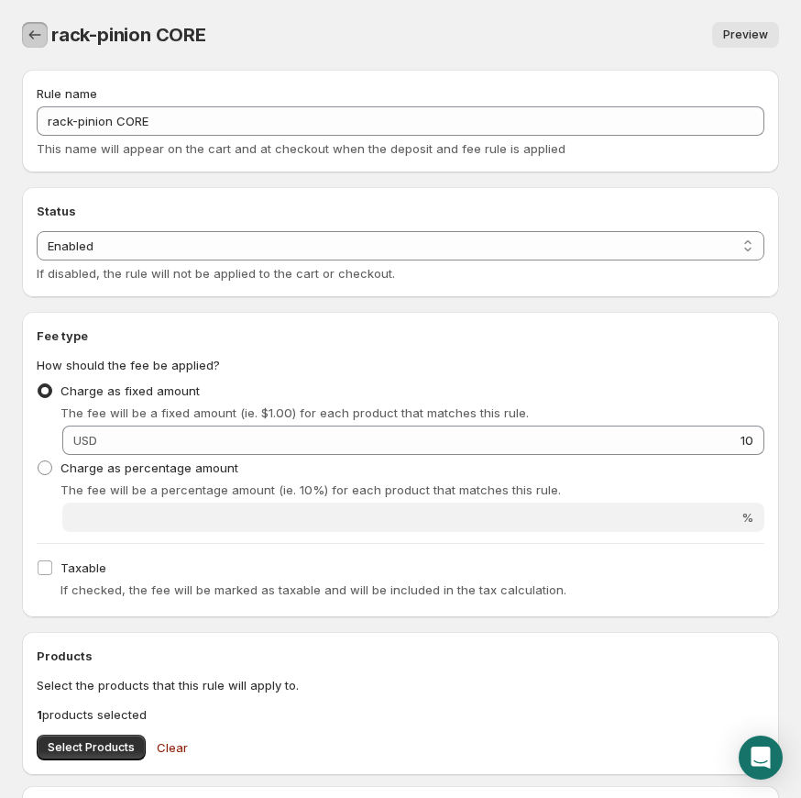
click at [39, 29] on icon "Settings" at bounding box center [35, 35] width 18 height 18
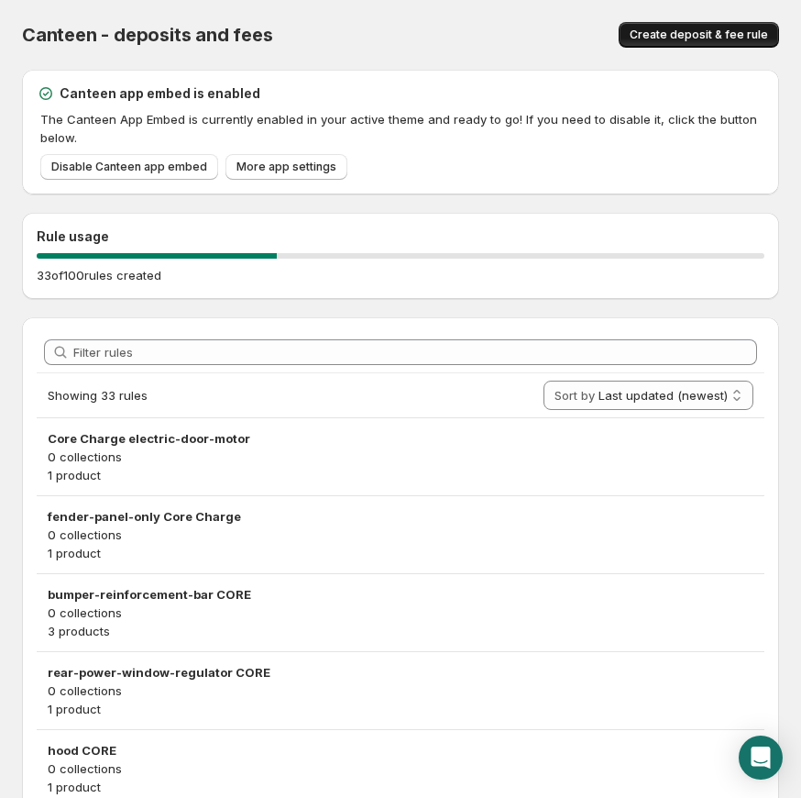
click at [649, 34] on span "Create deposit & fee rule" at bounding box center [699, 35] width 138 height 15
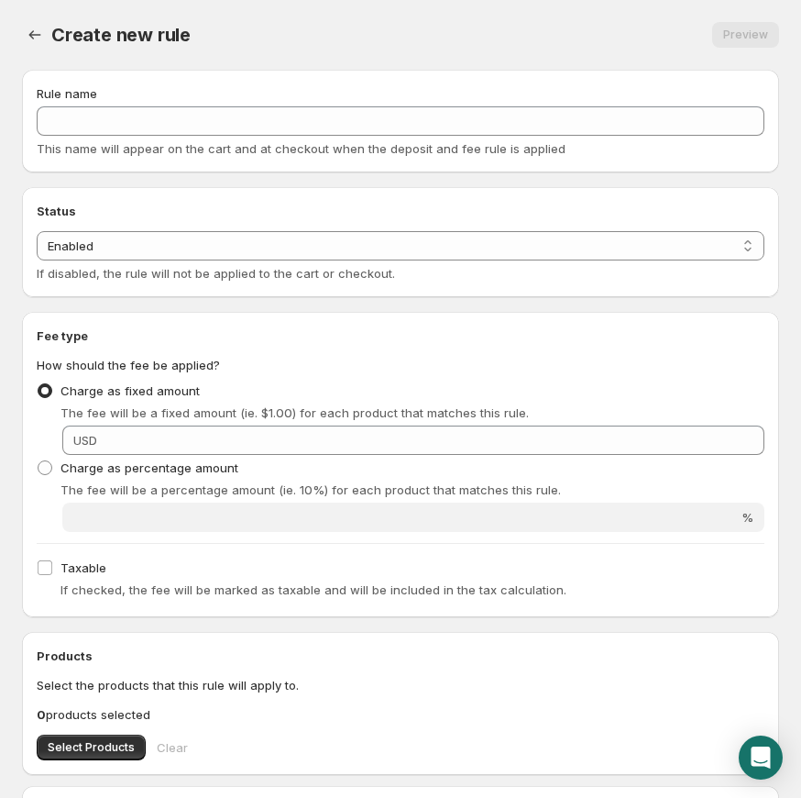
click at [192, 138] on div "Rule name This name will appear on the cart and at checkout when the deposit an…" at bounding box center [401, 120] width 728 height 73
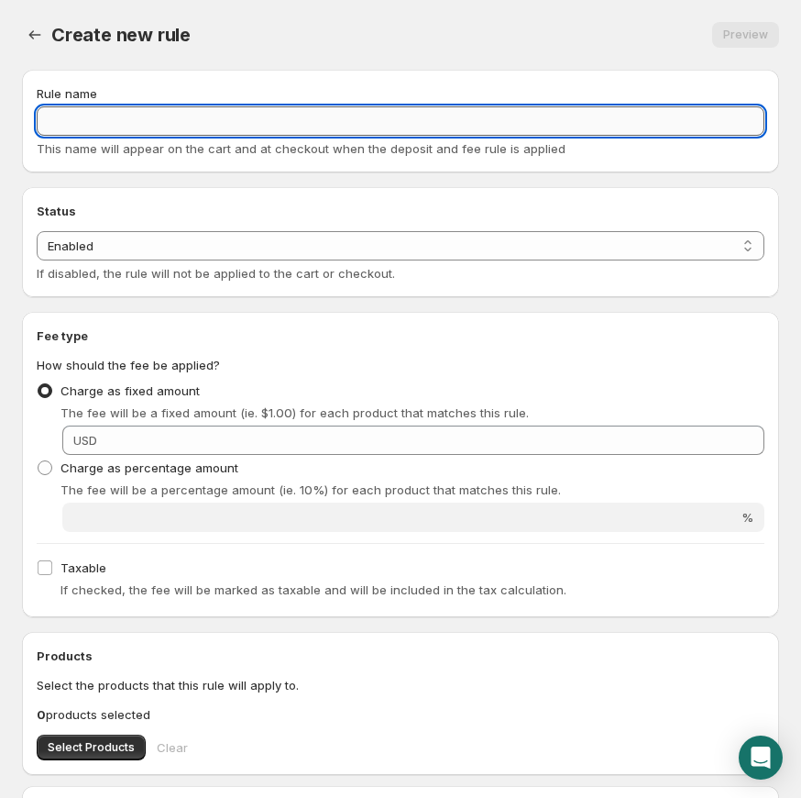
click at [193, 125] on input "Rule name" at bounding box center [401, 120] width 728 height 29
paste input "rear-axle-assembly-car-w-o-brakes-copy CORE"
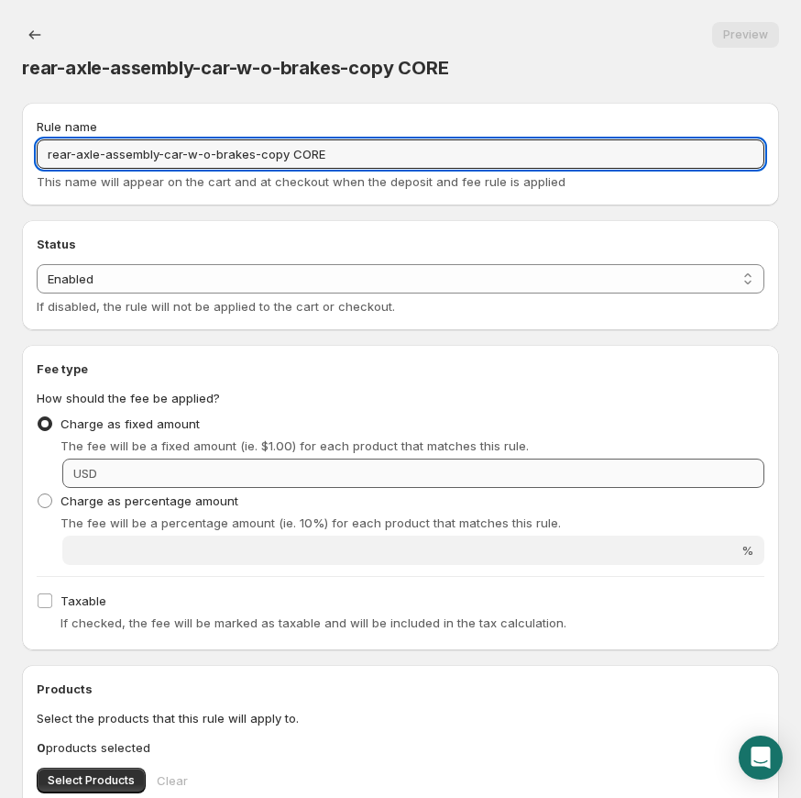
type input "rear-axle-assembly-car-w-o-brakes-copy CORE"
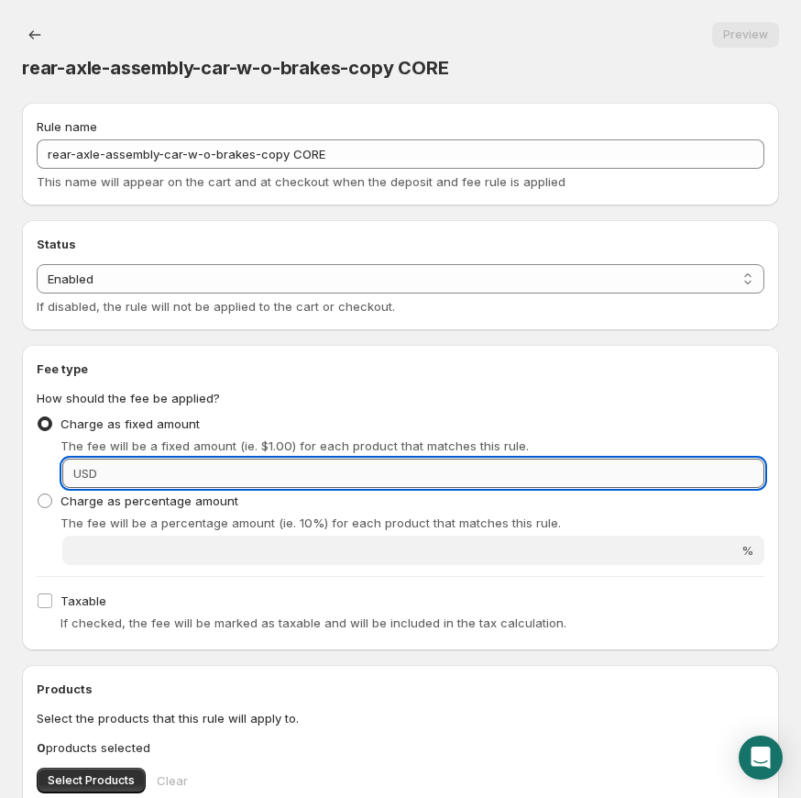
click at [325, 475] on input "Fixed amount" at bounding box center [434, 472] width 662 height 29
click at [469, 480] on input "Fixed amount" at bounding box center [434, 472] width 662 height 29
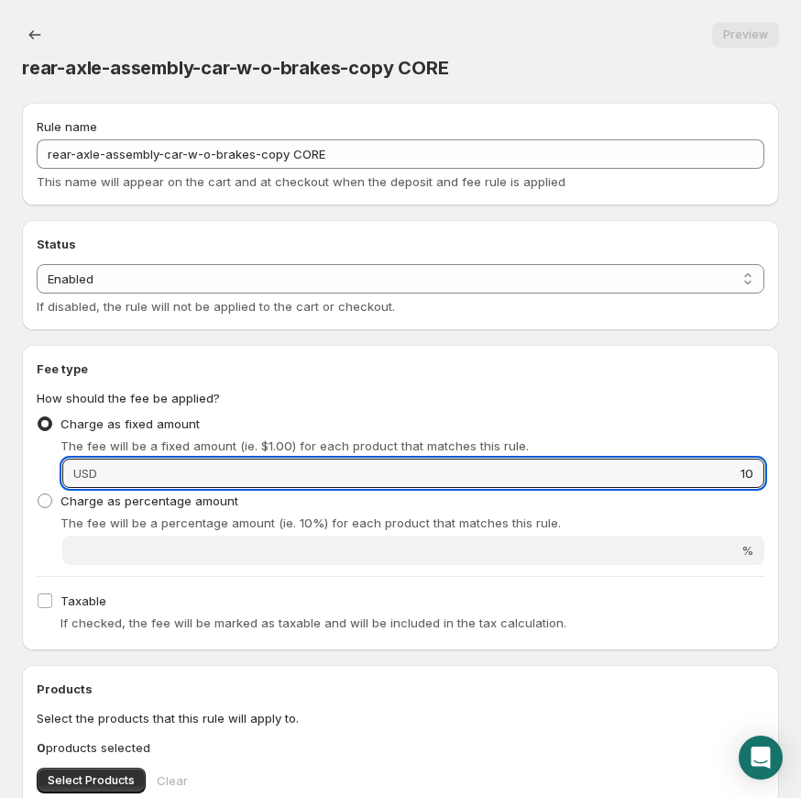
type input "10"
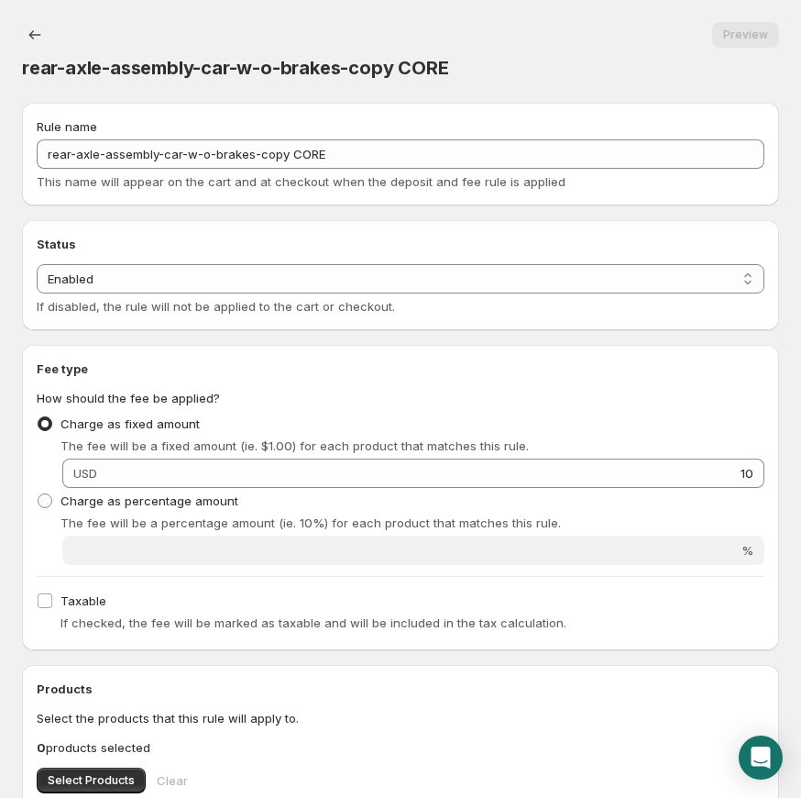
click at [509, 411] on div "Charge as fixed amount The fee will be a fixed amount (ie. $1.00) for each prod…" at bounding box center [401, 433] width 728 height 44
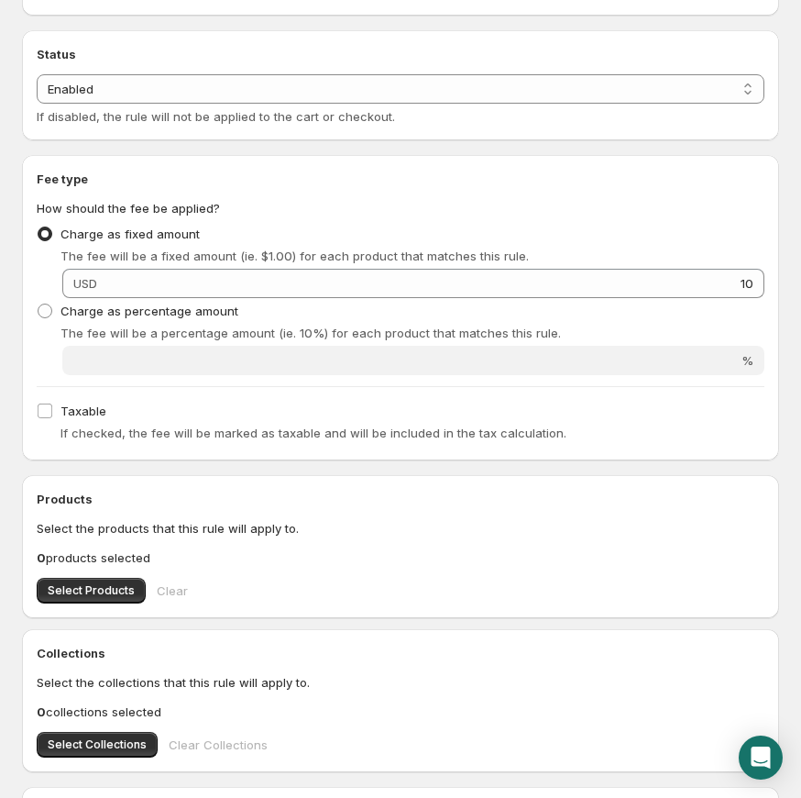
scroll to position [235, 0]
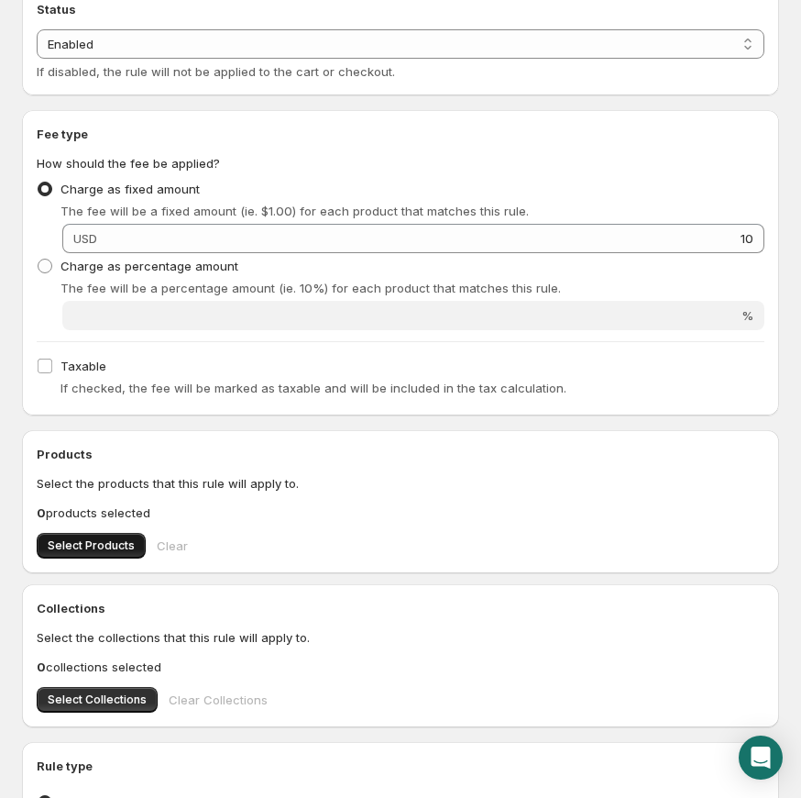
click at [120, 533] on button "Select Products" at bounding box center [91, 546] width 109 height 26
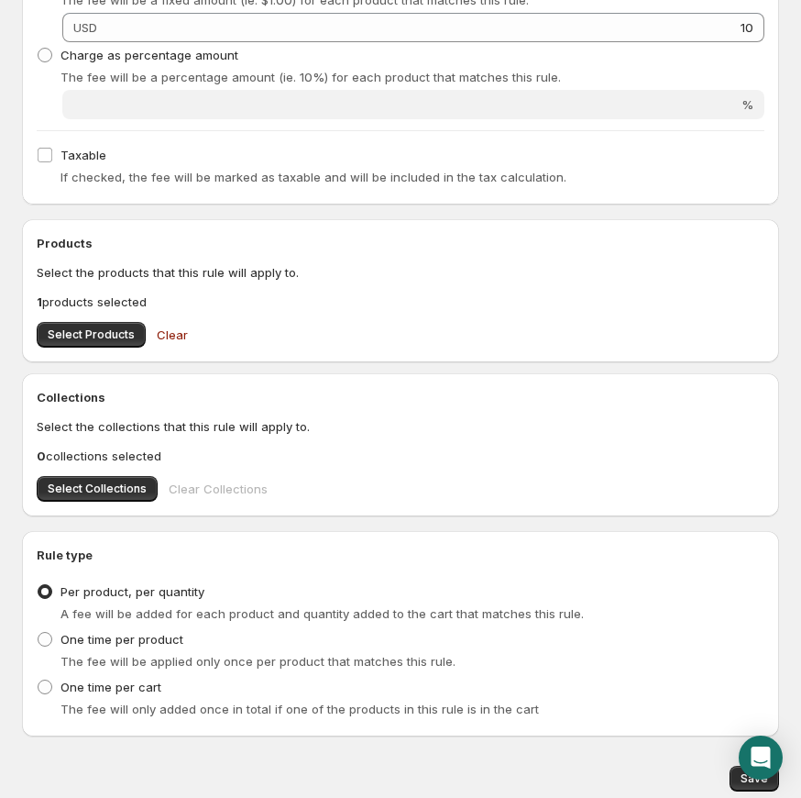
scroll to position [512, 0]
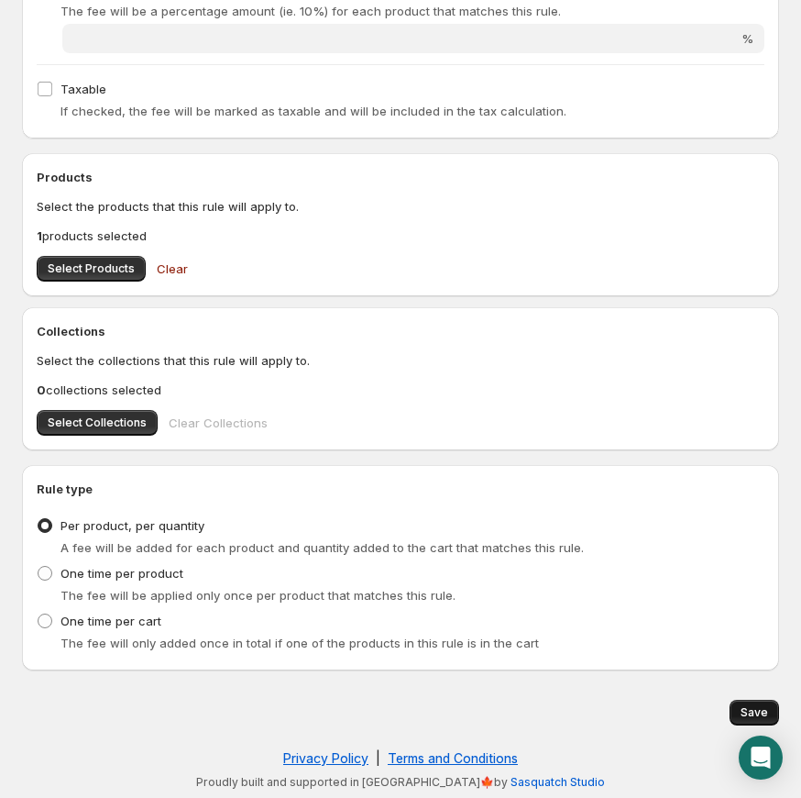
click at [746, 708] on span "Save" at bounding box center [755, 712] width 28 height 15
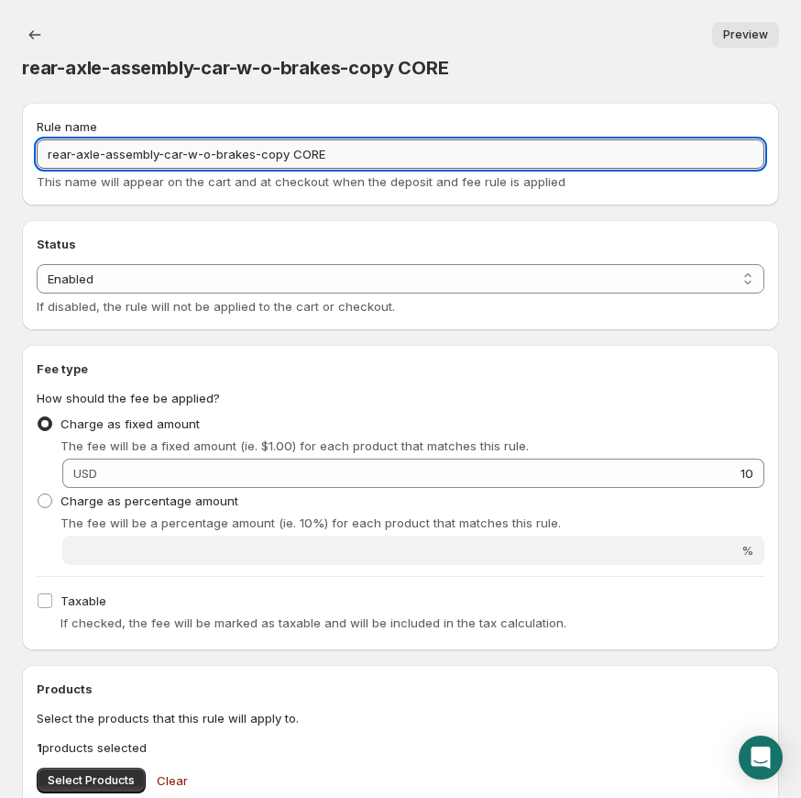
click at [169, 148] on input "rear-axle-assembly-car-w-o-brakes-copy CORE" at bounding box center [401, 153] width 728 height 29
drag, startPoint x: 158, startPoint y: 152, endPoint x: 289, endPoint y: 161, distance: 131.4
click at [289, 161] on input "rear-axle-assembly-car-w-o-brakes-copy CORE" at bounding box center [401, 153] width 728 height 29
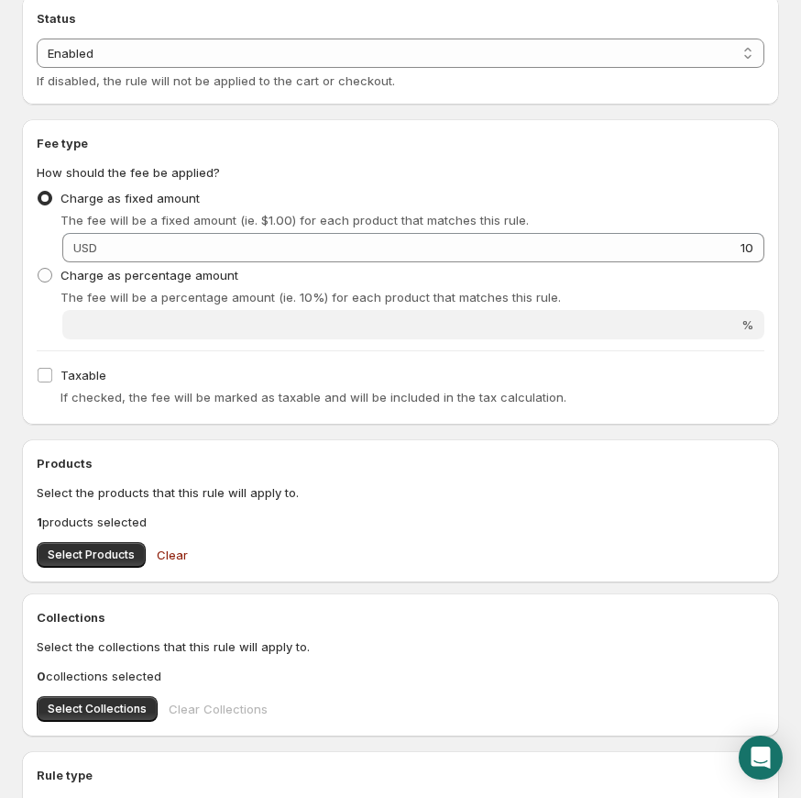
scroll to position [392, 0]
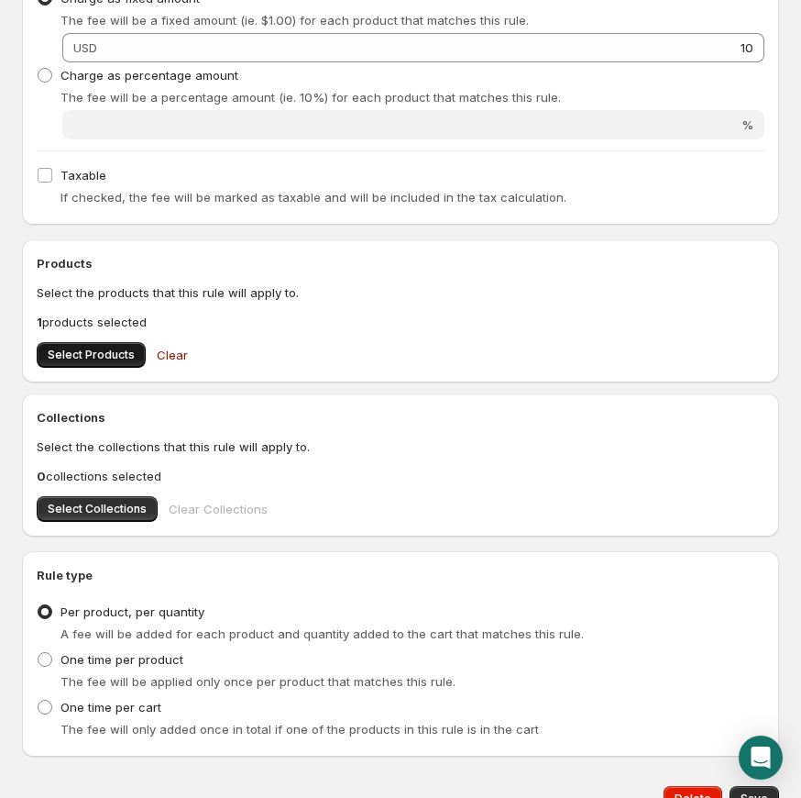
type input "rear-axle-assembly CORE"
click at [113, 350] on span "Select Products" at bounding box center [91, 354] width 87 height 15
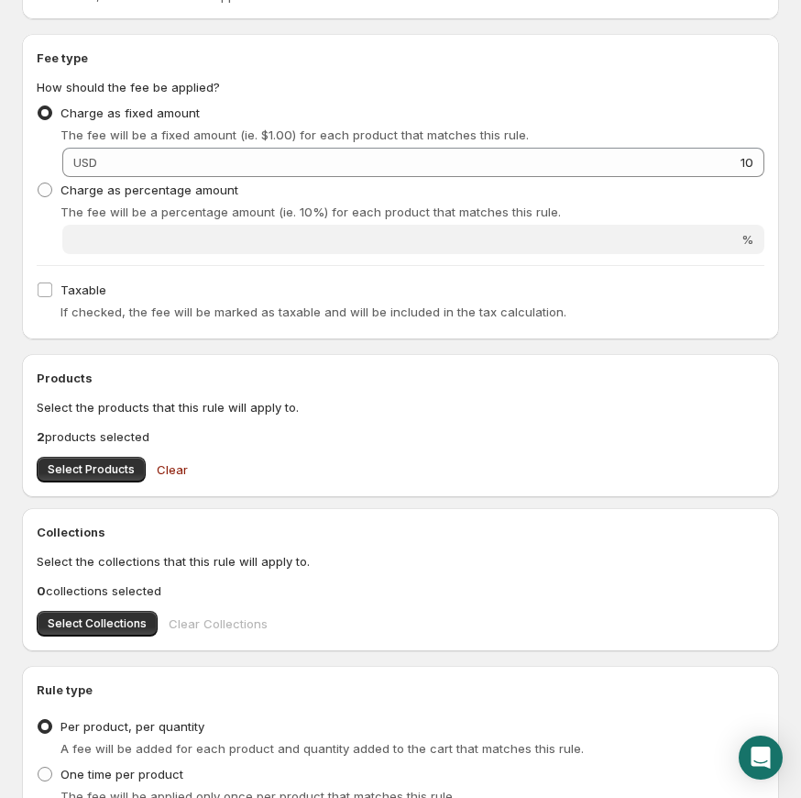
scroll to position [479, 0]
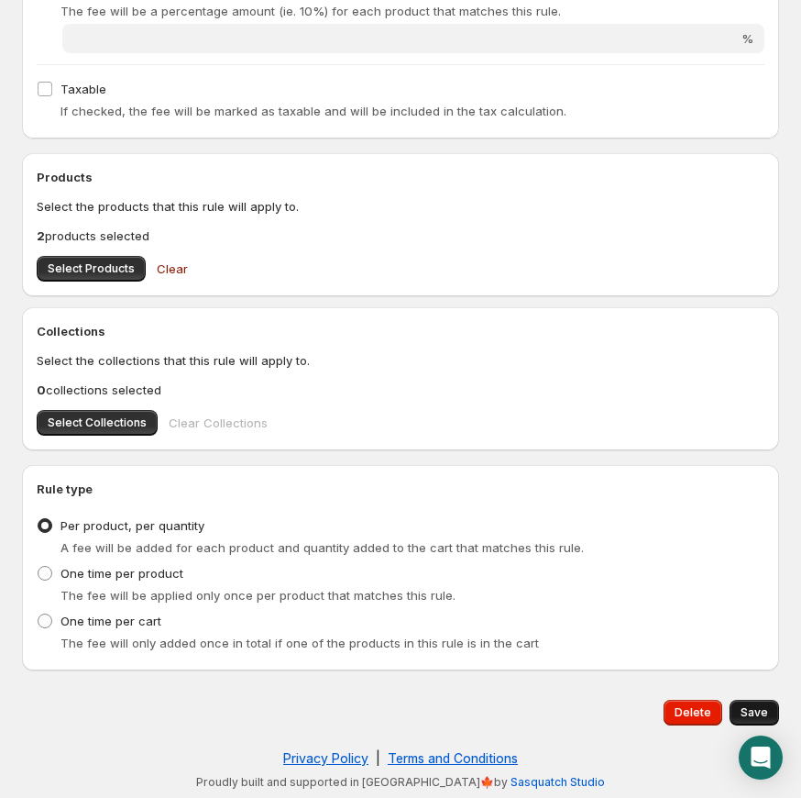
click at [754, 700] on button "Save" at bounding box center [755, 713] width 50 height 26
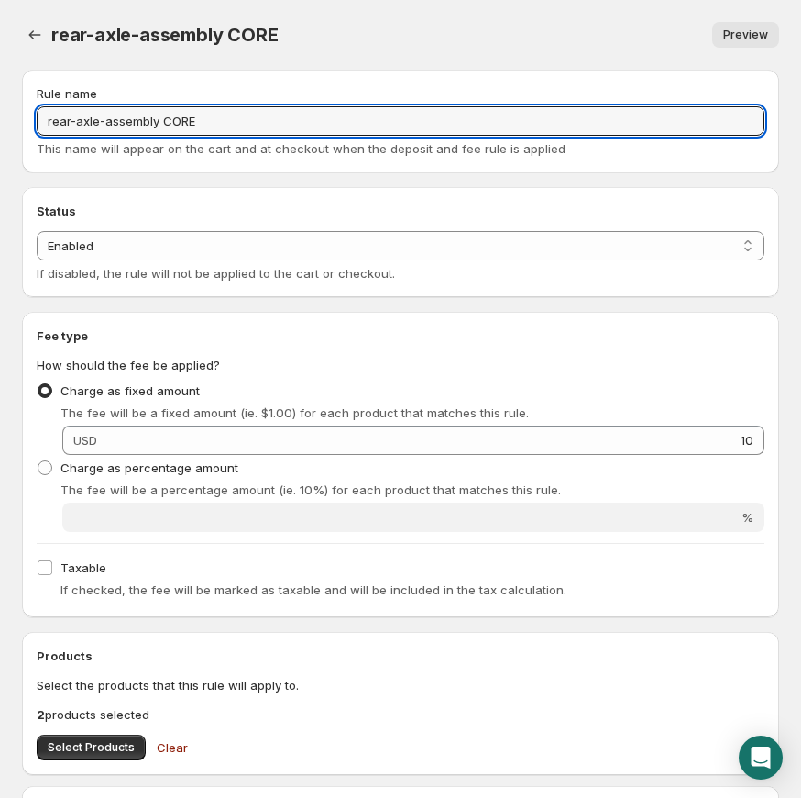
drag, startPoint x: 204, startPoint y: 120, endPoint x: 30, endPoint y: 116, distance: 174.2
click at [31, 116] on div "Rule name rear-axle-assembly CORE This name will appear on the cart and at chec…" at bounding box center [400, 121] width 757 height 103
click at [34, 29] on icon "Settings" at bounding box center [35, 35] width 18 height 18
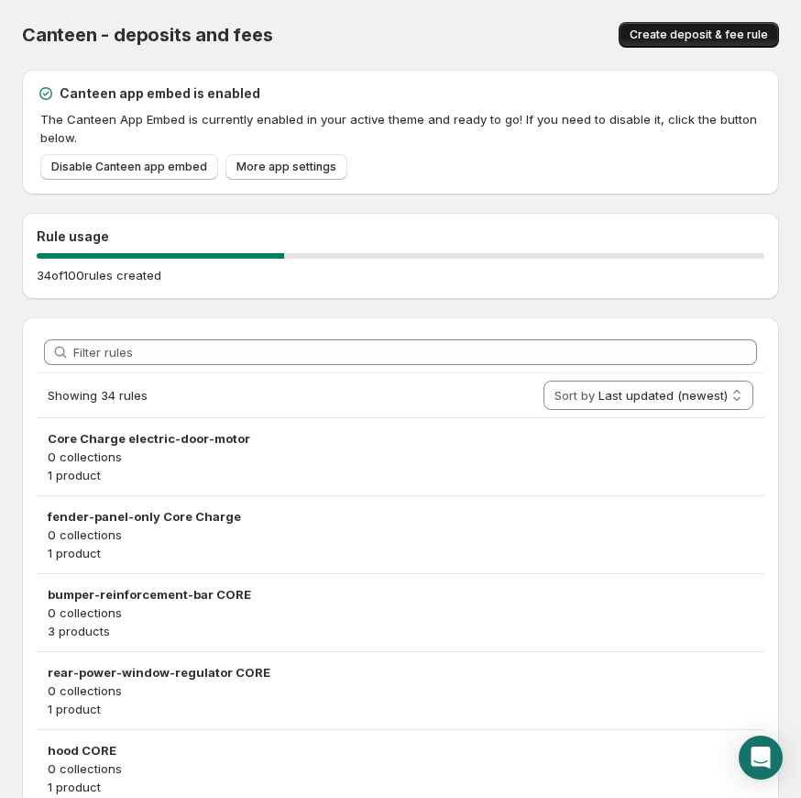
click at [646, 38] on span "Create deposit & fee rule" at bounding box center [699, 35] width 138 height 15
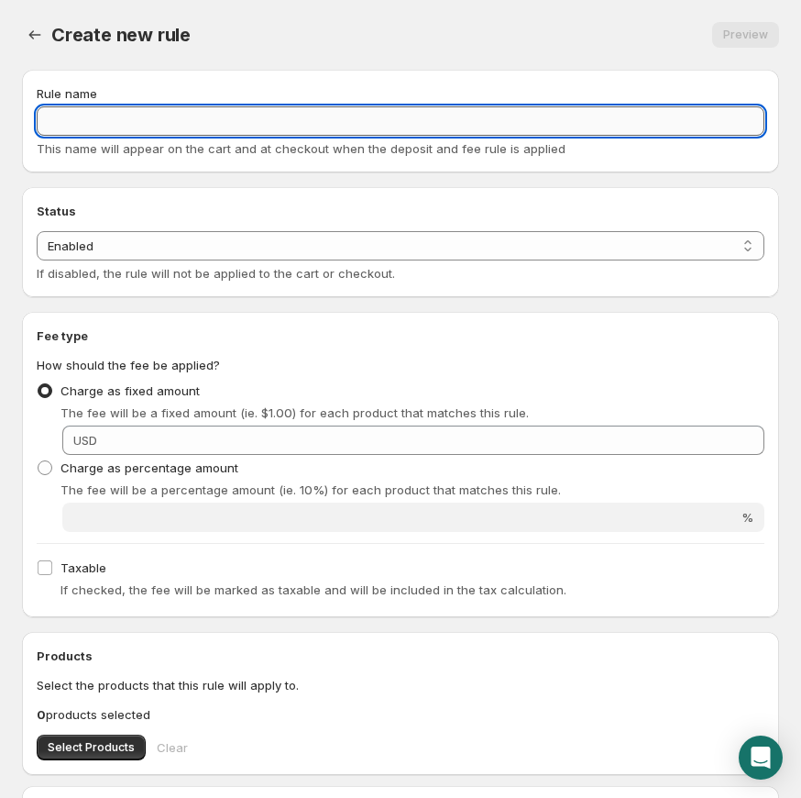
click at [166, 110] on input "Rule name" at bounding box center [401, 120] width 728 height 29
paste input "starter-motor CORE"
type input "starter-motor CORE"
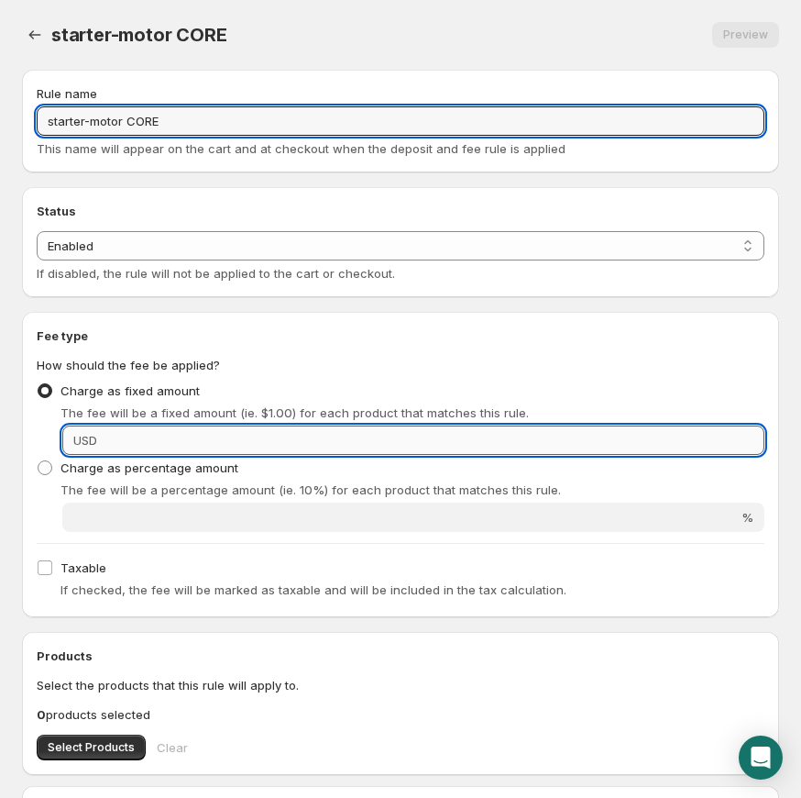
click at [108, 444] on input "Fixed amount" at bounding box center [434, 439] width 662 height 29
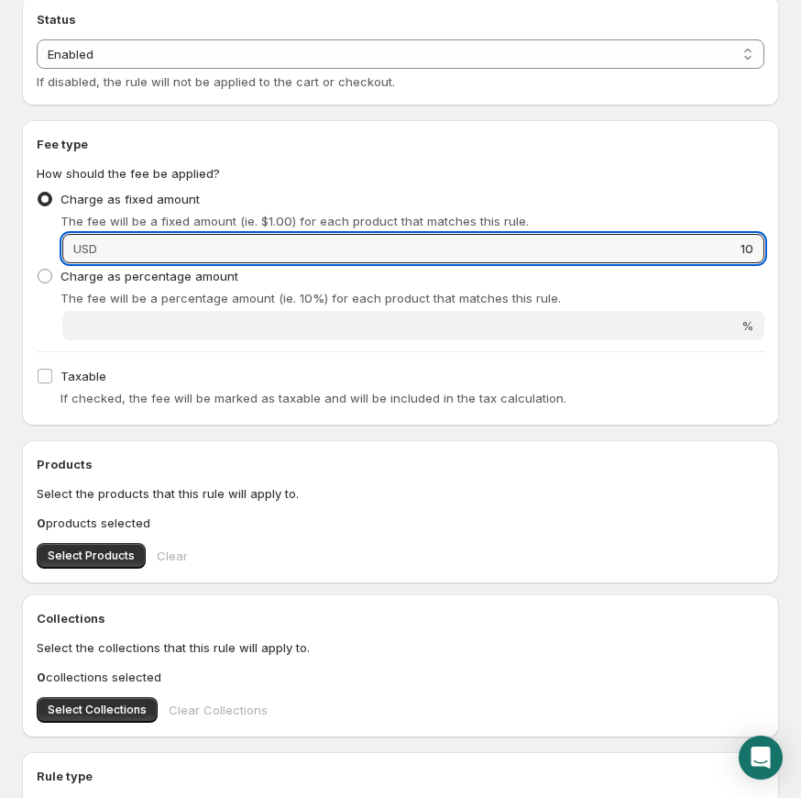
scroll to position [213, 0]
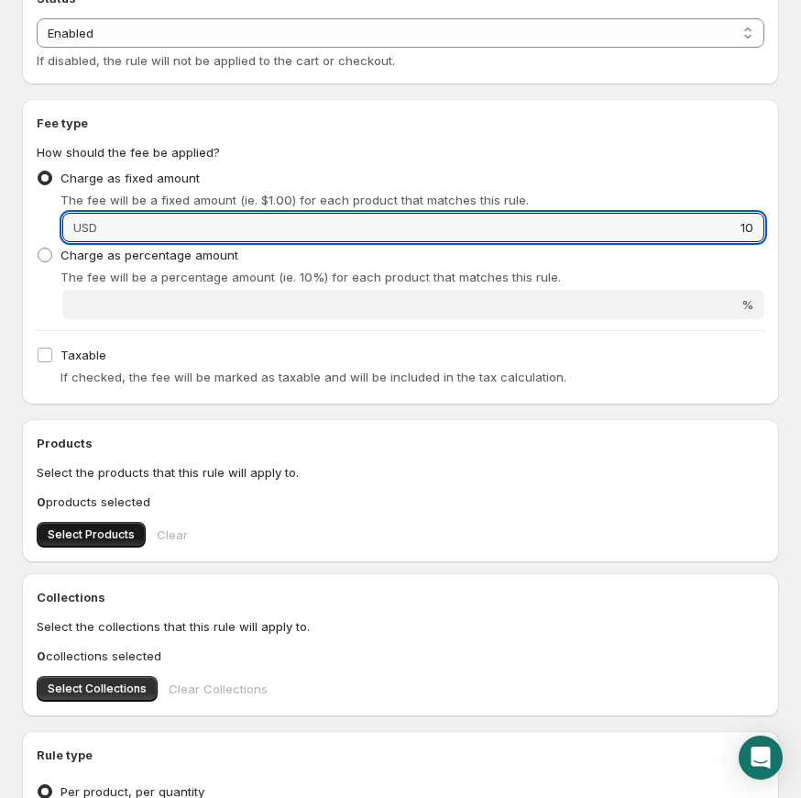
type input "10"
click at [99, 536] on span "Select Products" at bounding box center [91, 534] width 87 height 15
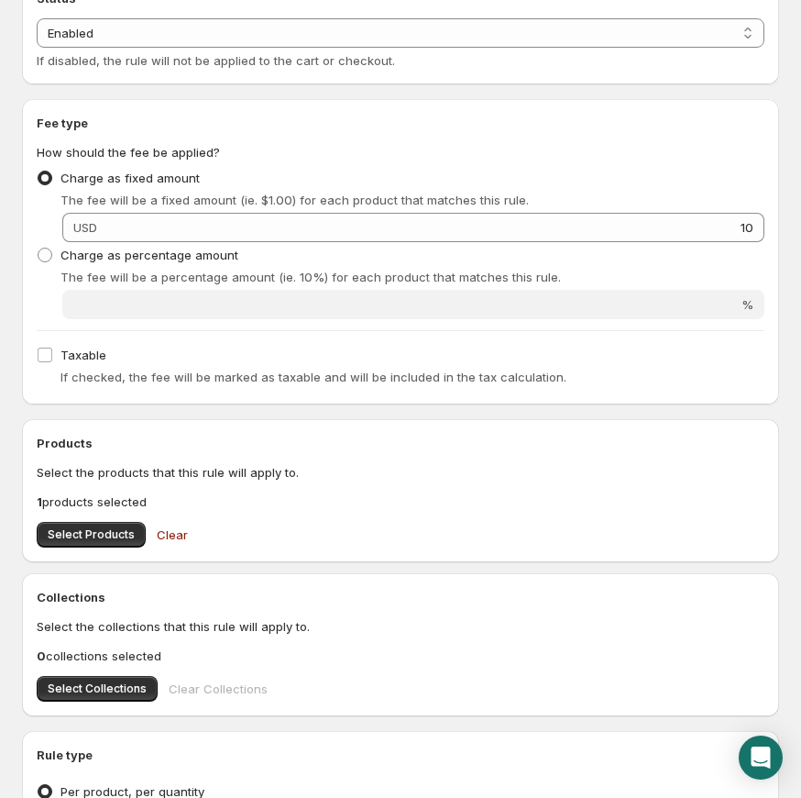
scroll to position [479, 0]
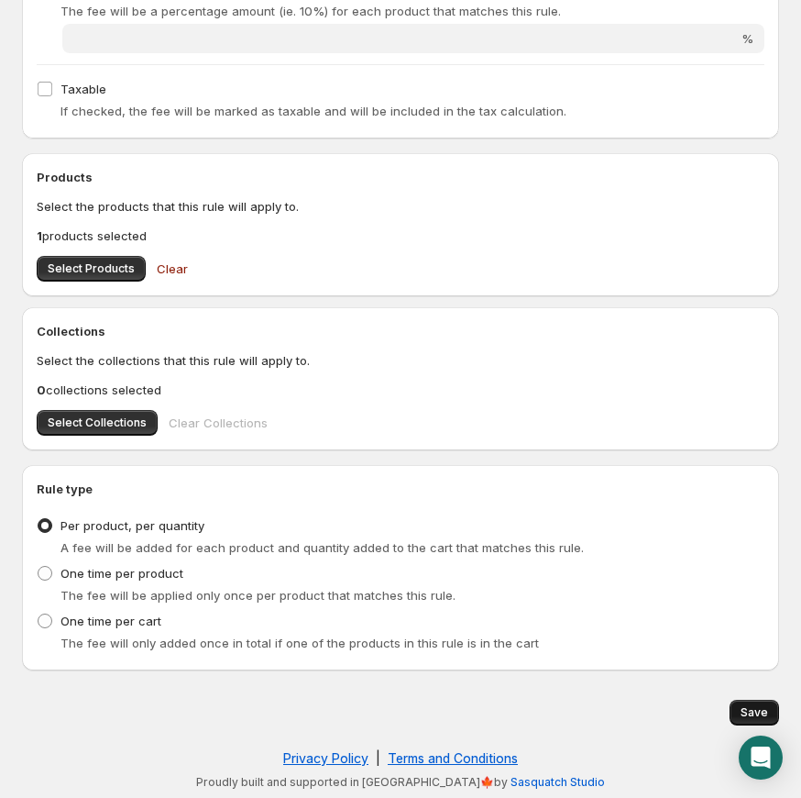
click at [754, 716] on span "Save" at bounding box center [755, 712] width 28 height 15
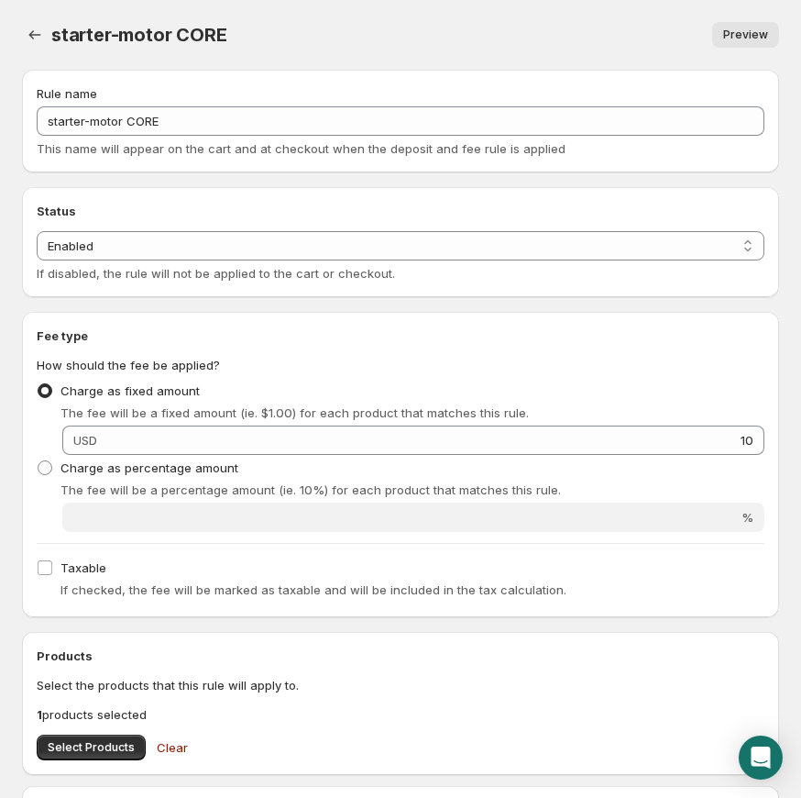
click at [51, 39] on span "starter-motor CORE" at bounding box center [138, 35] width 175 height 22
click at [42, 37] on icon "Settings" at bounding box center [35, 35] width 18 height 18
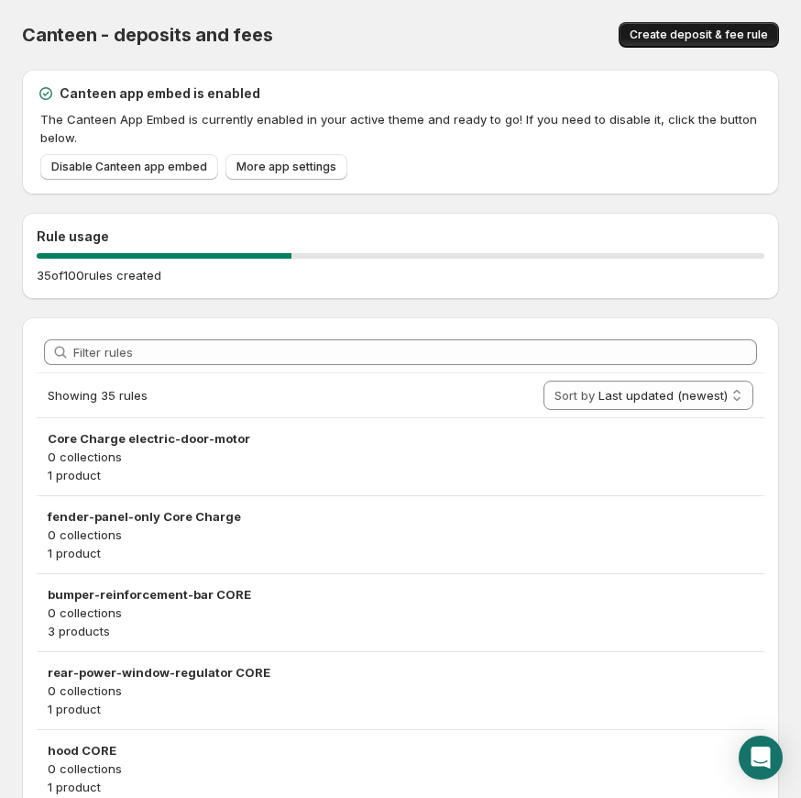
click at [699, 40] on span "Create deposit & fee rule" at bounding box center [699, 35] width 138 height 15
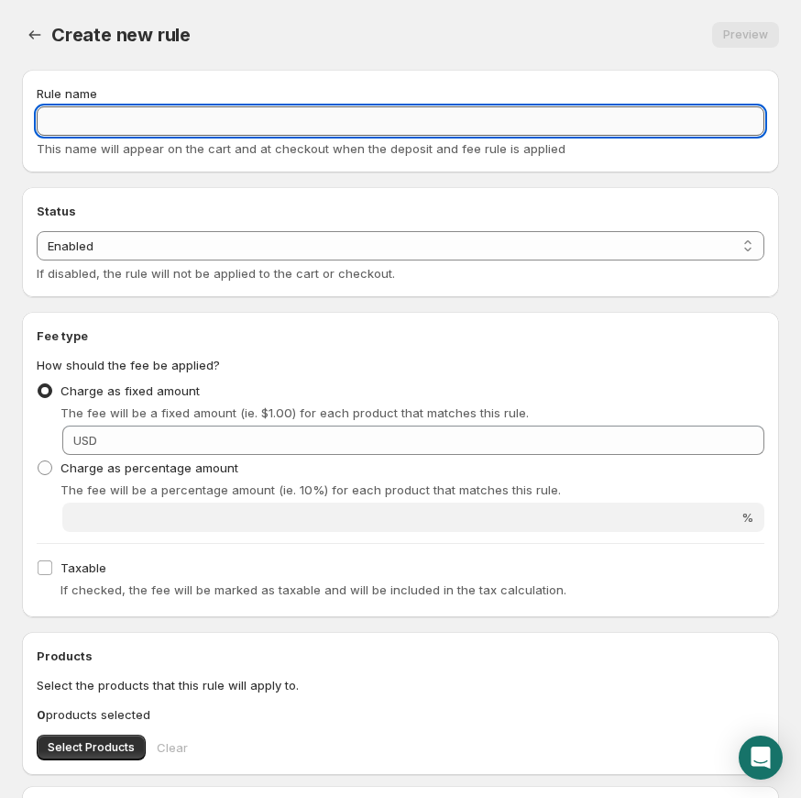
click at [283, 118] on input "Rule name" at bounding box center [401, 120] width 728 height 29
paste input "steering-gear CORE"
type input "steering-gear CORE"
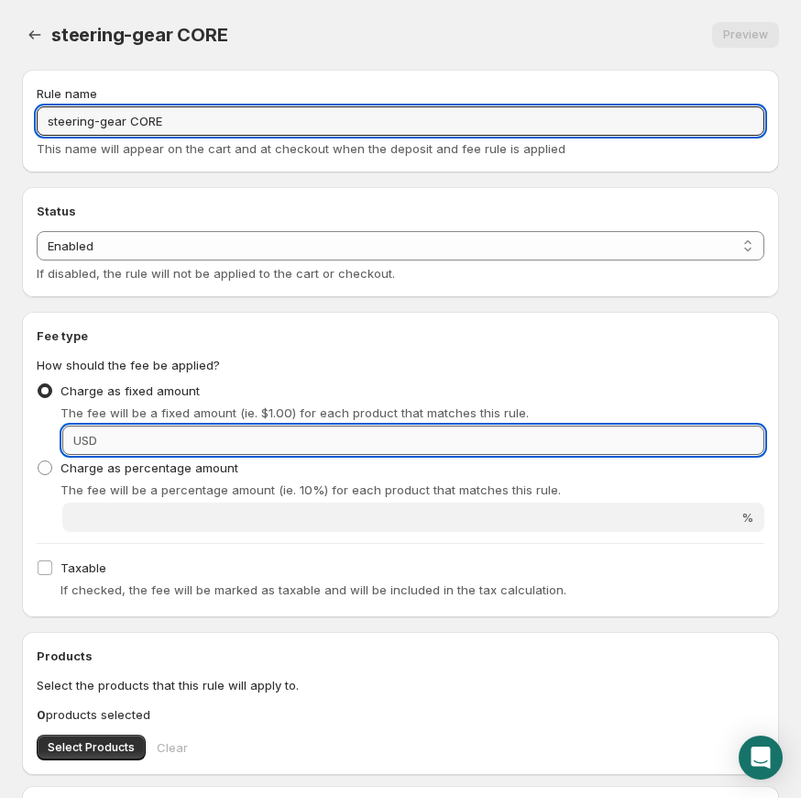
click at [142, 436] on input "Fixed amount" at bounding box center [434, 439] width 662 height 29
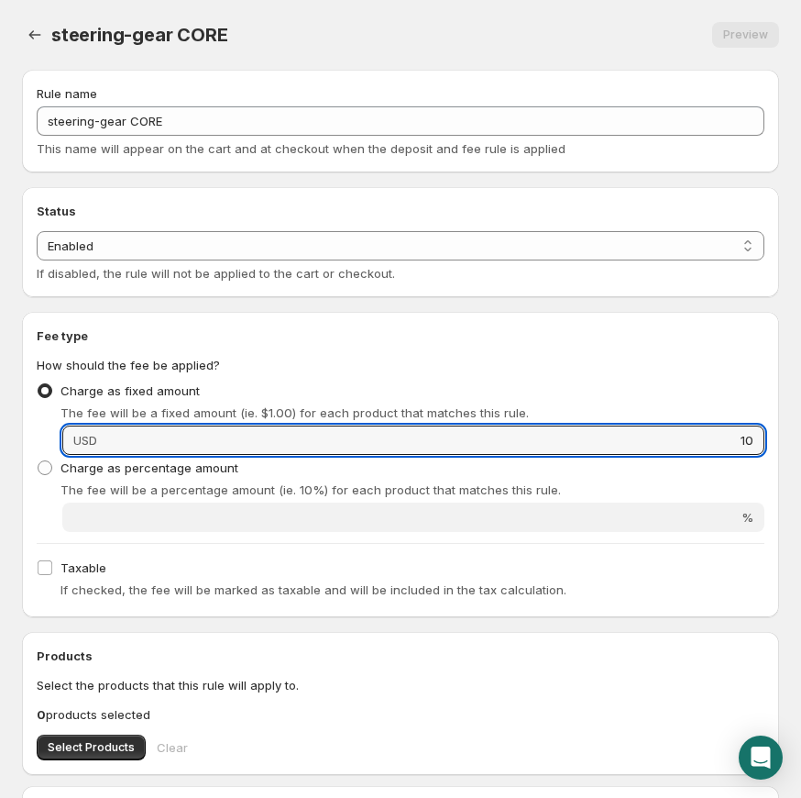
type input "10"
click at [404, 409] on span "The fee will be a fixed amount (ie. $1.00) for each product that matches this r…" at bounding box center [295, 412] width 469 height 15
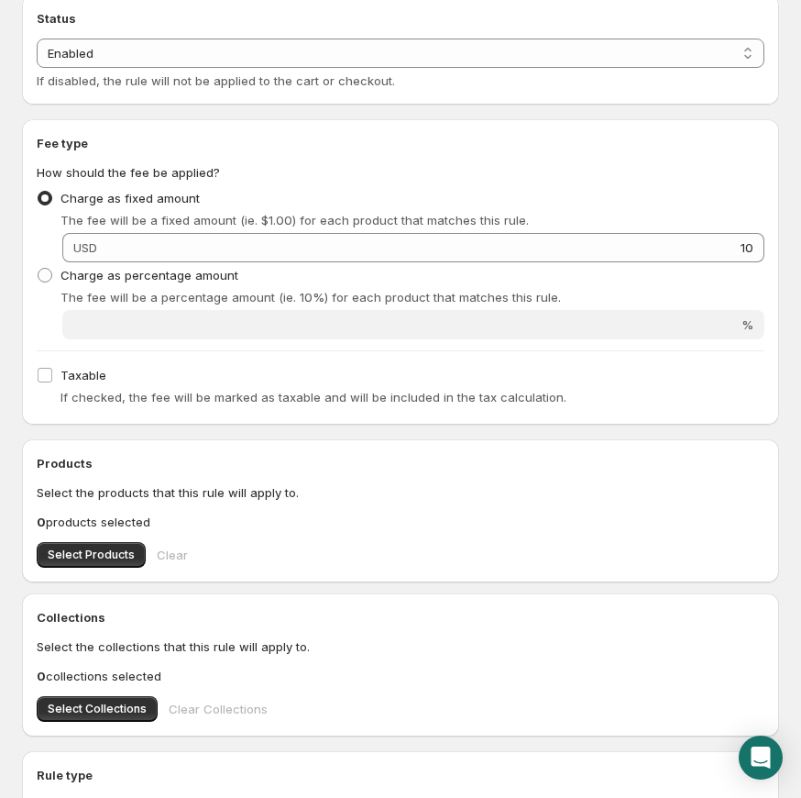
scroll to position [440, 0]
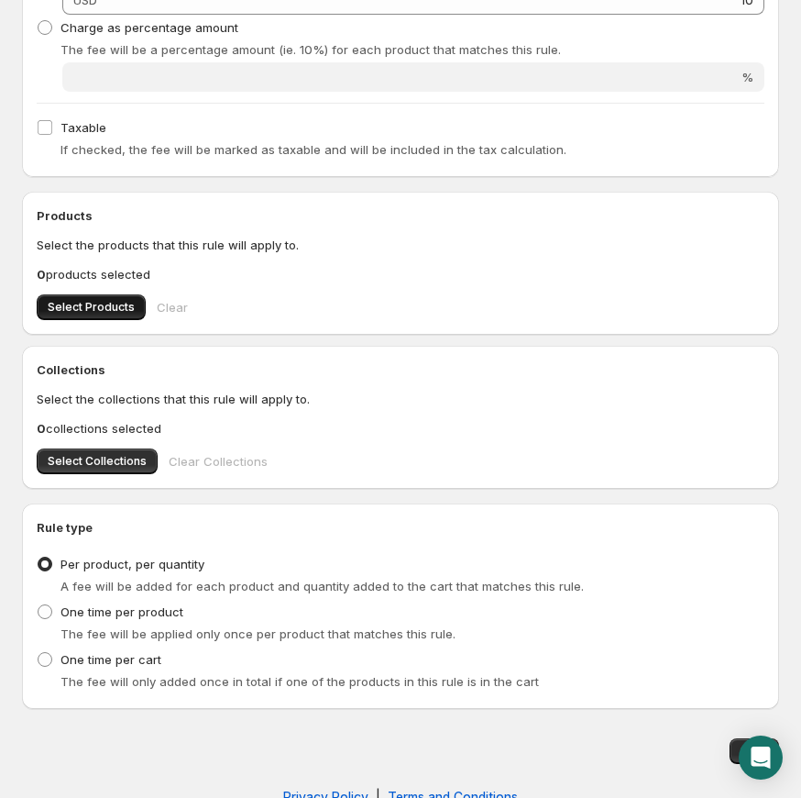
click at [103, 301] on span "Select Products" at bounding box center [91, 307] width 87 height 15
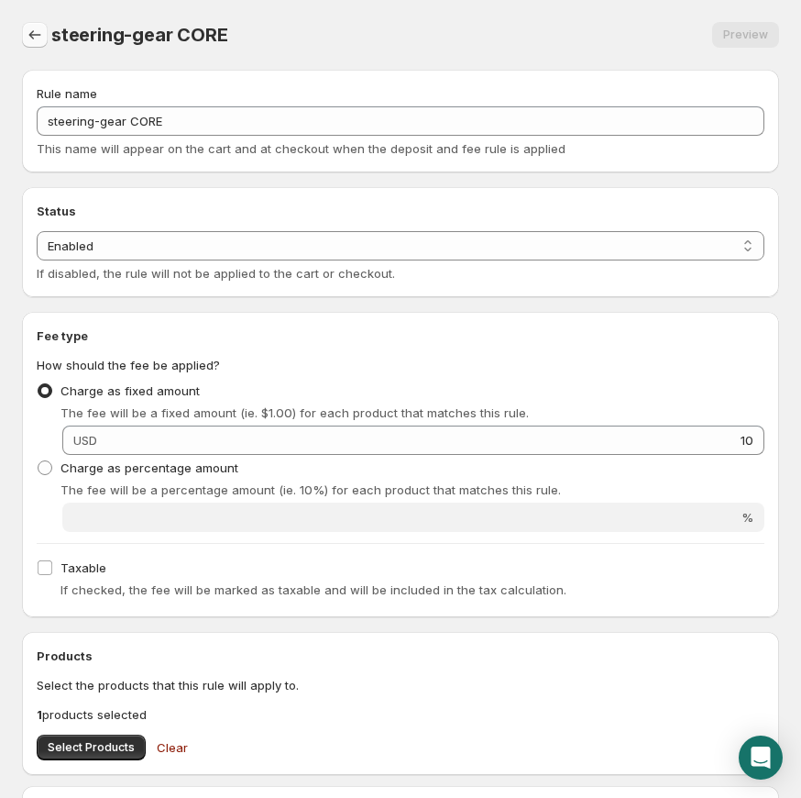
click at [35, 30] on icon "Settings" at bounding box center [35, 35] width 18 height 18
click at [20, 33] on div "steering-gear CORE. This page is ready steering-gear CORE Preview More actions …" at bounding box center [400, 638] width 801 height 1277
click at [40, 37] on icon "Settings" at bounding box center [35, 35] width 18 height 18
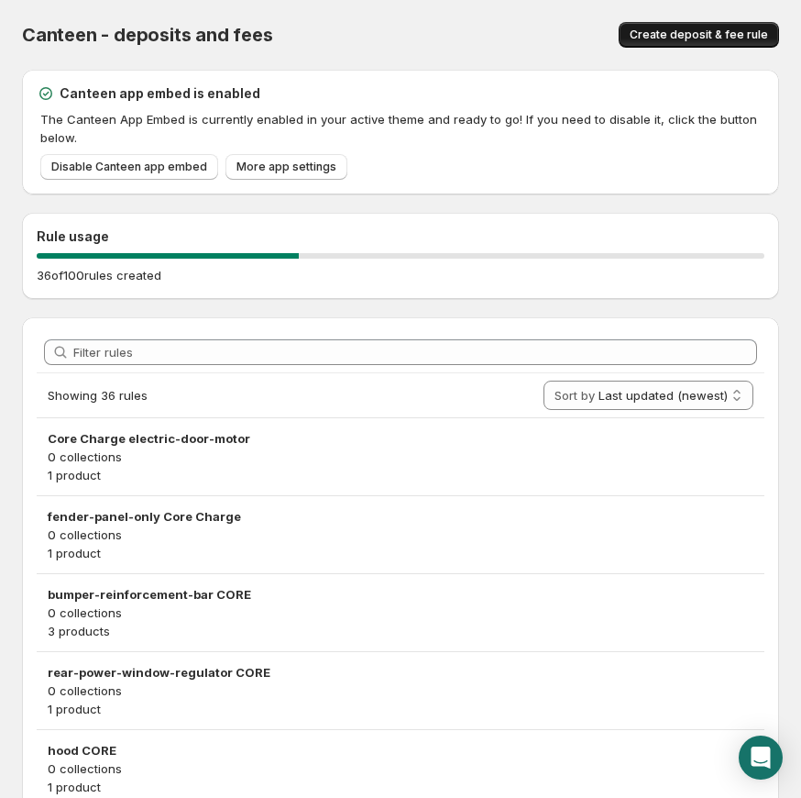
click at [666, 38] on span "Create deposit & fee rule" at bounding box center [699, 35] width 138 height 15
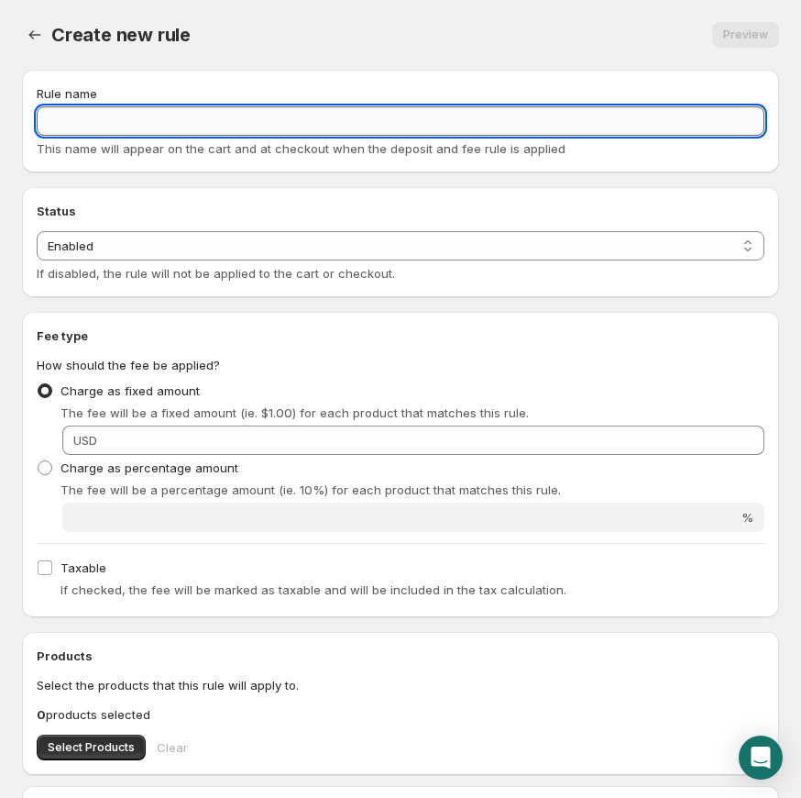
click at [260, 120] on input "Rule name" at bounding box center [401, 120] width 728 height 29
paste input "supercharger CORE"
type input "supercharger CORE"
click at [351, 239] on select "Enabled Disabled" at bounding box center [401, 245] width 728 height 29
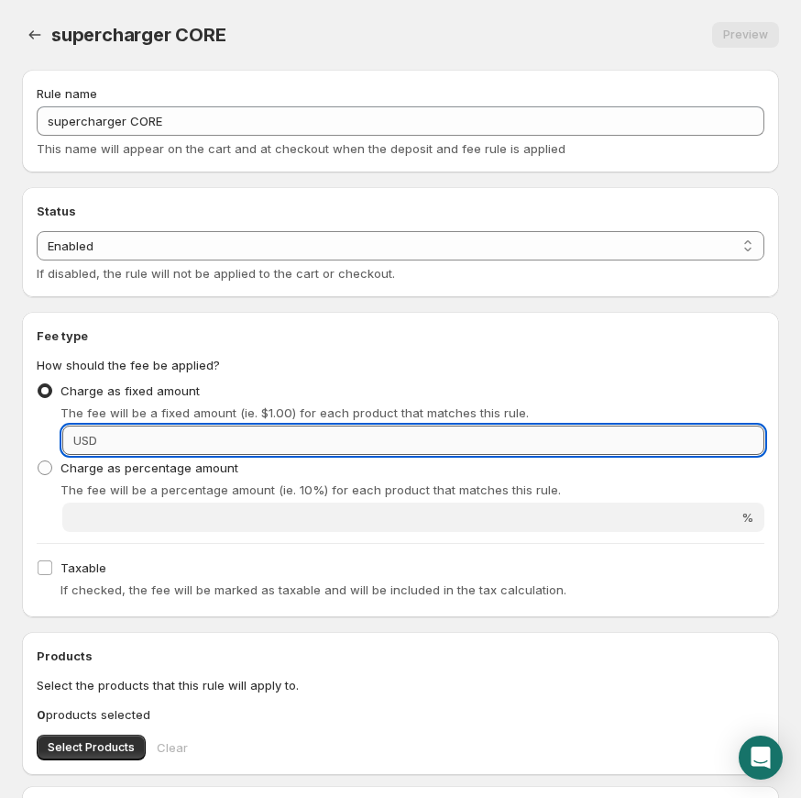
click at [337, 441] on input "Fixed amount" at bounding box center [434, 439] width 662 height 29
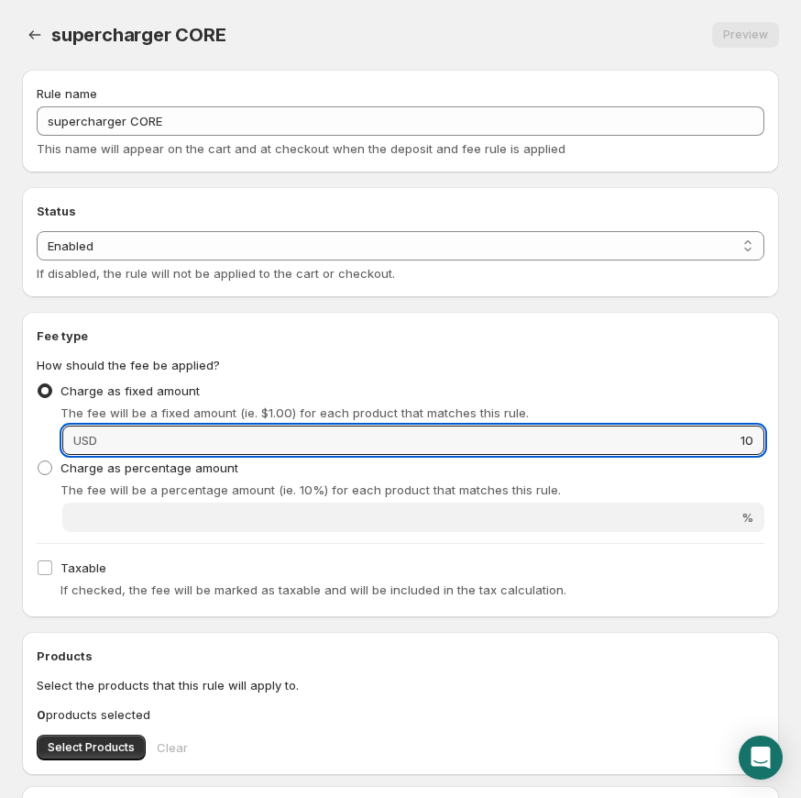
scroll to position [63, 0]
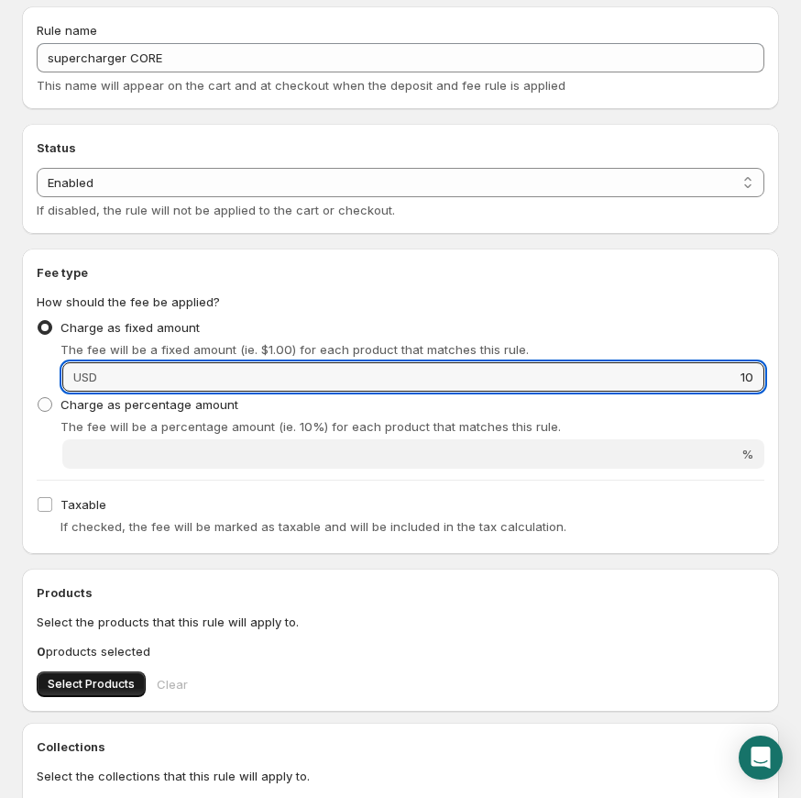
type input "10"
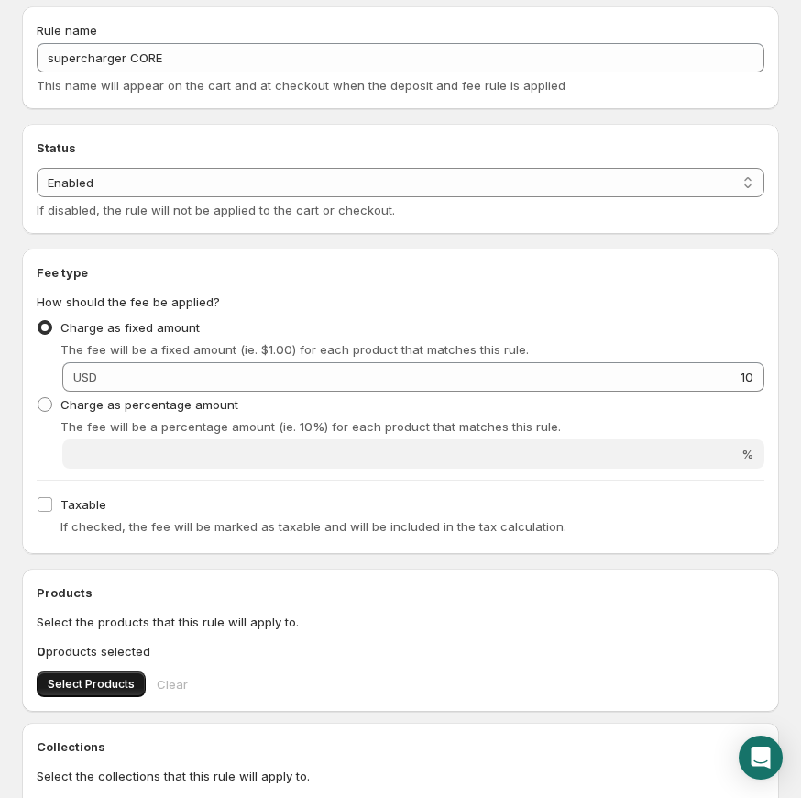
click at [95, 681] on span "Select Products" at bounding box center [91, 684] width 87 height 15
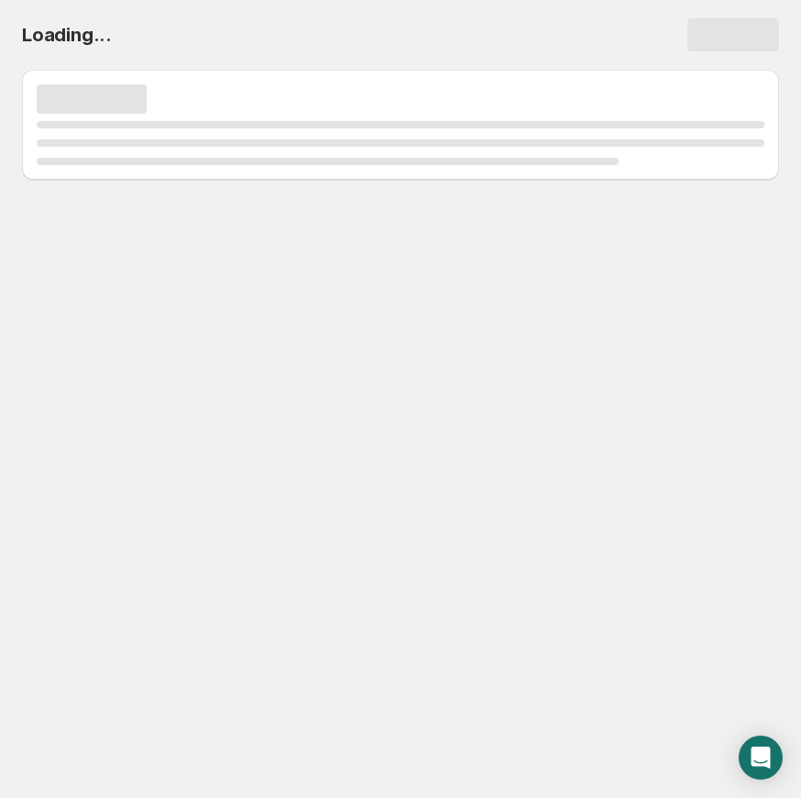
scroll to position [0, 0]
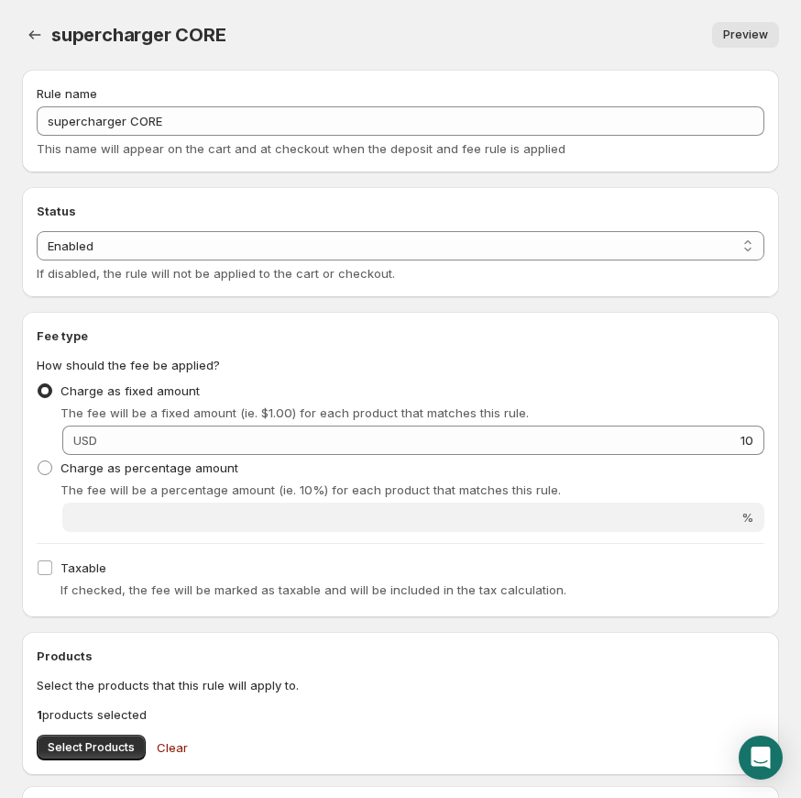
click at [43, 52] on div "supercharger CORE. This page is ready supercharger CORE Preview More actions Pr…" at bounding box center [400, 35] width 757 height 70
click at [39, 45] on button "Settings" at bounding box center [35, 35] width 26 height 26
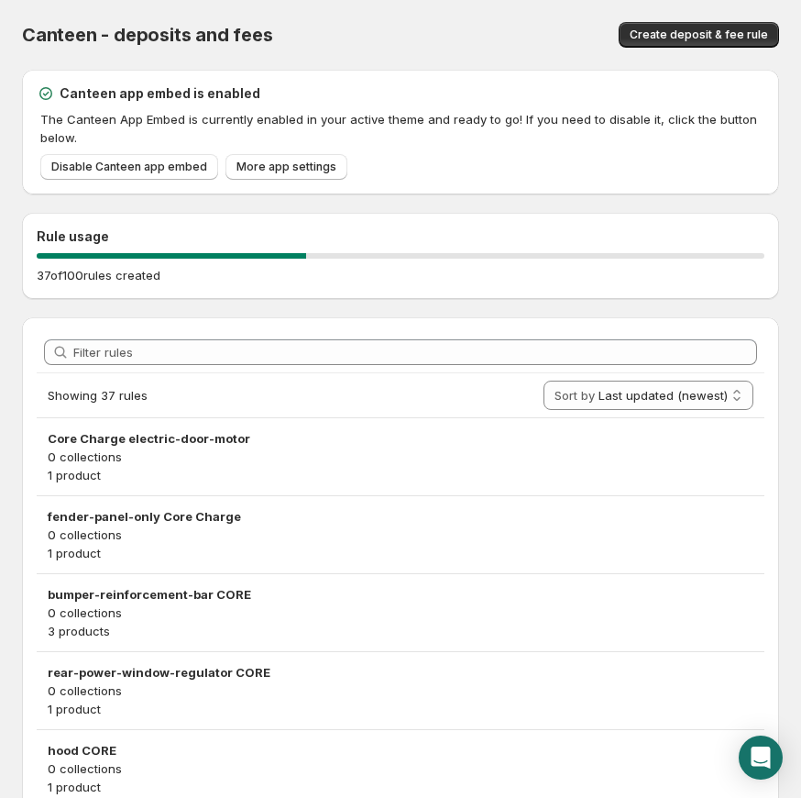
click at [663, 19] on div "Canteen - deposits and fees. This page is ready Canteen - deposits and fees Cre…" at bounding box center [400, 35] width 757 height 70
click at [661, 30] on span "Create deposit & fee rule" at bounding box center [699, 35] width 138 height 15
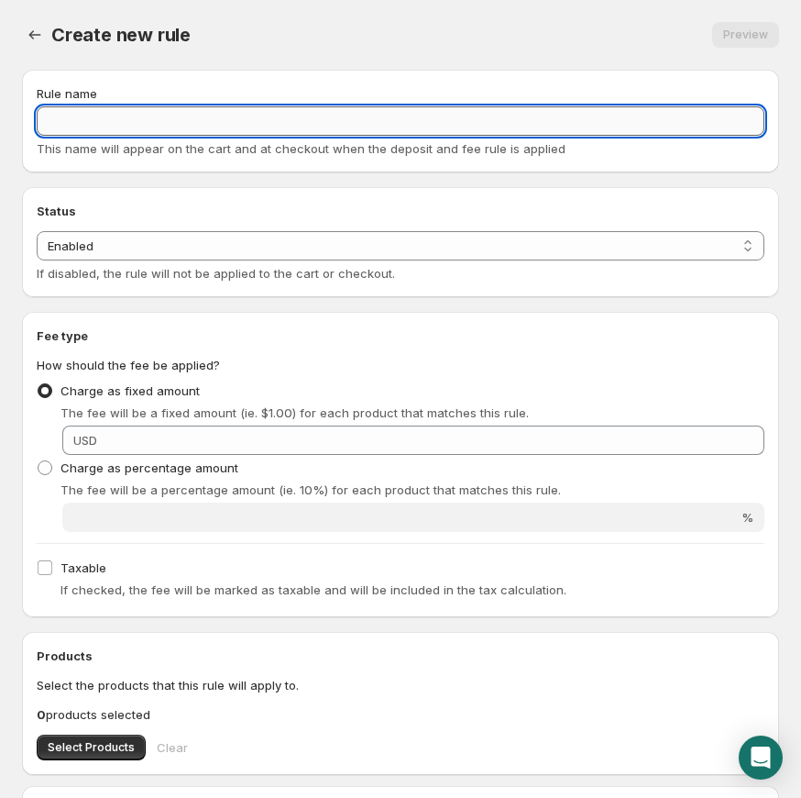
click at [123, 116] on input "Rule name" at bounding box center [401, 120] width 728 height 29
paste input "throttle-manifold CORE"
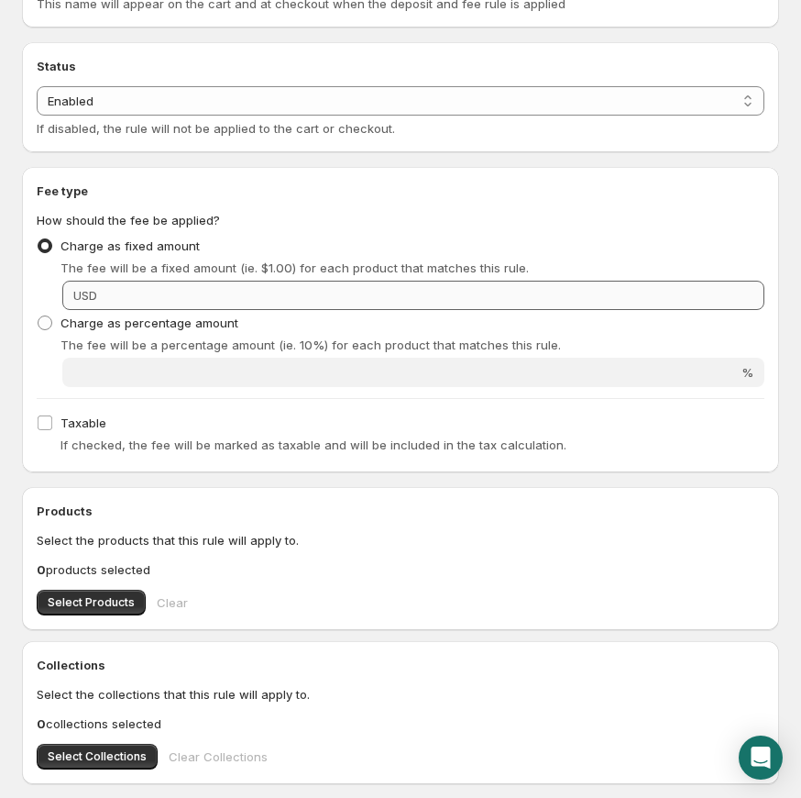
type input "throttle-manifold CORE"
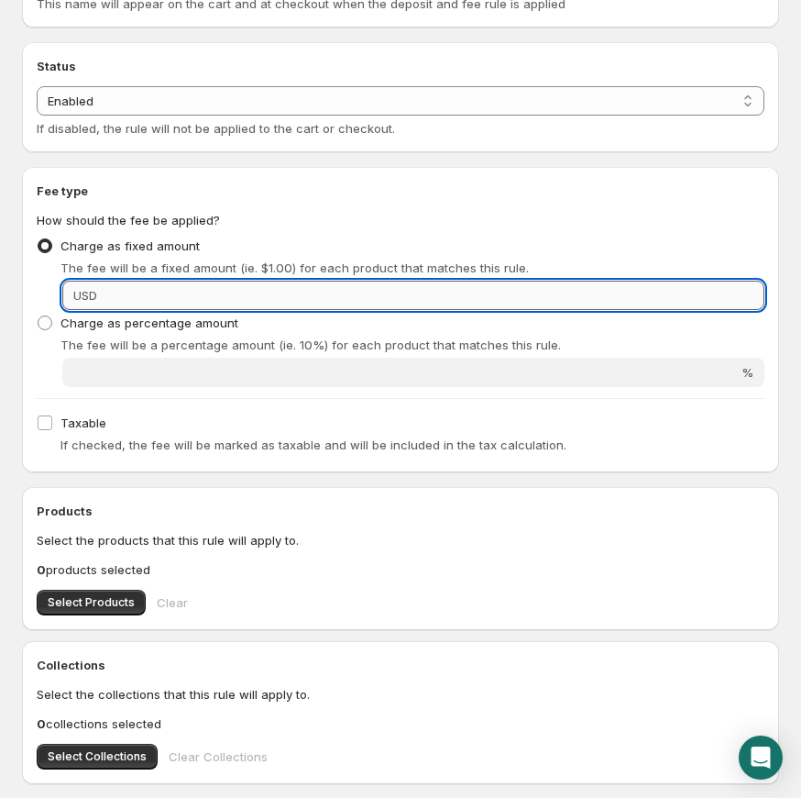
click at [324, 294] on input "Fixed amount" at bounding box center [434, 295] width 662 height 29
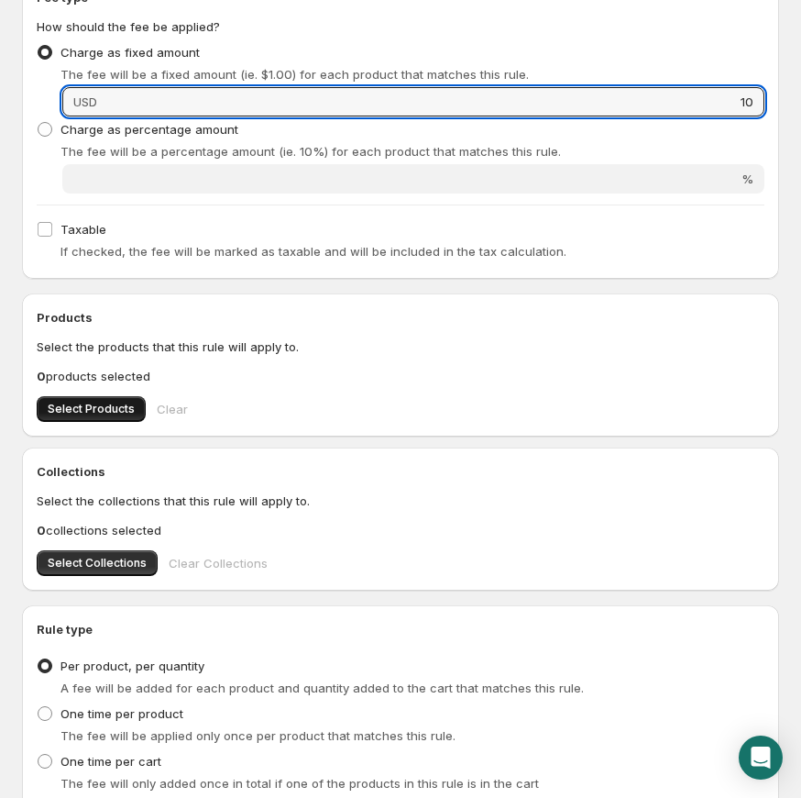
type input "10"
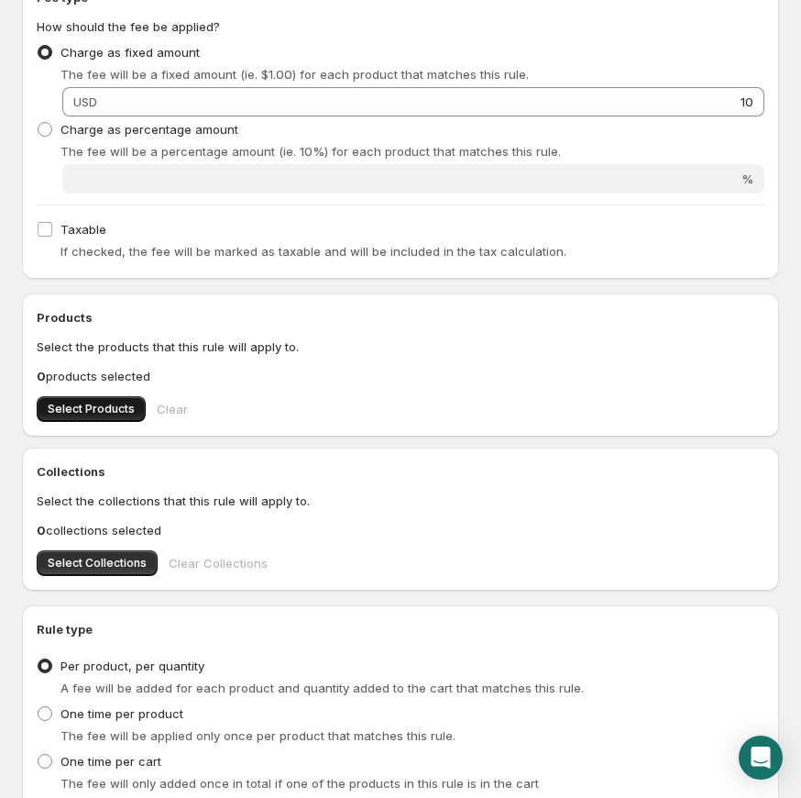
click at [89, 413] on span "Select Products" at bounding box center [91, 409] width 87 height 15
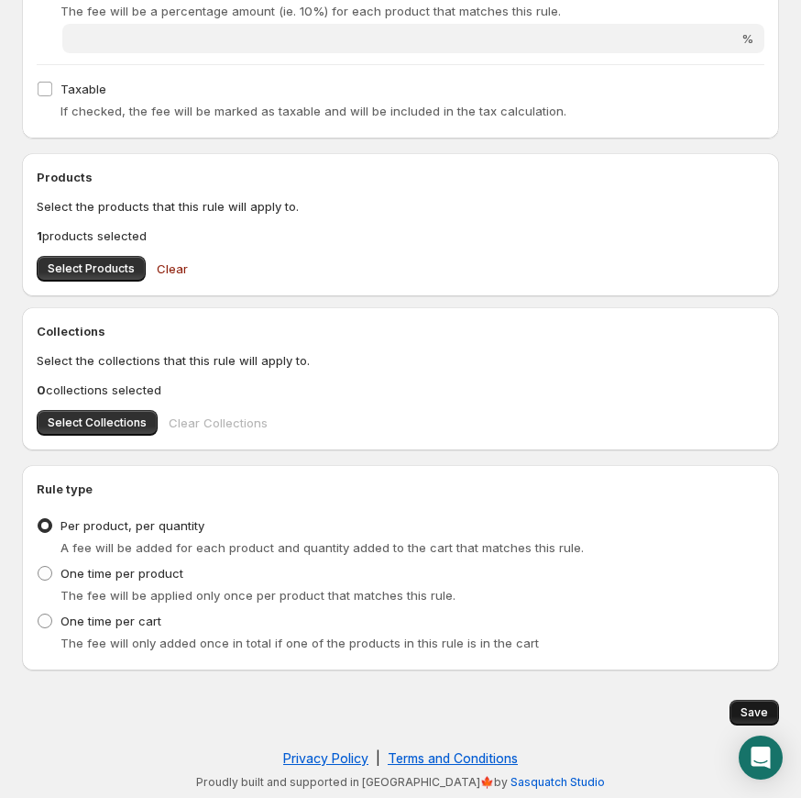
click at [748, 712] on span "Save" at bounding box center [755, 712] width 28 height 15
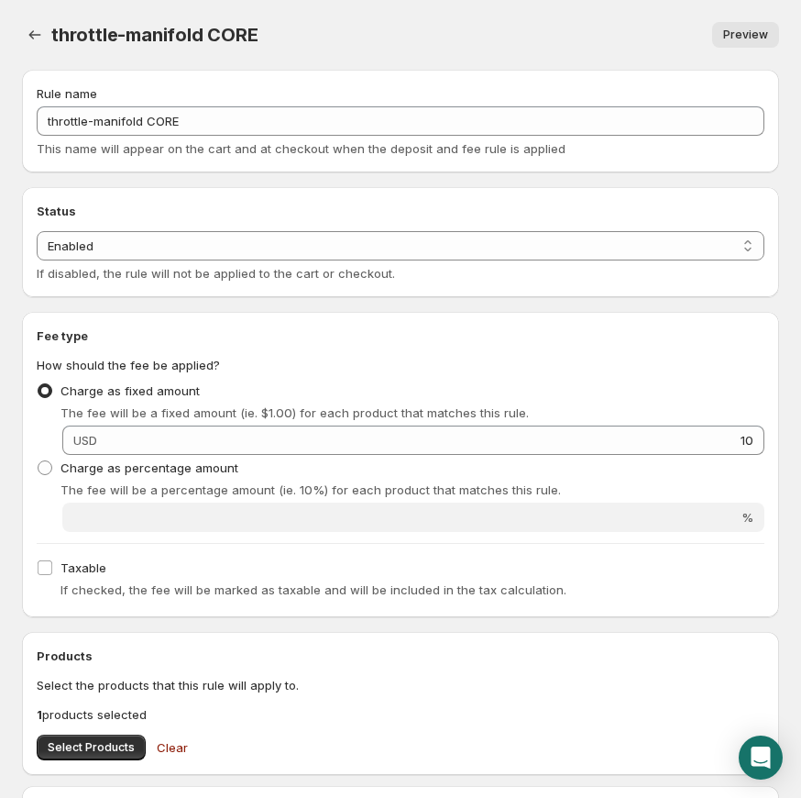
click at [480, 160] on div "Rule name throttle-manifold CORE This name will appear on the cart and at check…" at bounding box center [400, 121] width 757 height 103
click at [45, 35] on button "Settings" at bounding box center [35, 35] width 26 height 26
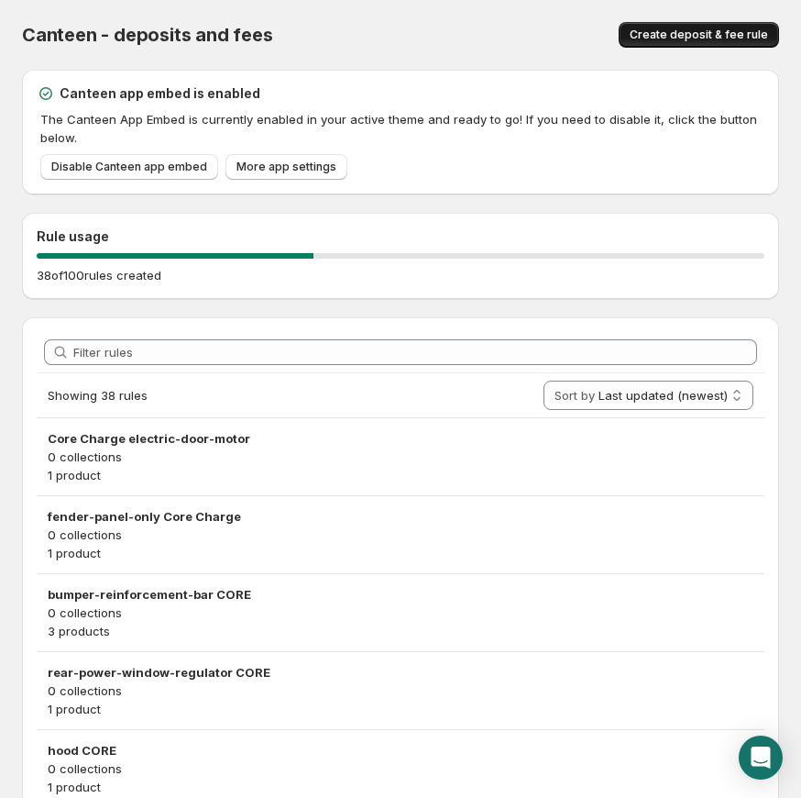
click at [727, 33] on span "Create deposit & fee rule" at bounding box center [699, 35] width 138 height 15
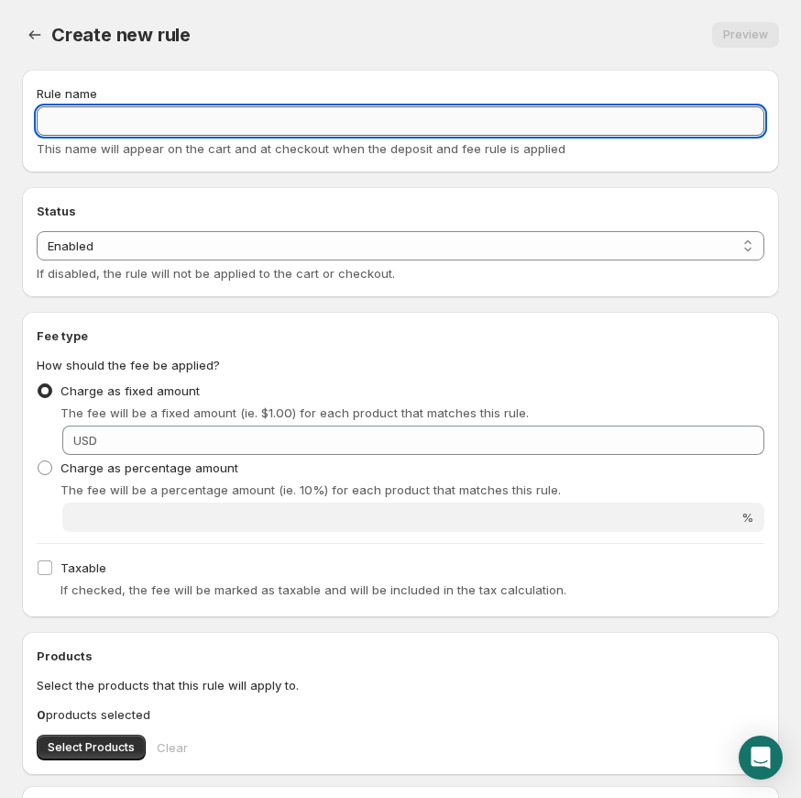
click at [319, 132] on input "Rule name" at bounding box center [401, 120] width 728 height 29
paste input "turbo CORE"
type input "turbo CORE"
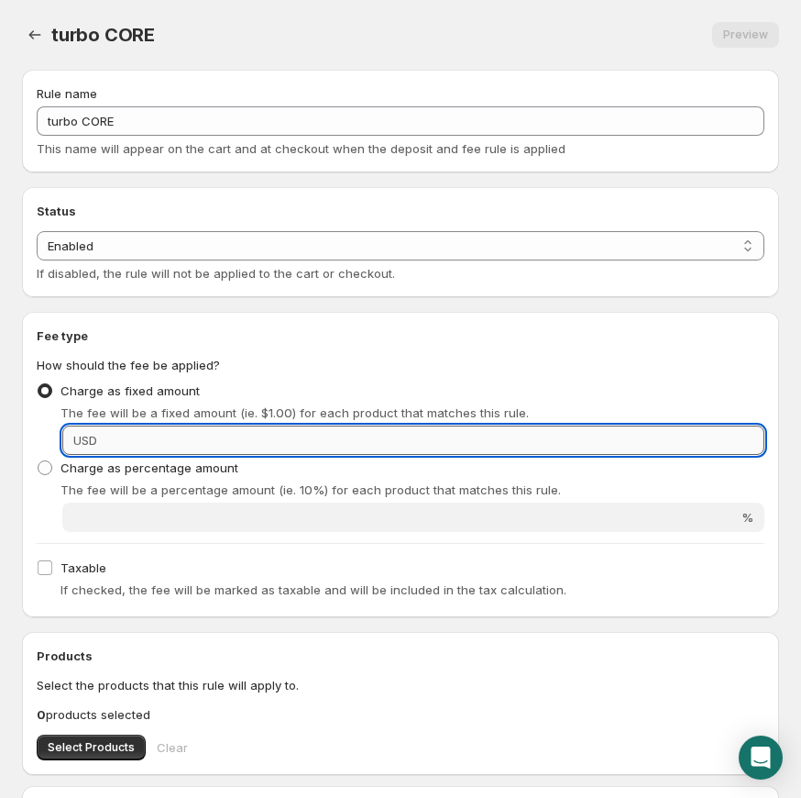
click at [158, 438] on input "Fixed amount" at bounding box center [434, 439] width 662 height 29
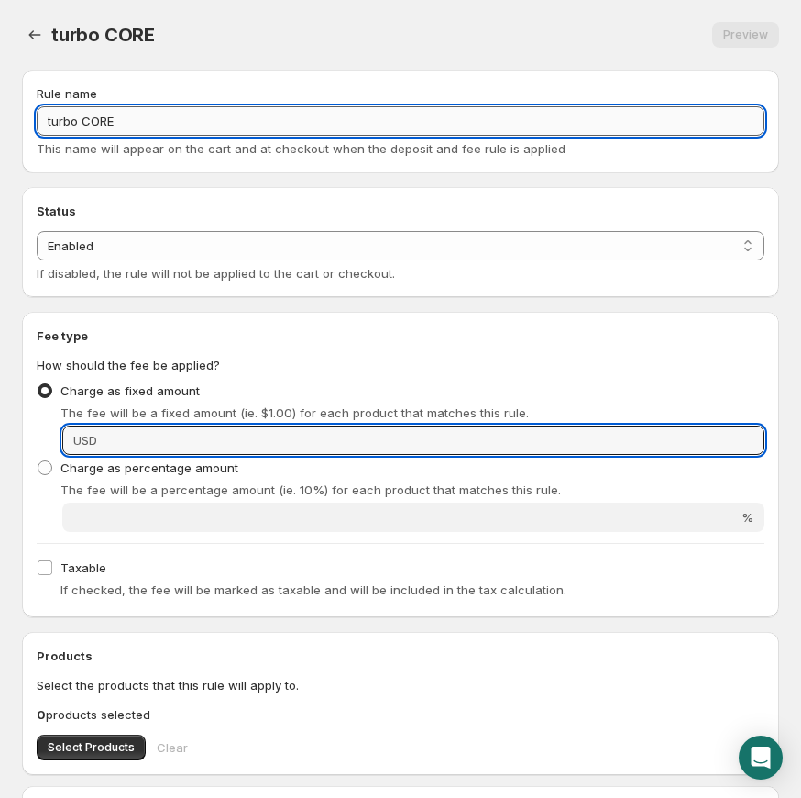
click at [51, 119] on input "turbo CORE" at bounding box center [401, 120] width 728 height 29
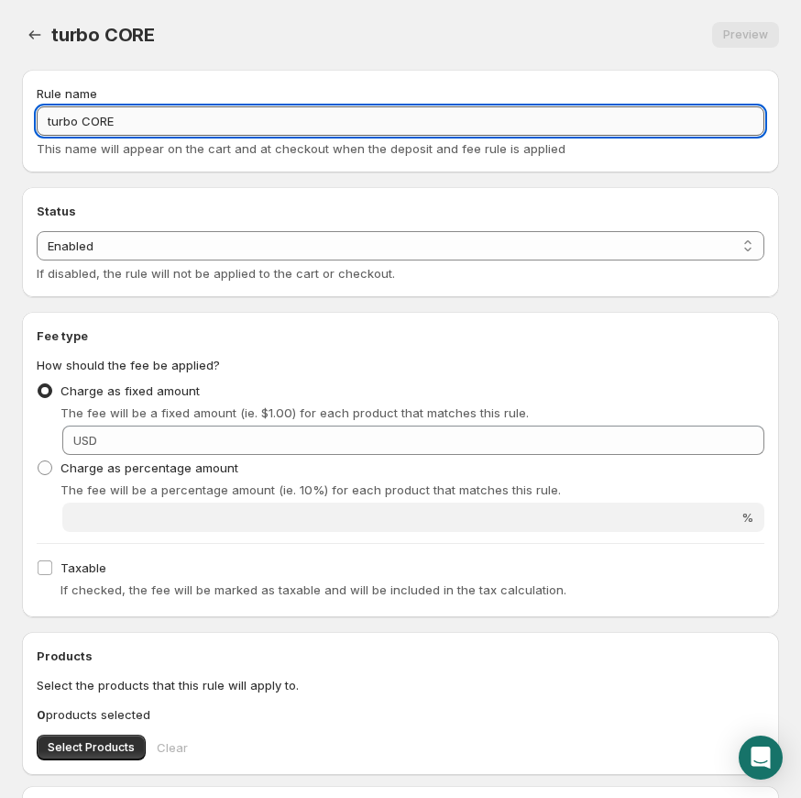
click at [49, 119] on input "turbo CORE" at bounding box center [401, 120] width 728 height 29
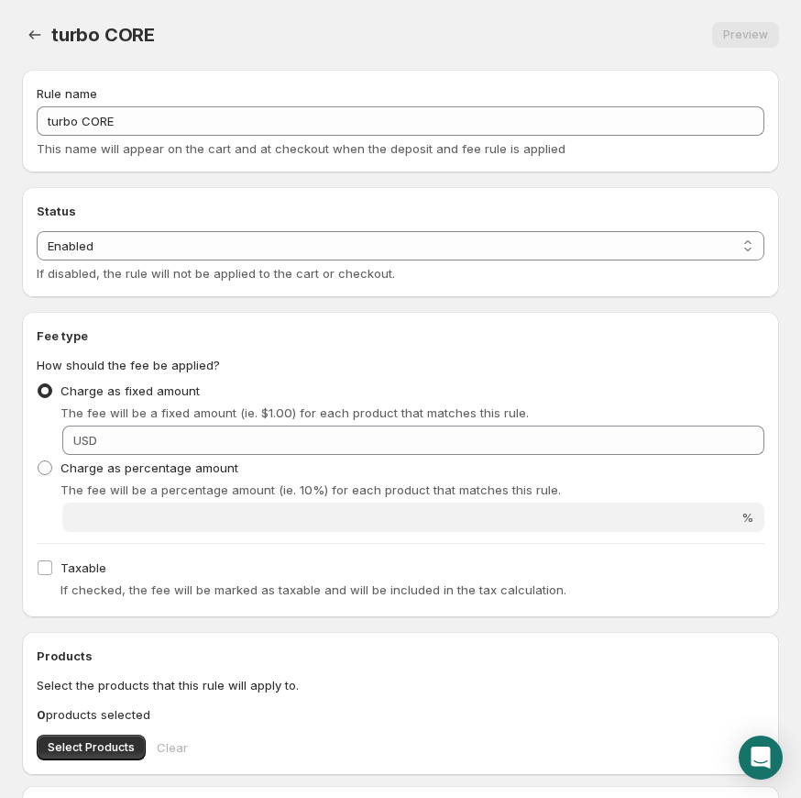
click at [377, 458] on div "Charge as percentage amount The fee will be a percentage amount (ie. 10%) for e…" at bounding box center [401, 477] width 728 height 44
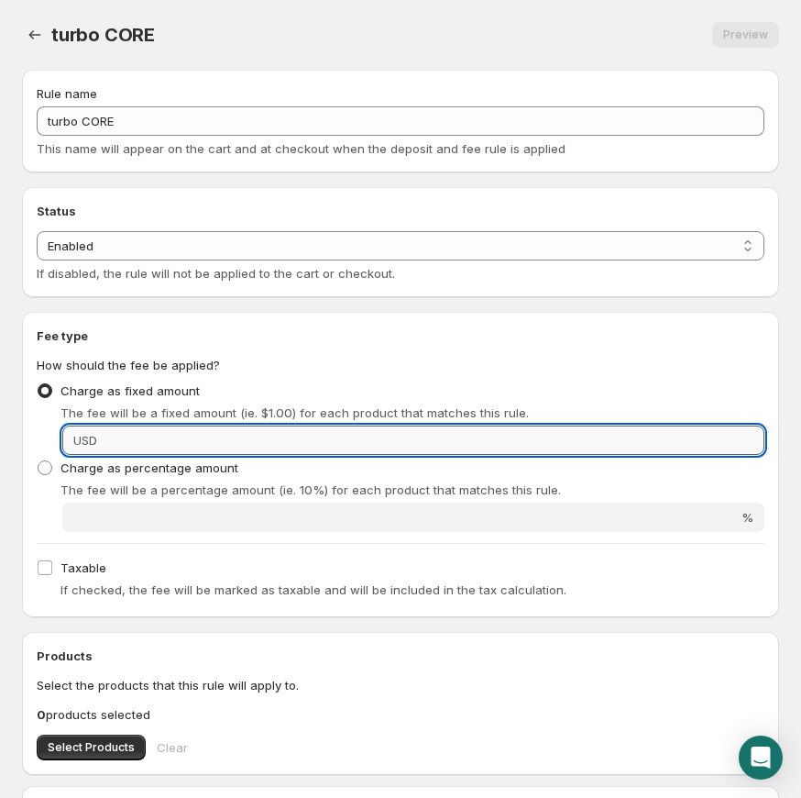
click at [376, 436] on input "Fixed amount" at bounding box center [434, 439] width 662 height 29
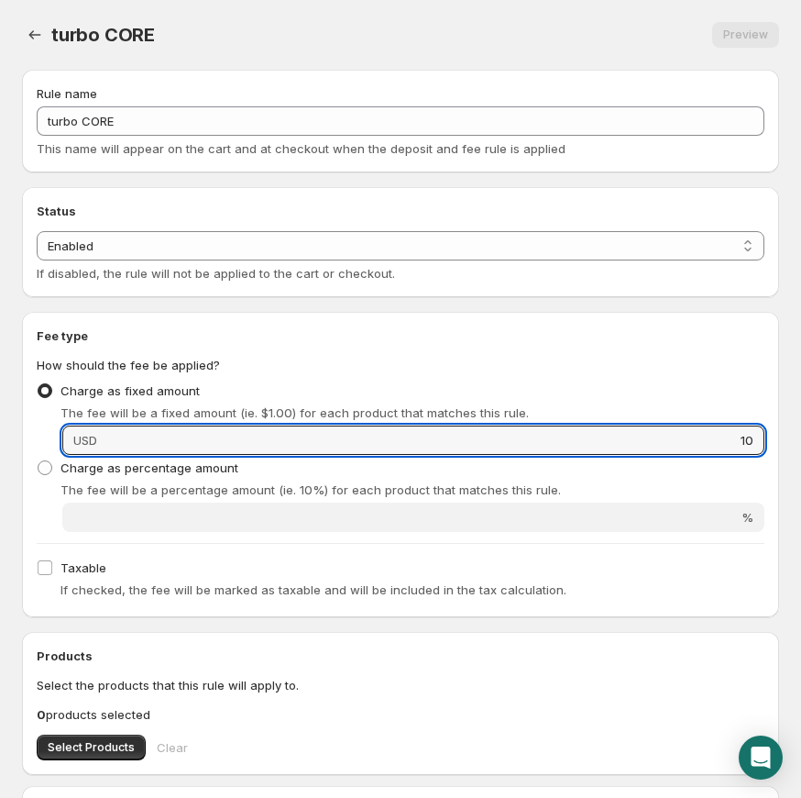
scroll to position [202, 0]
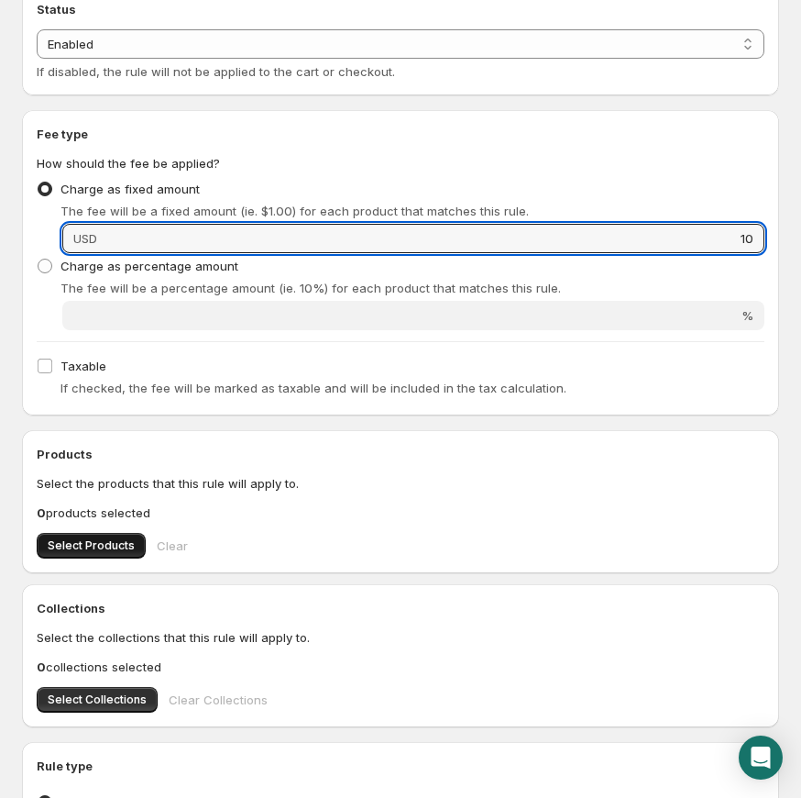
type input "10"
click at [105, 545] on span "Select Products" at bounding box center [91, 545] width 87 height 15
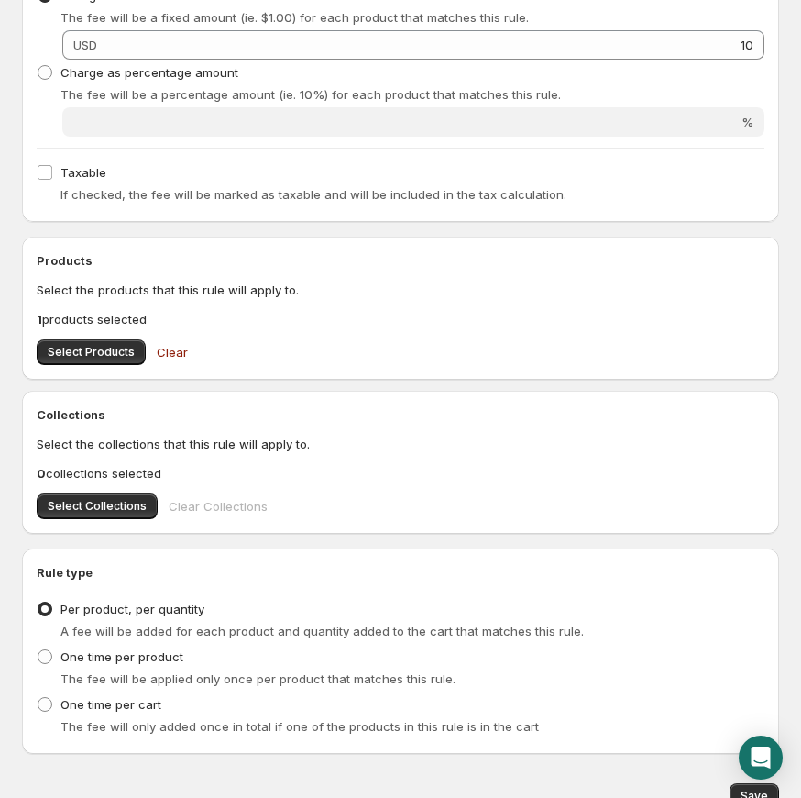
scroll to position [479, 0]
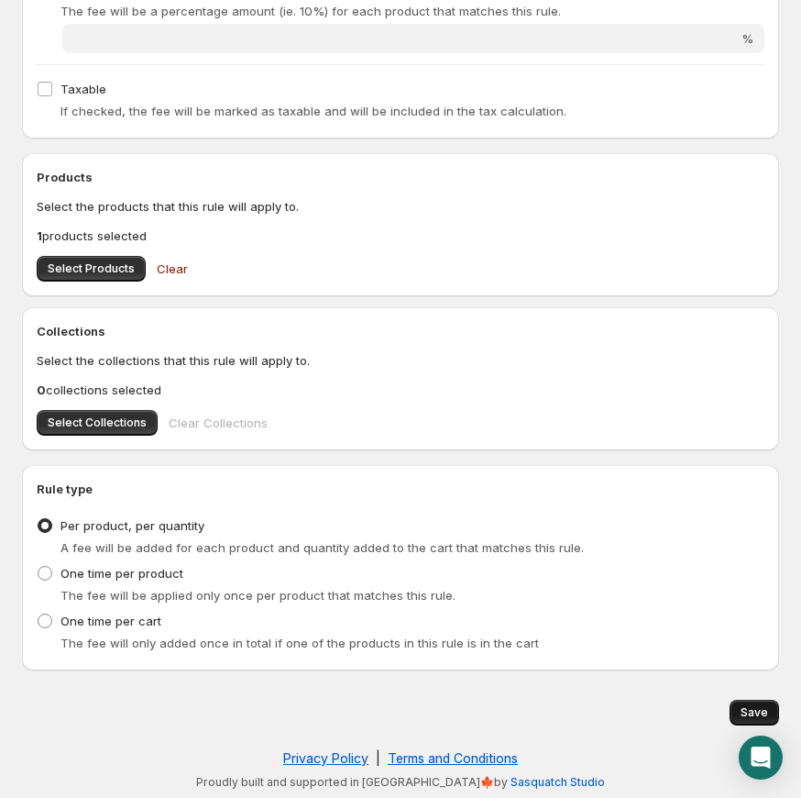
click at [746, 711] on span "Save" at bounding box center [755, 712] width 28 height 15
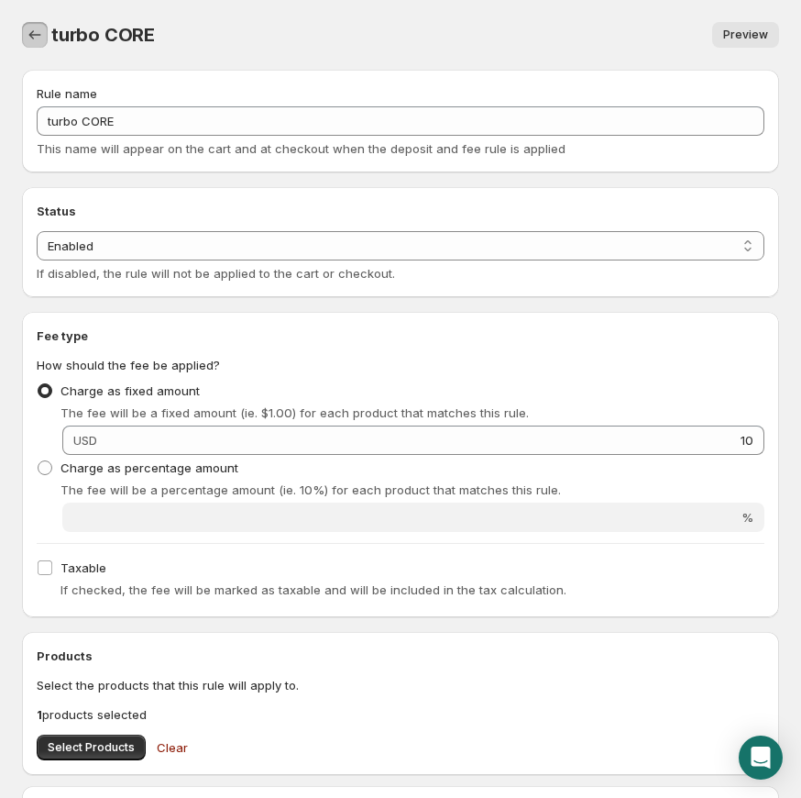
click at [39, 37] on icon "Settings" at bounding box center [35, 35] width 18 height 18
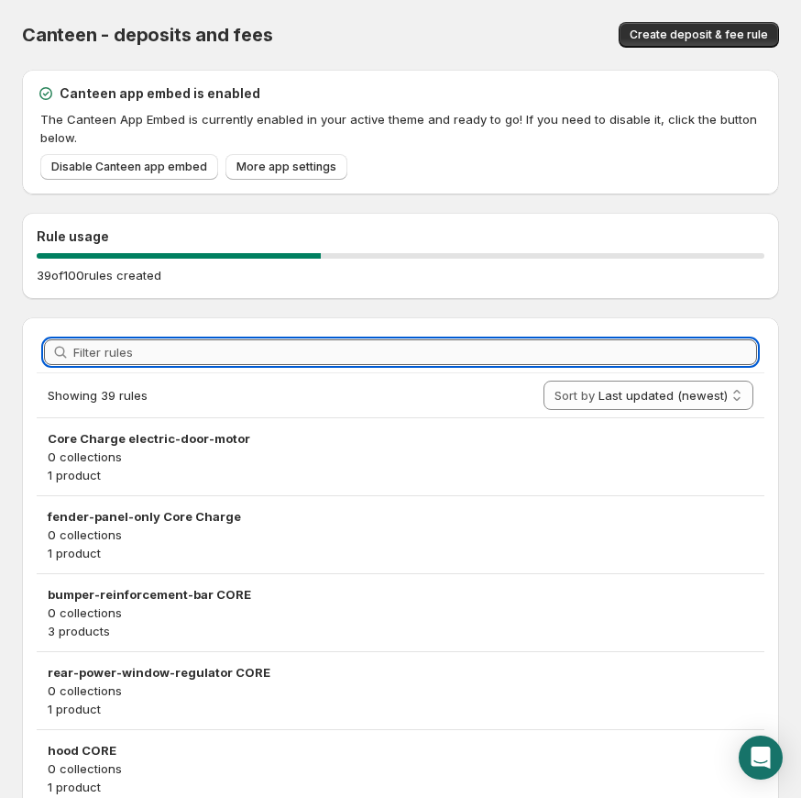
click at [244, 356] on input "Filter rules" at bounding box center [415, 352] width 684 height 26
click at [708, 41] on button "Create deposit & fee rule" at bounding box center [699, 35] width 160 height 26
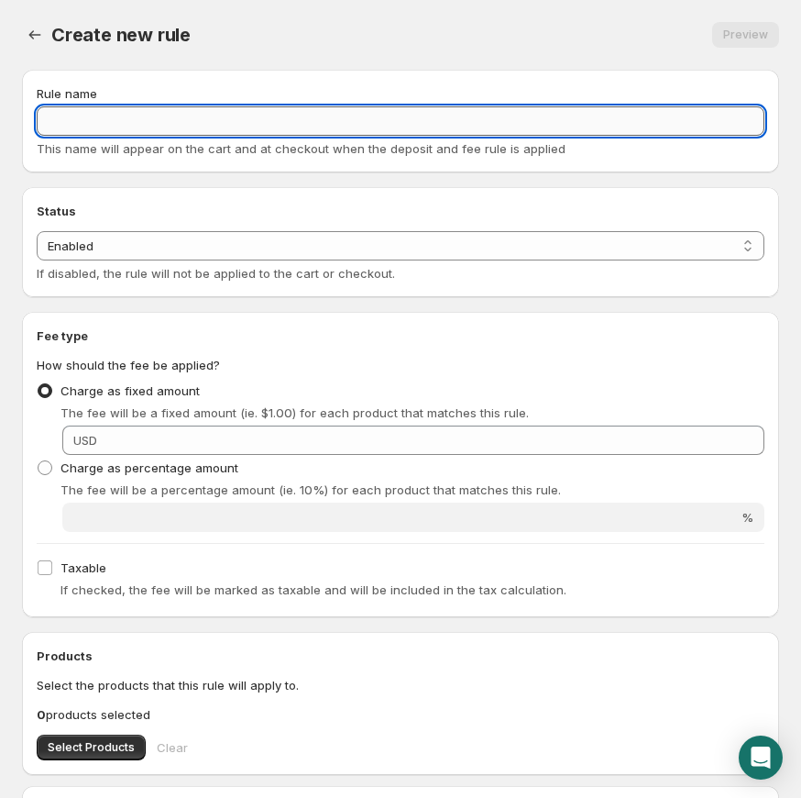
click at [176, 121] on input "Rule name" at bounding box center [401, 120] width 728 height 29
paste input "multifunction-power-control-module-wfuse-box CORE"
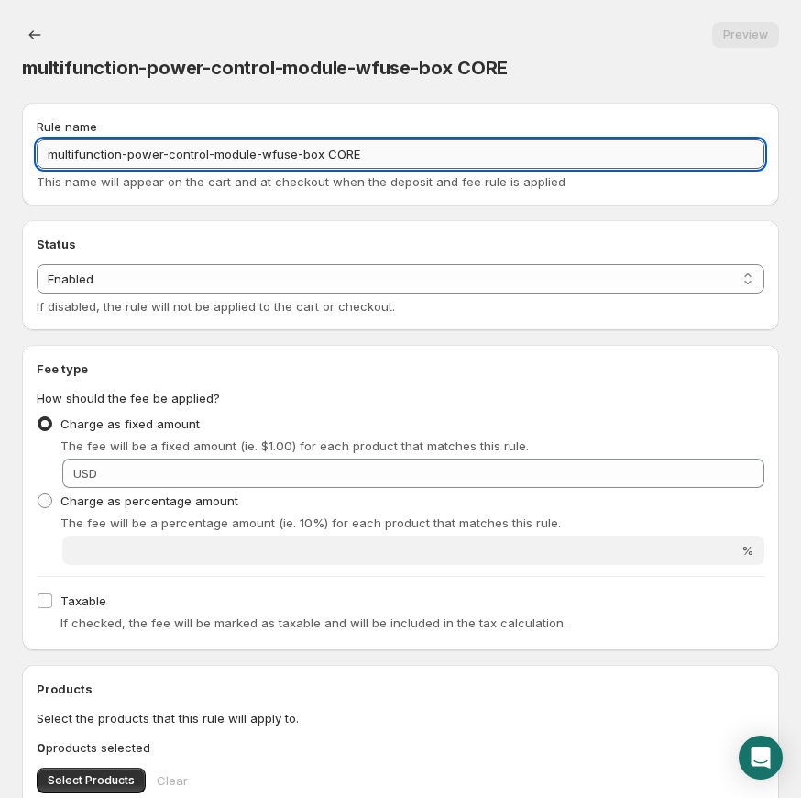
drag, startPoint x: 216, startPoint y: 150, endPoint x: 320, endPoint y: 151, distance: 103.6
click at [320, 151] on input "multifunction-power-control-module-wfuse-box CORE" at bounding box center [401, 153] width 728 height 29
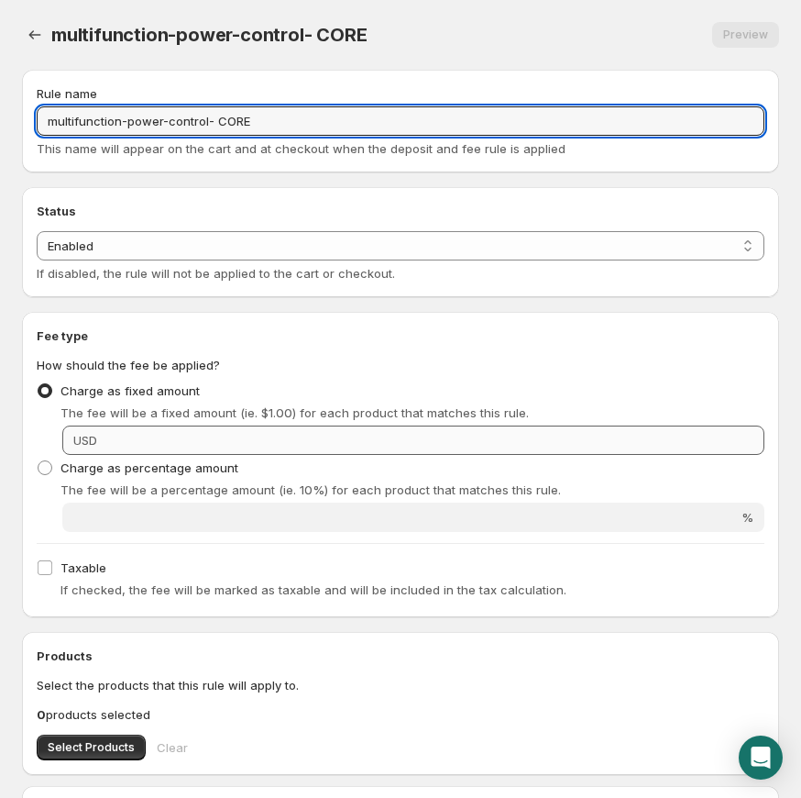
type input "multifunction-power-control- CORE"
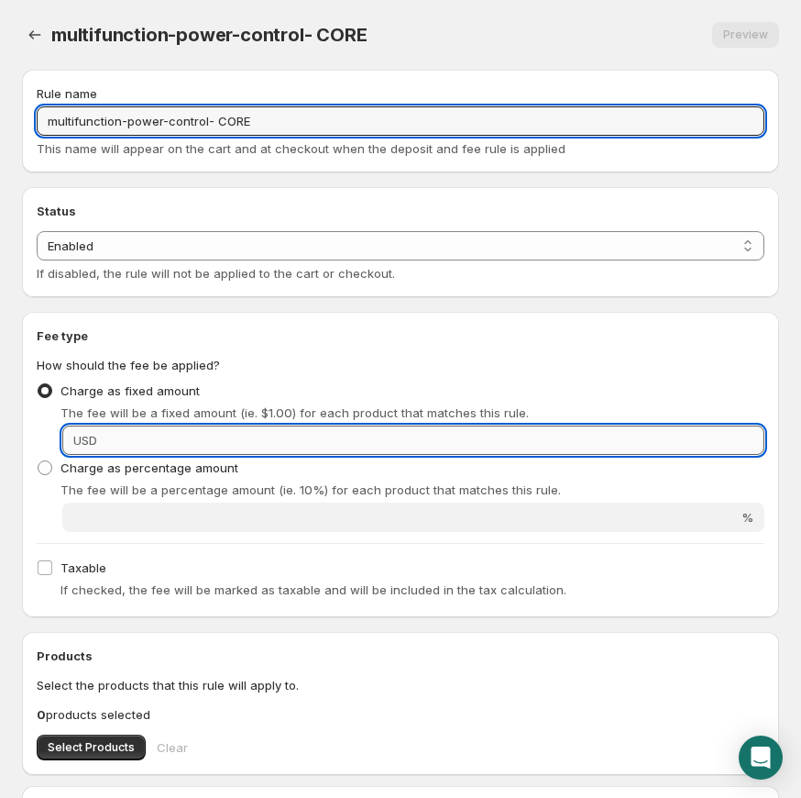
click at [157, 433] on input "Fixed amount" at bounding box center [434, 439] width 662 height 29
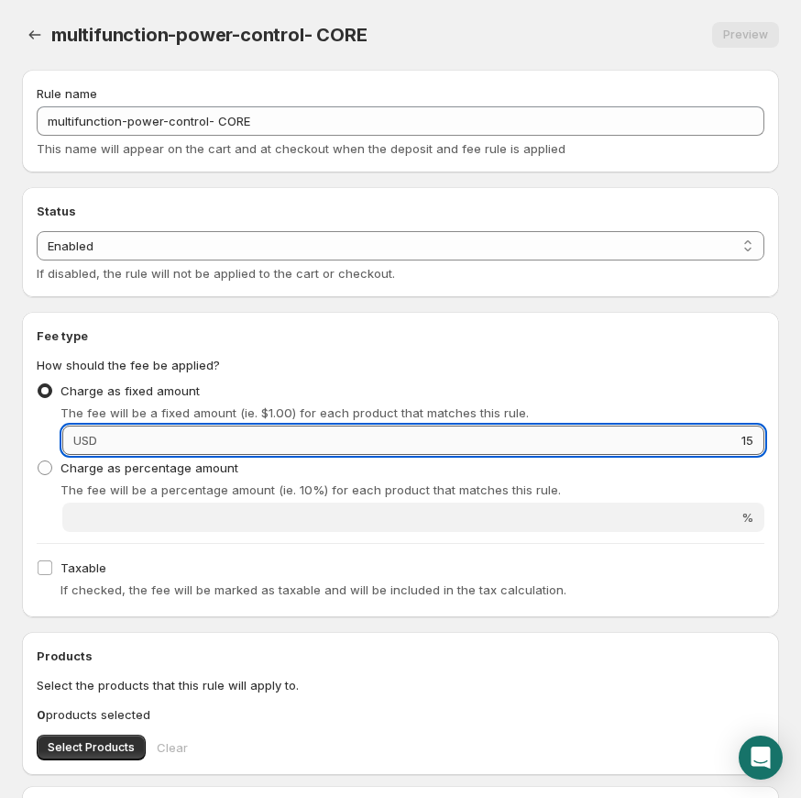
drag, startPoint x: 474, startPoint y: 444, endPoint x: 149, endPoint y: 436, distance: 325.6
click at [164, 437] on input "15" at bounding box center [434, 439] width 662 height 29
type input "5"
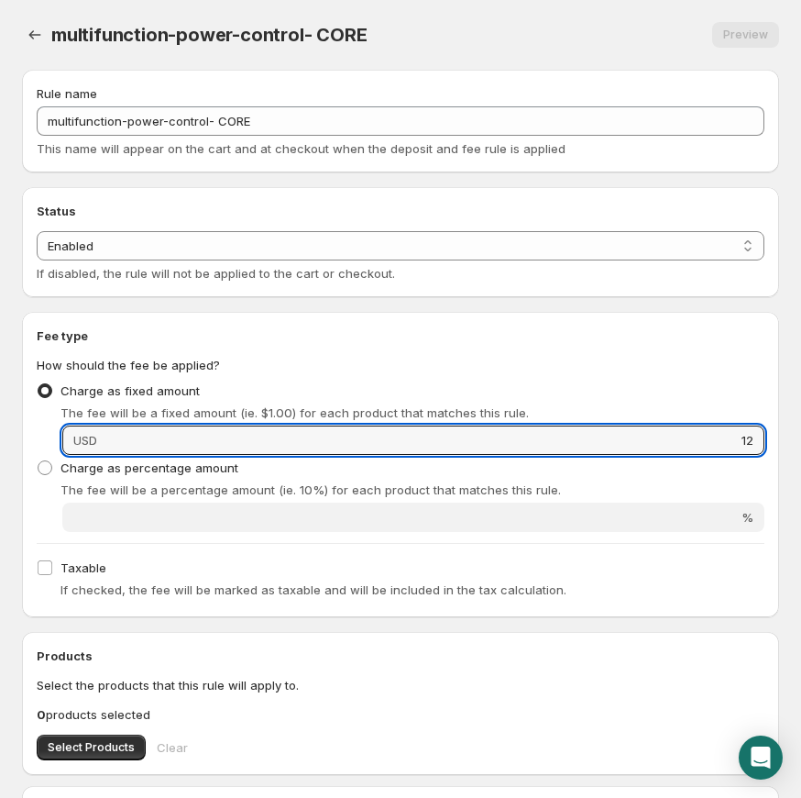
scroll to position [241, 0]
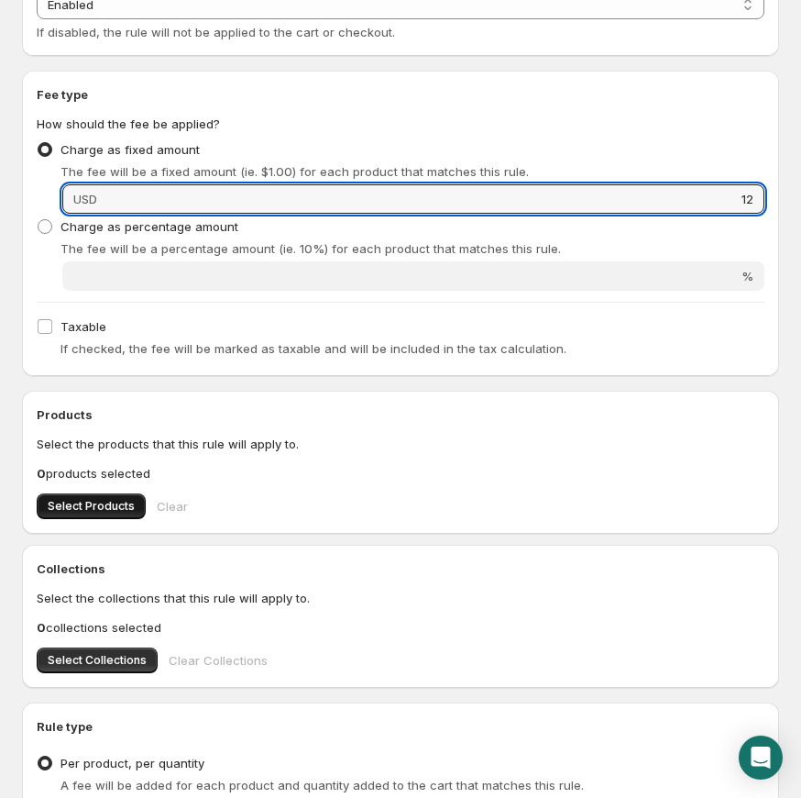
type input "12"
click at [97, 504] on span "Select Products" at bounding box center [91, 506] width 87 height 15
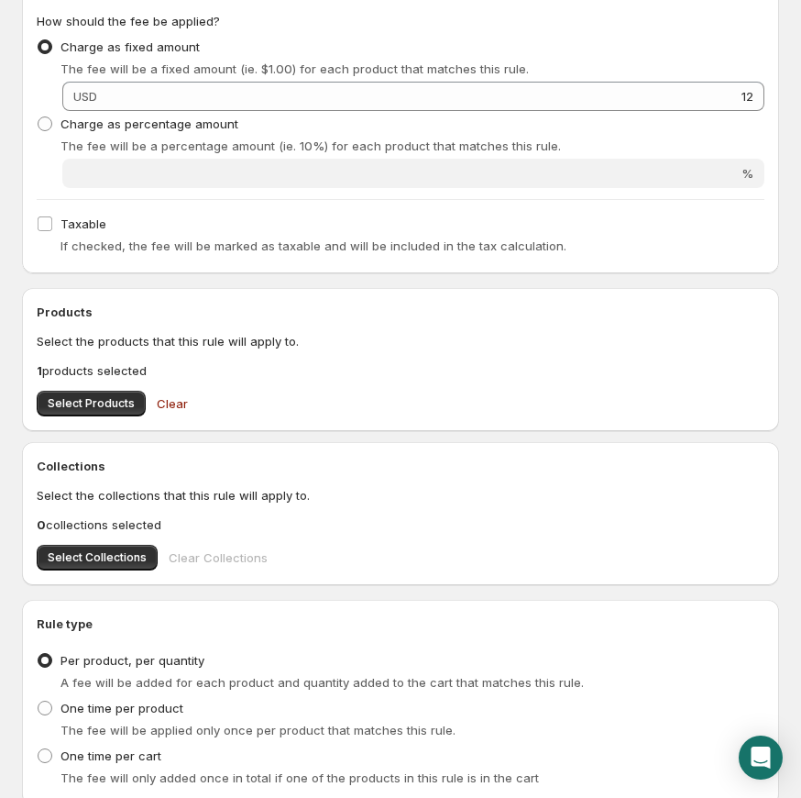
scroll to position [479, 0]
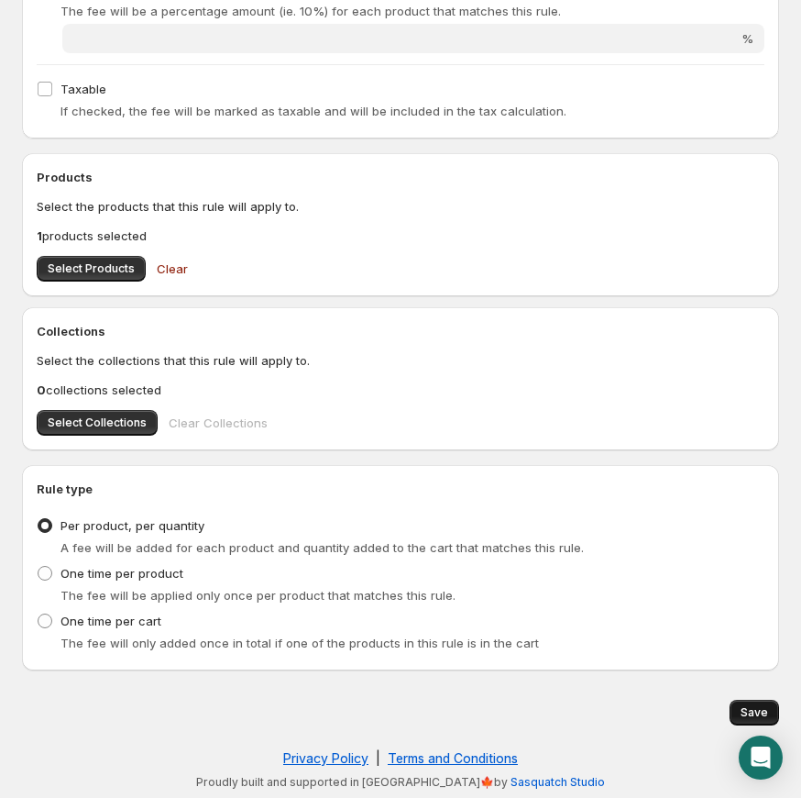
click at [755, 710] on span "Save" at bounding box center [755, 712] width 28 height 15
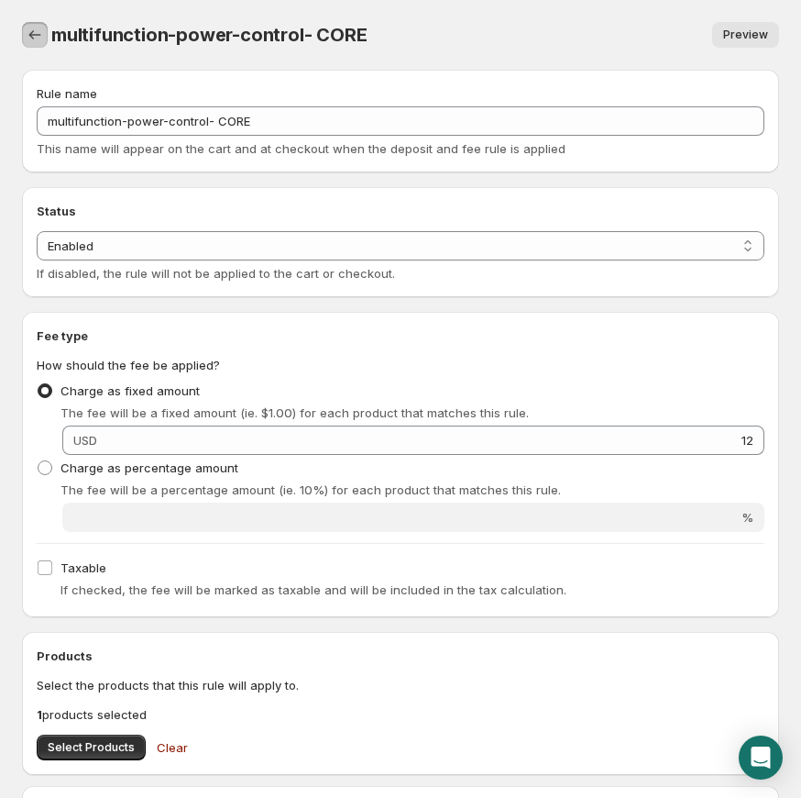
click at [34, 37] on icon "Settings" at bounding box center [35, 35] width 18 height 18
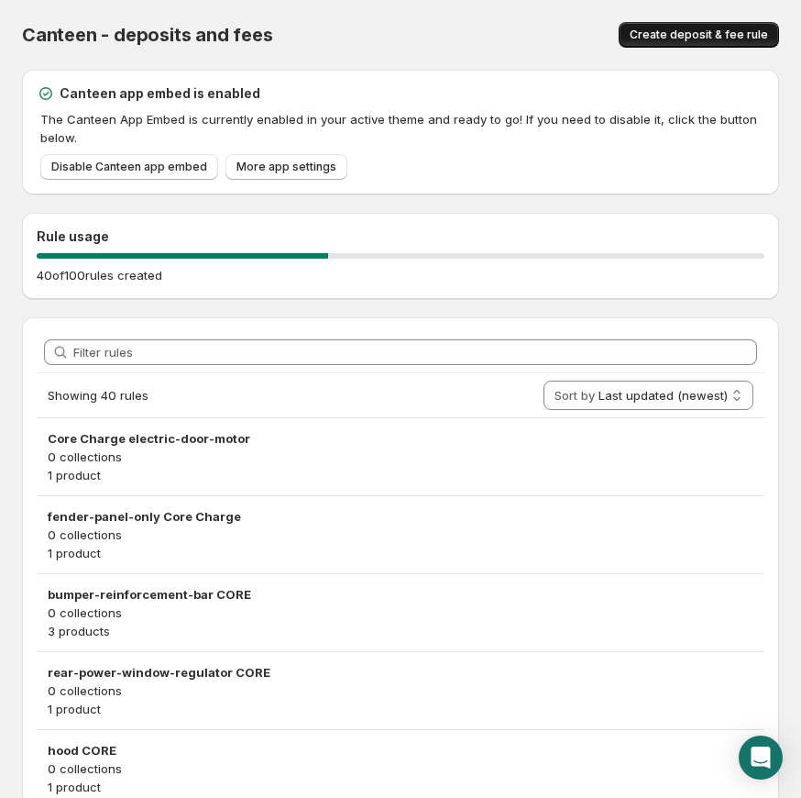
click at [656, 39] on span "Create deposit & fee rule" at bounding box center [699, 35] width 138 height 15
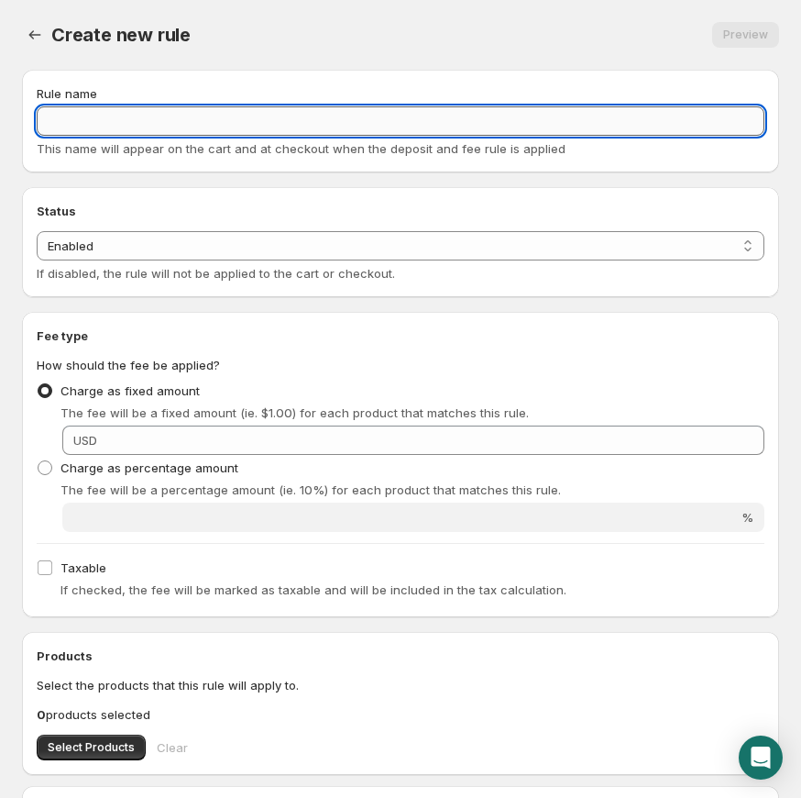
click at [142, 115] on input "Rule name" at bounding box center [401, 120] width 728 height 29
paste input "aluminum-wheel CORE"
type input "aluminum-wheel CORE"
click at [97, 433] on span "USD" at bounding box center [85, 440] width 24 height 15
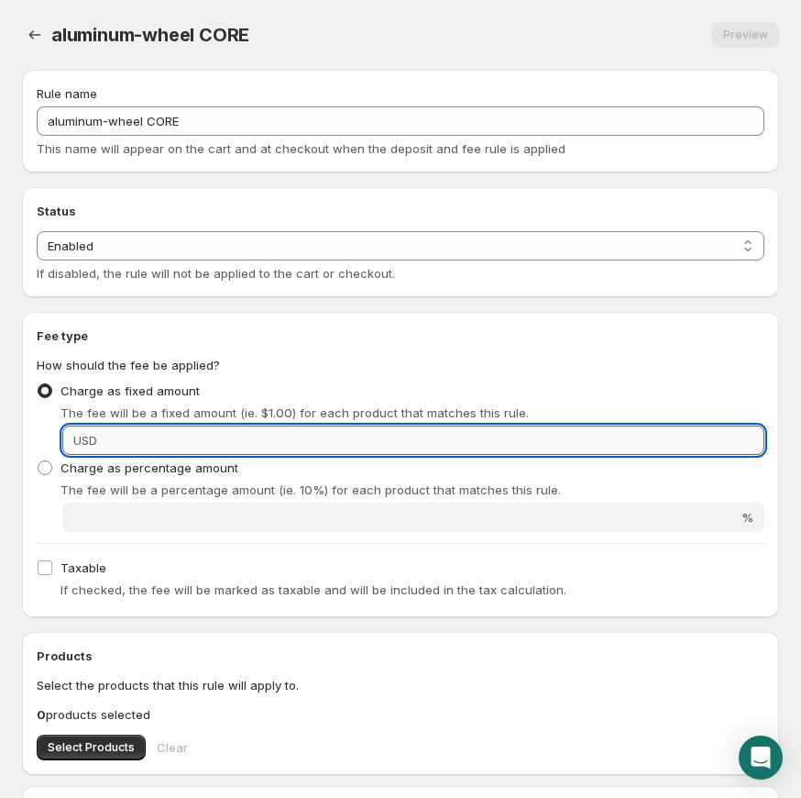
click at [607, 441] on input "Fixed amount" at bounding box center [434, 439] width 662 height 29
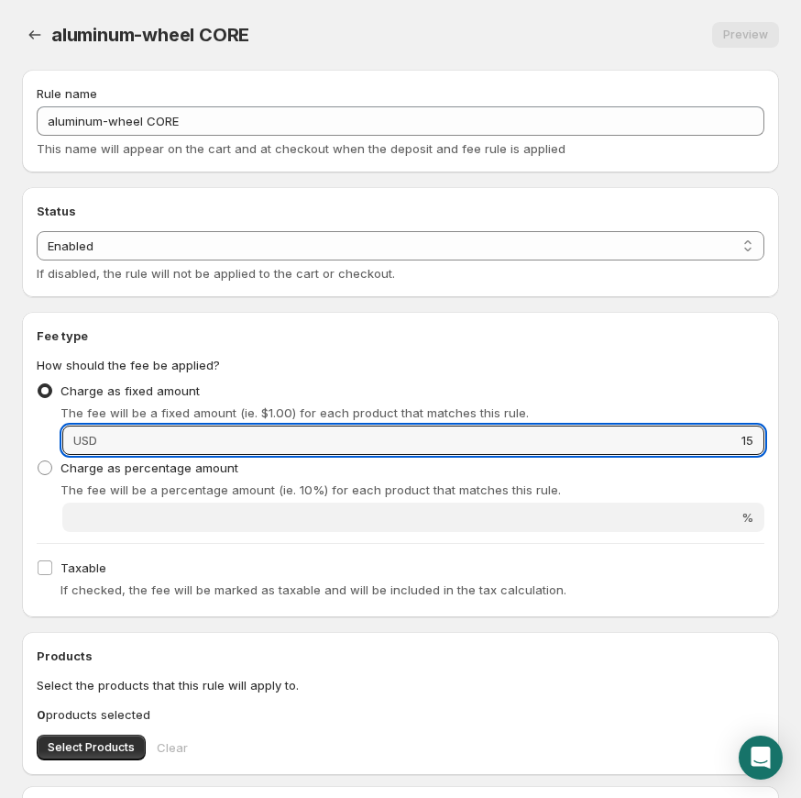
type input "15"
click at [518, 470] on div "Charge as percentage amount The fee will be a percentage amount (ie. 10%) for e…" at bounding box center [401, 477] width 728 height 44
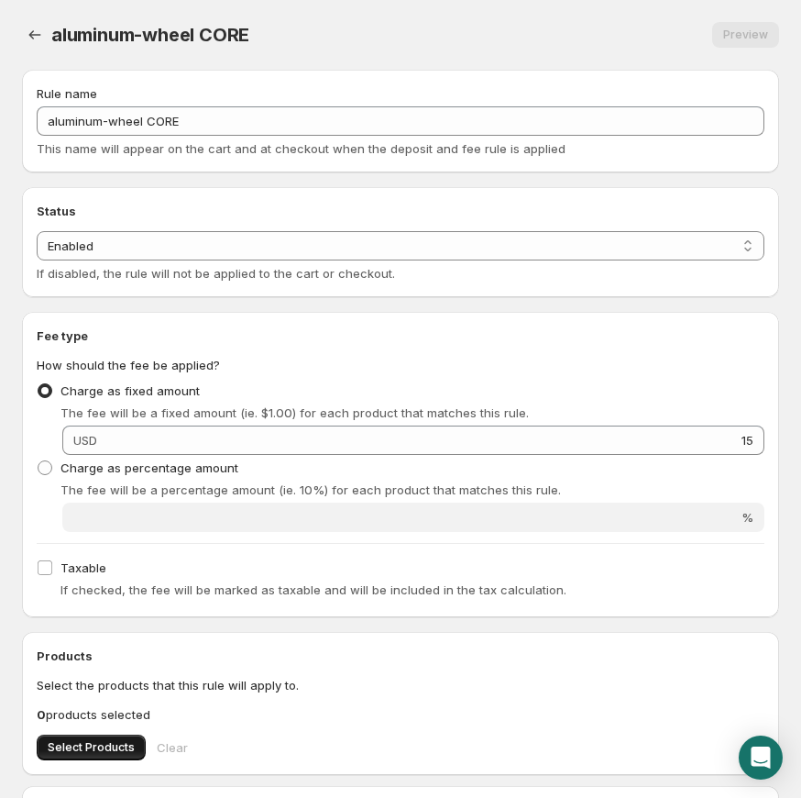
click at [108, 741] on span "Select Products" at bounding box center [91, 747] width 87 height 15
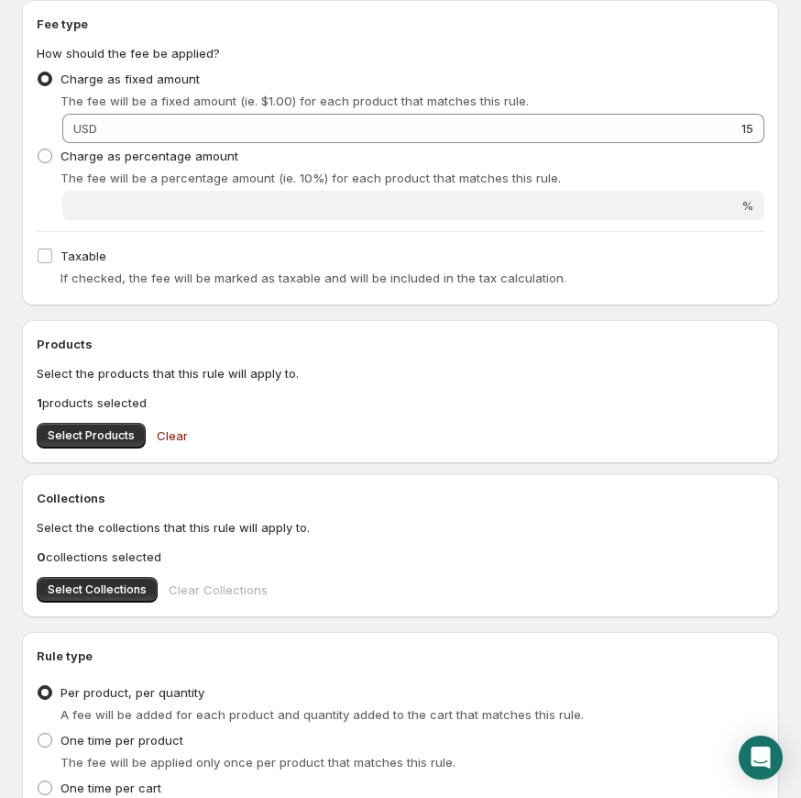
scroll to position [479, 0]
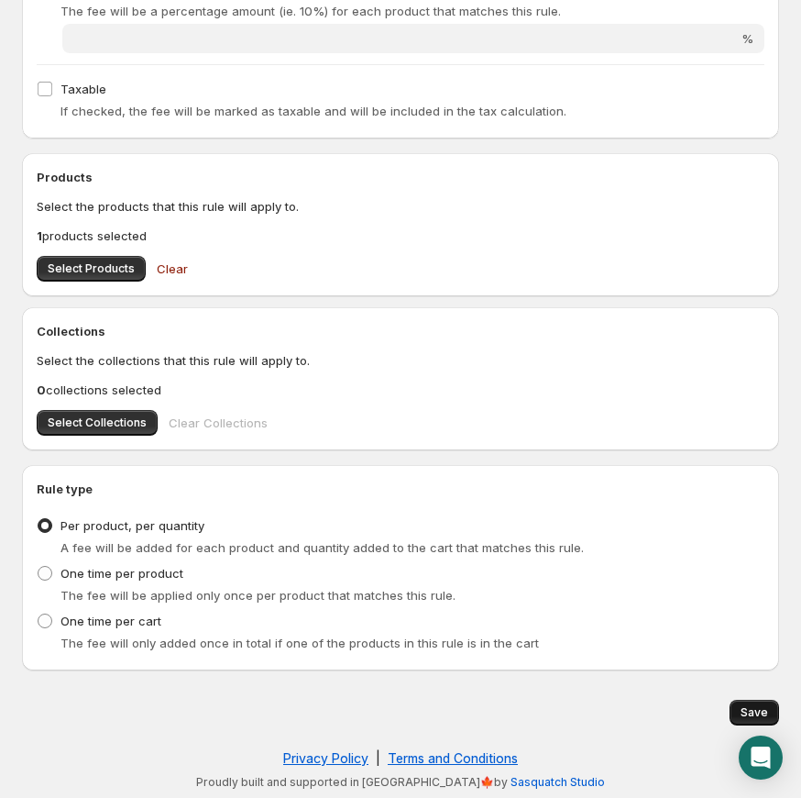
click at [758, 700] on button "Save" at bounding box center [755, 713] width 50 height 26
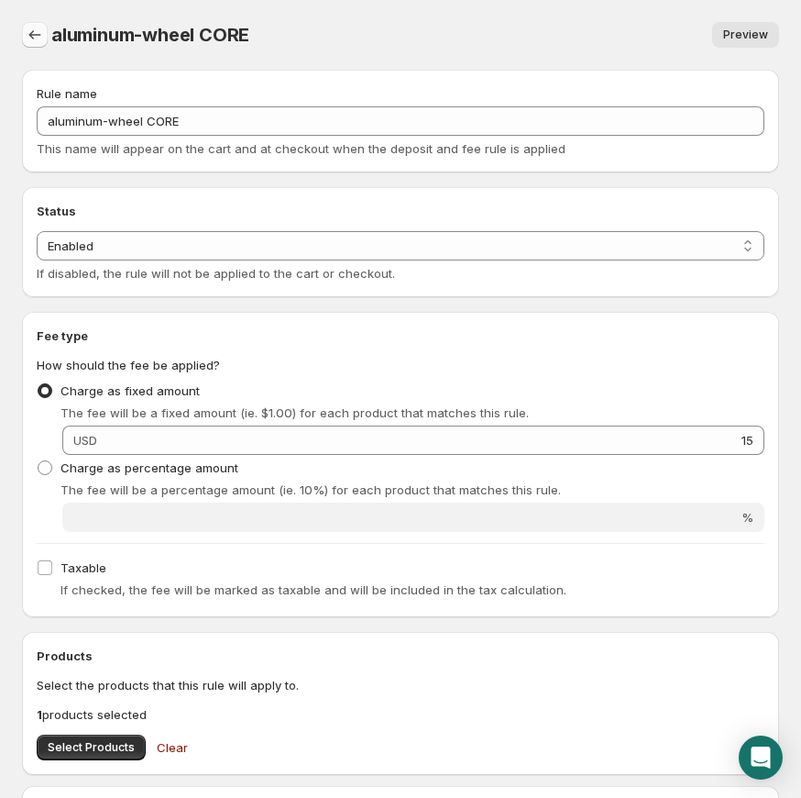
click at [28, 30] on icon "Settings" at bounding box center [35, 35] width 18 height 18
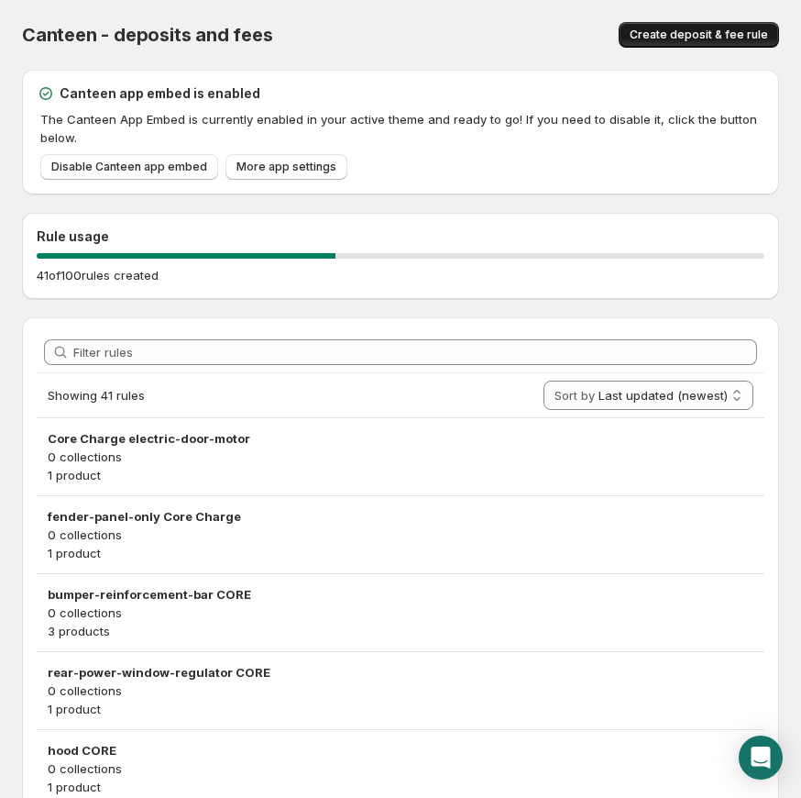
click at [689, 43] on button "Create deposit & fee rule" at bounding box center [699, 35] width 160 height 26
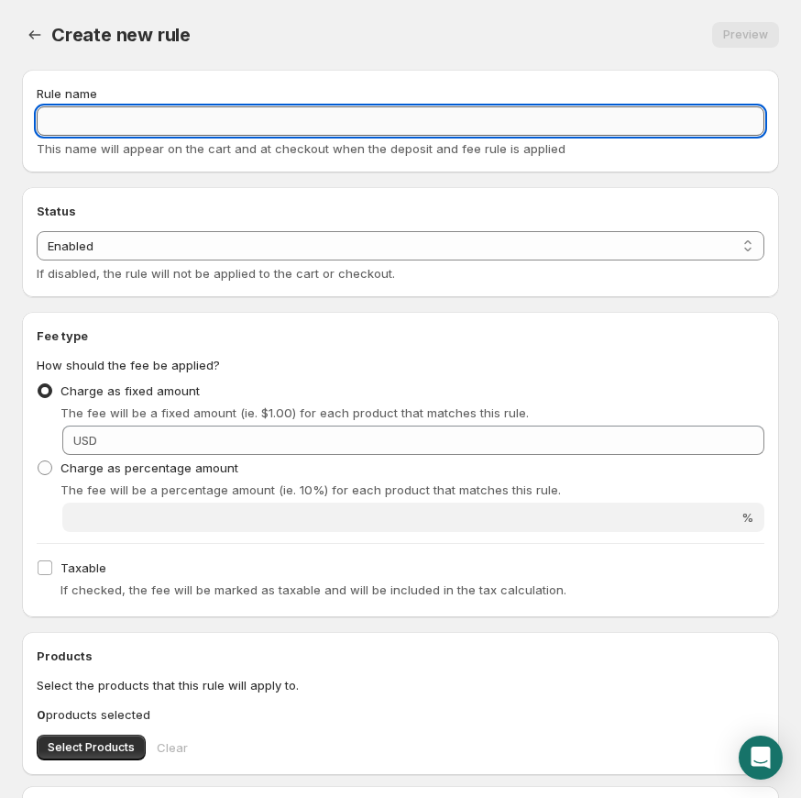
click at [146, 116] on input "Rule name" at bounding box center [401, 120] width 728 height 29
paste input "carrier-assembly CORE"
type input "carrier-assembly CORE"
click at [182, 242] on select "Enabled Disabled" at bounding box center [401, 245] width 728 height 29
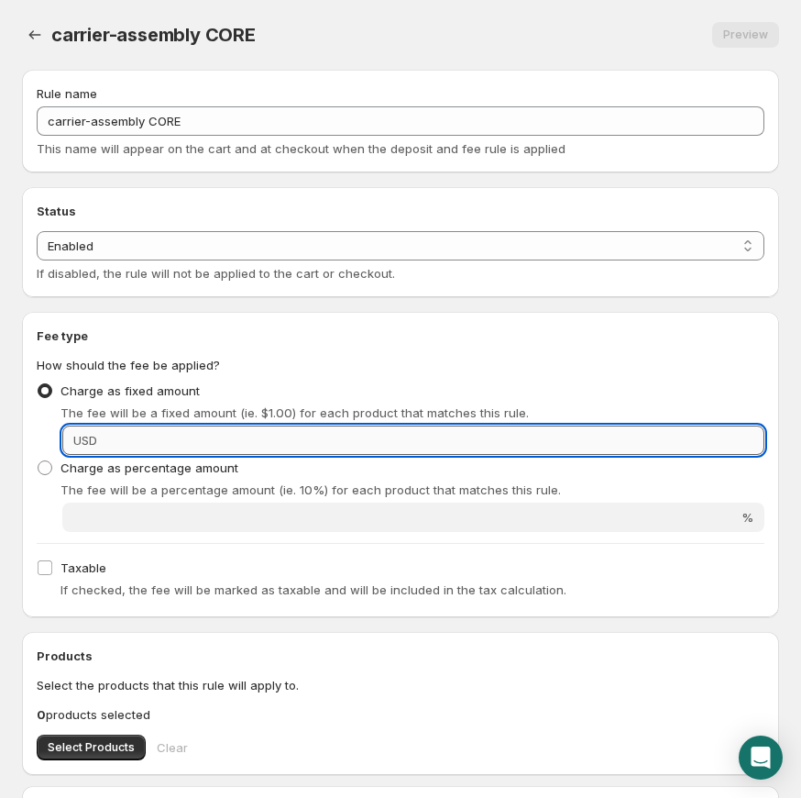
click at [124, 429] on input "Fixed amount" at bounding box center [434, 439] width 662 height 29
click at [489, 435] on input "Fixed amount" at bounding box center [434, 439] width 662 height 29
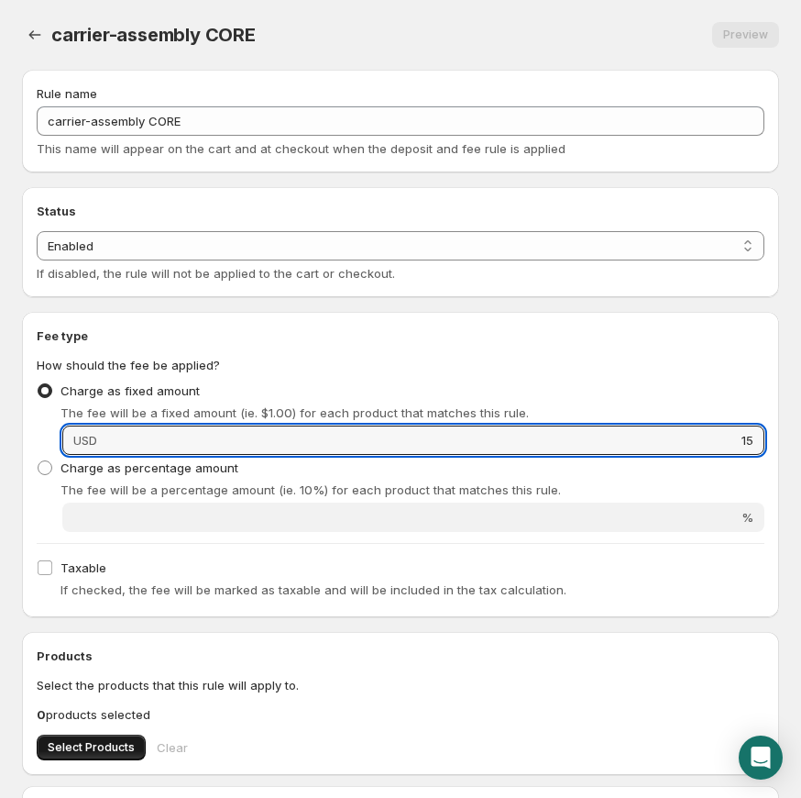
type input "15"
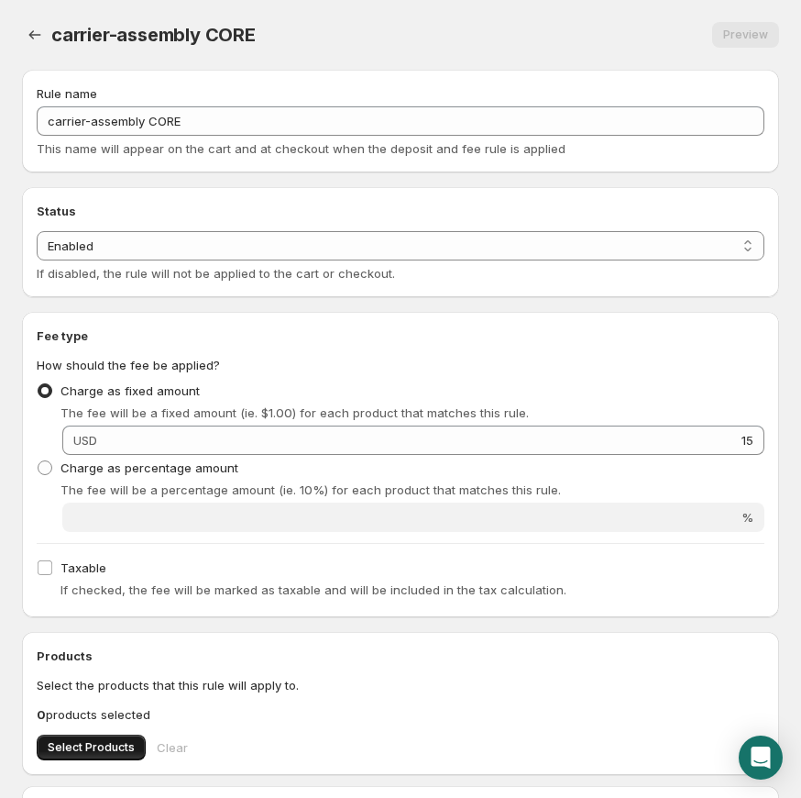
click at [105, 738] on button "Select Products" at bounding box center [91, 747] width 109 height 26
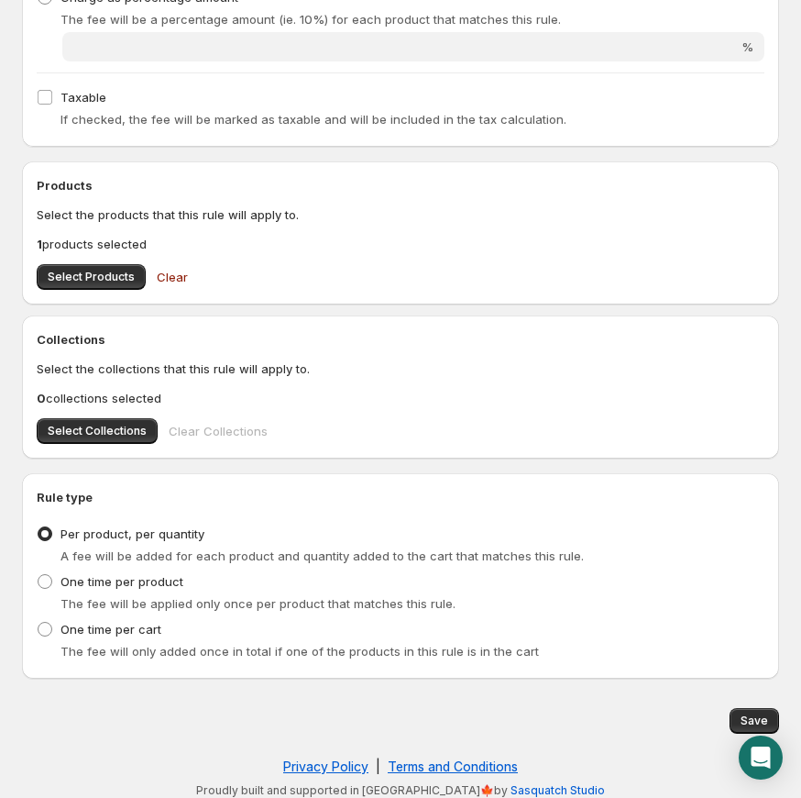
scroll to position [479, 0]
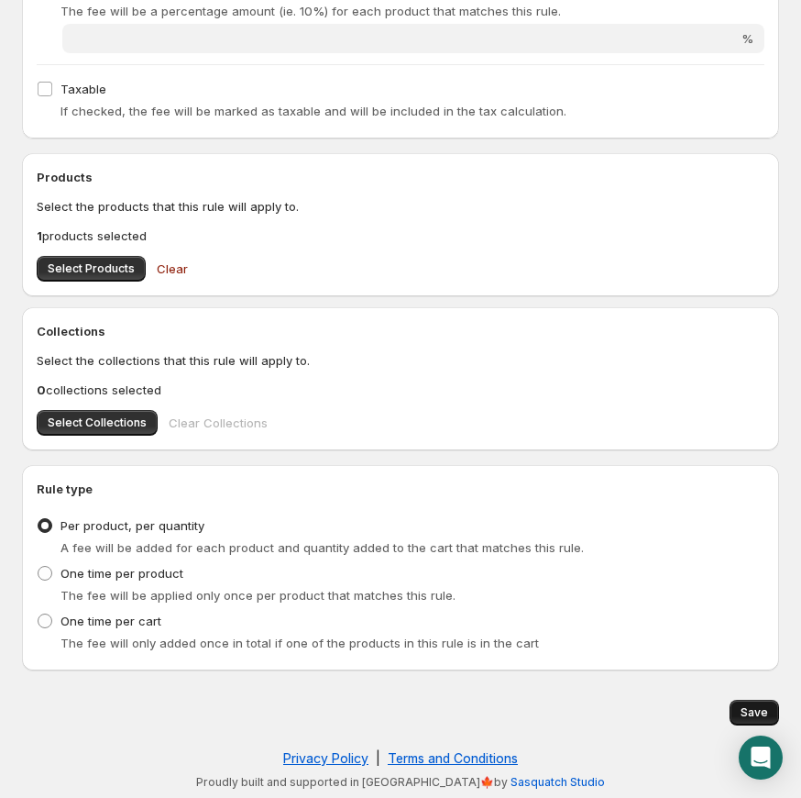
click at [760, 700] on button "Save" at bounding box center [755, 713] width 50 height 26
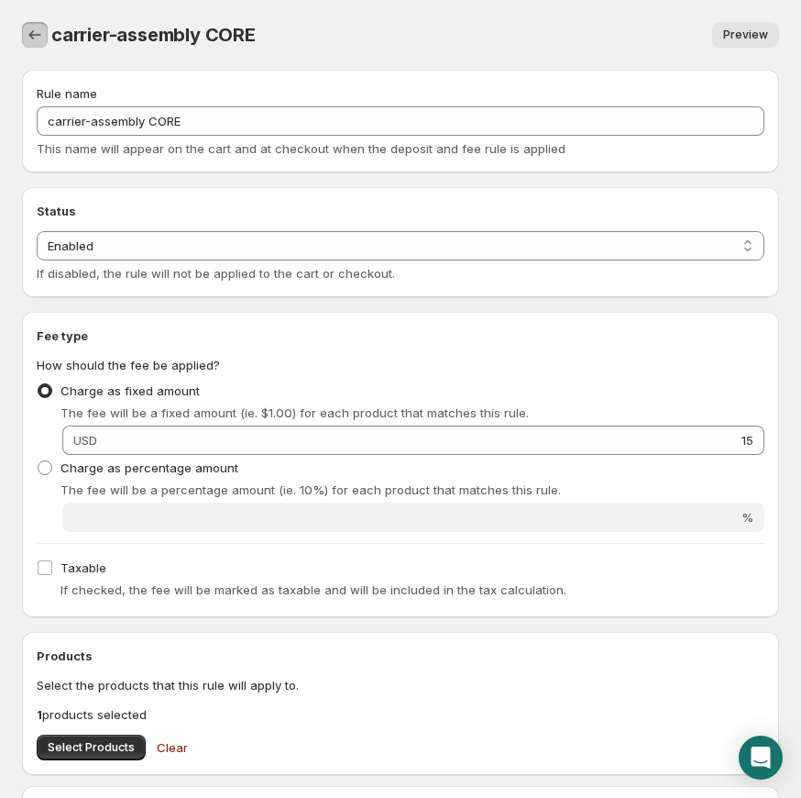
click at [42, 43] on icon "Settings" at bounding box center [35, 35] width 18 height 18
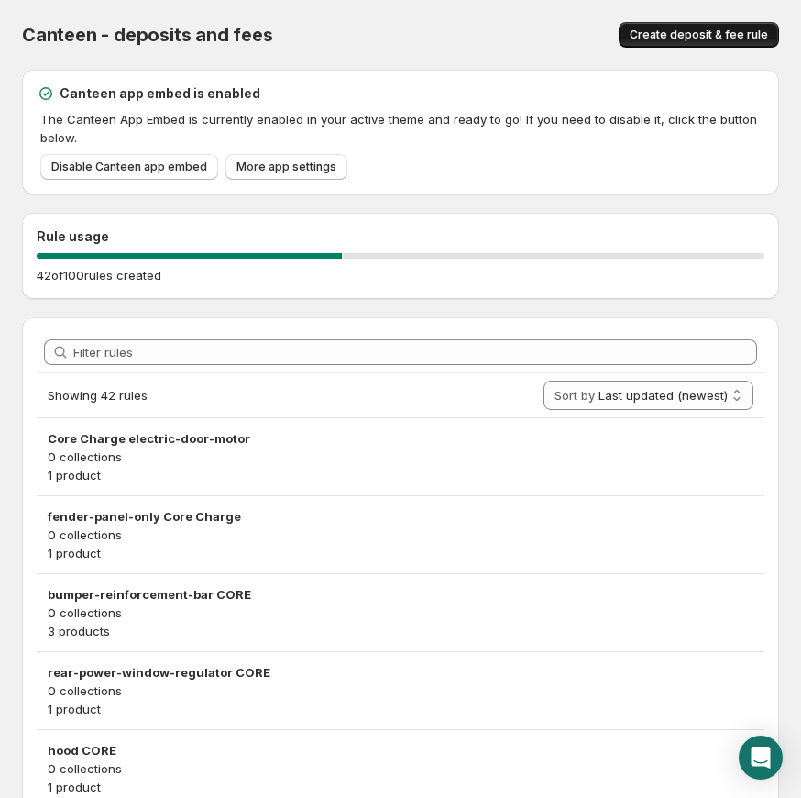
click at [705, 41] on span "Create deposit & fee rule" at bounding box center [699, 35] width 138 height 15
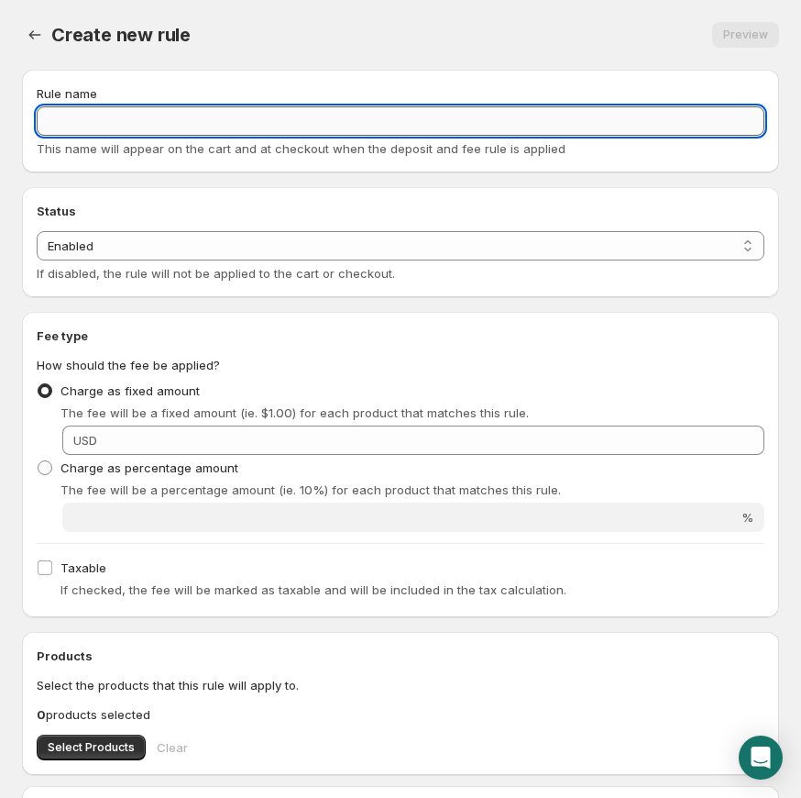
click at [165, 130] on input "Rule name" at bounding box center [401, 120] width 728 height 29
paste input "cylinder-head CORE"
type input "cylinder-head CORE"
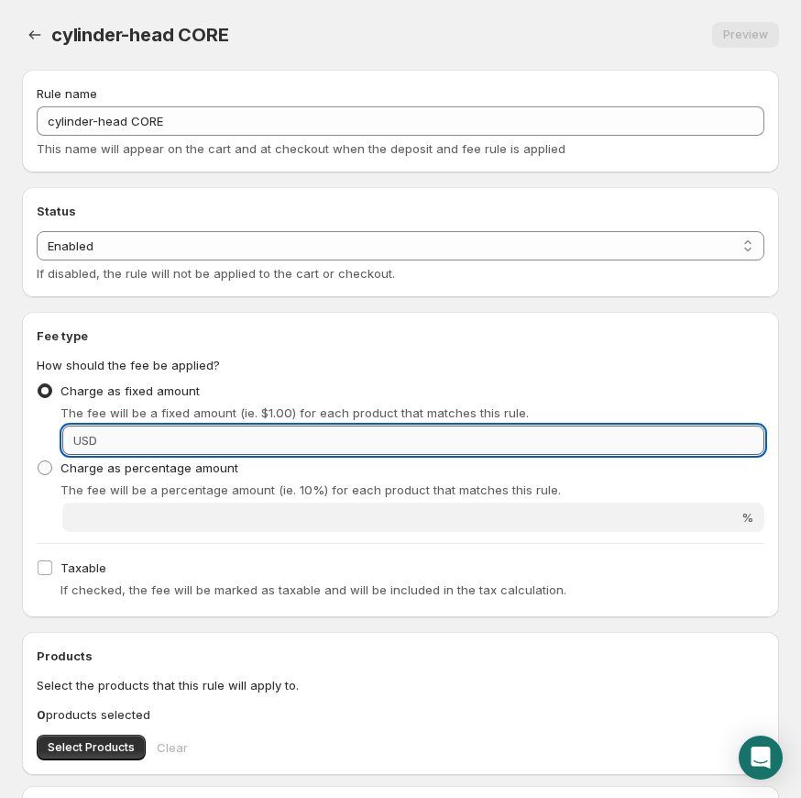
click at [247, 433] on input "Fixed amount" at bounding box center [434, 439] width 662 height 29
click at [251, 436] on input "Fixed amount" at bounding box center [434, 439] width 662 height 29
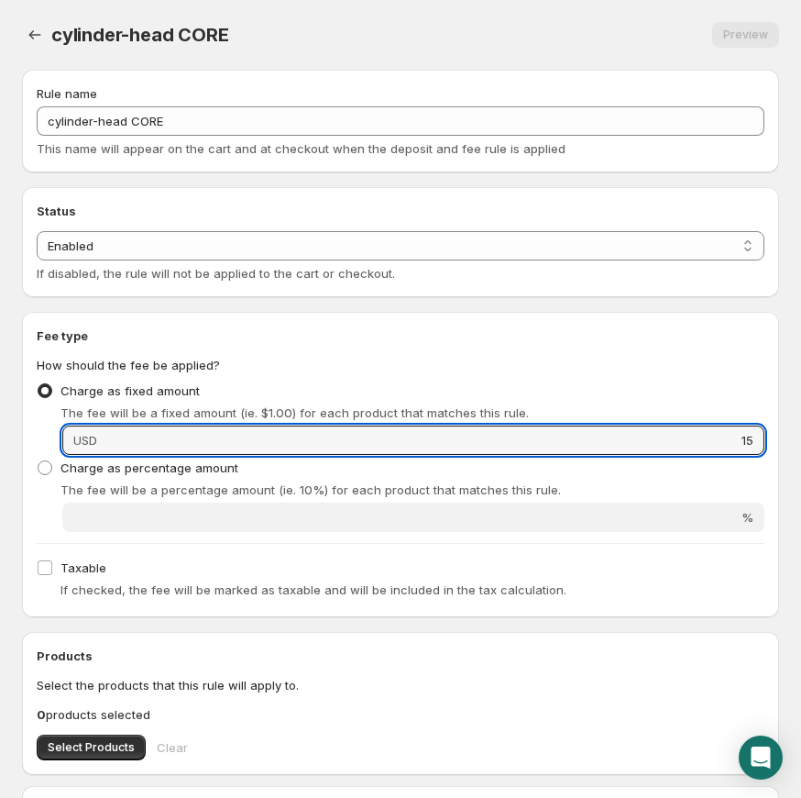
type input "15"
click at [297, 557] on div "Taxable If checked, the fee will be marked as taxable and will be included in t…" at bounding box center [401, 579] width 728 height 48
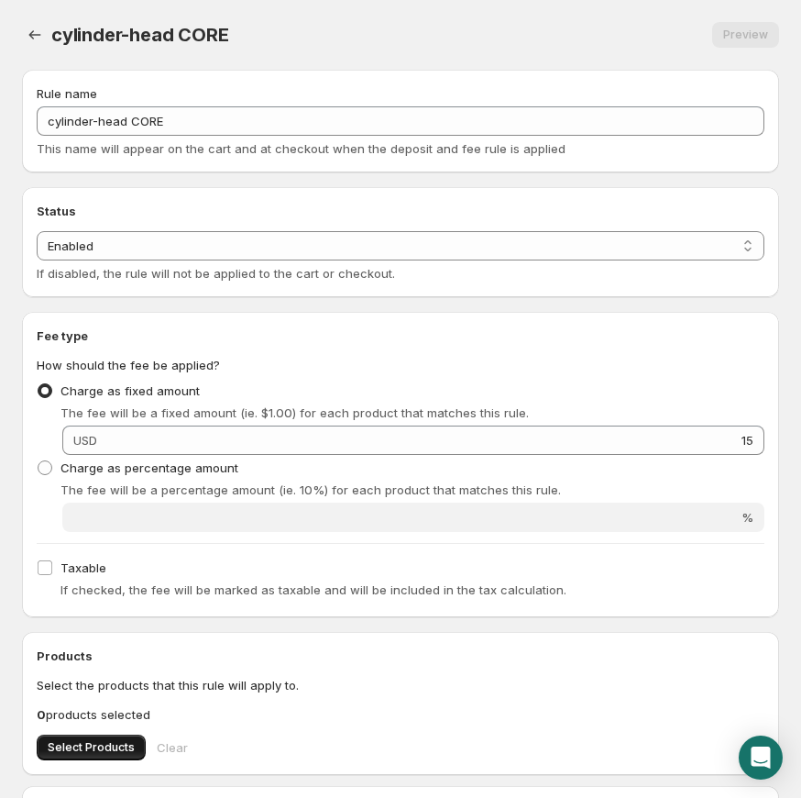
click at [93, 752] on span "Select Products" at bounding box center [91, 747] width 87 height 15
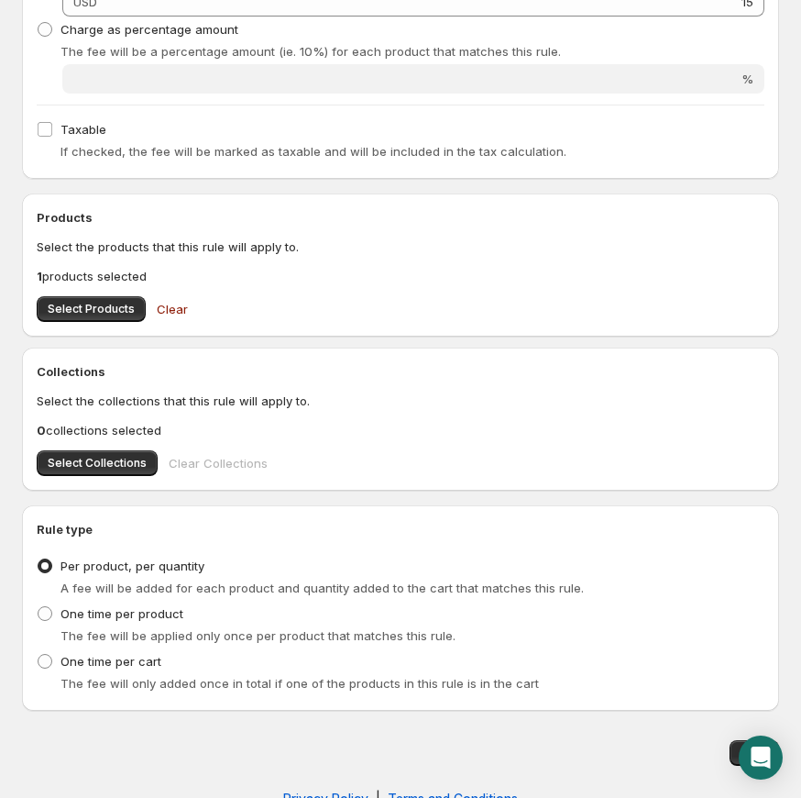
scroll to position [479, 0]
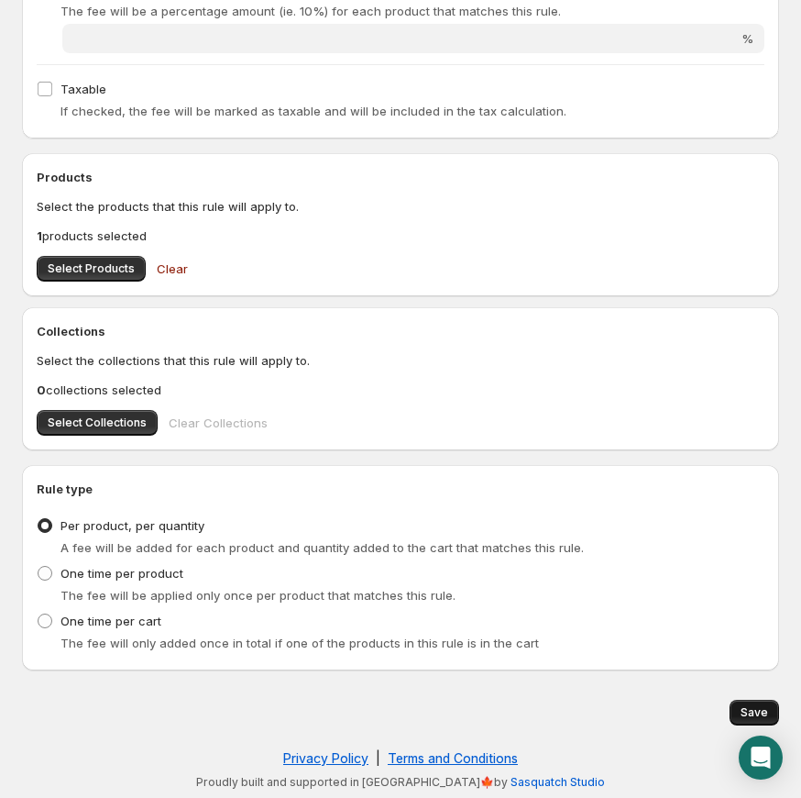
click at [741, 705] on span "Save" at bounding box center [755, 712] width 28 height 15
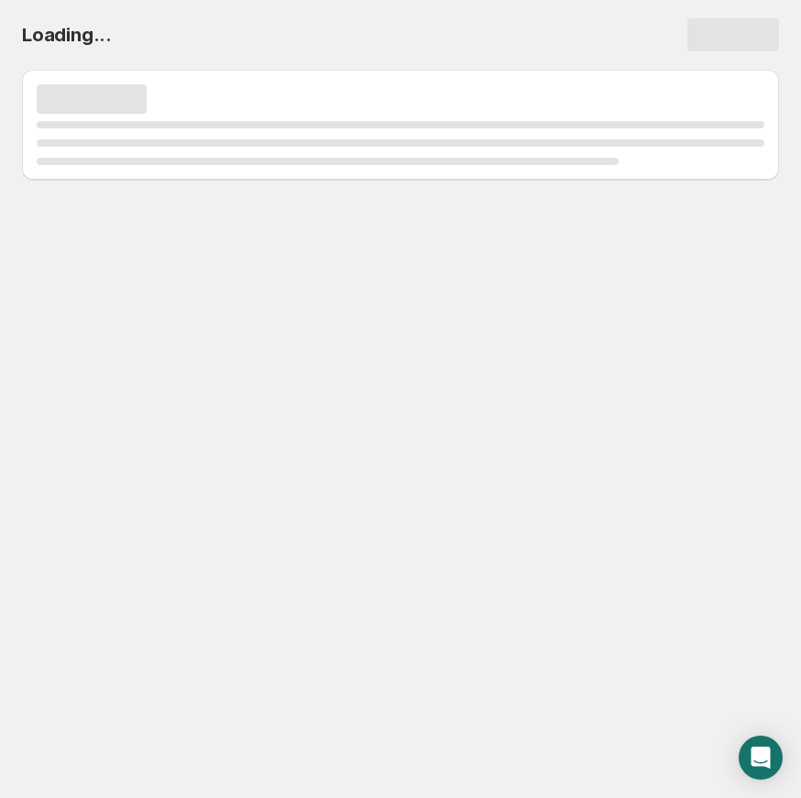
scroll to position [0, 0]
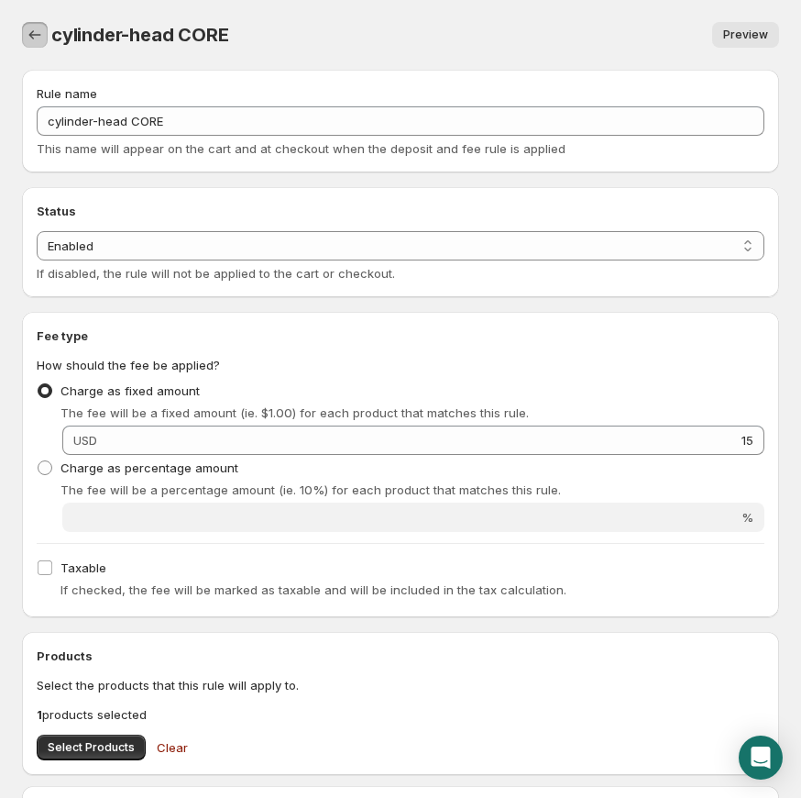
click at [41, 26] on icon "Settings" at bounding box center [35, 35] width 18 height 18
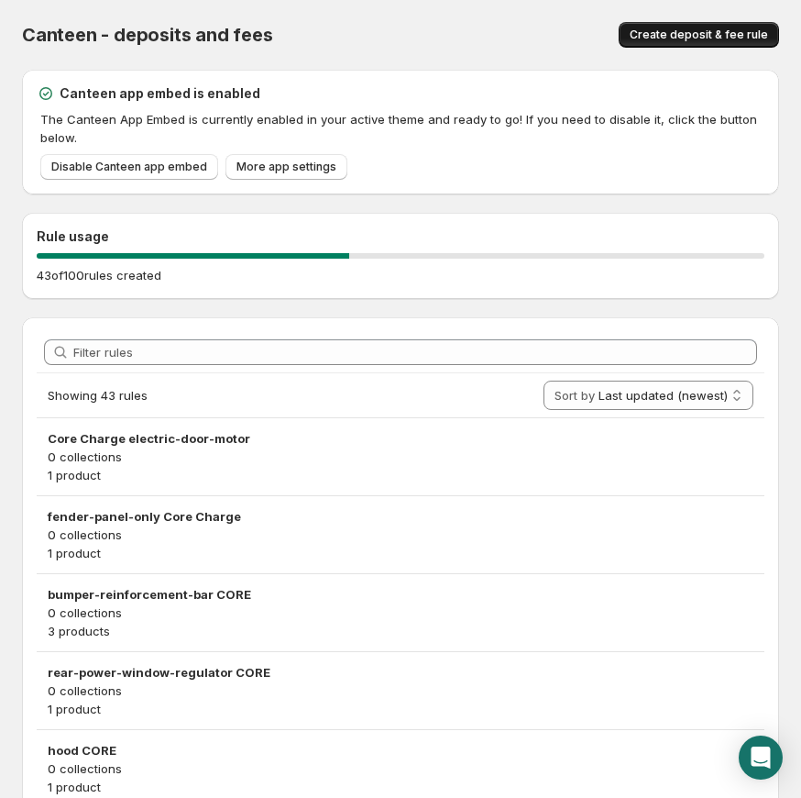
click at [687, 34] on span "Create deposit & fee rule" at bounding box center [699, 35] width 138 height 15
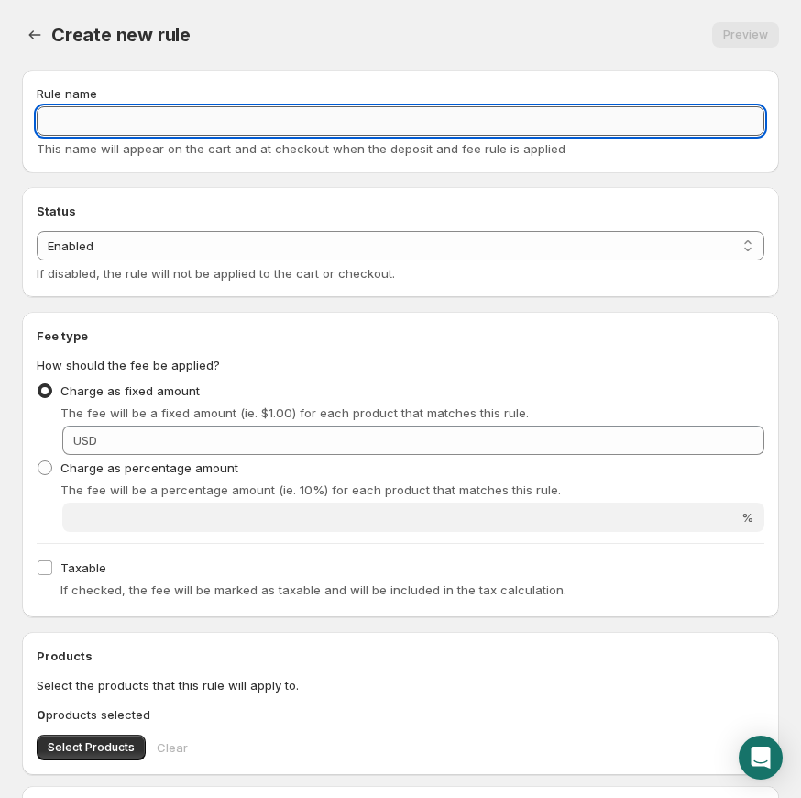
click at [185, 129] on input "Rule name" at bounding box center [401, 120] width 728 height 29
paste input "quarter-panel-cut CORE"
type input "quarter-panel-cut CORE"
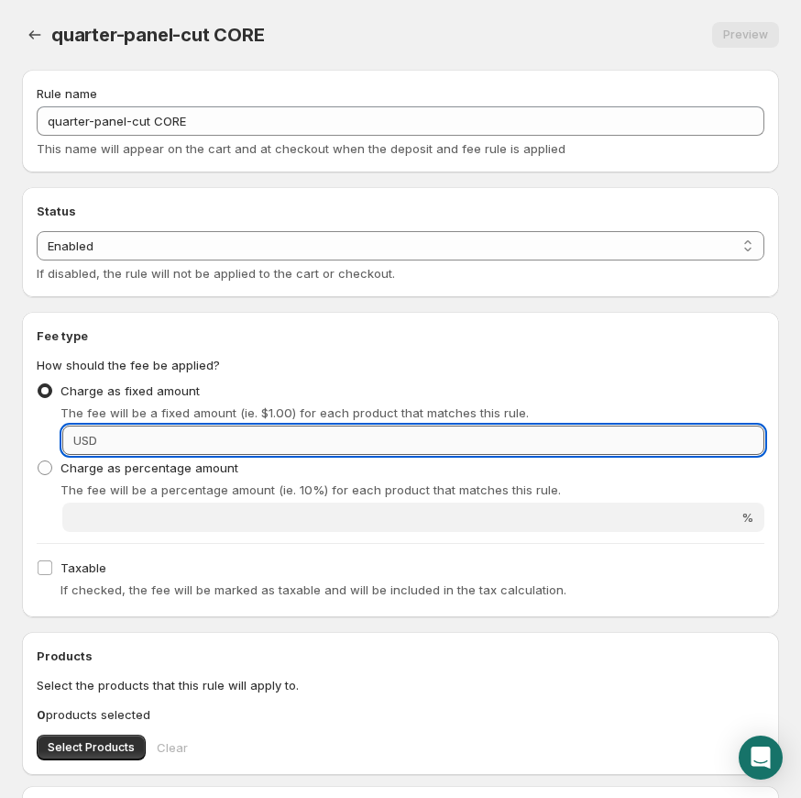
click at [458, 435] on input "Fixed amount" at bounding box center [434, 439] width 662 height 29
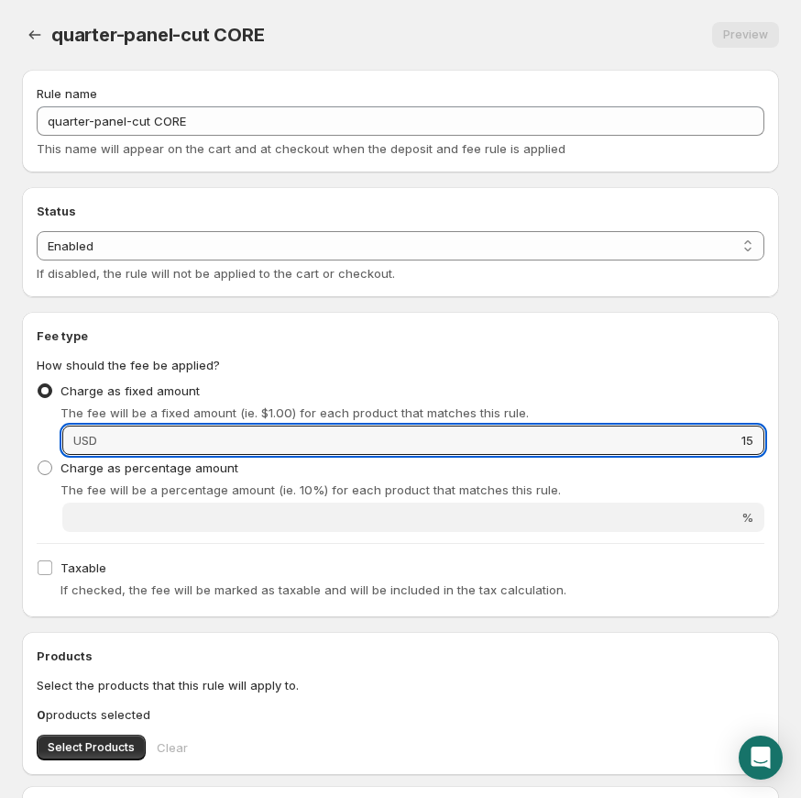
scroll to position [193, 0]
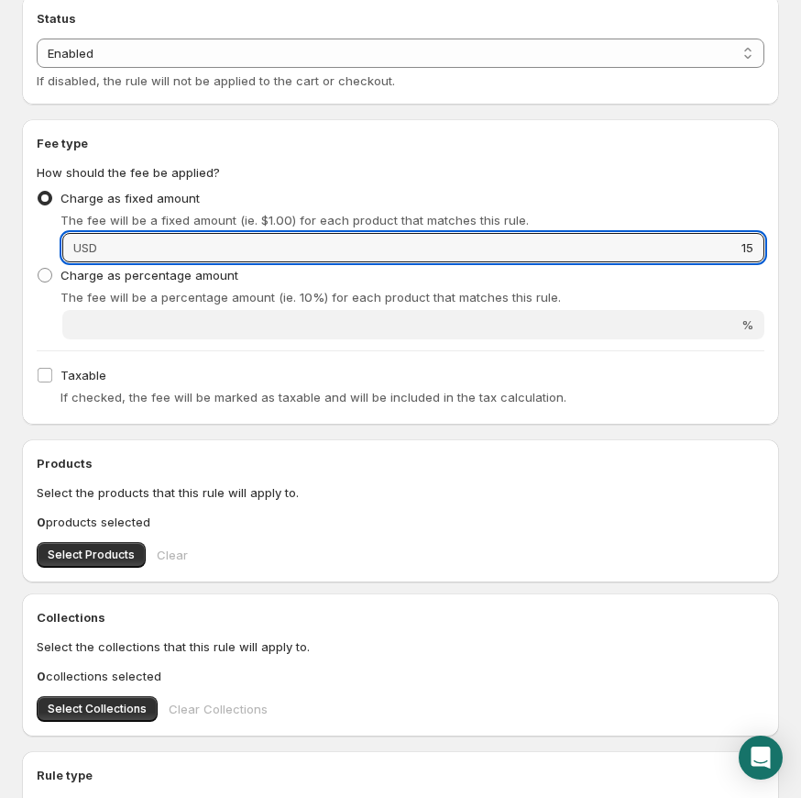
type input "15"
click at [127, 573] on div "Products Select the products that this rule will apply to. 0 products selected …" at bounding box center [400, 510] width 757 height 143
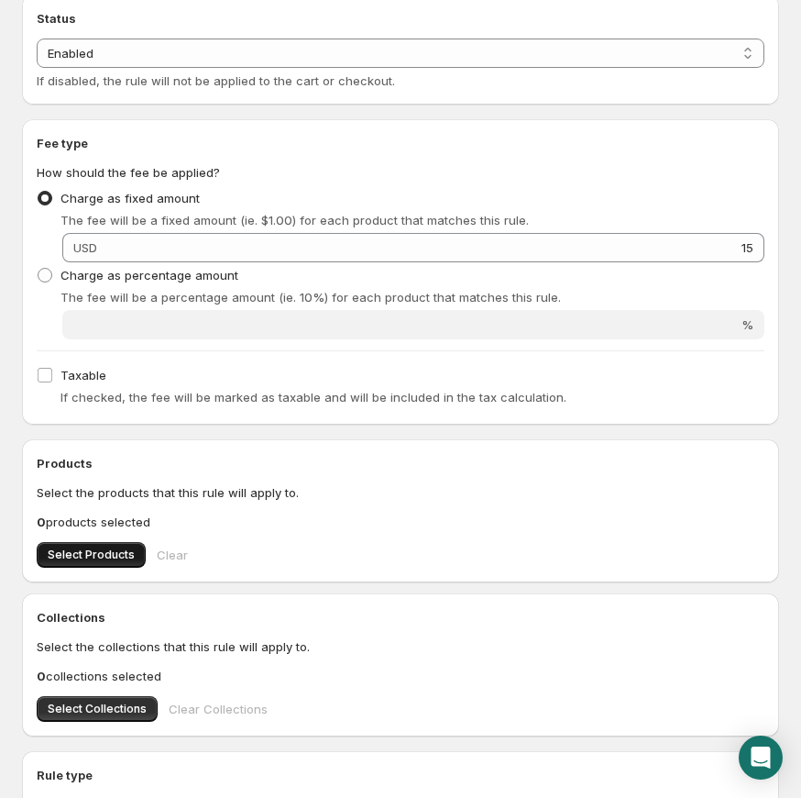
click at [118, 560] on span "Select Products" at bounding box center [91, 554] width 87 height 15
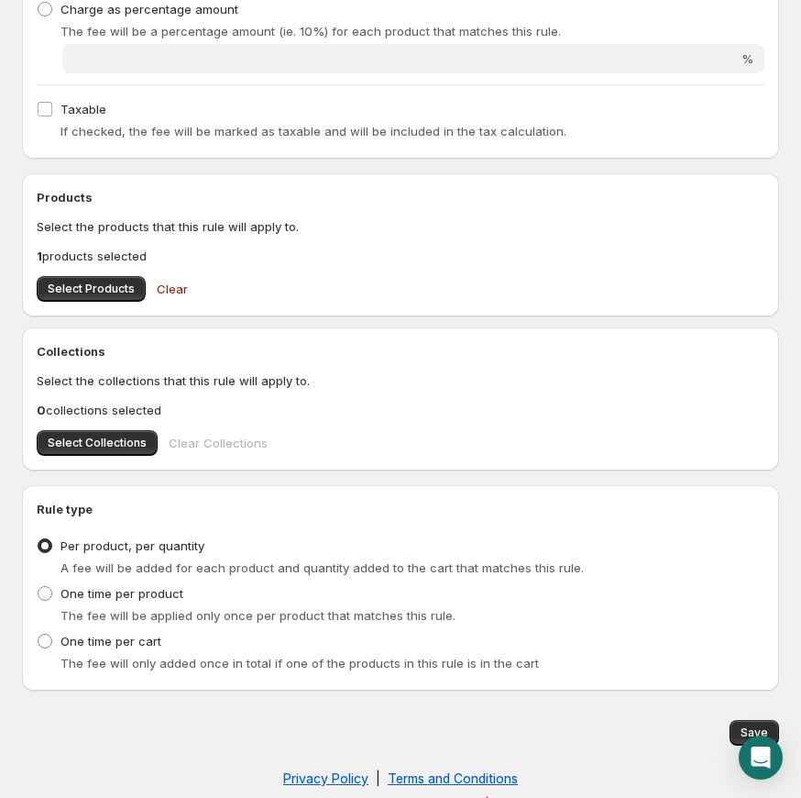
scroll to position [479, 0]
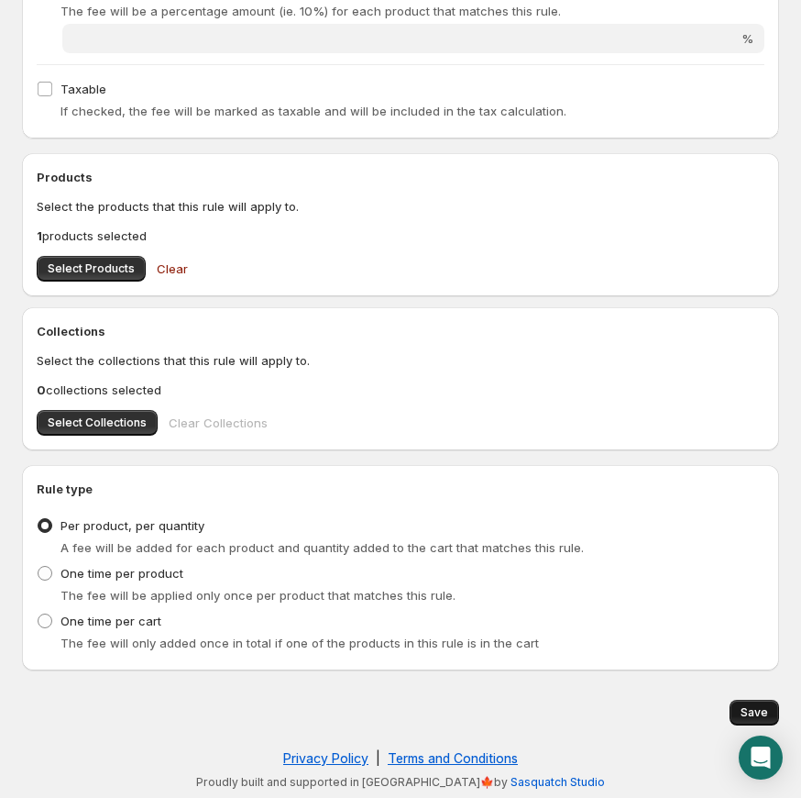
click at [741, 714] on button "Save" at bounding box center [755, 713] width 50 height 26
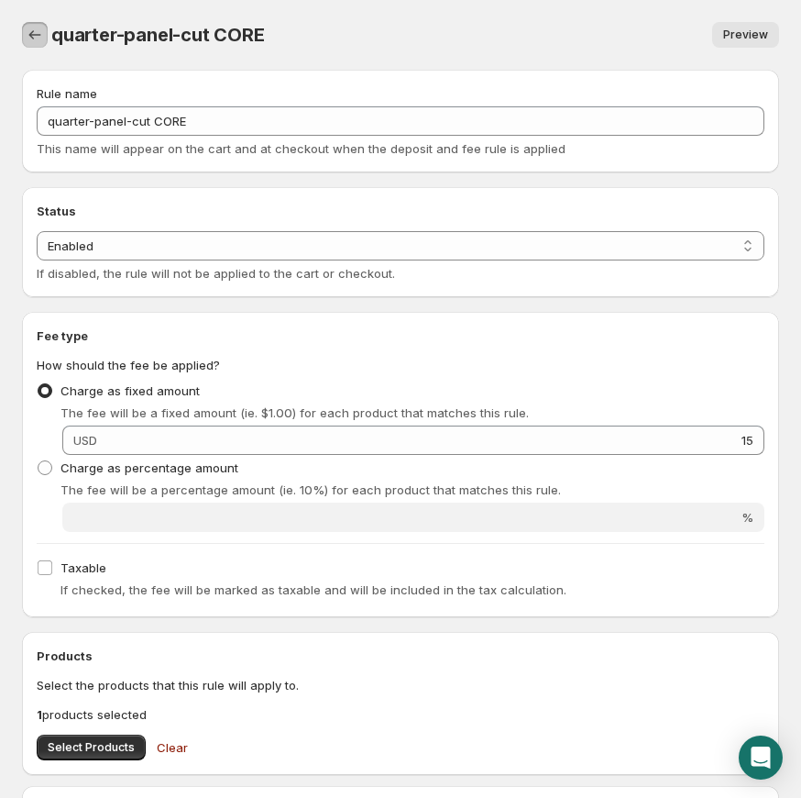
click at [36, 30] on icon "Settings" at bounding box center [35, 35] width 18 height 18
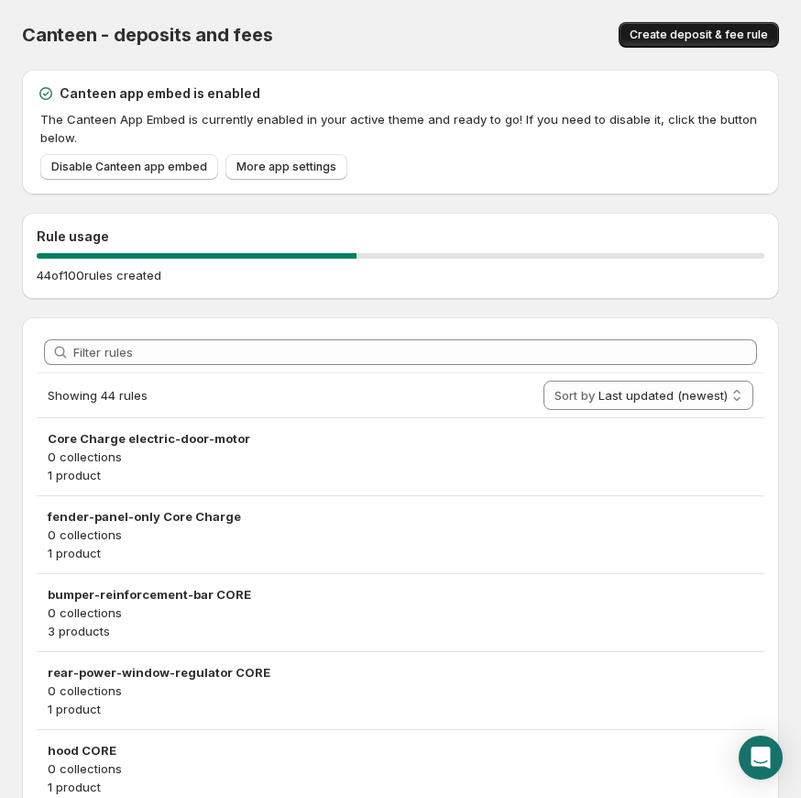
click at [722, 43] on button "Create deposit & fee rule" at bounding box center [699, 35] width 160 height 26
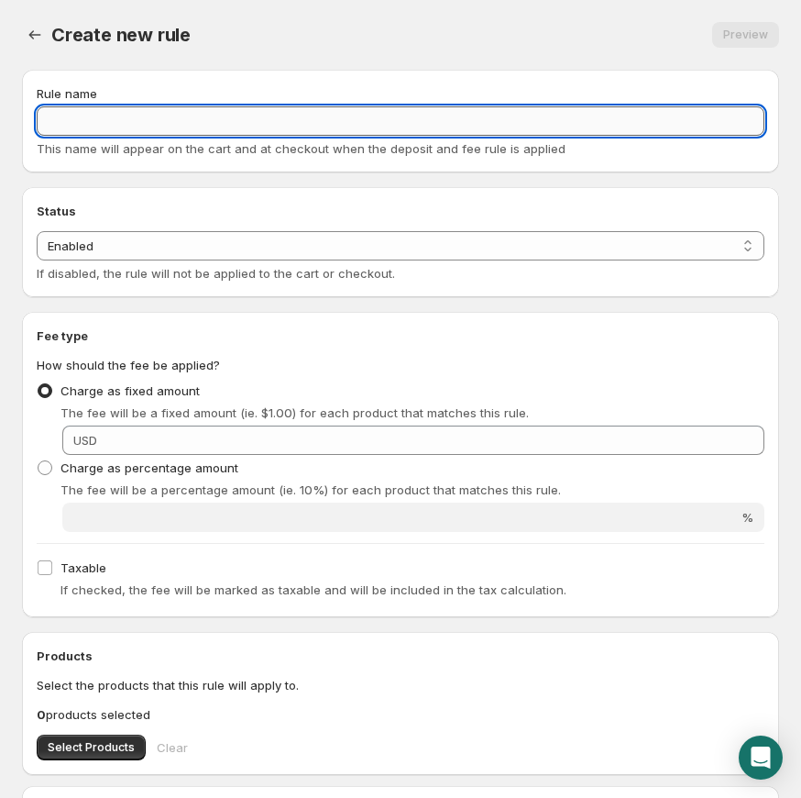
click at [241, 115] on input "Rule name" at bounding box center [401, 120] width 728 height 29
paste input "roof-assembly CORE"
type input "roof-assembly CORE"
click at [316, 248] on select "Enabled Disabled" at bounding box center [401, 245] width 728 height 29
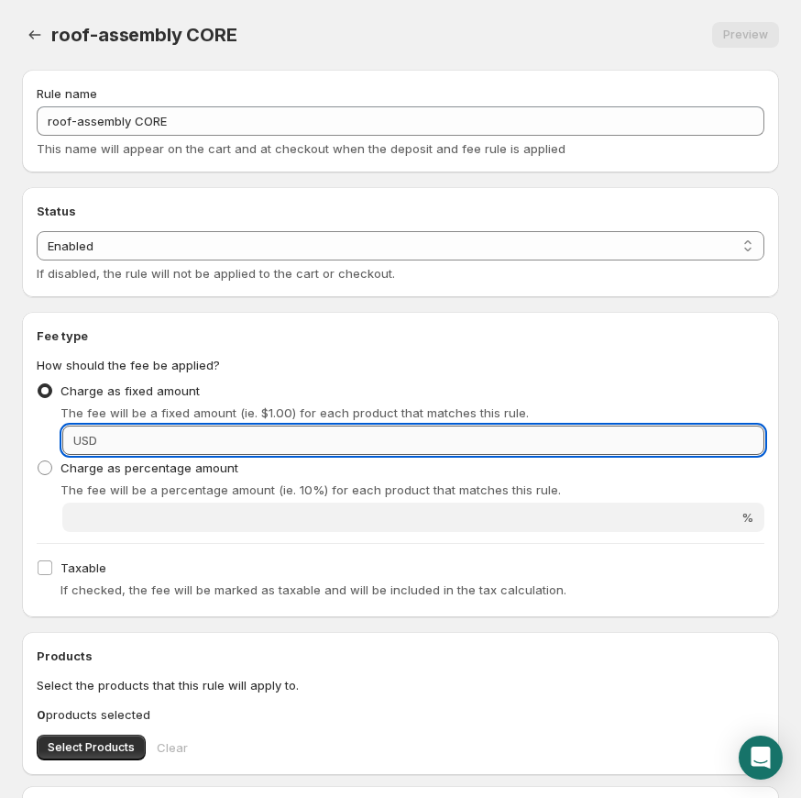
click at [268, 425] on input "Fixed amount" at bounding box center [434, 439] width 662 height 29
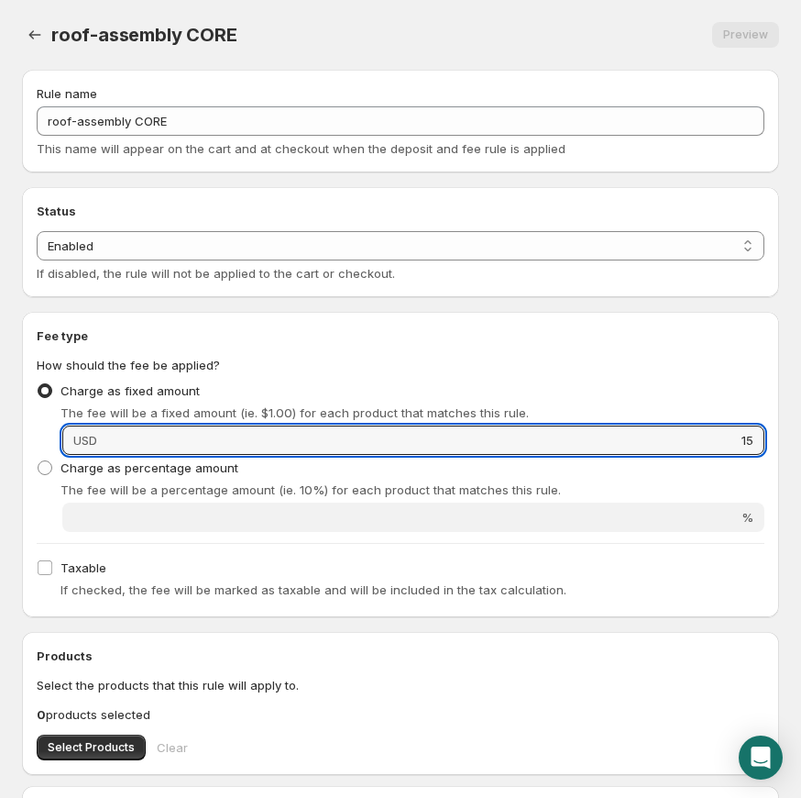
type input "15"
click at [381, 584] on span "If checked, the fee will be marked as taxable and will be included in the tax c…" at bounding box center [314, 589] width 506 height 15
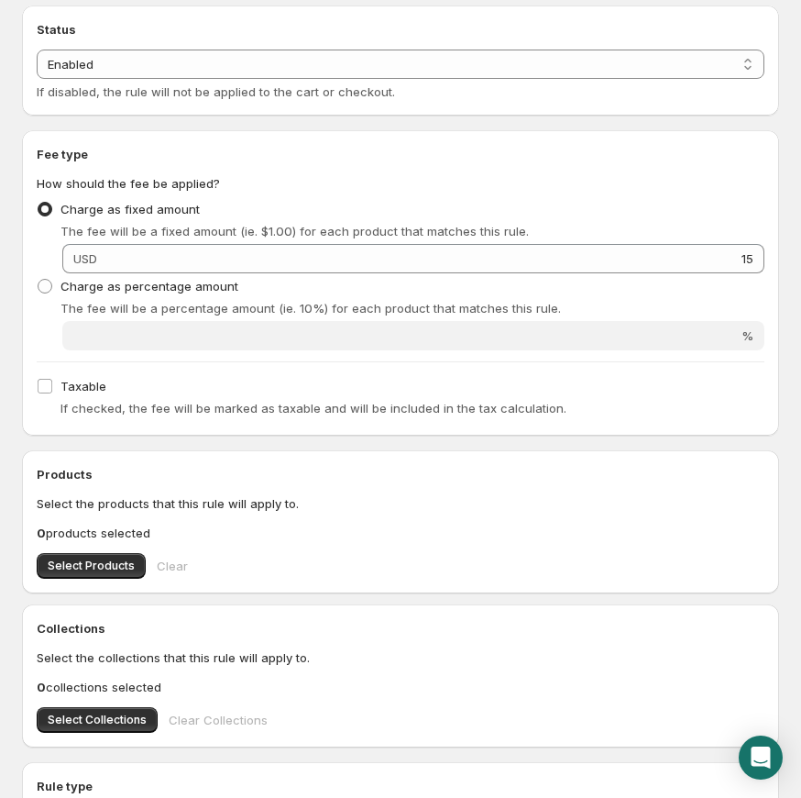
scroll to position [449, 0]
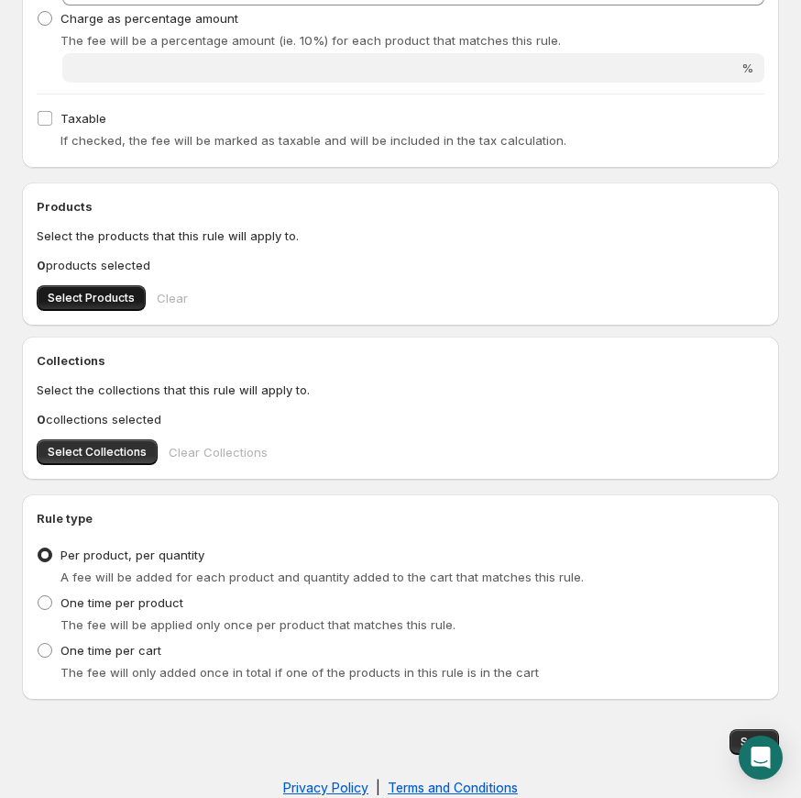
click at [121, 300] on span "Select Products" at bounding box center [91, 298] width 87 height 15
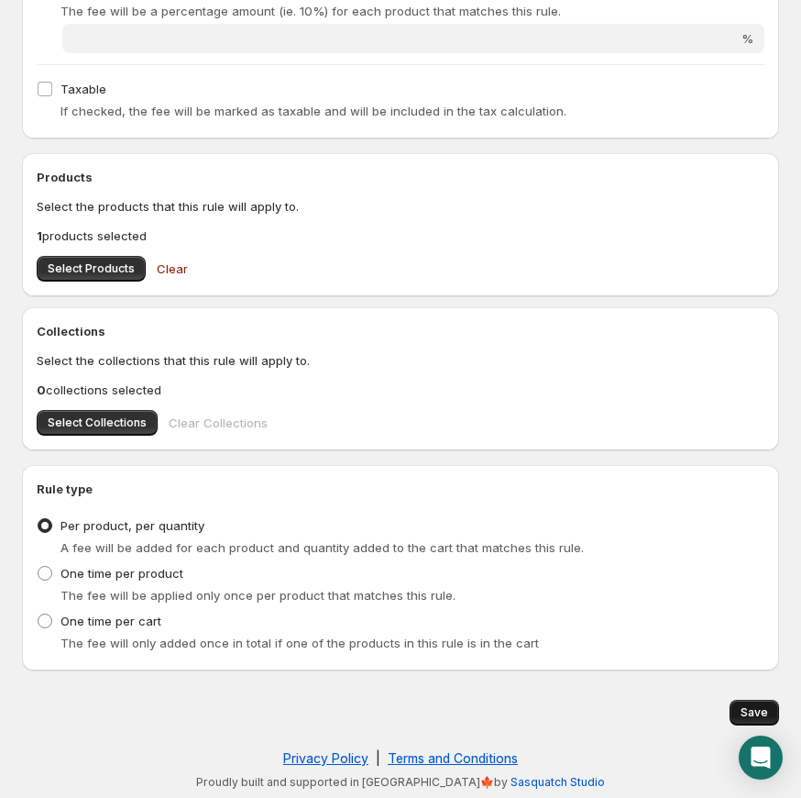
click at [739, 703] on button "Save" at bounding box center [755, 713] width 50 height 26
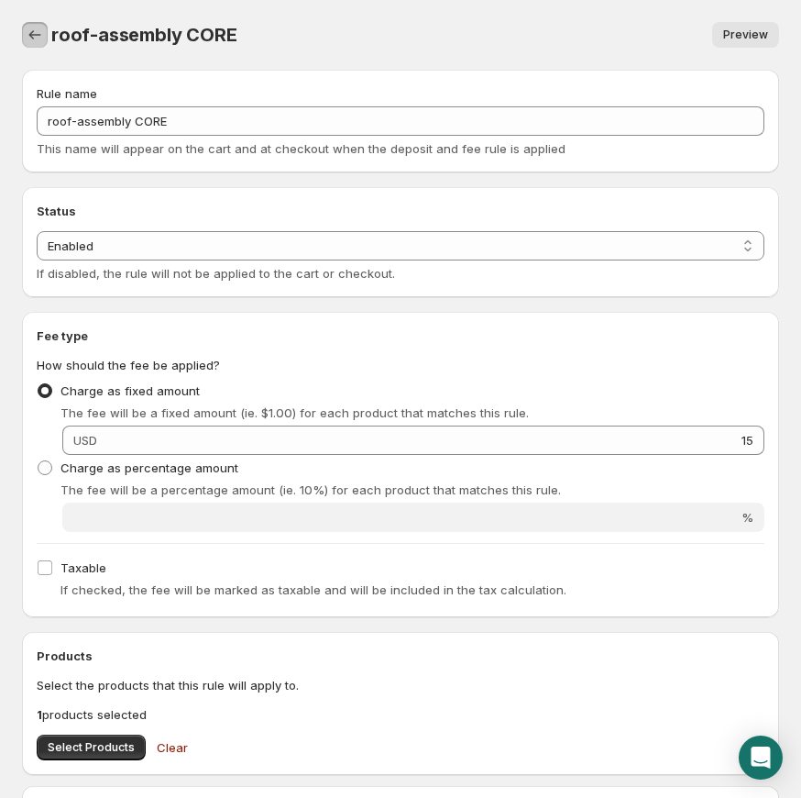
click at [38, 37] on icon "Settings" at bounding box center [35, 35] width 18 height 18
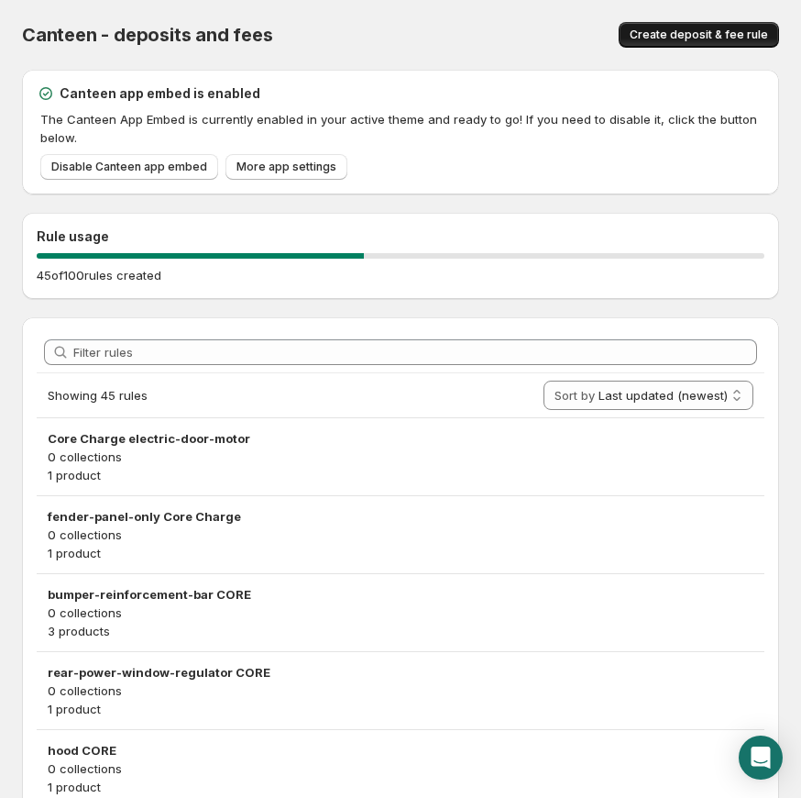
click at [689, 33] on span "Create deposit & fee rule" at bounding box center [699, 35] width 138 height 15
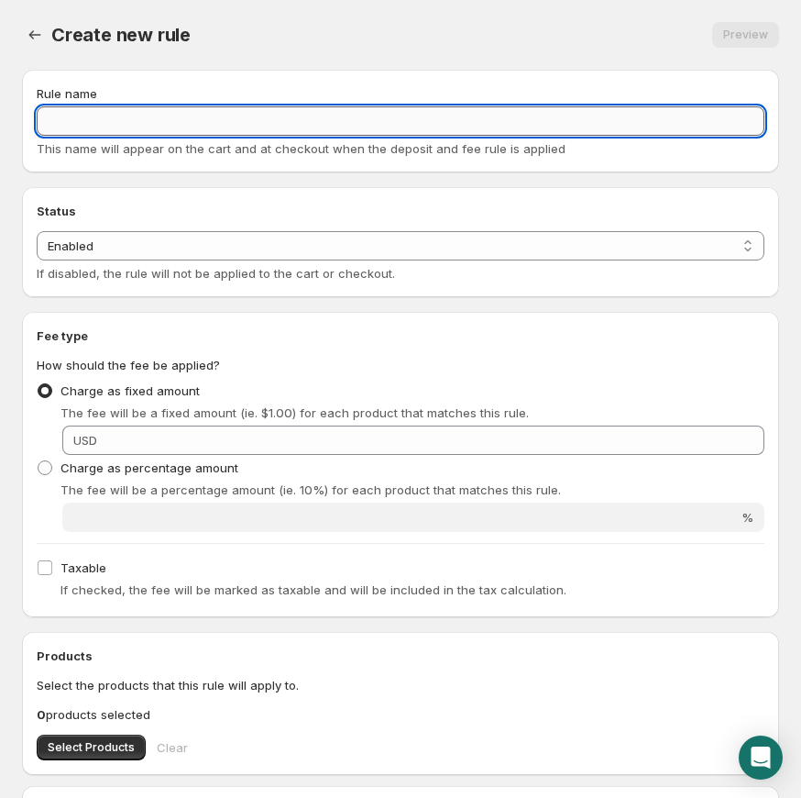
click at [314, 117] on input "Rule name" at bounding box center [401, 120] width 728 height 29
paste input "front-axle-assembly-wo-brakes CORE"
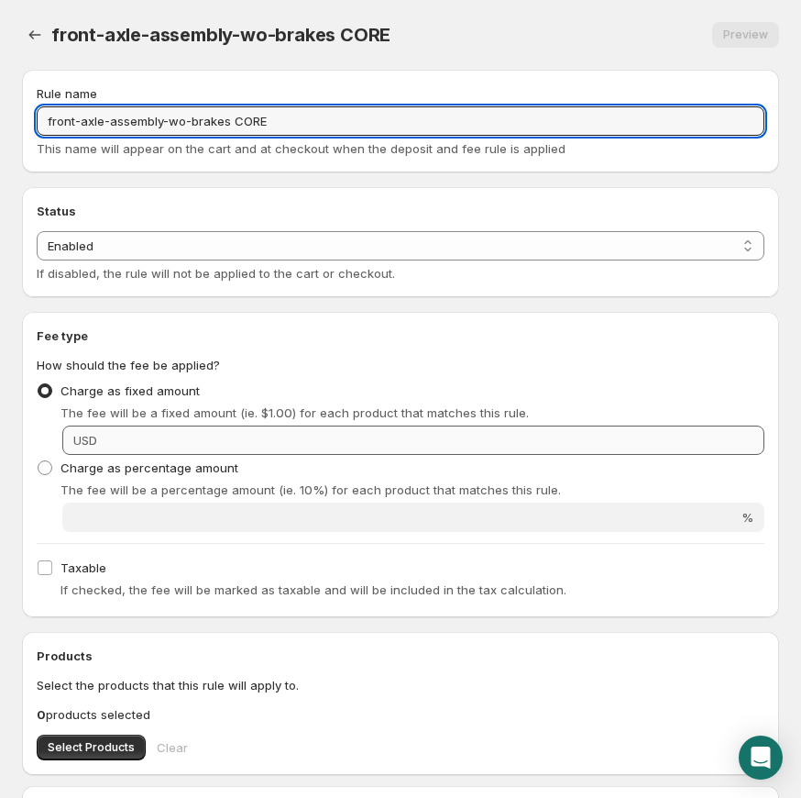
type input "front-axle-assembly-wo-brakes CORE"
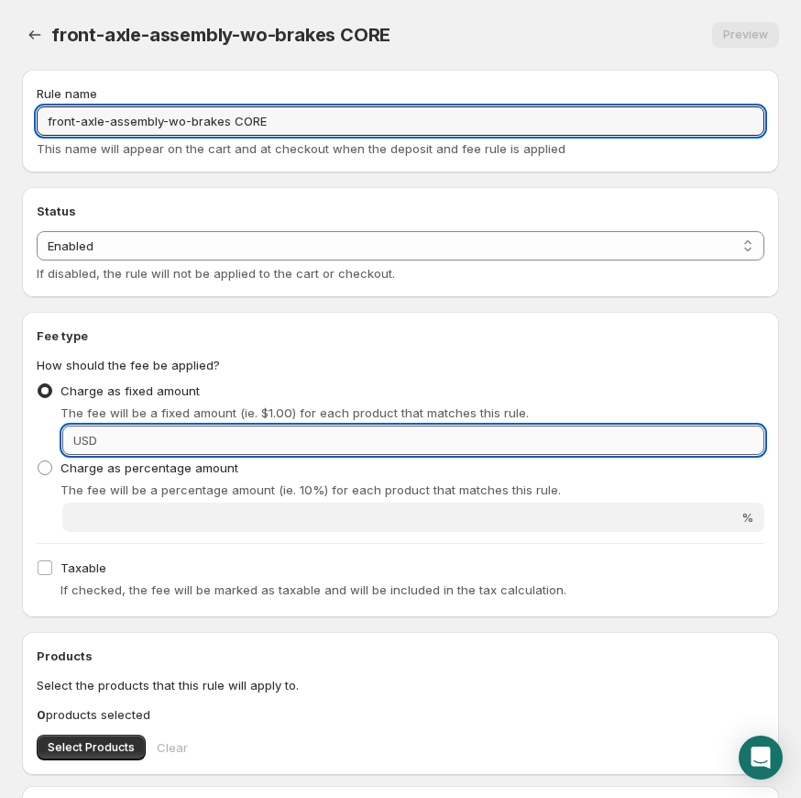
click at [181, 437] on input "Fixed amount" at bounding box center [434, 439] width 662 height 29
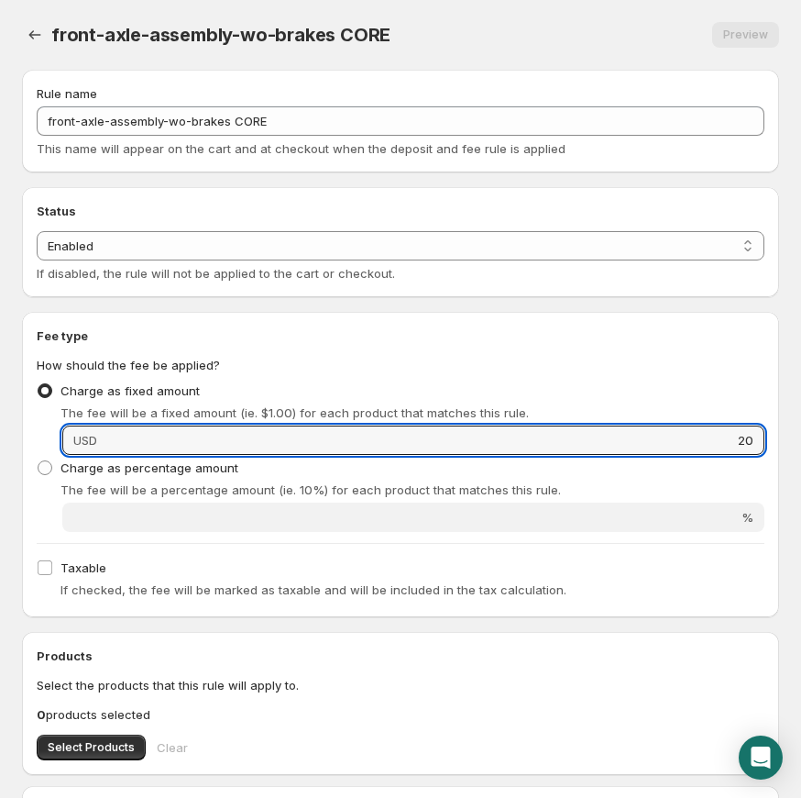
scroll to position [268, 0]
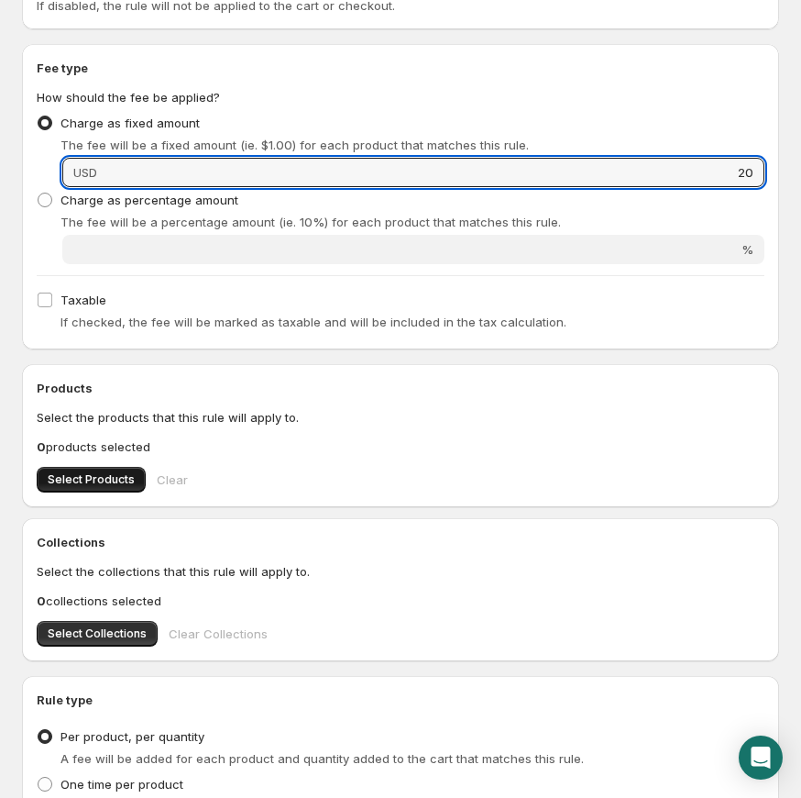
type input "20"
click at [109, 476] on span "Select Products" at bounding box center [91, 479] width 87 height 15
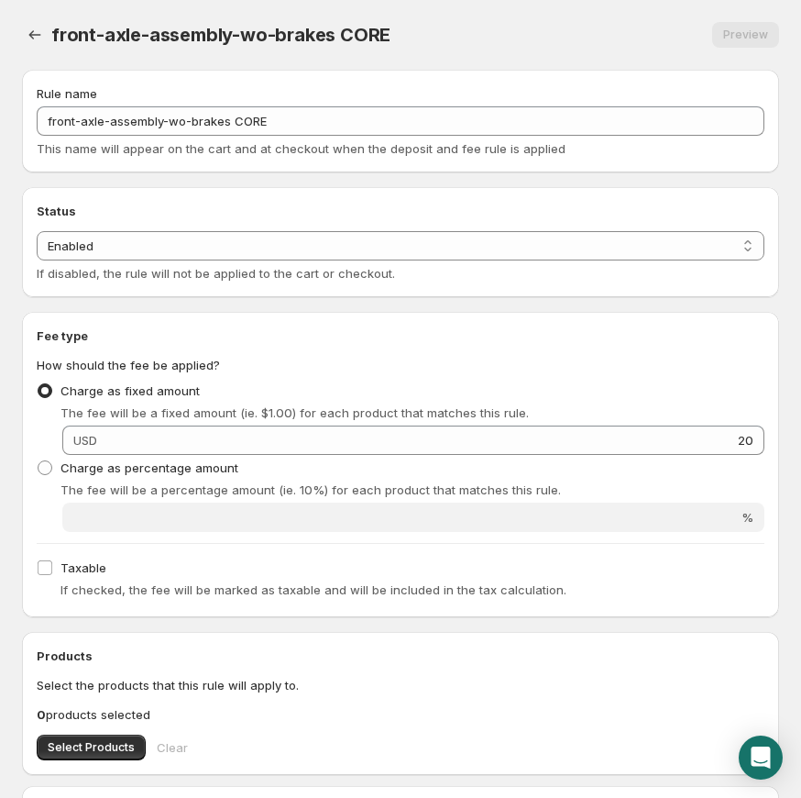
scroll to position [59, 0]
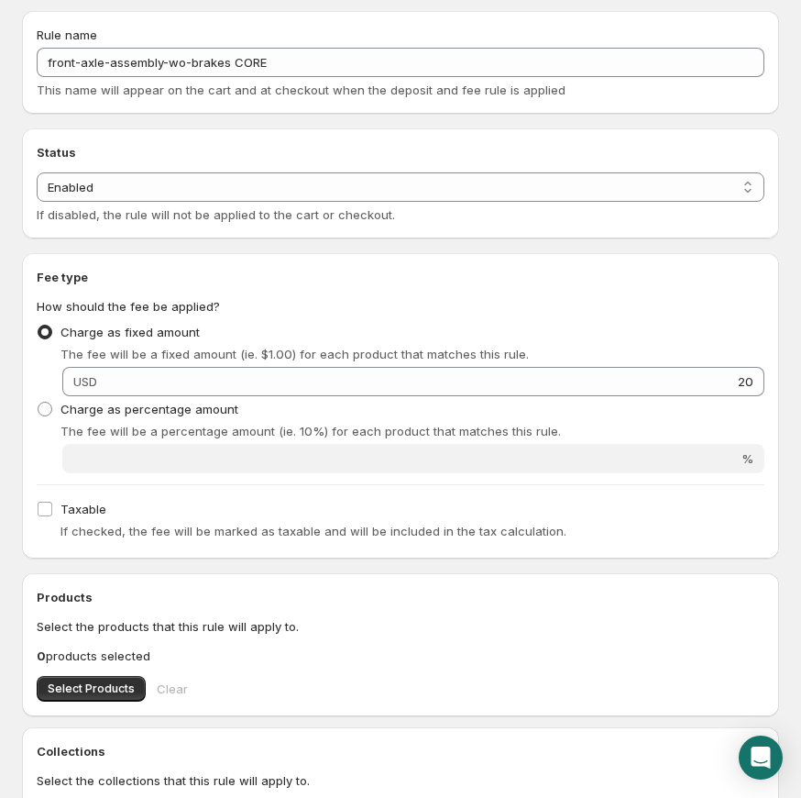
click at [107, 676] on div "Select Products Clear" at bounding box center [401, 689] width 728 height 26
click at [106, 679] on button "Select Products" at bounding box center [91, 689] width 109 height 26
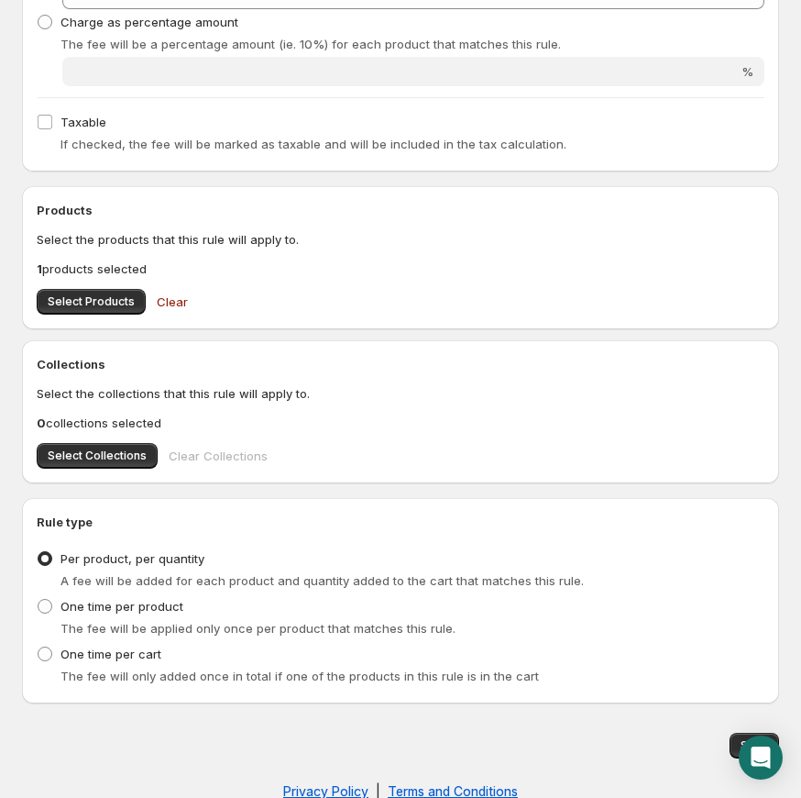
scroll to position [479, 0]
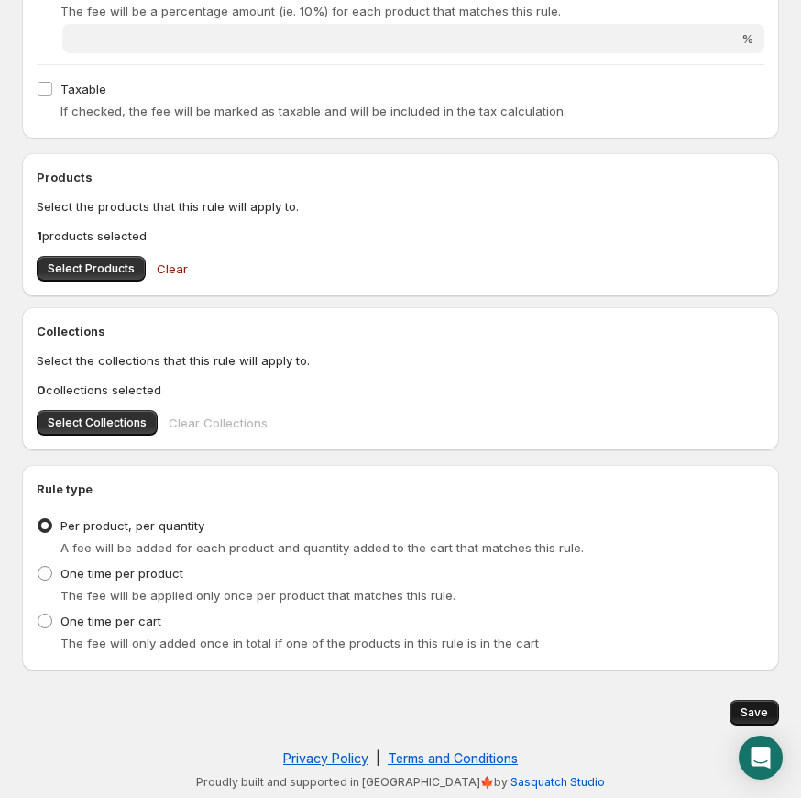
click at [732, 708] on button "Save" at bounding box center [755, 713] width 50 height 26
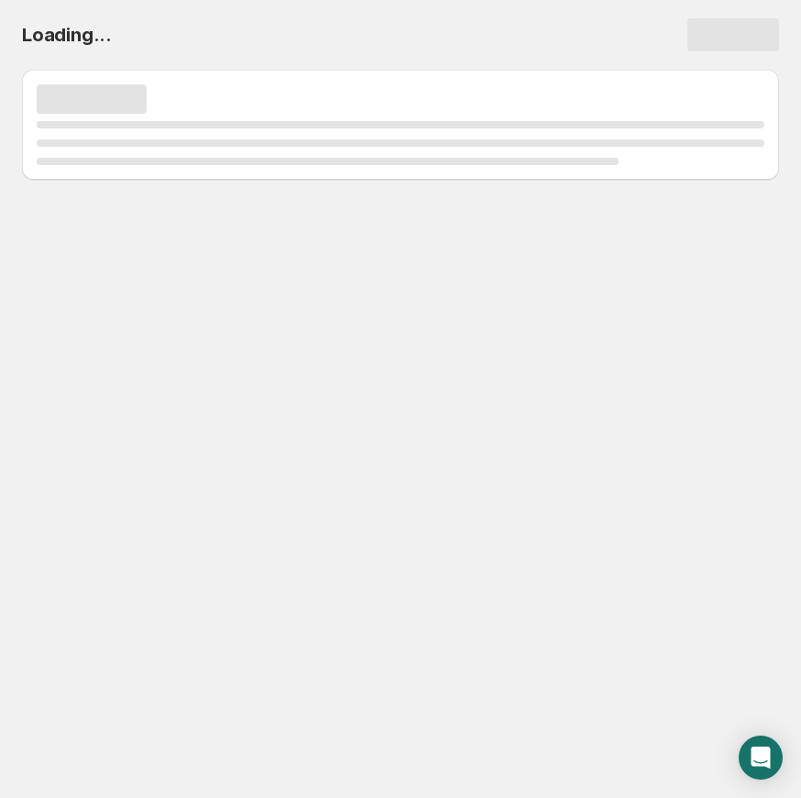
scroll to position [0, 0]
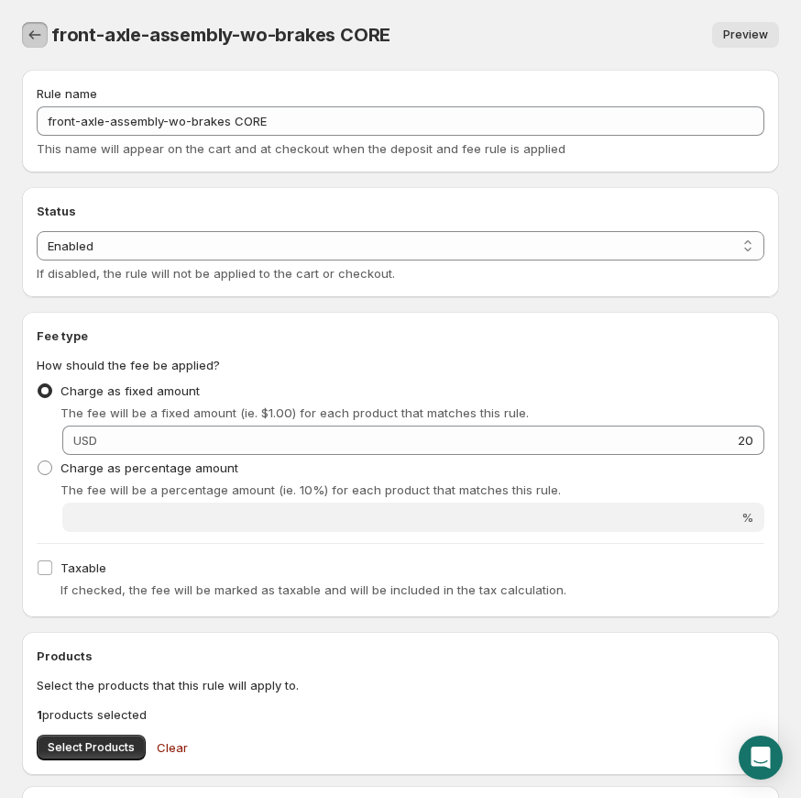
click at [46, 41] on button "Settings" at bounding box center [35, 35] width 26 height 26
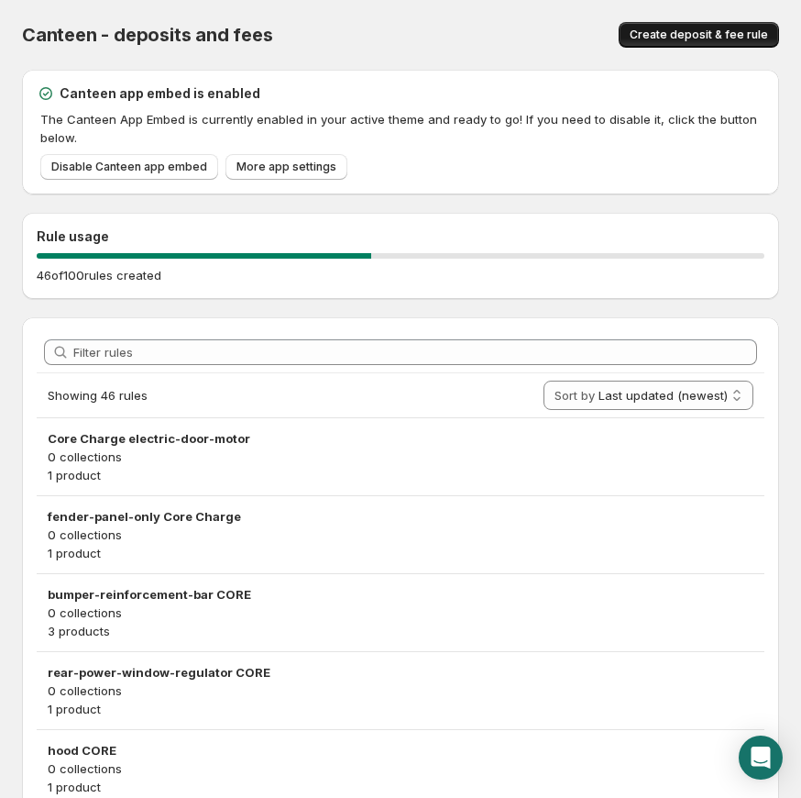
click at [677, 34] on span "Create deposit & fee rule" at bounding box center [699, 35] width 138 height 15
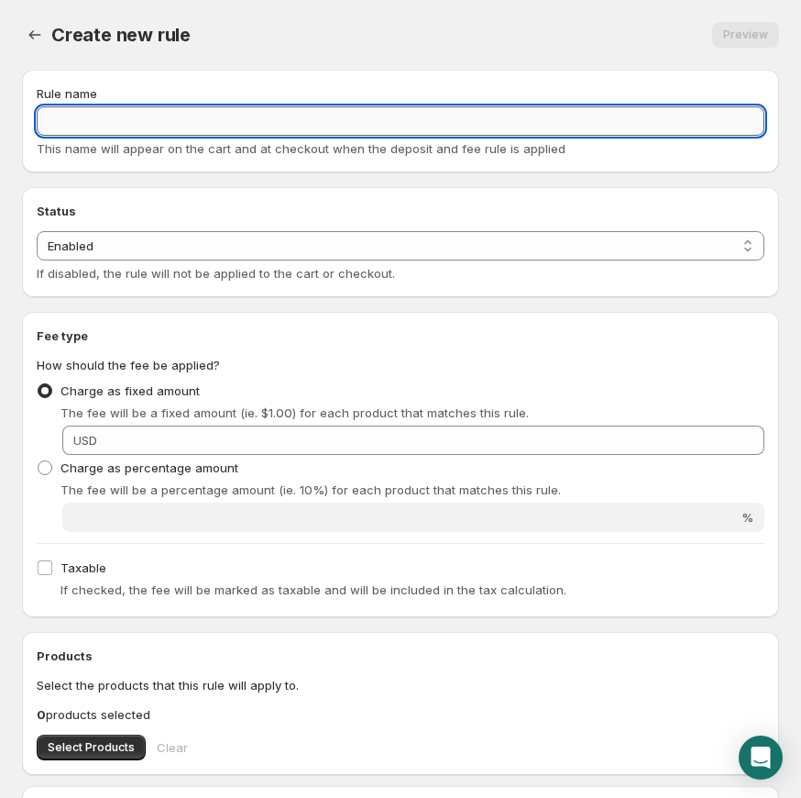
click at [171, 117] on input "Rule name" at bounding box center [401, 120] width 728 height 29
paste input "transfer-case CORE"
type input "transfer-case CORE"
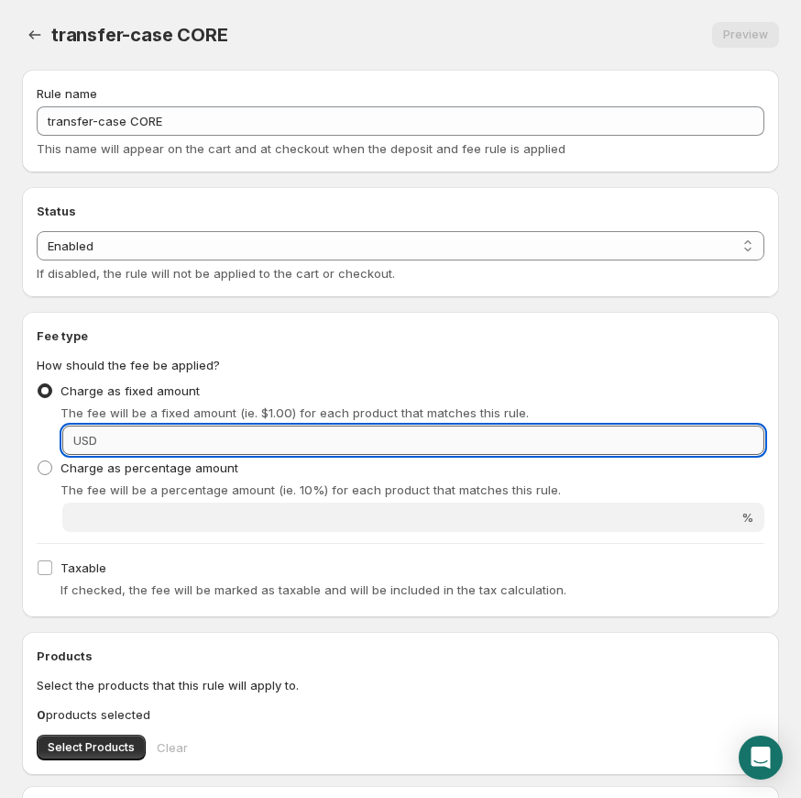
click at [321, 442] on input "Fixed amount" at bounding box center [434, 439] width 662 height 29
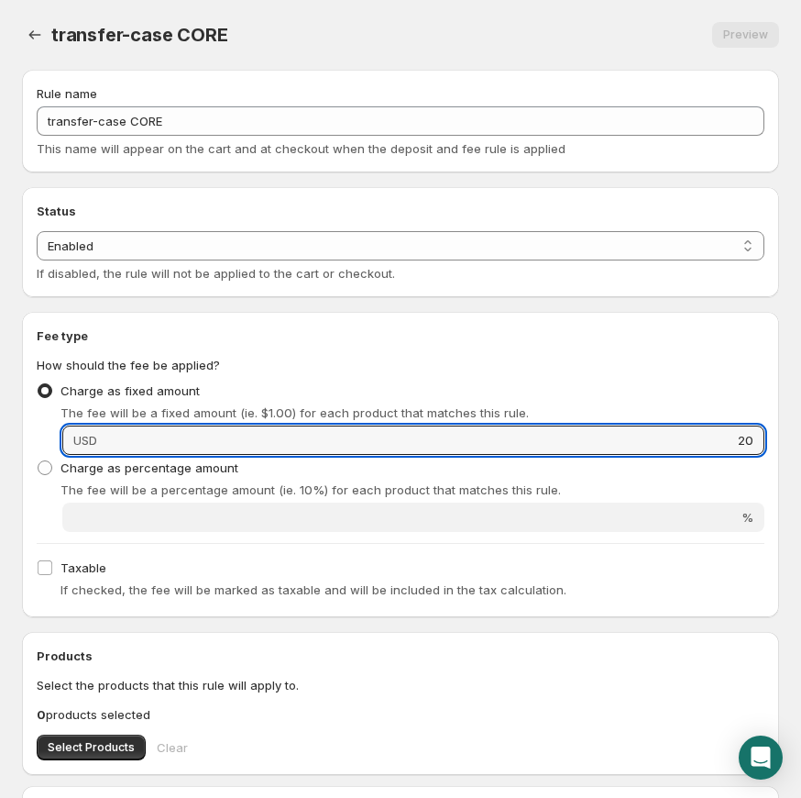
scroll to position [89, 0]
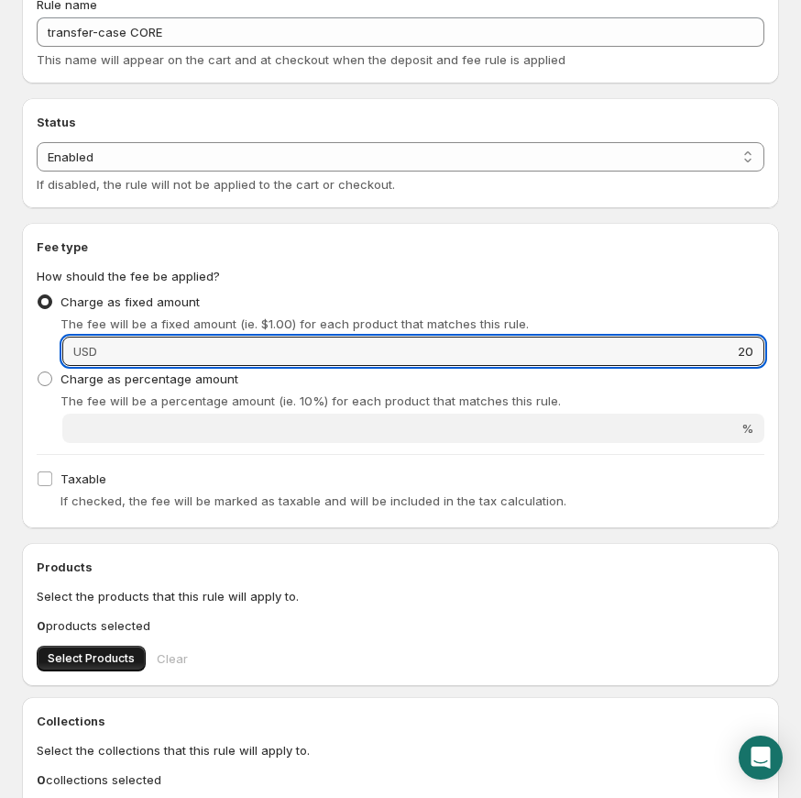
type input "20"
click at [87, 654] on span "Select Products" at bounding box center [91, 658] width 87 height 15
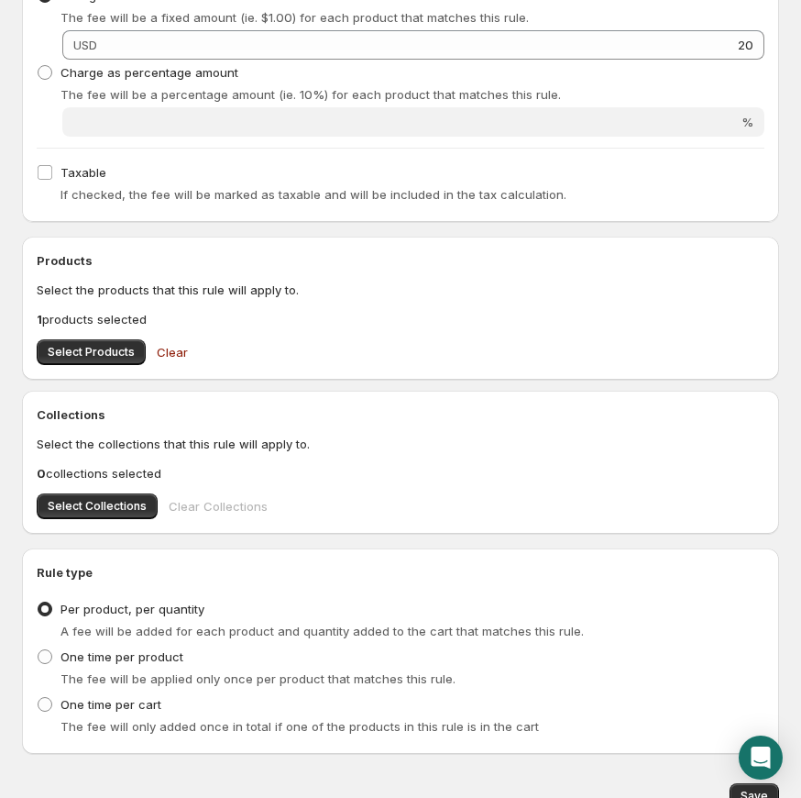
scroll to position [479, 0]
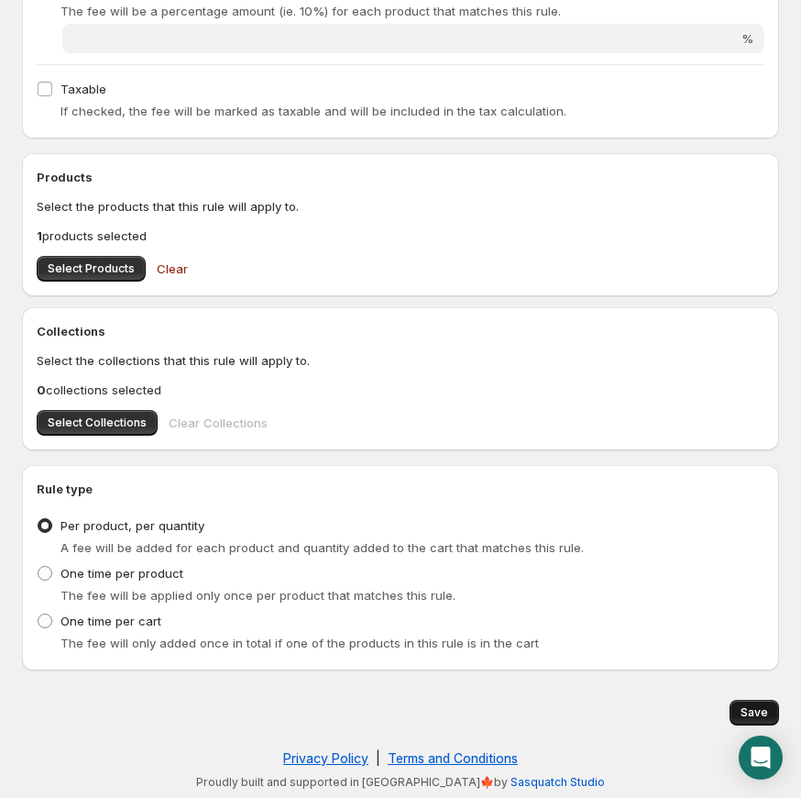
click at [773, 713] on button "Save" at bounding box center [755, 713] width 50 height 26
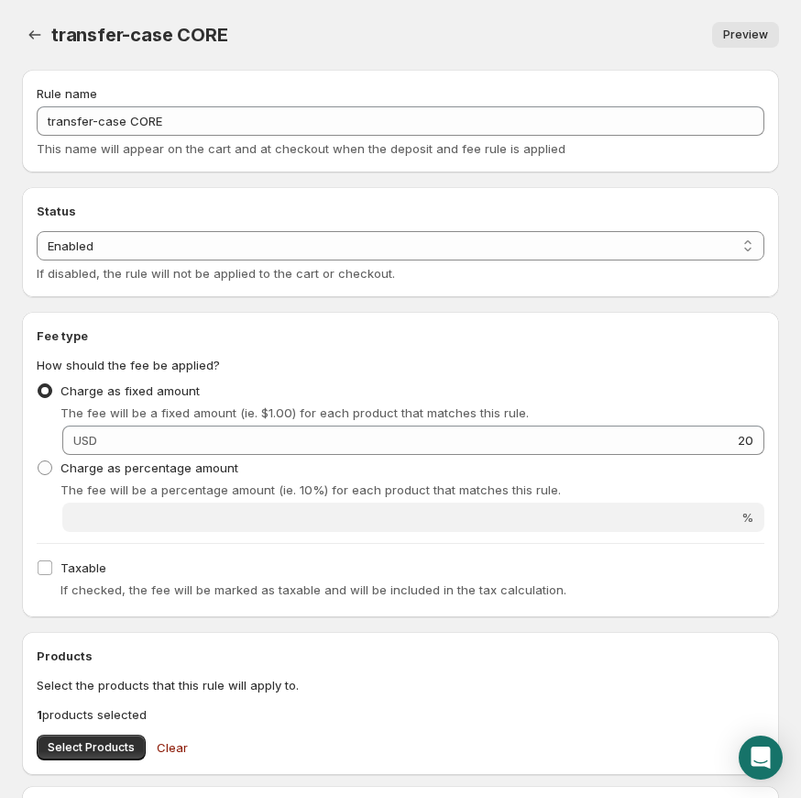
click at [31, 55] on div "transfer-case CORE. This page is ready transfer-case CORE Preview More actions …" at bounding box center [400, 35] width 757 height 70
click at [31, 39] on icon "Settings" at bounding box center [35, 35] width 18 height 18
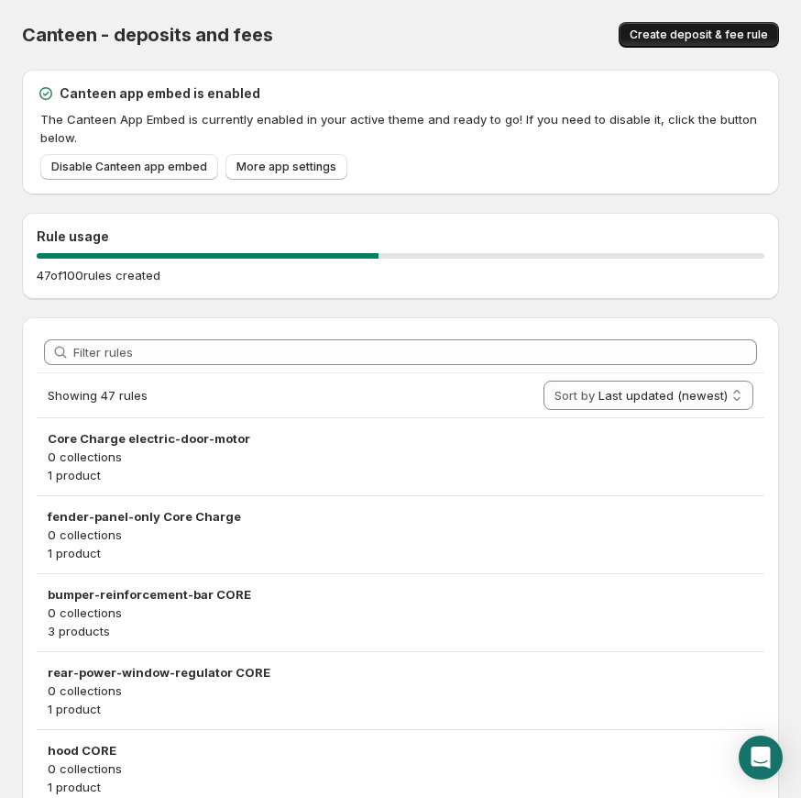
click at [684, 35] on span "Create deposit & fee rule" at bounding box center [699, 35] width 138 height 15
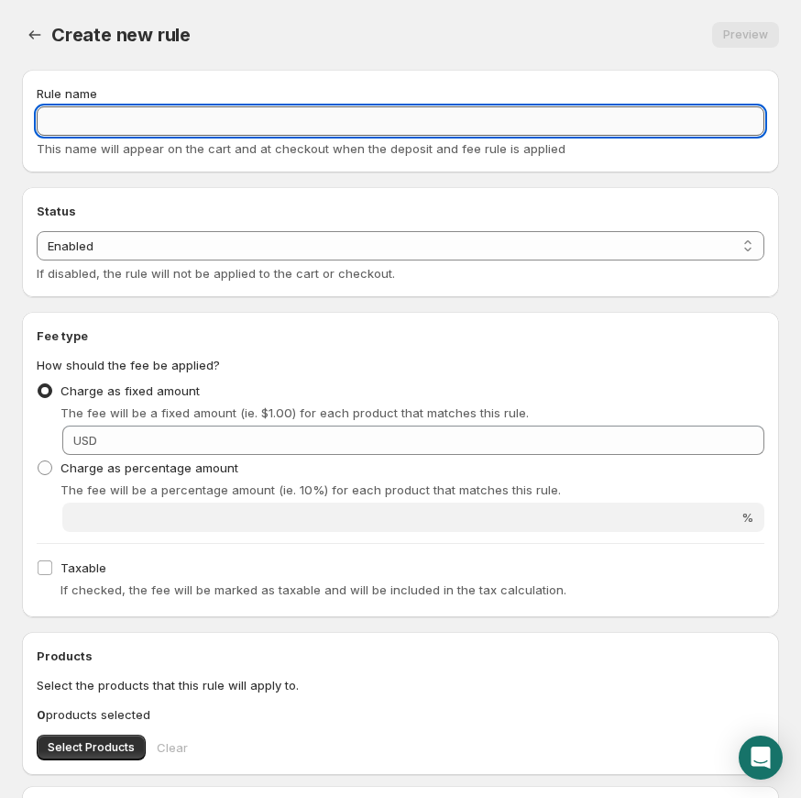
click at [171, 120] on input "Rule name" at bounding box center [401, 120] width 728 height 29
paste input "pickup-flat-bed CORE"
type input "pickup-flat-bed CORE"
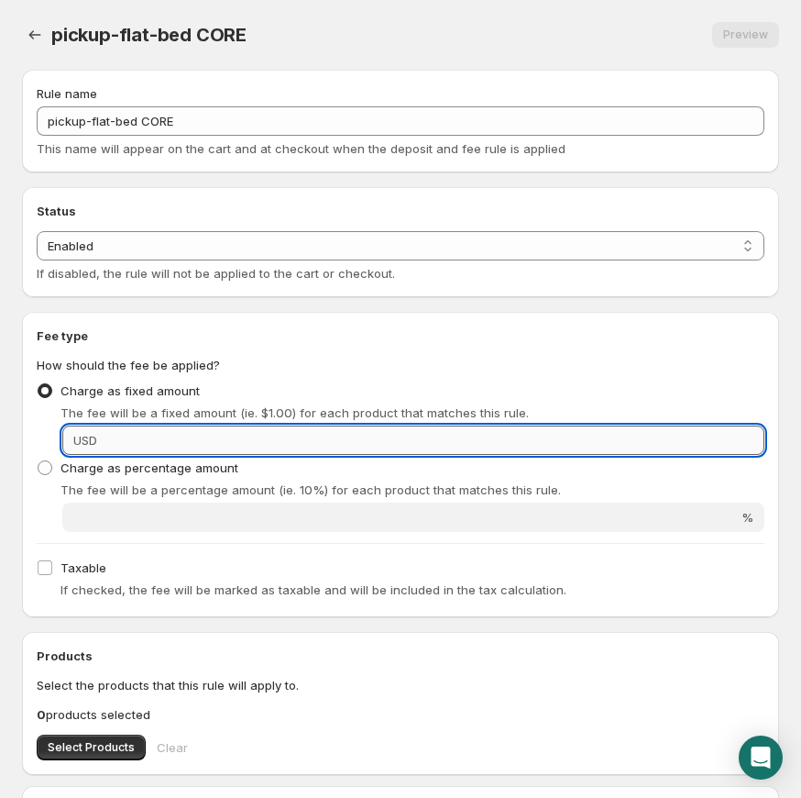
click at [185, 434] on input "Fixed amount" at bounding box center [434, 439] width 662 height 29
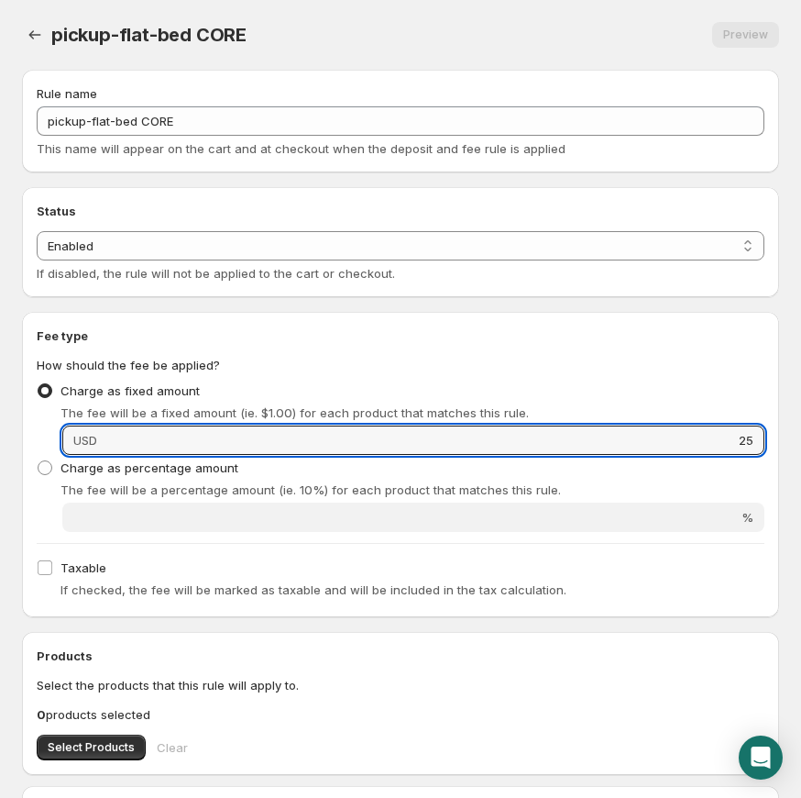
type input "25"
click at [488, 470] on div "Charge as percentage amount The fee will be a percentage amount (ie. 10%) for e…" at bounding box center [401, 477] width 728 height 44
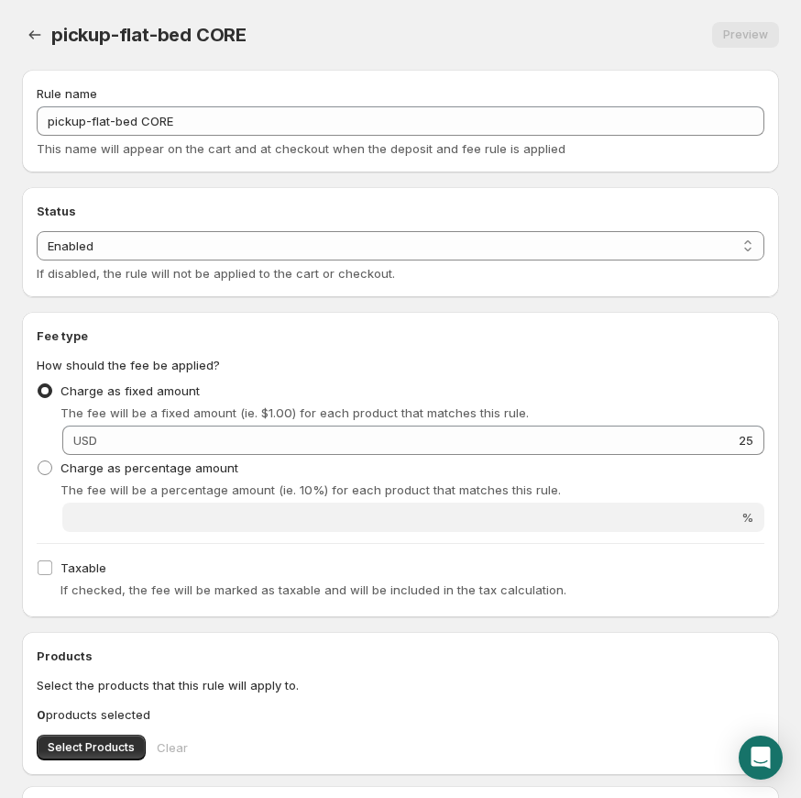
scroll to position [213, 0]
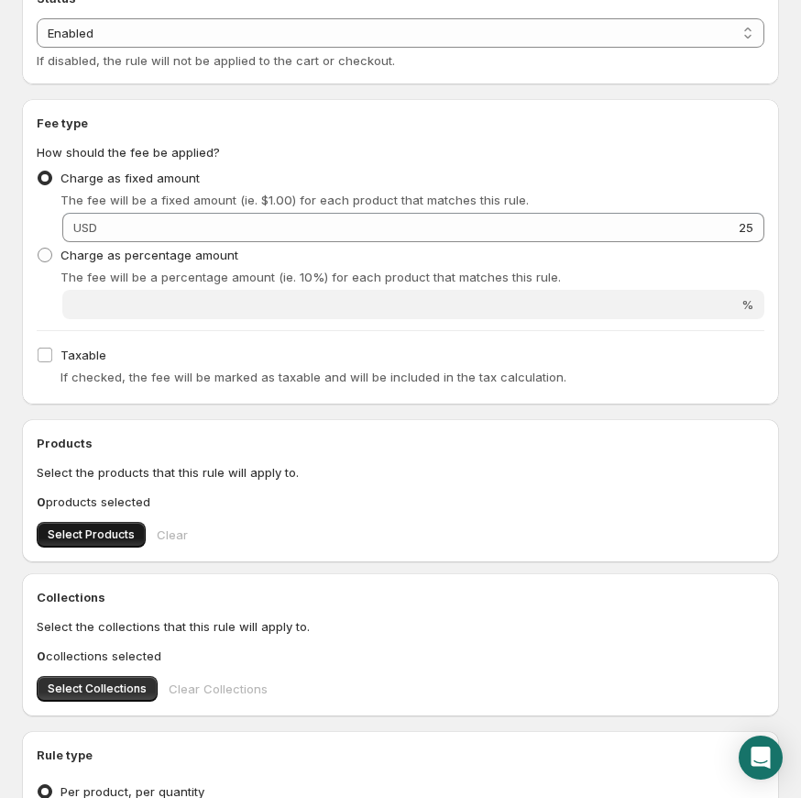
click at [95, 534] on span "Select Products" at bounding box center [91, 534] width 87 height 15
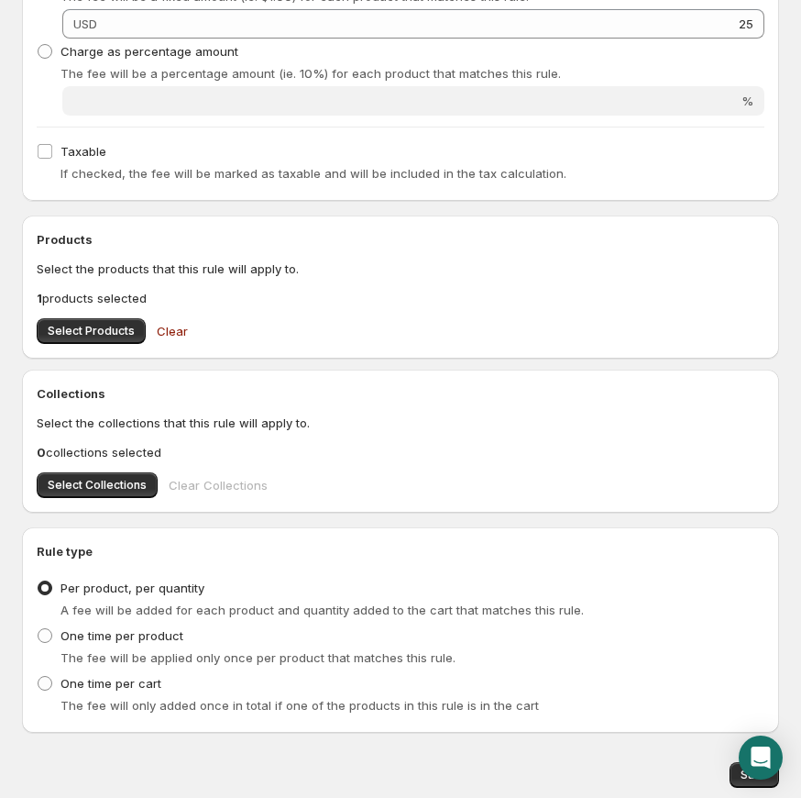
scroll to position [479, 0]
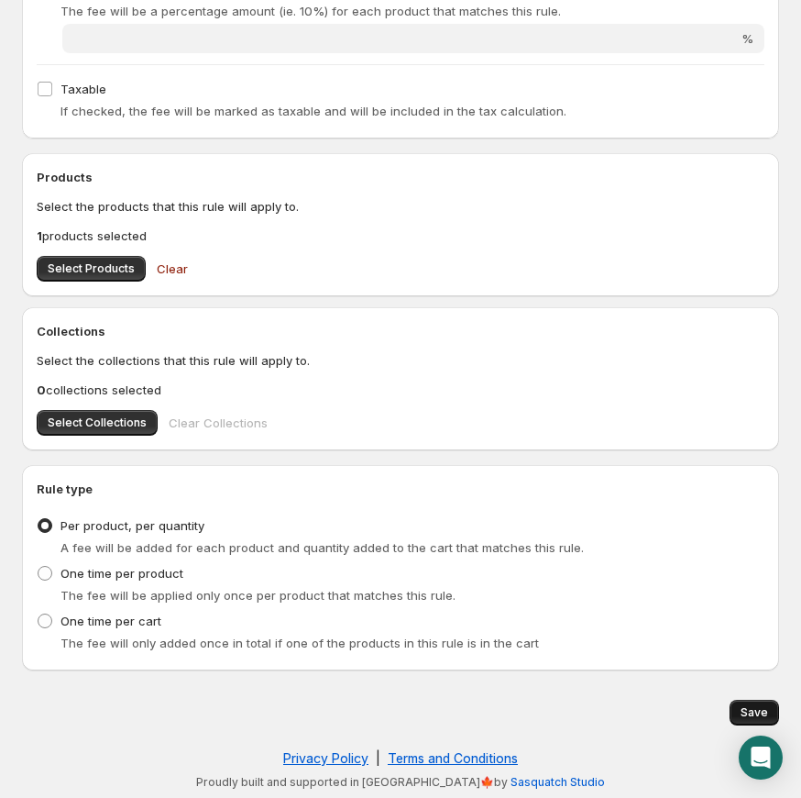
click at [736, 707] on button "Save" at bounding box center [755, 713] width 50 height 26
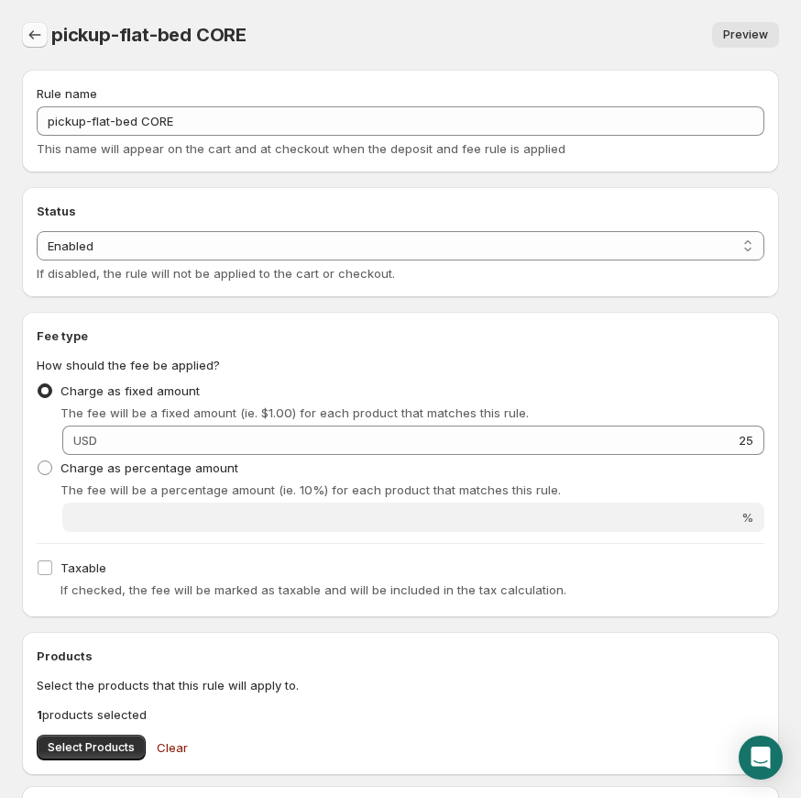
click at [27, 24] on button "Settings" at bounding box center [35, 35] width 26 height 26
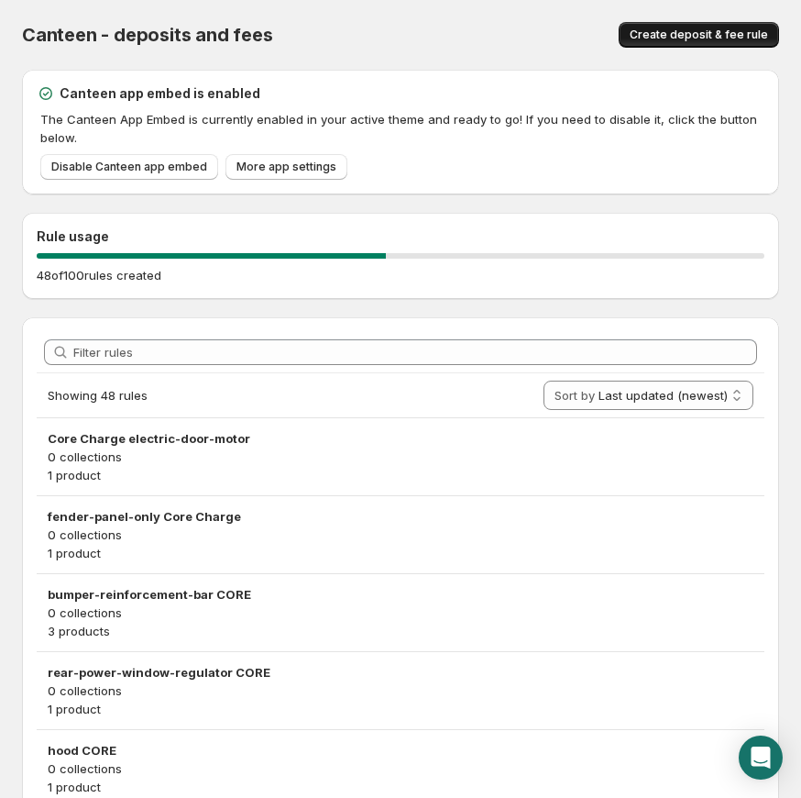
click at [705, 43] on button "Create deposit & fee rule" at bounding box center [699, 35] width 160 height 26
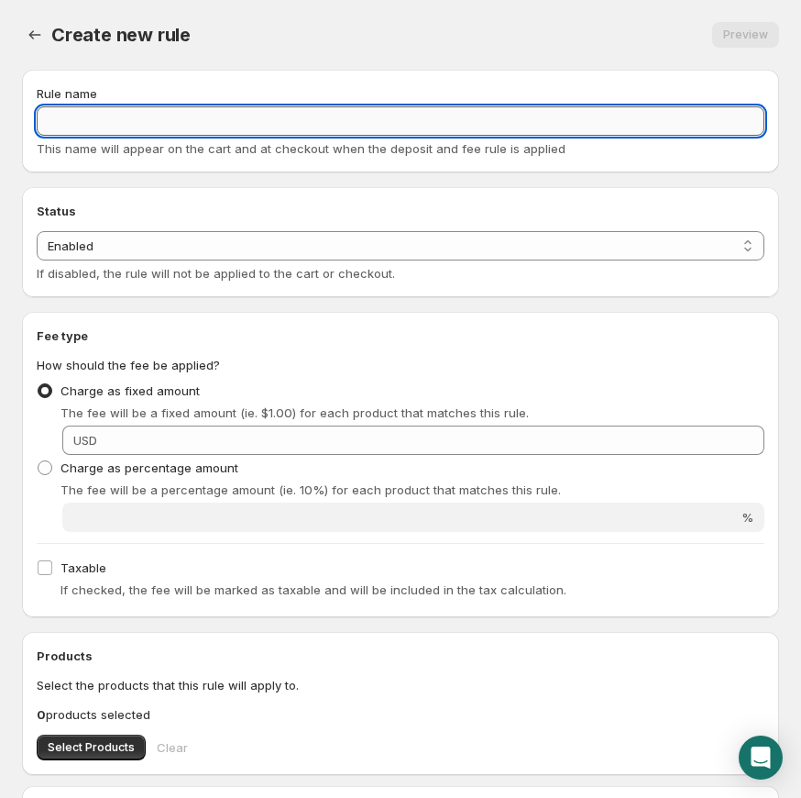
click at [217, 123] on input "Rule name" at bounding box center [401, 120] width 728 height 29
paste input "rack-pinion CORE"
type input "rack-pinion CORE"
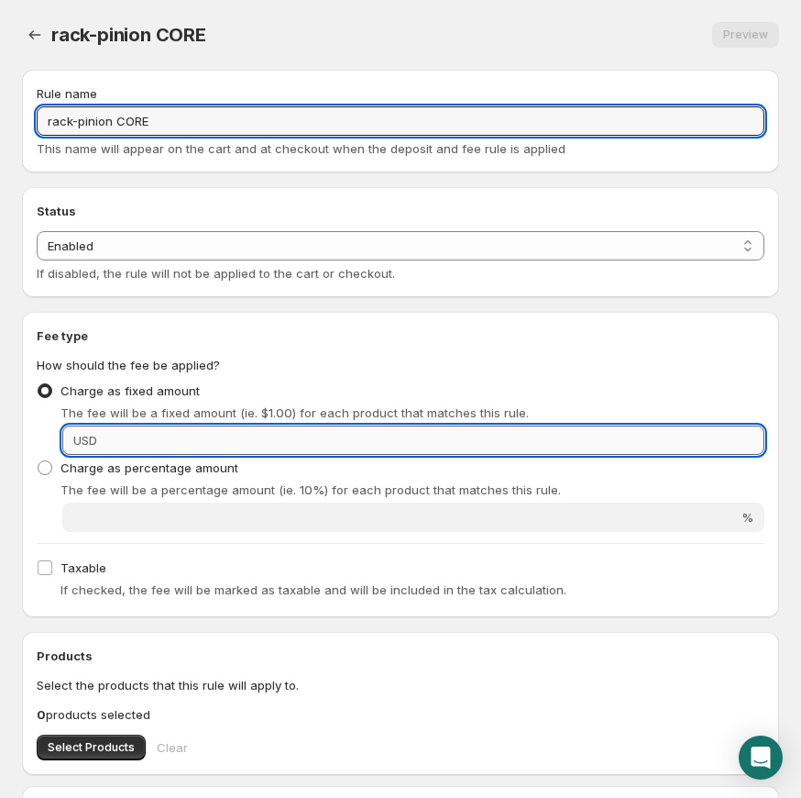
click at [179, 428] on input "Fixed amount" at bounding box center [434, 439] width 662 height 29
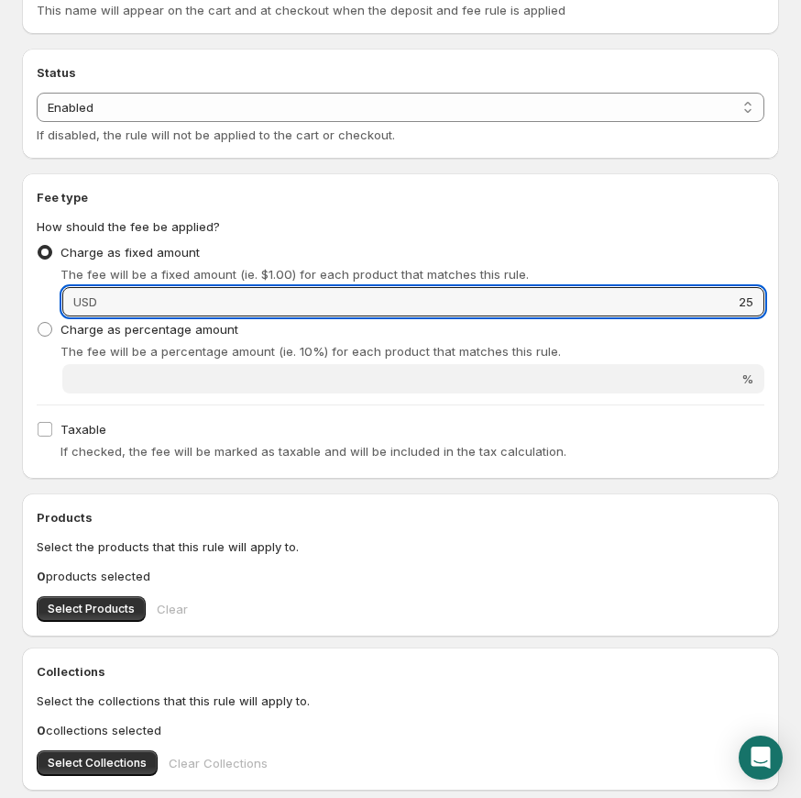
scroll to position [311, 0]
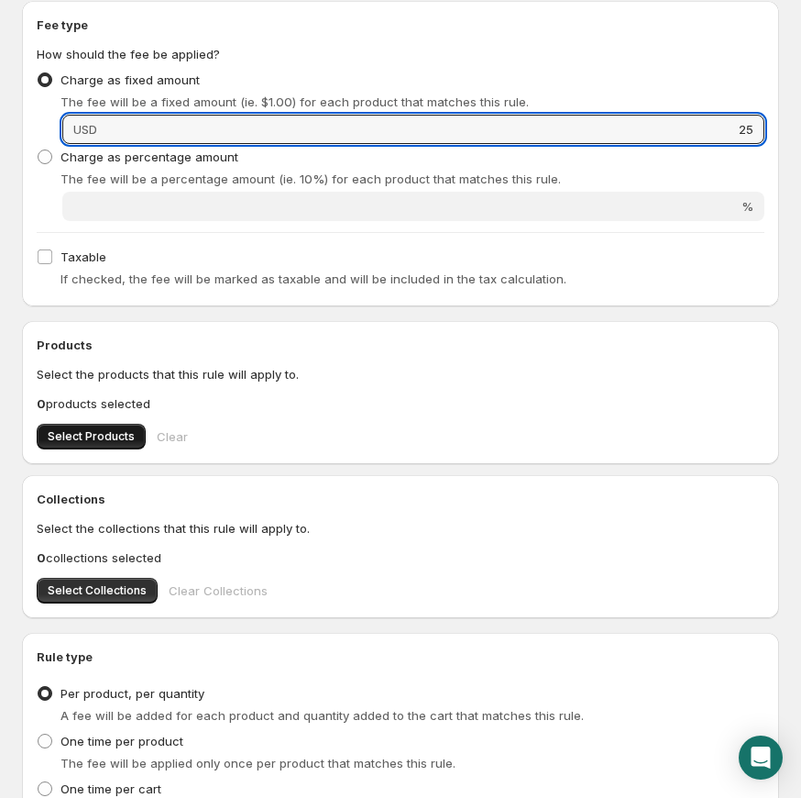
type input "25"
click at [93, 436] on span "Select Products" at bounding box center [91, 436] width 87 height 15
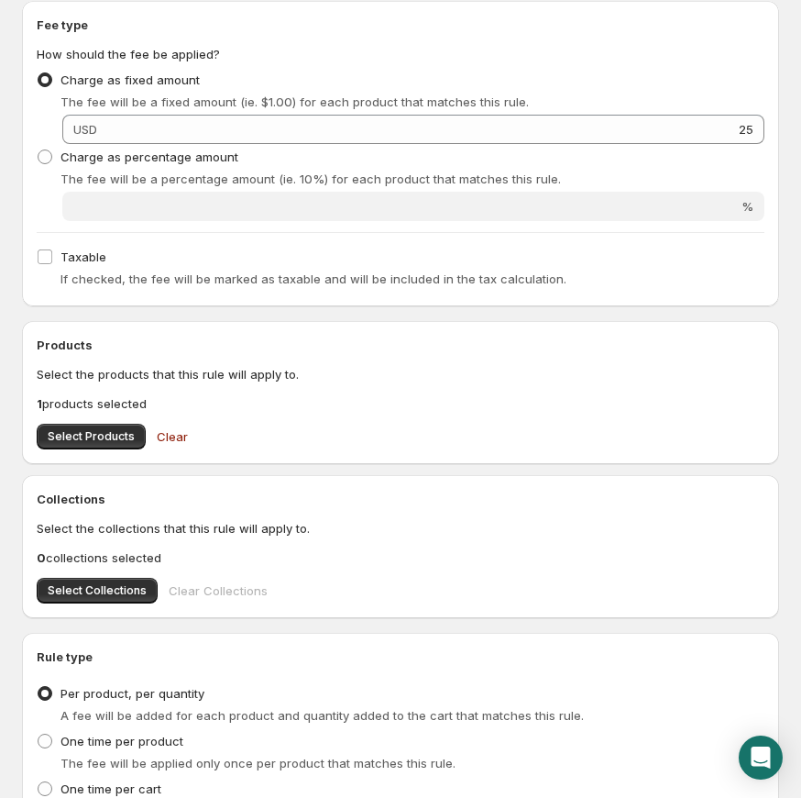
scroll to position [479, 0]
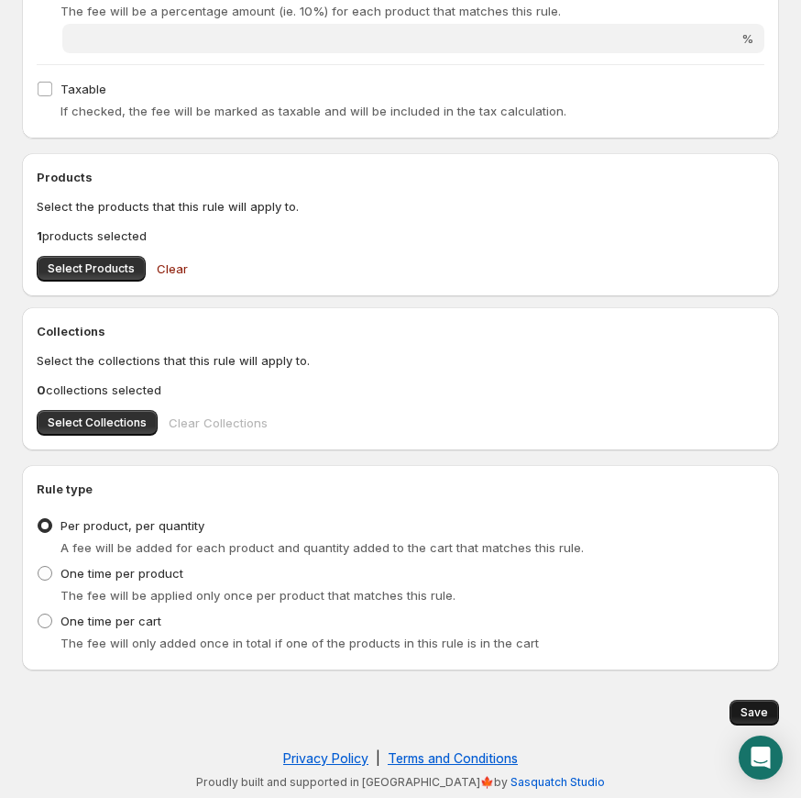
click at [764, 700] on button "Save" at bounding box center [755, 713] width 50 height 26
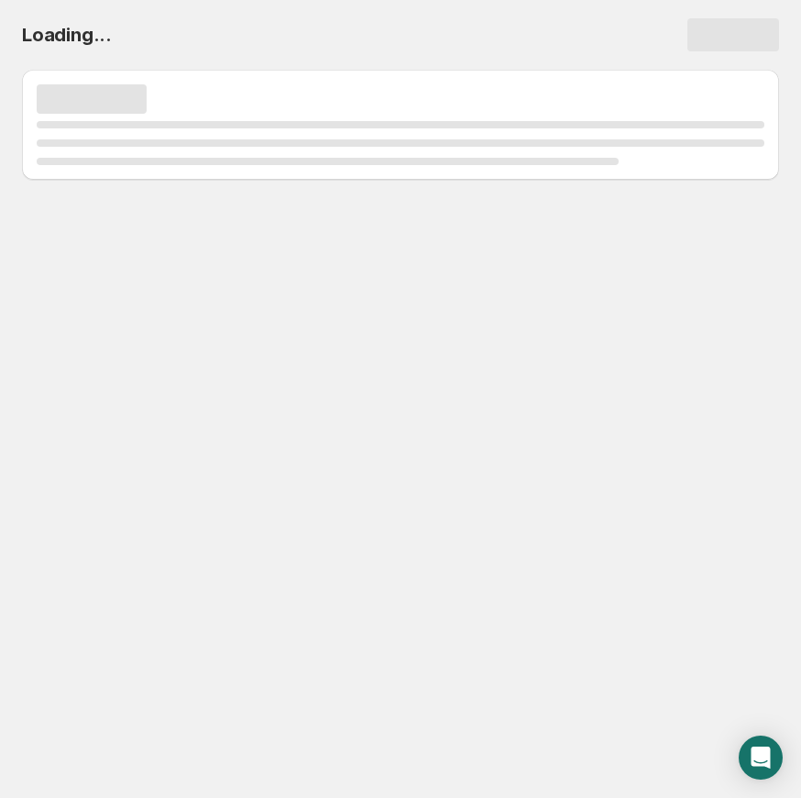
scroll to position [0, 0]
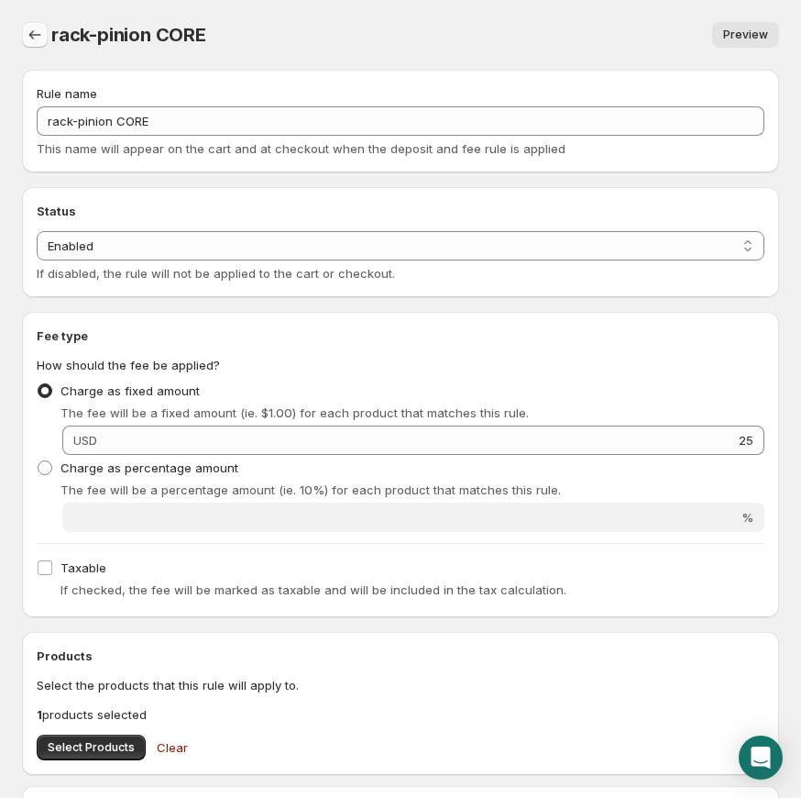
click at [32, 32] on icon "Settings" at bounding box center [35, 34] width 12 height 9
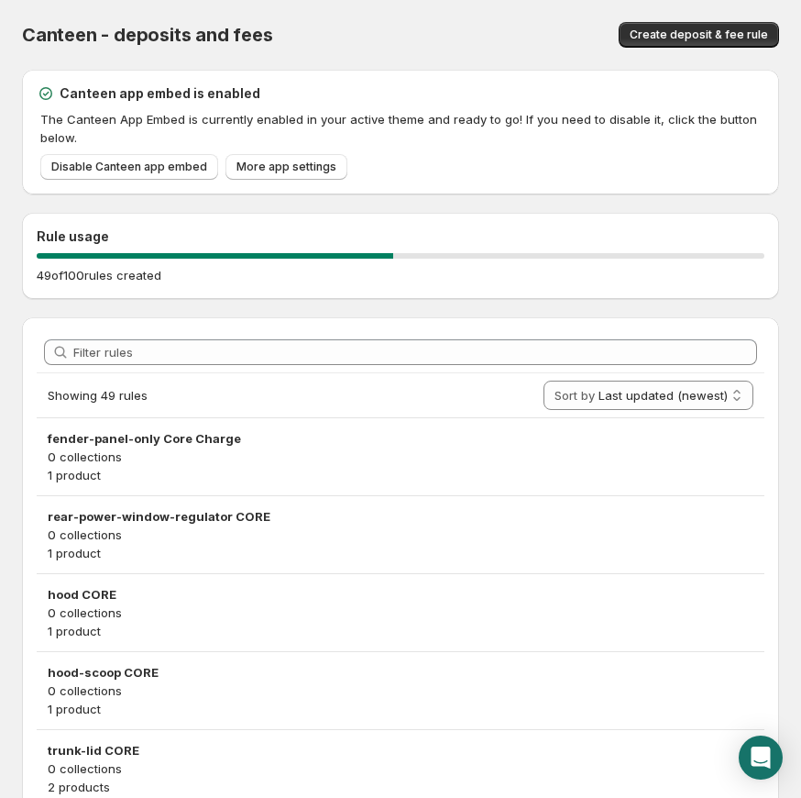
click at [688, 48] on div "Canteen - deposits and fees. This page is ready Canteen - deposits and fees Cre…" at bounding box center [400, 35] width 757 height 70
click at [686, 36] on span "Create deposit & fee rule" at bounding box center [699, 35] width 138 height 15
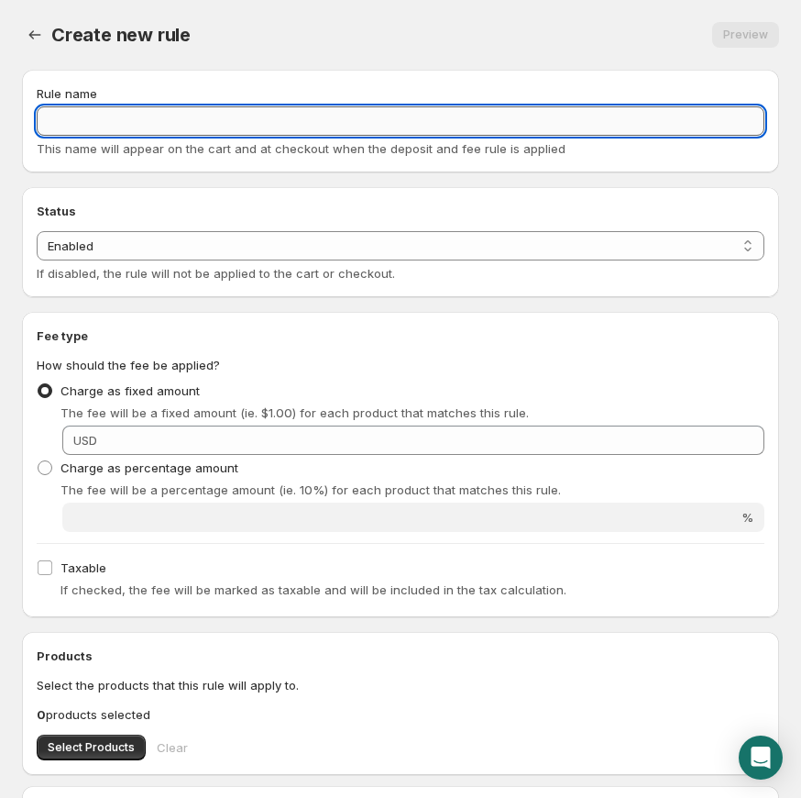
click at [181, 125] on input "Rule name" at bounding box center [401, 120] width 728 height 29
paste input "pickup-bed-box CORE"
type input "pickup-bed-box CORE"
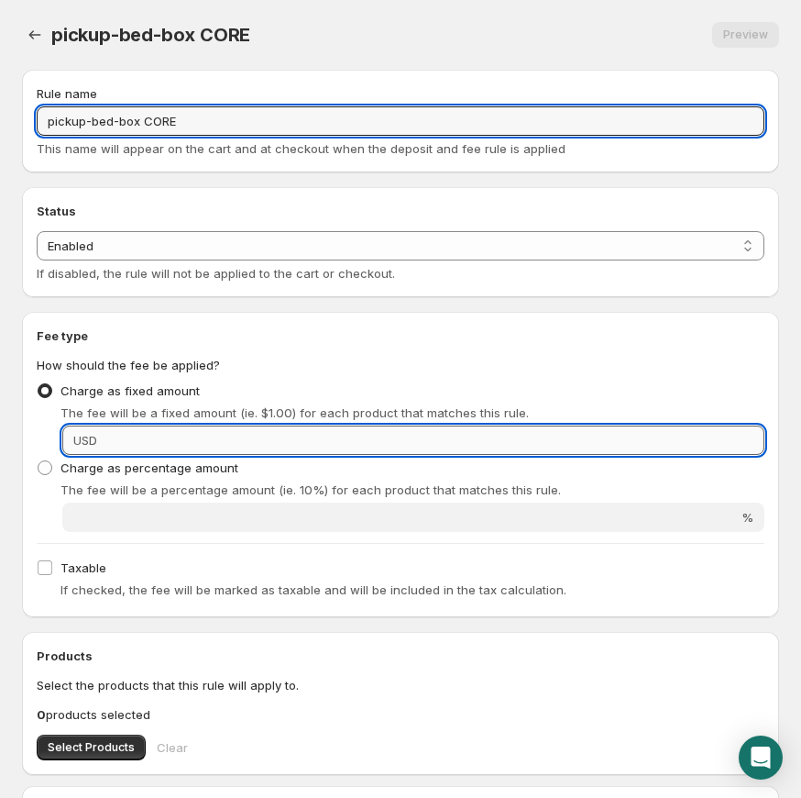
click at [411, 447] on input "Fixed amount" at bounding box center [434, 439] width 662 height 29
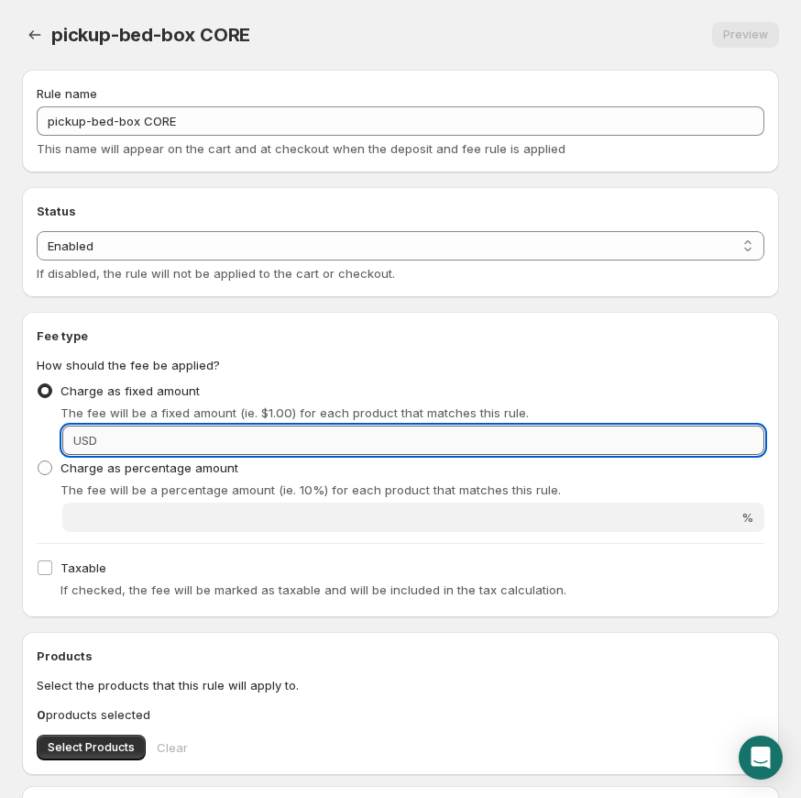
click at [411, 447] on input "Fixed amount" at bounding box center [434, 439] width 662 height 29
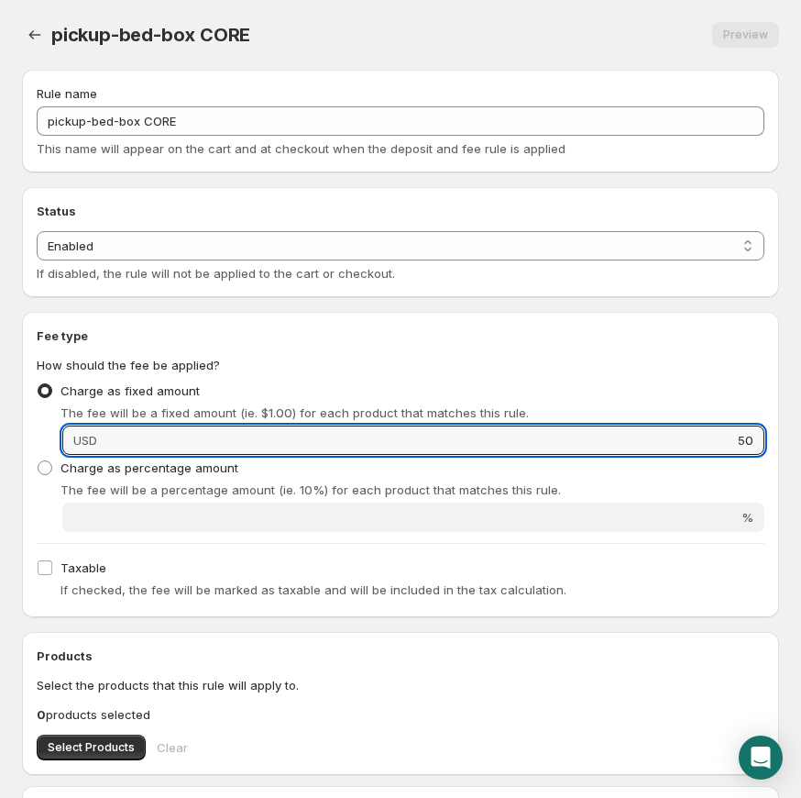
scroll to position [352, 0]
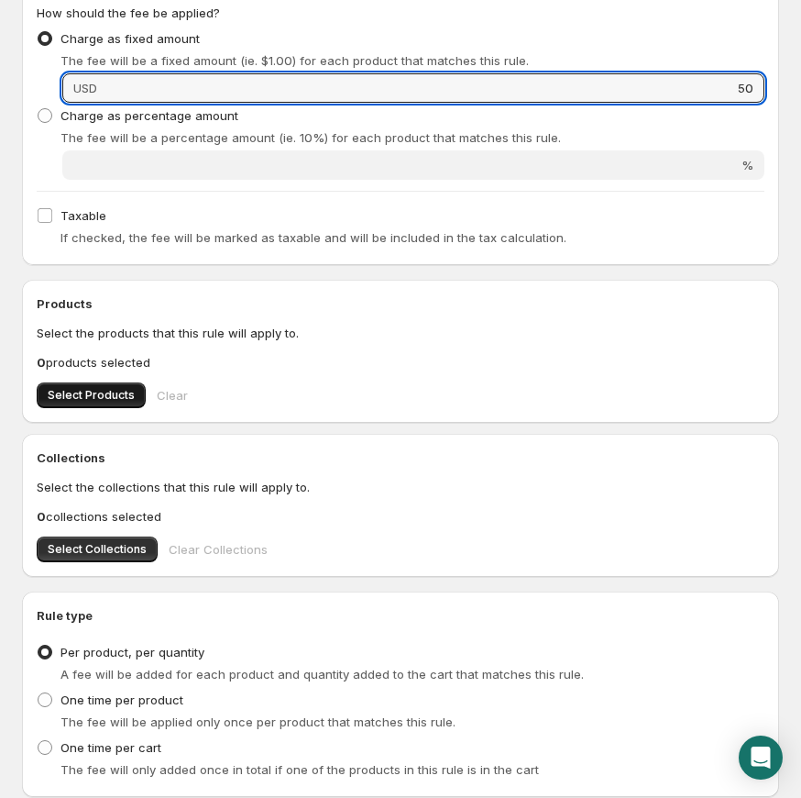
type input "50"
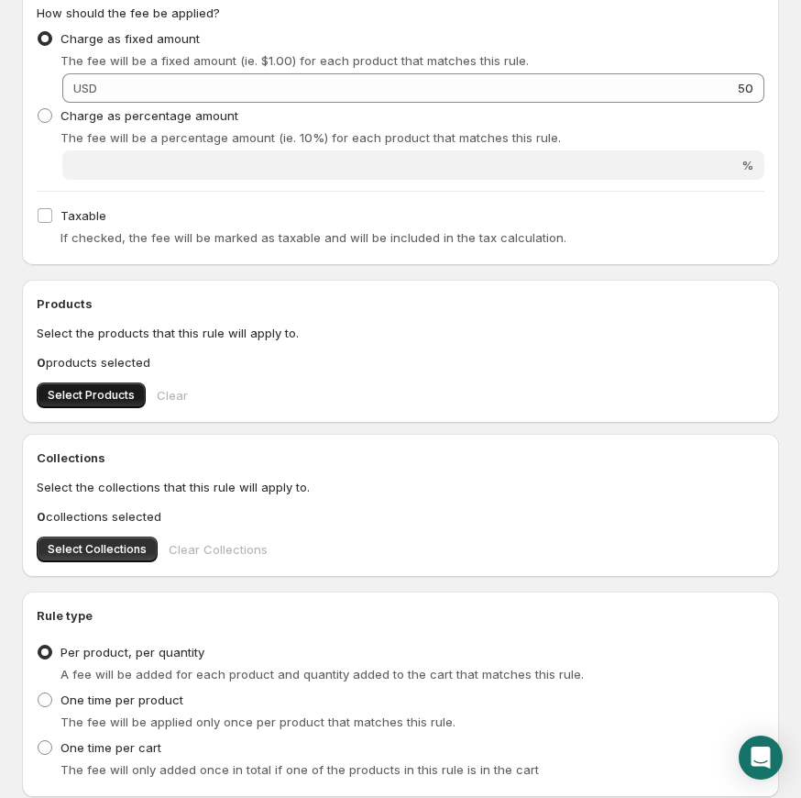
click at [89, 395] on span "Select Products" at bounding box center [91, 395] width 87 height 15
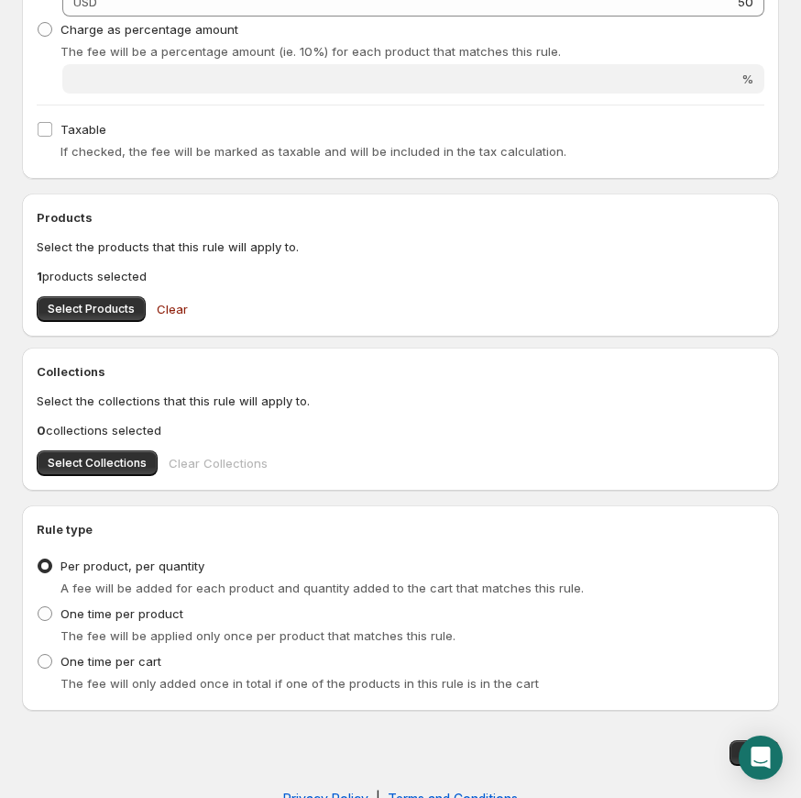
scroll to position [479, 0]
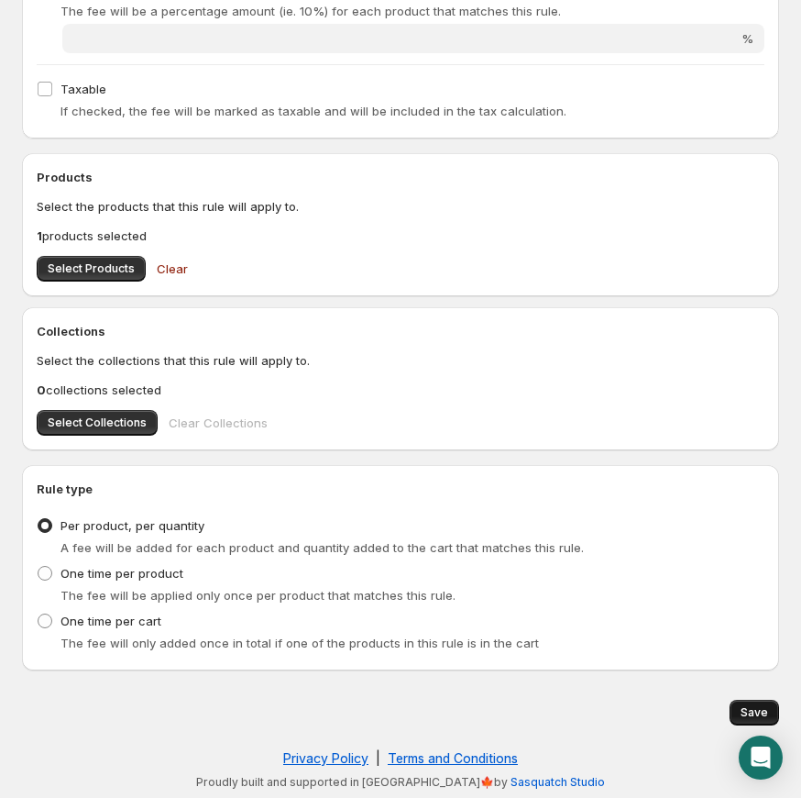
click at [760, 710] on span "Save" at bounding box center [755, 712] width 28 height 15
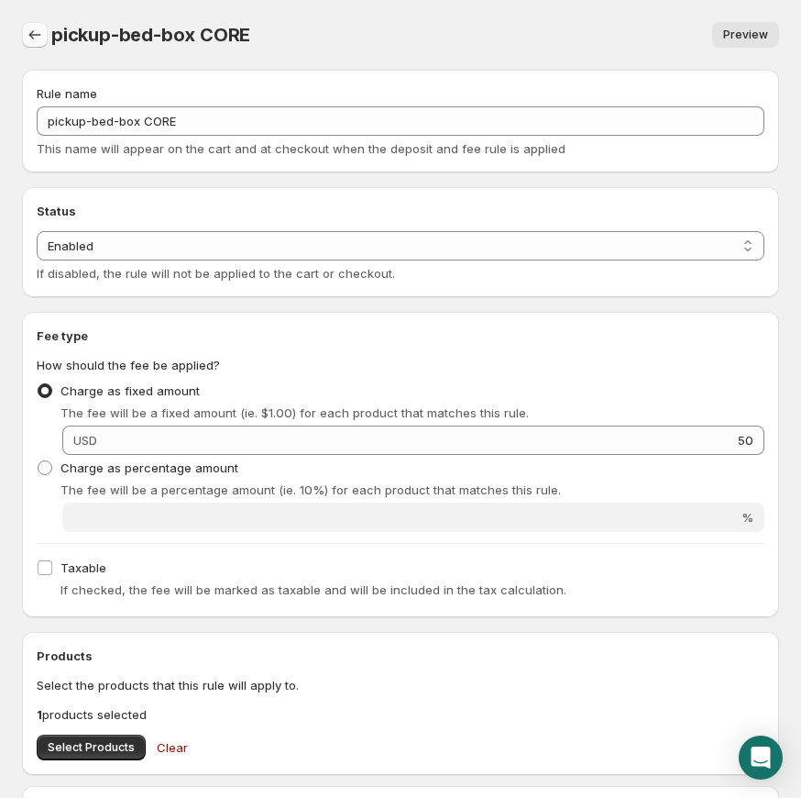
click at [34, 39] on icon "Settings" at bounding box center [35, 35] width 18 height 18
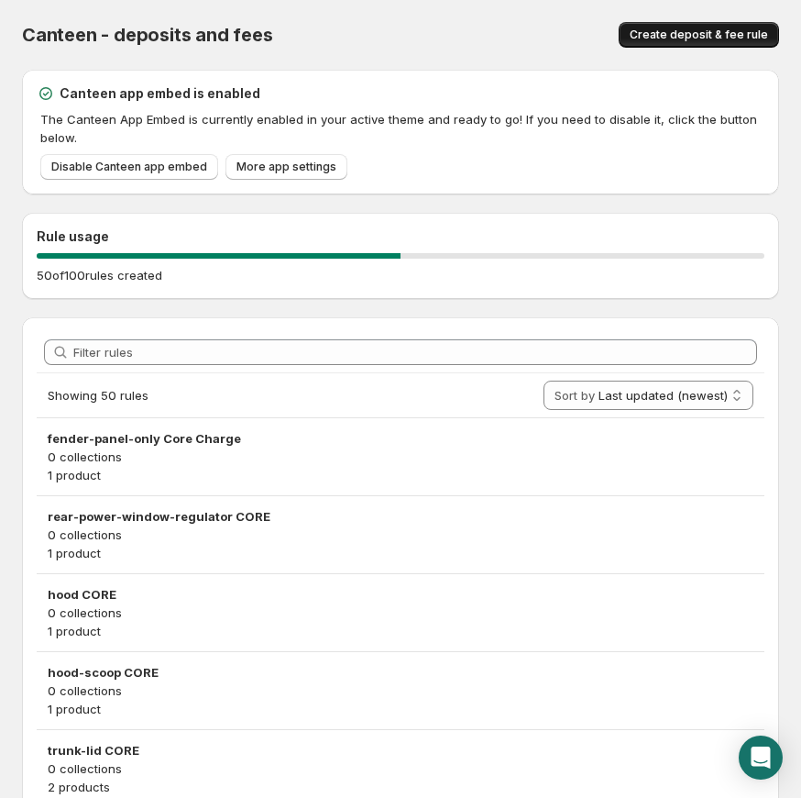
click at [655, 42] on button "Create deposit & fee rule" at bounding box center [699, 35] width 160 height 26
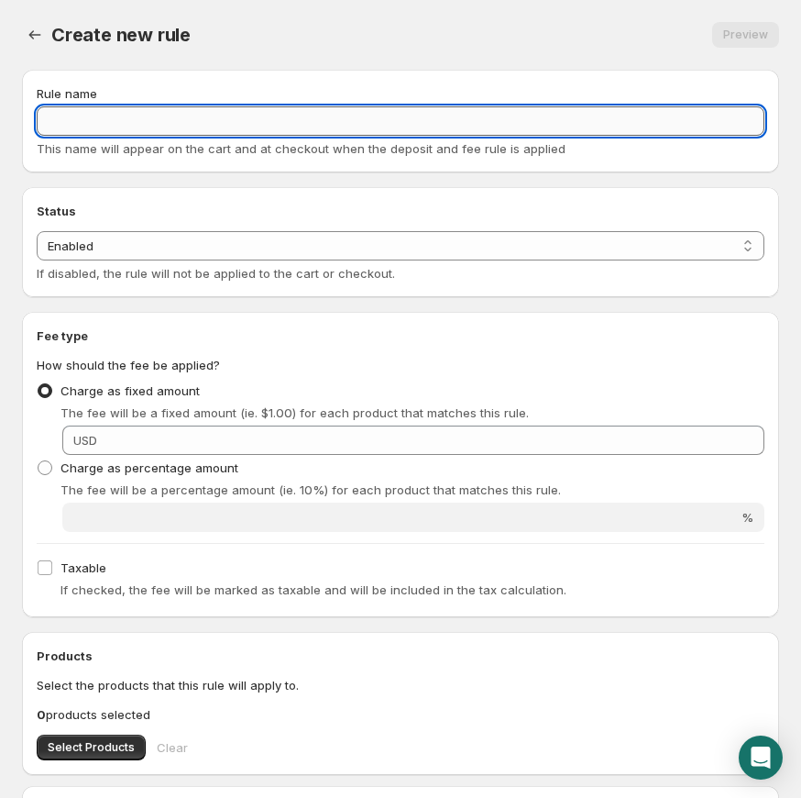
click at [180, 130] on input "Rule name" at bounding box center [401, 120] width 728 height 29
paste input "pickup-cab CORE"
type input "pickup-cab CORE"
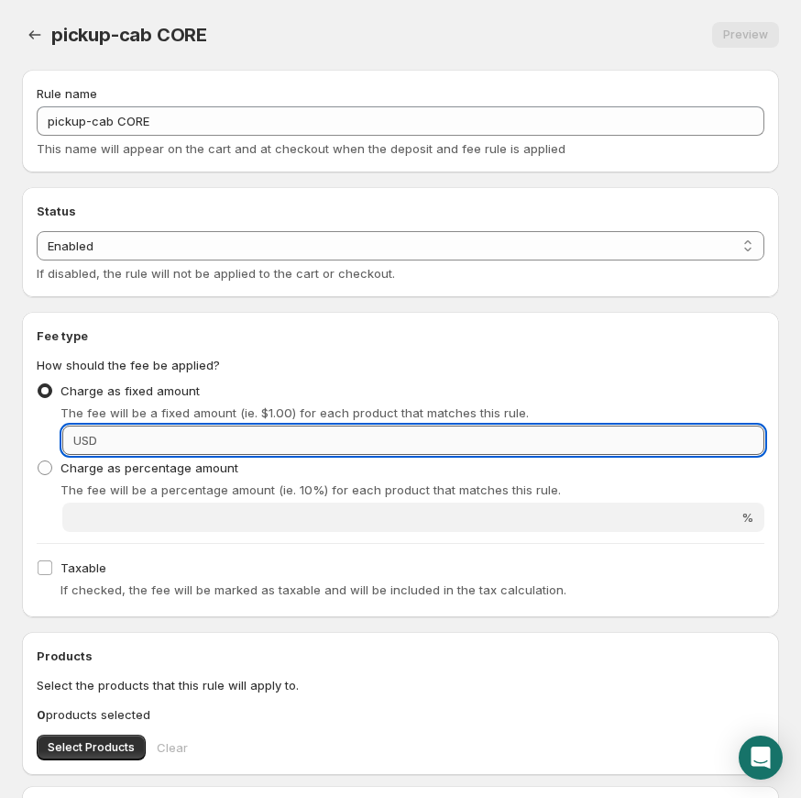
click at [215, 432] on input "Fixed amount" at bounding box center [434, 439] width 662 height 29
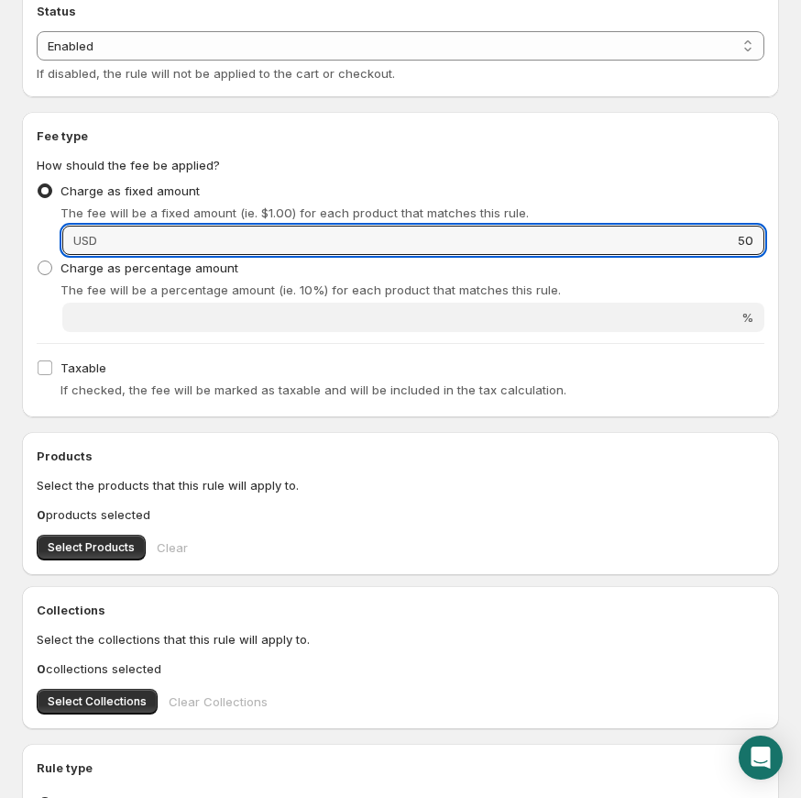
scroll to position [254, 0]
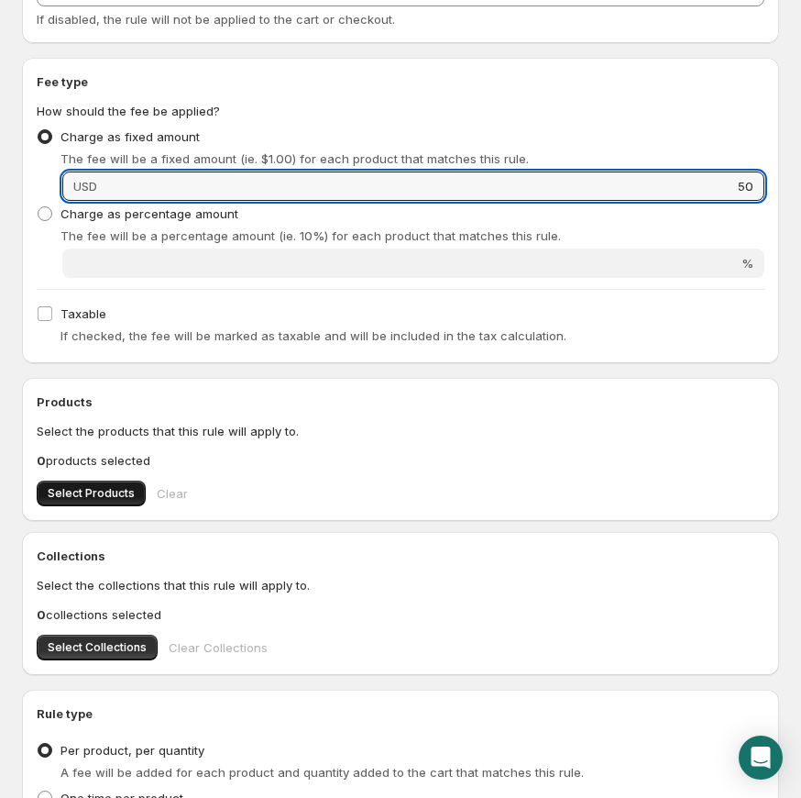
type input "50"
click at [120, 491] on span "Select Products" at bounding box center [91, 493] width 87 height 15
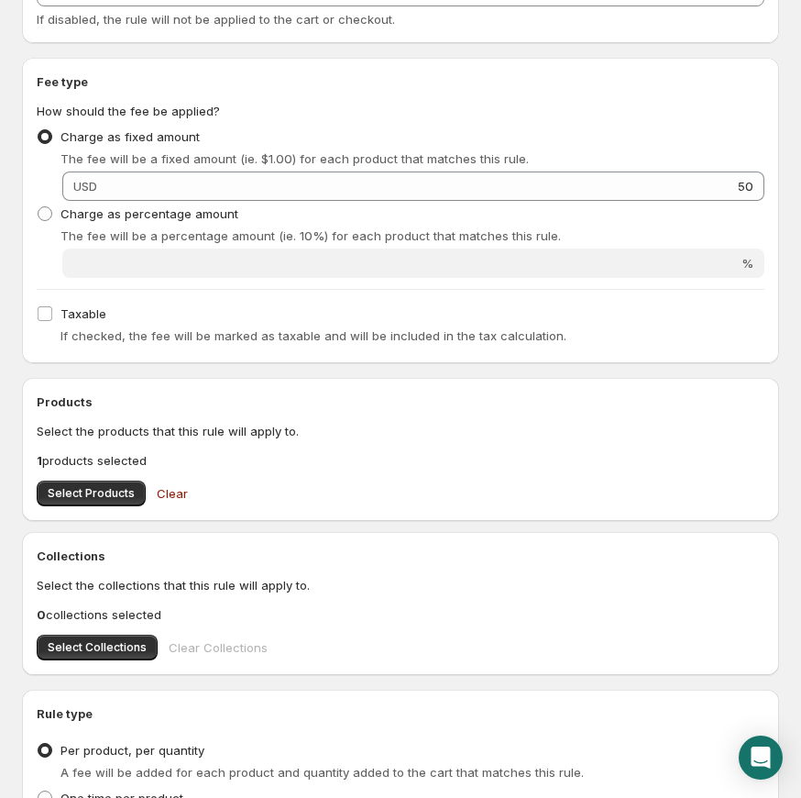
scroll to position [479, 0]
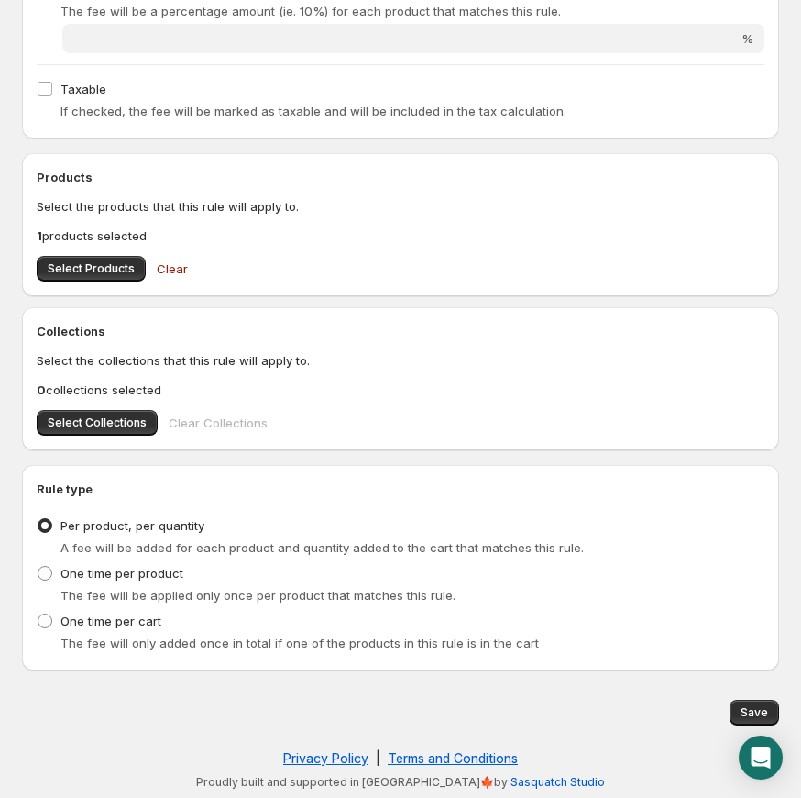
click at [758, 697] on div "Save" at bounding box center [397, 708] width 765 height 33
click at [758, 705] on span "Save" at bounding box center [755, 712] width 28 height 15
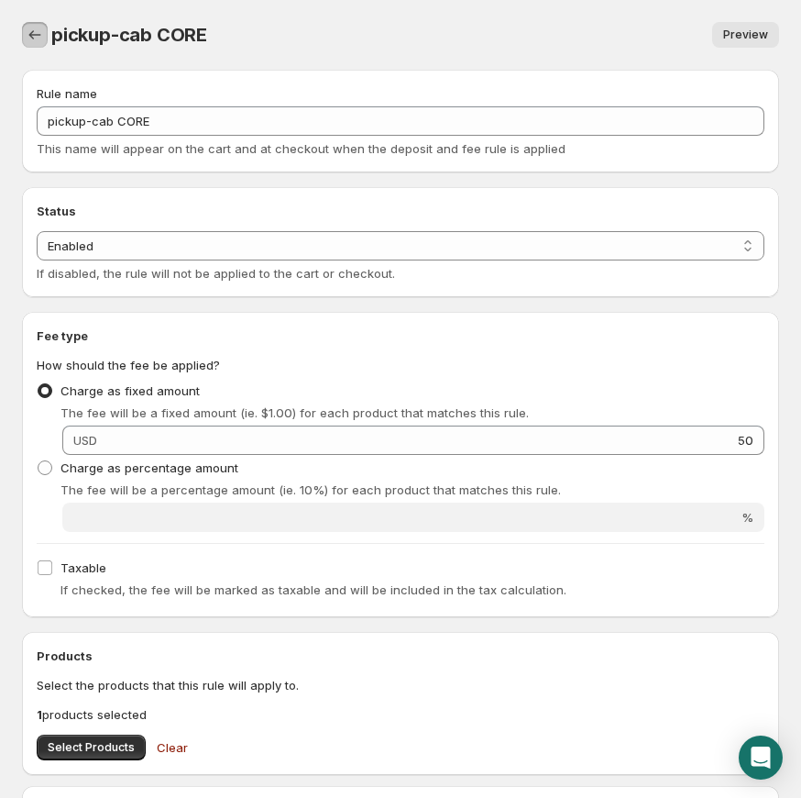
click at [43, 37] on icon "Settings" at bounding box center [35, 35] width 18 height 18
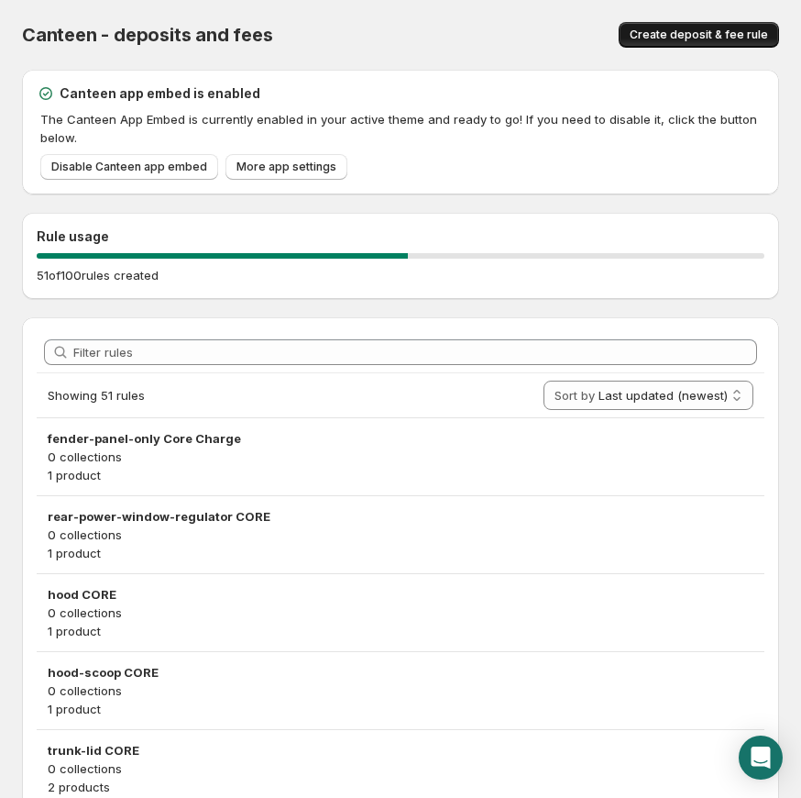
click at [706, 41] on button "Create deposit & fee rule" at bounding box center [699, 35] width 160 height 26
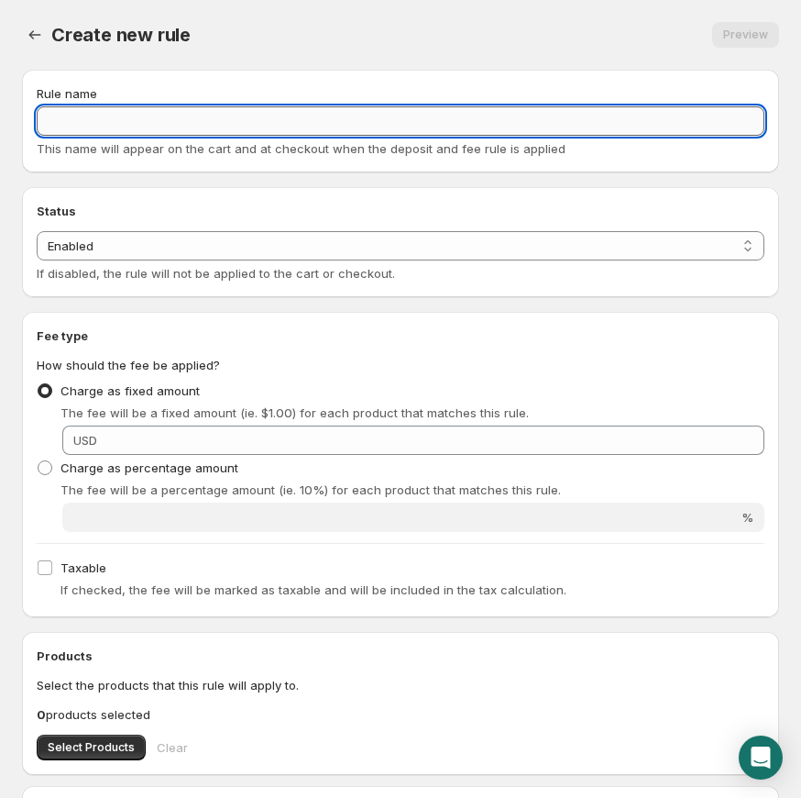
click at [208, 124] on input "Rule name" at bounding box center [401, 120] width 728 height 29
paste input "pickup-utility-box CORE"
type input "pickup-utility-box CORE"
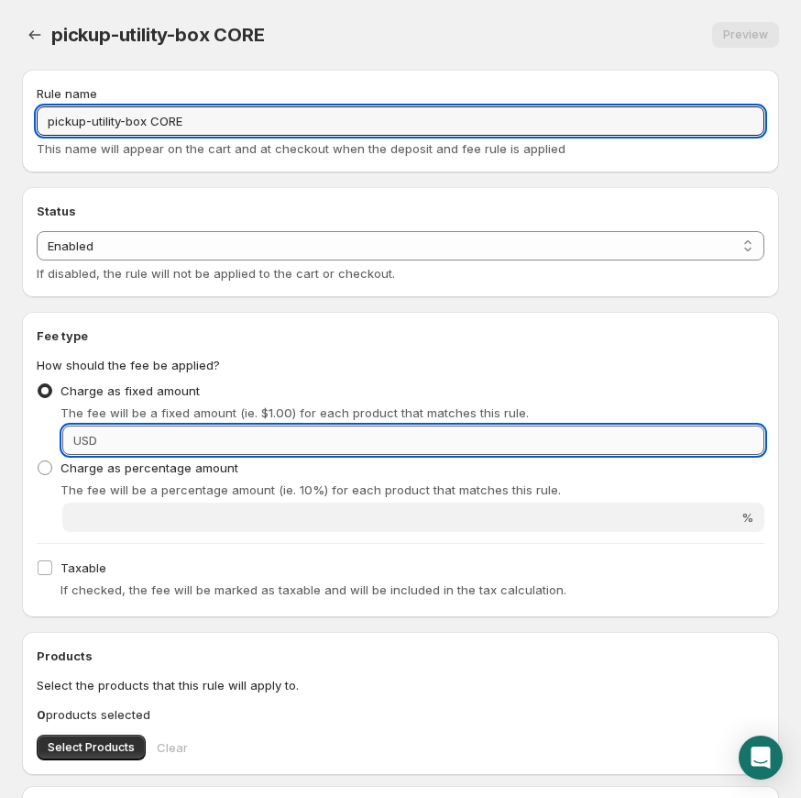
click at [227, 437] on input "Fixed amount" at bounding box center [434, 439] width 662 height 29
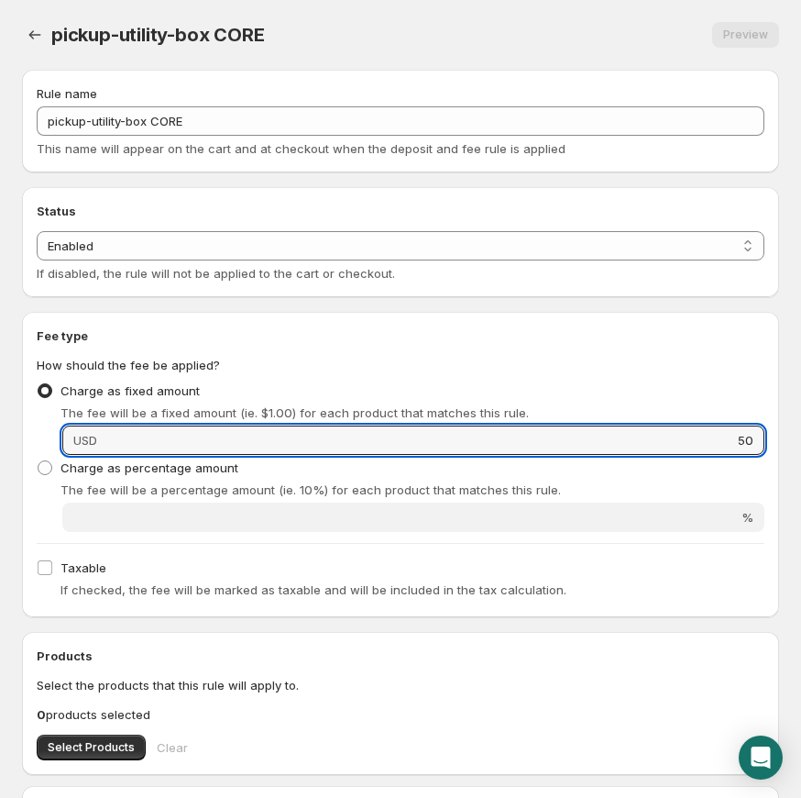
type input "50"
click at [425, 347] on div "Fee type How should the fee be applied? Charge as fixed amount The fee will be …" at bounding box center [401, 464] width 728 height 276
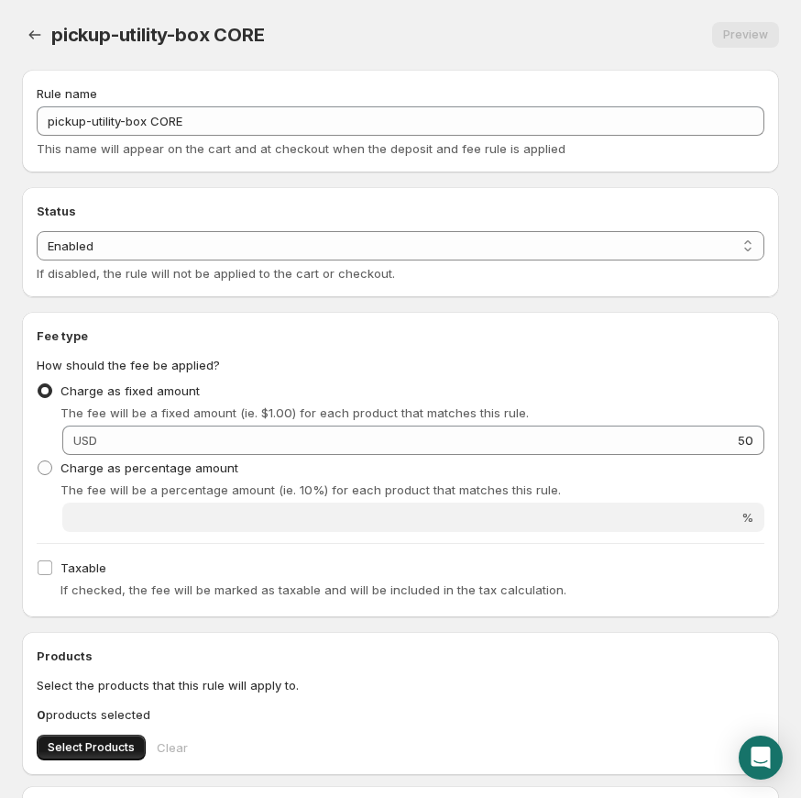
click at [93, 744] on span "Select Products" at bounding box center [91, 747] width 87 height 15
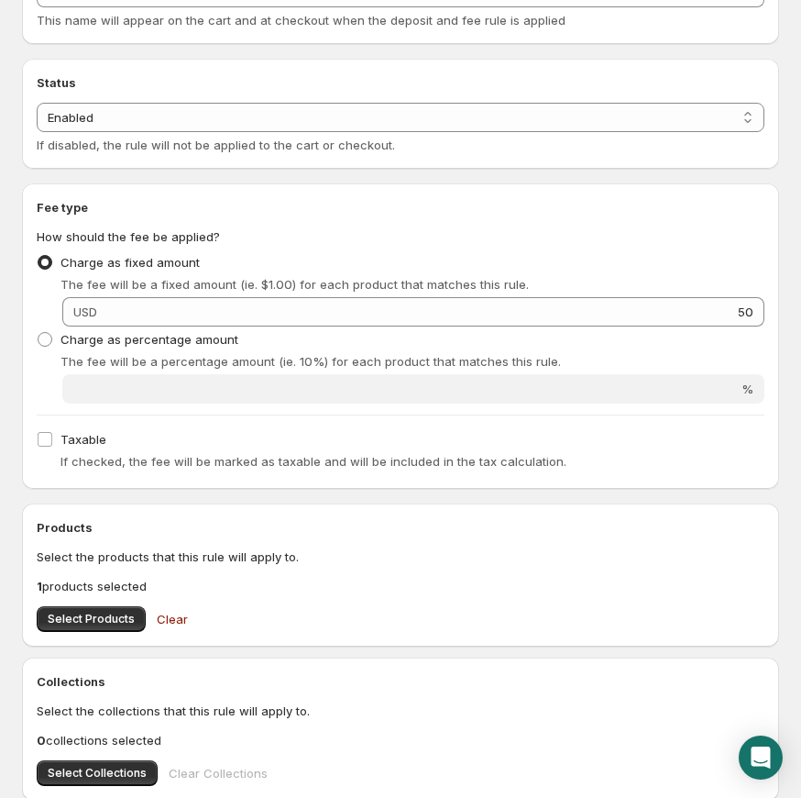
scroll to position [479, 0]
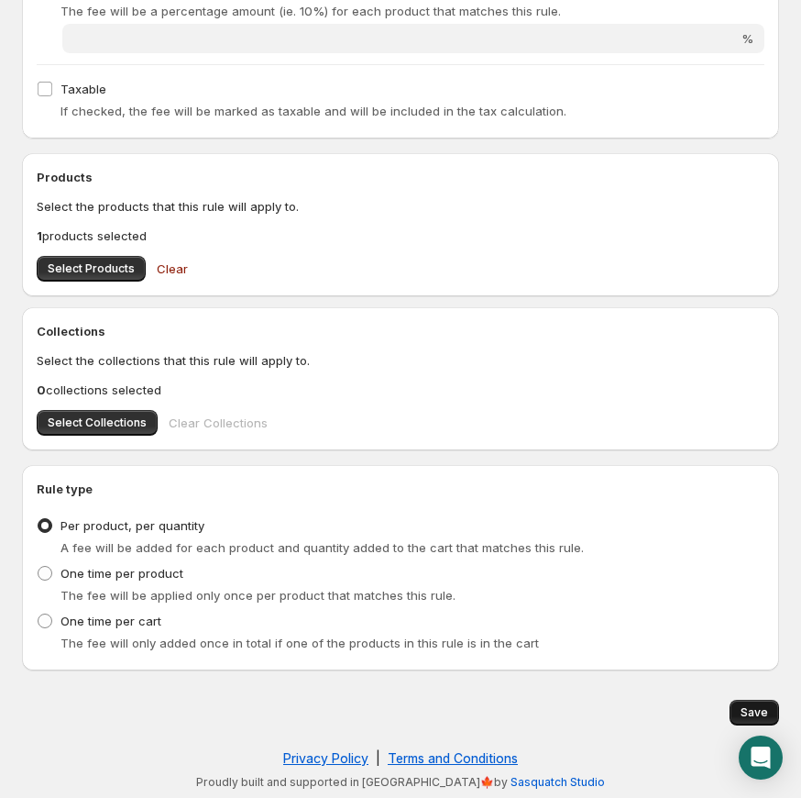
click at [735, 709] on button "Save" at bounding box center [755, 713] width 50 height 26
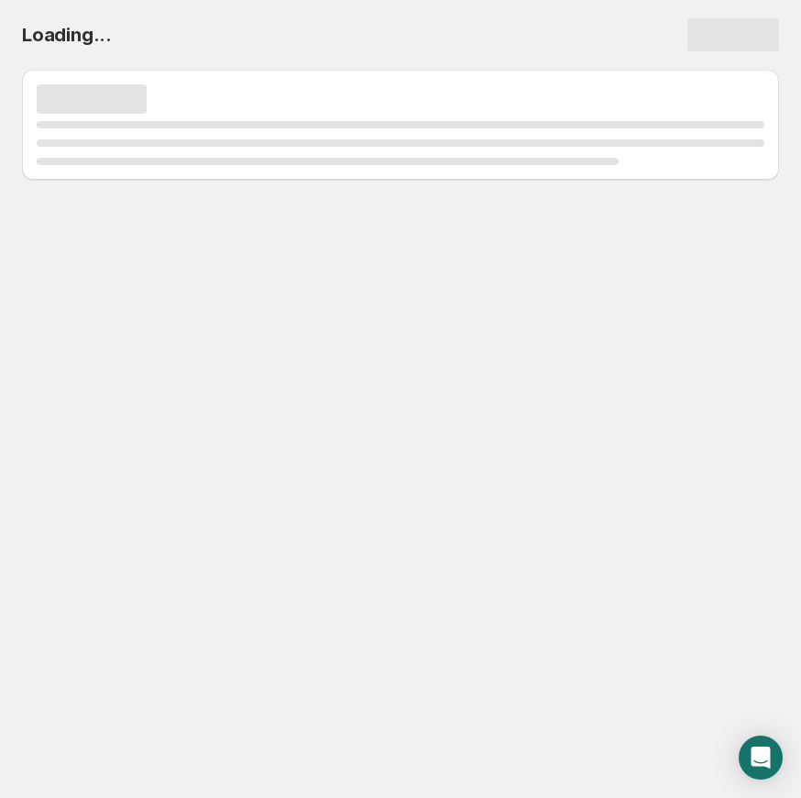
scroll to position [0, 0]
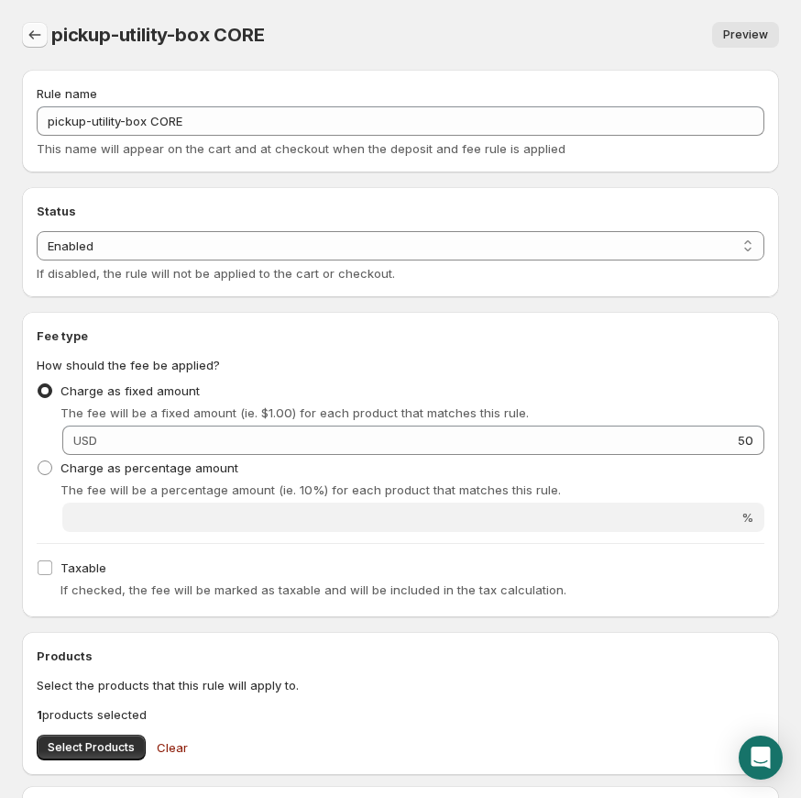
click at [34, 35] on icon "Settings" at bounding box center [35, 34] width 12 height 9
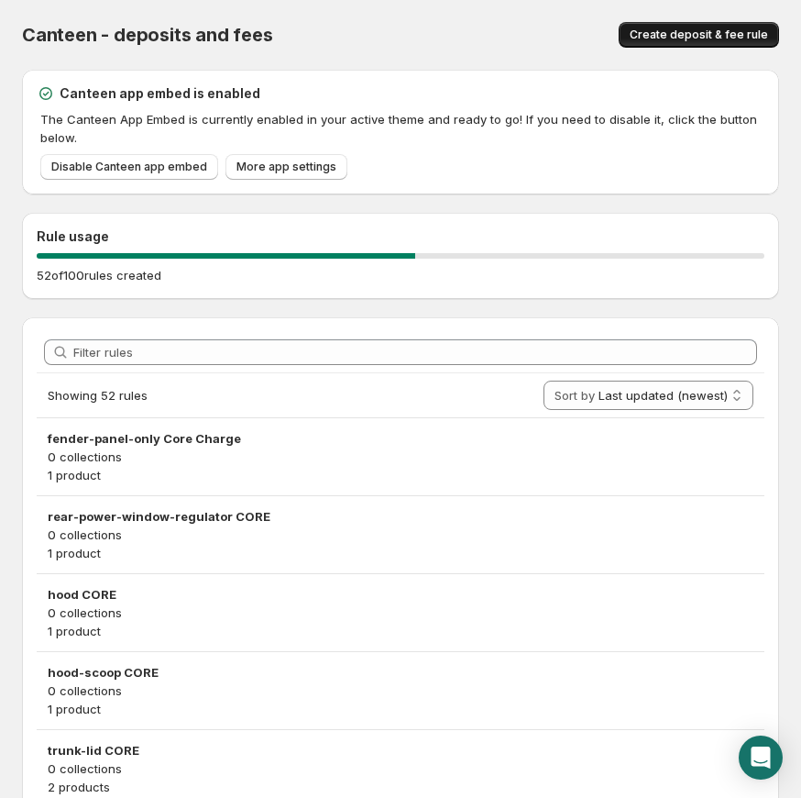
click at [696, 29] on span "Create deposit & fee rule" at bounding box center [699, 35] width 138 height 15
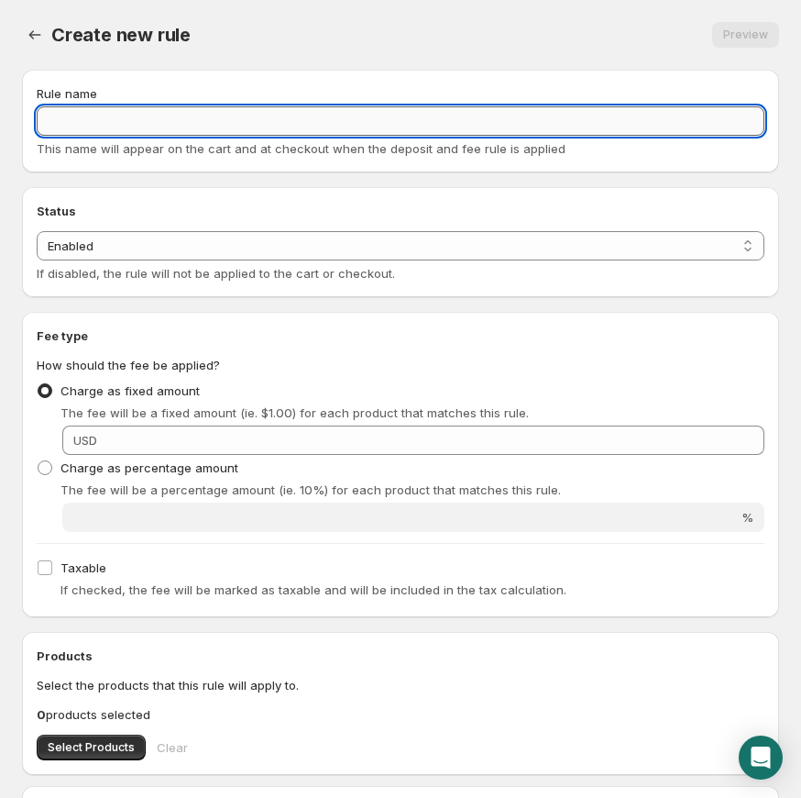
click at [142, 116] on input "Rule name" at bounding box center [401, 120] width 728 height 29
paste input "WHEEL & TIRE SET of 4 CORE"
type input "WHEEL & TIRE SET of 4 CORE"
click at [132, 241] on select "Enabled Disabled" at bounding box center [401, 245] width 728 height 29
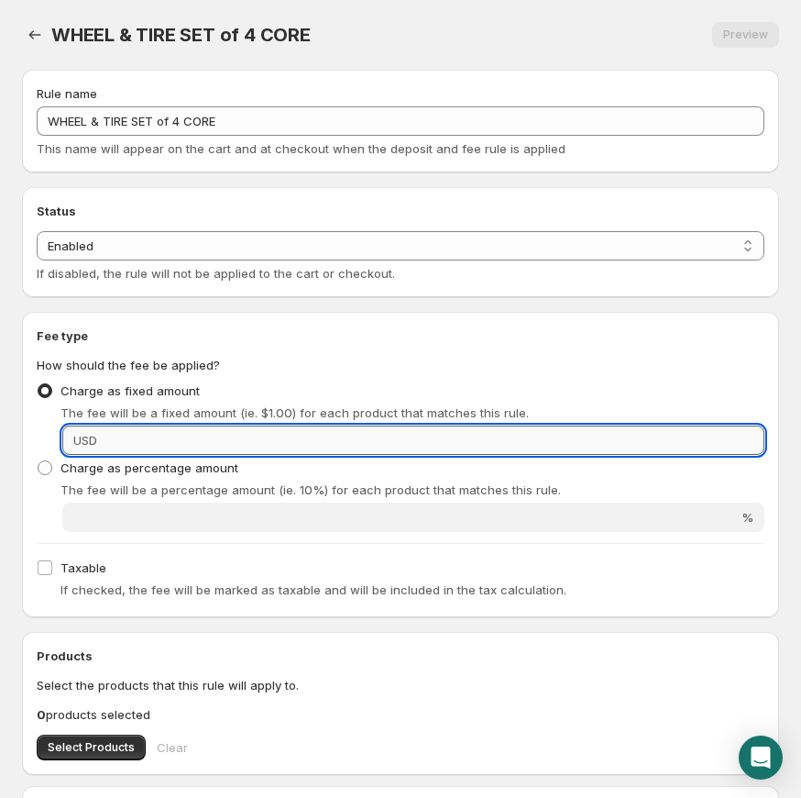
click at [161, 432] on input "Fixed amount" at bounding box center [434, 439] width 662 height 29
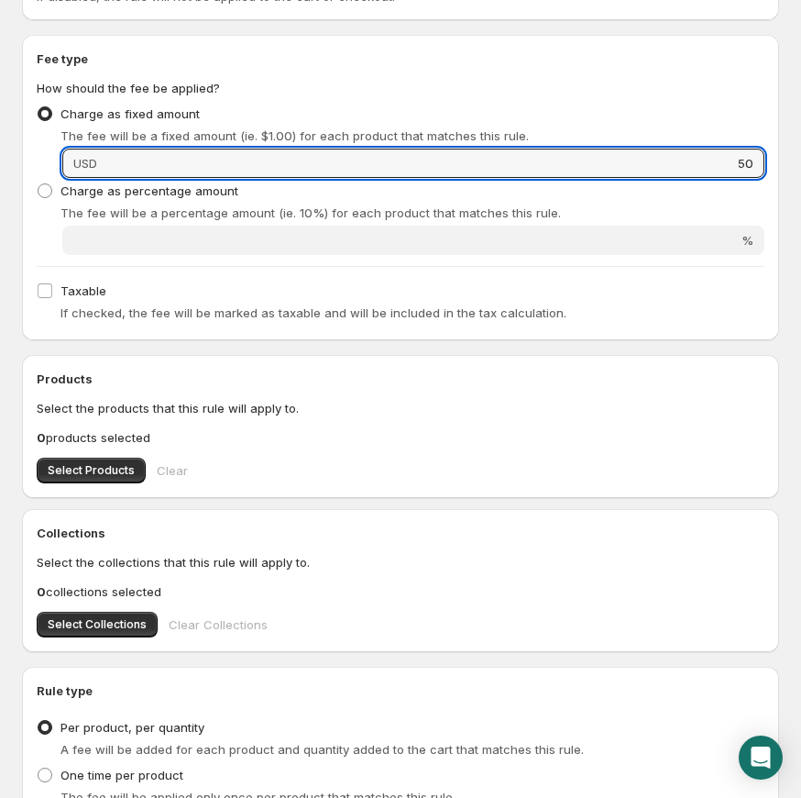
scroll to position [288, 0]
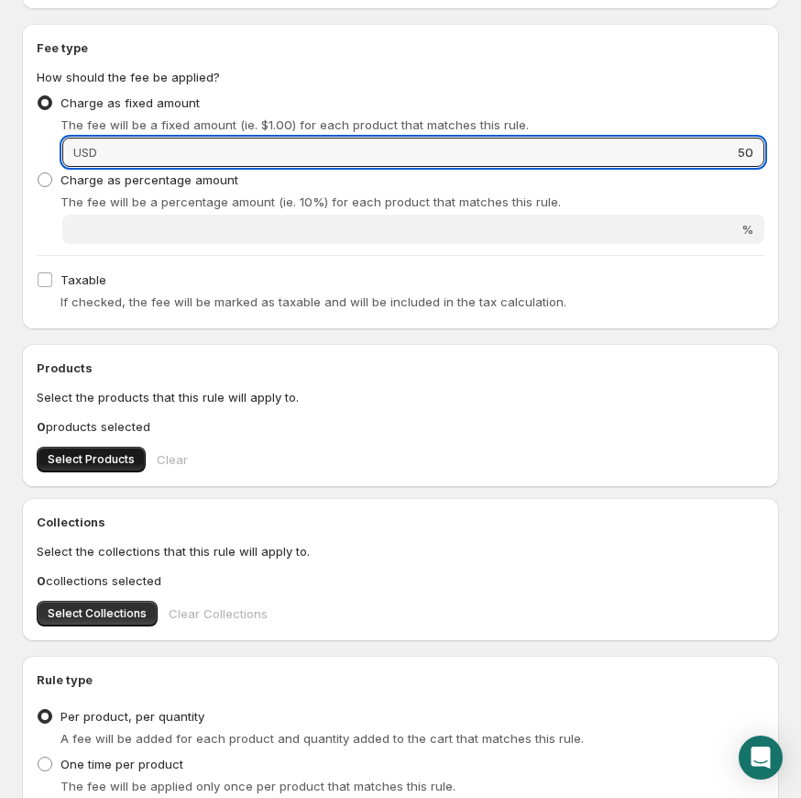
type input "50"
click at [83, 464] on span "Select Products" at bounding box center [91, 459] width 87 height 15
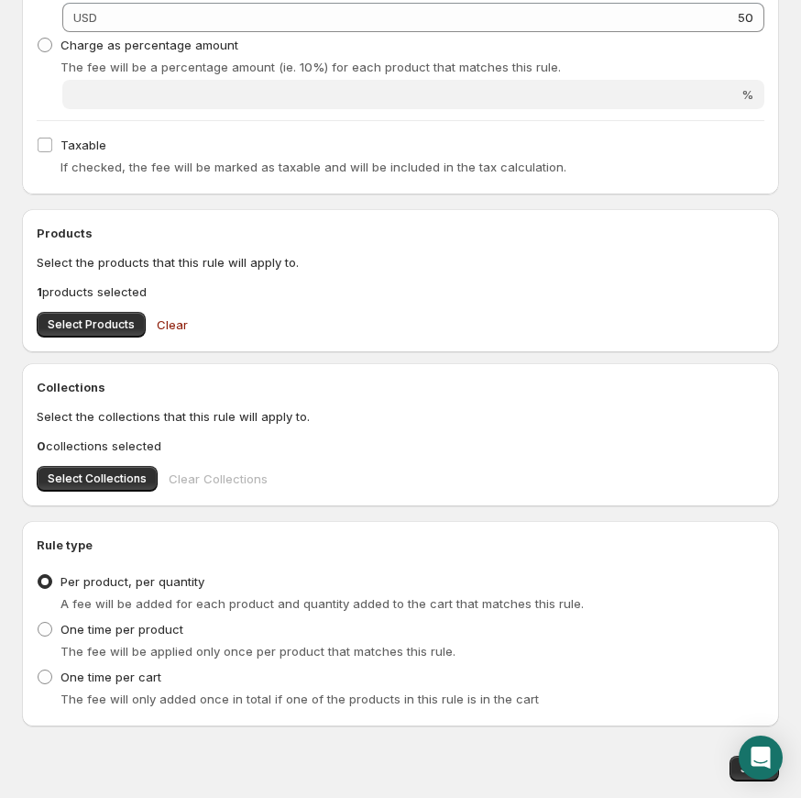
scroll to position [479, 0]
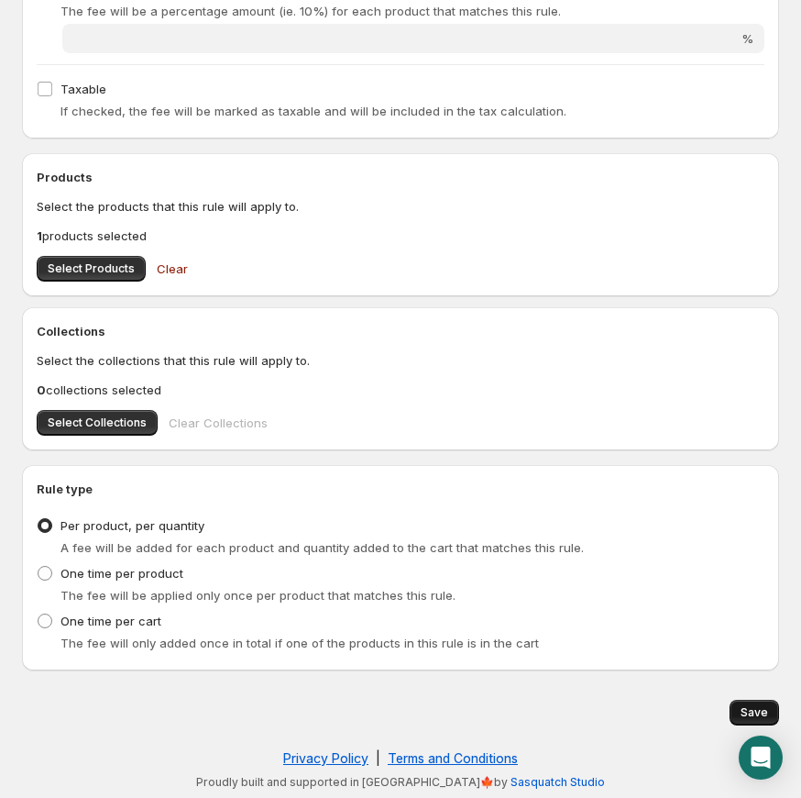
click at [766, 703] on button "Save" at bounding box center [755, 713] width 50 height 26
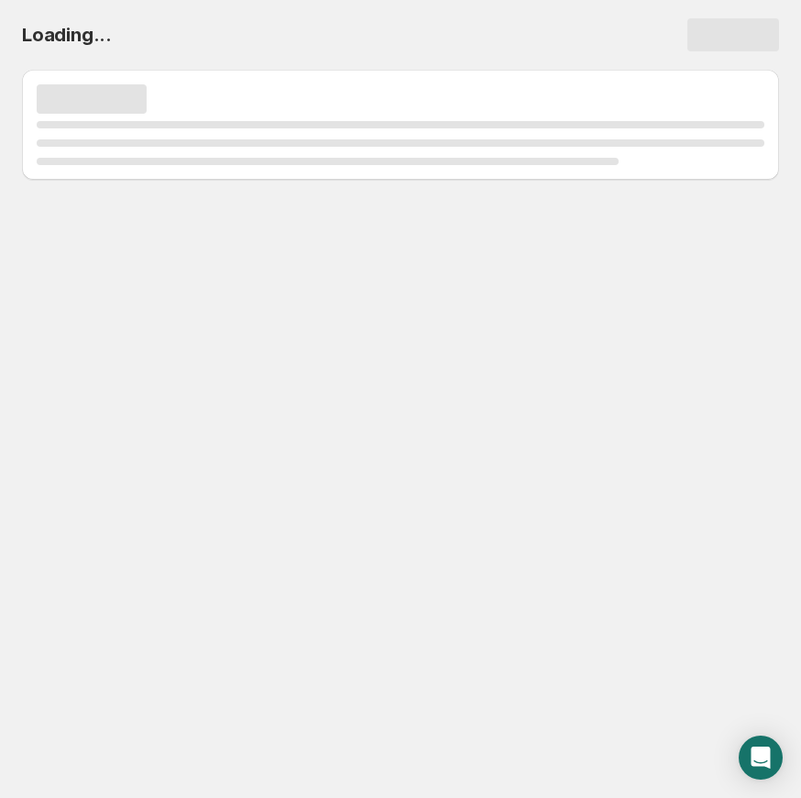
scroll to position [0, 0]
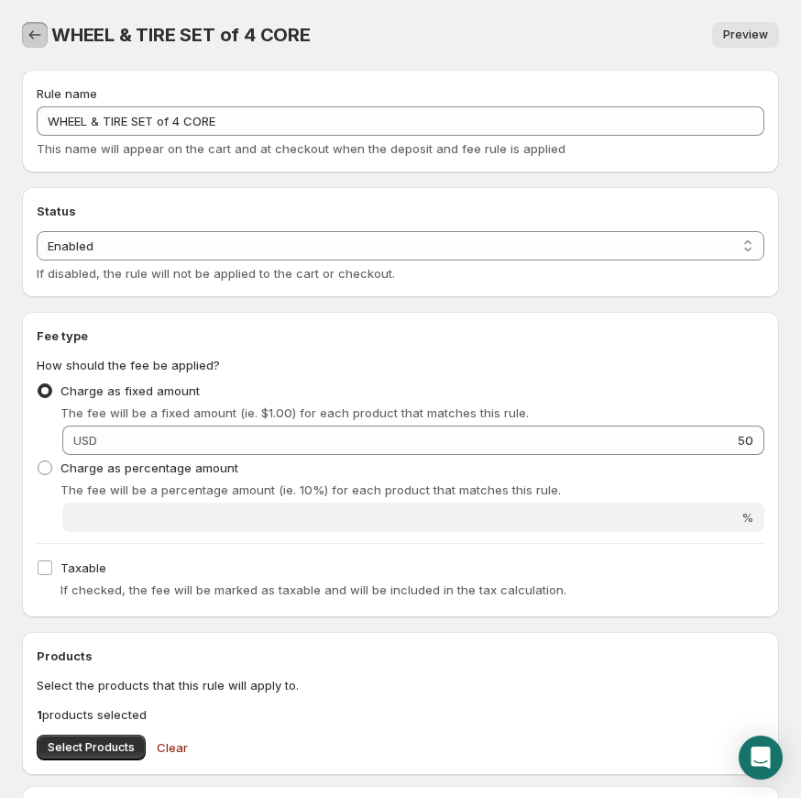
click at [31, 27] on icon "Settings" at bounding box center [35, 35] width 18 height 18
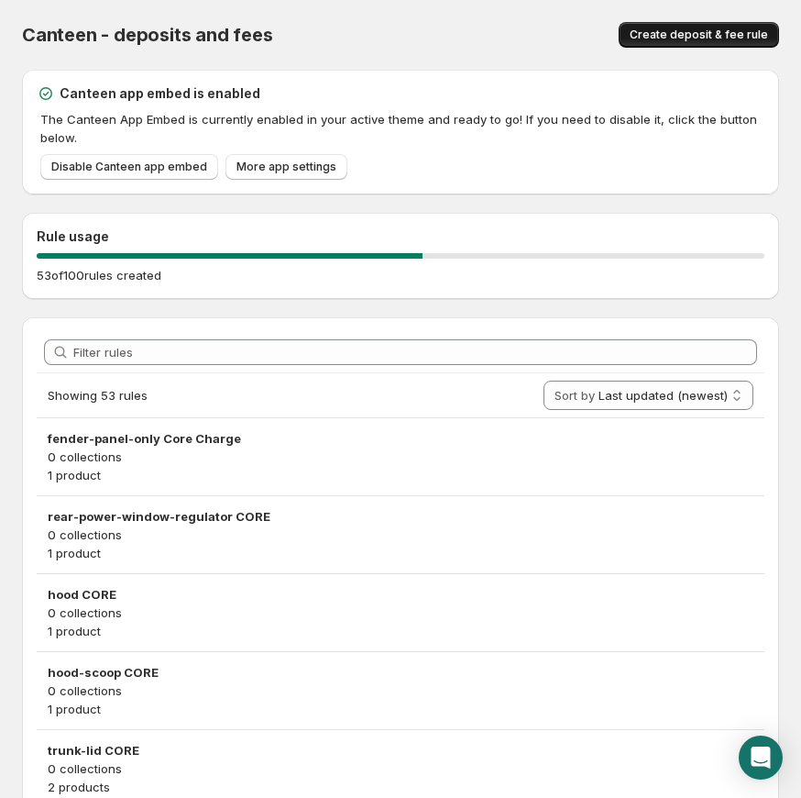
click at [690, 31] on span "Create deposit & fee rule" at bounding box center [699, 35] width 138 height 15
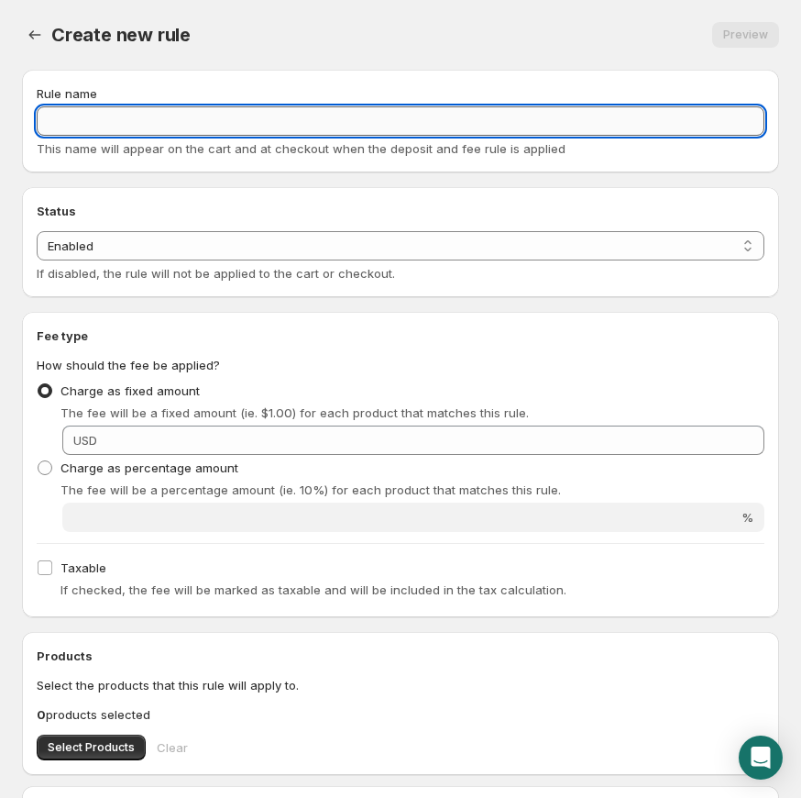
click at [218, 107] on input "Rule name" at bounding box center [401, 120] width 728 height 29
paste input "transmission CORE"
type input "transmission CORE"
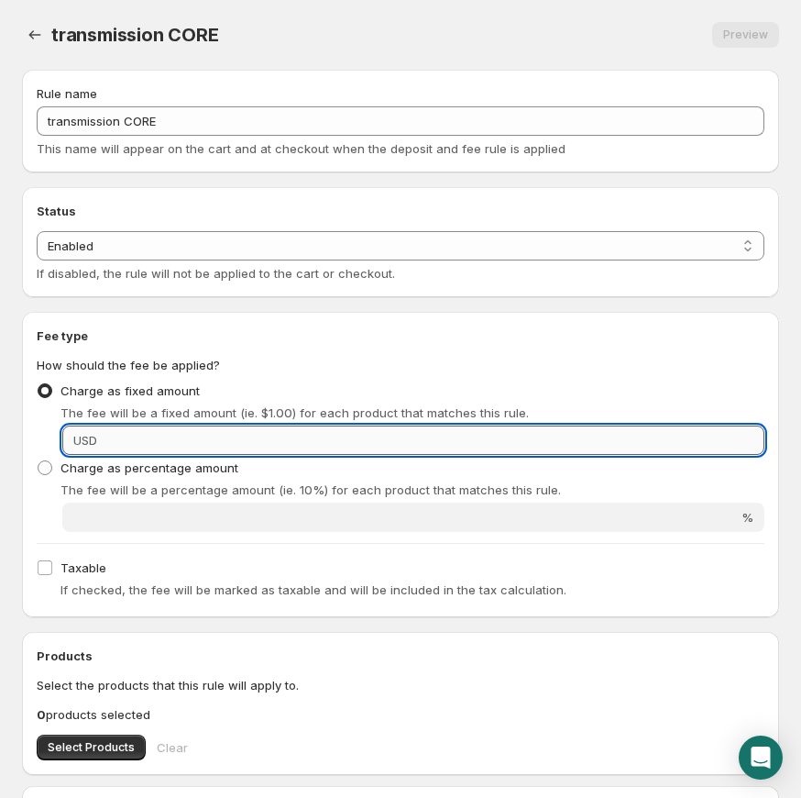
click at [417, 438] on input "Fixed amount" at bounding box center [434, 439] width 662 height 29
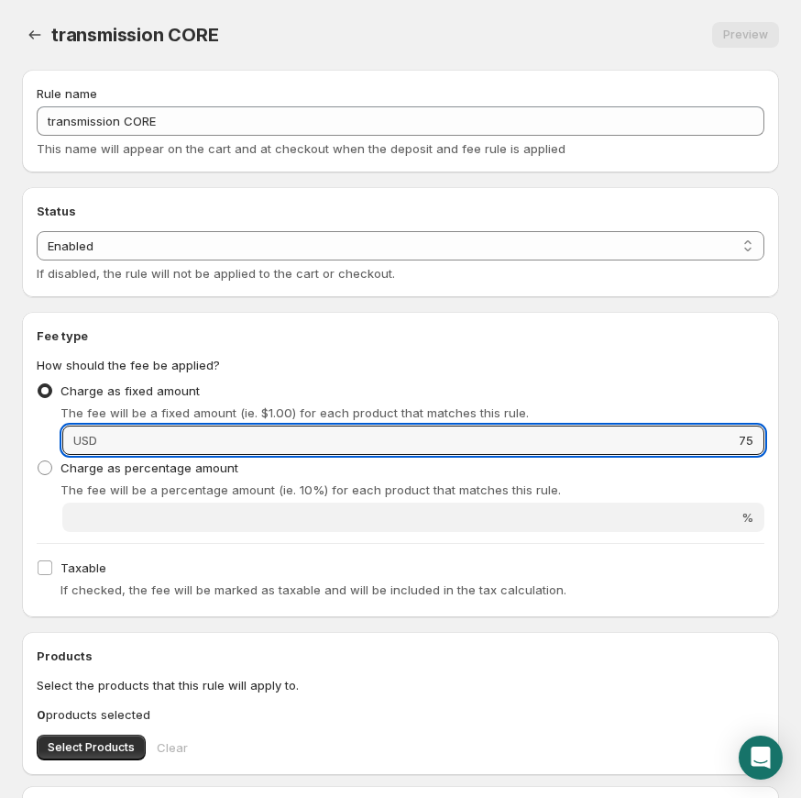
scroll to position [182, 0]
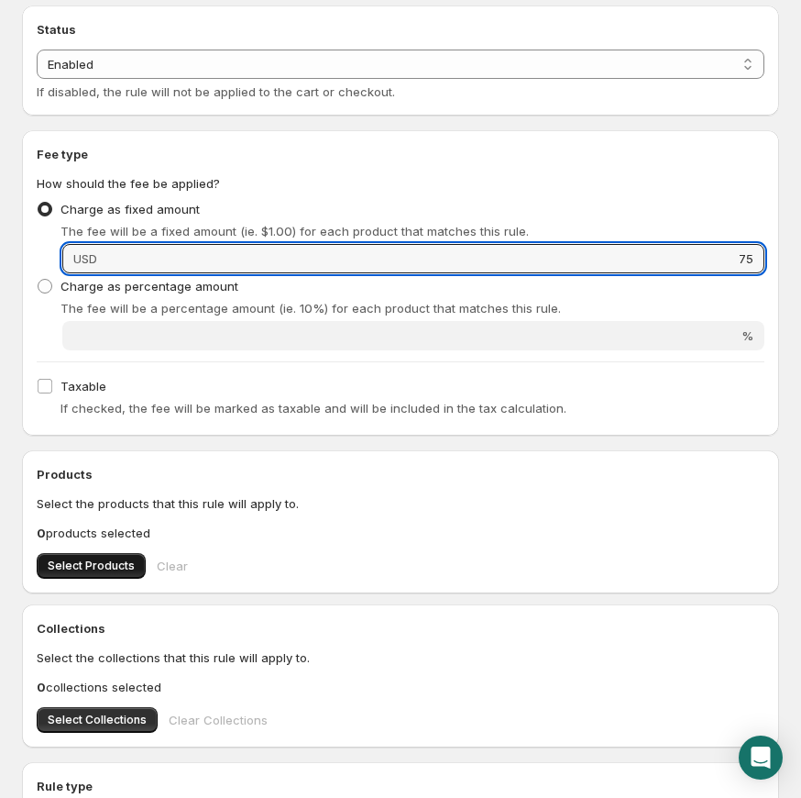
type input "75"
click at [92, 567] on span "Select Products" at bounding box center [91, 565] width 87 height 15
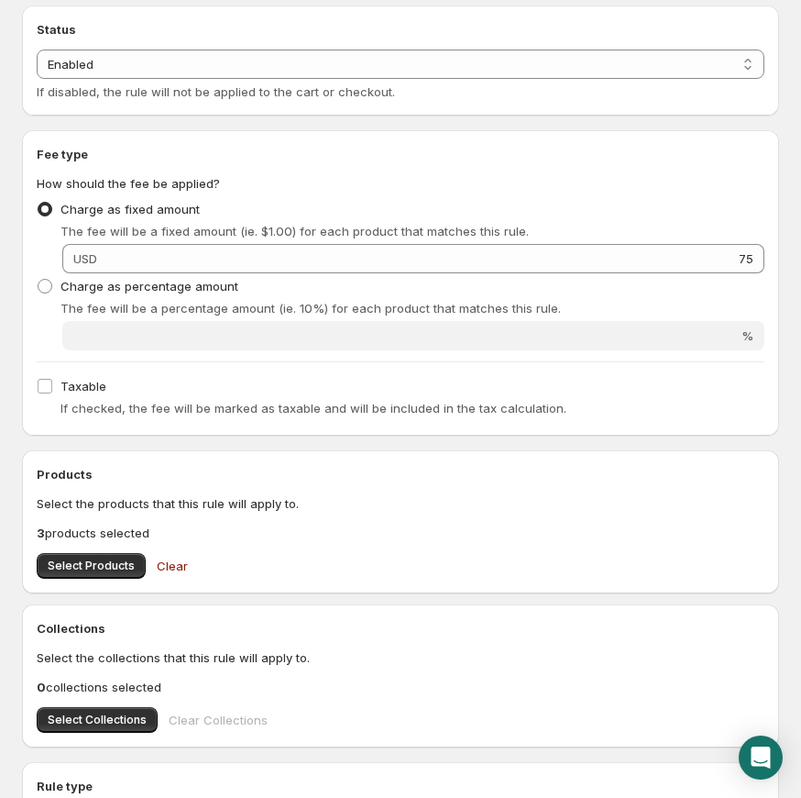
scroll to position [479, 0]
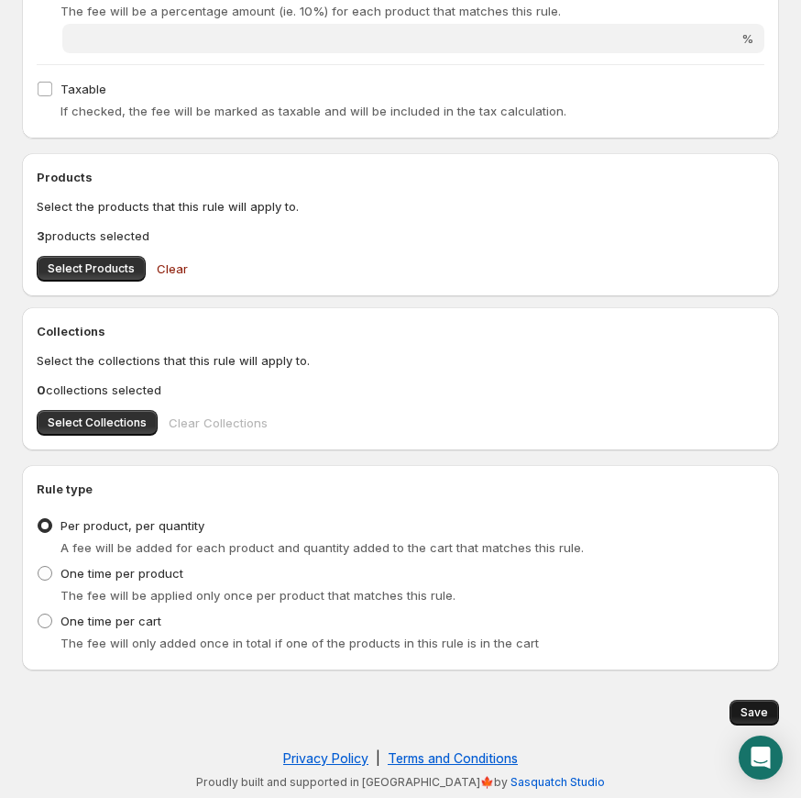
click at [743, 706] on span "Save" at bounding box center [755, 712] width 28 height 15
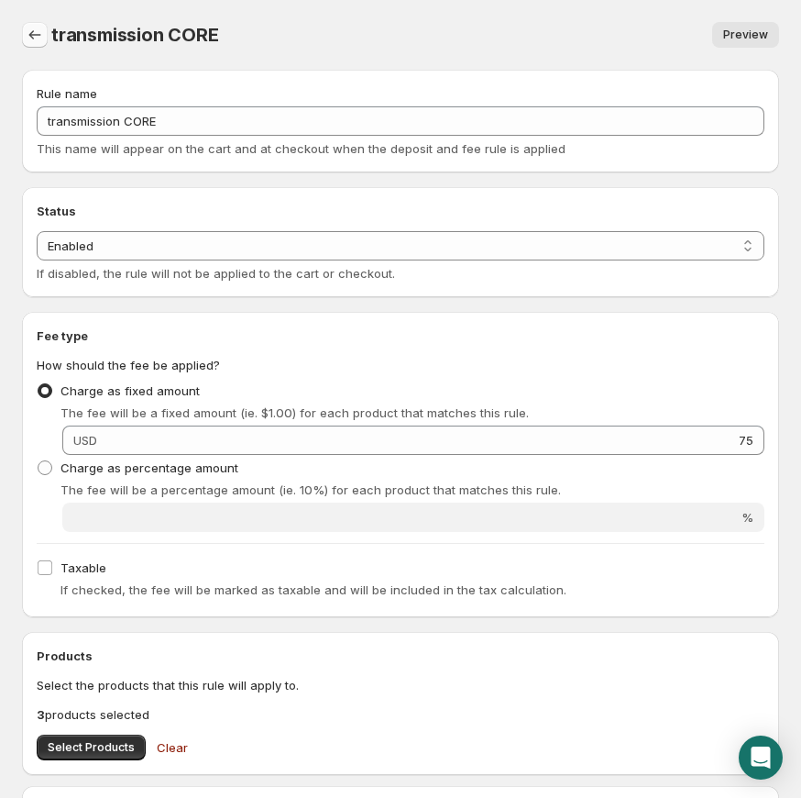
click at [40, 42] on icon "Settings" at bounding box center [35, 35] width 18 height 18
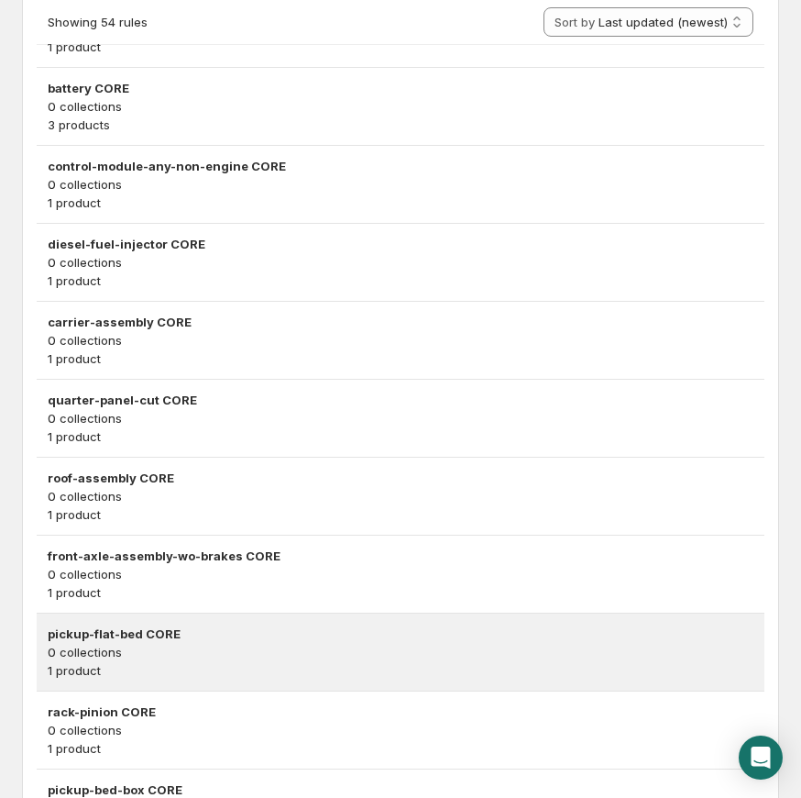
scroll to position [3896, 0]
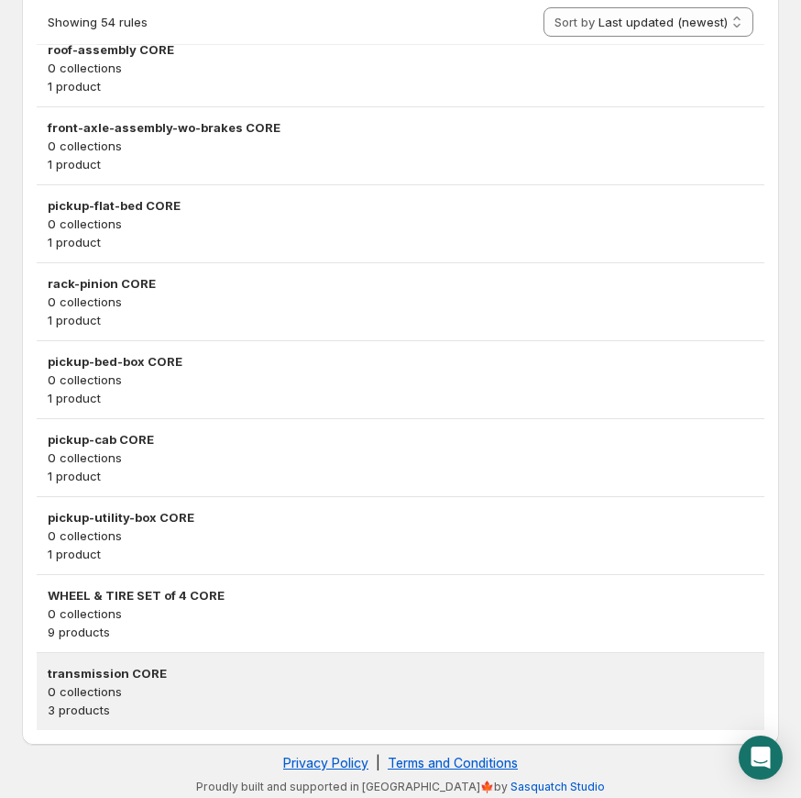
click at [124, 664] on h3 "transmission CORE" at bounding box center [401, 673] width 706 height 18
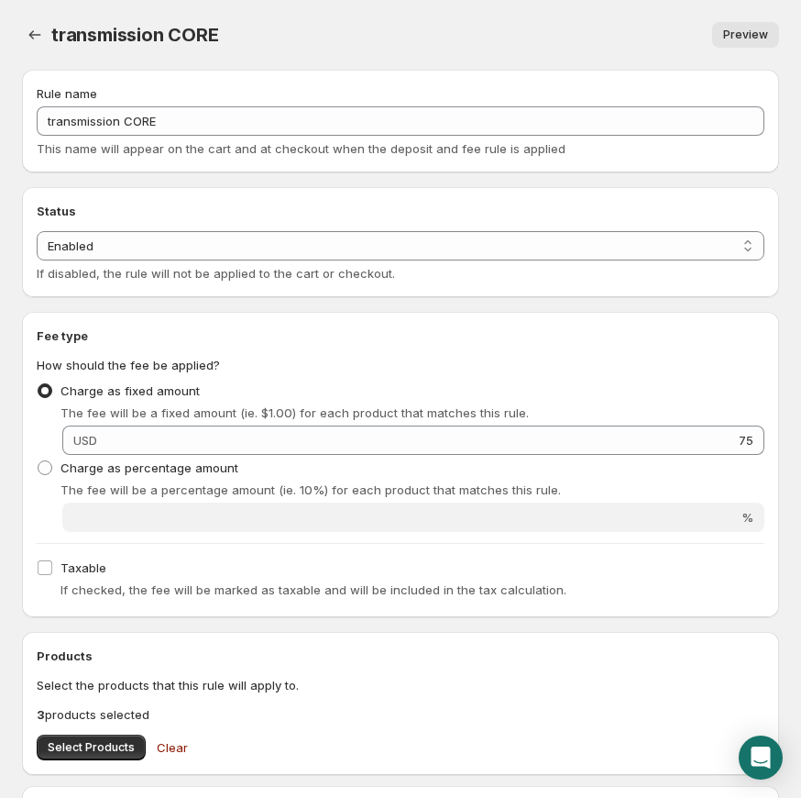
scroll to position [353, 0]
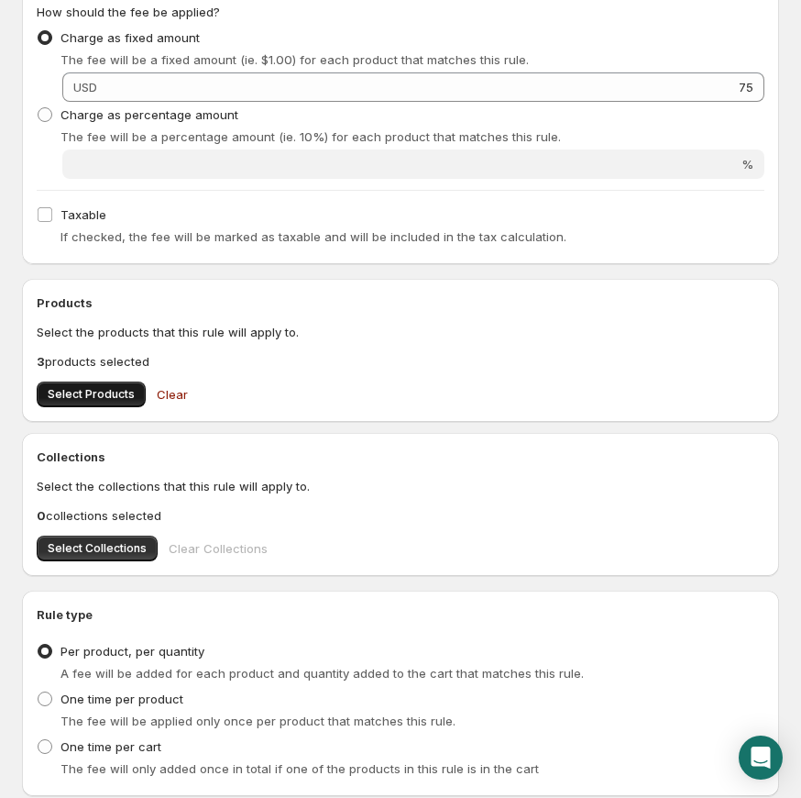
click at [103, 381] on button "Select Products" at bounding box center [91, 394] width 109 height 26
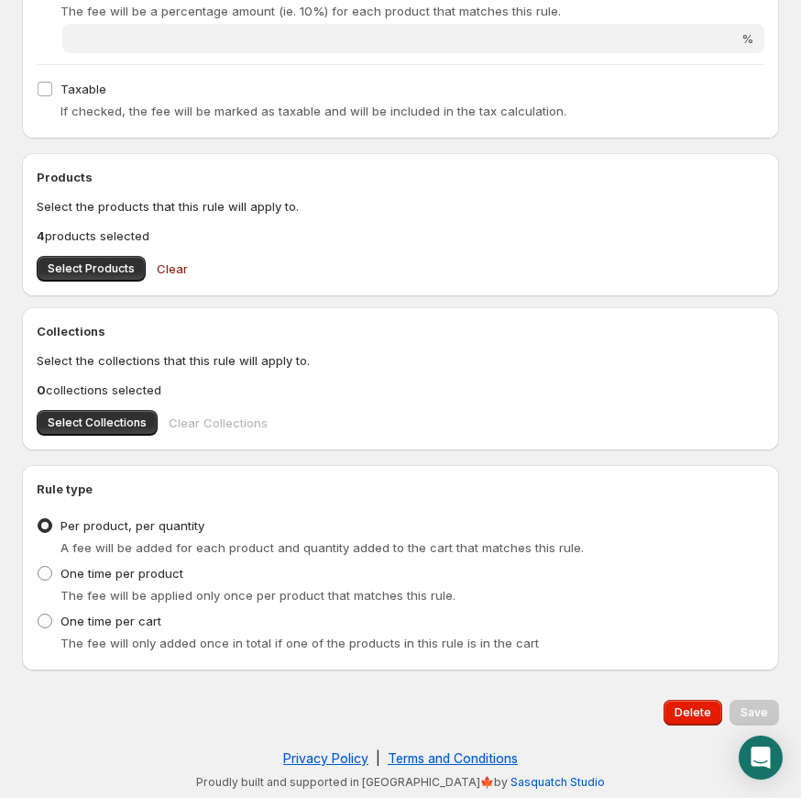
scroll to position [0, 0]
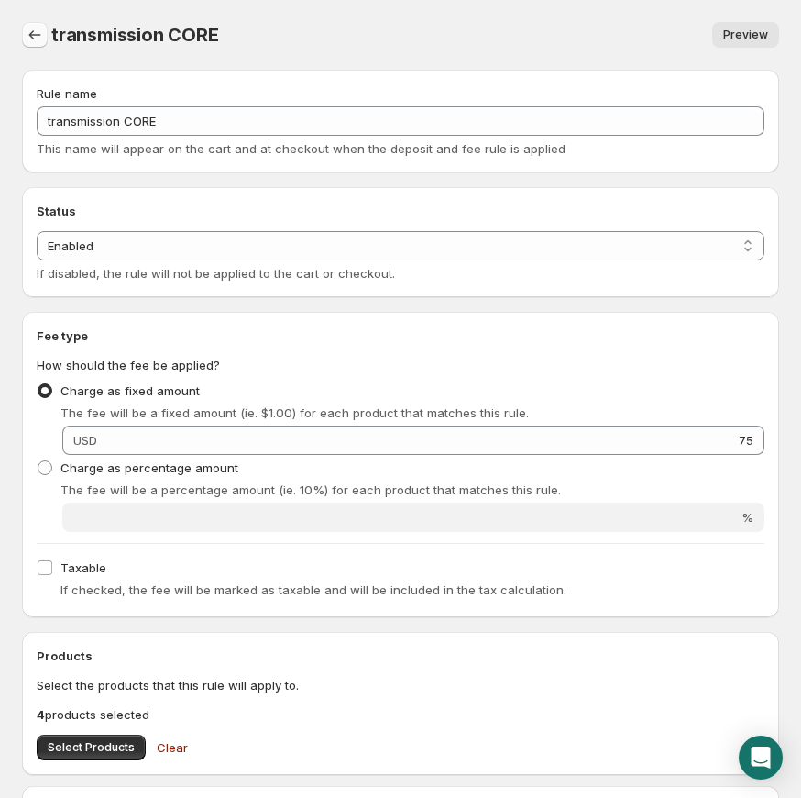
click at [39, 22] on button "Settings" at bounding box center [35, 35] width 26 height 26
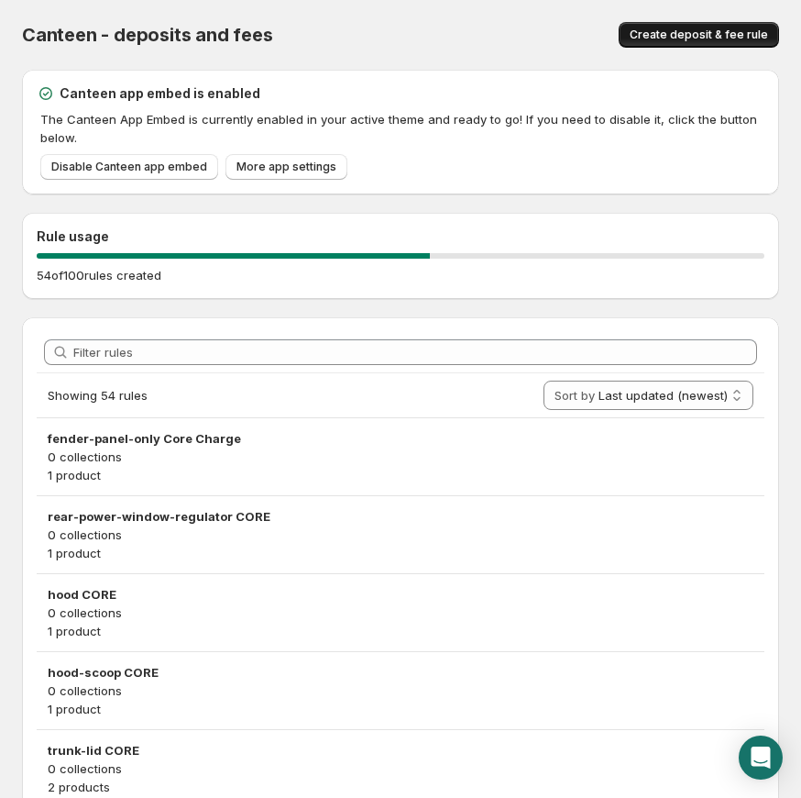
click at [681, 33] on span "Create deposit & fee rule" at bounding box center [699, 35] width 138 height 15
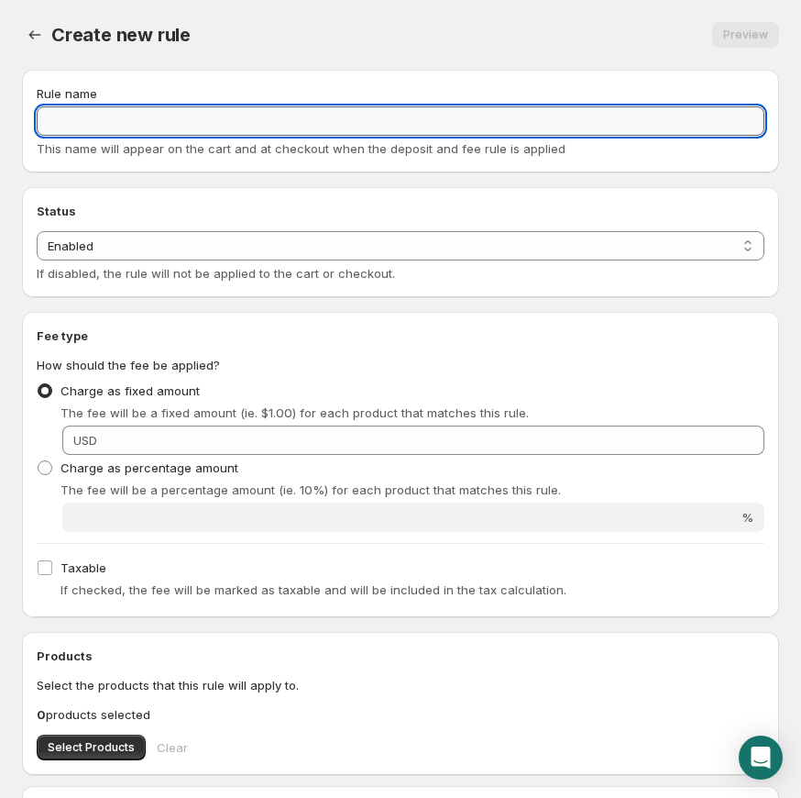
click at [260, 118] on input "Rule name" at bounding box center [401, 120] width 728 height 29
drag, startPoint x: 231, startPoint y: 122, endPoint x: -11, endPoint y: 118, distance: 242.1
click at [0, 118] on html "Home Help gas engine. This page is ready gas engine Preview More actions Previe…" at bounding box center [400, 399] width 801 height 798
type input "√"
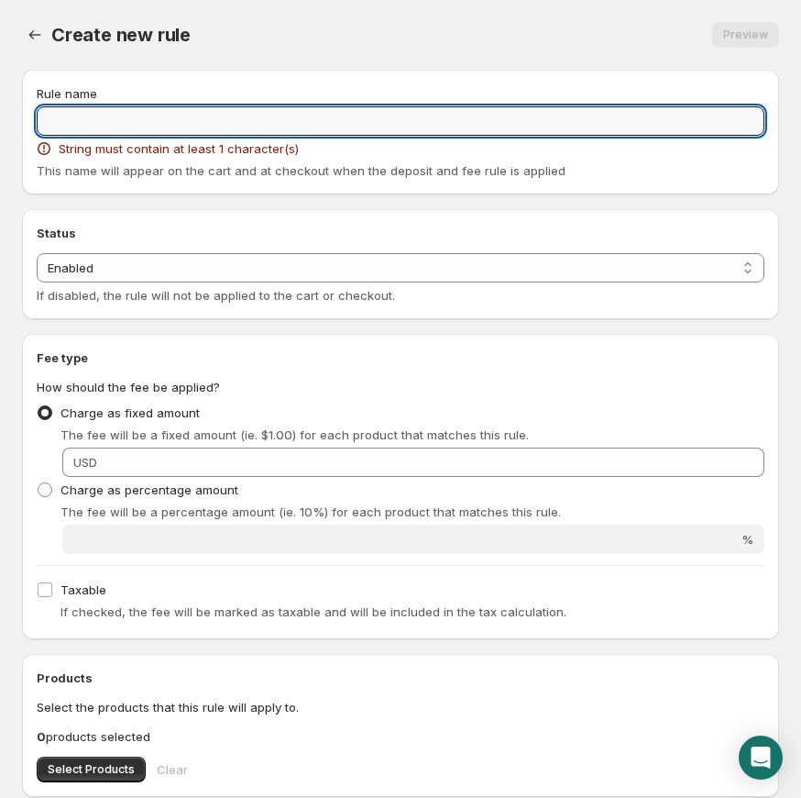
paste input "gas-engine CORE"
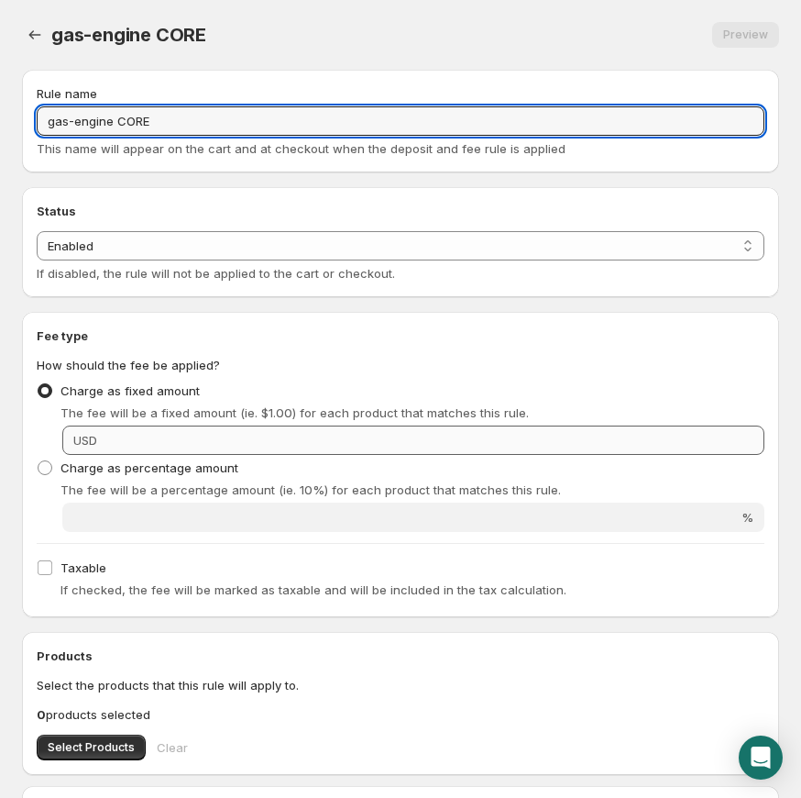
type input "gas-engine CORE"
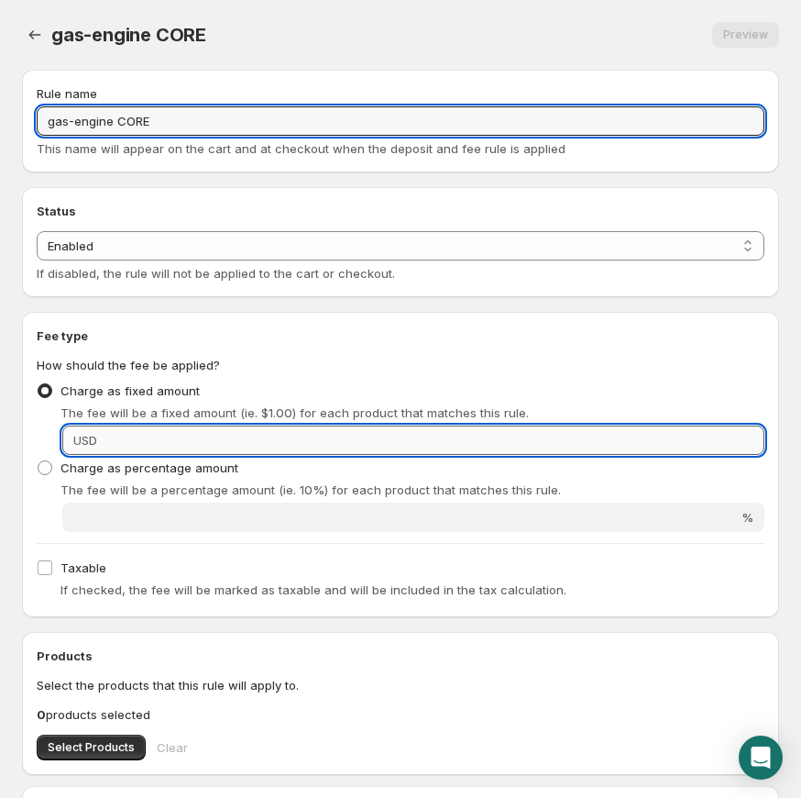
click at [183, 435] on input "Fixed amount" at bounding box center [434, 439] width 662 height 29
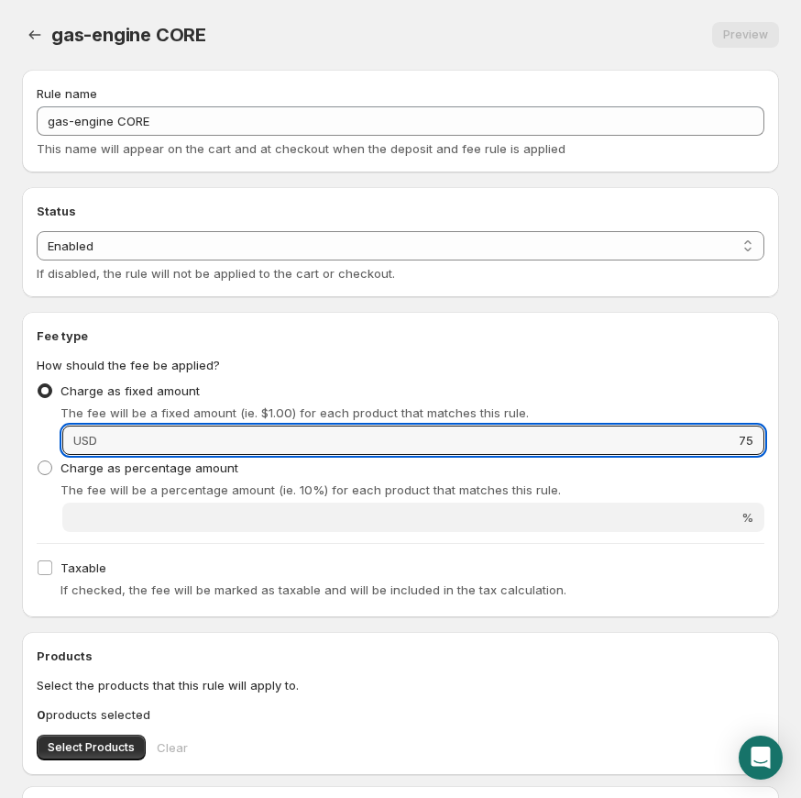
scroll to position [266, 0]
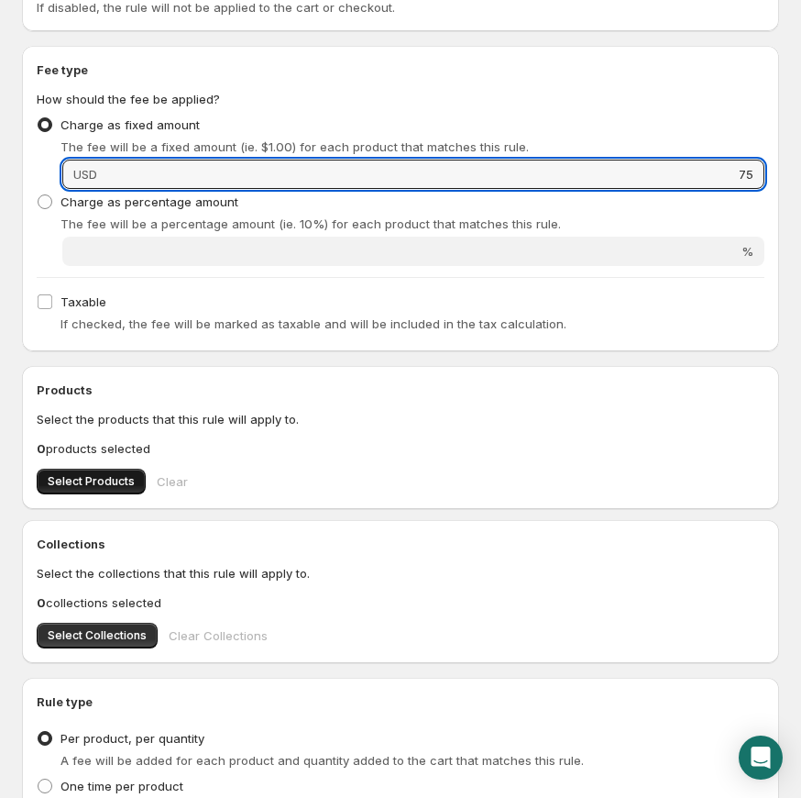
type input "75"
click at [95, 481] on span "Select Products" at bounding box center [91, 481] width 87 height 15
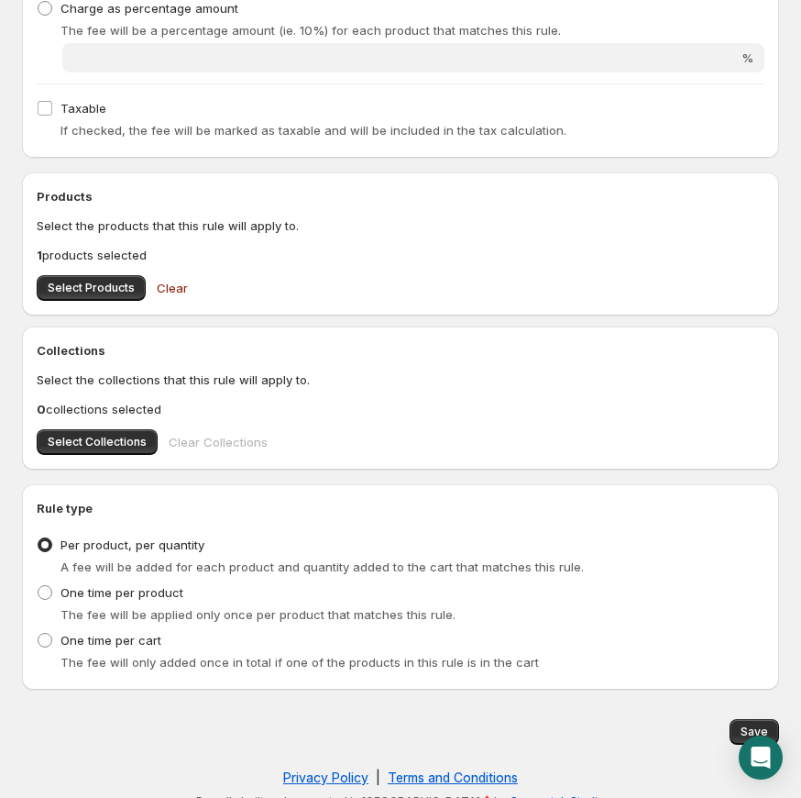
scroll to position [479, 0]
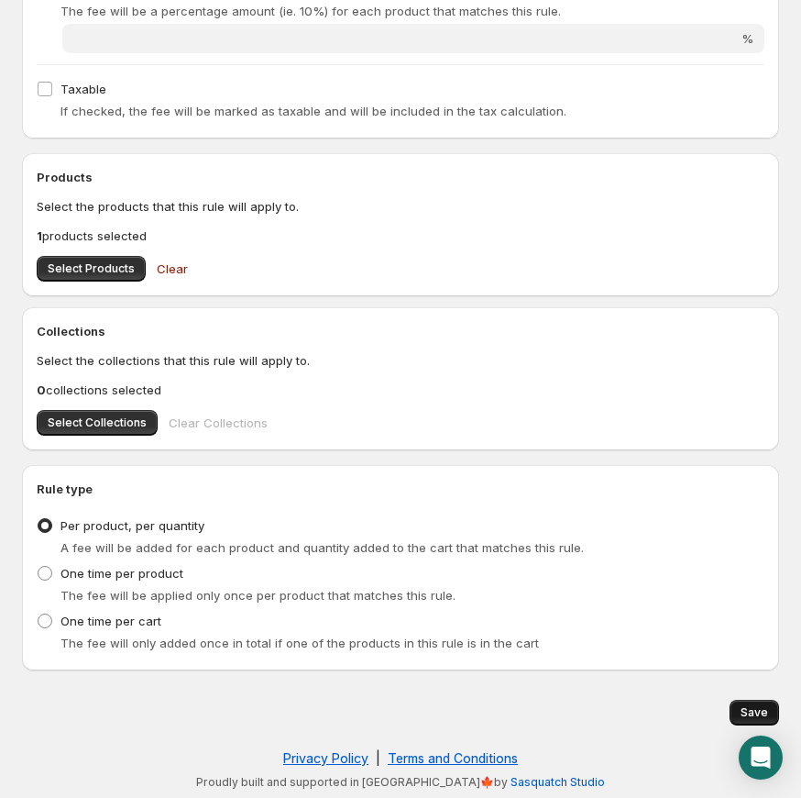
click at [742, 713] on span "Save" at bounding box center [755, 712] width 28 height 15
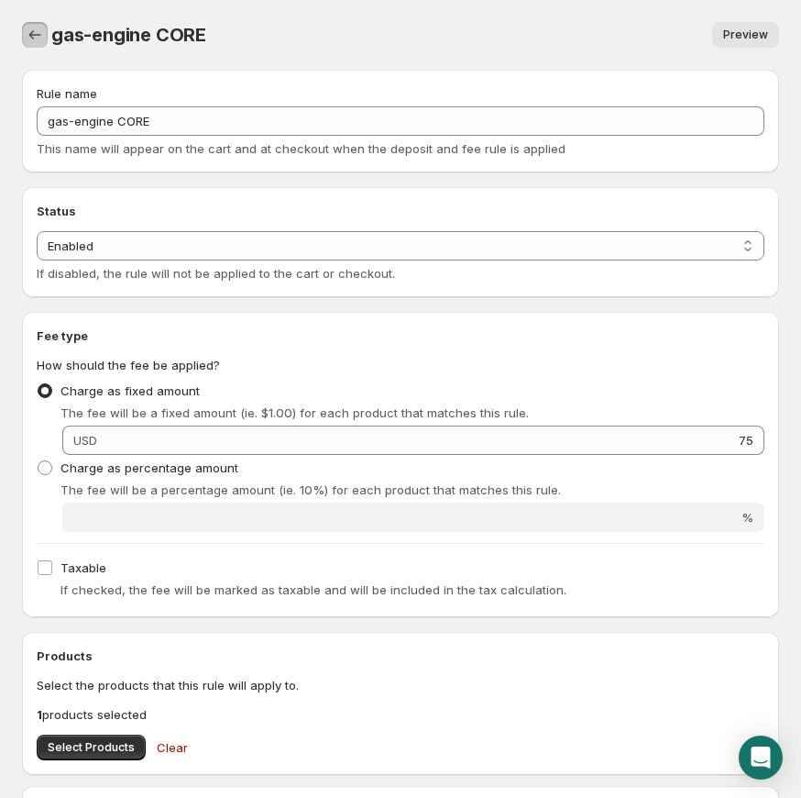
click at [36, 39] on icon "Settings" at bounding box center [35, 35] width 18 height 18
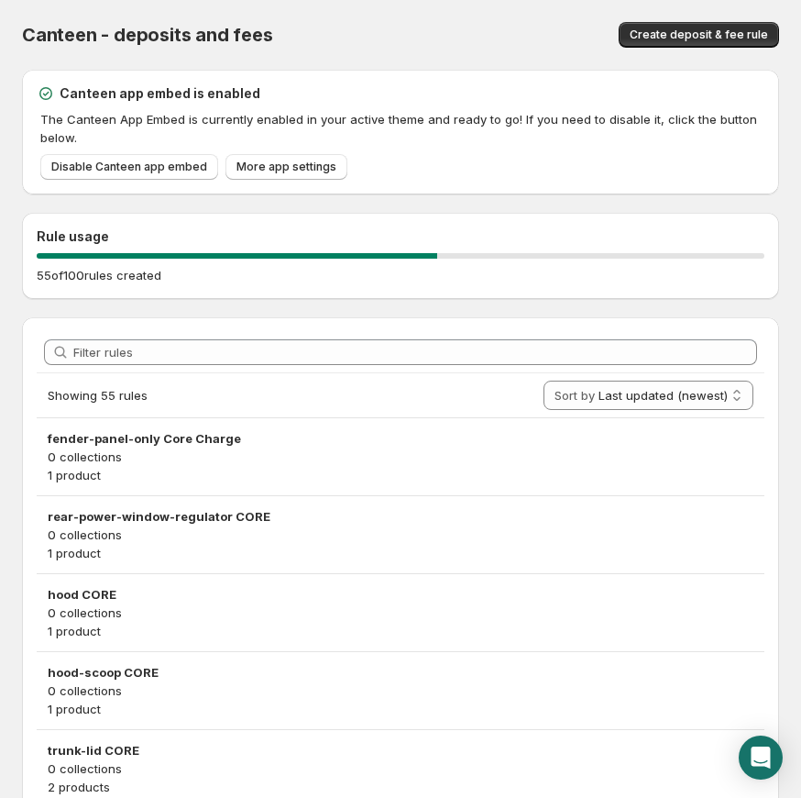
click at [678, 51] on div "Canteen - deposits and fees. This page is ready Canteen - deposits and fees Cre…" at bounding box center [400, 35] width 757 height 70
click at [678, 40] on span "Create deposit & fee rule" at bounding box center [699, 35] width 138 height 15
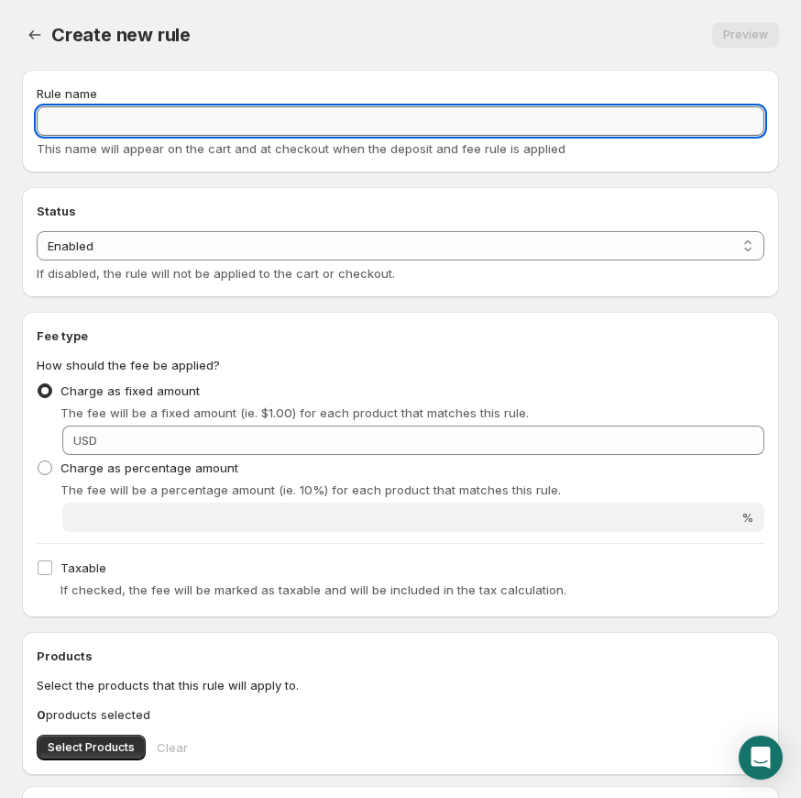
click at [354, 116] on input "Rule name" at bounding box center [401, 120] width 728 height 29
paste input "rear-axle-assembly CORE"
type input "rear-axle-assembly CORE"
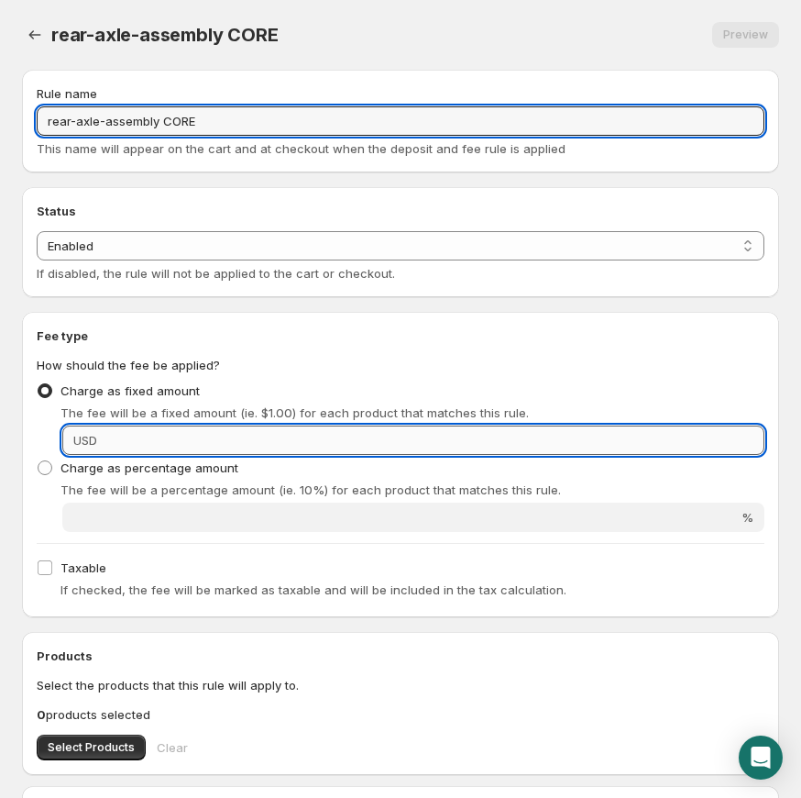
click at [532, 447] on input "Fixed amount" at bounding box center [434, 439] width 662 height 29
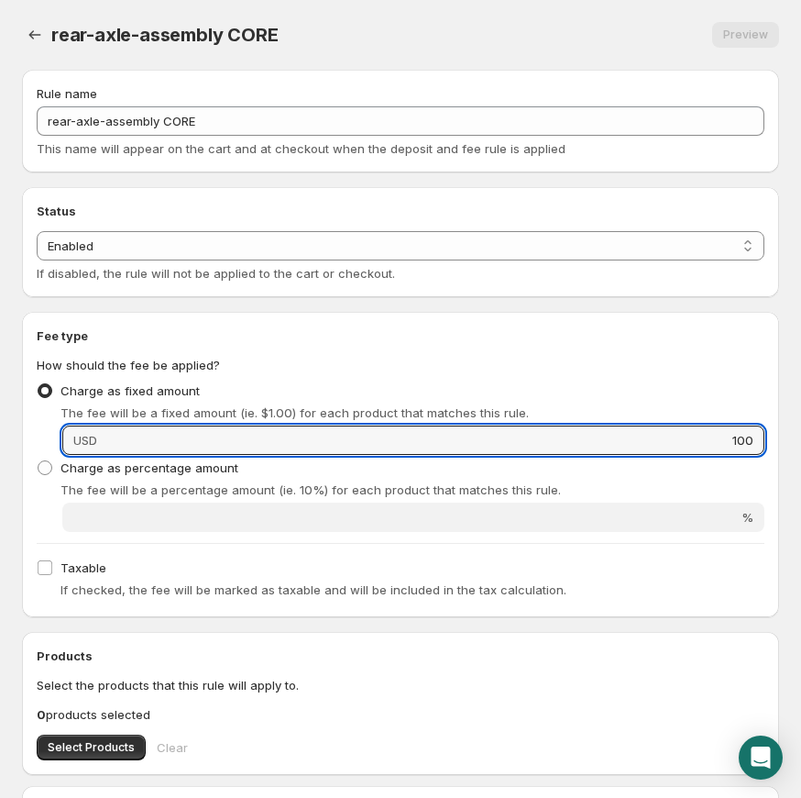
scroll to position [76, 0]
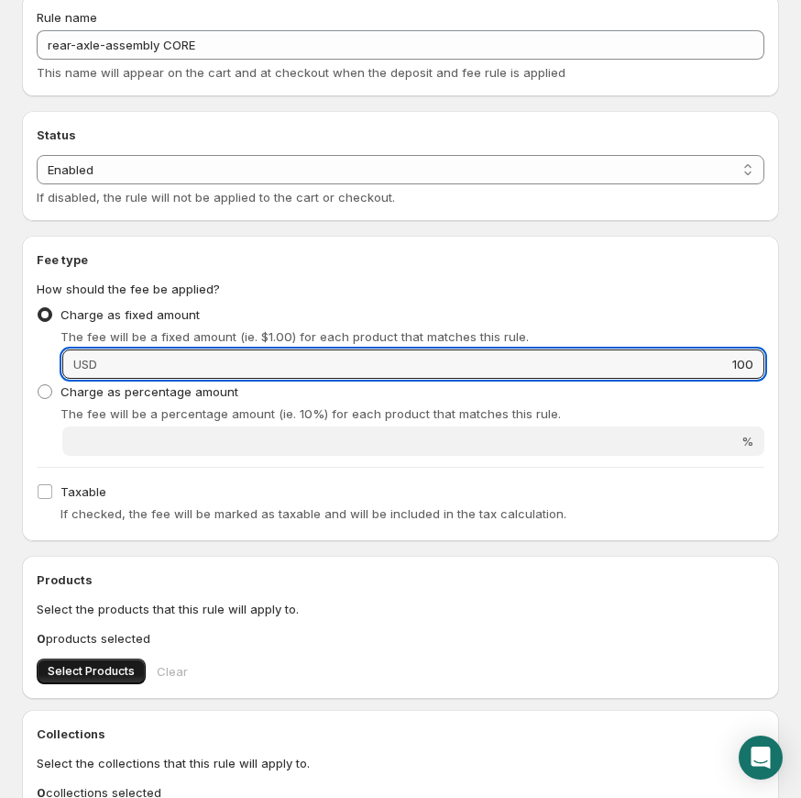
type input "100"
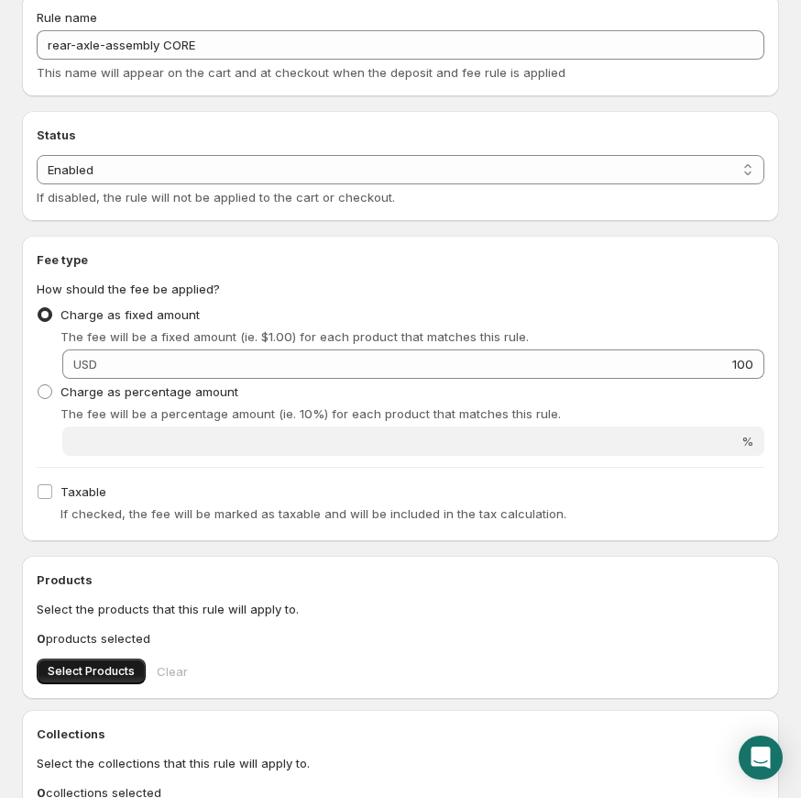
click at [112, 664] on span "Select Products" at bounding box center [91, 671] width 87 height 15
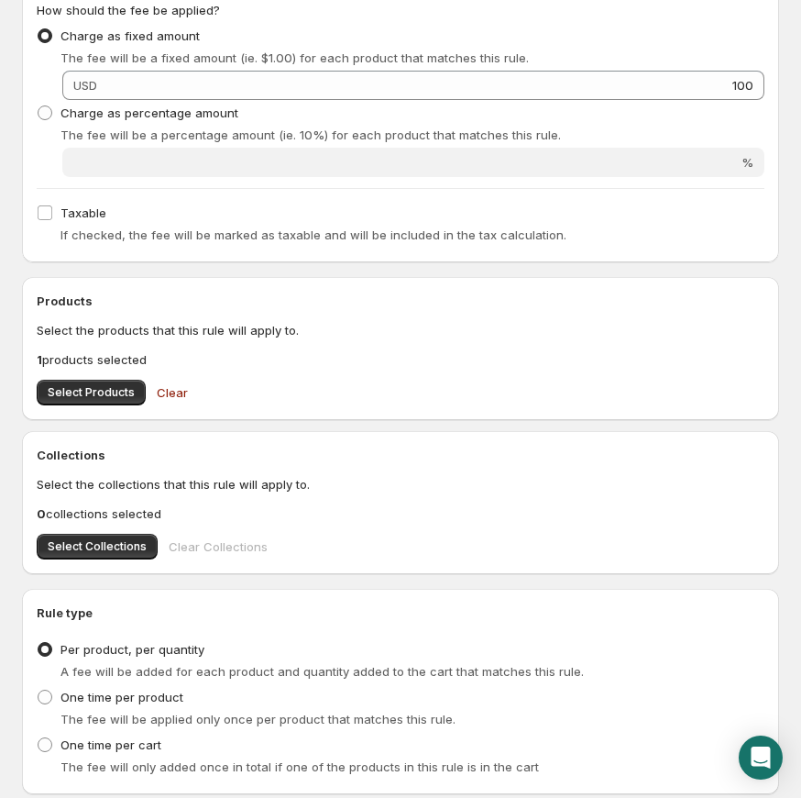
scroll to position [479, 0]
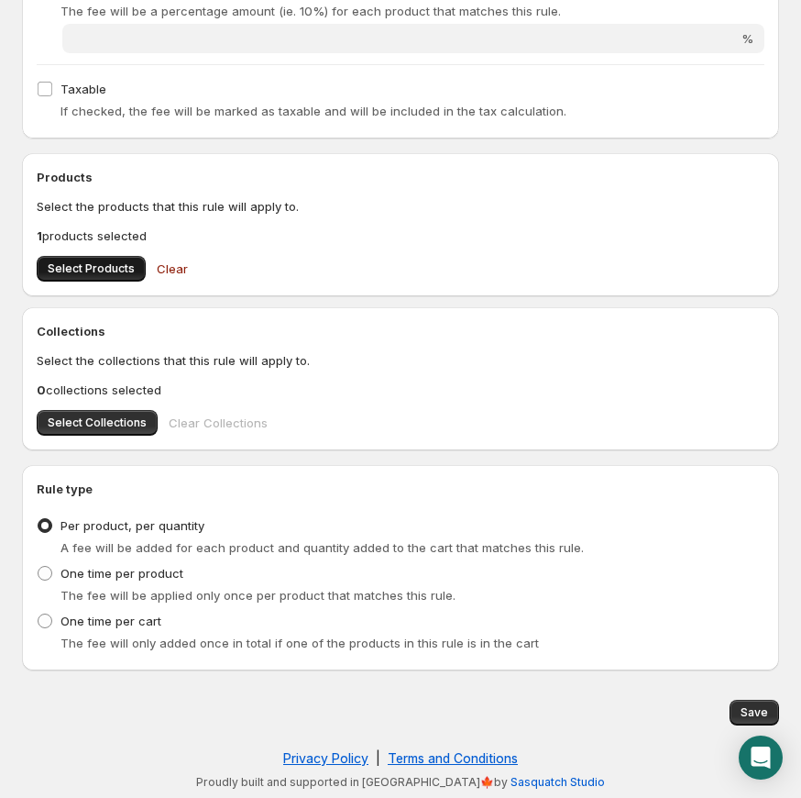
click at [88, 265] on span "Select Products" at bounding box center [91, 268] width 87 height 15
click at [763, 706] on span "Save" at bounding box center [755, 712] width 28 height 15
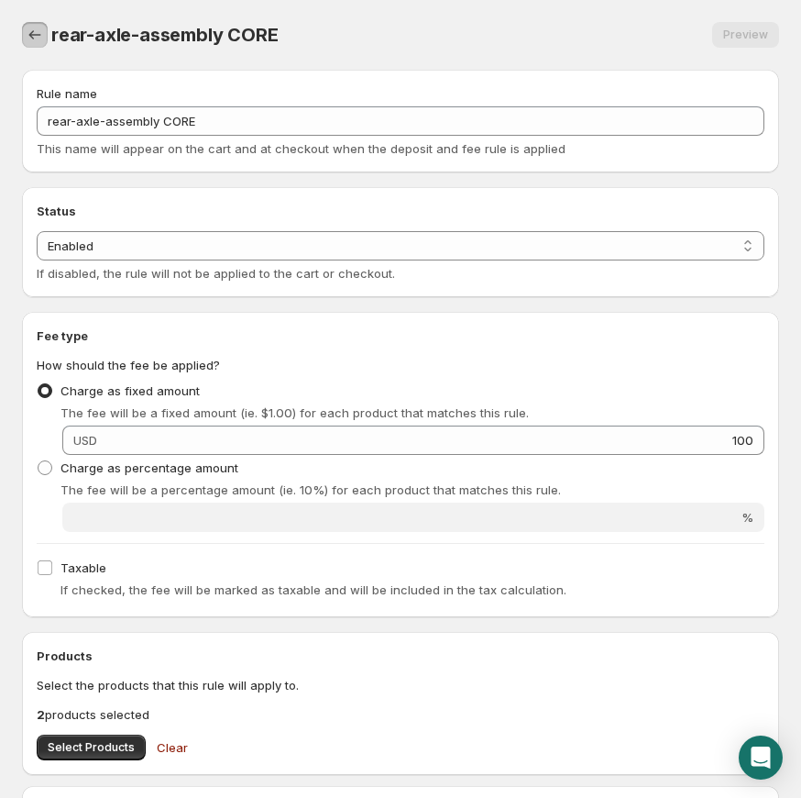
click at [39, 33] on icon "Settings" at bounding box center [35, 35] width 18 height 18
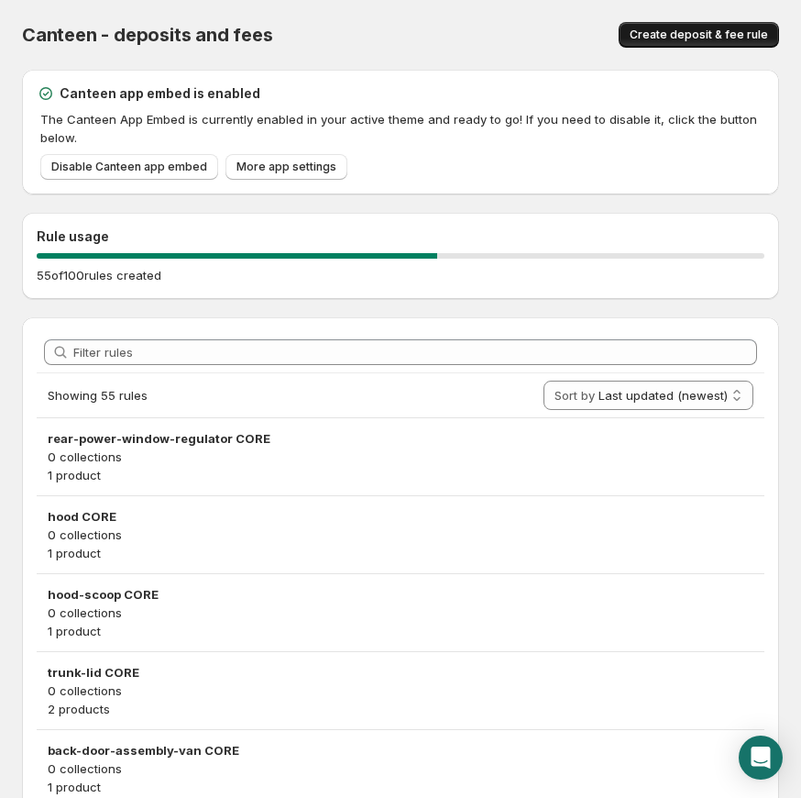
click at [674, 45] on button "Create deposit & fee rule" at bounding box center [699, 35] width 160 height 26
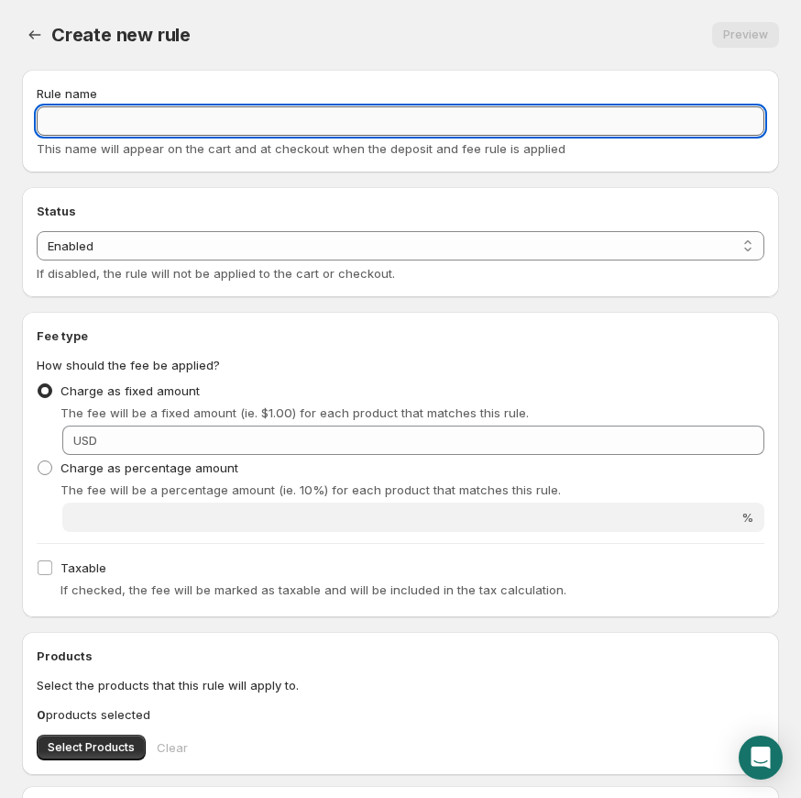
click at [356, 119] on input "Rule name" at bounding box center [401, 120] width 728 height 29
paste input "hybrid-battery CORE"
type input "hybrid-battery CORE"
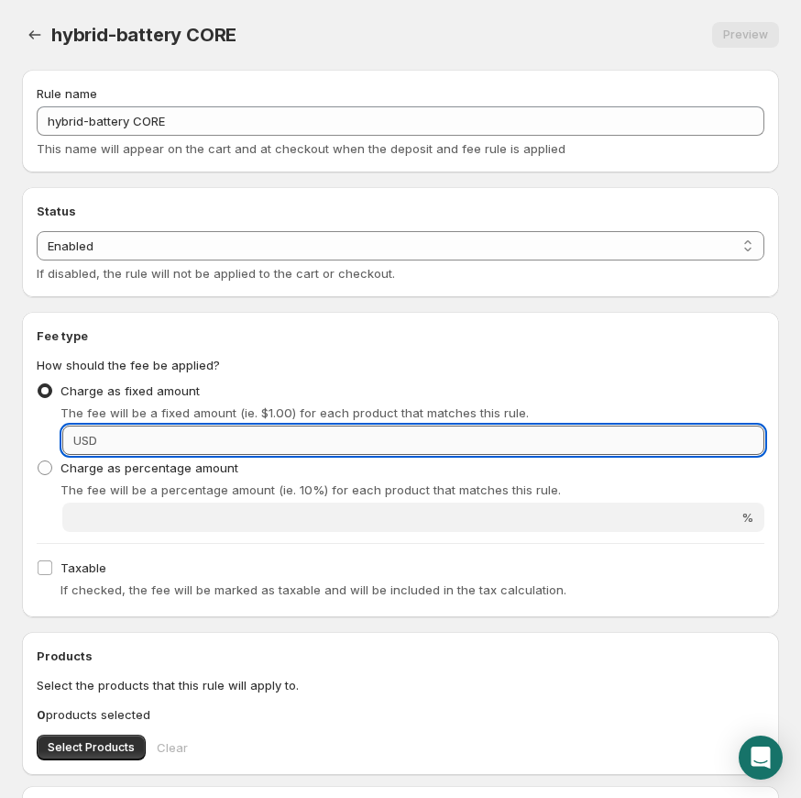
click at [219, 435] on input "Fixed amount" at bounding box center [434, 439] width 662 height 29
click at [232, 438] on input "Fixed amount" at bounding box center [434, 439] width 662 height 29
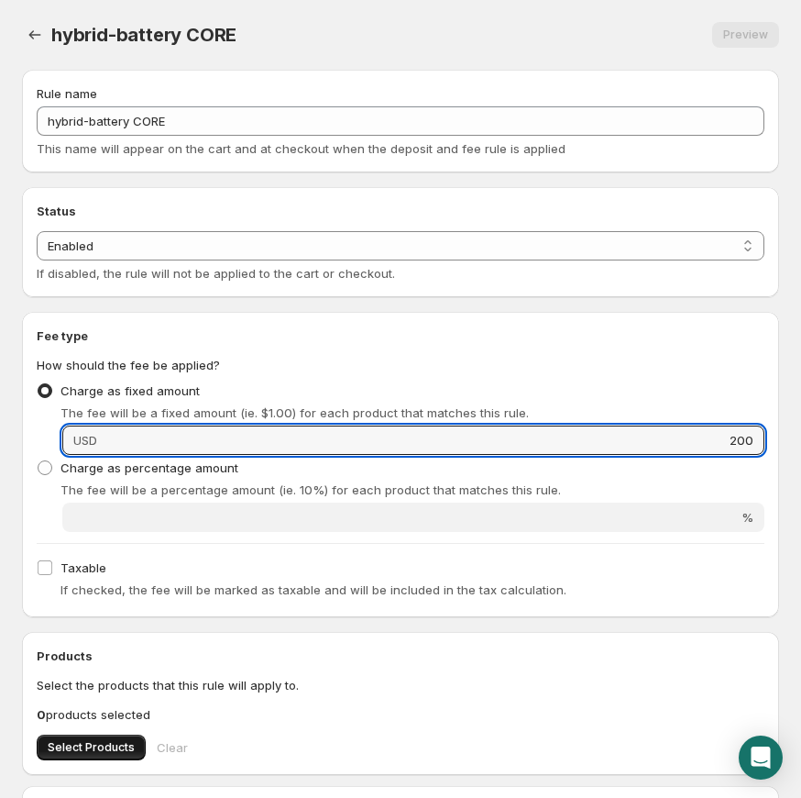
type input "200"
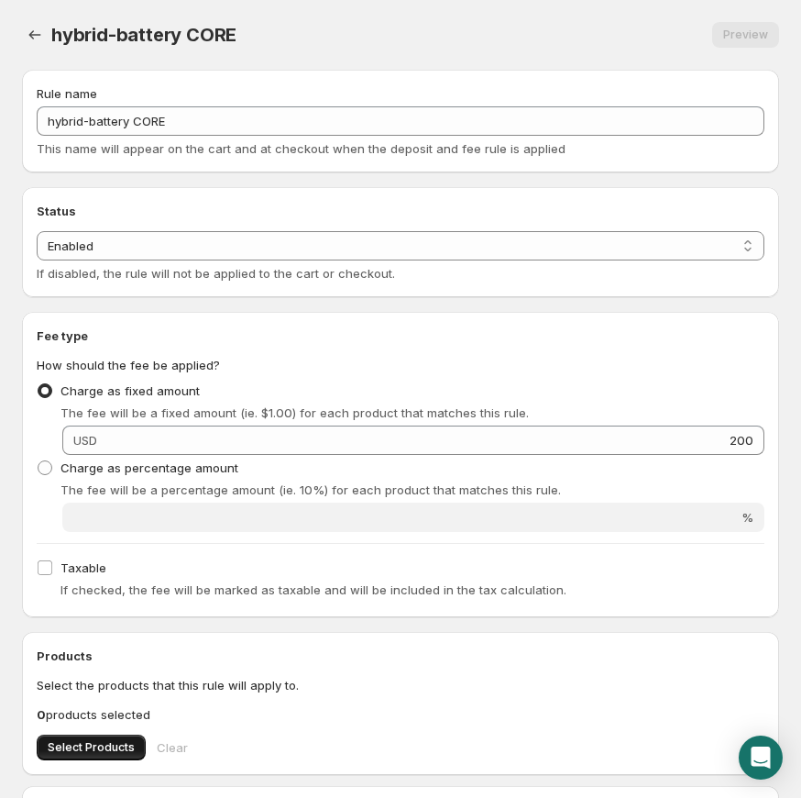
click at [92, 742] on span "Select Products" at bounding box center [91, 747] width 87 height 15
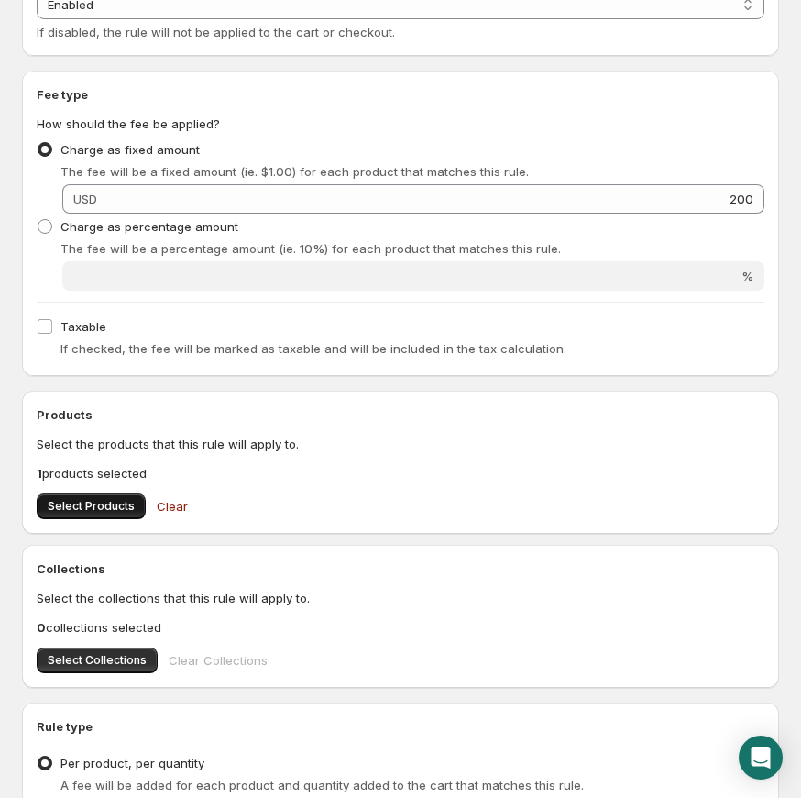
click at [98, 508] on span "Select Products" at bounding box center [91, 506] width 87 height 15
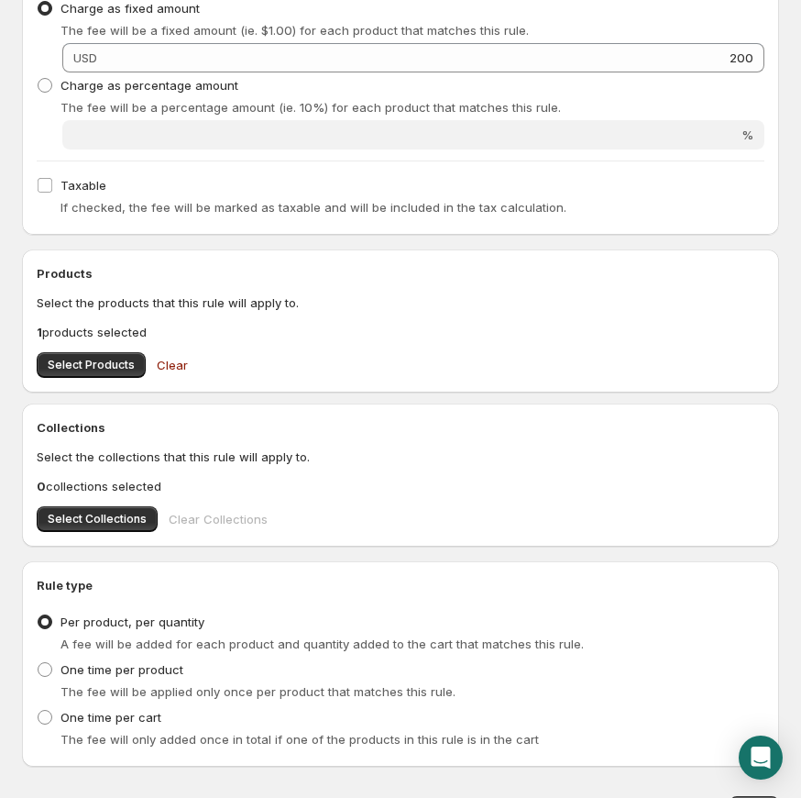
scroll to position [479, 0]
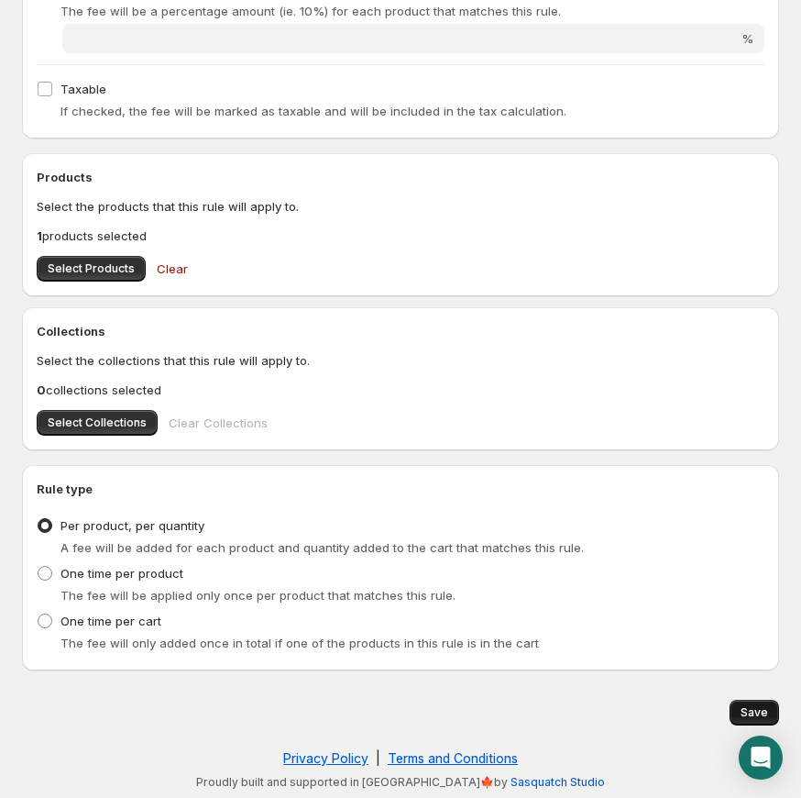
click at [769, 705] on button "Save" at bounding box center [755, 713] width 50 height 26
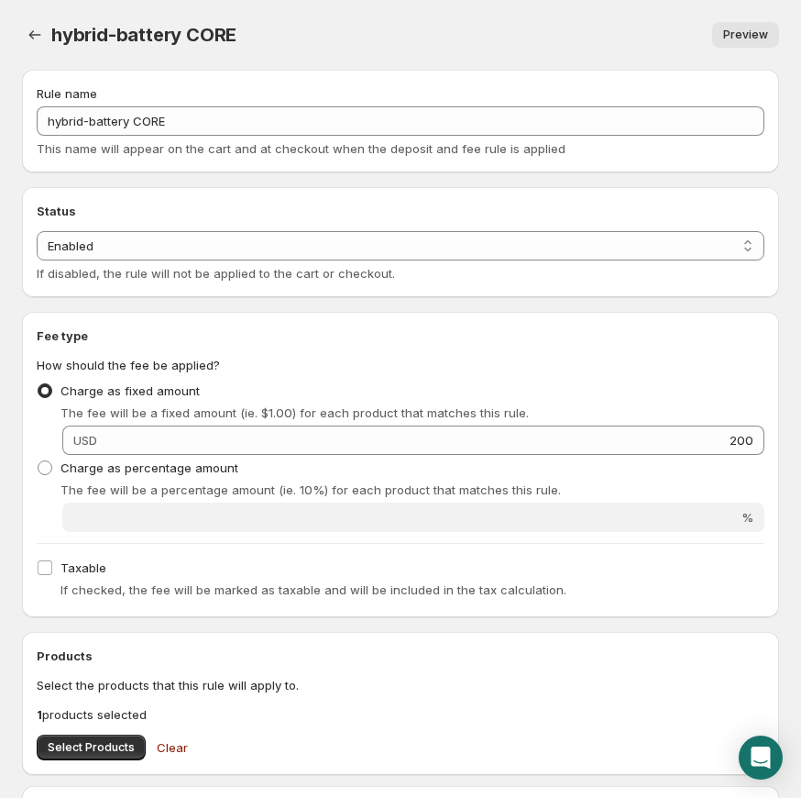
click at [45, 54] on div "hybrid-battery CORE. This page is ready hybrid-battery CORE Preview More action…" at bounding box center [400, 35] width 757 height 70
click at [43, 46] on button "Settings" at bounding box center [35, 35] width 26 height 26
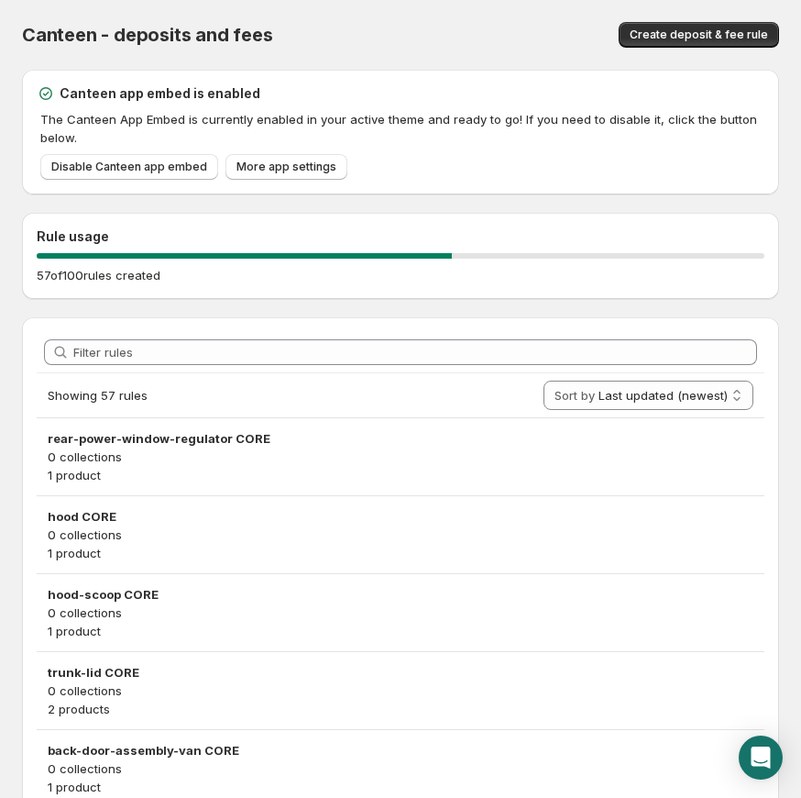
click at [653, 47] on div "Create deposit & fee rule" at bounding box center [699, 35] width 160 height 26
click at [655, 41] on span "Create deposit & fee rule" at bounding box center [699, 35] width 138 height 15
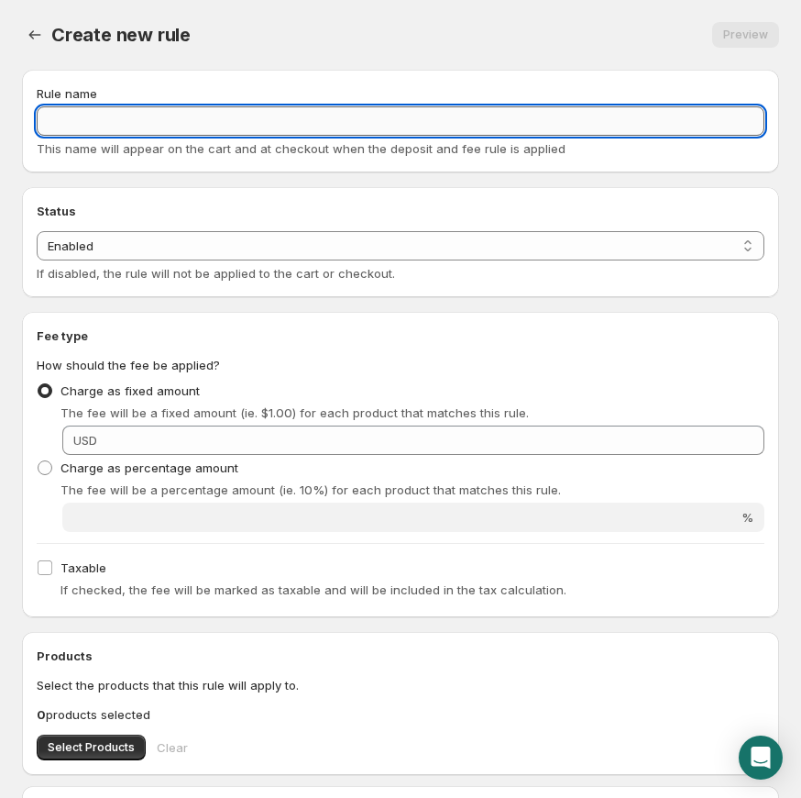
click at [264, 111] on input "Rule name" at bounding box center [401, 120] width 728 height 29
paste input "diesel-engine-wo-accessories CORE"
click at [154, 121] on input "diesel-engine-wo-accessories CORE" at bounding box center [401, 120] width 728 height 29
drag, startPoint x: 126, startPoint y: 121, endPoint x: 224, endPoint y: 124, distance: 98.1
click at [224, 124] on input "diesel-engine-wo-accessories CORE" at bounding box center [401, 120] width 728 height 29
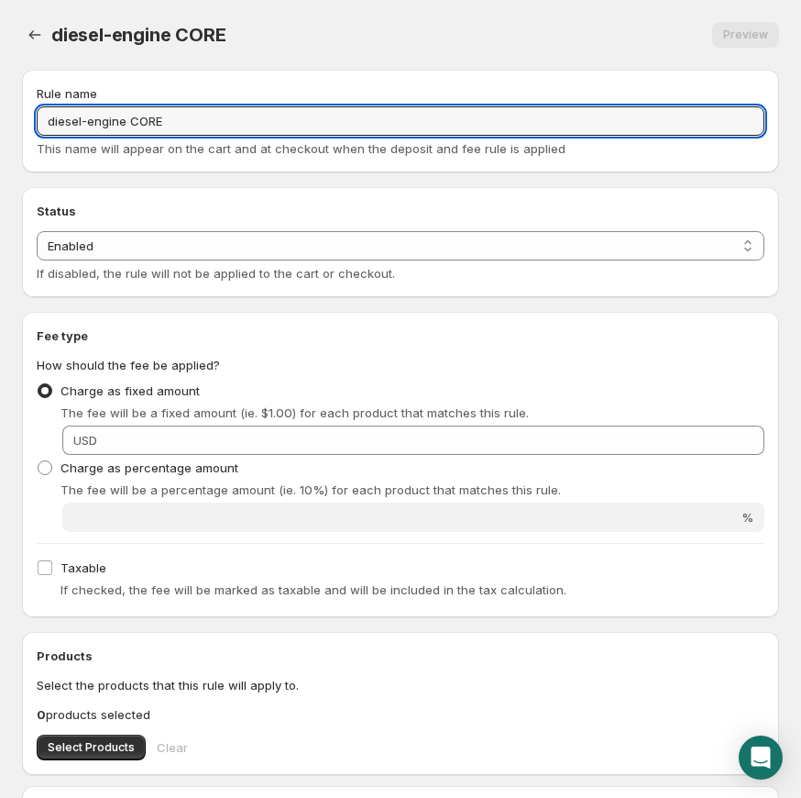
type input "diesel-engine CORE"
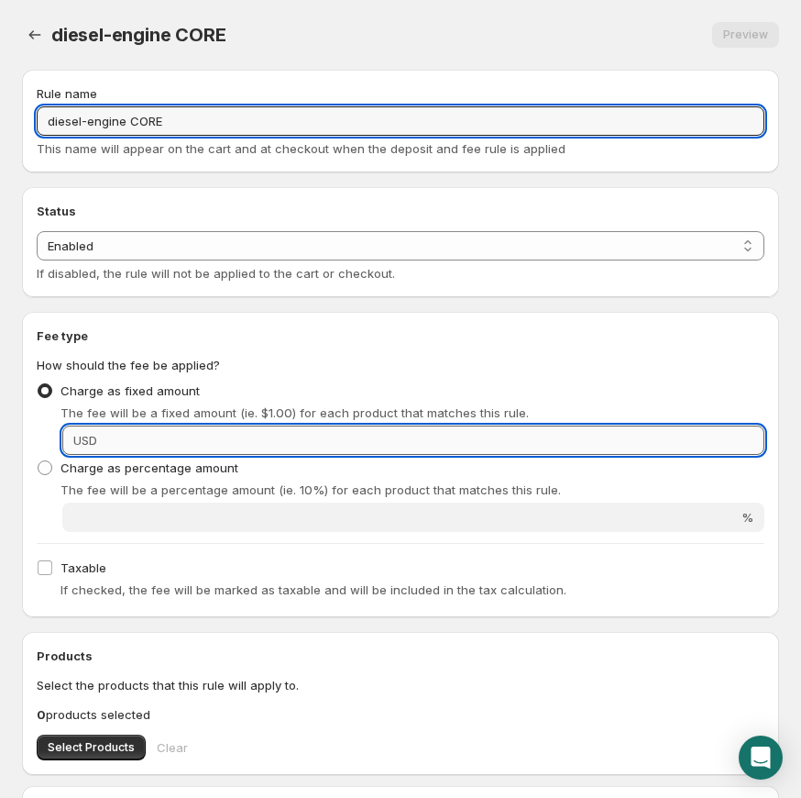
click at [389, 438] on input "Fixed amount" at bounding box center [434, 439] width 662 height 29
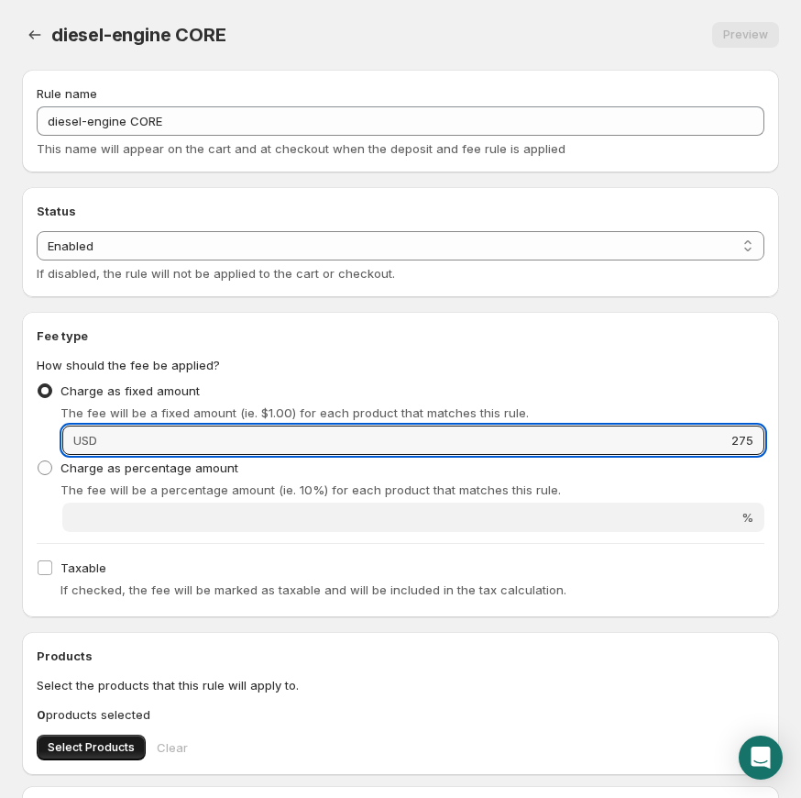
type input "275"
click at [116, 750] on span "Select Products" at bounding box center [91, 747] width 87 height 15
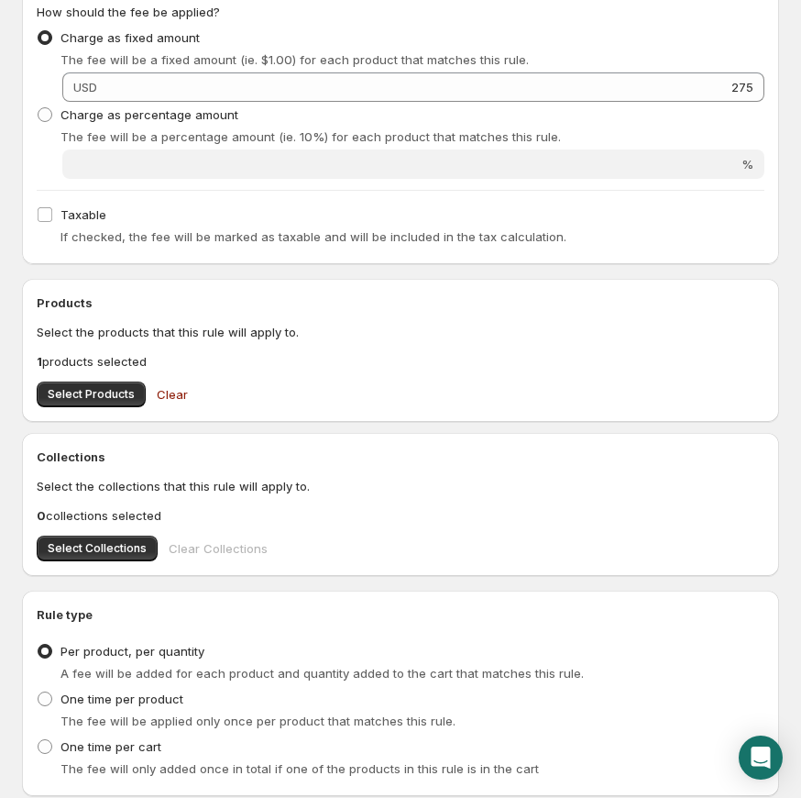
scroll to position [479, 0]
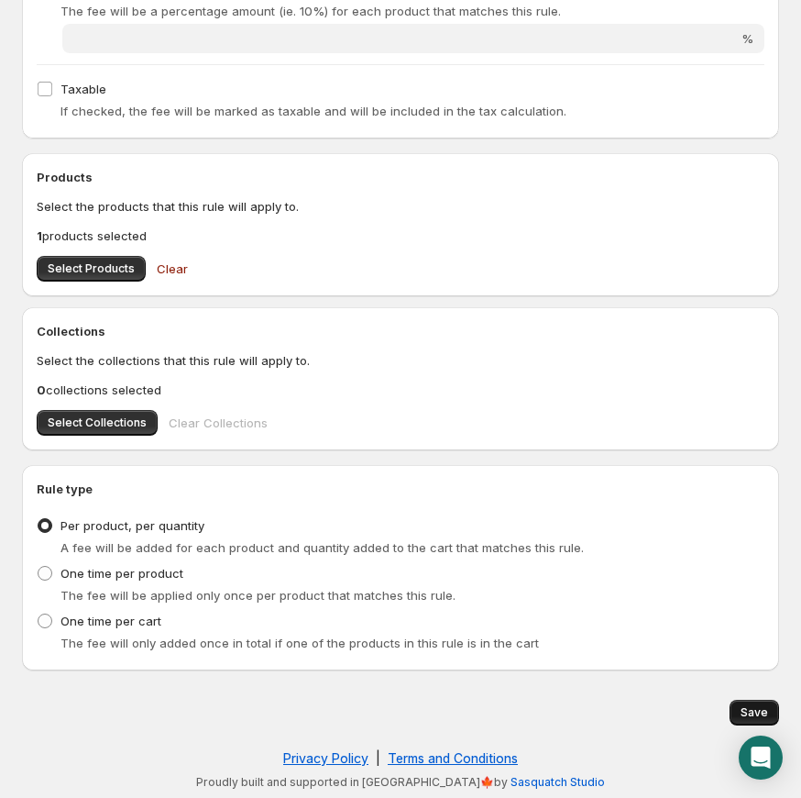
click at [744, 714] on span "Save" at bounding box center [755, 712] width 28 height 15
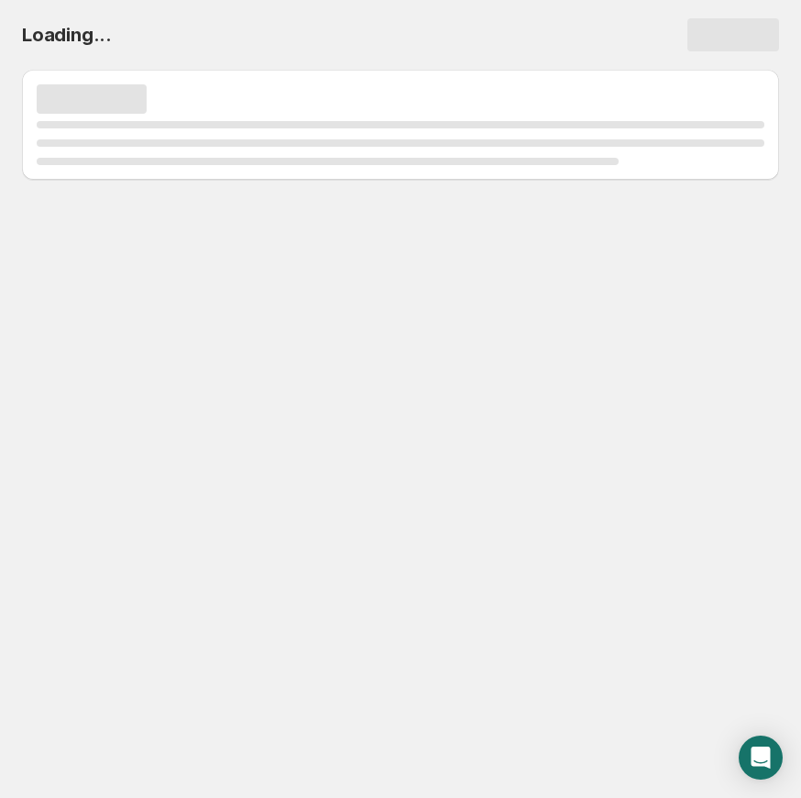
scroll to position [0, 0]
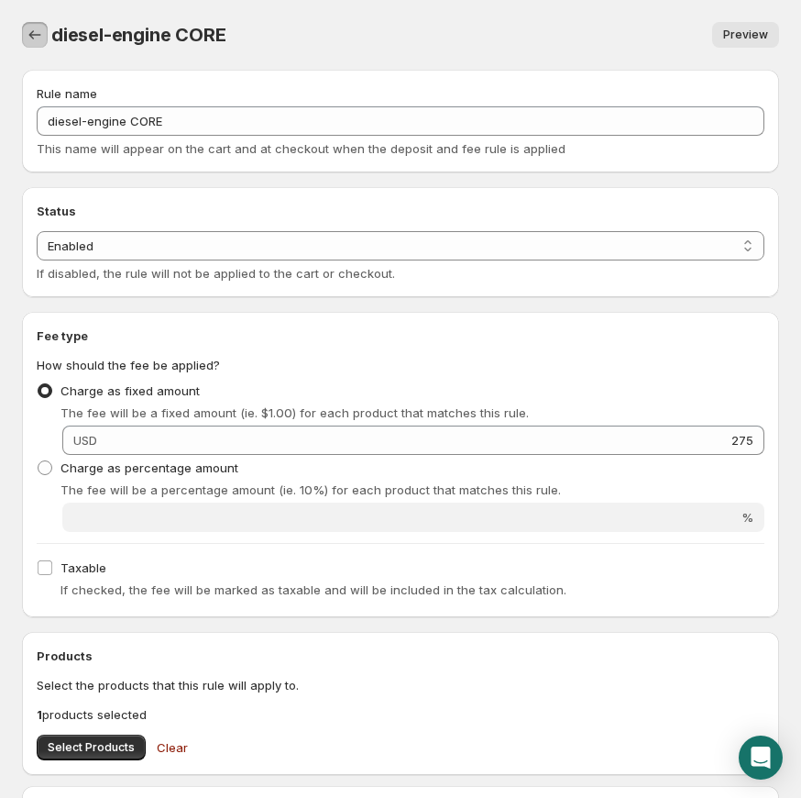
click at [28, 34] on icon "Settings" at bounding box center [35, 35] width 18 height 18
